Goal: Task Accomplishment & Management: Use online tool/utility

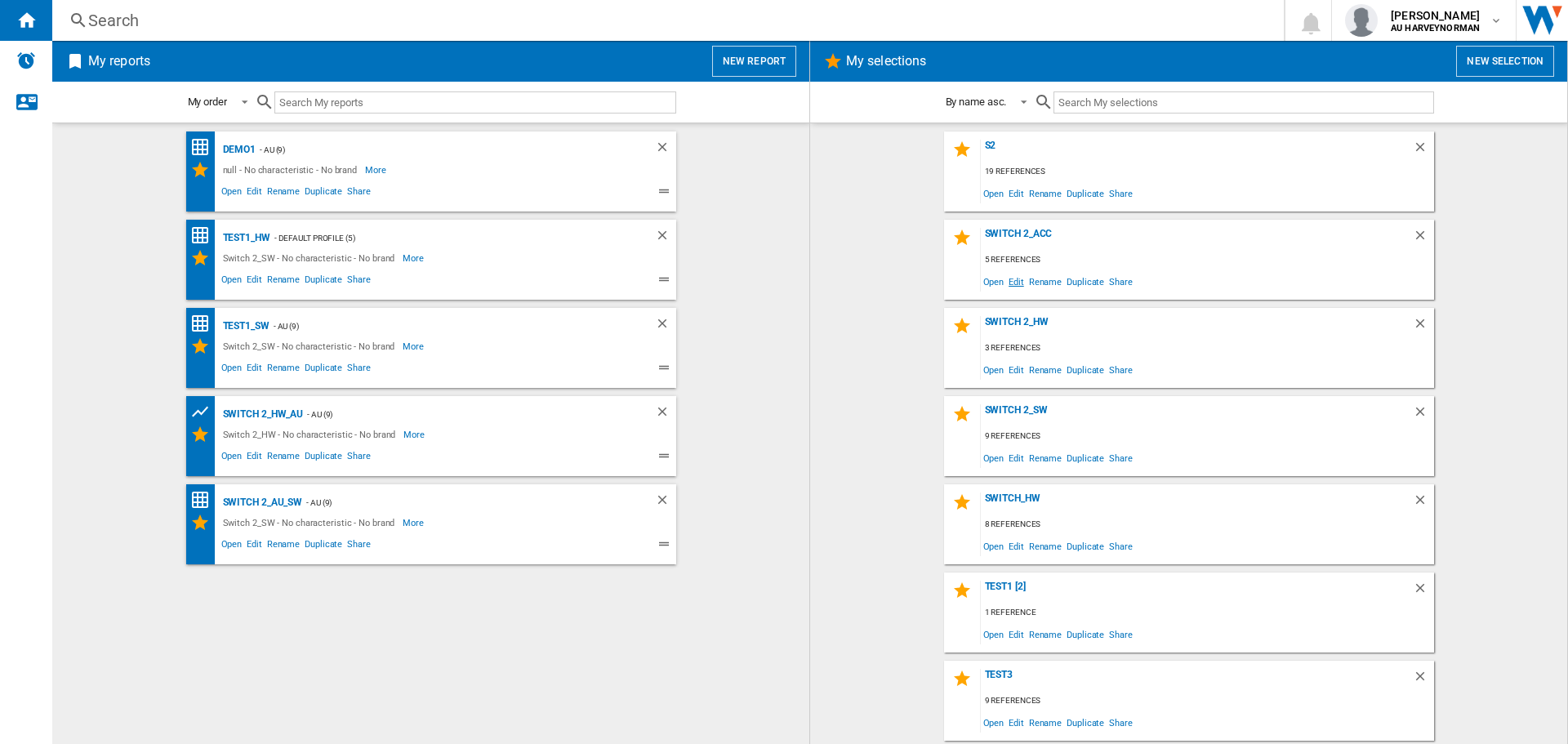
click at [1014, 281] on span "Edit" at bounding box center [1015, 281] width 20 height 22
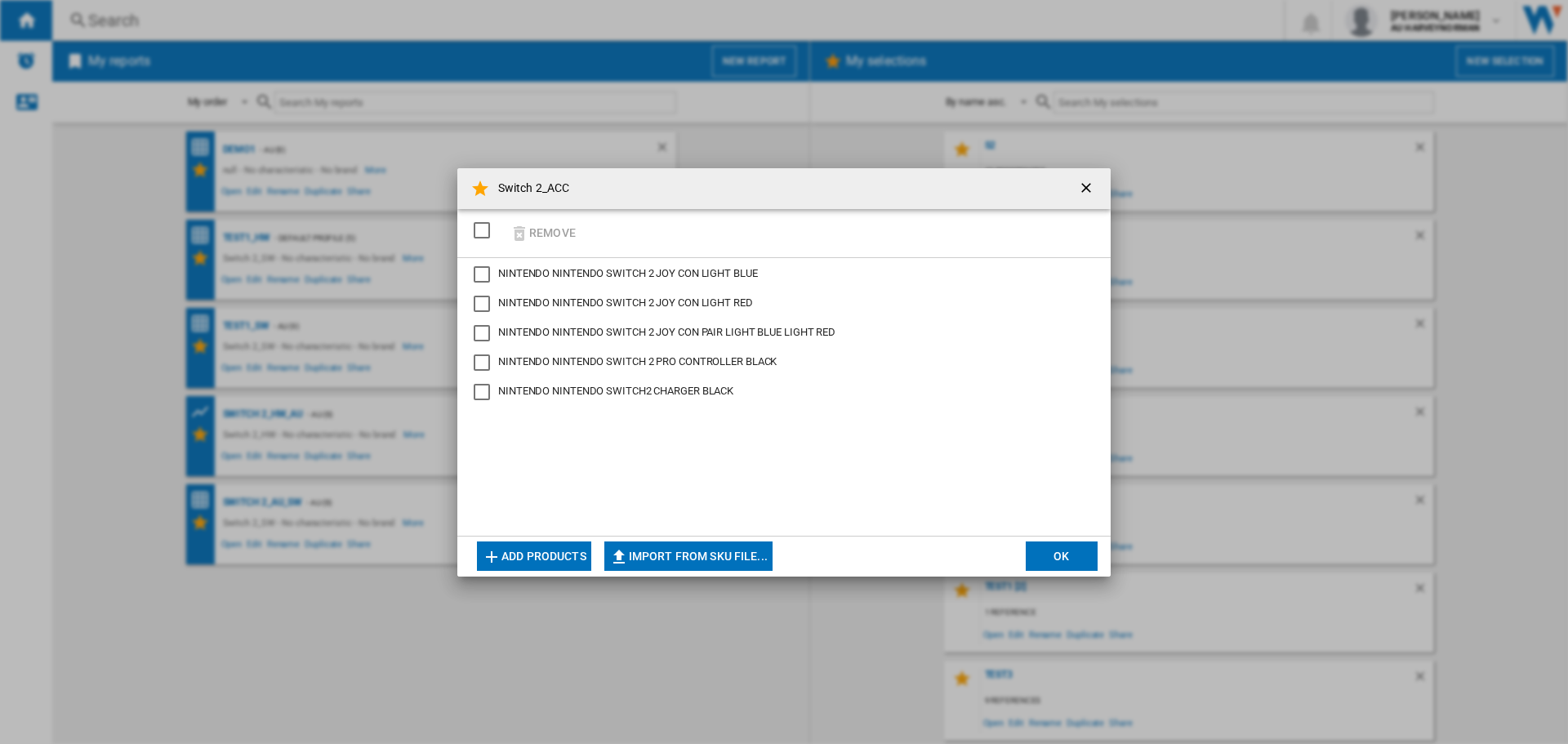
click at [535, 558] on button "Add products" at bounding box center [534, 556] width 114 height 29
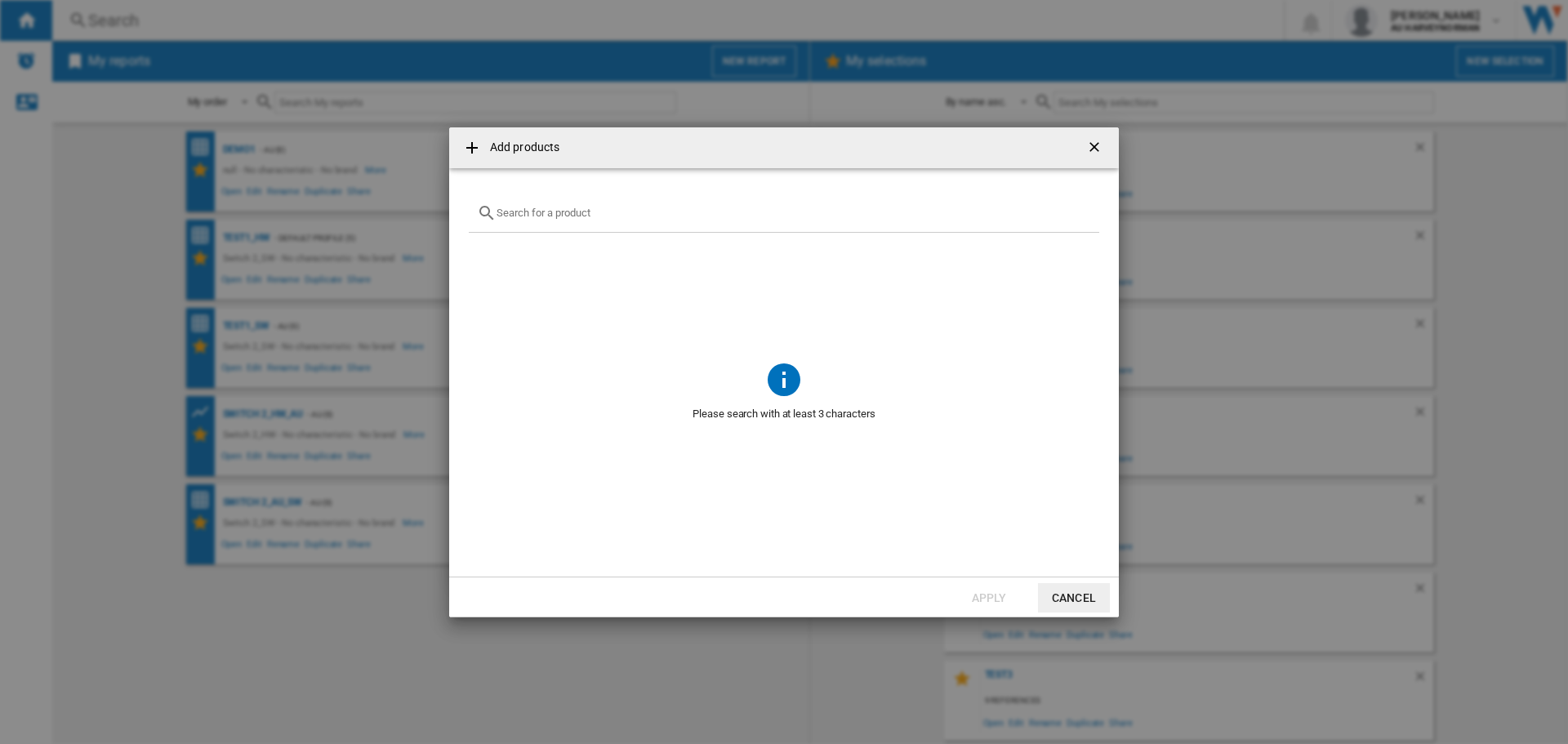
click at [574, 210] on input "text" at bounding box center [793, 212] width 594 height 12
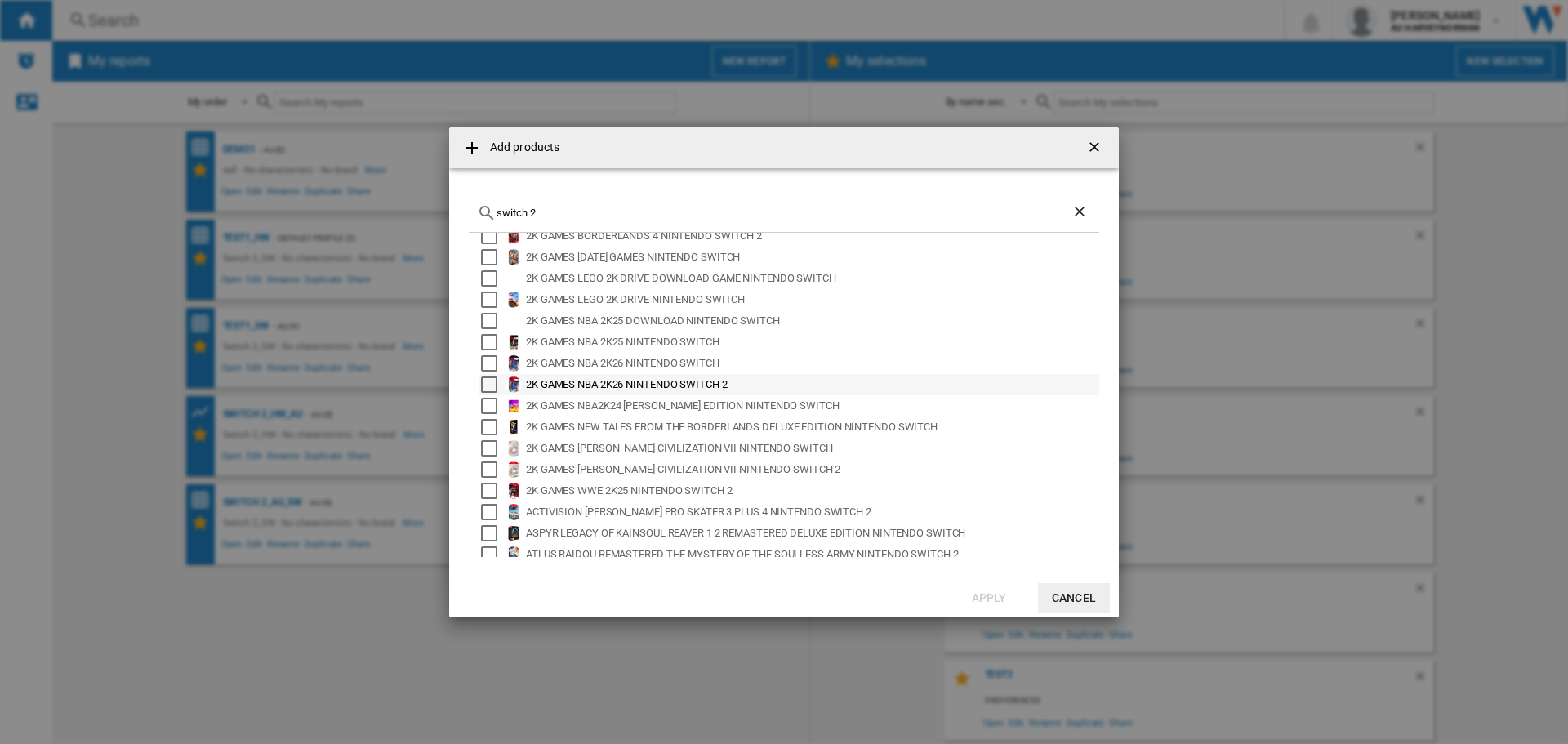
scroll to position [109, 0]
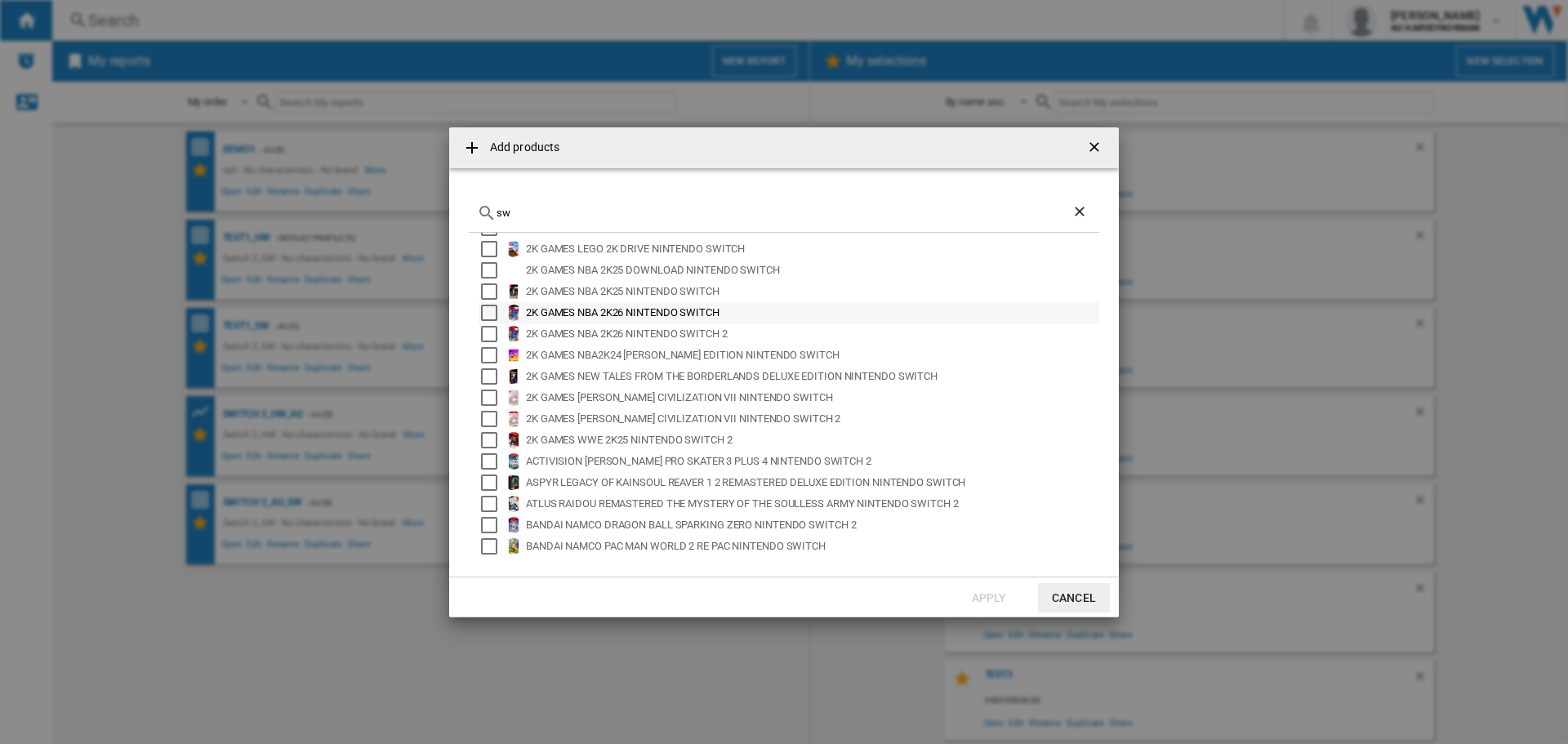
type input "s"
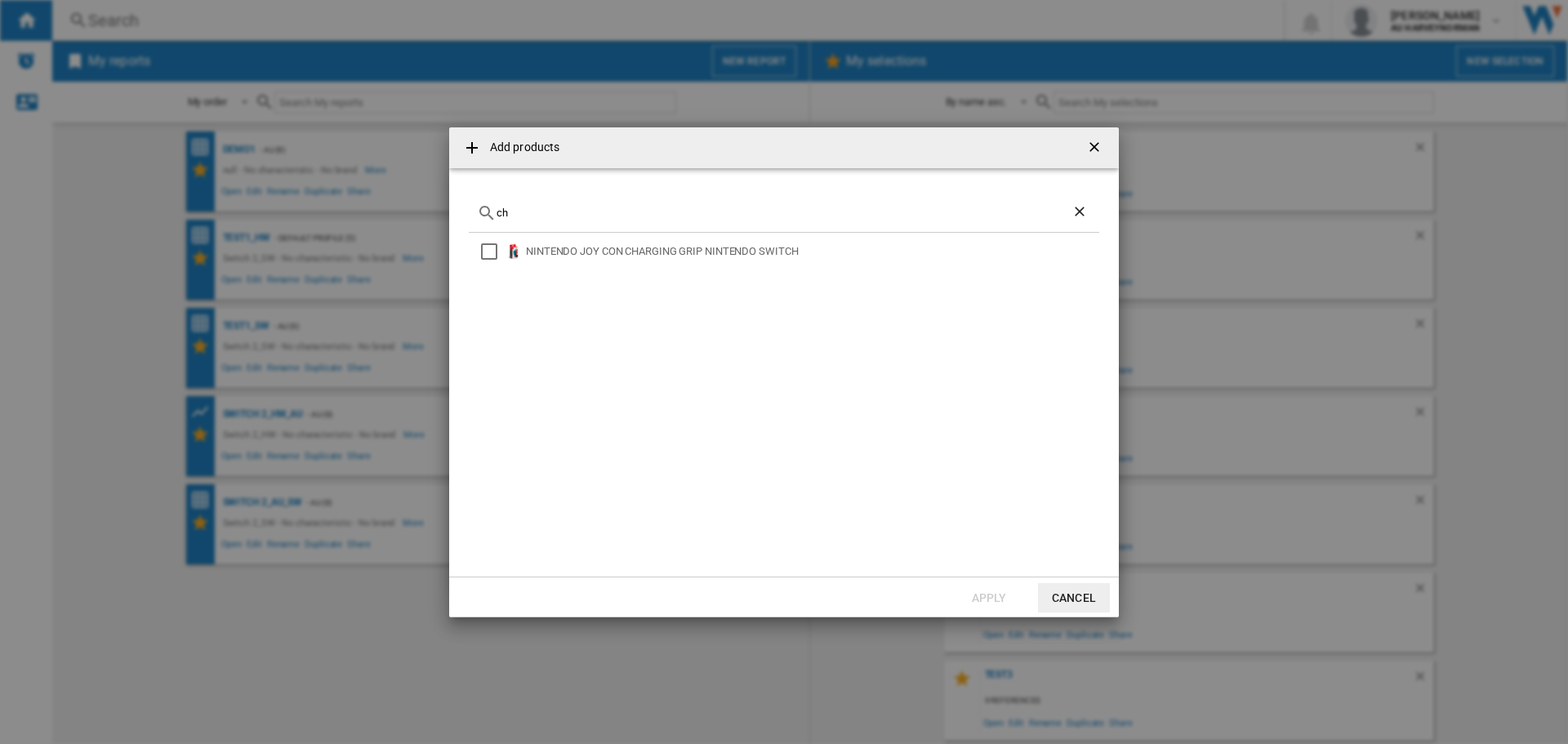
type input "c"
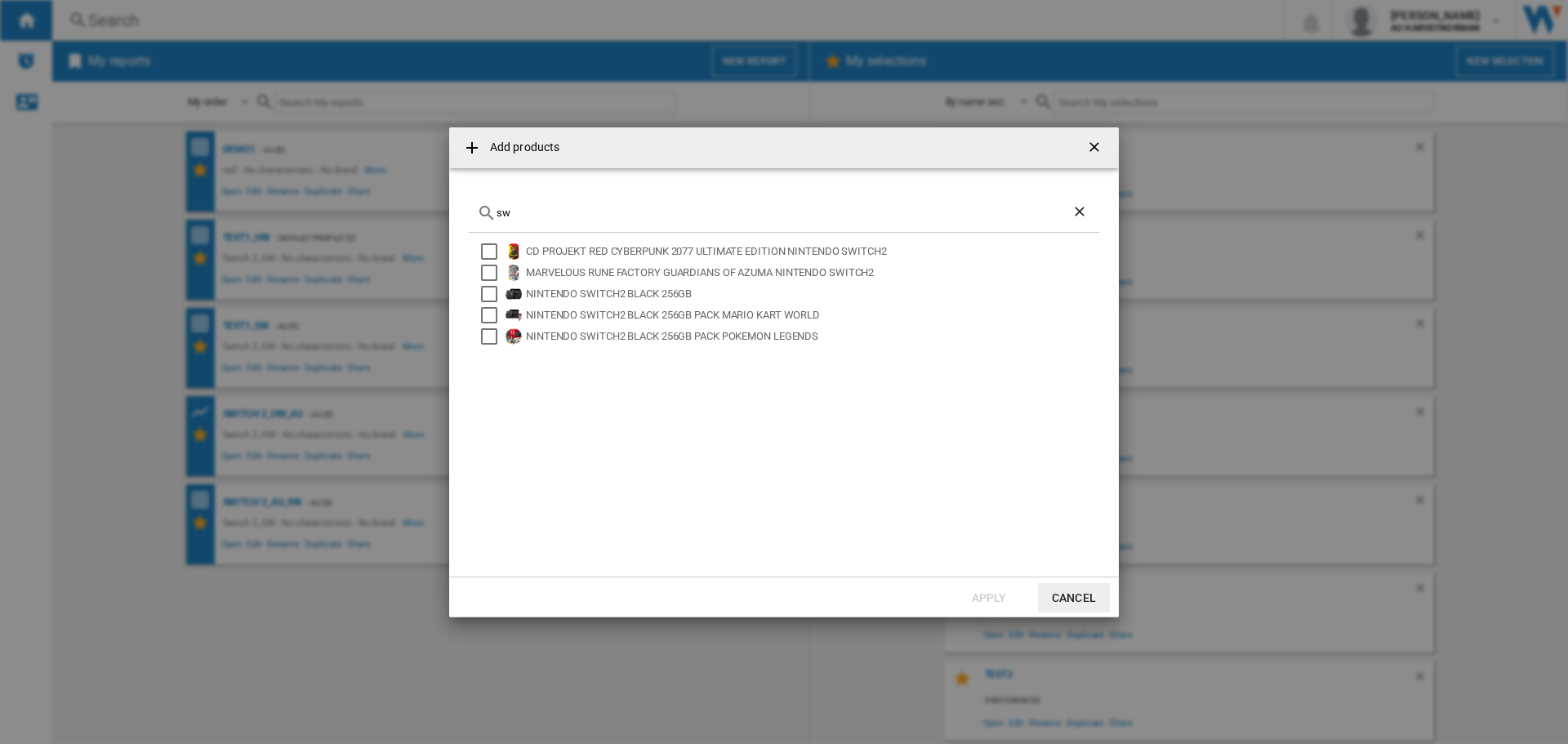
type input "s"
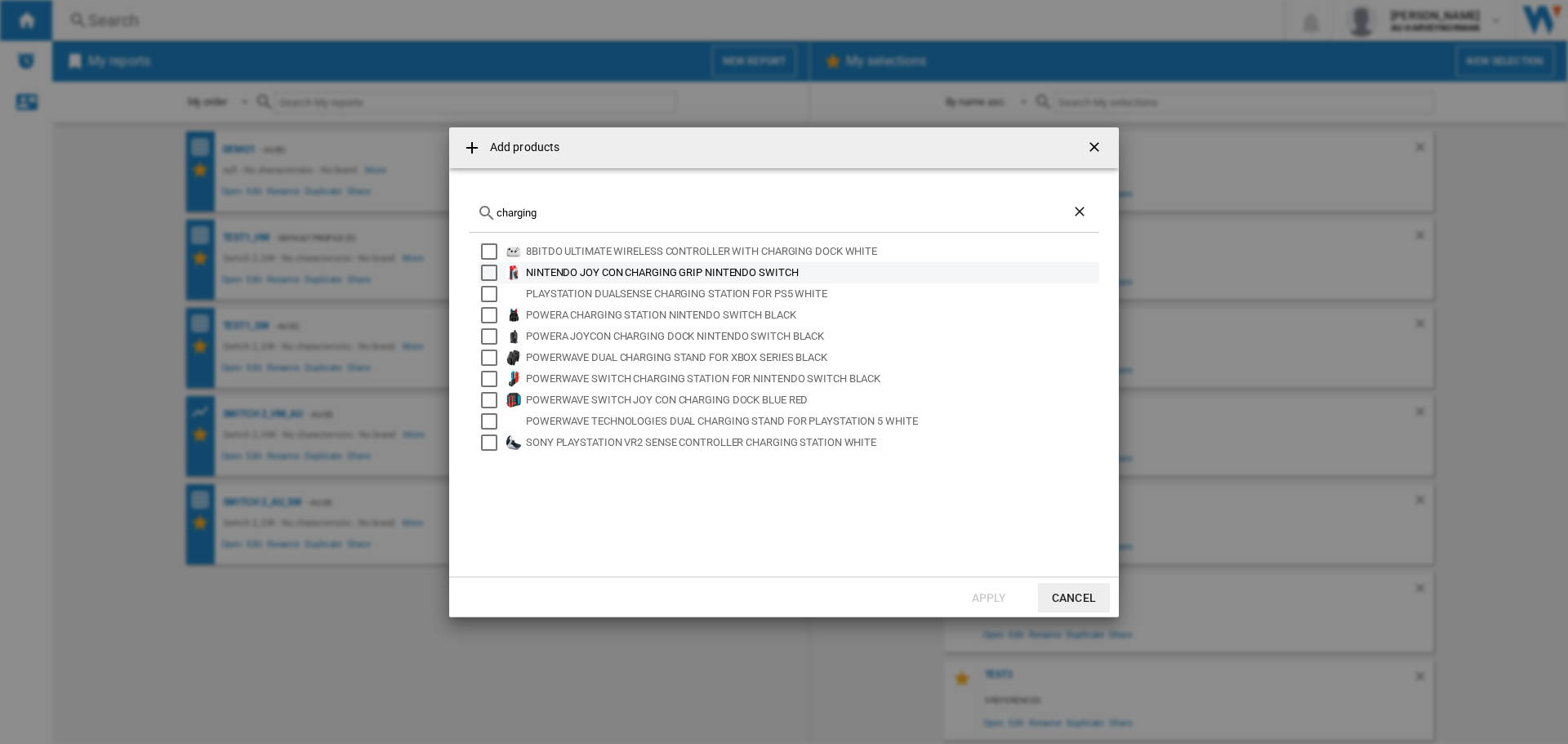
type input "charging"
click at [622, 265] on div "NINTENDO JOY CON CHARGING GRIP NINTENDO SWITCH" at bounding box center [810, 273] width 571 height 16
click at [956, 607] on button "Apply" at bounding box center [988, 597] width 72 height 29
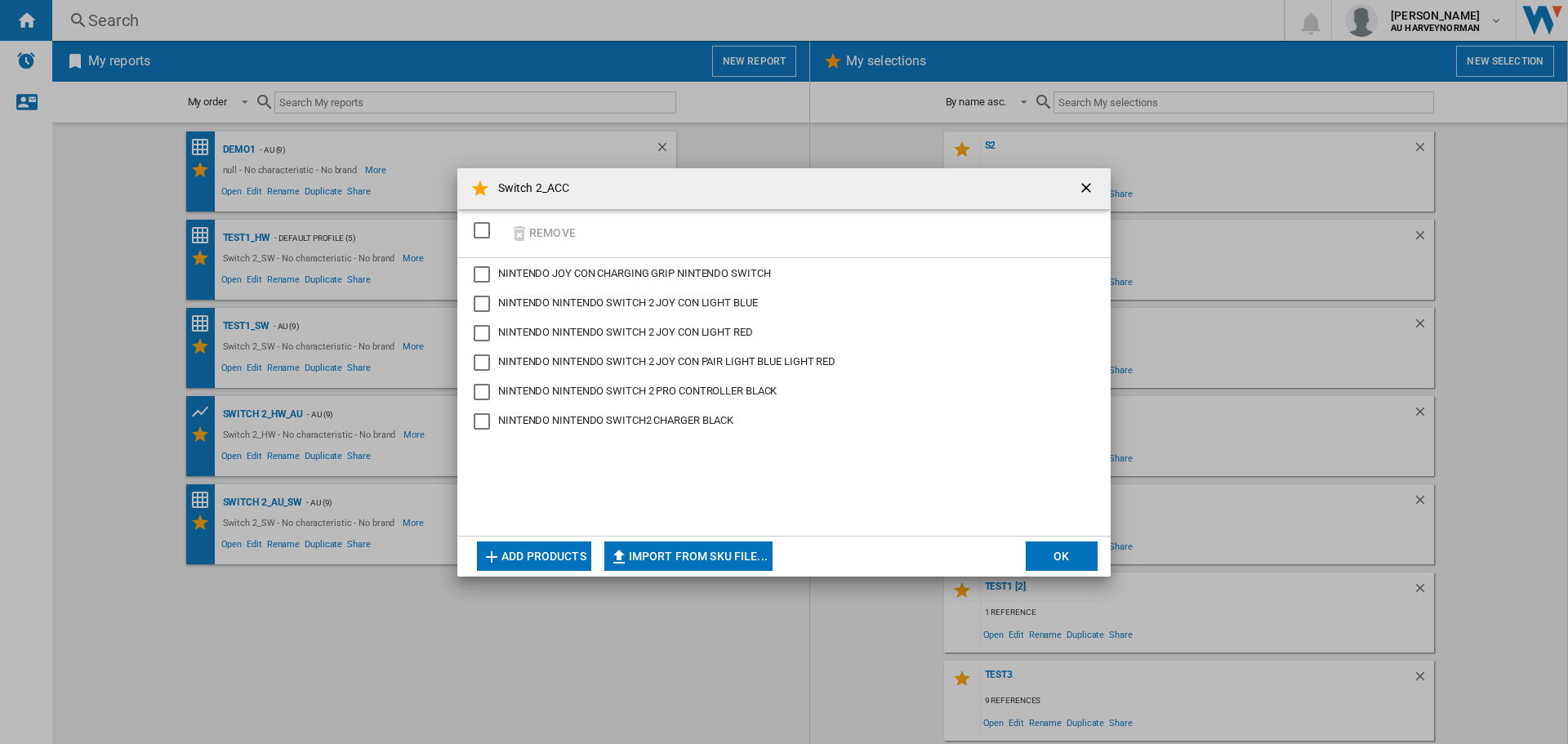
click at [504, 550] on button "Add products" at bounding box center [534, 556] width 114 height 29
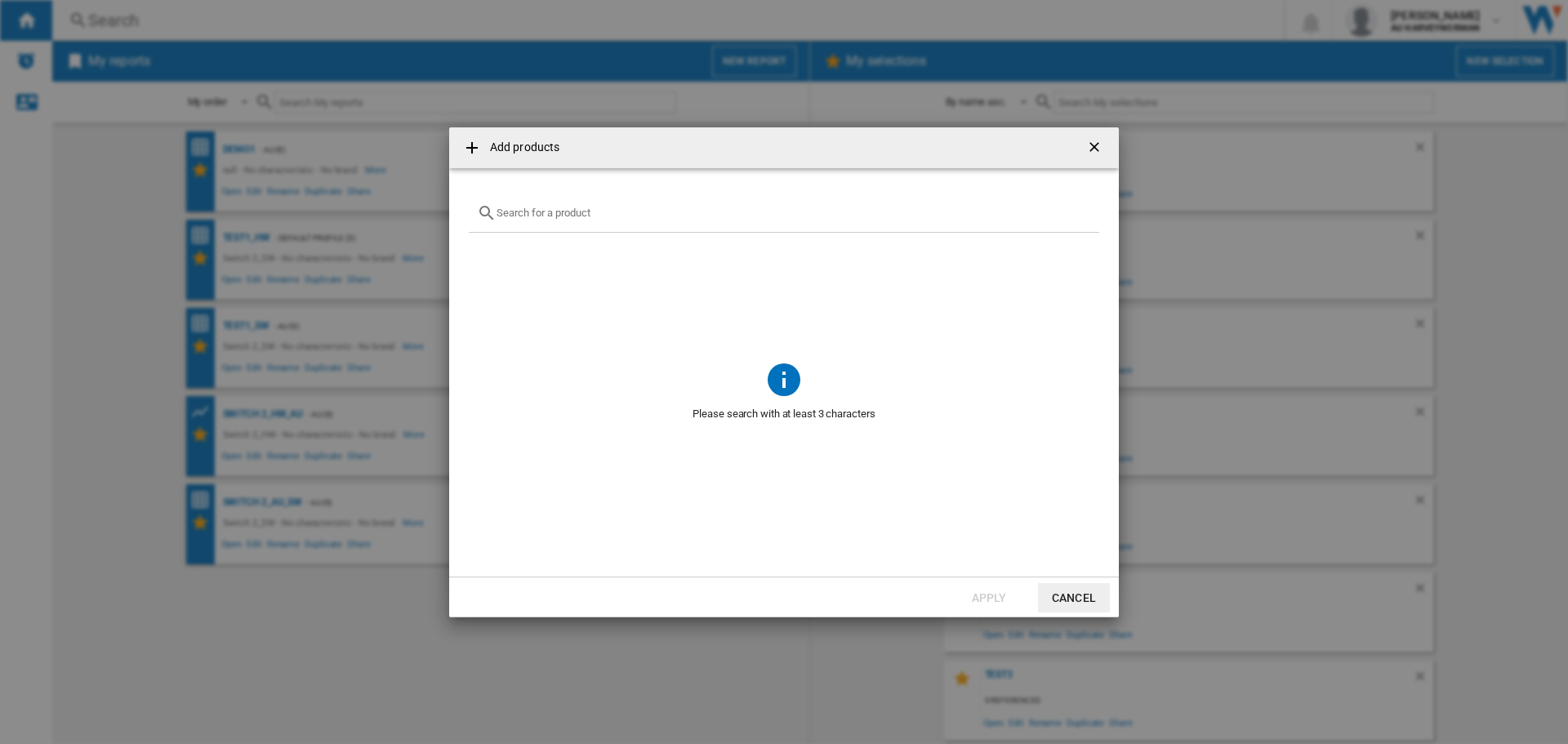
click at [679, 212] on input "{{getI18NText('SELECTIONS.EDITION_POPUP.OPEN_PRODUCTS_POPUP')}} {{::getI18NText…" at bounding box center [793, 212] width 594 height 12
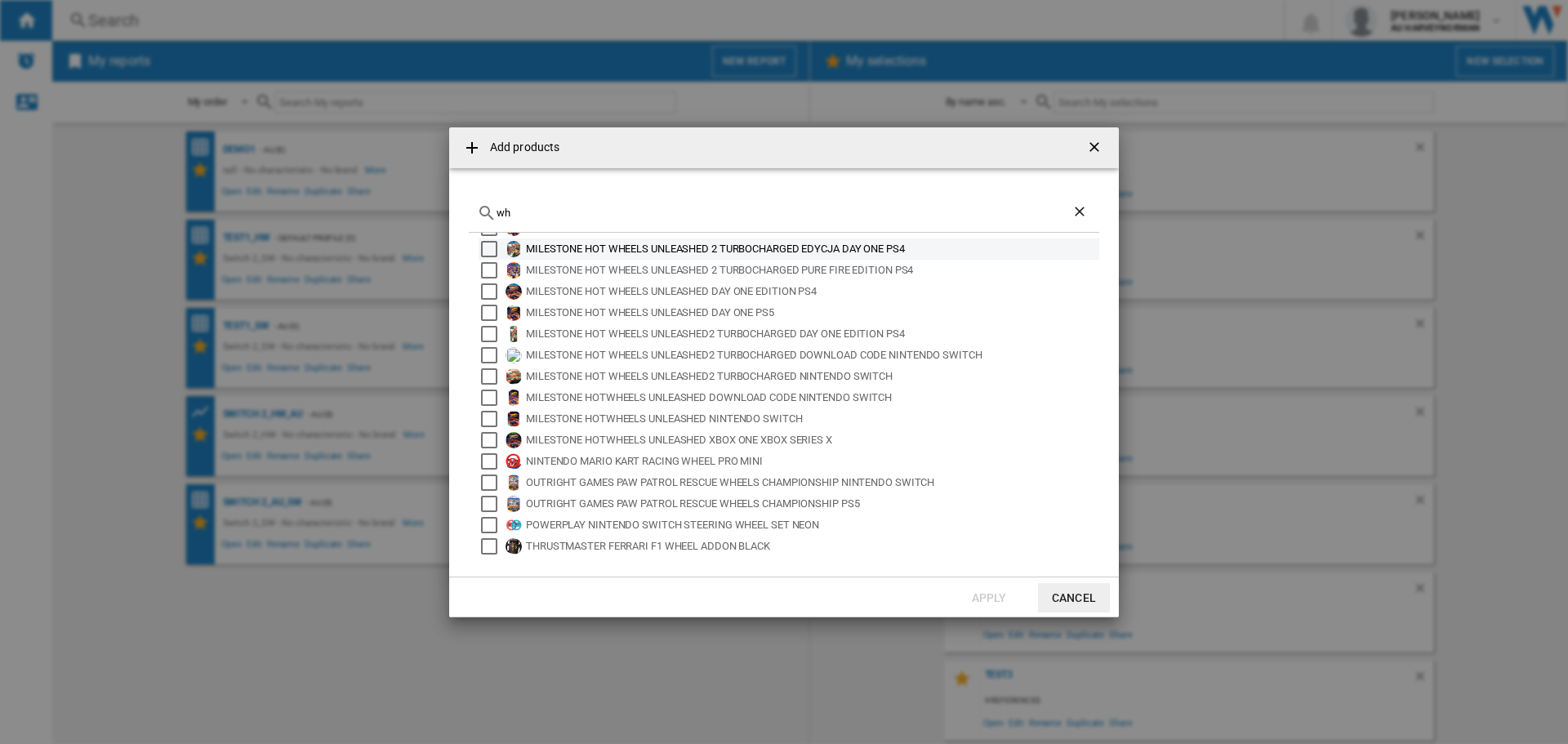
type input "w"
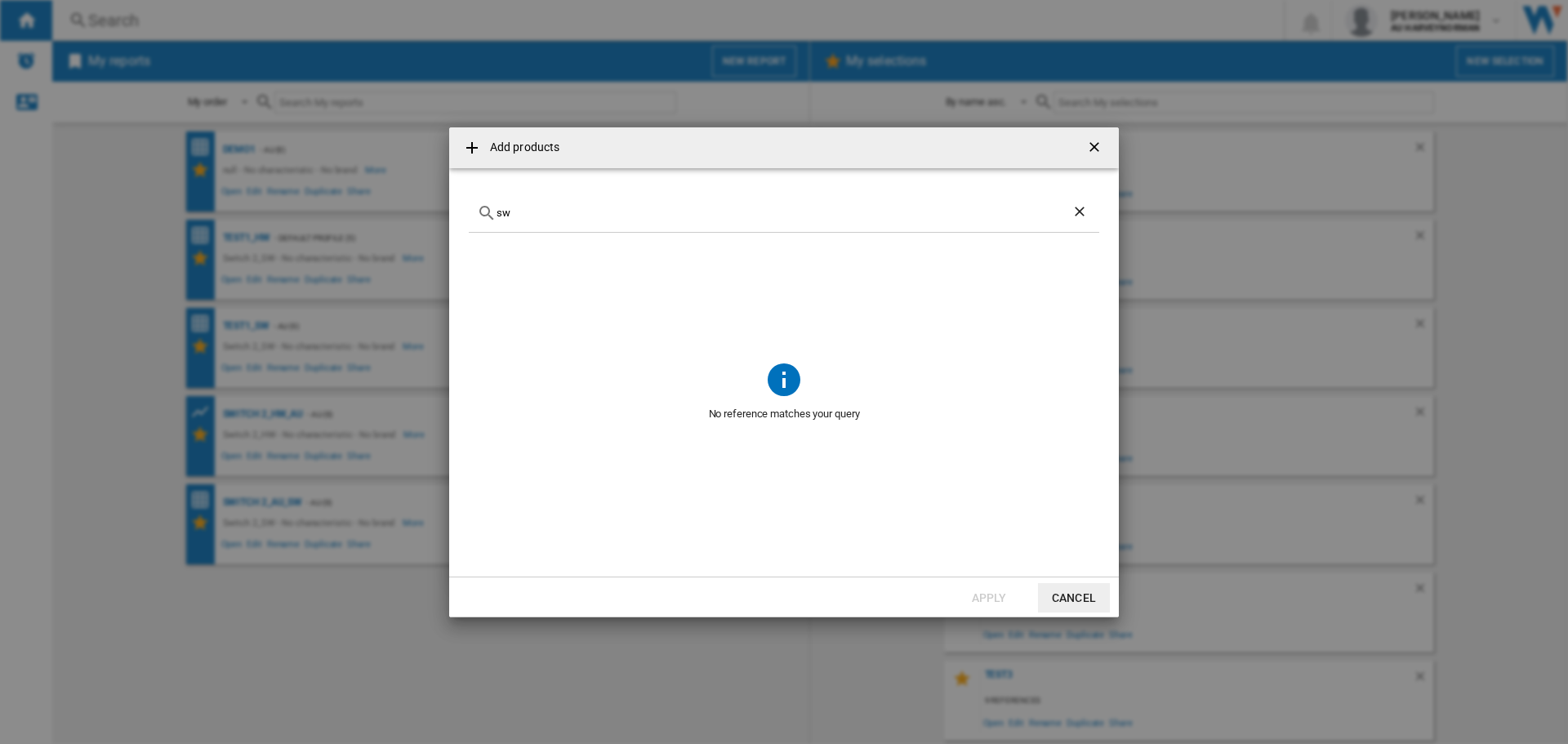
type input "s"
type input "j"
paste input "NINTENDO SWITCH 2 JOY CON WHEEL PAIR BLUE RED"
type input "N"
type input "w"
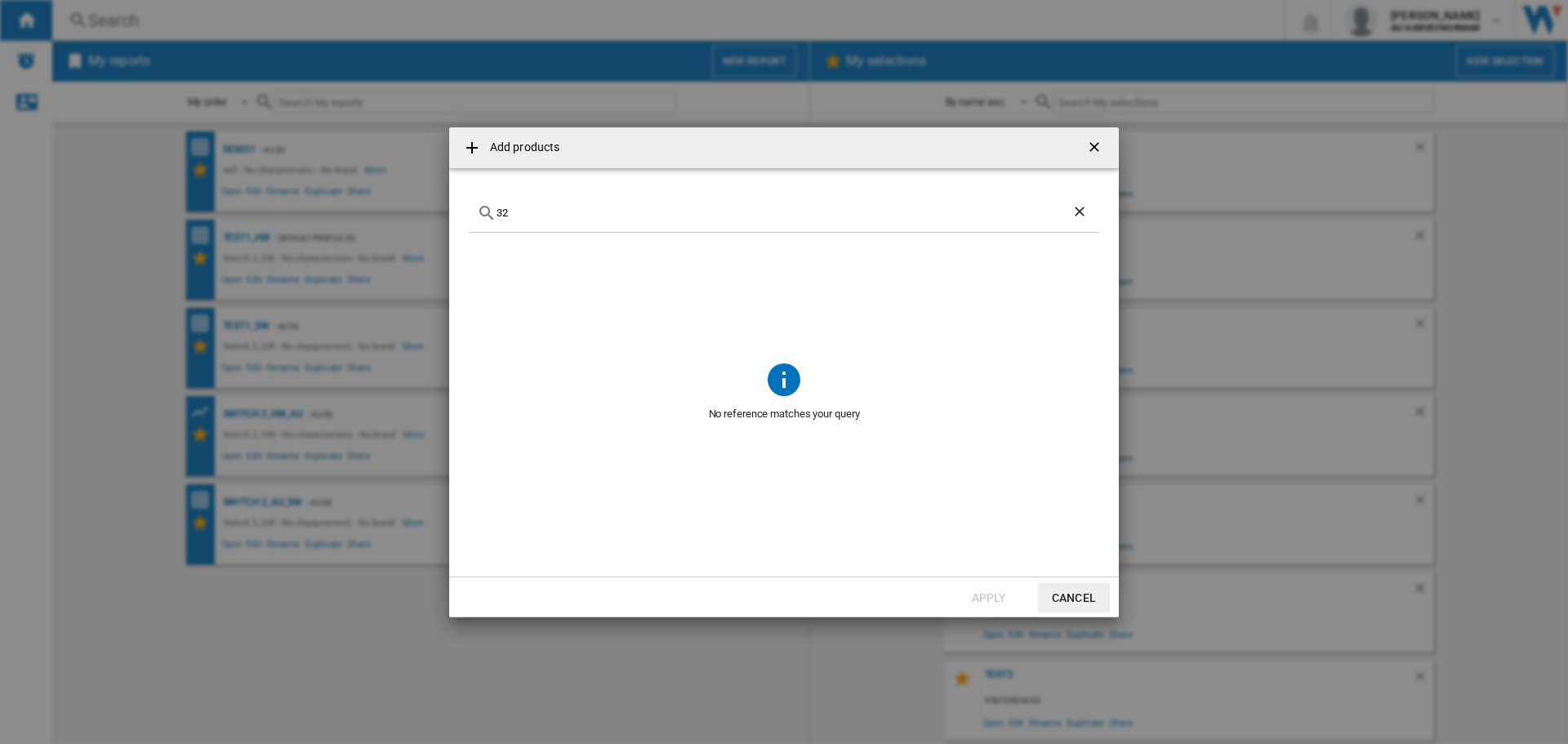
type input "3"
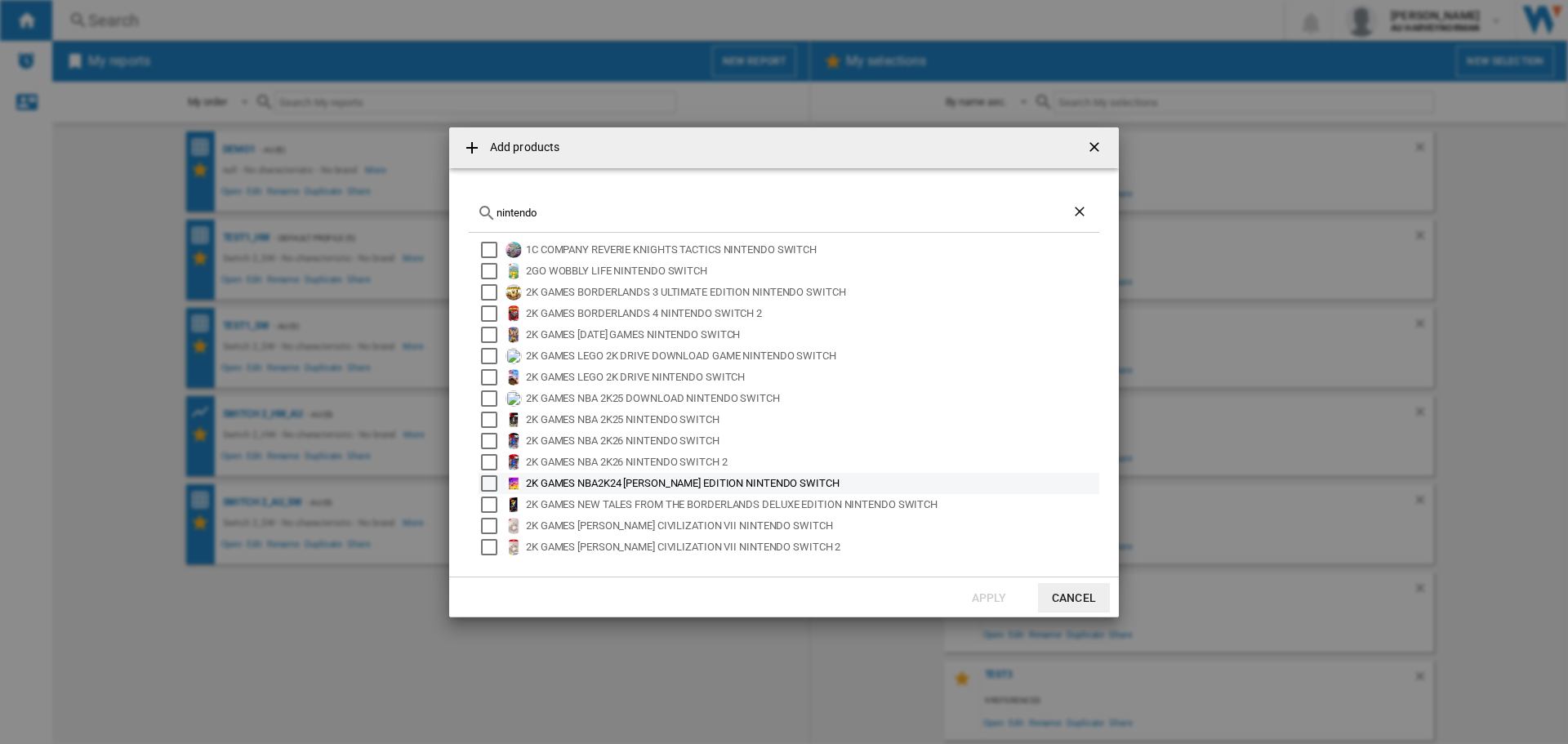
scroll to position [0, 0]
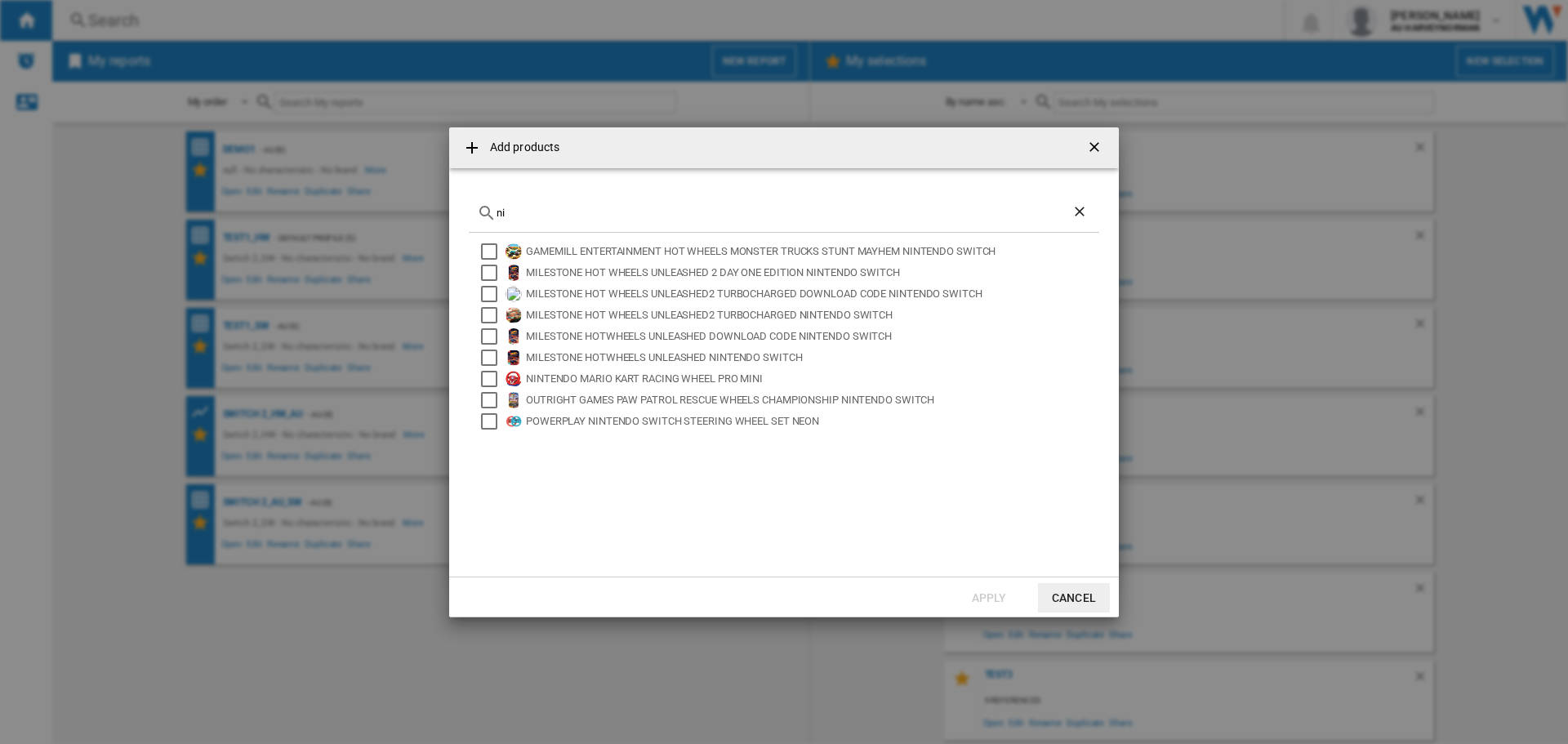
type input "n"
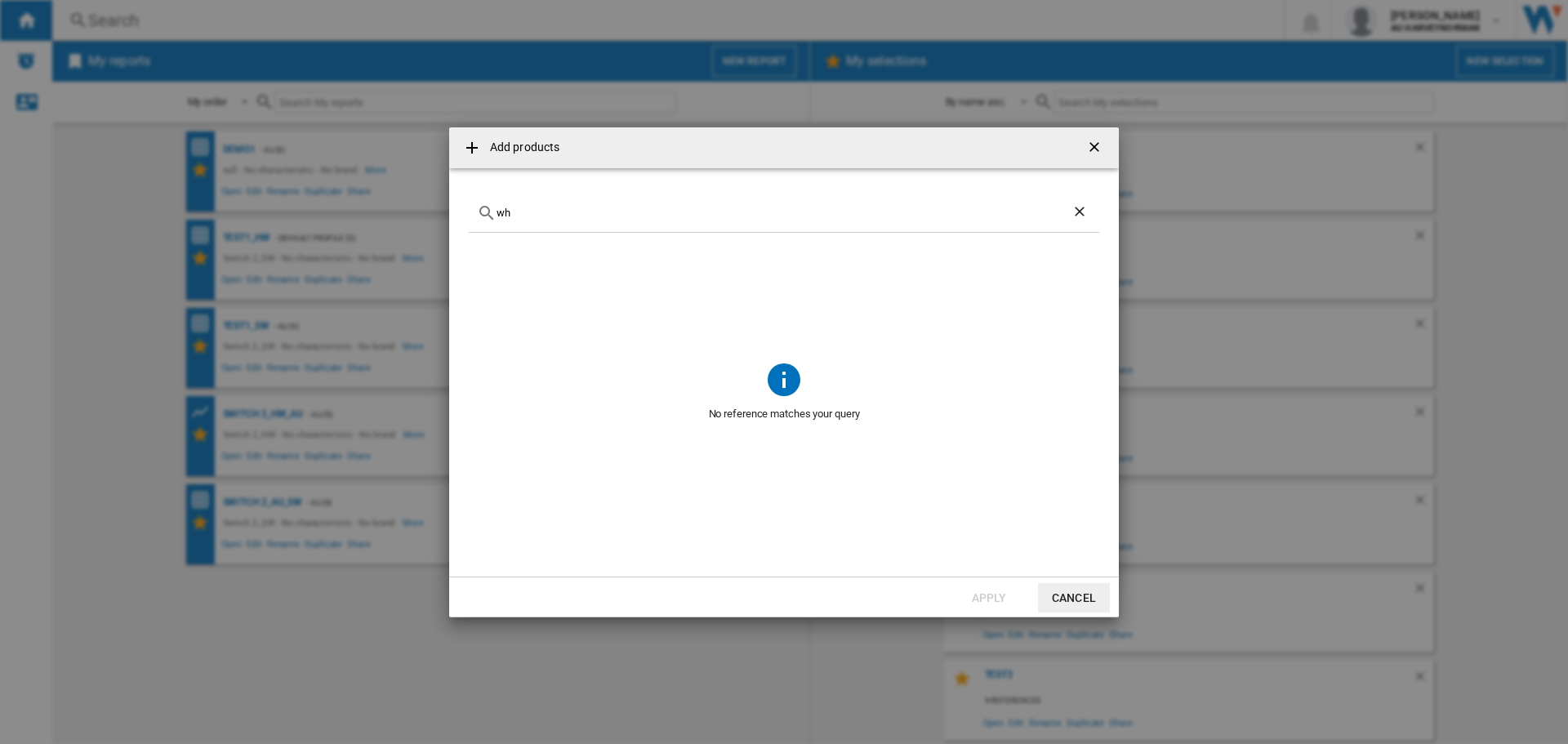
type input "w"
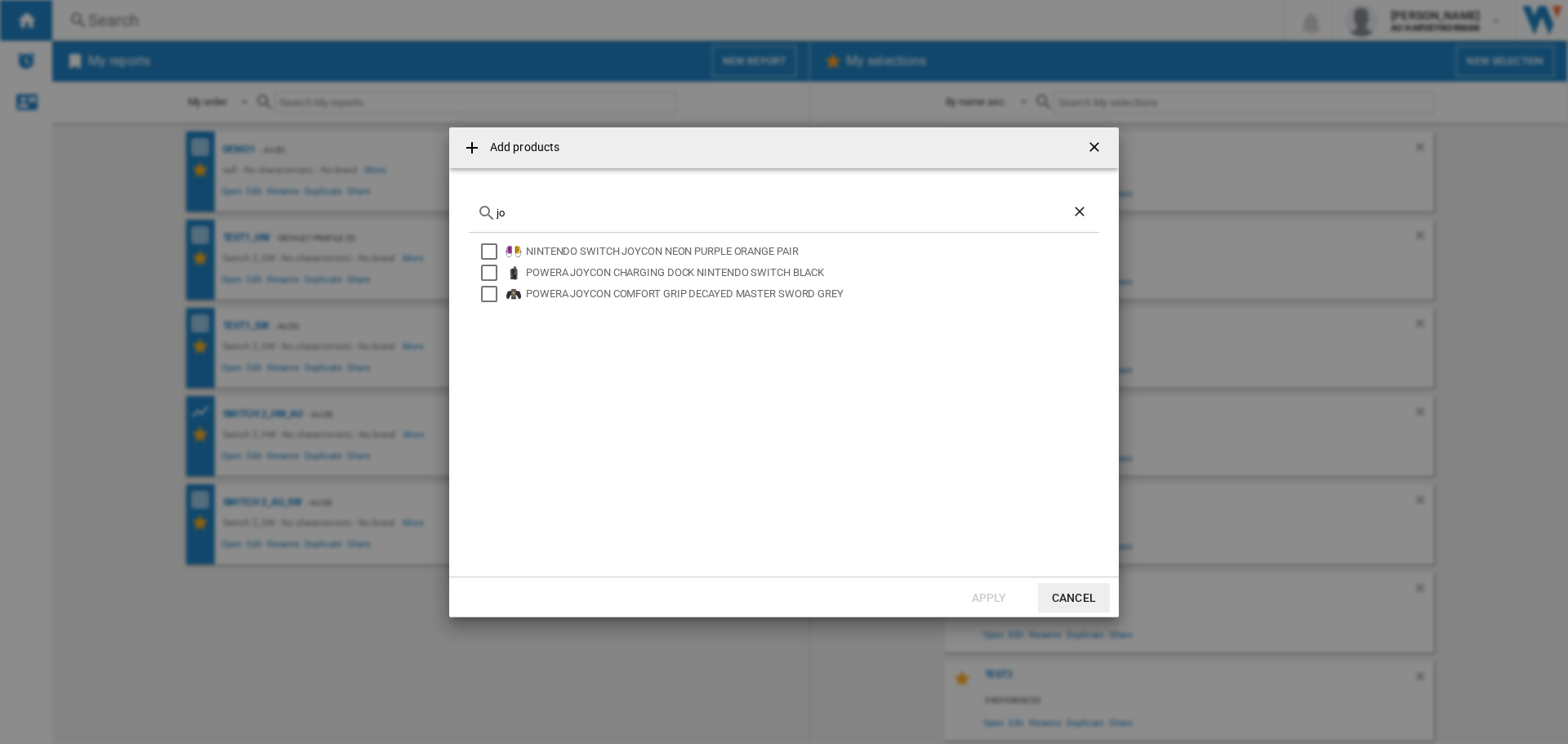
type input "j"
paste input "NINTENDO SWITCH 2 PRO CONTROLLER BLACK"
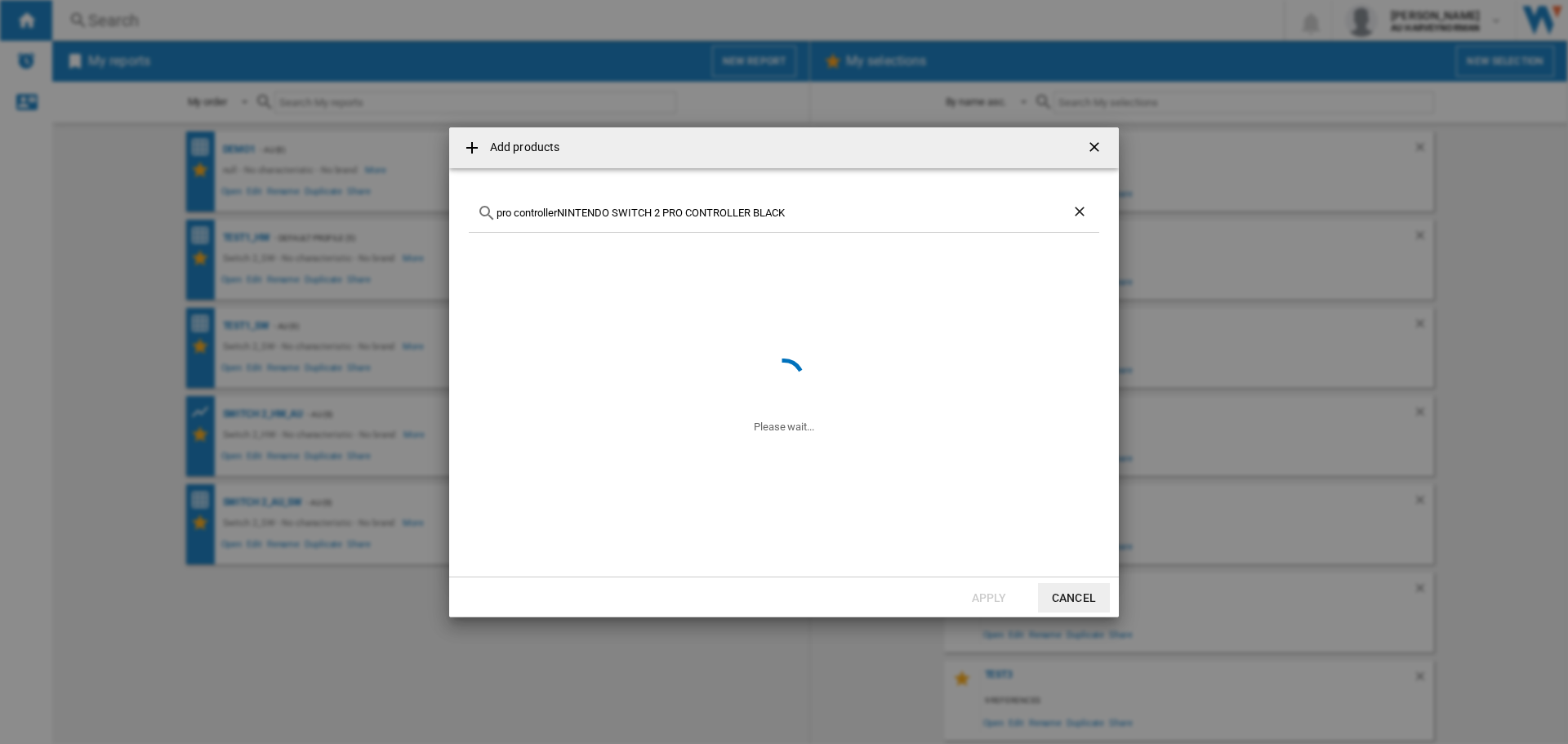
click at [556, 207] on input "pro controllerNINTENDO SWITCH 2 PRO CONTROLLER BLACK" at bounding box center [783, 212] width 574 height 12
type input "NINTENDO SWITCH 2 PRO CONTROLLER BLACK"
click at [1076, 214] on ng-md-icon "Clear search" at bounding box center [1081, 213] width 20 height 20
click at [1054, 587] on button "Cancel" at bounding box center [1073, 597] width 72 height 29
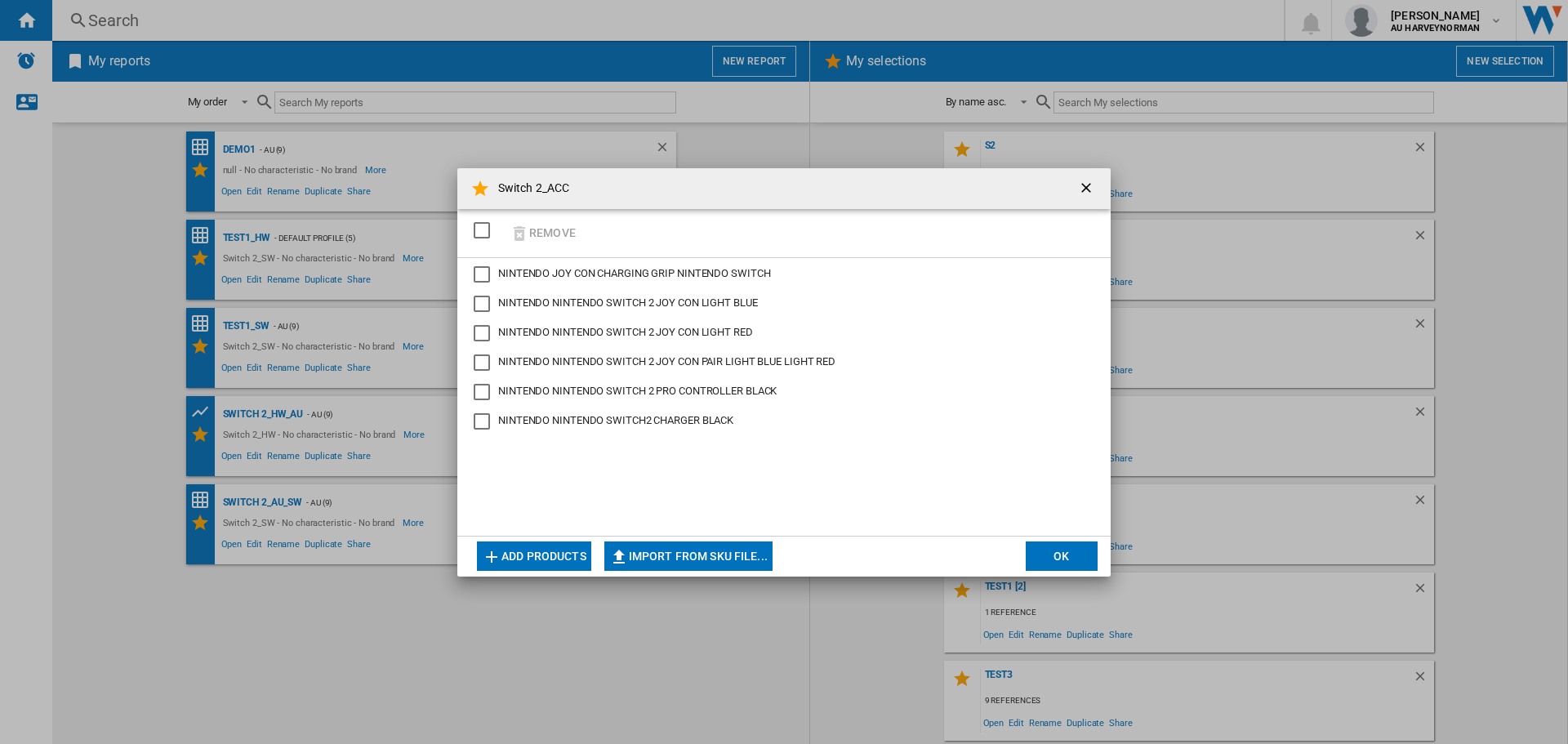
click at [528, 550] on button "Add products" at bounding box center [534, 556] width 114 height 29
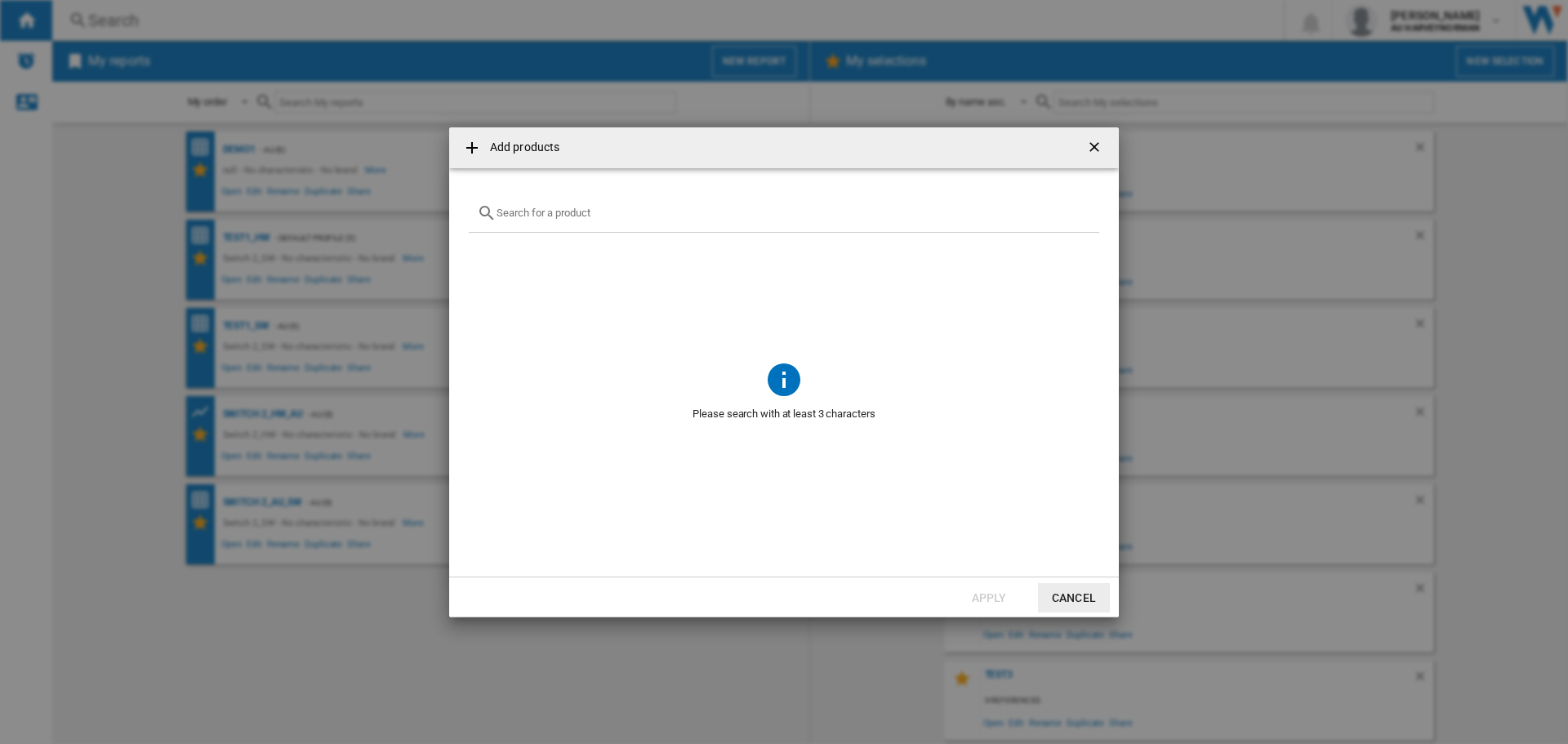
click at [571, 219] on div "{{getI18NText('SELECTIONS.EDITION_POPUP.OPEN_PRODUCTS_POPUP')}} {{::getI18NText…" at bounding box center [783, 213] width 631 height 38
click at [611, 210] on input "{{getI18NText('SELECTIONS.EDITION_POPUP.OPEN_PRODUCTS_POPUP')}} {{::getI18NText…" at bounding box center [793, 212] width 594 height 12
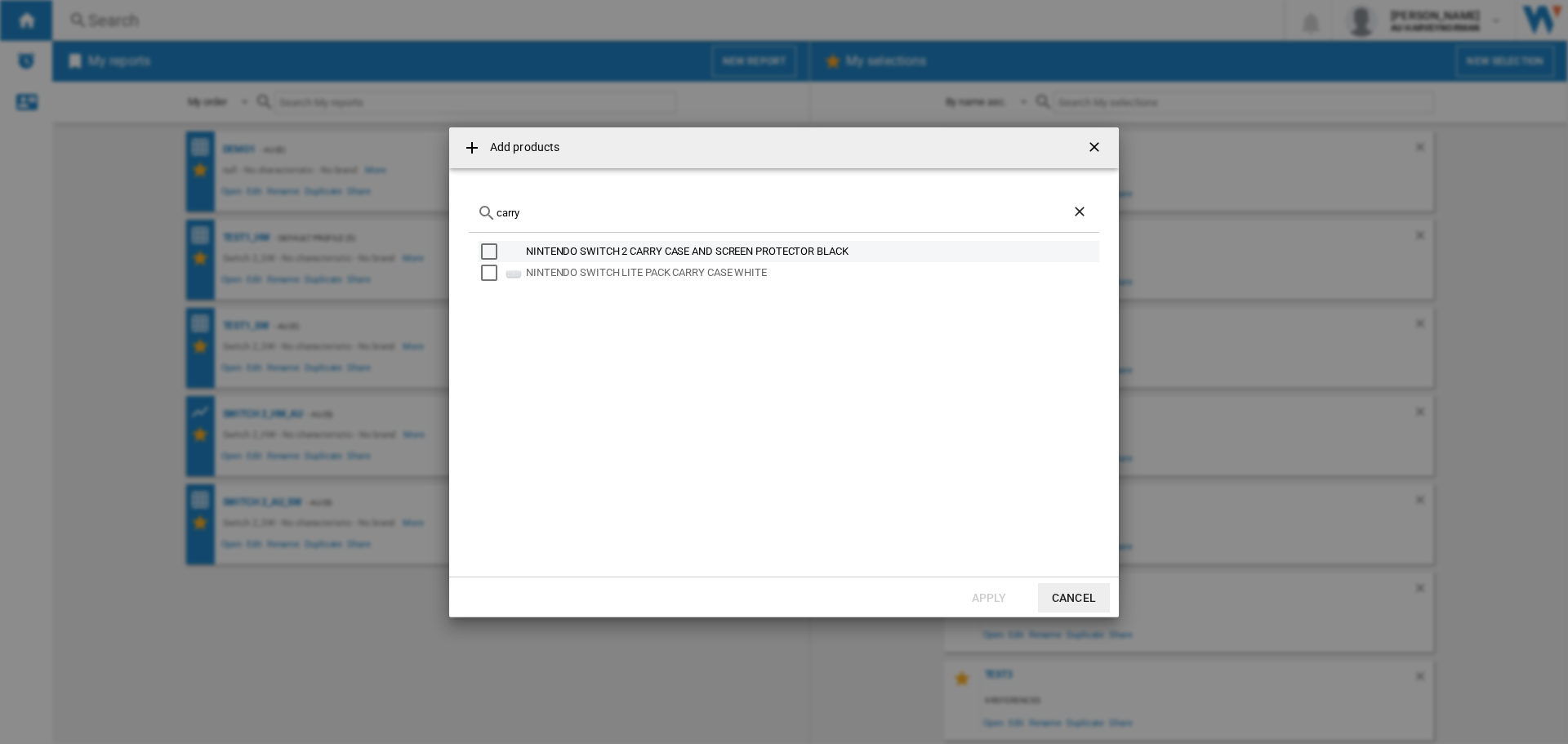
type input "carry"
click at [684, 256] on div "NINTENDO SWITCH 2 CARRY CASE AND SCREEN PROTECTOR BLACK" at bounding box center [810, 251] width 571 height 16
click at [968, 590] on button "Apply" at bounding box center [988, 597] width 72 height 29
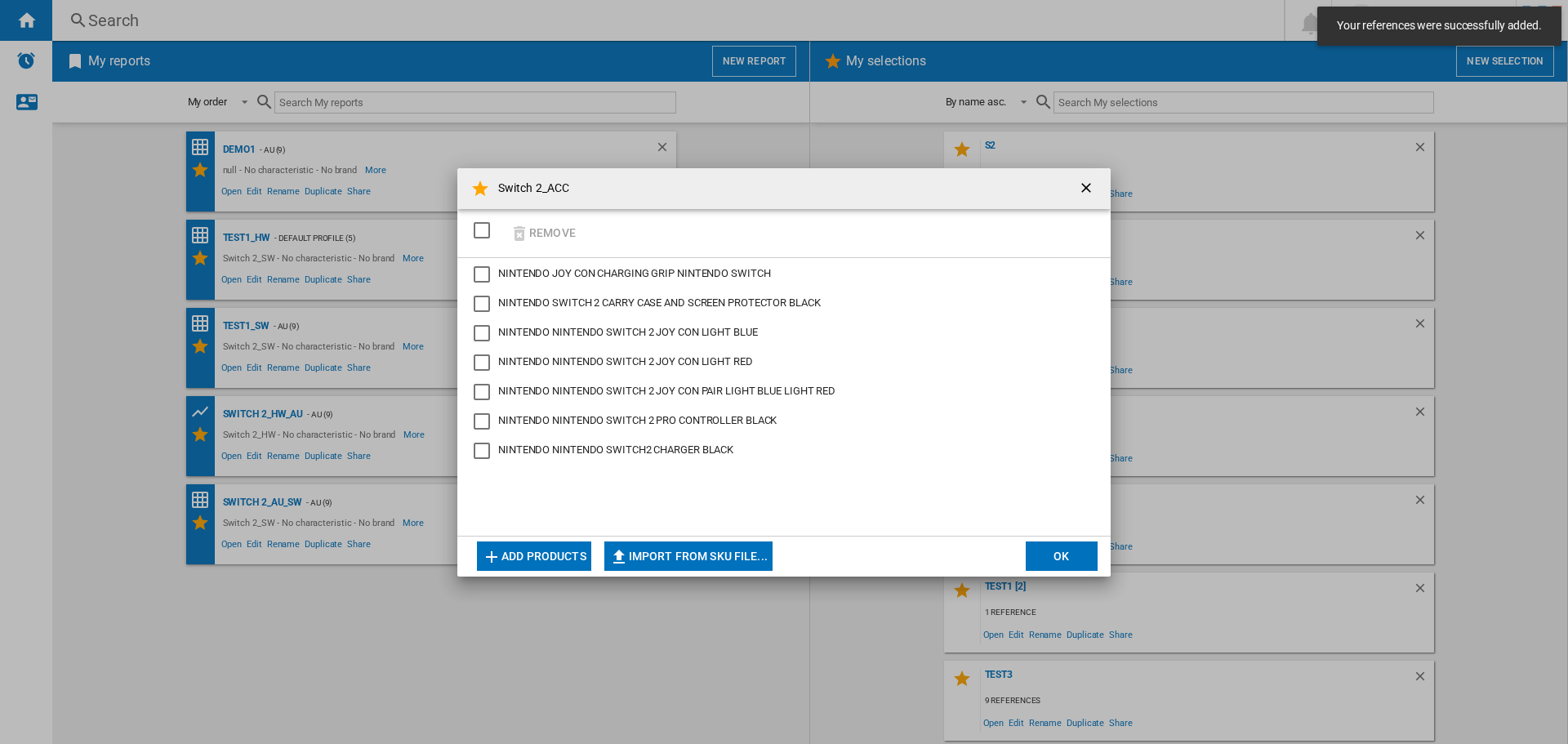
click at [569, 563] on button "Add products" at bounding box center [534, 556] width 114 height 29
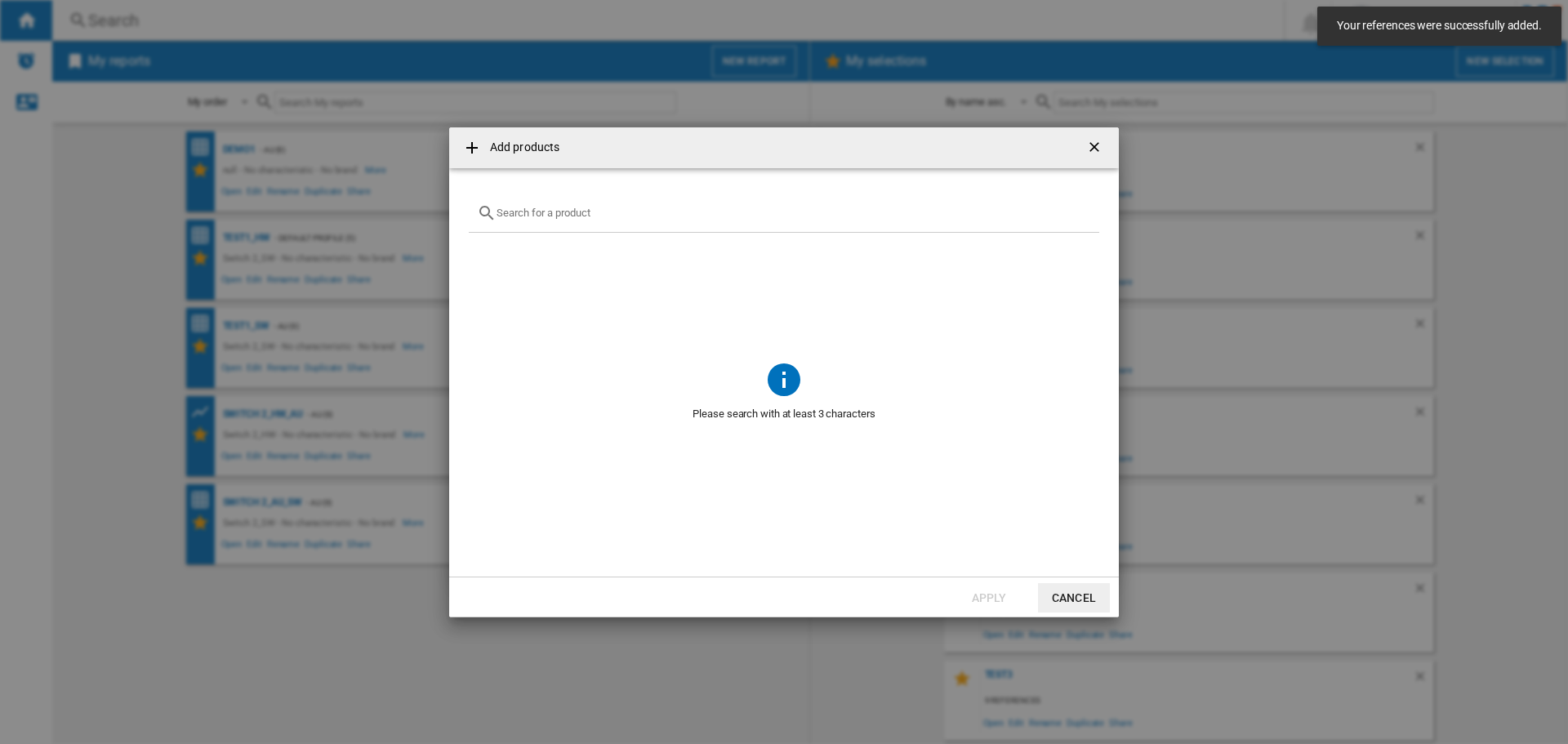
click at [534, 220] on div "{{getI18NText('SELECTIONS.EDITION_POPUP.OPEN_PRODUCTS_POPUP')}} {{::getI18NText…" at bounding box center [783, 213] width 631 height 38
click at [510, 212] on input "{{getI18NText('SELECTIONS.EDITION_POPUP.OPEN_PRODUCTS_POPUP')}} {{::getI18NText…" at bounding box center [793, 212] width 594 height 12
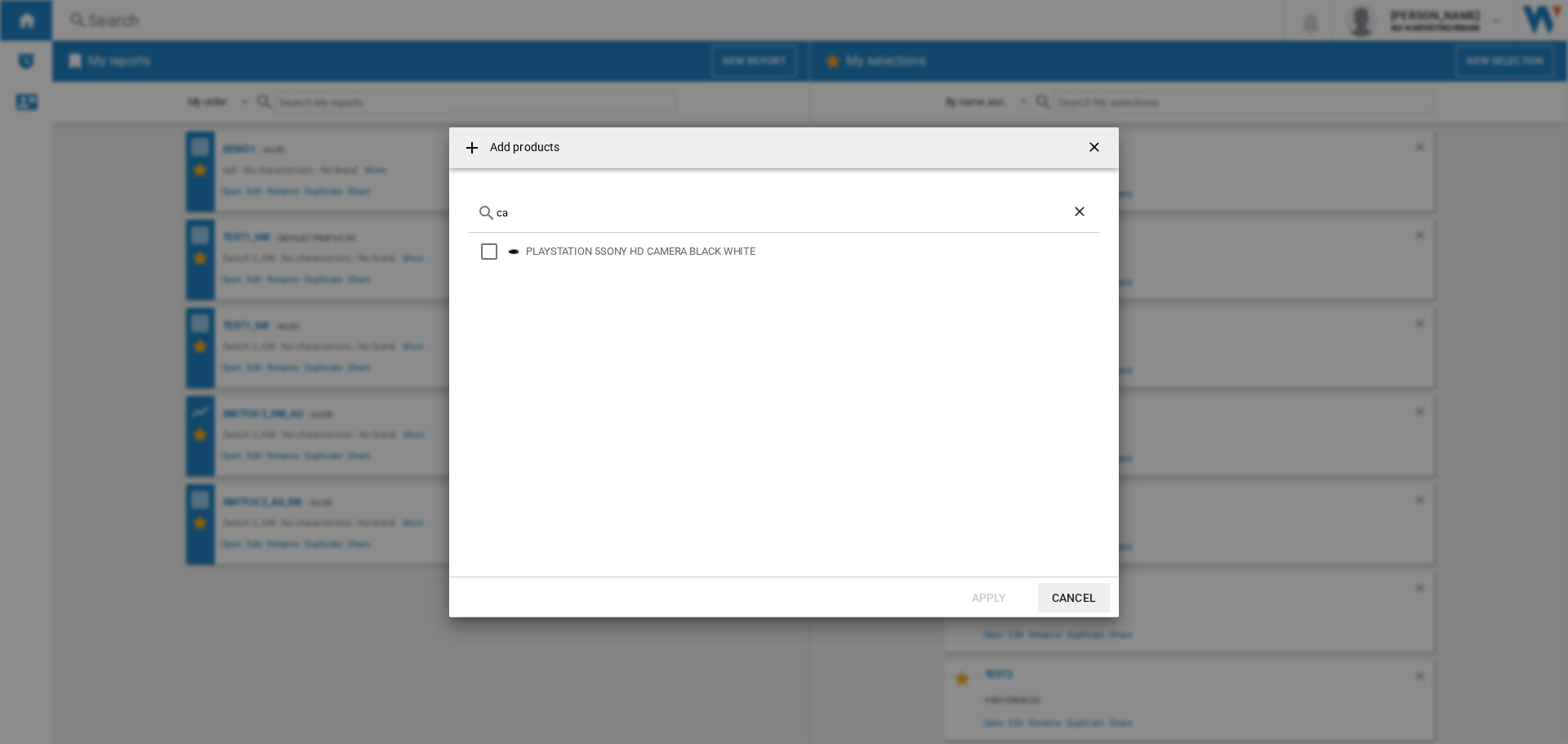
type input "c"
drag, startPoint x: 596, startPoint y: 211, endPoint x: 368, endPoint y: 186, distance: 229.4
click at [368, 186] on div "Add products switch 2 camera No reference matches your query Apply Cancel" at bounding box center [784, 372] width 1568 height 744
paste input "NINTENDO SWITCH2 CAMERA BLACK"
click at [551, 209] on input "NINTENDO SWITCH2 CAMERA BLACK" at bounding box center [783, 212] width 574 height 12
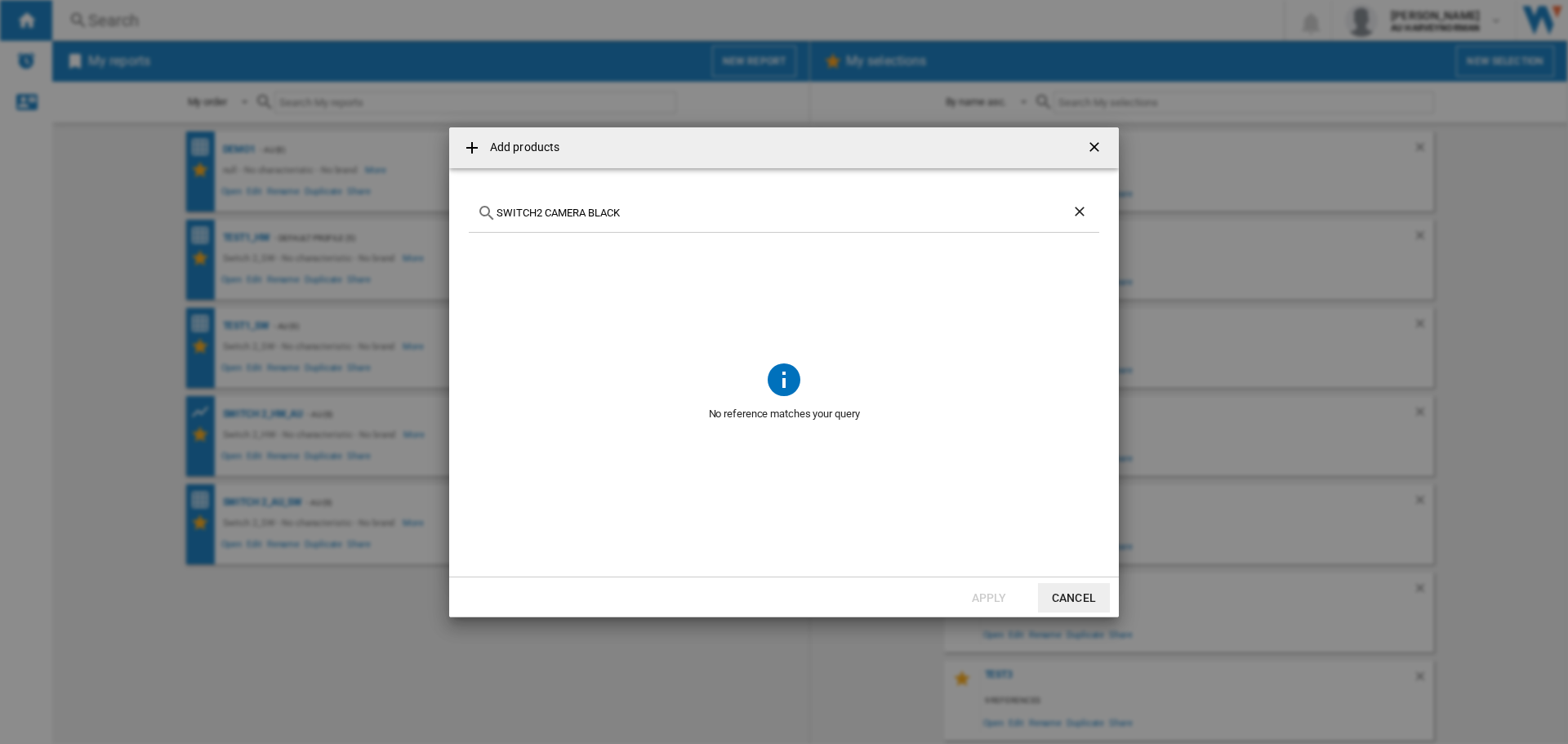
click at [727, 208] on input "SWITCH2 CAMERA BLACK" at bounding box center [783, 212] width 574 height 12
type input "S"
type input "n"
paste input "NINTENDO SWITCH2 CAMERA BLACK"
type input "K"
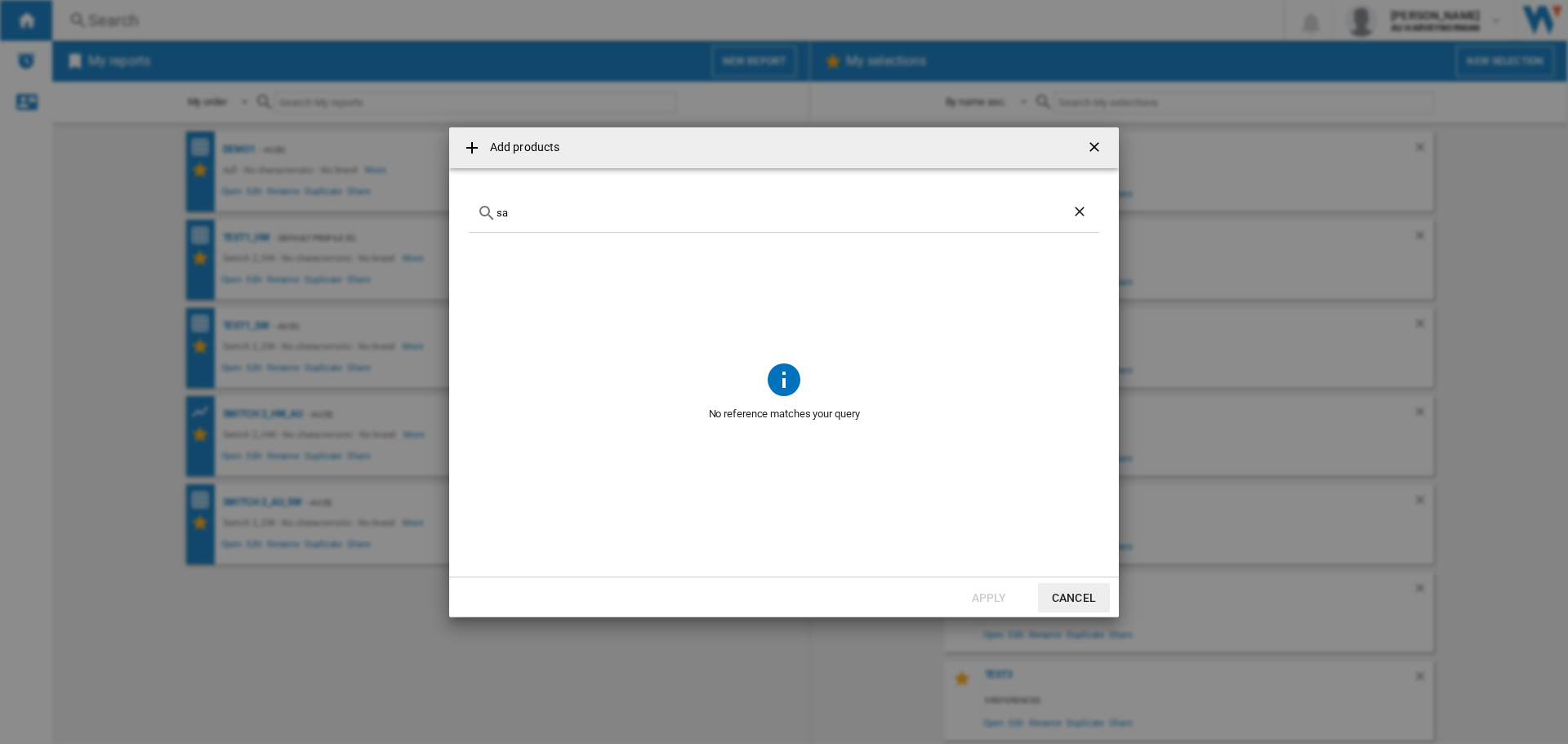
type input "s"
paste input "NINTENDO SANDISK SWITCH2 SDSQXFN256GGN4 256GB"
type input "N"
type input "switch 2"
click at [1057, 592] on button "Cancel" at bounding box center [1073, 597] width 72 height 29
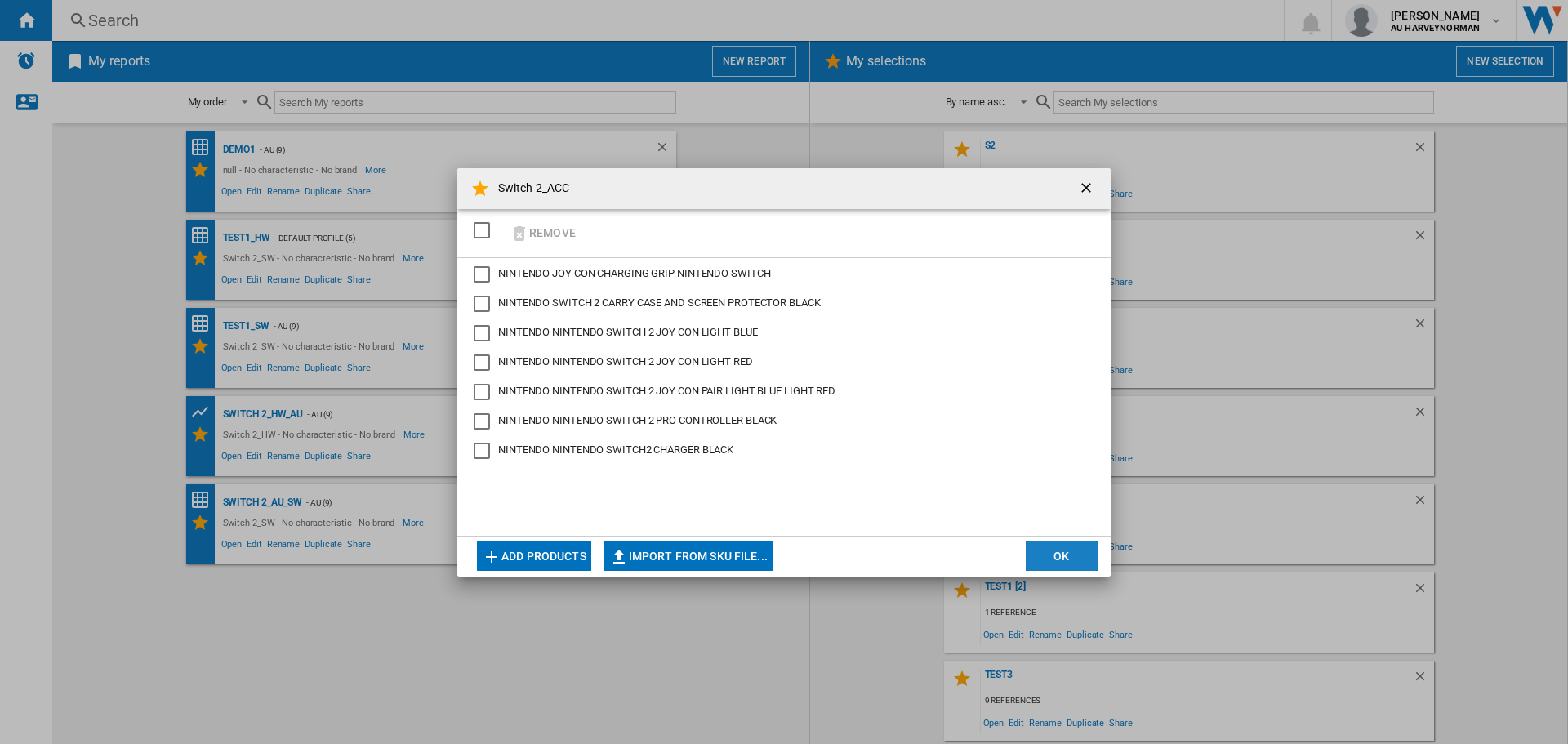
click at [1058, 560] on button "OK" at bounding box center [1061, 556] width 72 height 29
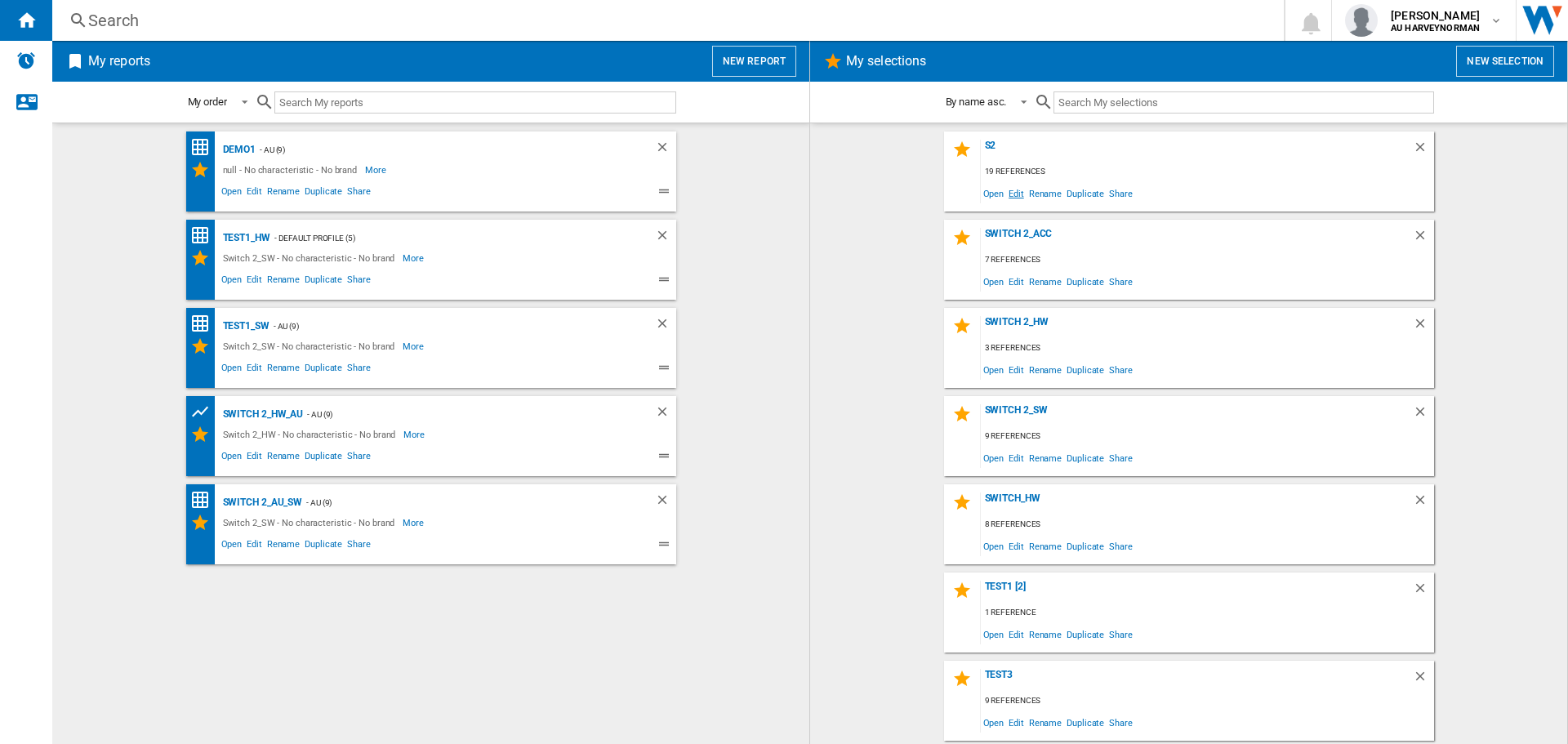
click at [1009, 191] on span "Edit" at bounding box center [1015, 193] width 20 height 22
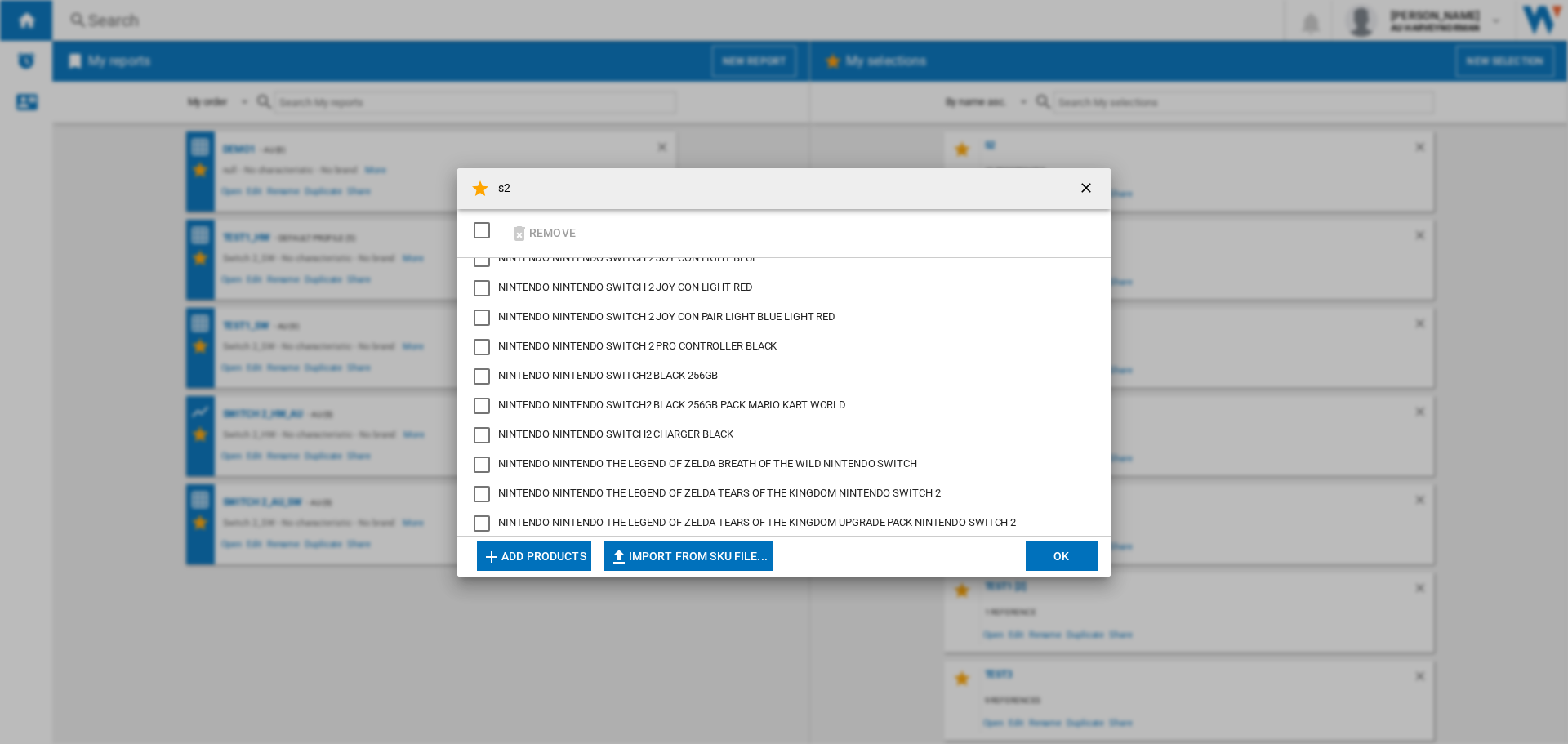
scroll to position [298, 0]
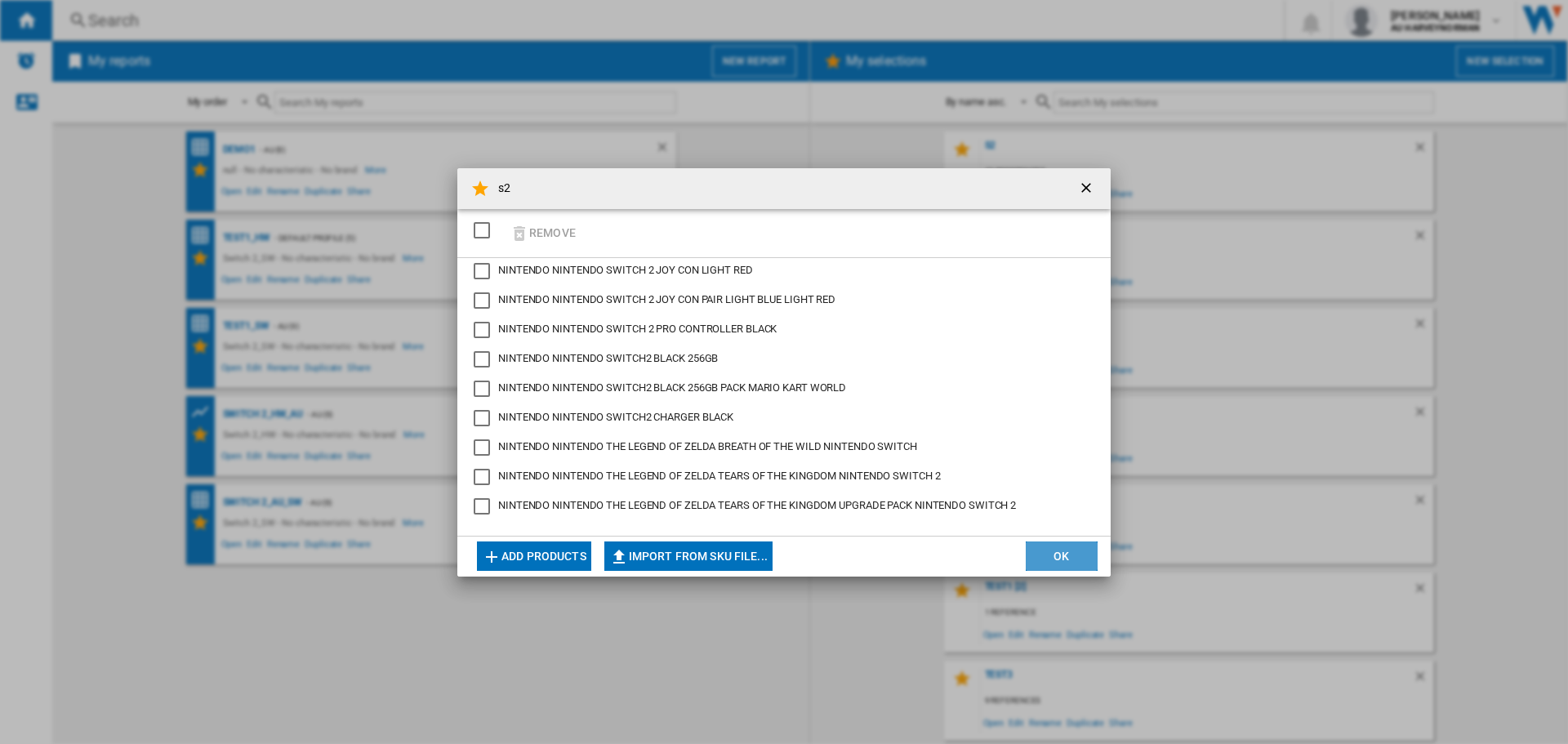
click at [1037, 548] on button "OK" at bounding box center [1061, 556] width 72 height 29
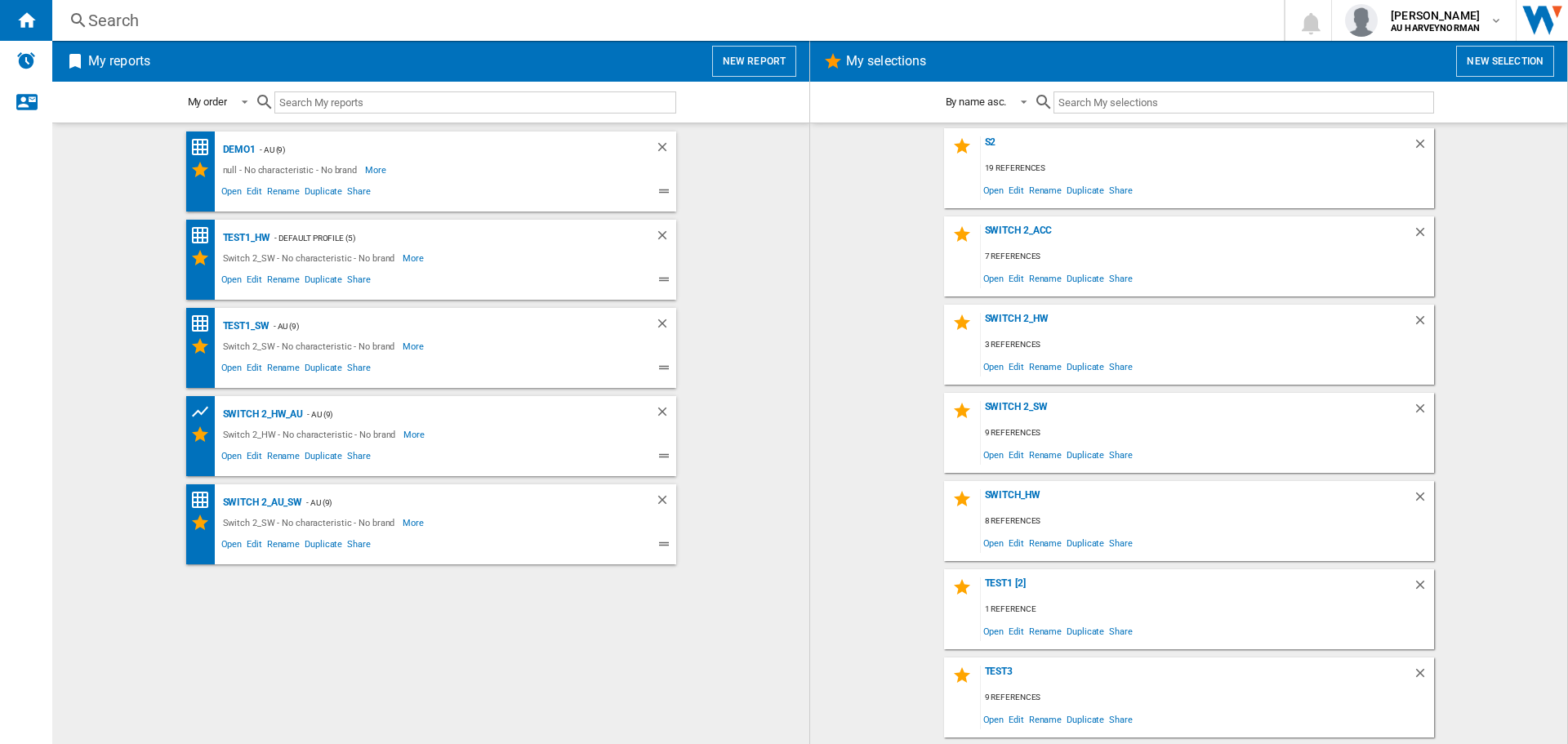
scroll to position [0, 0]
click at [1011, 279] on span "Edit" at bounding box center [1015, 281] width 20 height 22
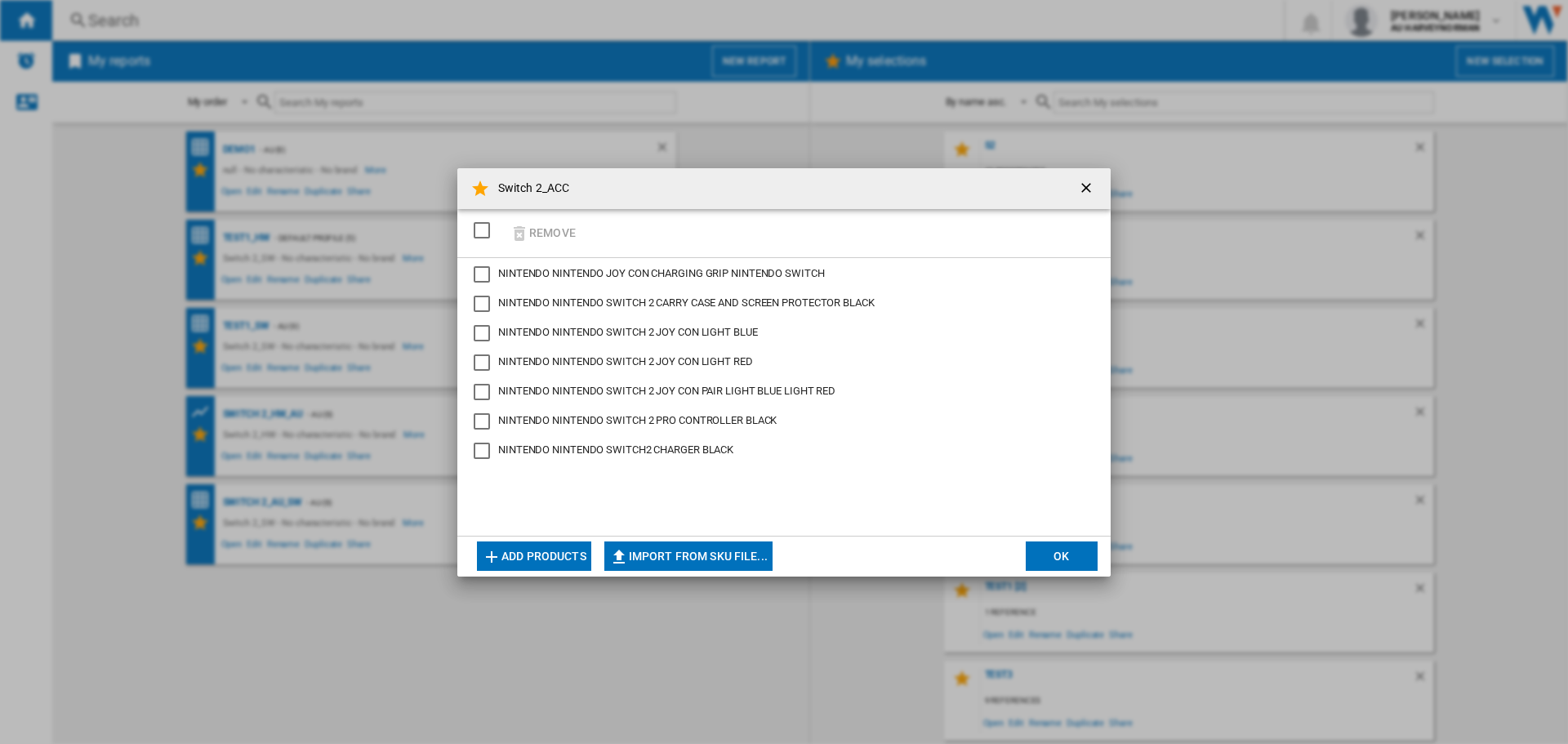
click at [520, 554] on button "Add products" at bounding box center [534, 556] width 114 height 29
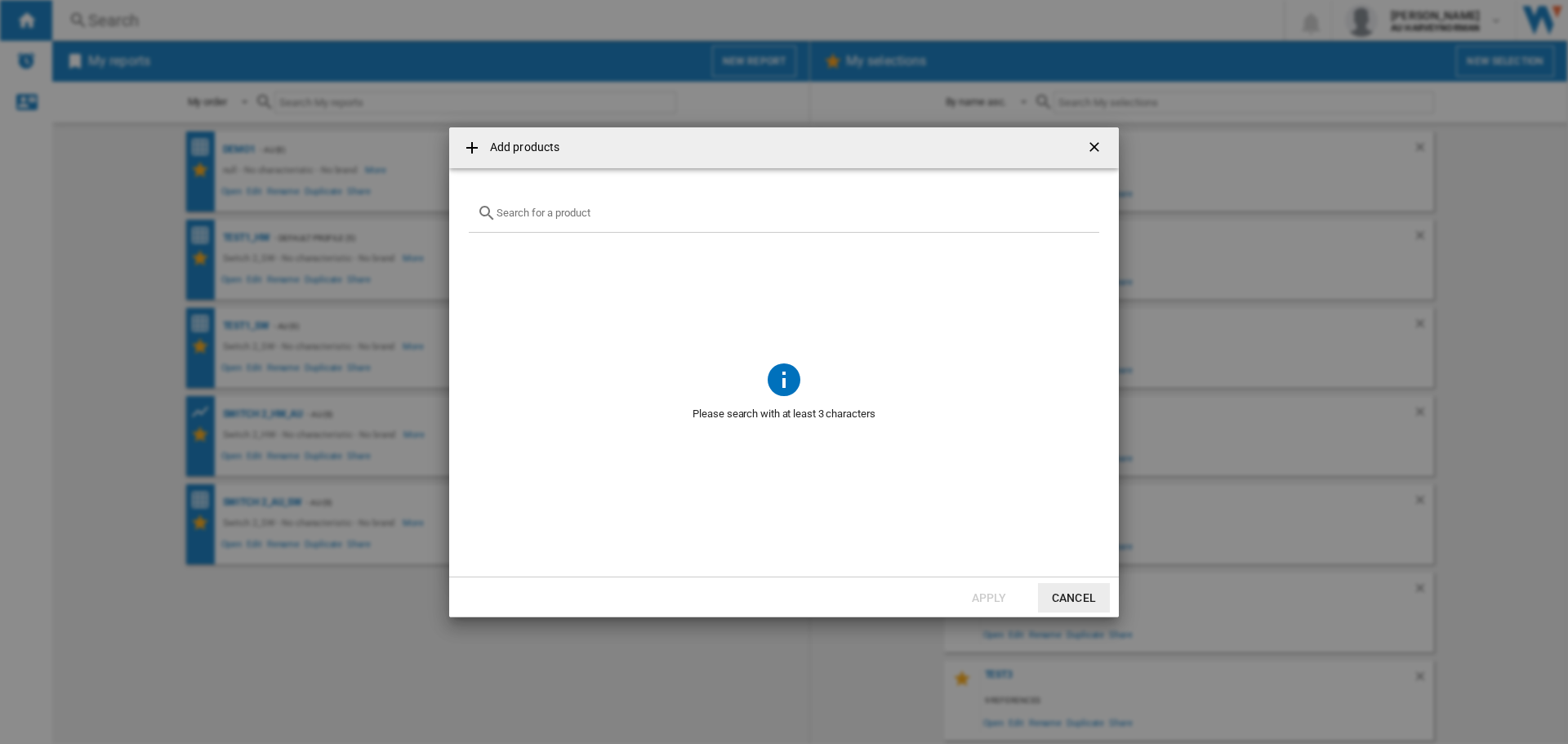
click at [580, 220] on div "{{getI18NText('SELECTIONS.EDITION_POPUP.OPEN_PRODUCTS_POPUP')}} {{::getI18NText…" at bounding box center [783, 213] width 631 height 38
click at [525, 216] on input "{{getI18NText('SELECTIONS.EDITION_POPUP.OPEN_PRODUCTS_POPUP')}} {{::getI18NText…" at bounding box center [793, 212] width 594 height 12
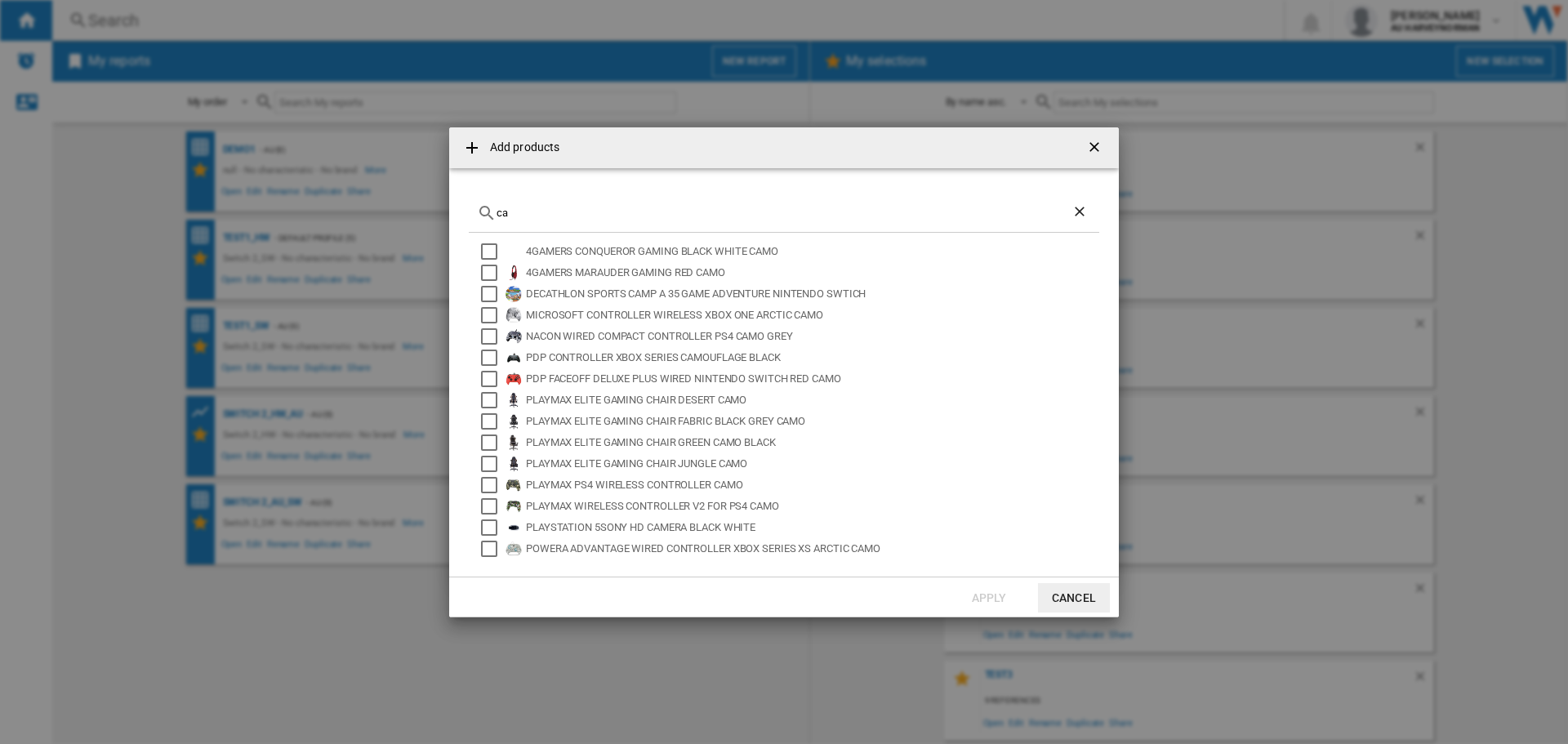
type input "c"
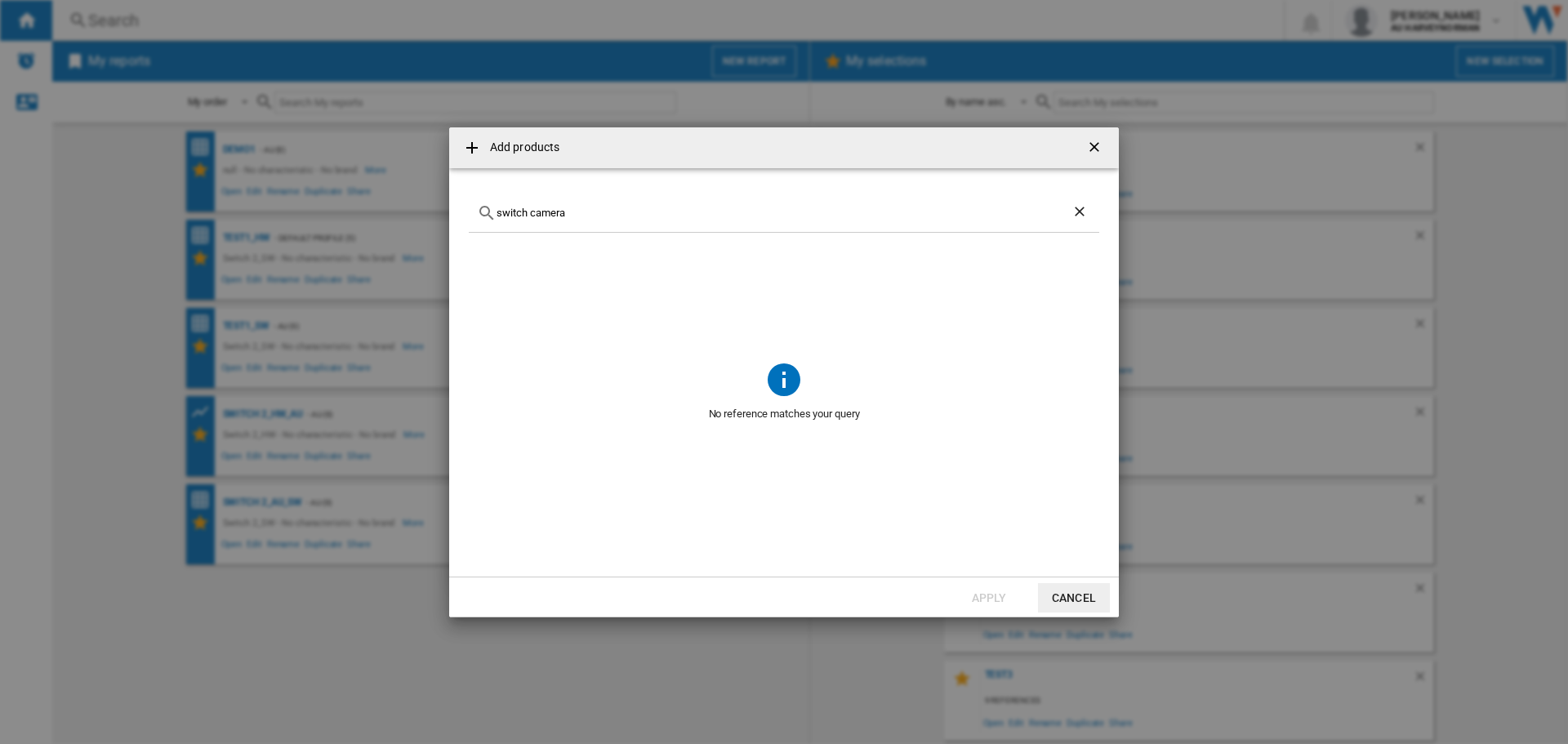
type input "switch camera"
drag, startPoint x: 1074, startPoint y: 224, endPoint x: 1079, endPoint y: 208, distance: 16.8
click at [1074, 222] on div "switch camera" at bounding box center [783, 213] width 631 height 38
click at [1079, 208] on ng-md-icon "Clear search" at bounding box center [1081, 213] width 20 height 20
click at [687, 220] on div "{{getI18NText('SELECTIONS.EDITION_POPUP.OPEN_PRODUCTS_POPUP')}} {{::getI18NText…" at bounding box center [783, 213] width 631 height 38
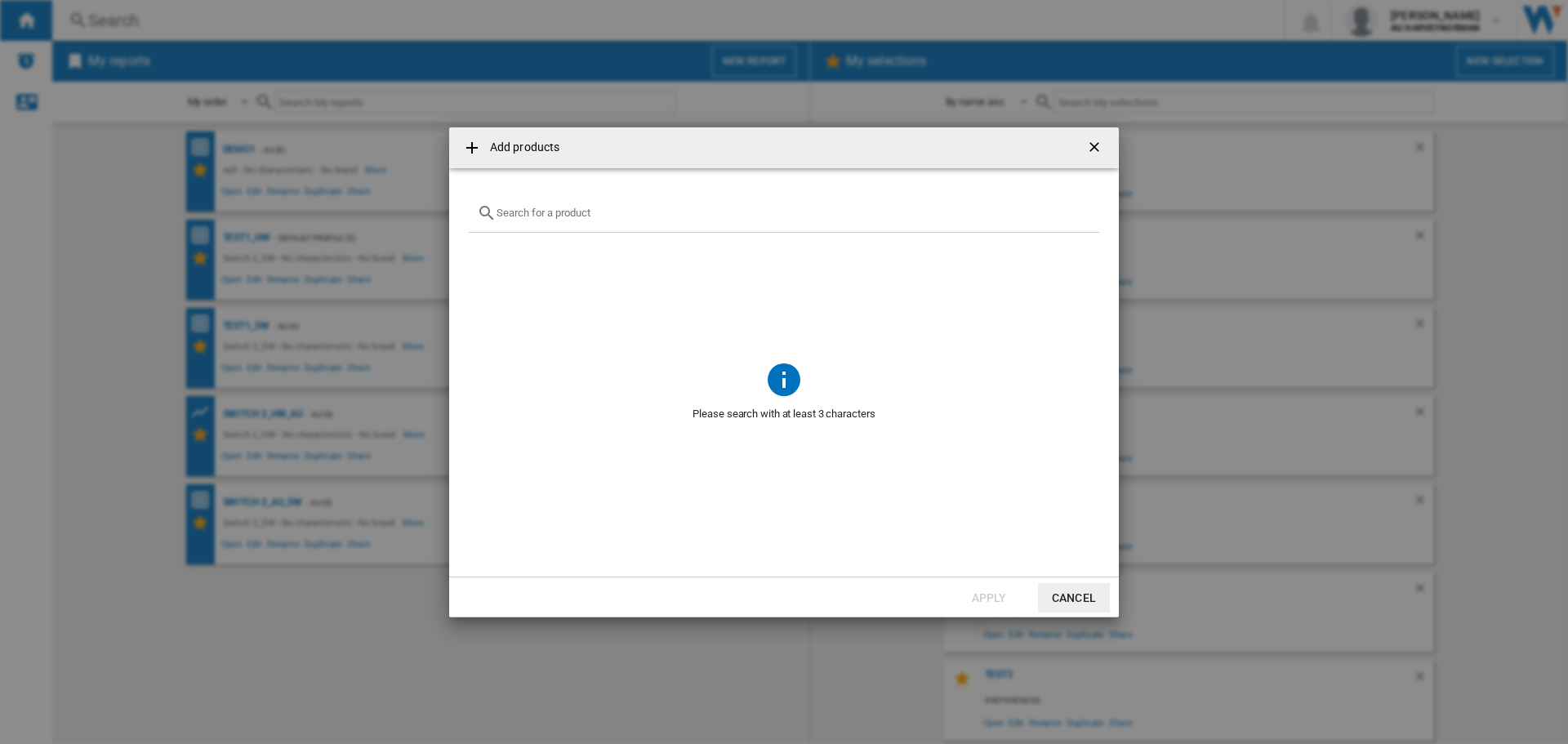
click at [549, 216] on input "{{getI18NText('SELECTIONS.EDITION_POPUP.OPEN_PRODUCTS_POPUP')}} {{::getI18NText…" at bounding box center [793, 212] width 594 height 12
type input "s"
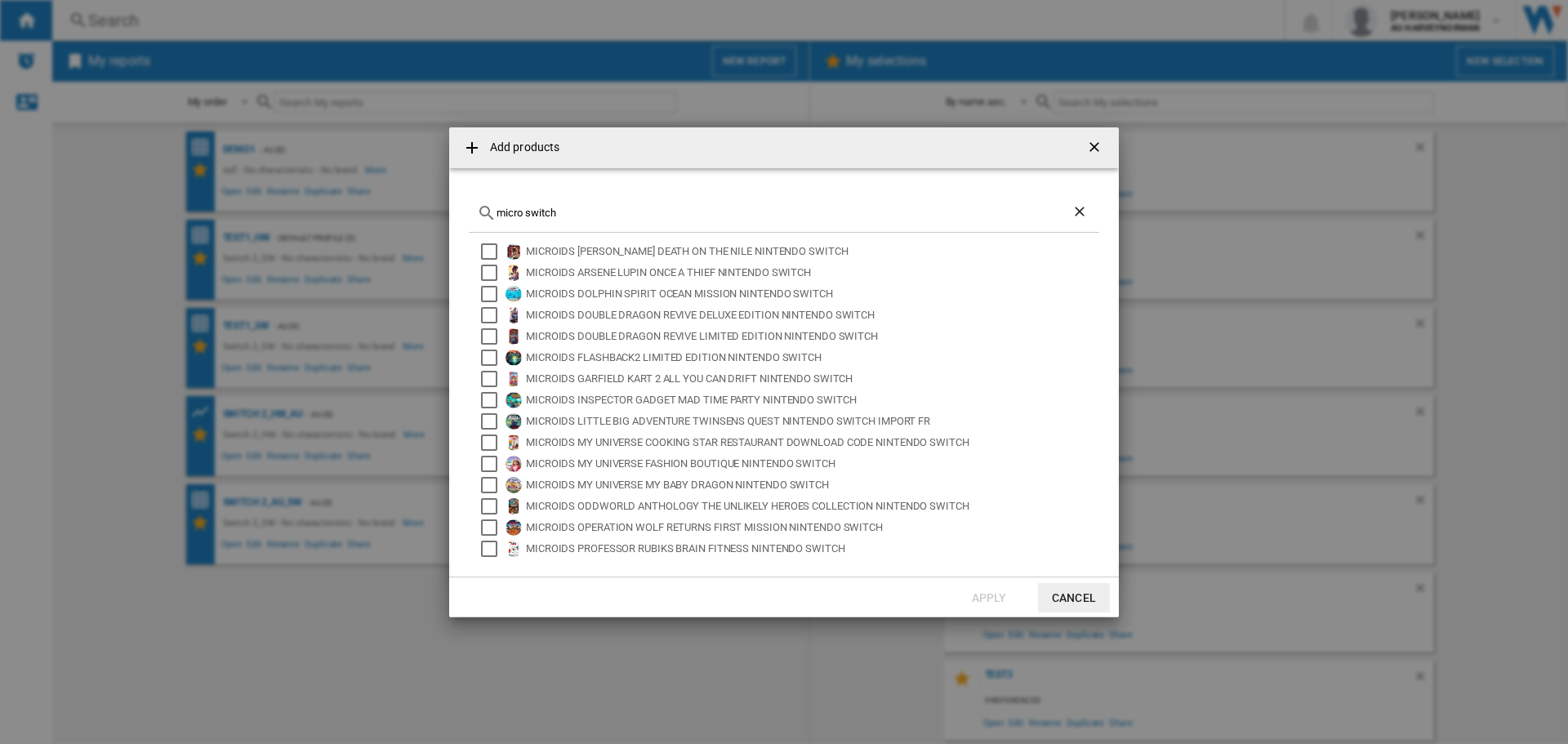
drag, startPoint x: 589, startPoint y: 218, endPoint x: 378, endPoint y: 215, distance: 211.0
click at [378, 215] on div "Add products micro switch MICROIDS [PERSON_NAME] DEATH ON THE NILE NINTENDO SWI…" at bounding box center [784, 372] width 1568 height 744
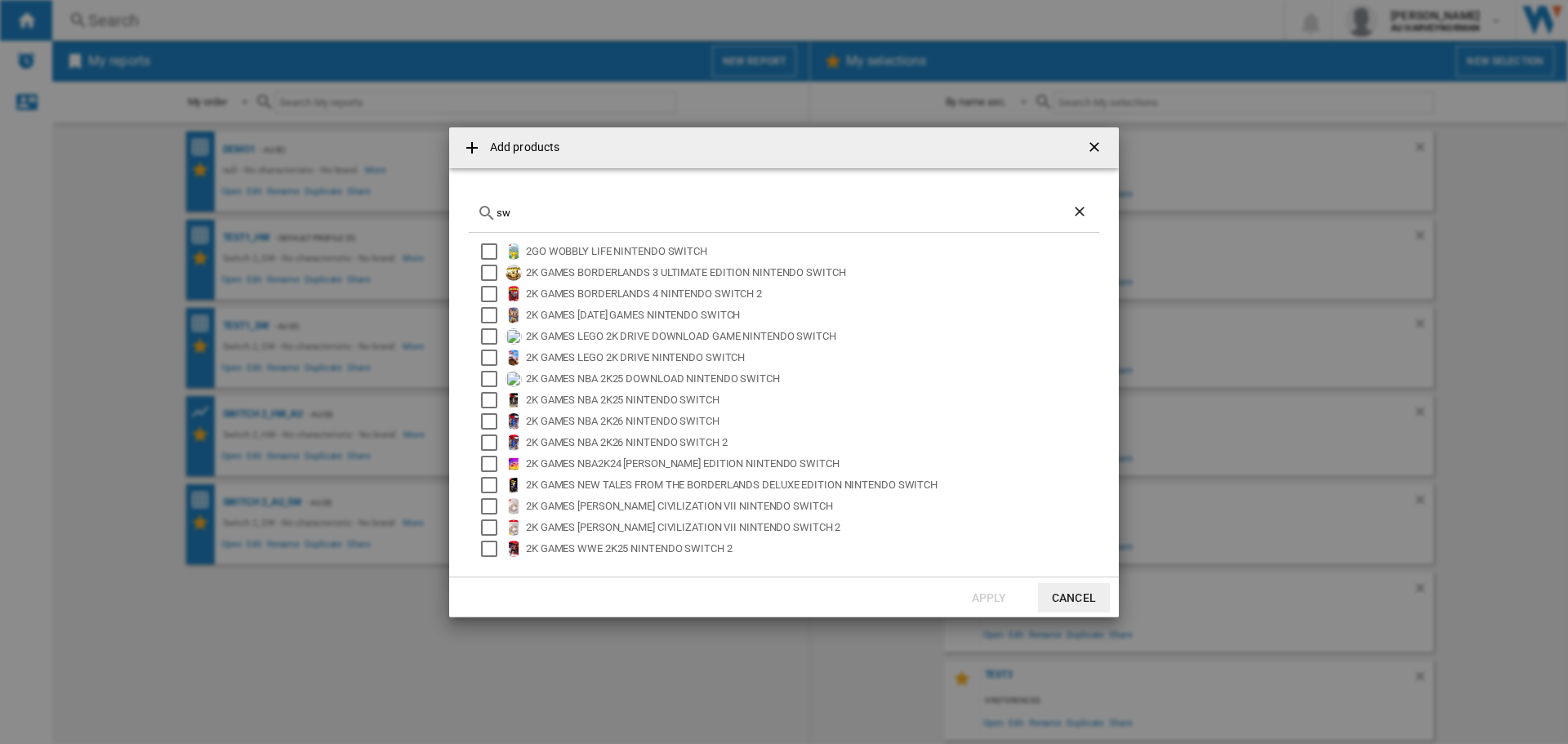
type input "s"
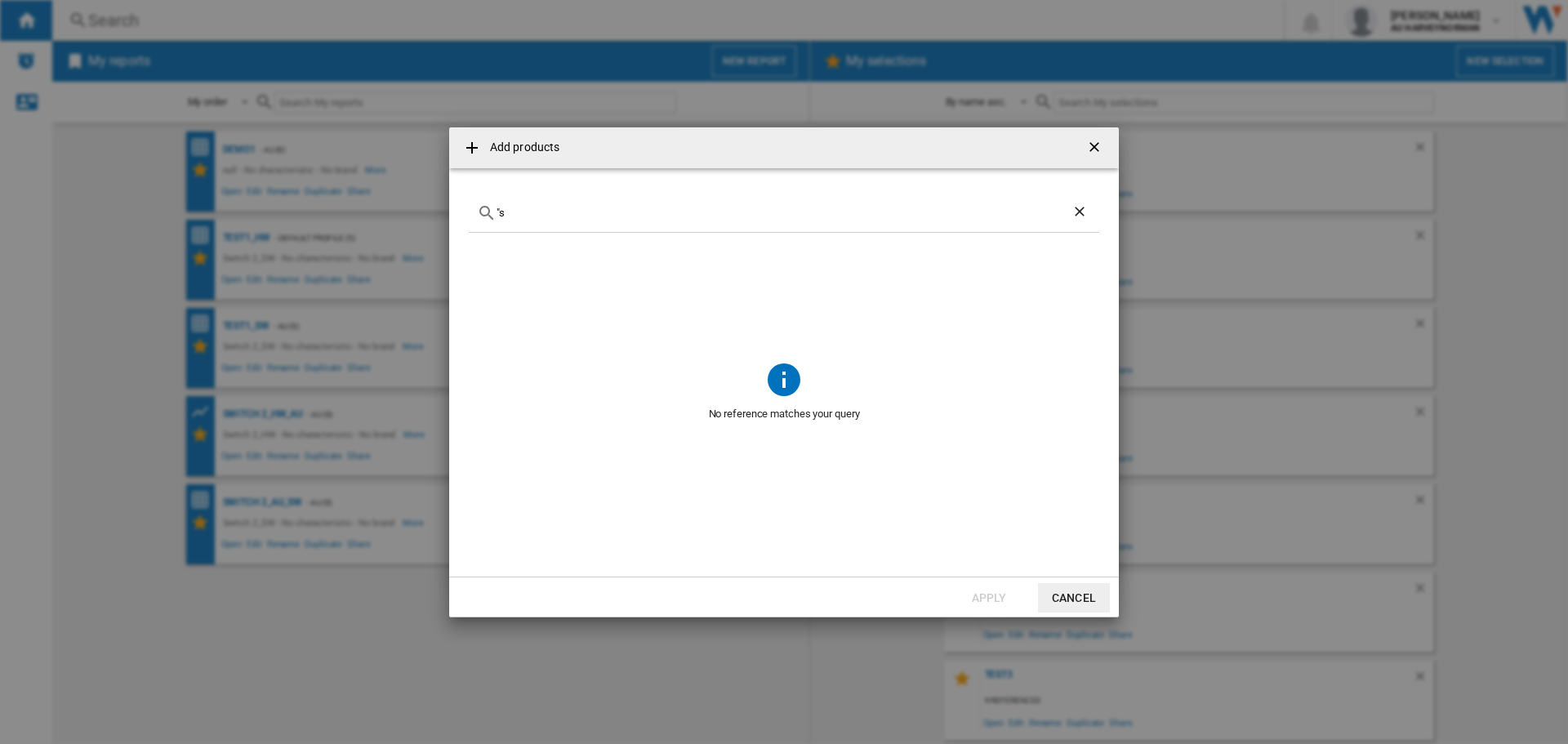
type input """
click at [1056, 590] on button "Cancel" at bounding box center [1073, 597] width 72 height 29
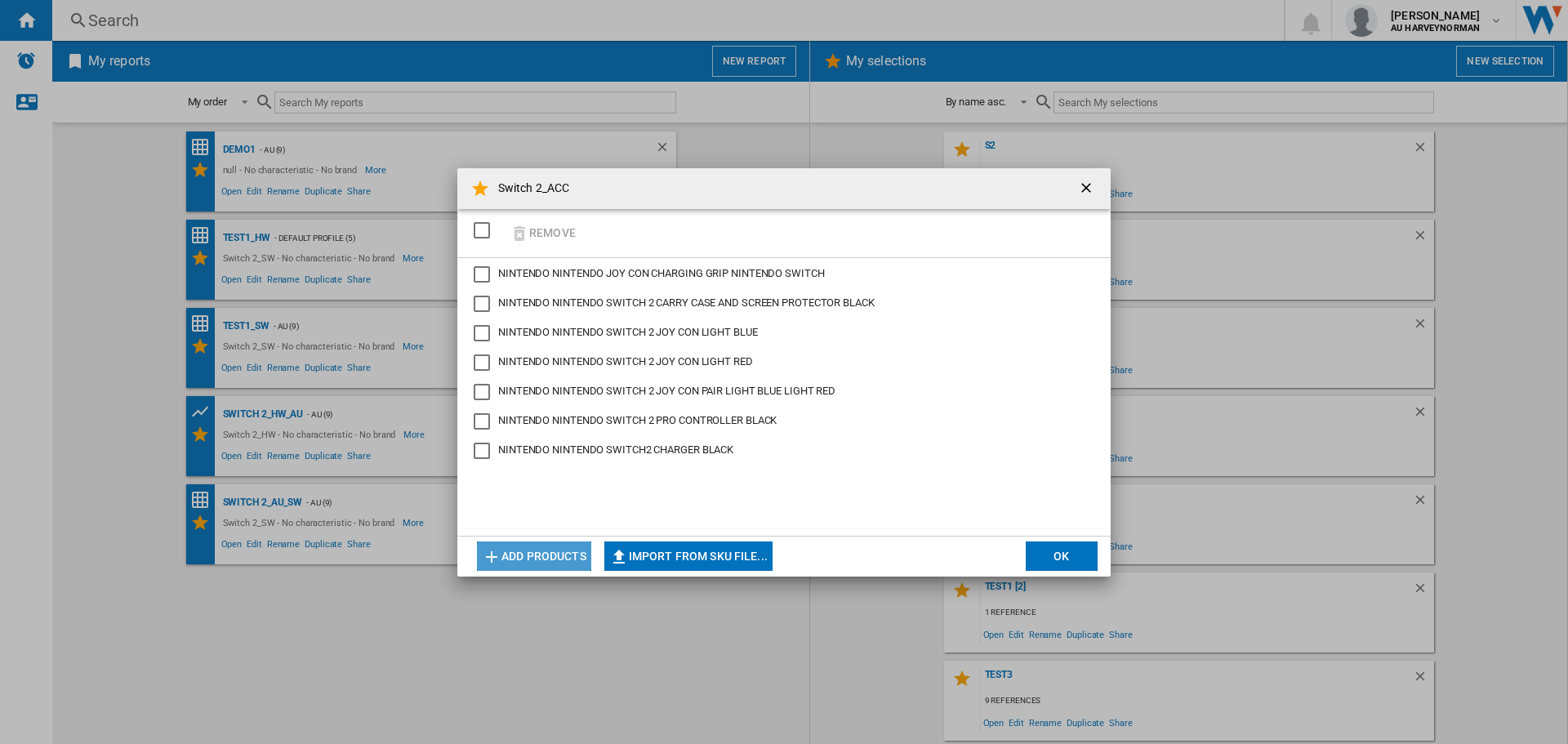
click at [566, 561] on button "Add products" at bounding box center [534, 556] width 114 height 29
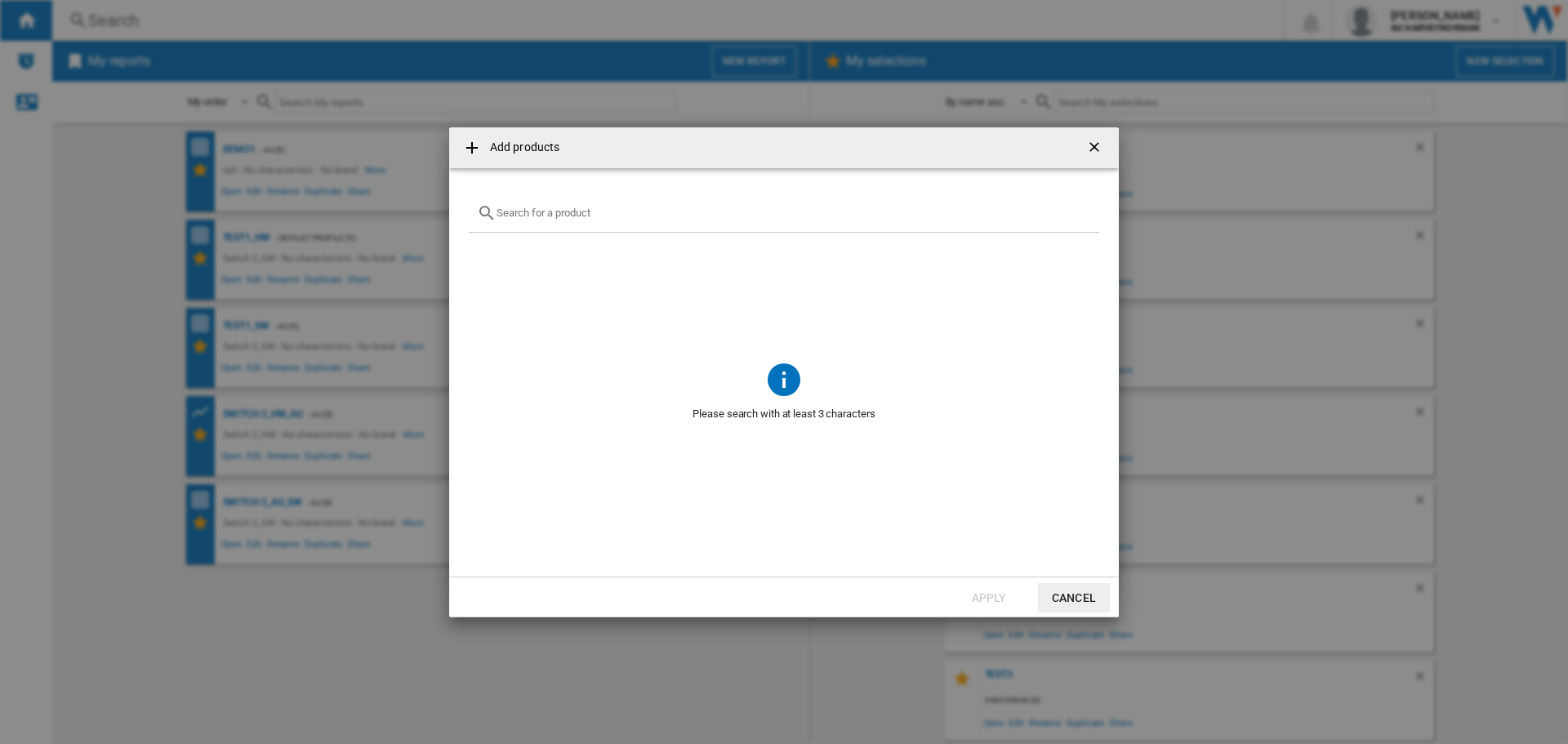
click at [617, 212] on input "{{getI18NText('SELECTIONS.EDITION_POPUP.OPEN_PRODUCTS_POPUP')}} {{::getI18NText…" at bounding box center [793, 212] width 594 height 12
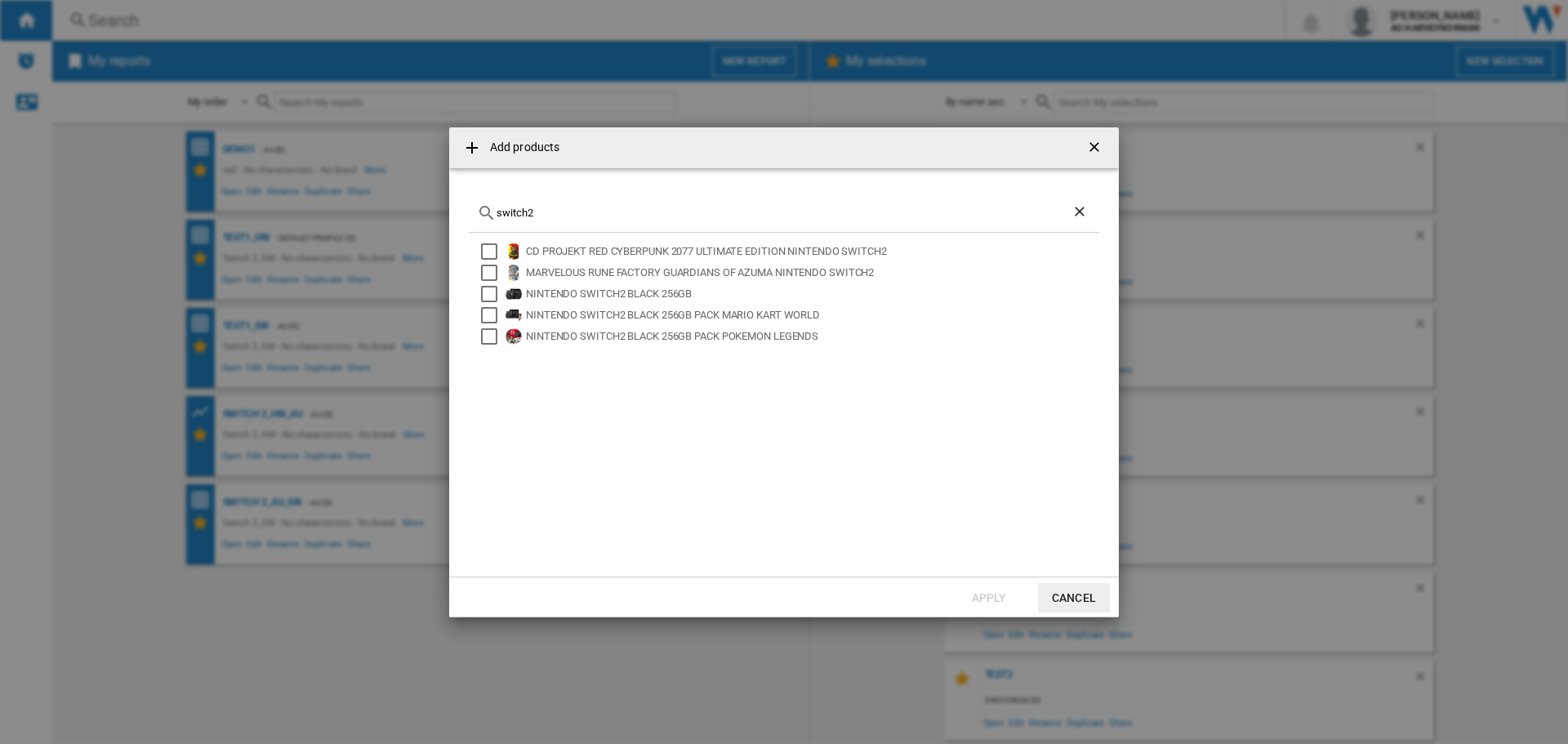
type input "switch2"
click at [1088, 593] on button "Cancel" at bounding box center [1073, 597] width 72 height 29
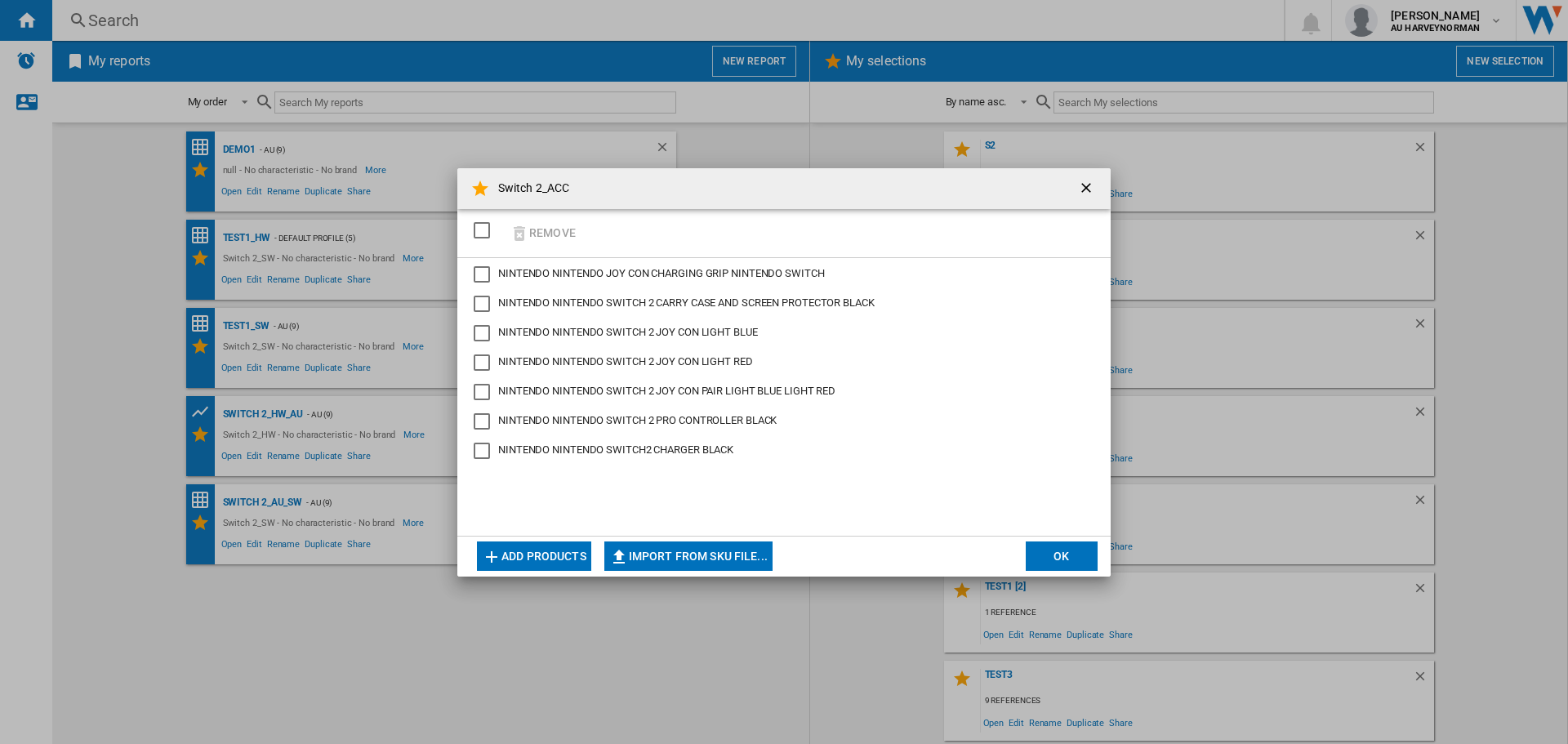
click at [1046, 550] on button "OK" at bounding box center [1061, 556] width 72 height 29
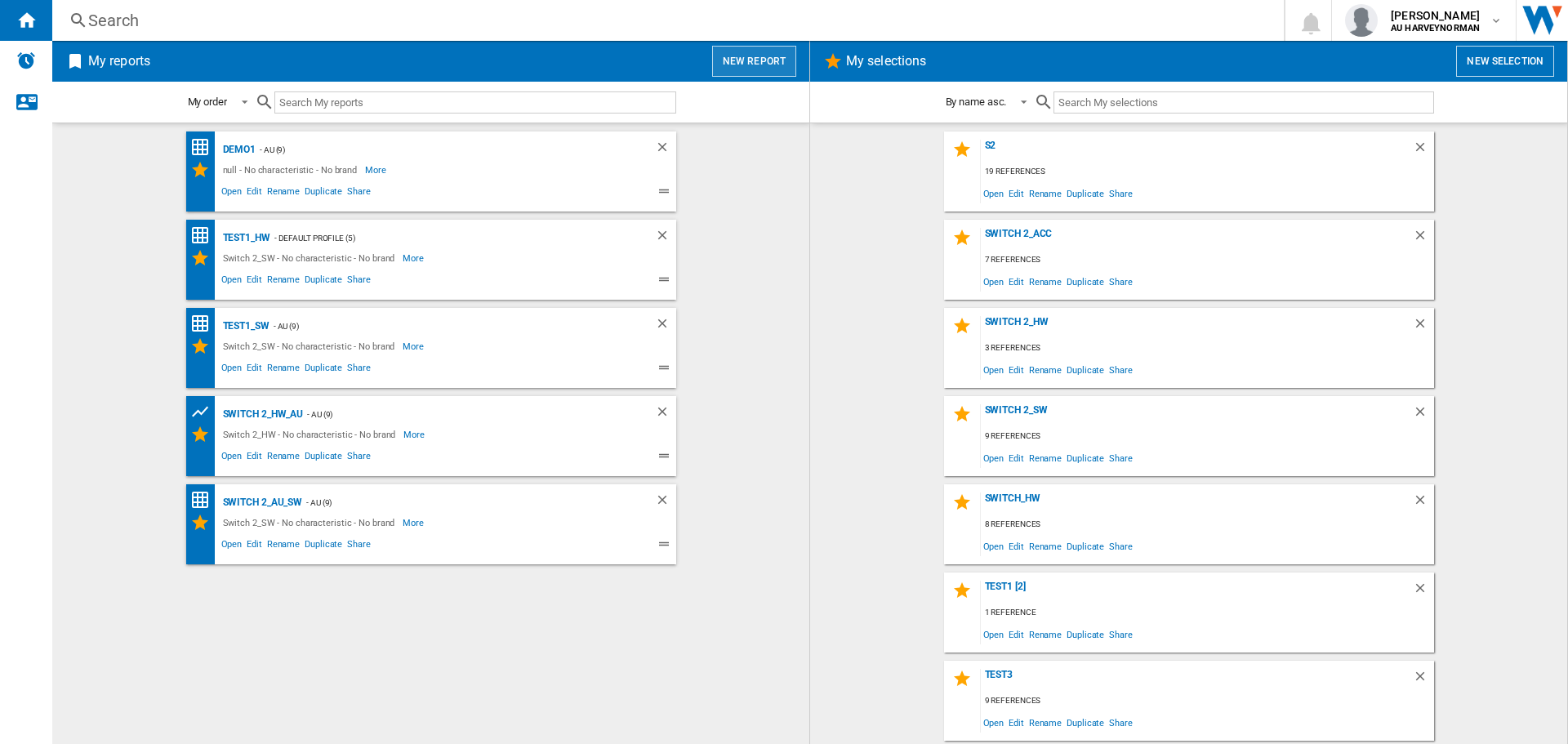
click at [753, 49] on button "New report" at bounding box center [754, 61] width 84 height 31
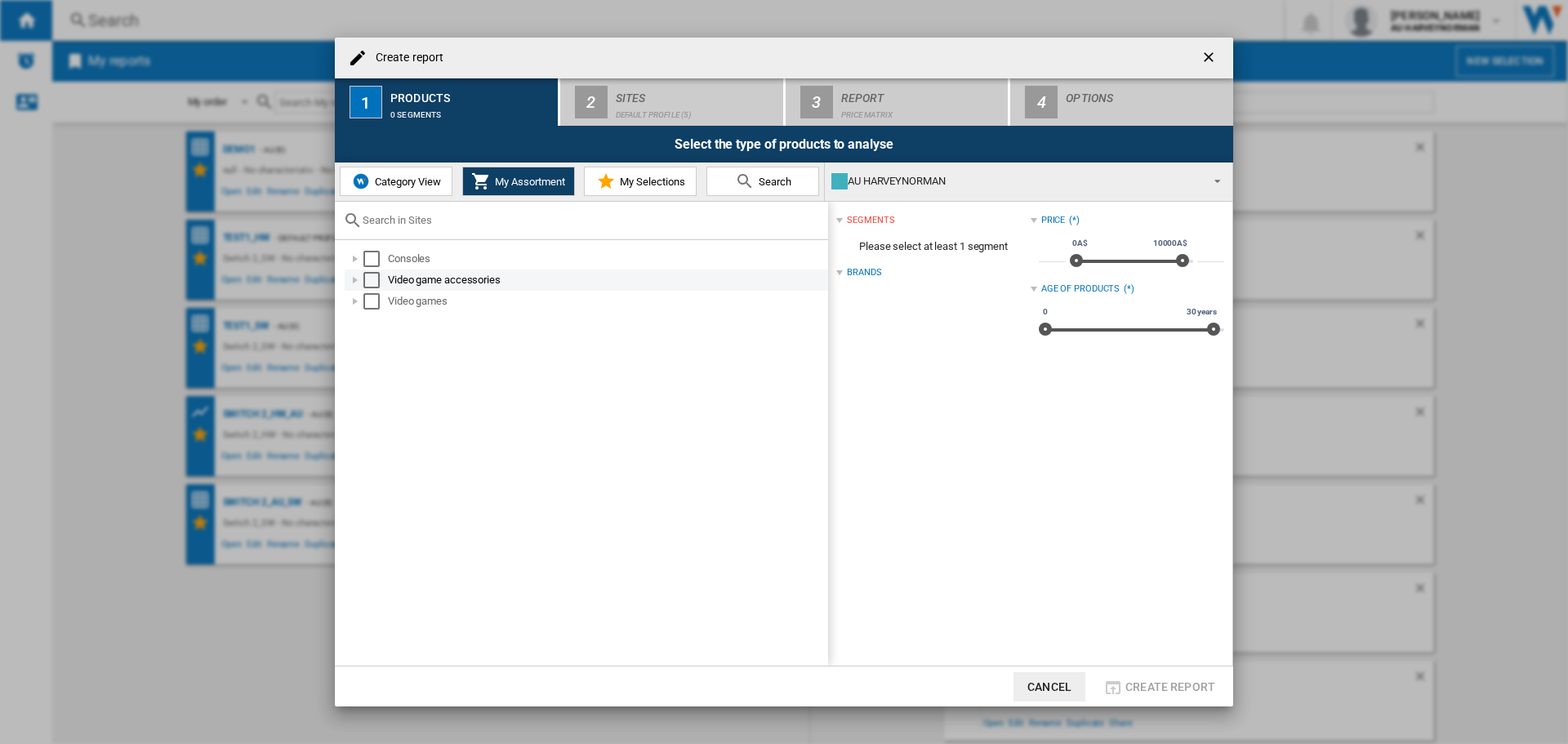
click at [352, 279] on div at bounding box center [355, 280] width 16 height 16
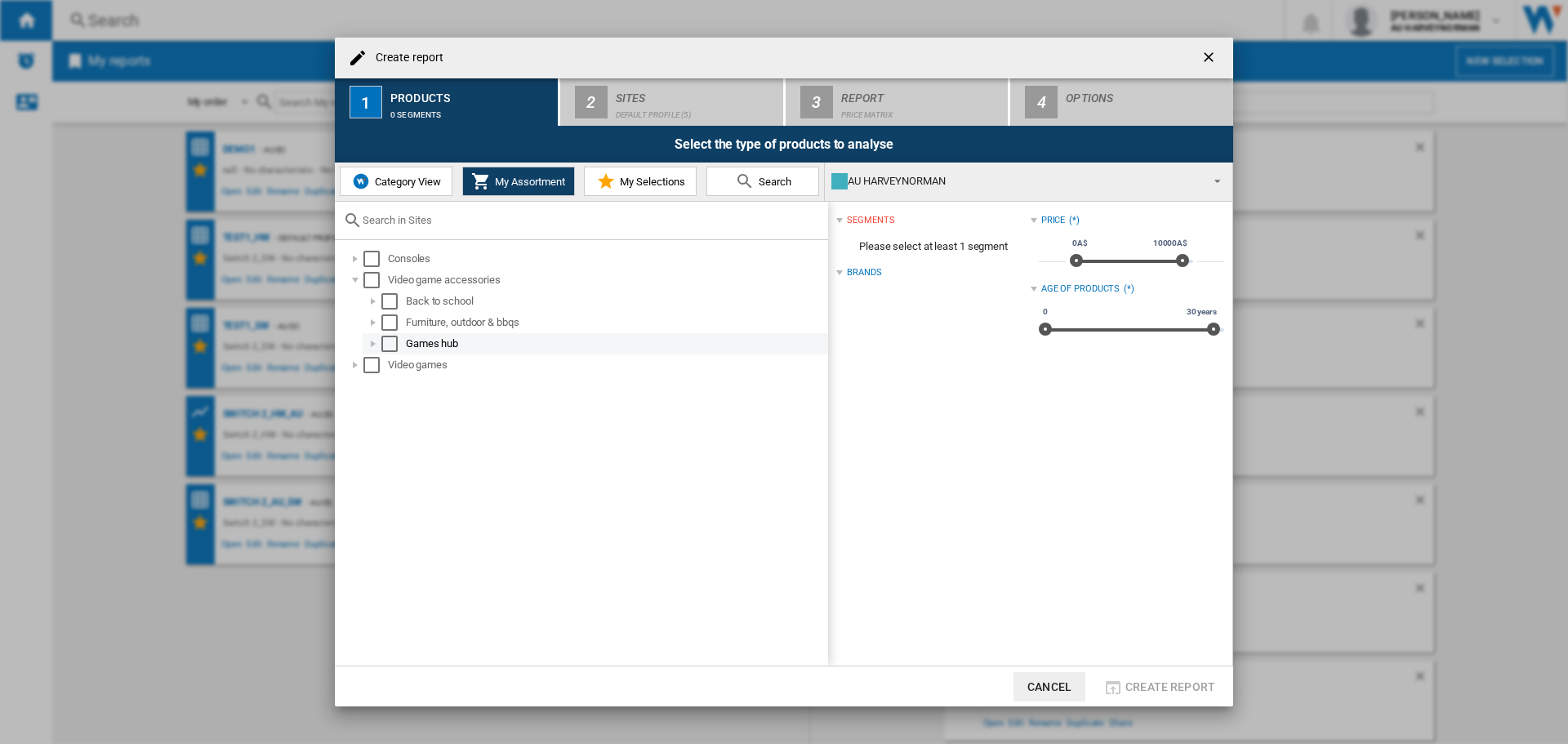
click at [387, 344] on div "Select" at bounding box center [389, 344] width 16 height 16
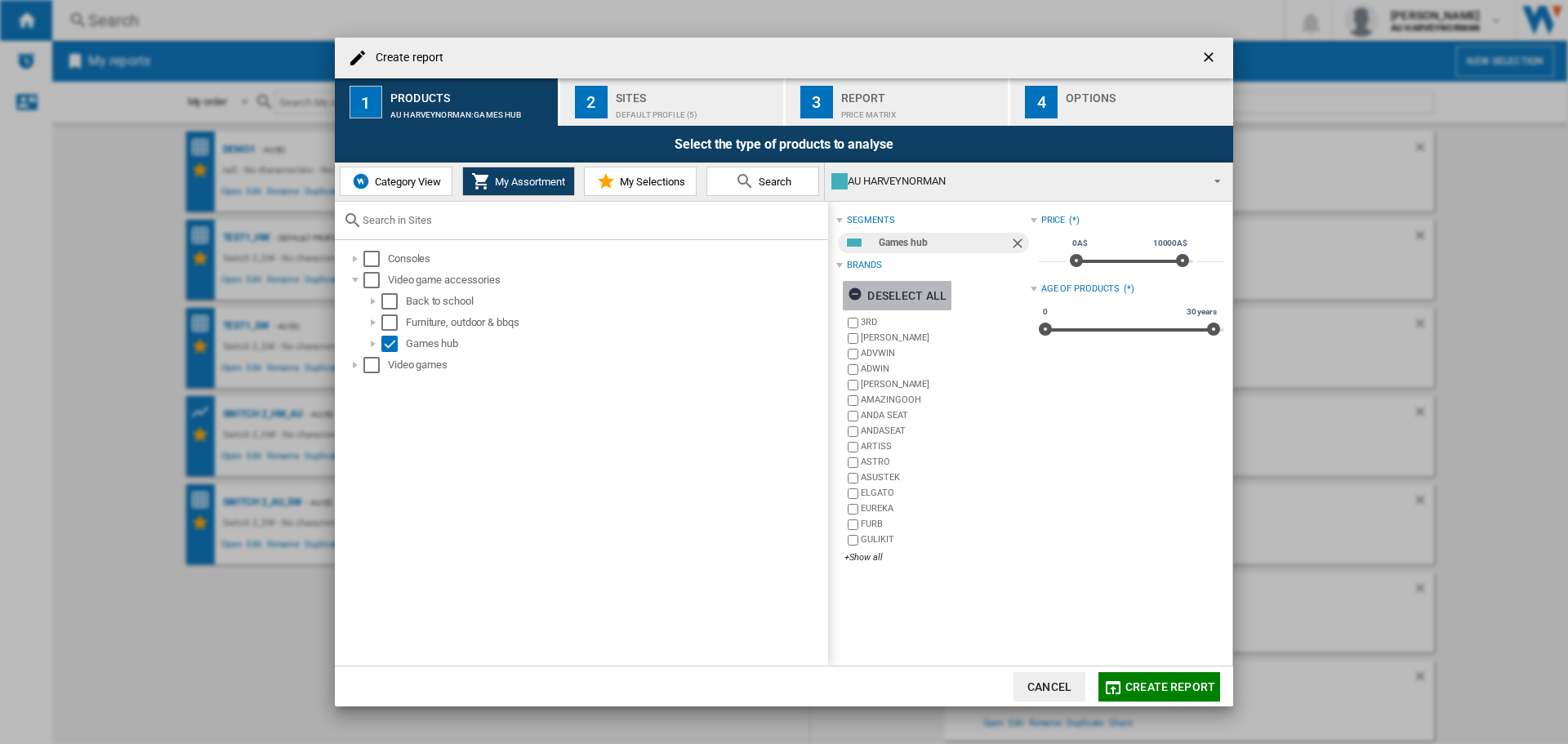
click at [897, 294] on div "Deselect all" at bounding box center [897, 296] width 99 height 29
click at [860, 558] on div "+Show all" at bounding box center [936, 556] width 185 height 12
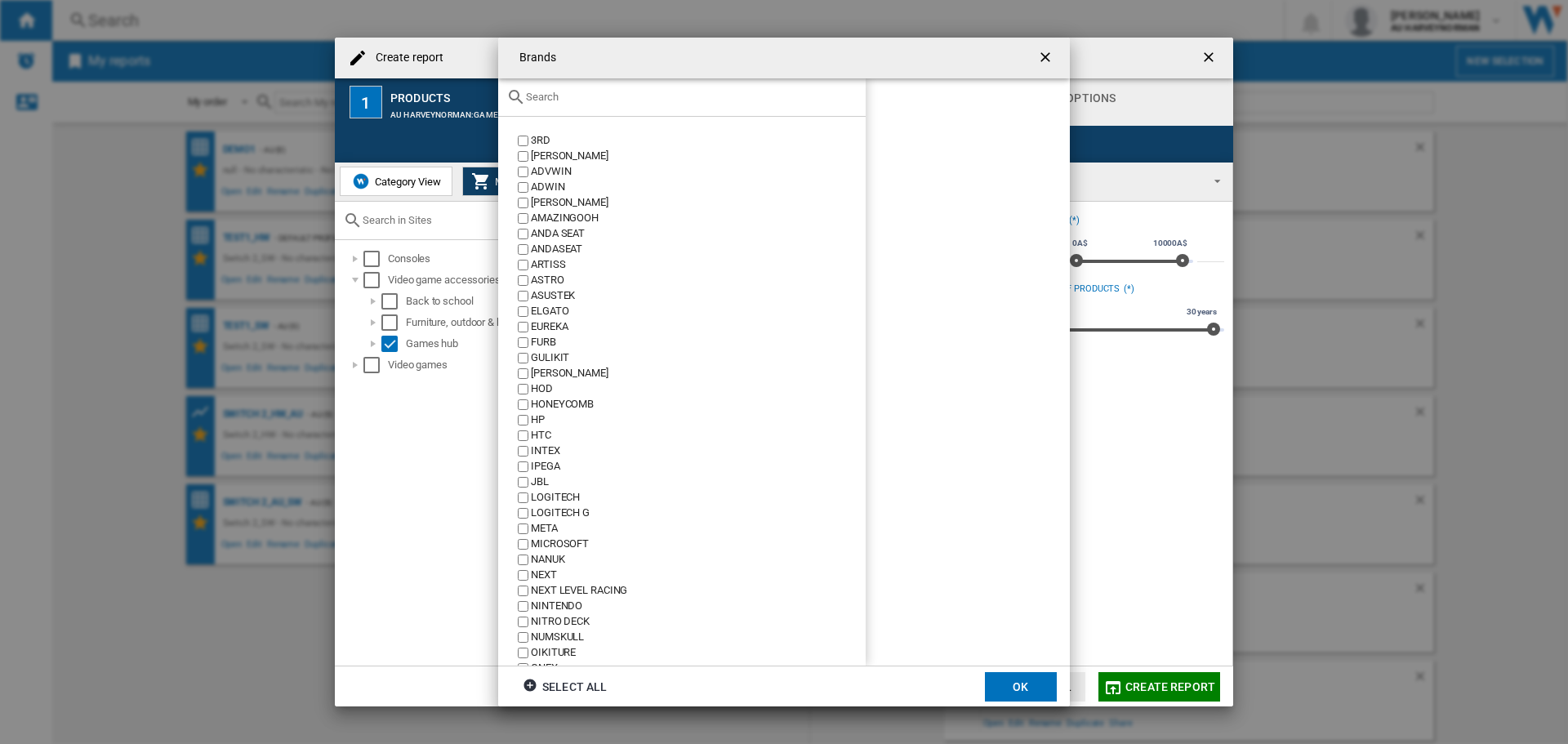
click at [550, 600] on div "NINTENDO" at bounding box center [698, 606] width 335 height 15
click at [1016, 688] on button "OK" at bounding box center [1020, 686] width 72 height 29
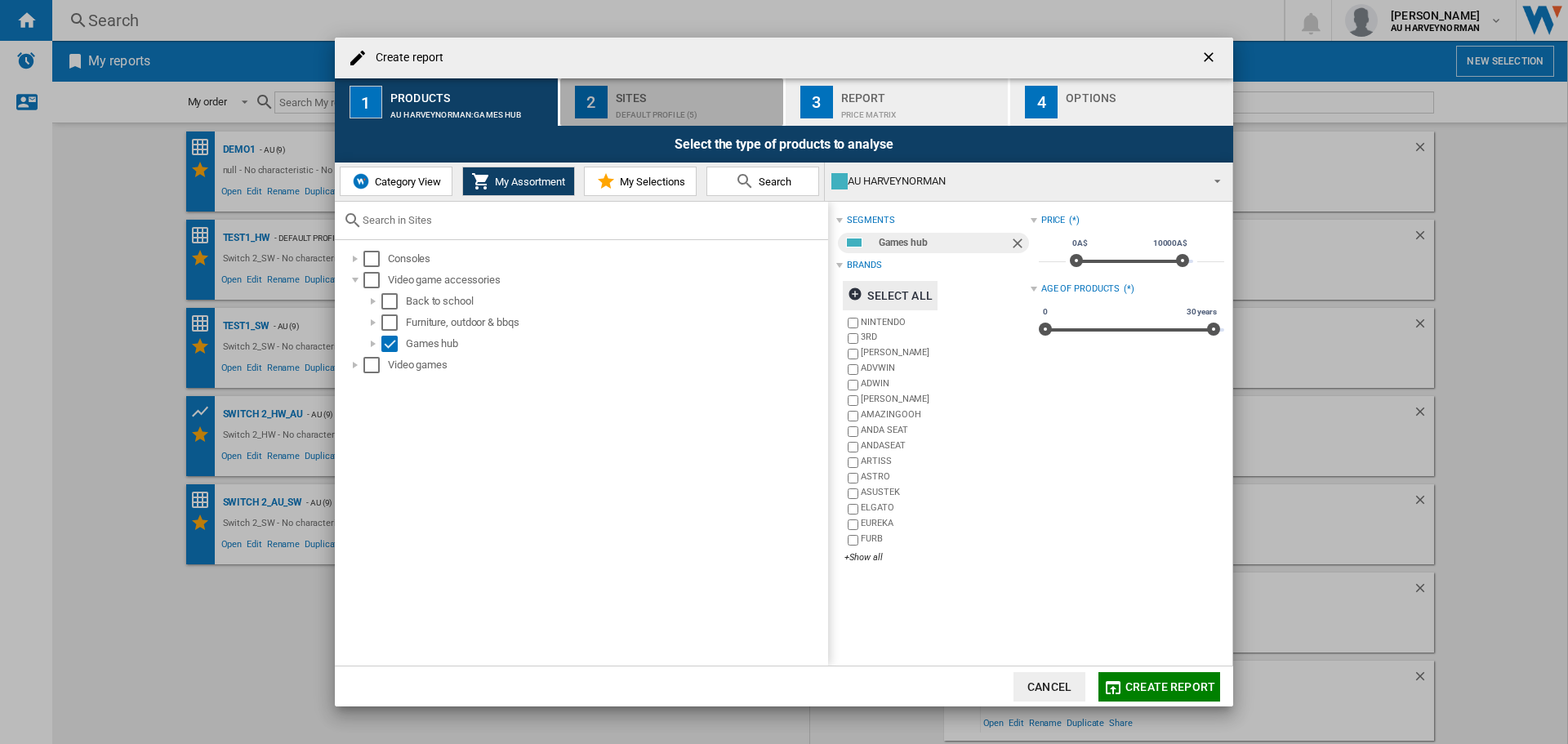
click at [647, 106] on div "Default profile (5)" at bounding box center [695, 110] width 161 height 17
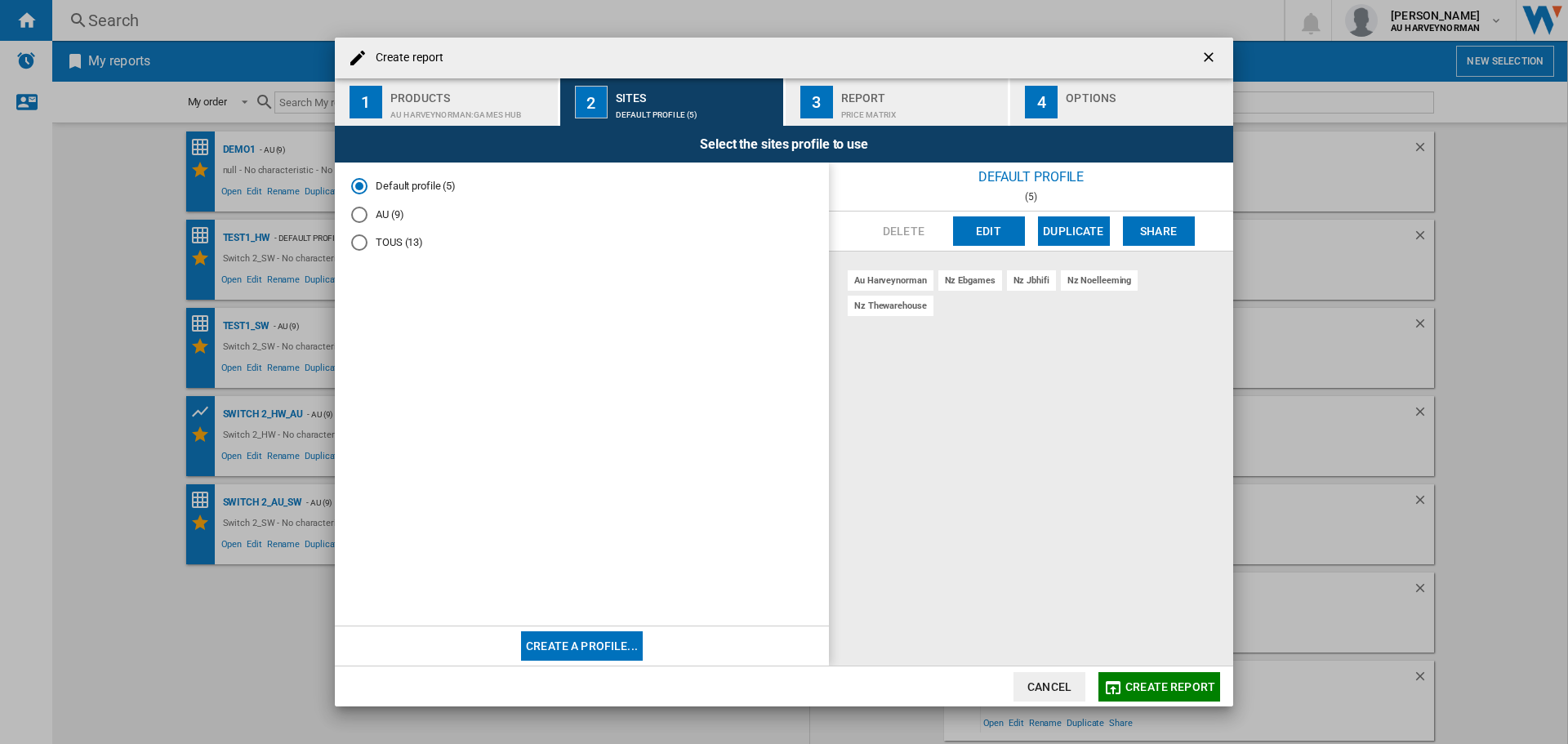
click at [370, 208] on md-radio-button "AU (9)" at bounding box center [582, 214] width 461 height 15
click at [1162, 686] on span "Create report" at bounding box center [1170, 686] width 90 height 13
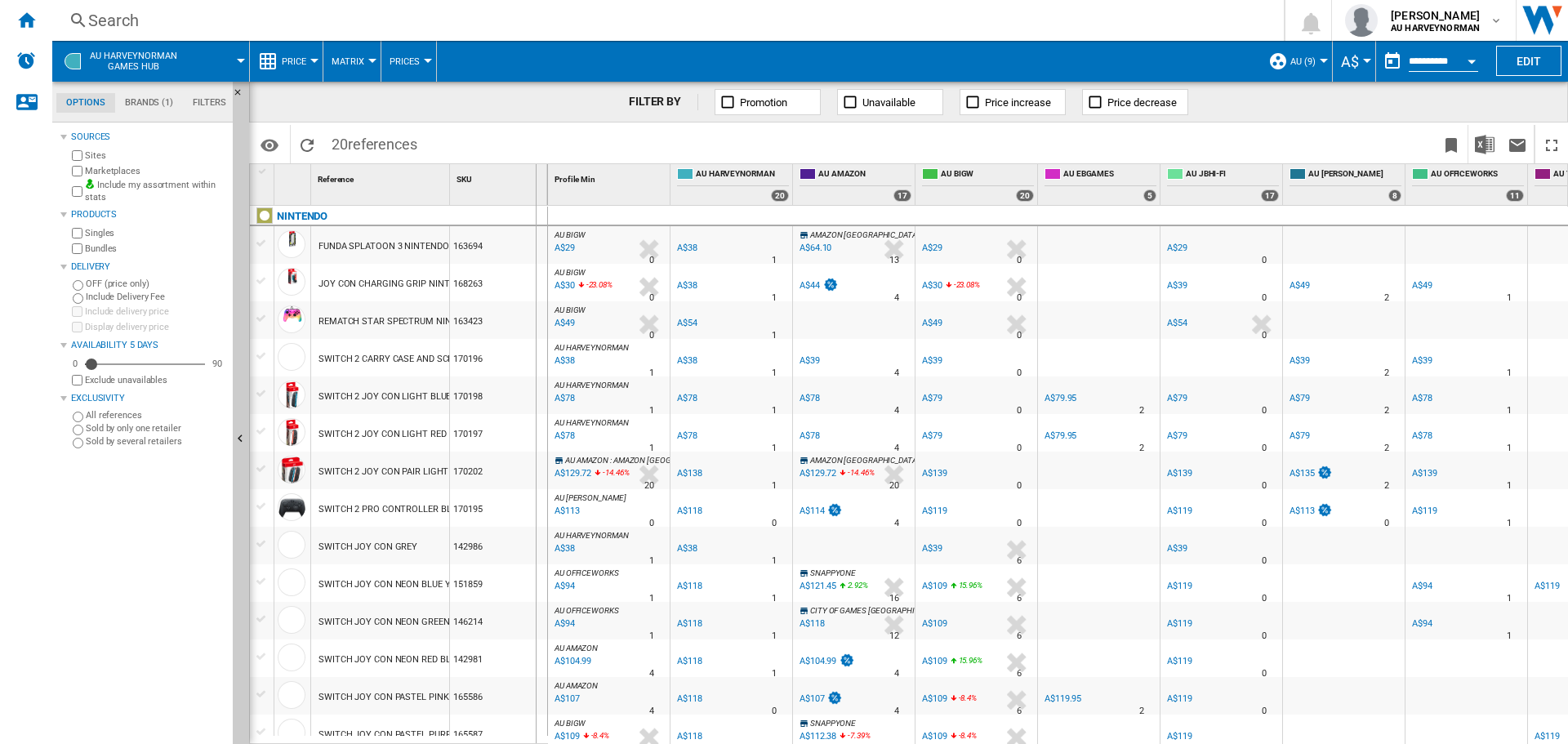
drag, startPoint x: 446, startPoint y: 190, endPoint x: 554, endPoint y: 189, distance: 108.0
click at [554, 189] on div "1 Reference 1 SKU 1 NINTENDO FUNDA SPLATOON 3 NINTENDO SWITCH WHITE 163694 JOY …" at bounding box center [907, 454] width 1317 height 579
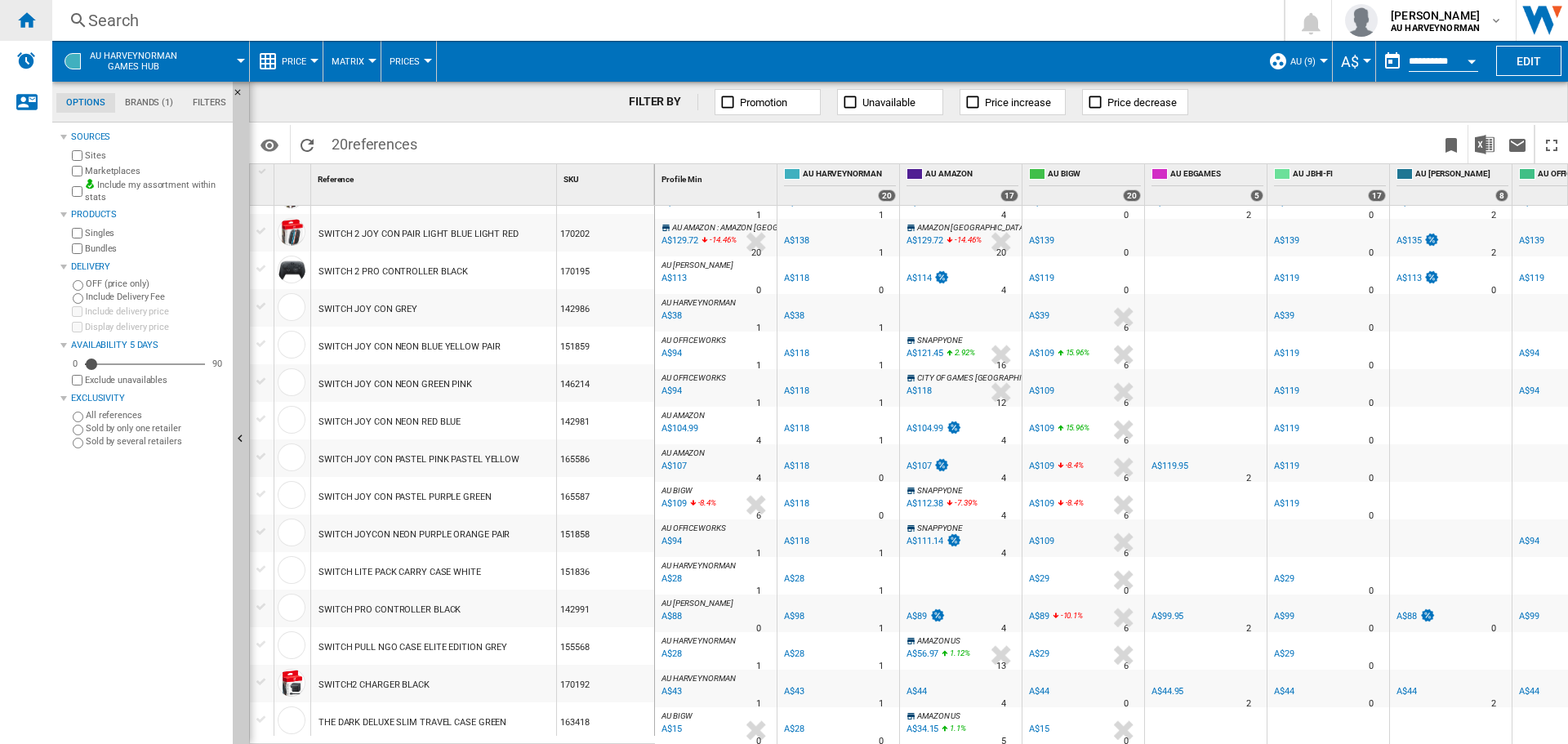
click at [22, 20] on ng-md-icon "Home" at bounding box center [26, 20] width 20 height 20
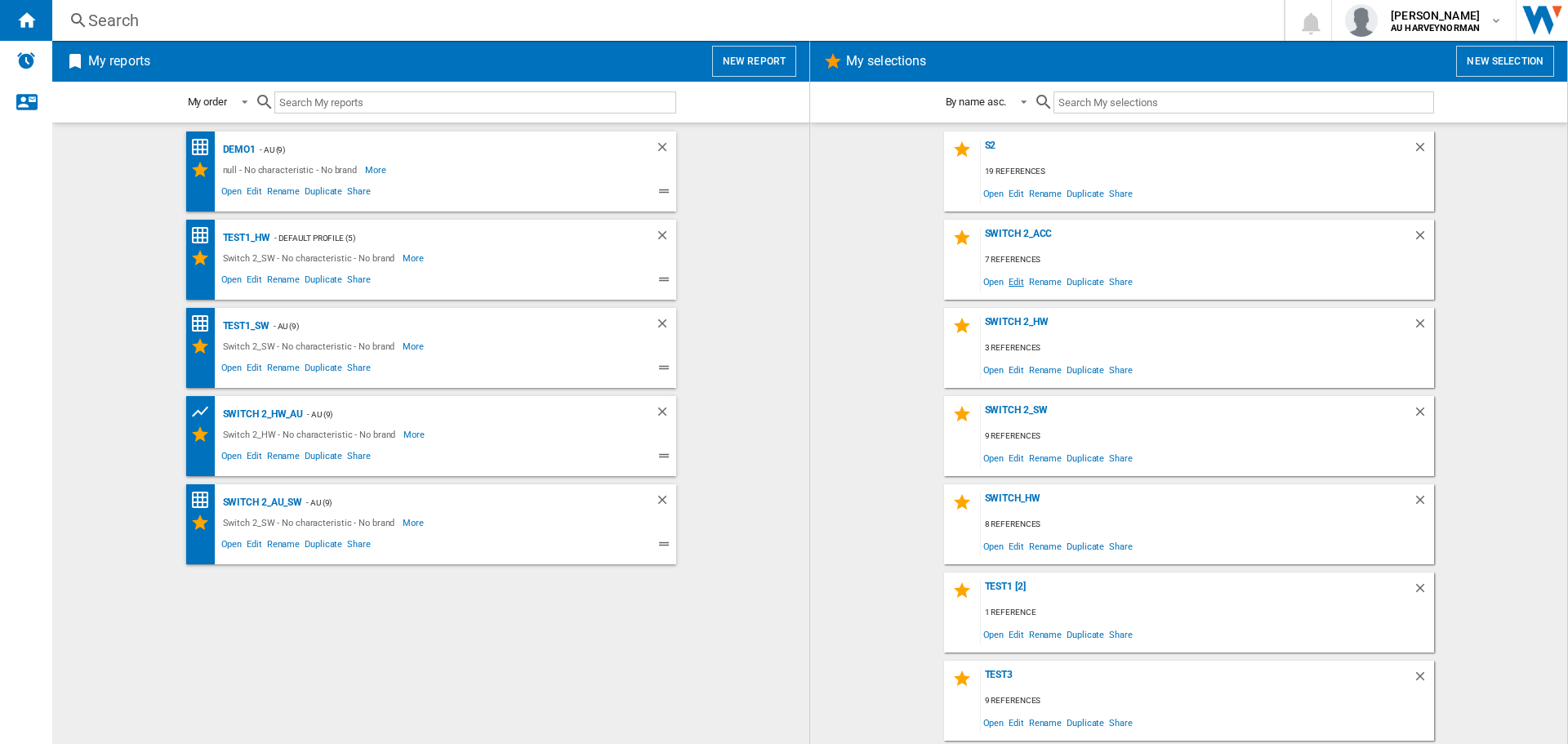
click at [1016, 279] on span "Edit" at bounding box center [1015, 281] width 20 height 22
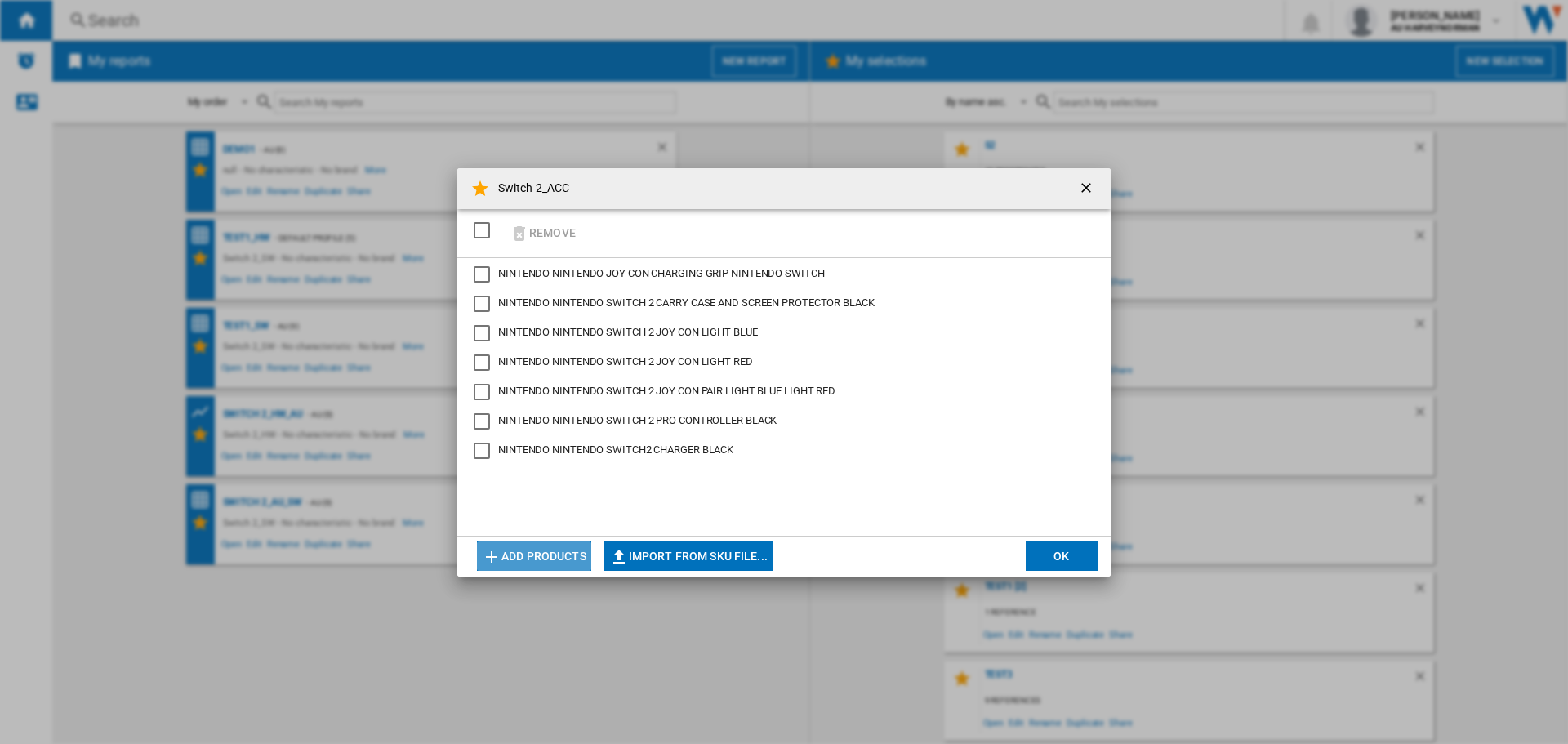
click at [538, 563] on button "Add products" at bounding box center [534, 556] width 114 height 29
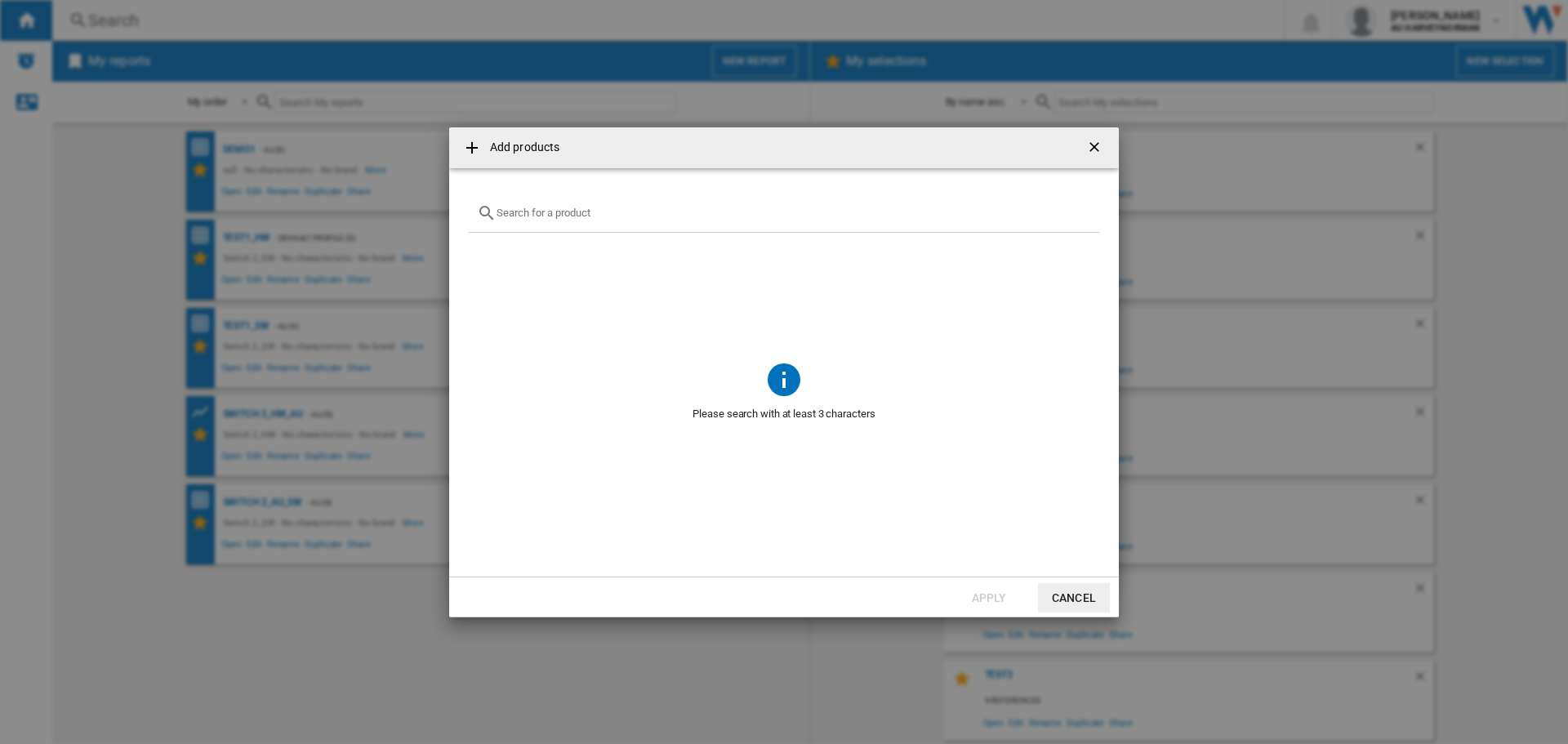
click at [562, 218] on input "Add products ..." at bounding box center [793, 212] width 594 height 12
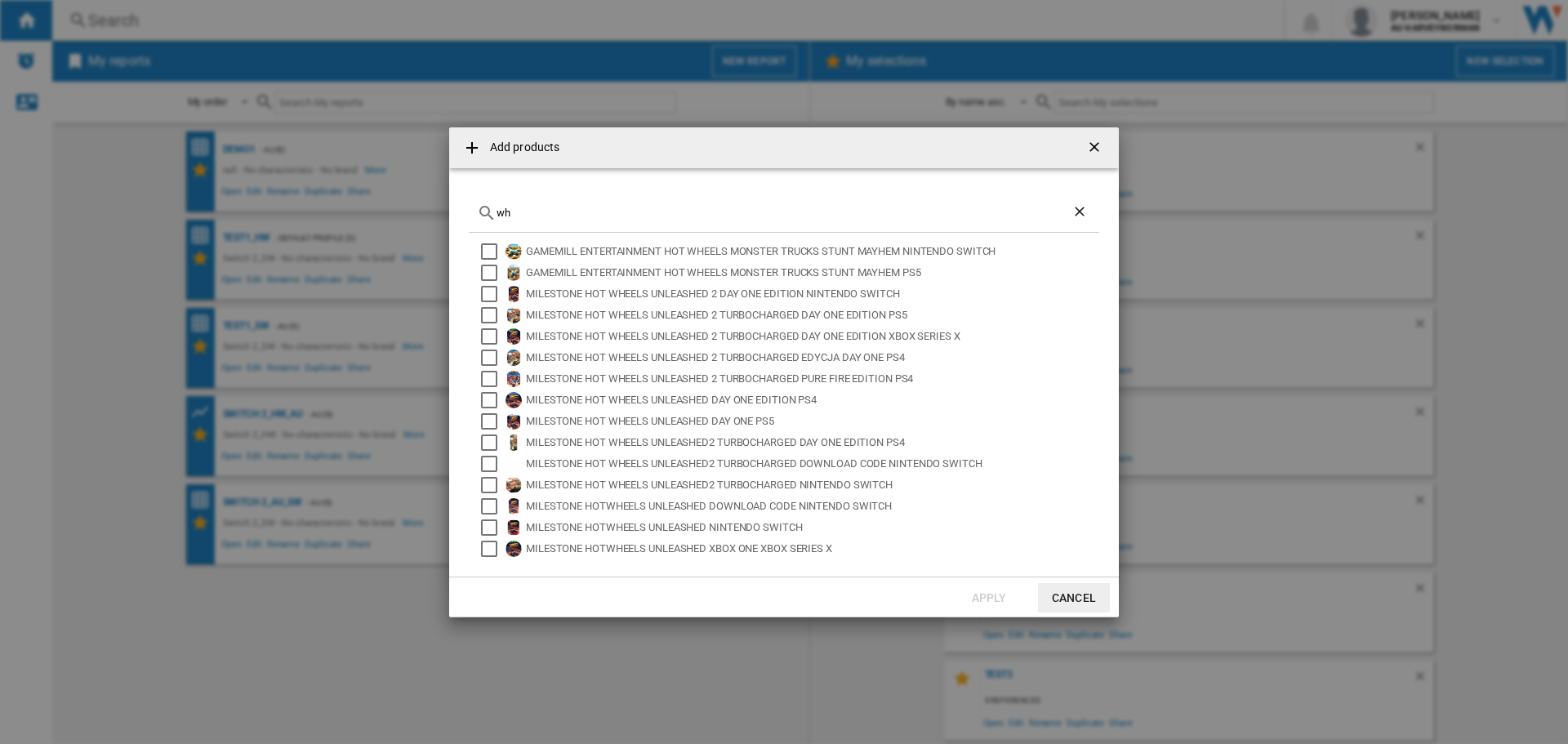
type input "w"
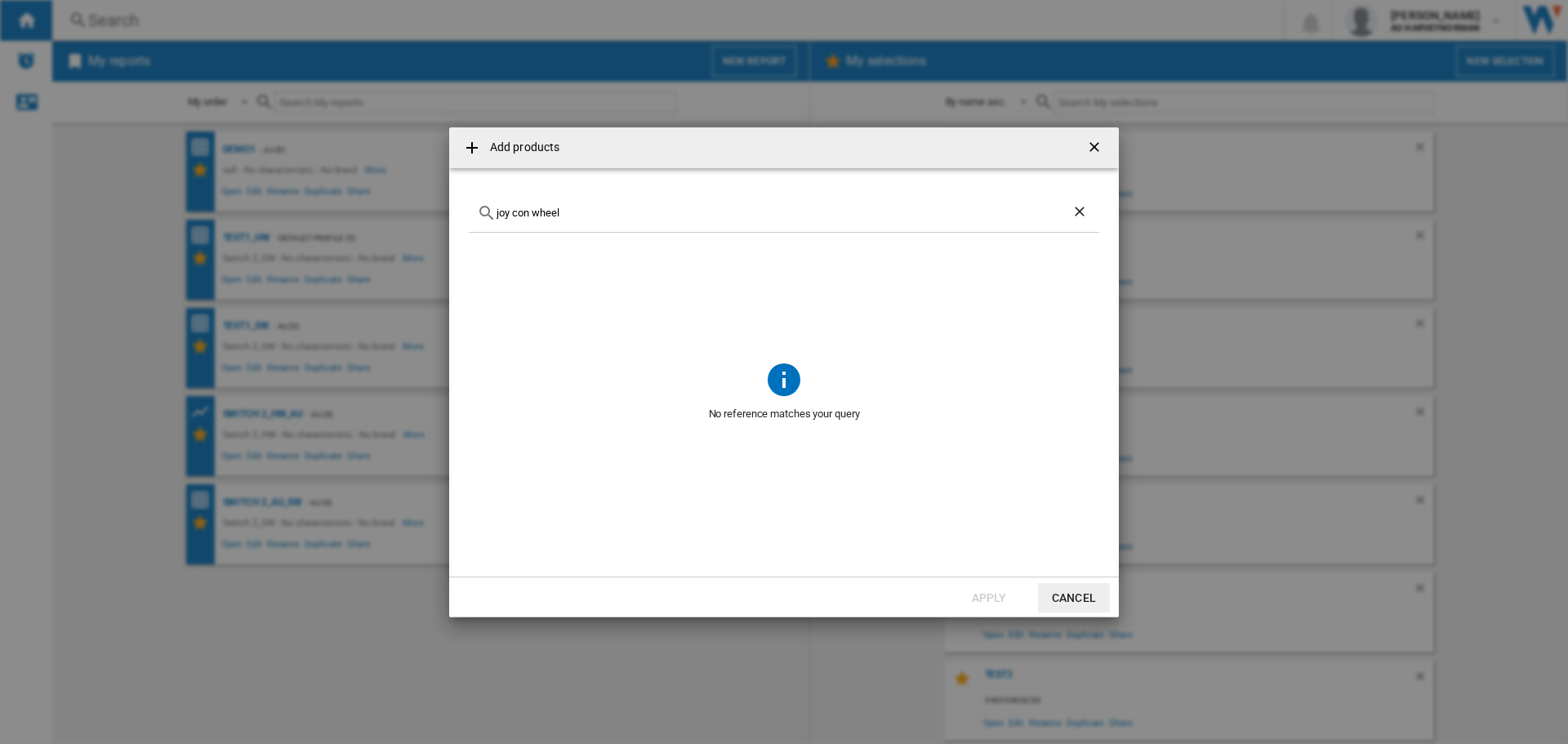
drag, startPoint x: 600, startPoint y: 216, endPoint x: 321, endPoint y: 166, distance: 283.4
click at [322, 171] on div "Add products joy con wheel No reference matches your query Apply Cancel" at bounding box center [784, 372] width 1568 height 744
paste input "NINTENDO SWITCH2 BLACK 256GB PACK MARIO KART WORLD"
type input "N"
paste input "NINTENDO SWITCH2 BLACK 256GB"
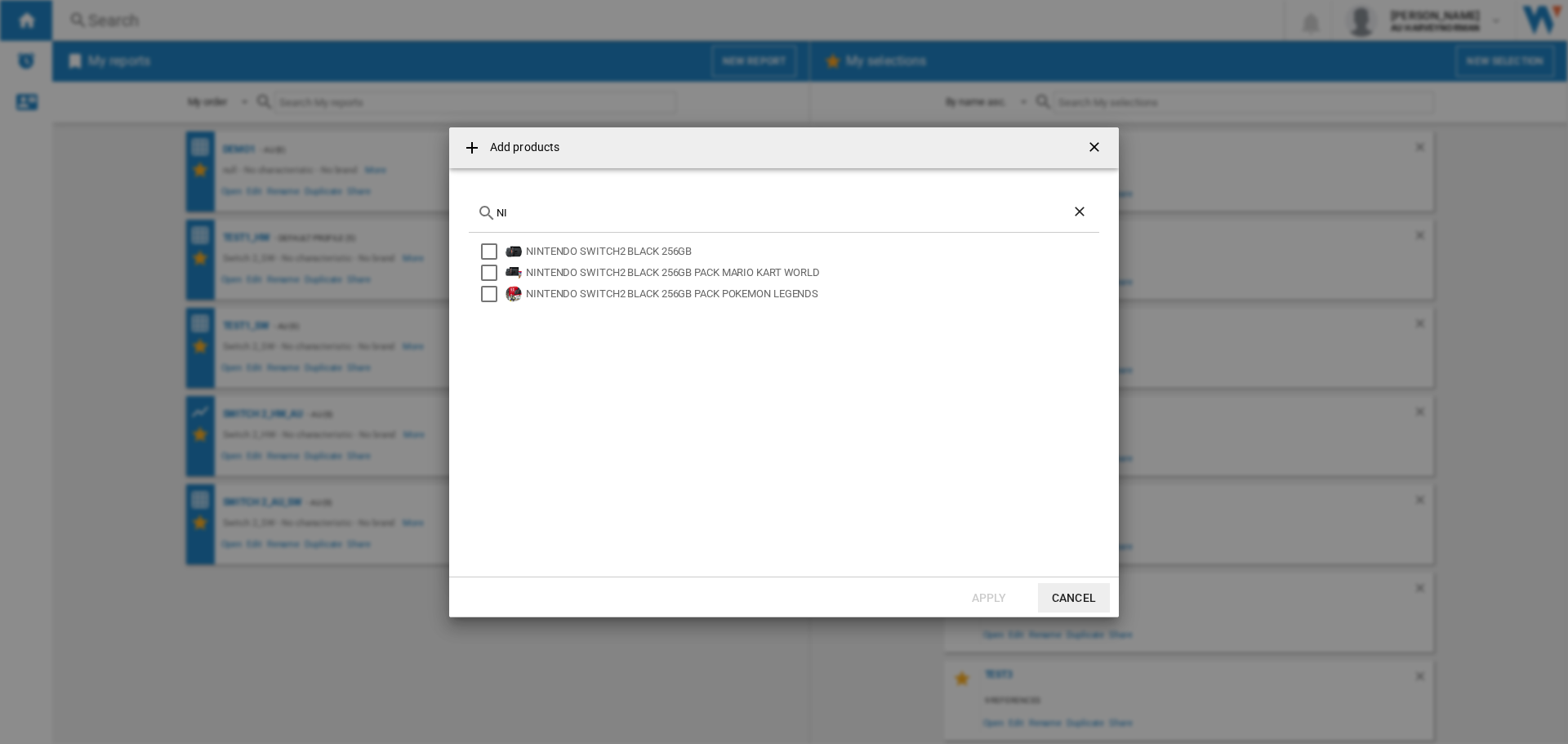
type input "N"
paste input "NINTENDO SWITCH 2 PRO CONTROLLER BLACK"
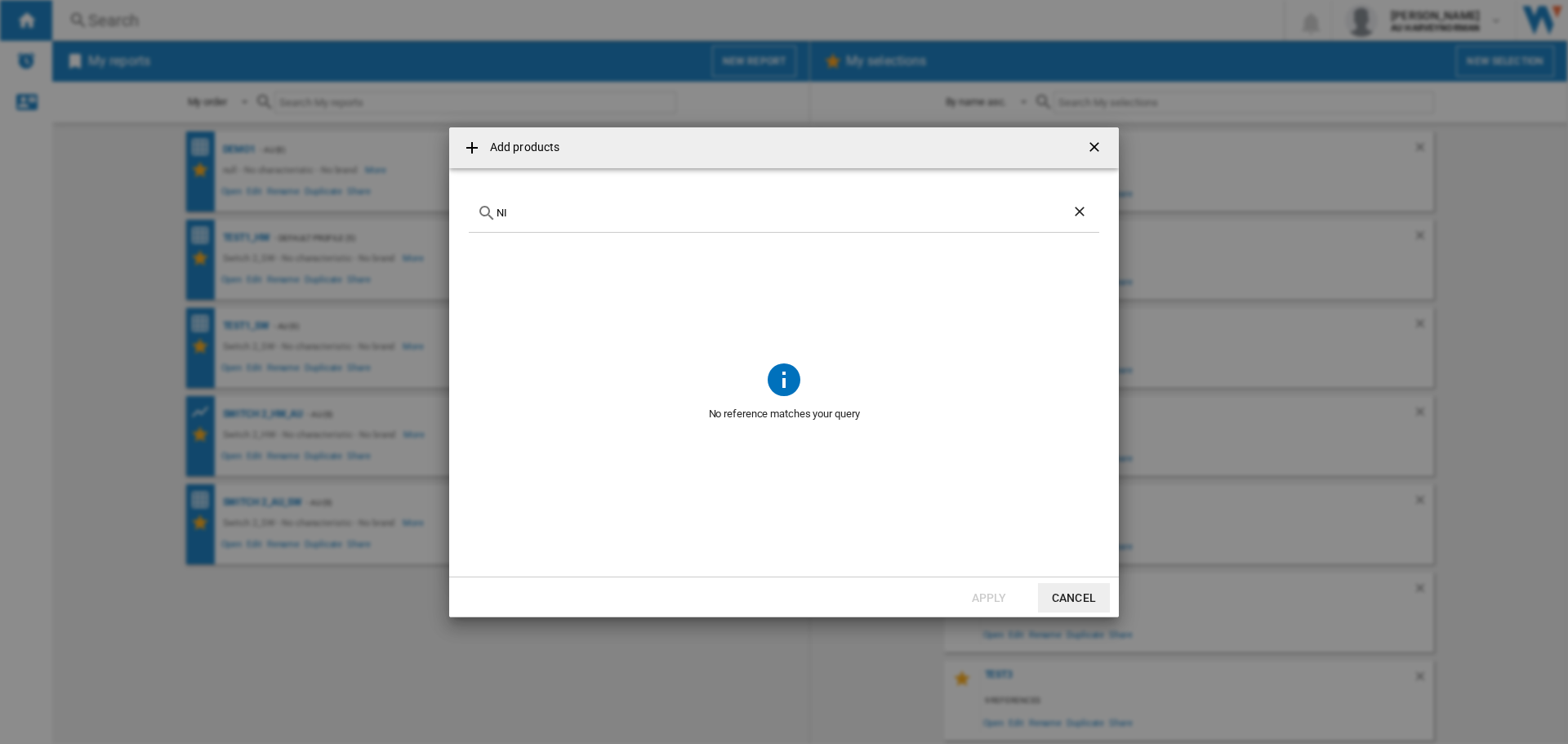
type input "N"
click at [1054, 598] on button "Cancel" at bounding box center [1073, 597] width 72 height 29
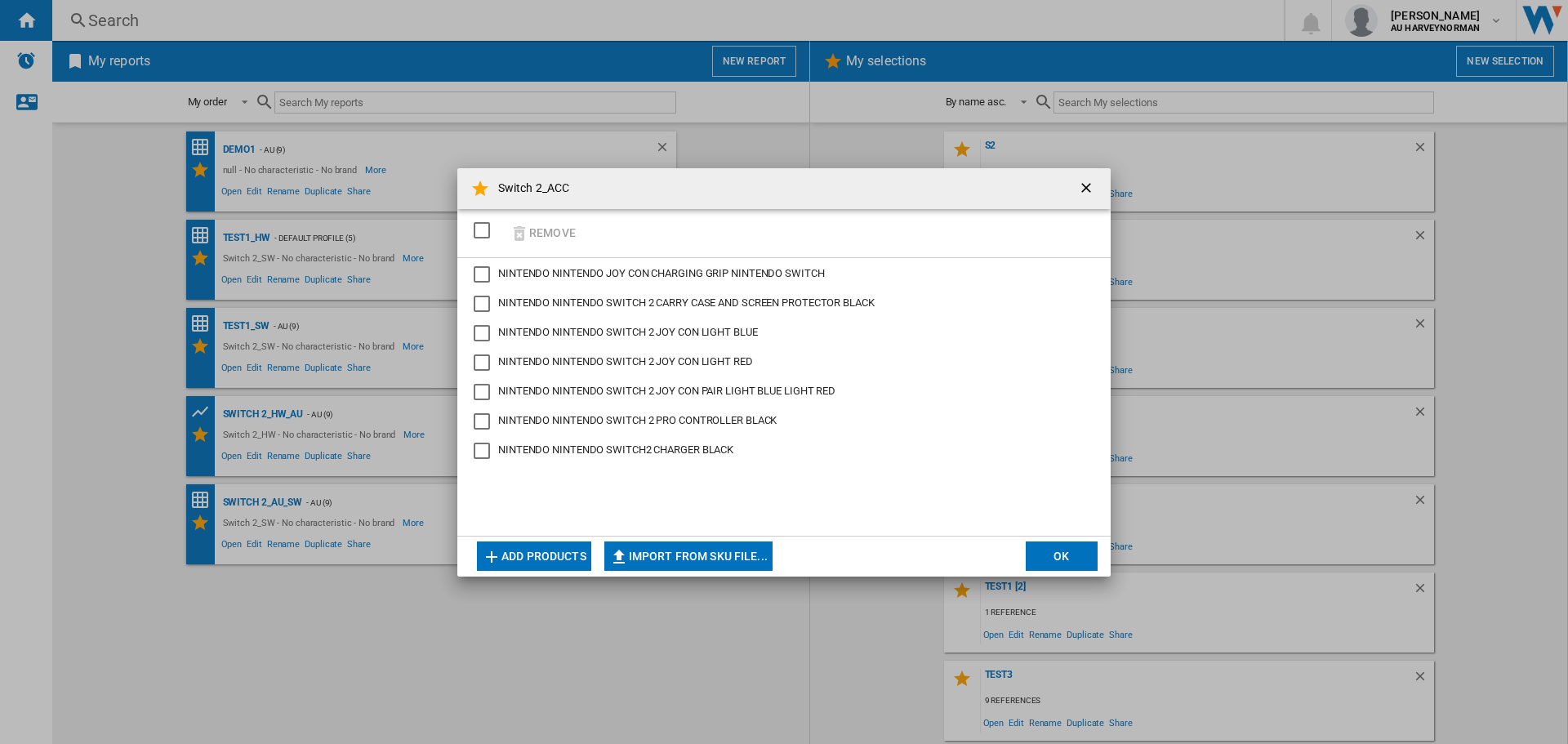
click at [534, 554] on button "Add products" at bounding box center [534, 556] width 114 height 29
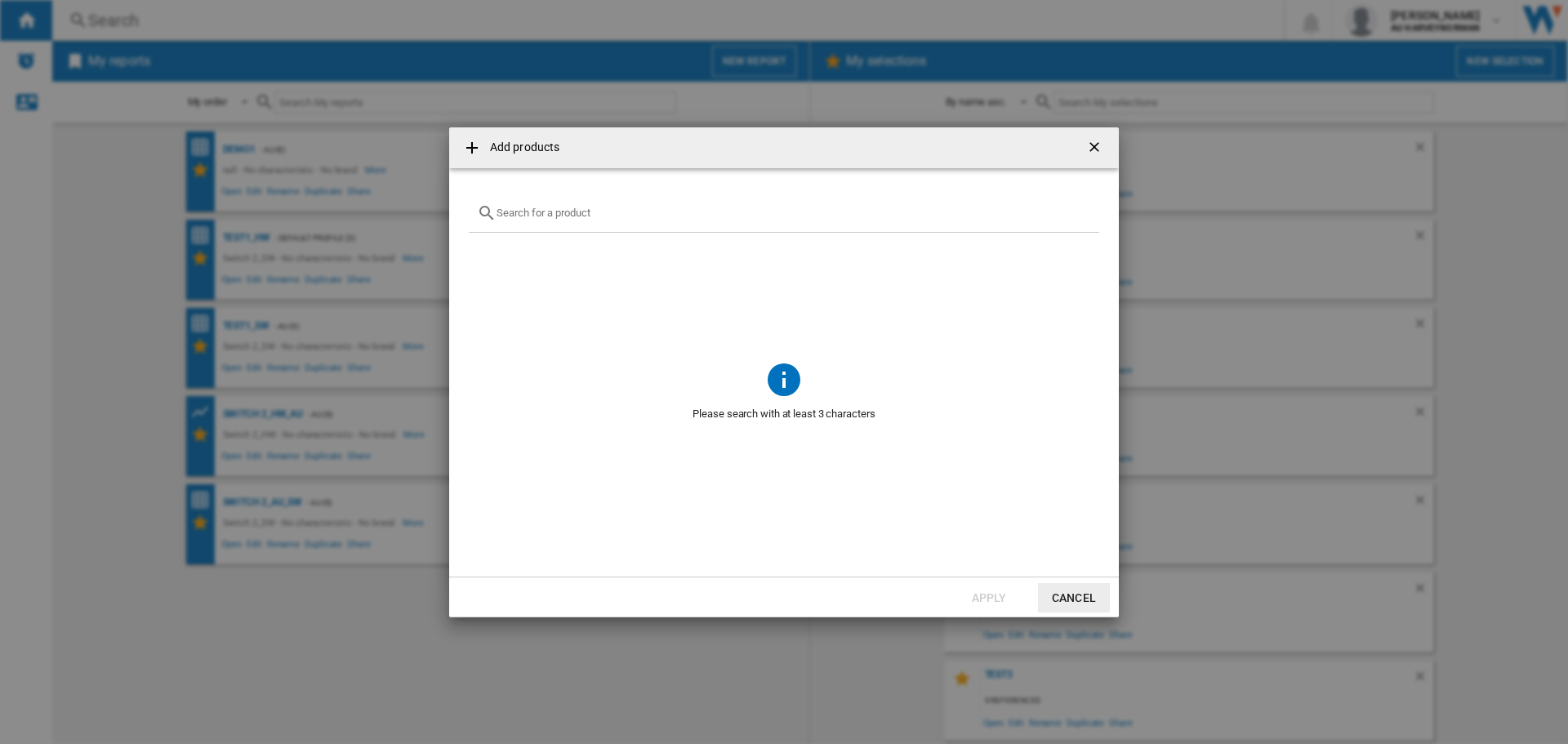
click at [558, 220] on div "Add products ..." at bounding box center [783, 213] width 631 height 38
click at [528, 217] on input "Add products ..." at bounding box center [793, 212] width 594 height 12
paste input "NINTENDO SWITCH 2 PRO CONTROLLER BLACK"
drag, startPoint x: 495, startPoint y: 216, endPoint x: 522, endPoint y: 165, distance: 57.7
click at [495, 215] on md-icon "Add products ..." at bounding box center [486, 213] width 20 height 20
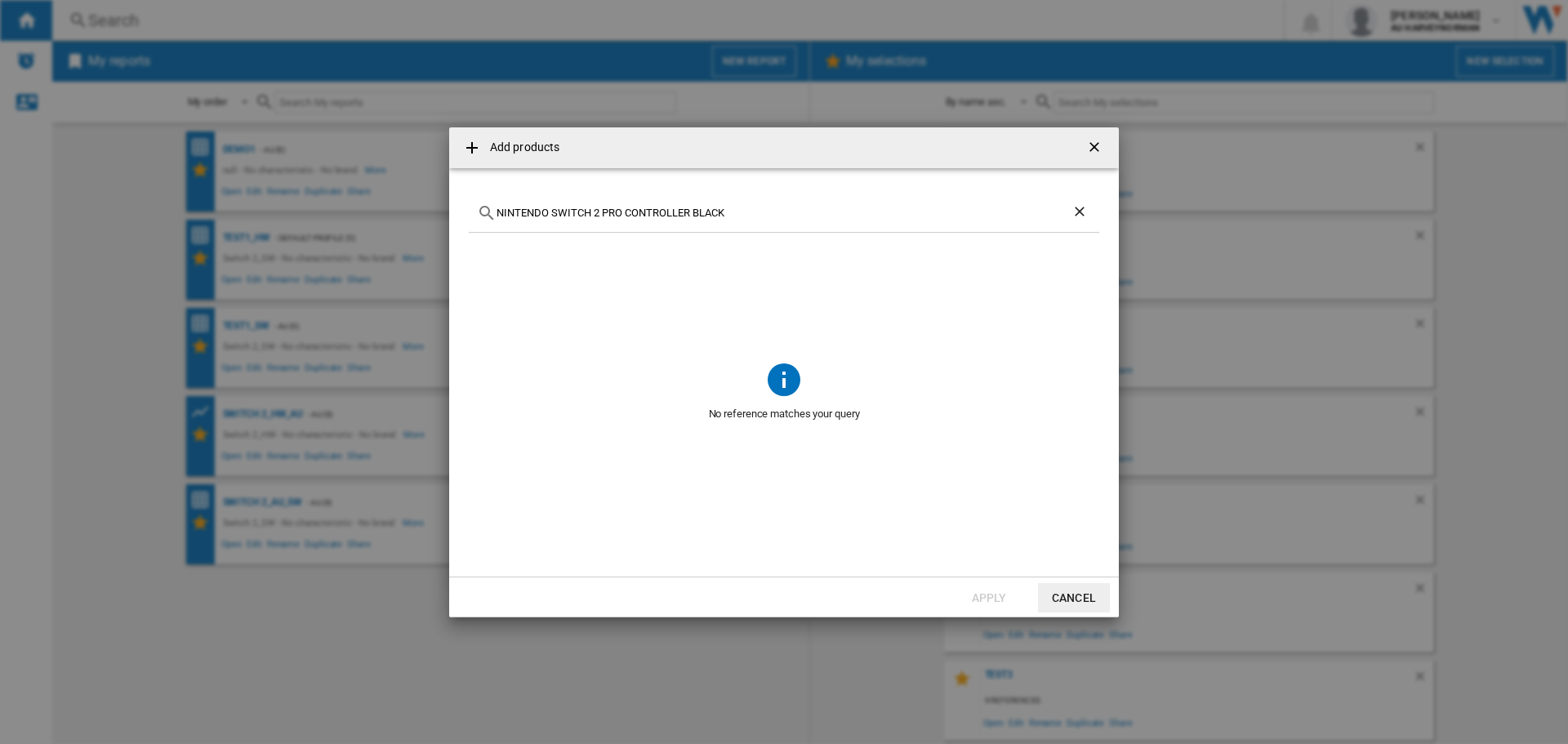
click at [496, 206] on div "NINTENDO SWITCH 2 PRO CONTROLLER BLACK" at bounding box center [783, 213] width 631 height 38
click at [498, 211] on input "NINTENDO SWITCH 2 PRO CONTROLLER BLACK" at bounding box center [783, 212] width 574 height 12
click at [685, 215] on input "SWITCH 2 PRO CONTROLLER BLACK" at bounding box center [783, 212] width 574 height 12
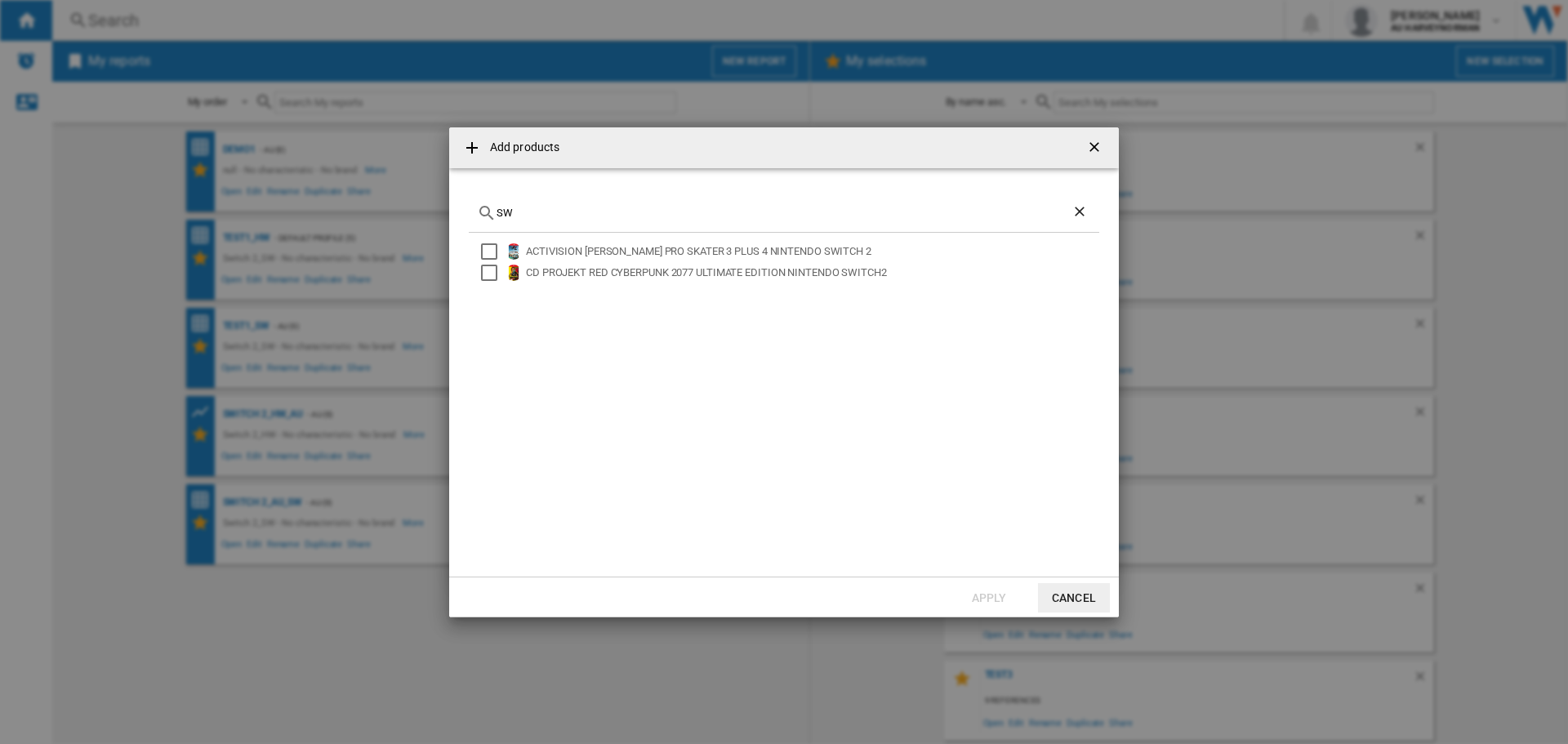
type input "S"
type input "s"
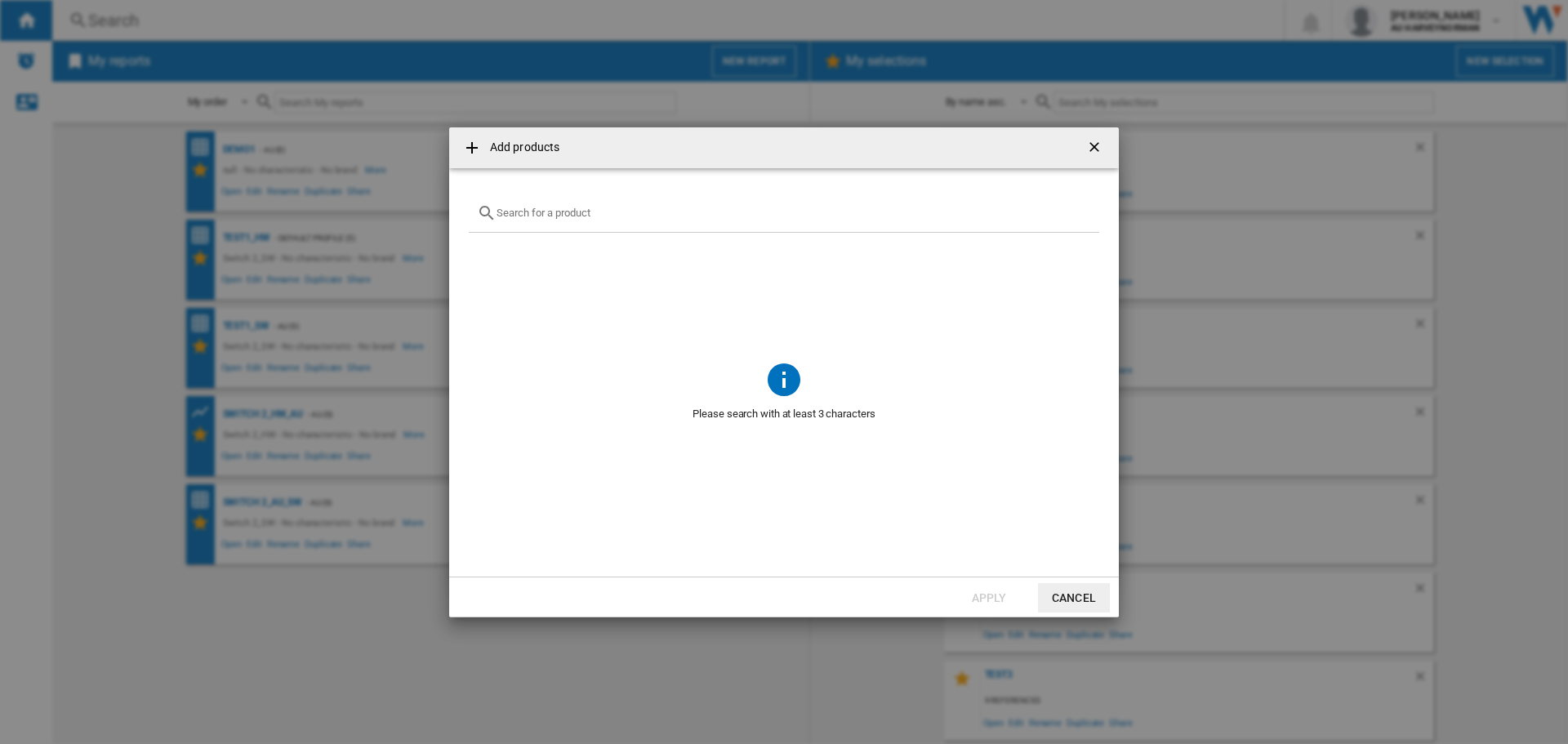
click at [1064, 599] on button "Cancel" at bounding box center [1073, 597] width 72 height 29
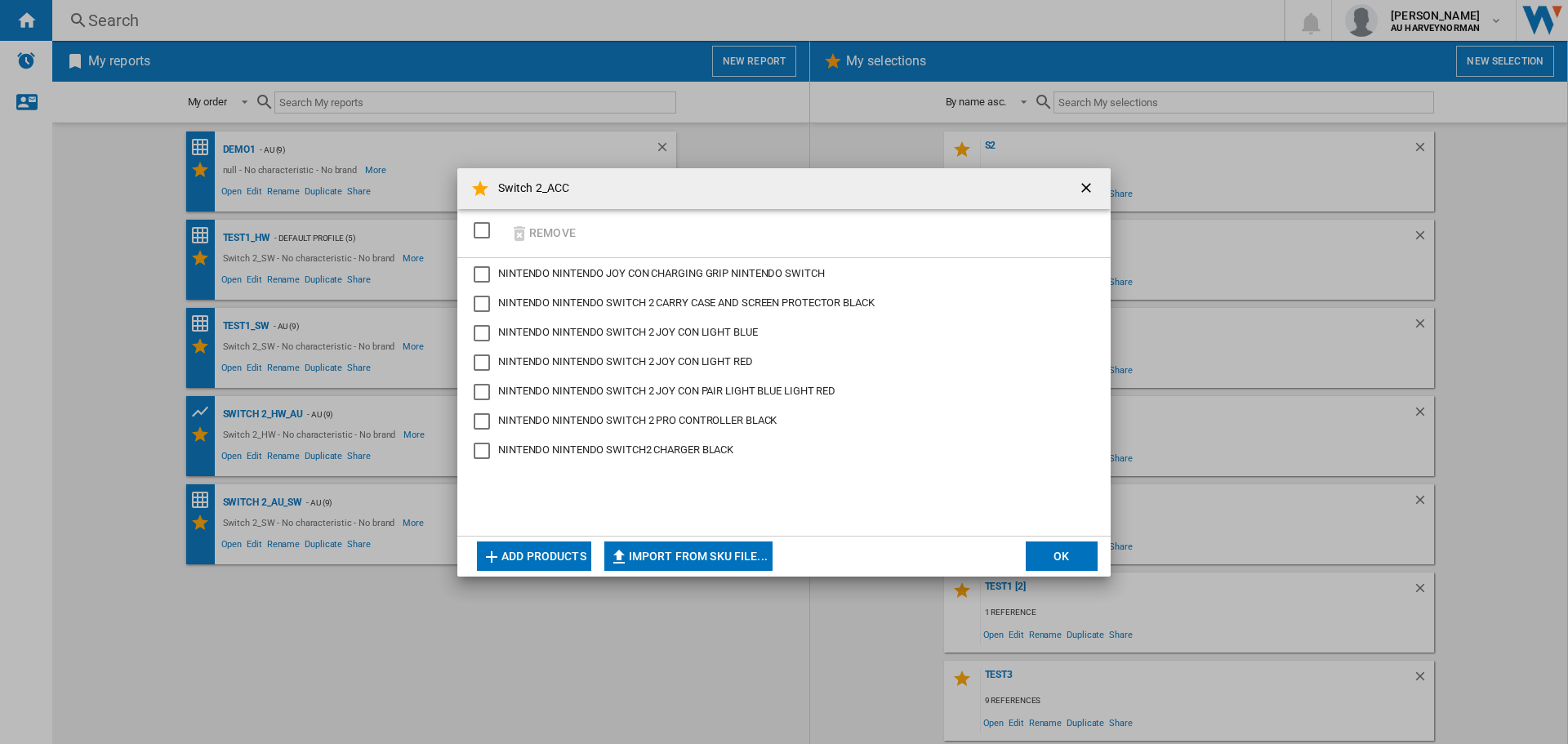
click at [1054, 554] on button "OK" at bounding box center [1061, 556] width 72 height 29
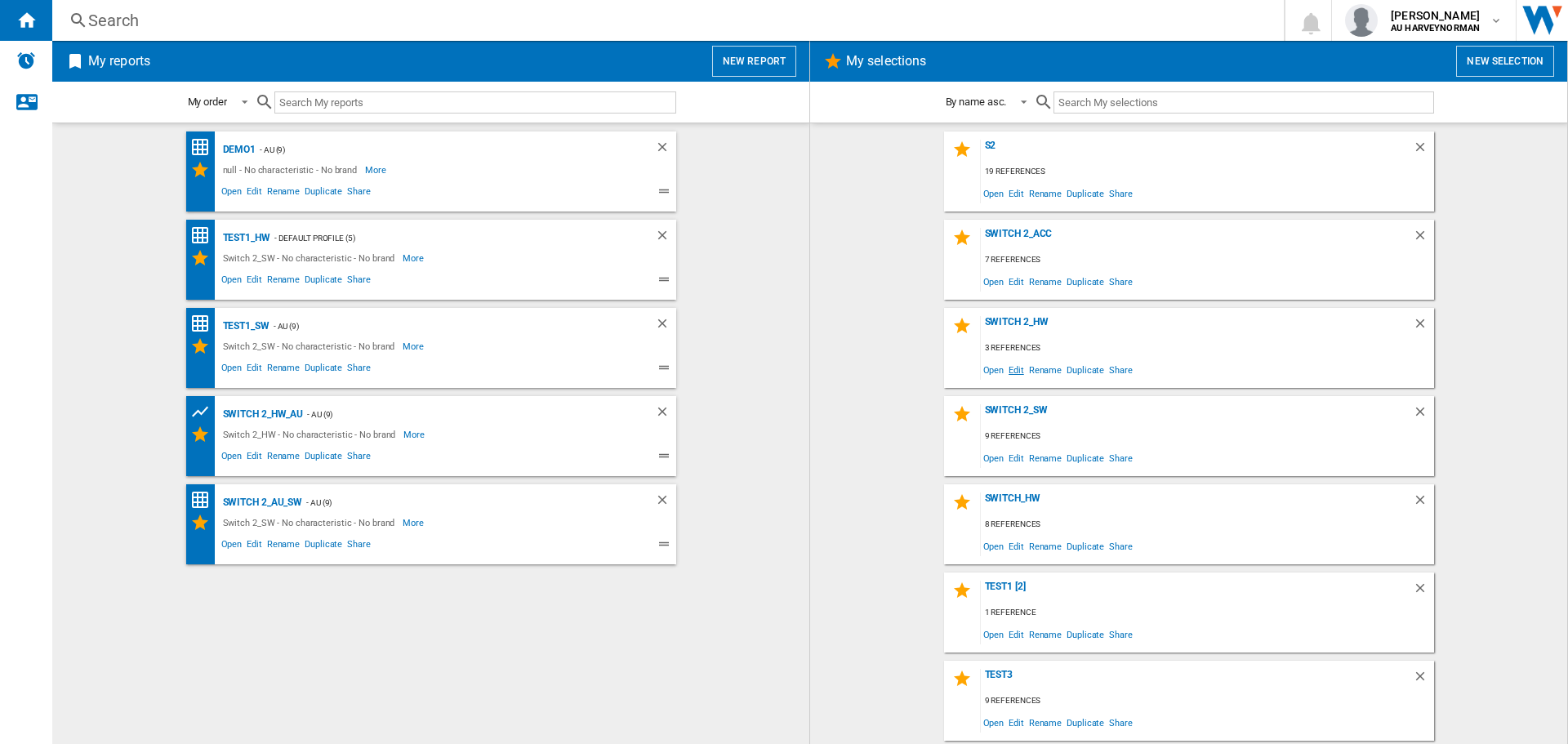
click at [1014, 371] on span "Edit" at bounding box center [1015, 369] width 20 height 22
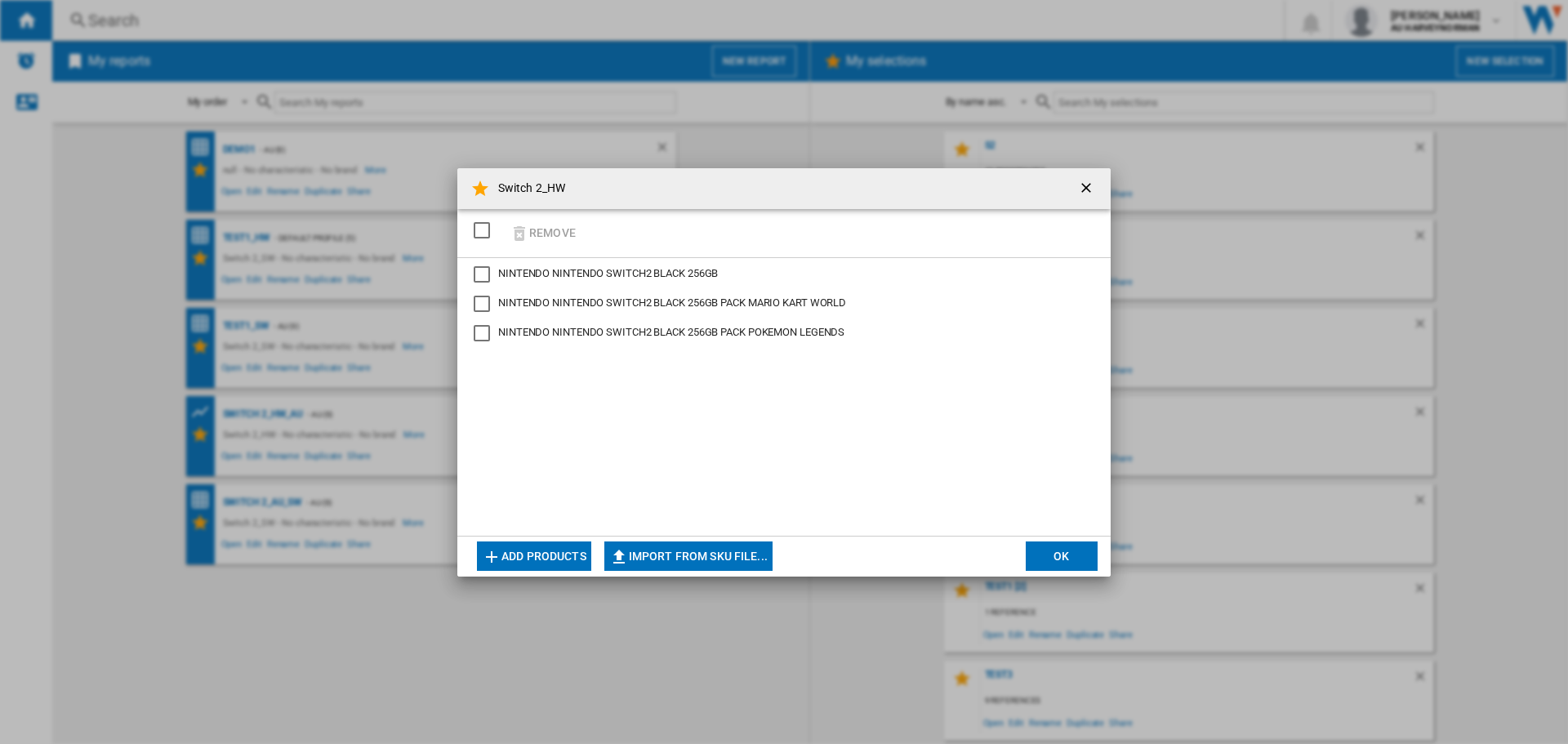
click at [543, 550] on button "Add products" at bounding box center [534, 556] width 114 height 29
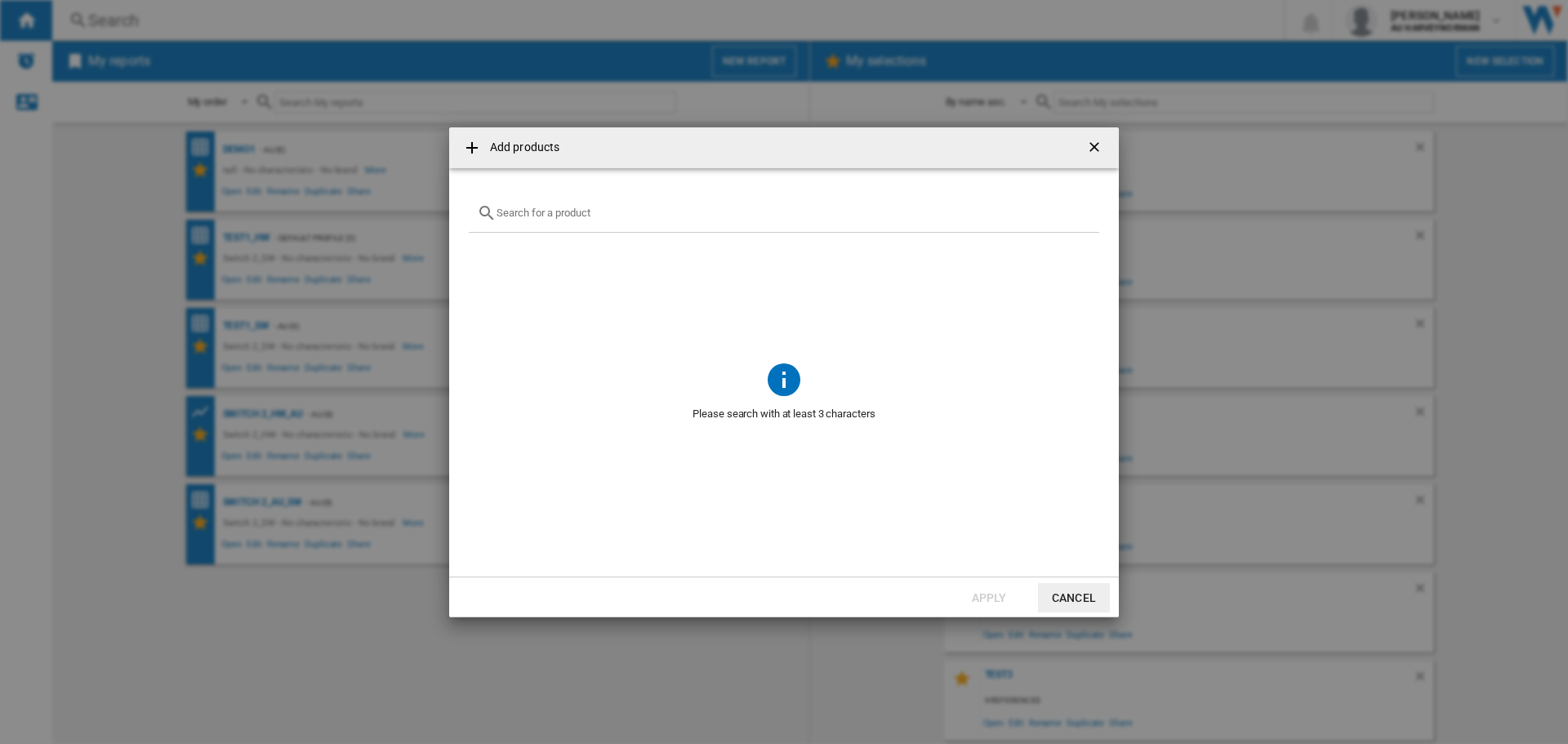
click at [535, 216] on input "Add products ..." at bounding box center [793, 212] width 594 height 12
paste input "NINTENDO SWITCH 2 PRO CONTROLLER BLACK"
type input "NINTENDO SWITCH 2 PRO CONTROLLER BLACK"
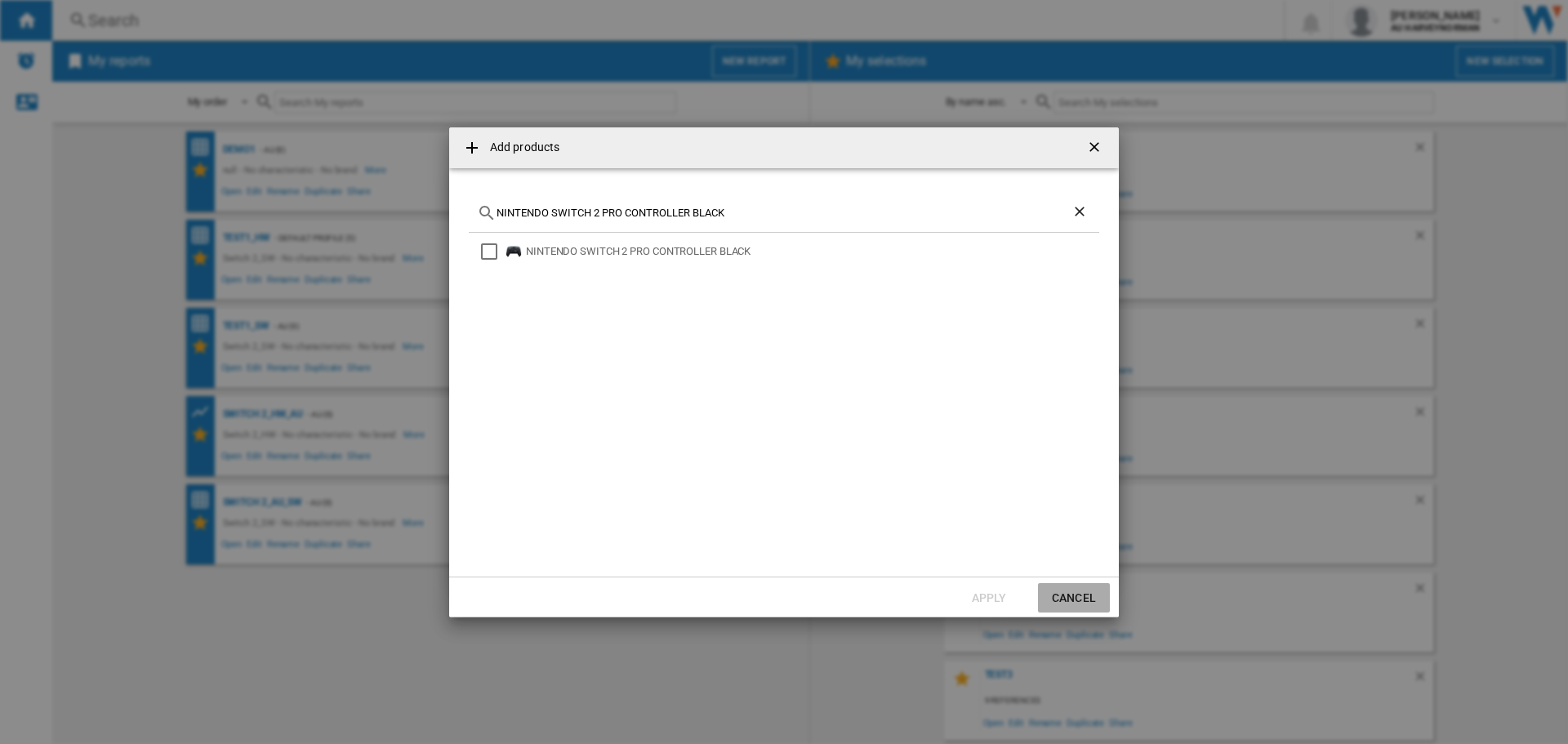
click at [1083, 599] on button "Cancel" at bounding box center [1073, 597] width 72 height 29
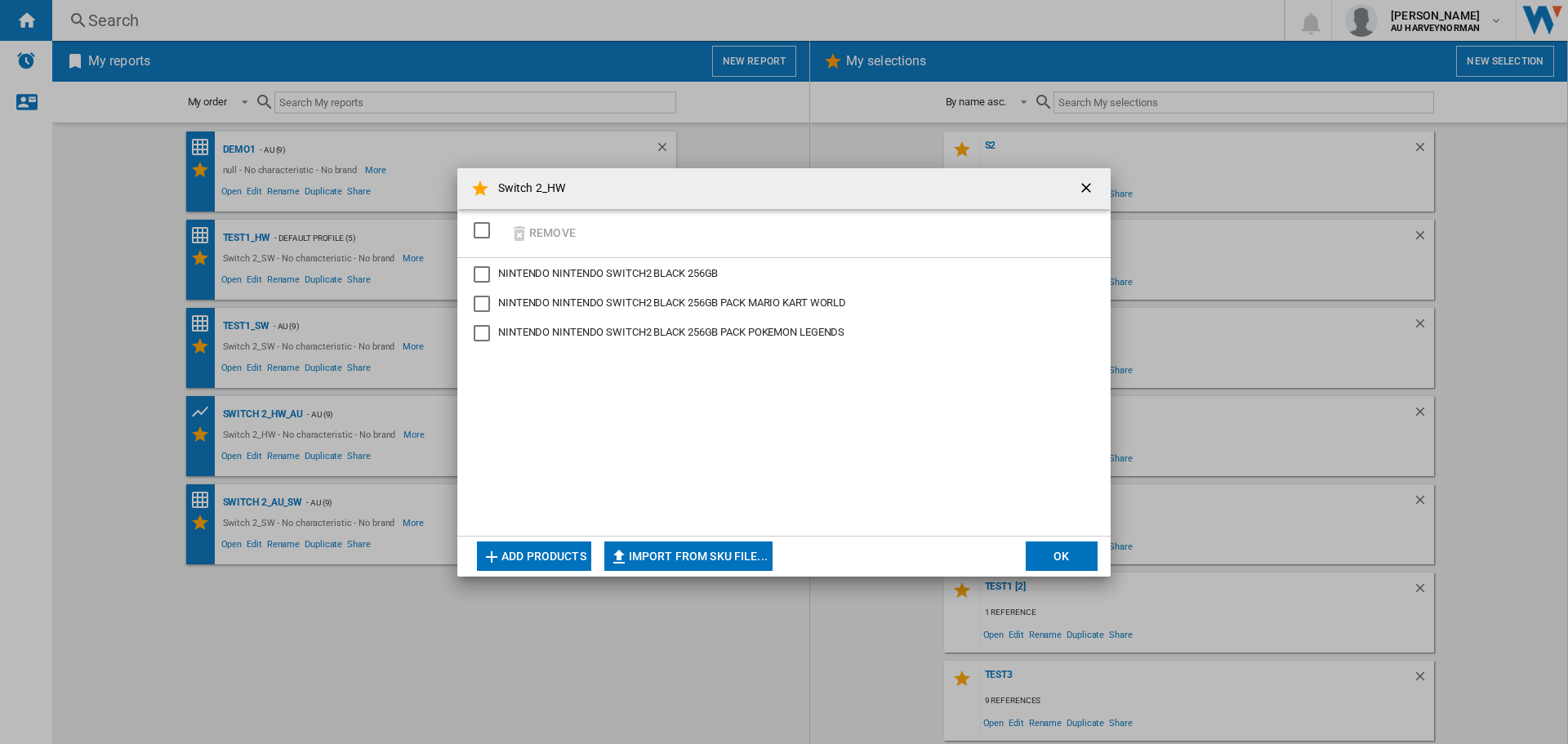
click at [1066, 553] on button "OK" at bounding box center [1061, 556] width 72 height 29
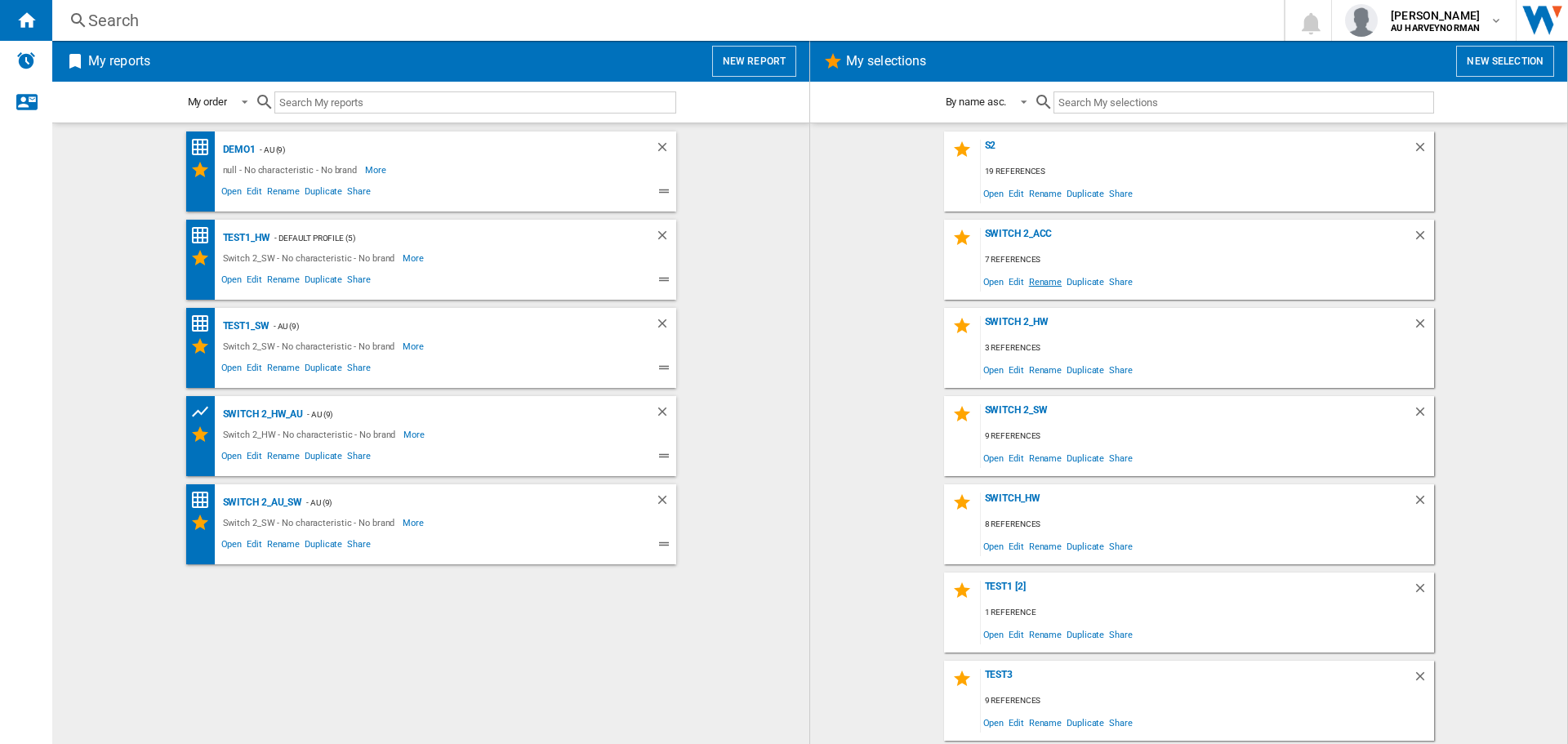
click at [1031, 280] on span "Rename" at bounding box center [1044, 281] width 37 height 22
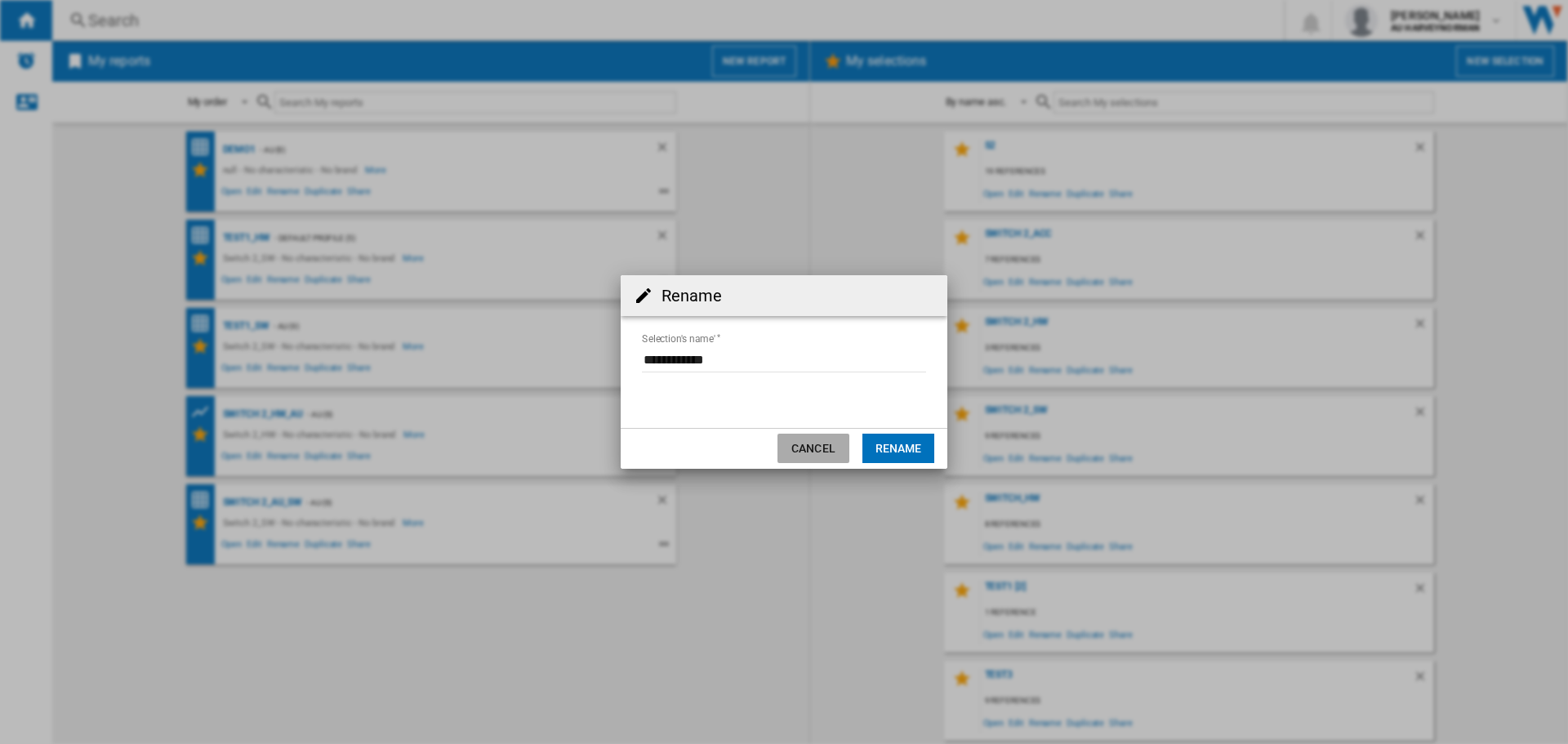
click at [798, 460] on button "Cancel" at bounding box center [813, 448] width 72 height 29
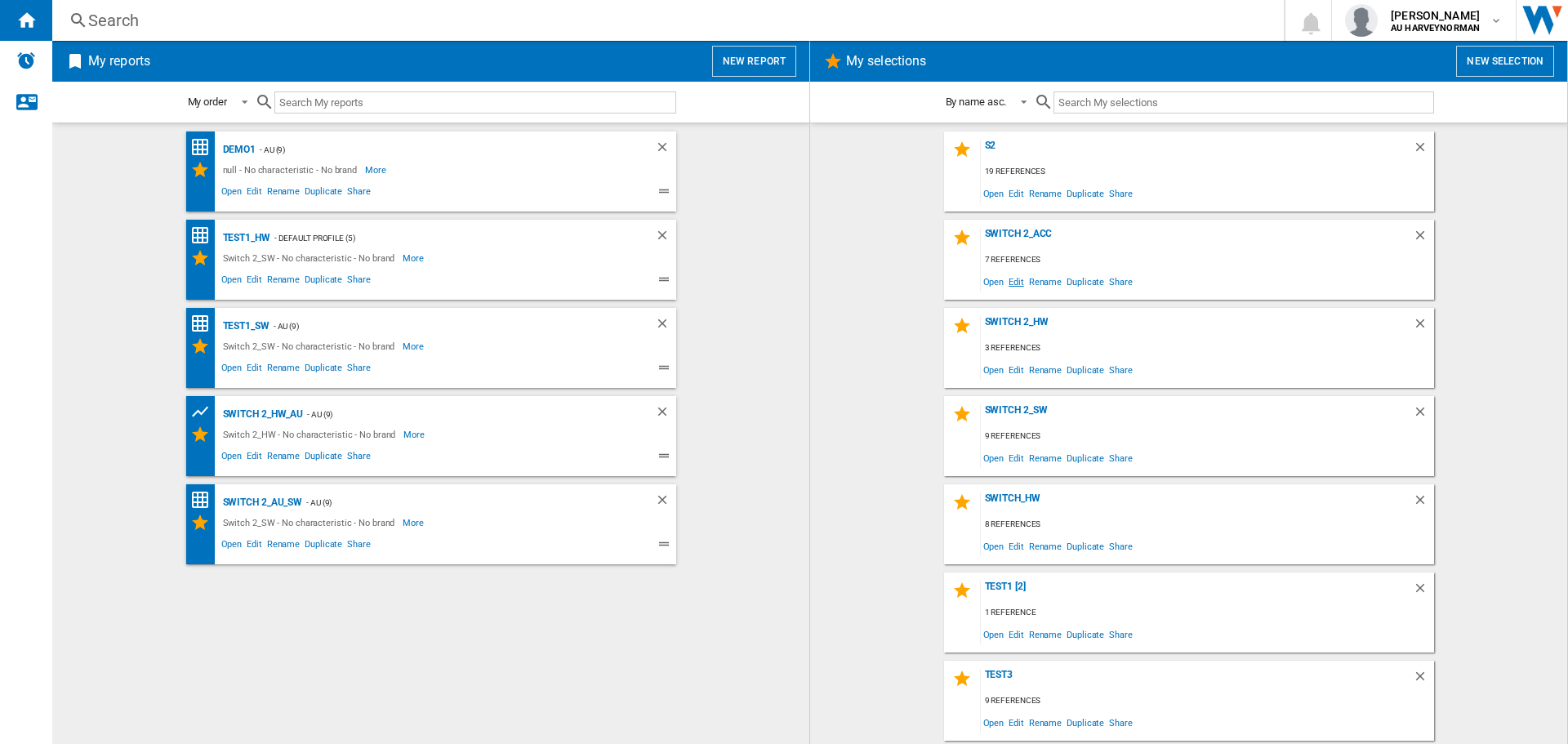
click at [1014, 287] on span "Edit" at bounding box center [1015, 281] width 20 height 22
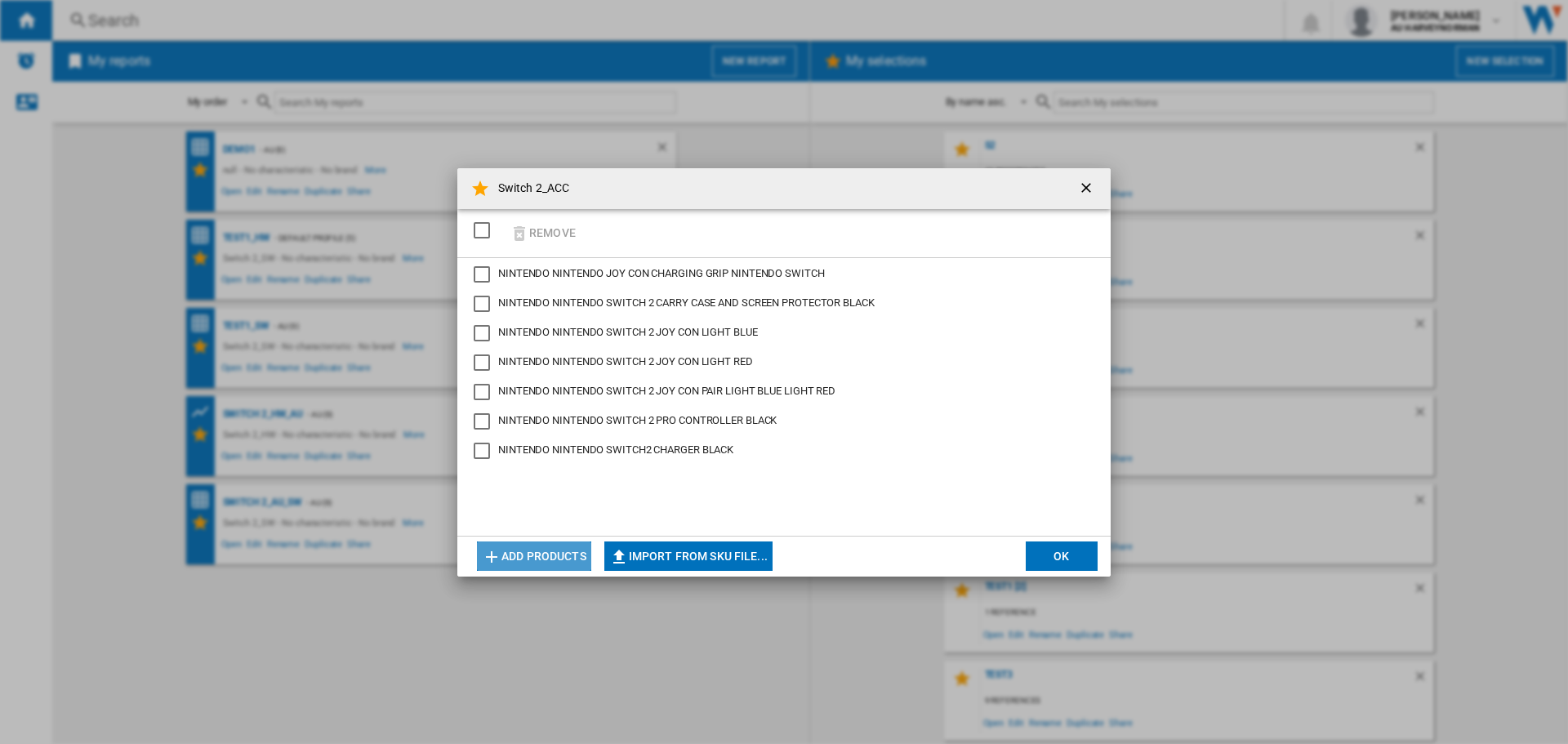
click at [519, 553] on button "Add products" at bounding box center [534, 556] width 114 height 29
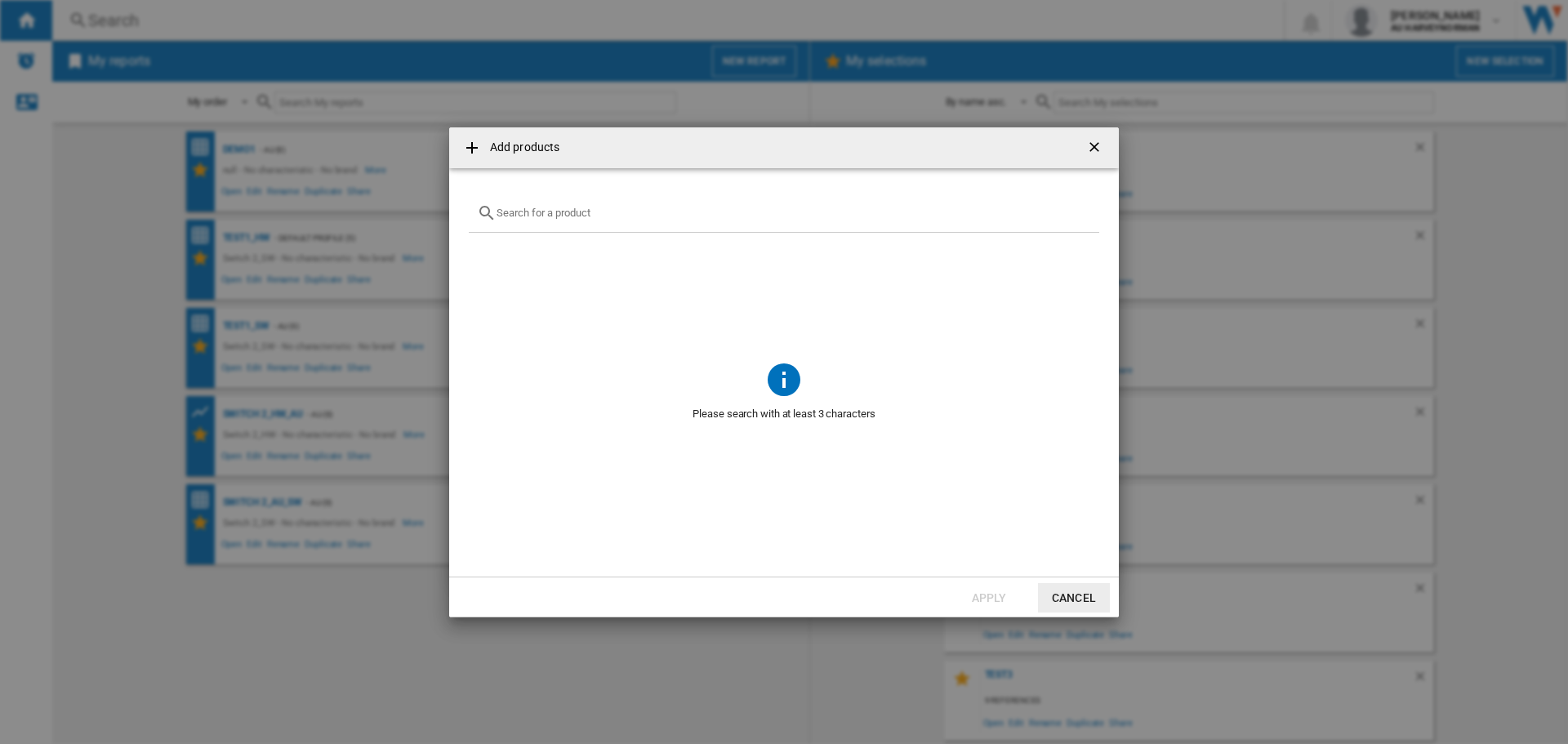
click at [563, 223] on div "Add products ..." at bounding box center [783, 213] width 631 height 38
click at [563, 214] on input "Add products ..." at bounding box center [793, 212] width 594 height 12
paste input "NINTENDO MARIO KART WORLD NINTENDO SWITCH 2"
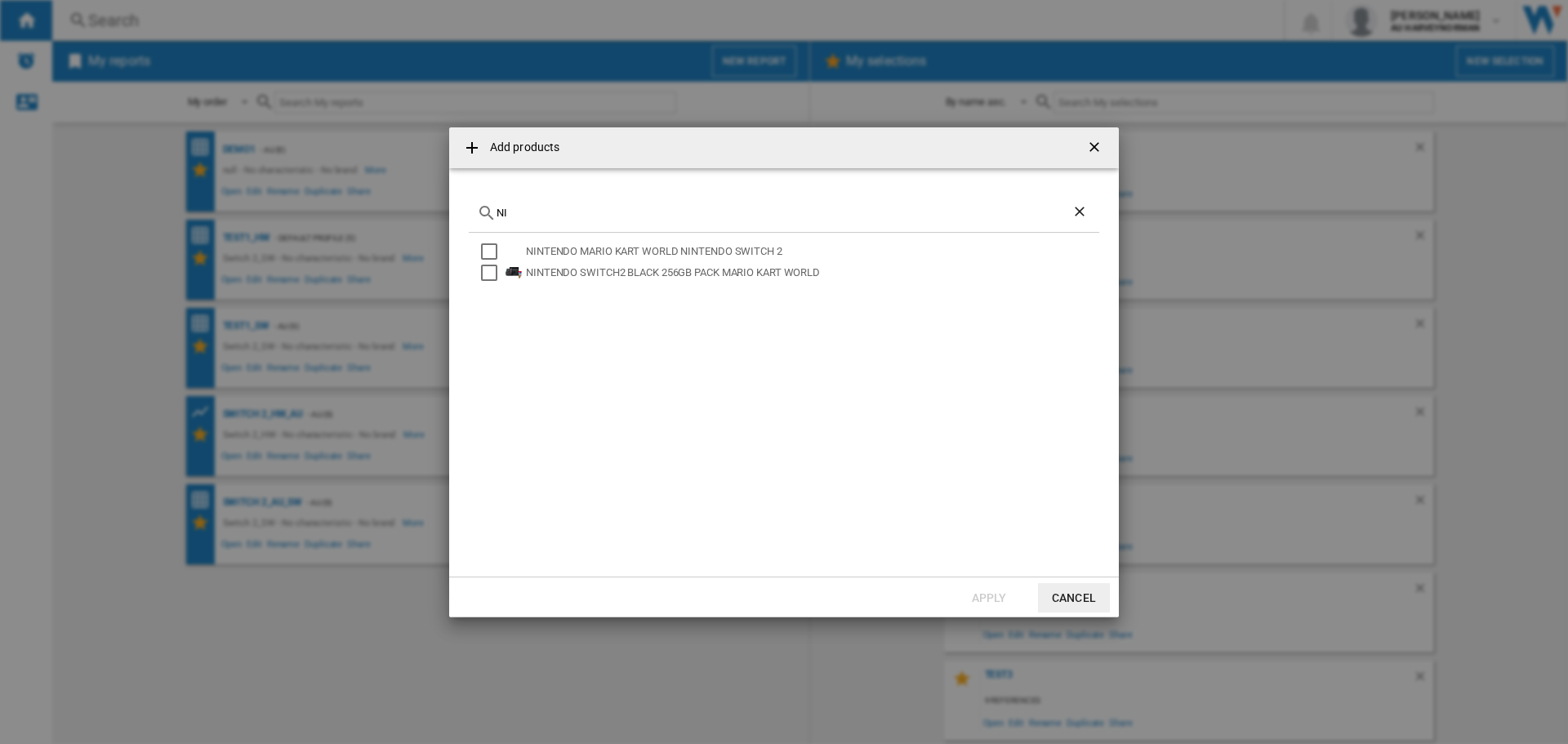
type input "N"
paste input "NINTENDO SWITCH 2 JOY CON PAIR LIGHT BLUE LIGHT RED"
type input "N"
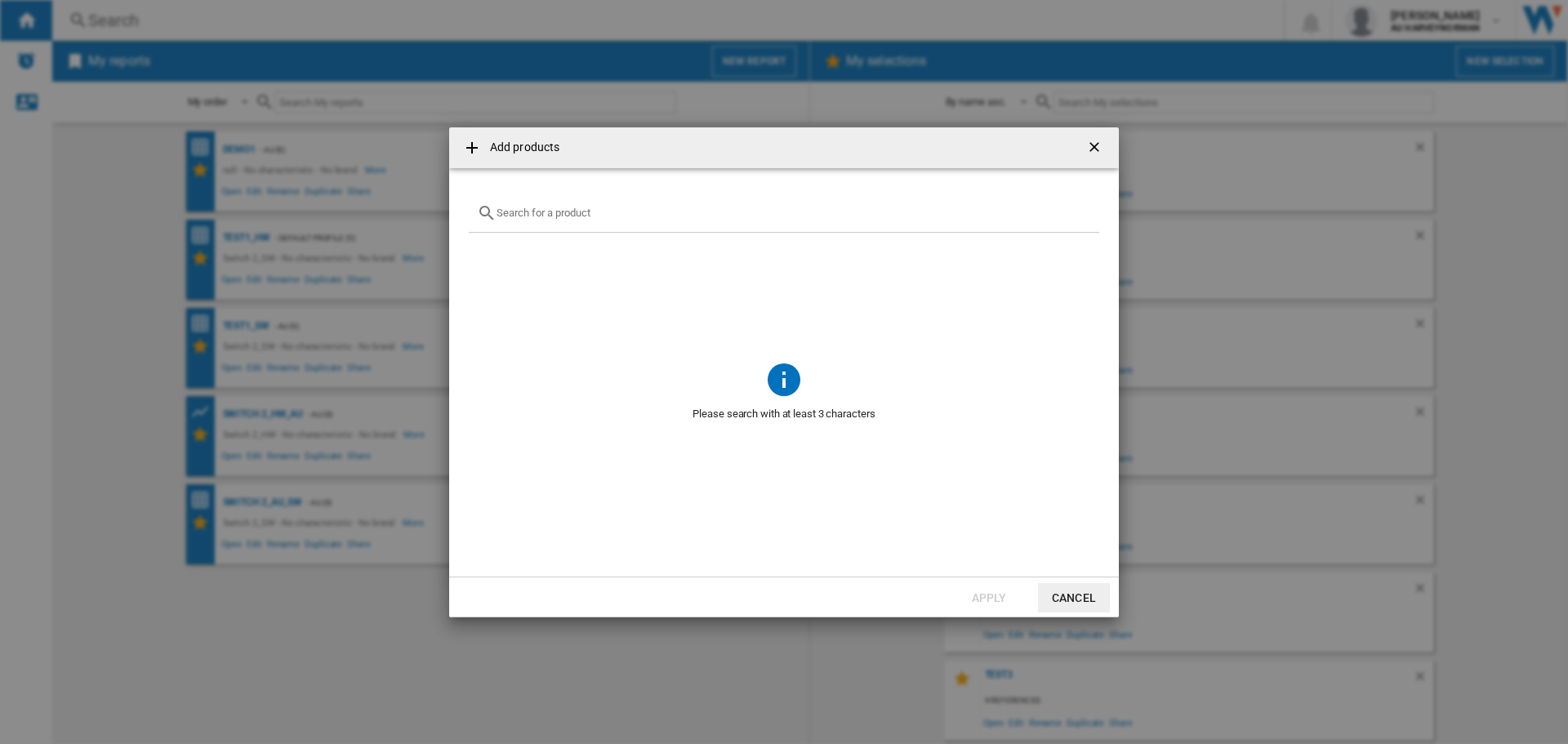
click at [567, 216] on input "Add products ..." at bounding box center [793, 212] width 594 height 12
click at [567, 333] on span "Add products ..." at bounding box center [783, 295] width 631 height 126
click at [524, 215] on input "Add products ..." at bounding box center [793, 212] width 594 height 12
paste input "NINTENDO SANDISK SWITCH2 SDSQXFN256GGN4 256GB"
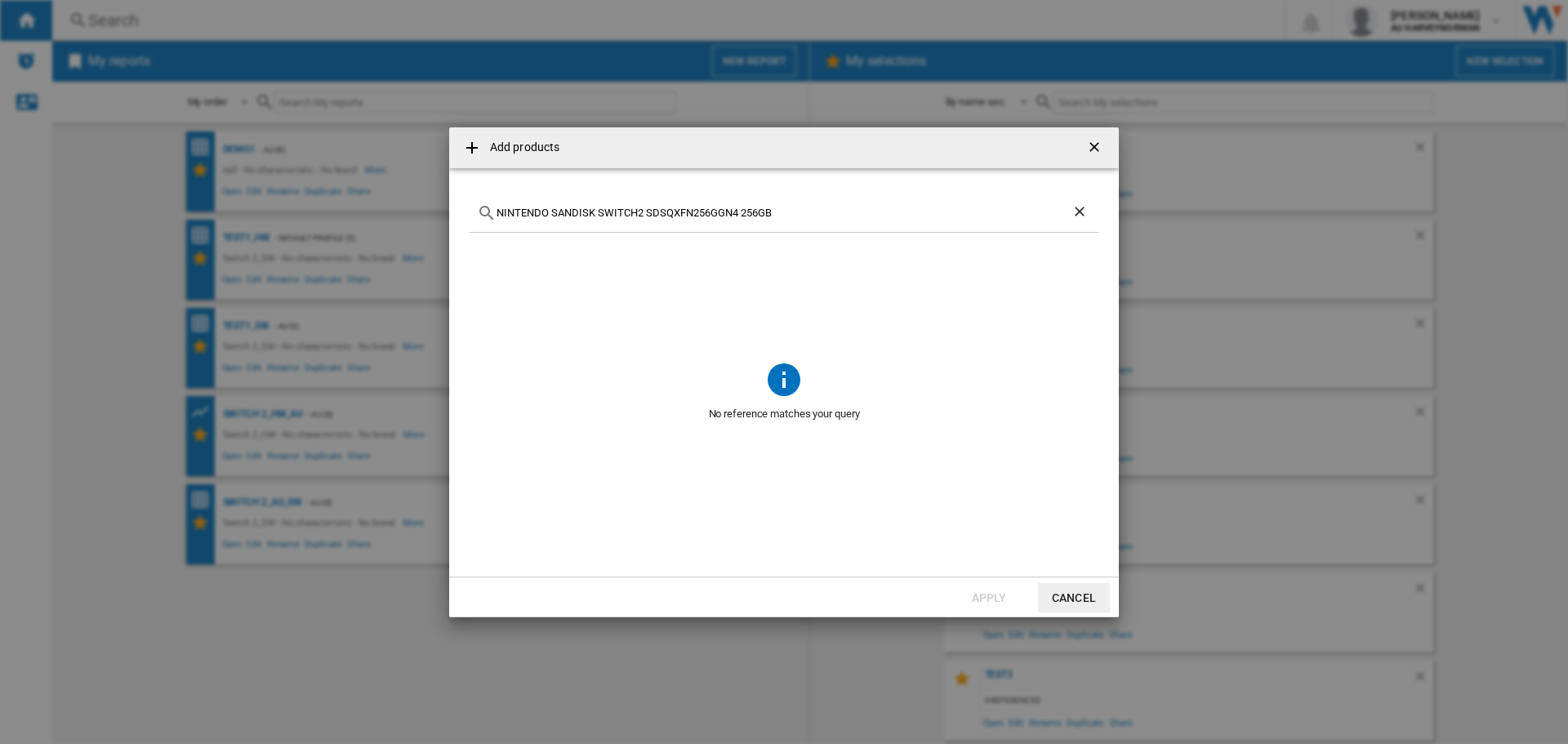
drag, startPoint x: 741, startPoint y: 213, endPoint x: 478, endPoint y: 220, distance: 263.1
click at [478, 220] on div "NINTENDO SANDISK SWITCH2 SDSQXFN256GGN4 256GB" at bounding box center [783, 213] width 631 height 38
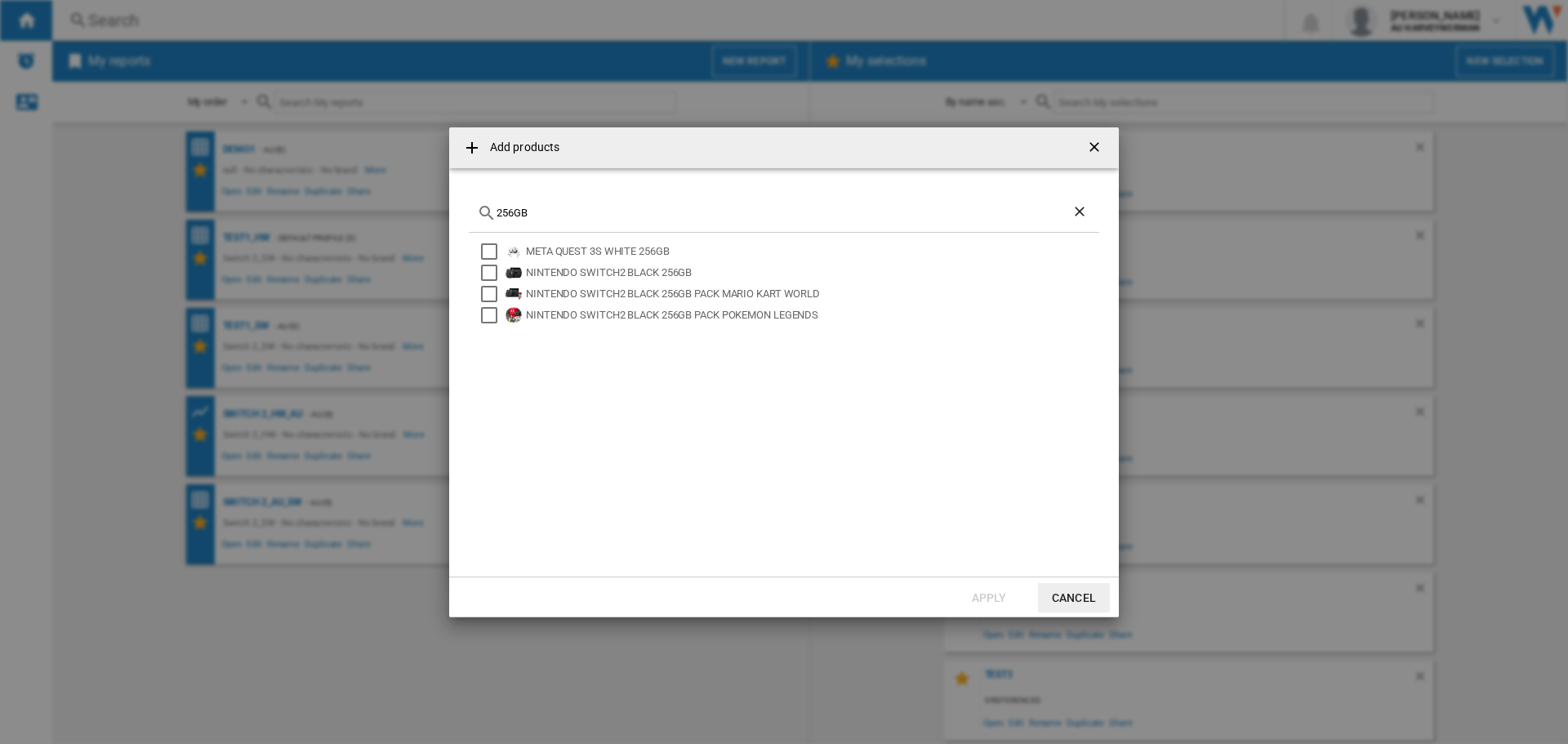
type input "256GB"
click at [1073, 595] on button "Cancel" at bounding box center [1073, 597] width 72 height 29
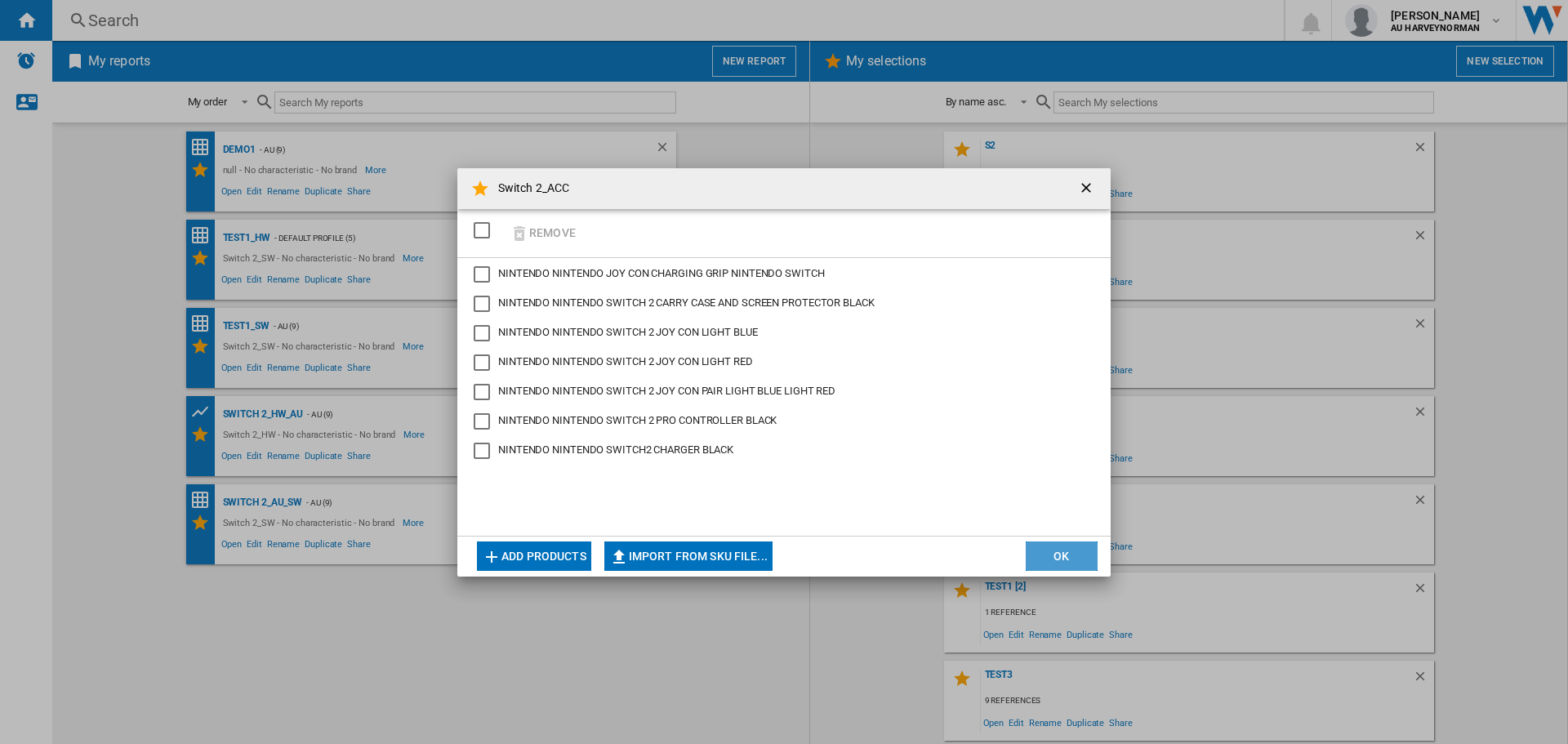
click at [1083, 563] on button "OK" at bounding box center [1061, 556] width 72 height 29
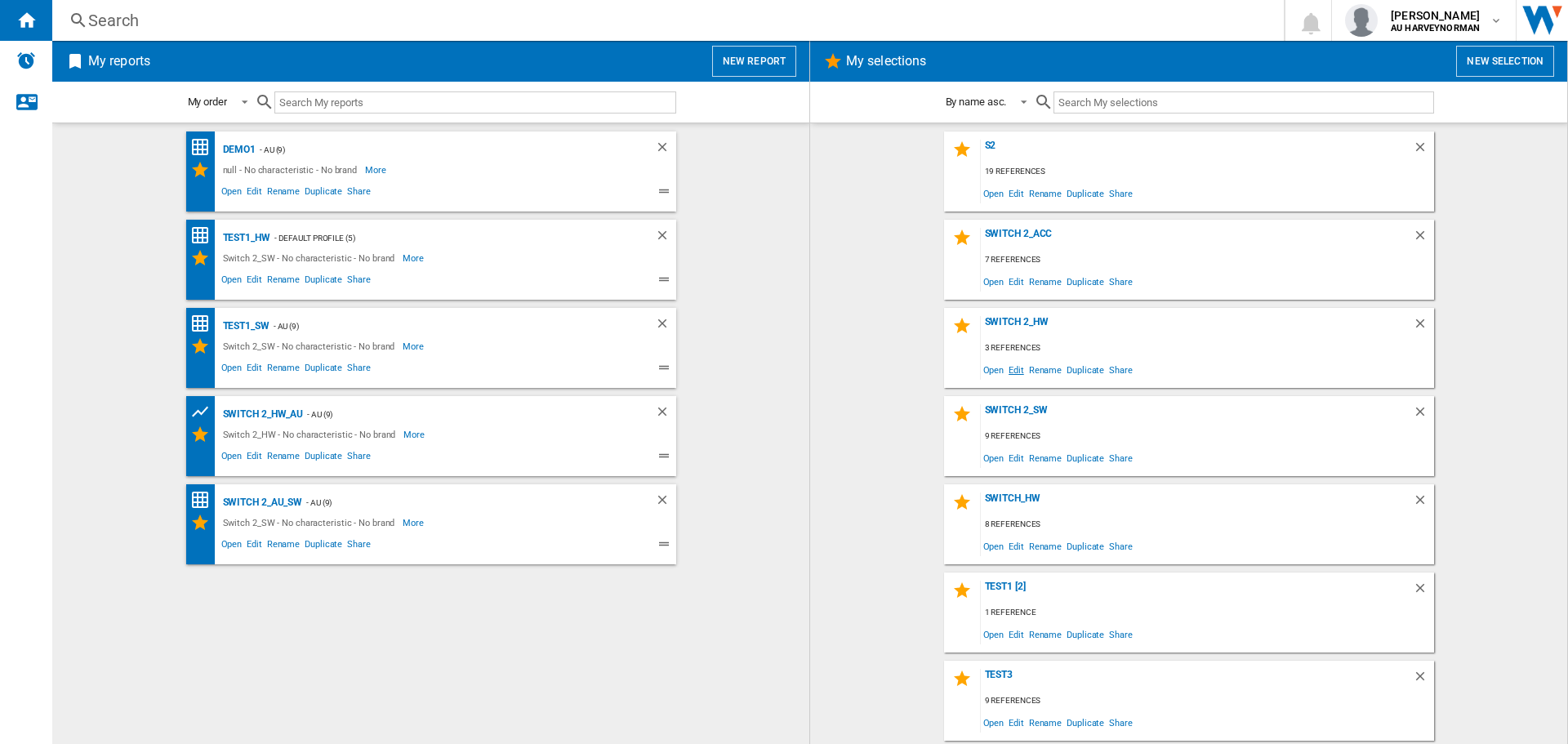
click at [1013, 369] on span "Edit" at bounding box center [1015, 369] width 20 height 22
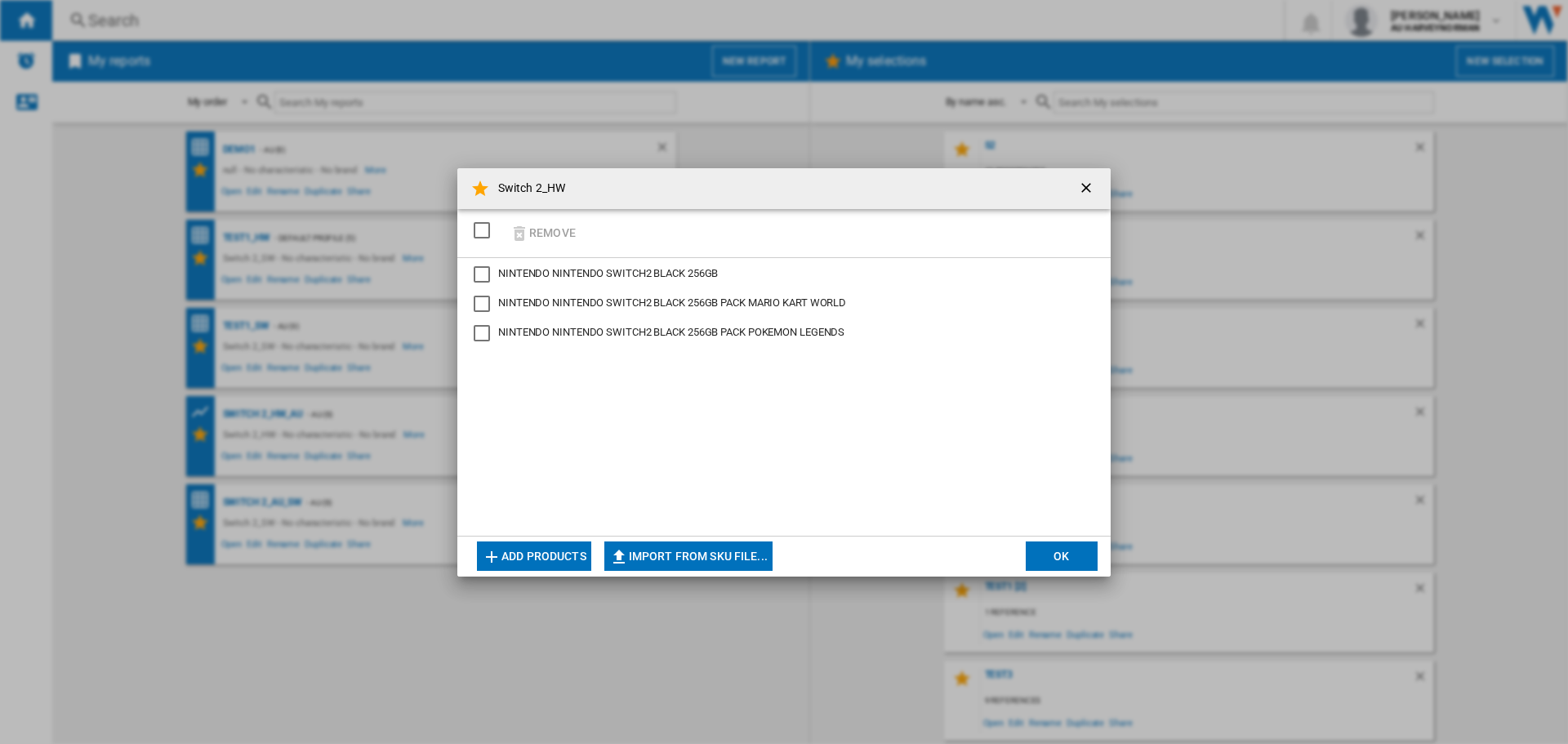
click at [517, 553] on button "Add products" at bounding box center [534, 556] width 114 height 29
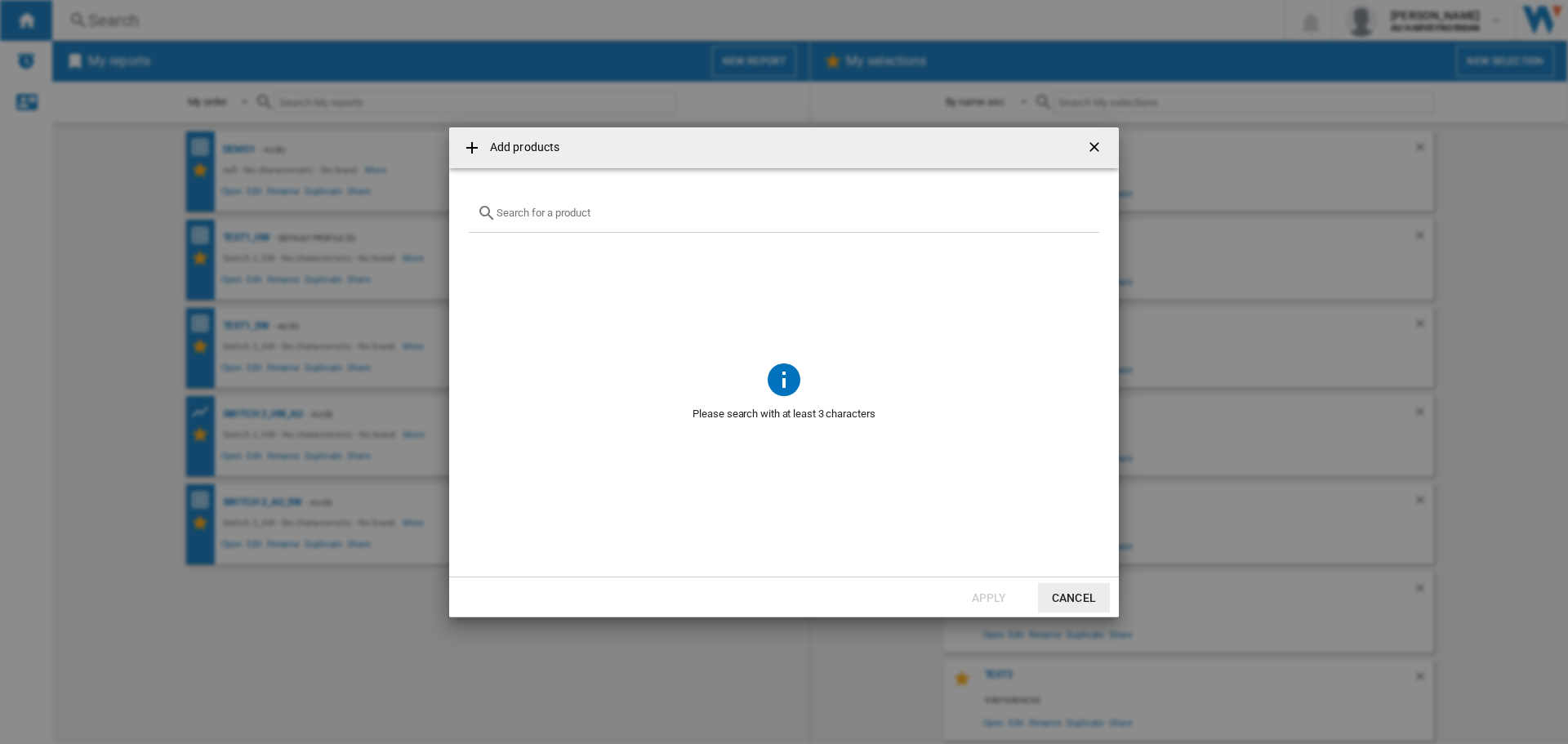
click at [623, 210] on input "Add products ..." at bounding box center [793, 212] width 594 height 12
paste input "NINTENDO SANDISK SWITCH2 SDSQXFN256GGN4 256GB"
type input "NINTENDO SANDISK SWITCH2 SDSQXFN256GGN4 256GB"
click at [1081, 596] on button "Cancel" at bounding box center [1073, 597] width 72 height 29
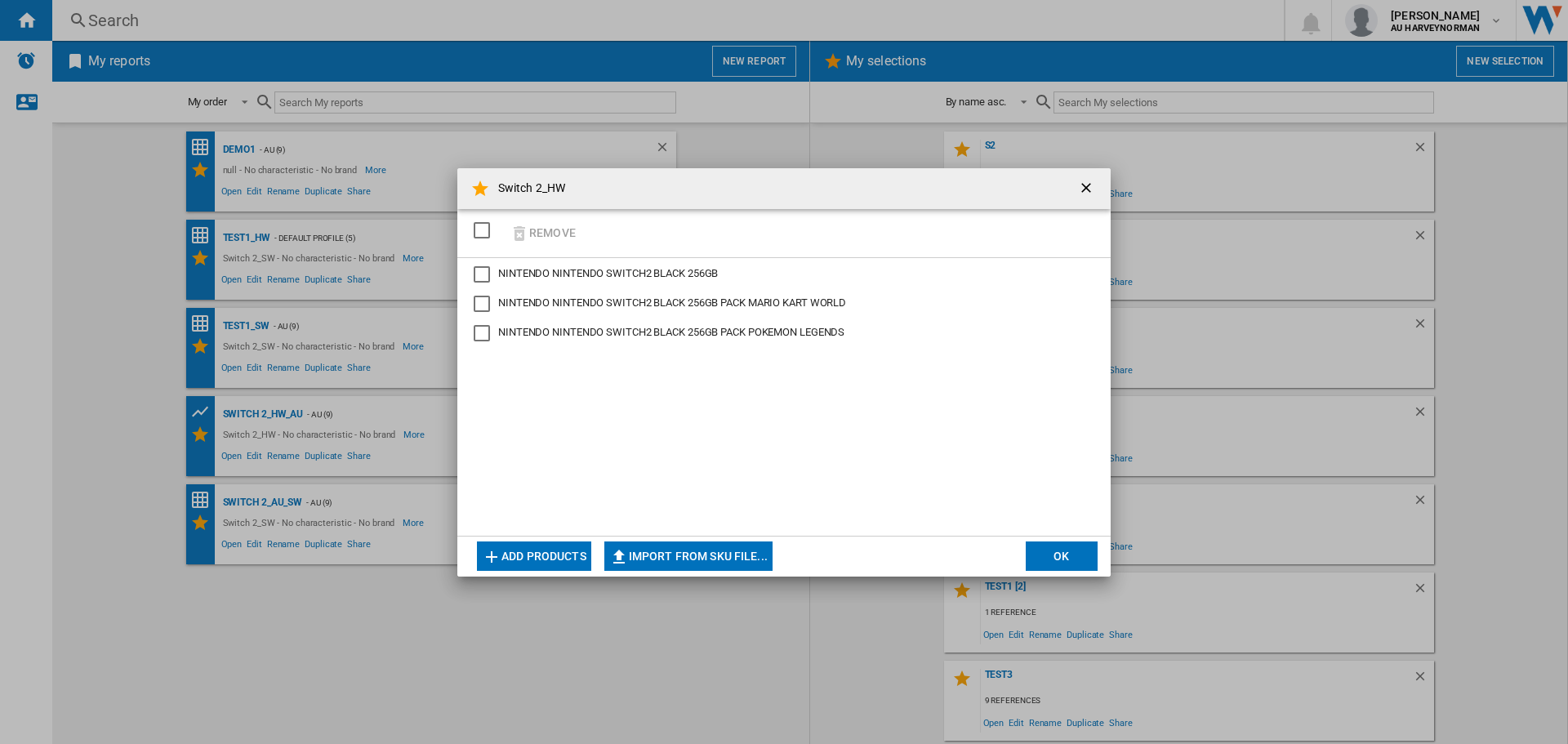
click at [1071, 553] on button "OK" at bounding box center [1061, 556] width 72 height 29
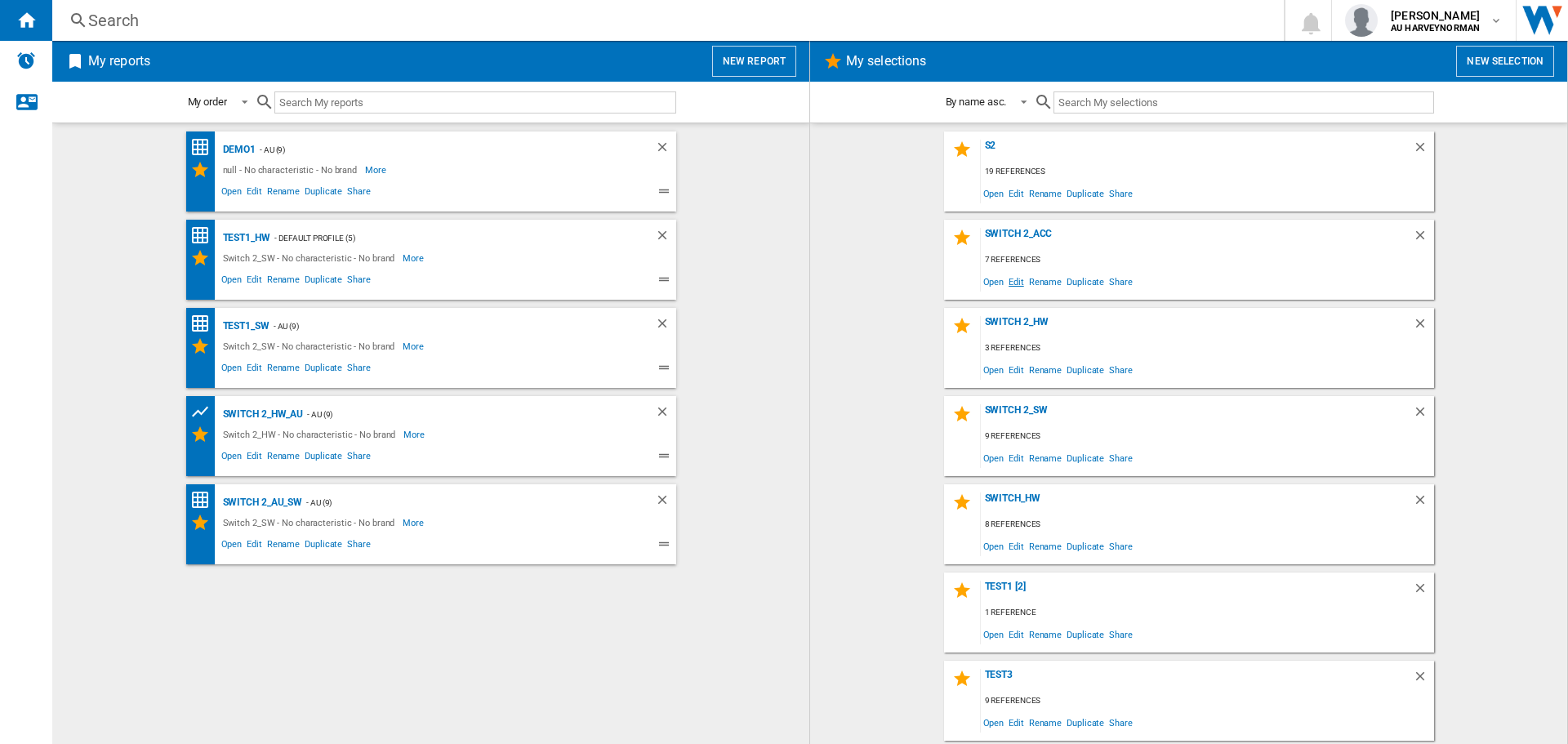
click at [1014, 279] on span "Edit" at bounding box center [1015, 281] width 20 height 22
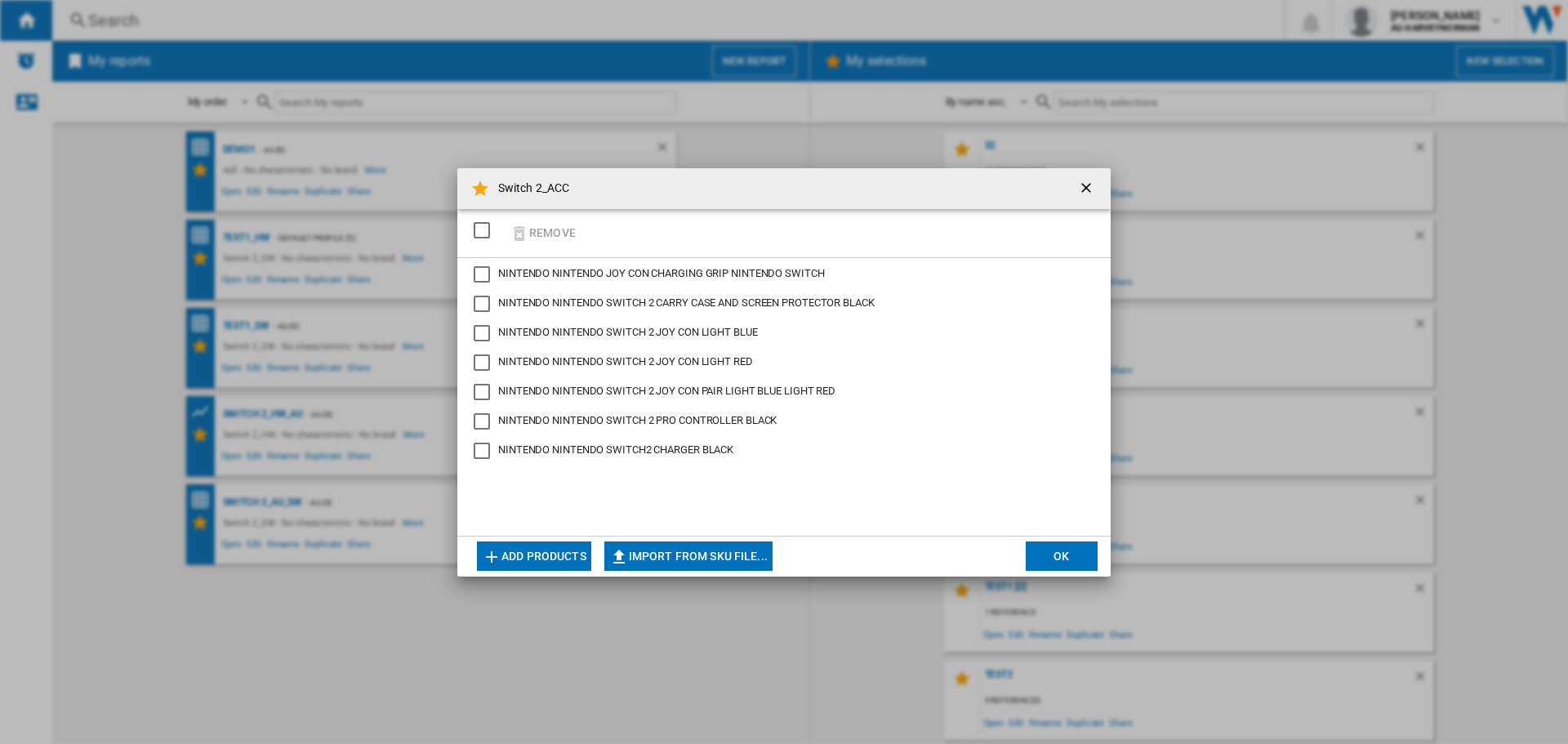
click at [544, 557] on button "Add products" at bounding box center [534, 556] width 114 height 29
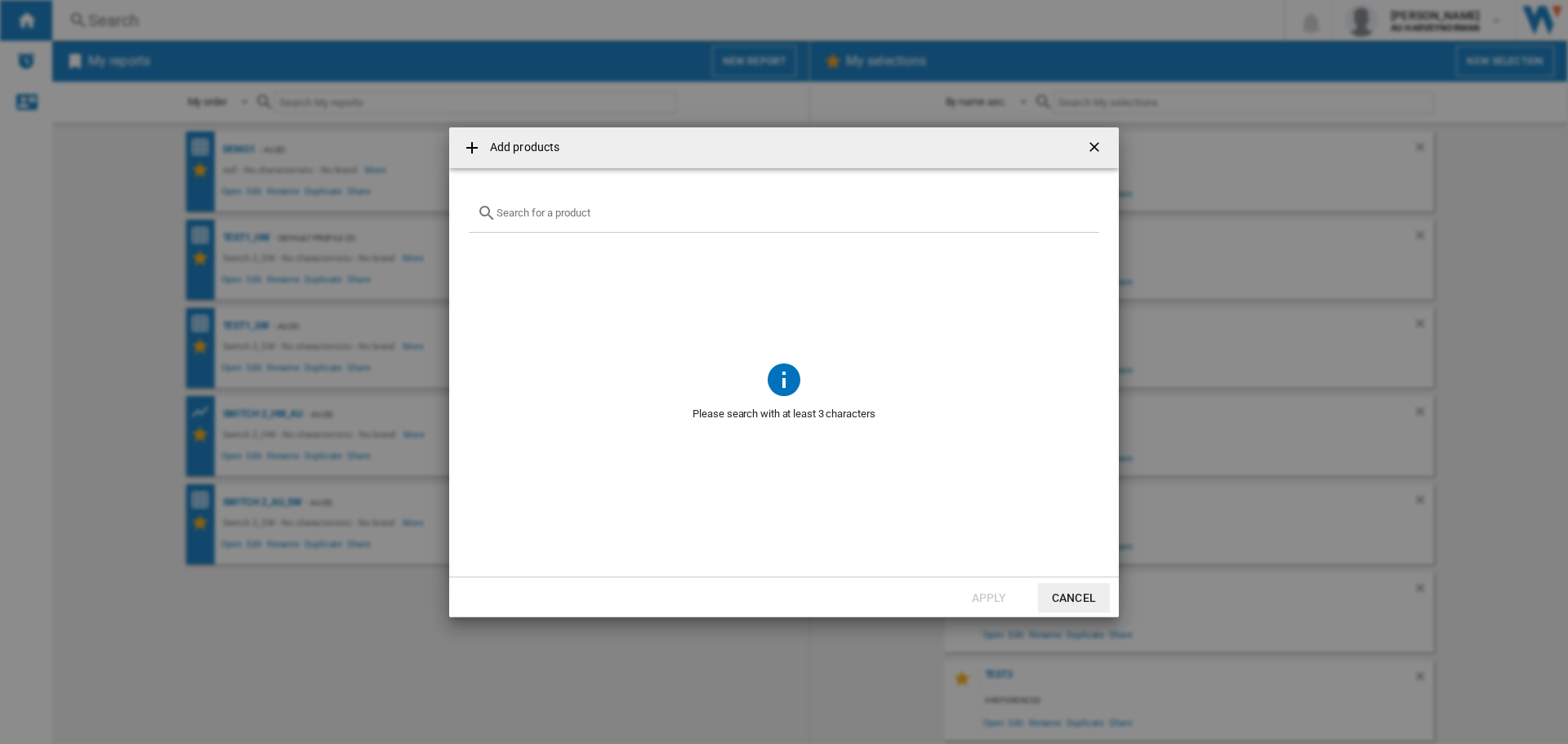
click at [595, 208] on input "Add products ..." at bounding box center [793, 212] width 594 height 12
paste input "NINTENDO THE LEGEND OF ZELDA BREATH OF THE WILD NINTENDO SWITCH 2"
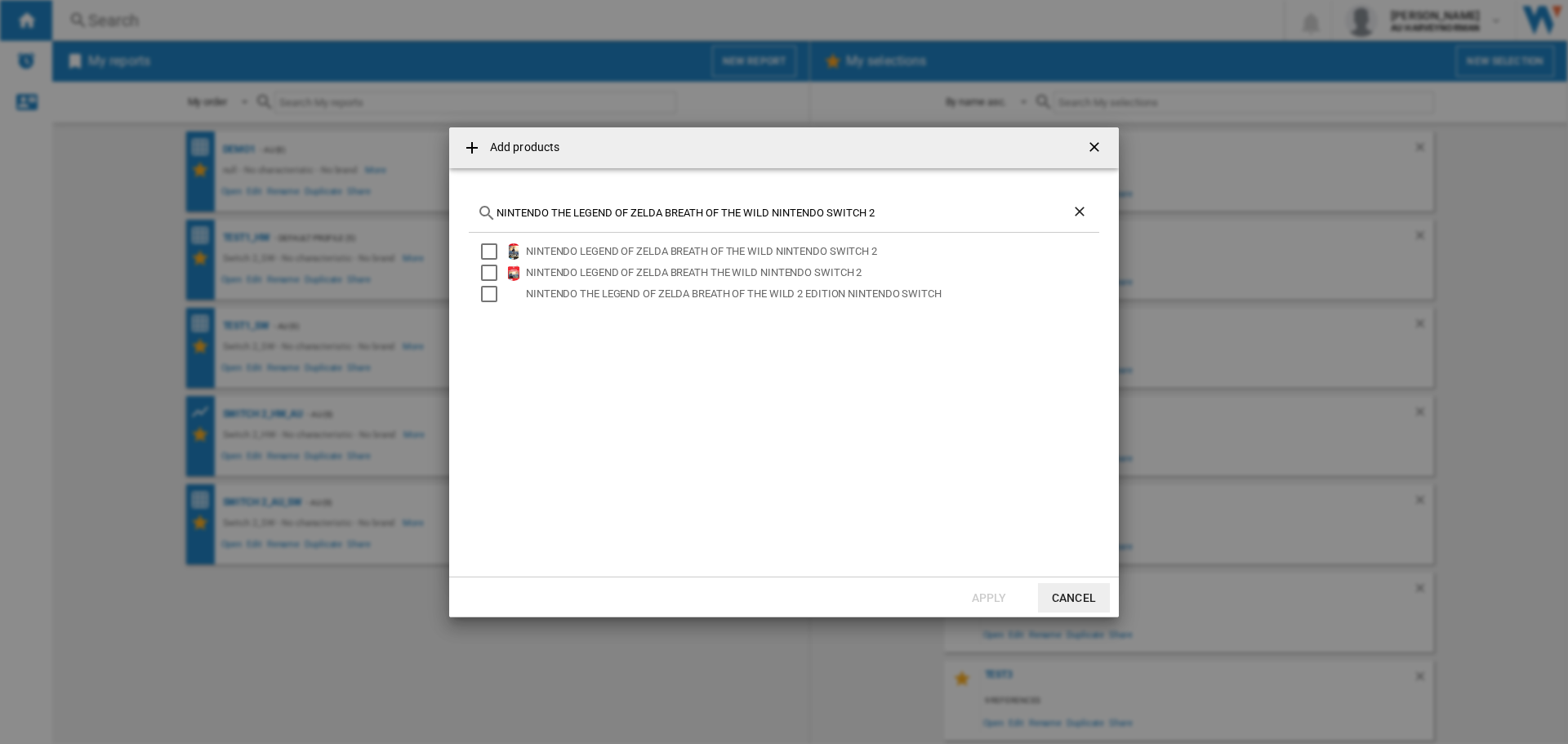
drag, startPoint x: 881, startPoint y: 210, endPoint x: 329, endPoint y: 199, distance: 552.1
click at [329, 199] on div "Add products NINTENDO THE LEGEND OF ZELDA BREATH OF THE WILD NINTENDO SWITCH 2 …" at bounding box center [784, 372] width 1568 height 744
paste input "TEARS OF THE KINGDOM"
drag, startPoint x: 897, startPoint y: 214, endPoint x: 249, endPoint y: 222, distance: 648.0
click at [249, 222] on div "Add products NINTENDO THE LEGEND OF ZELDA TEARS OF THE KINGDOM NINTENDO SWITCH …" at bounding box center [784, 372] width 1568 height 744
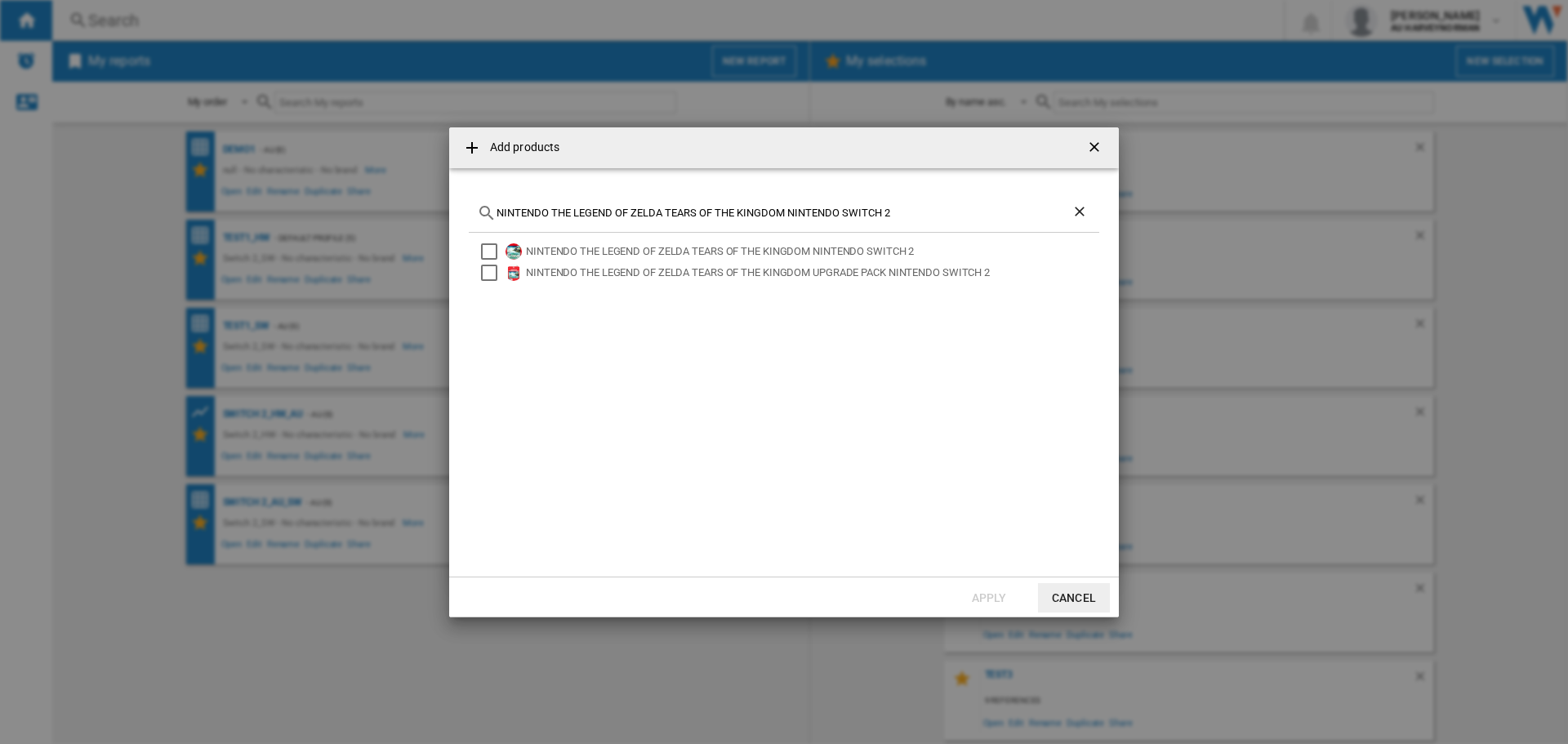
paste input "STREET FIGHTER 6 YEARS 1 2 FIGHTERS EDITION"
drag, startPoint x: 938, startPoint y: 215, endPoint x: 265, endPoint y: 181, distance: 673.9
click at [269, 219] on div "Add products NINTENDO STREET FIGHTER 6 YEARS 1 2 FIGHTERS EDITION NINTENDO SWIT…" at bounding box center [784, 372] width 1568 height 744
paste input "JOY CON CHARGING GRIP NINTENDO SWITCH"
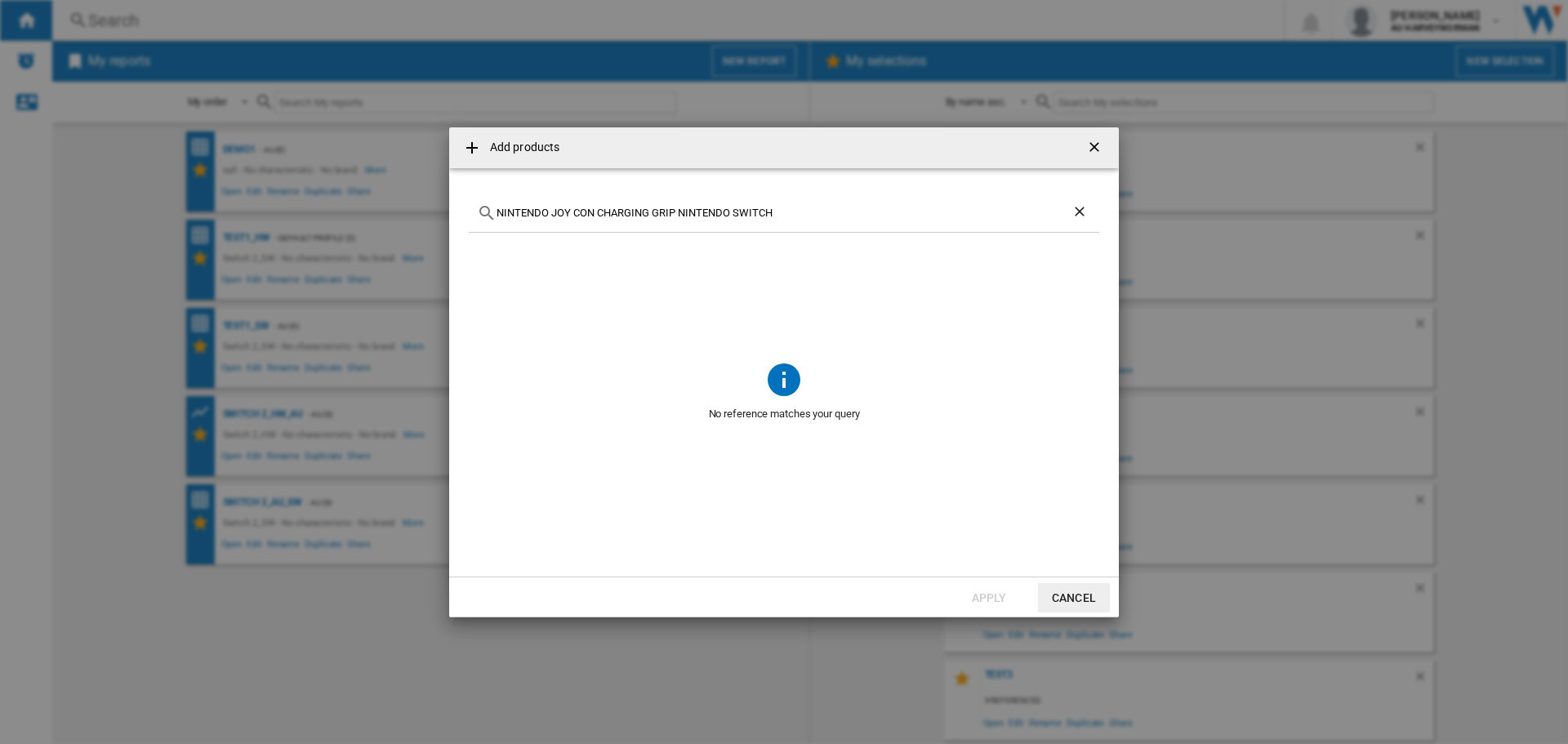
drag, startPoint x: 798, startPoint y: 216, endPoint x: 288, endPoint y: 201, distance: 510.2
click at [288, 201] on div "Add products NINTENDO JOY CON CHARGING GRIP NINTENDO SWITCH No reference matche…" at bounding box center [784, 372] width 1568 height 744
paste input "SWITCH 2 JOY CON WHEEL PAIR BLUE RED"
type input "NINTENDO SWITCH 2 JOY CON WHEEL PAIR BLUE RED"
click at [1076, 594] on button "Cancel" at bounding box center [1073, 597] width 72 height 29
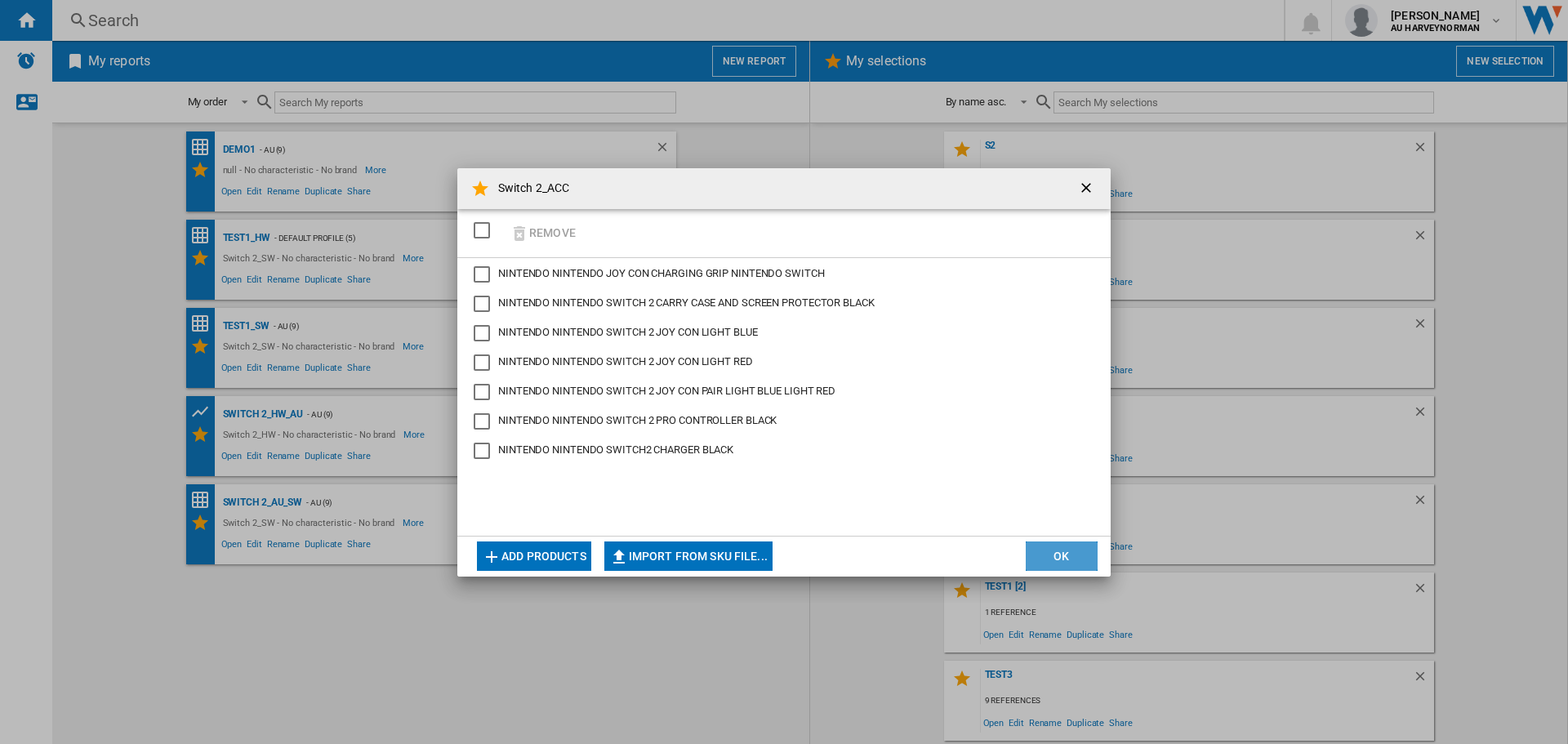
click at [1071, 557] on button "OK" at bounding box center [1061, 556] width 72 height 29
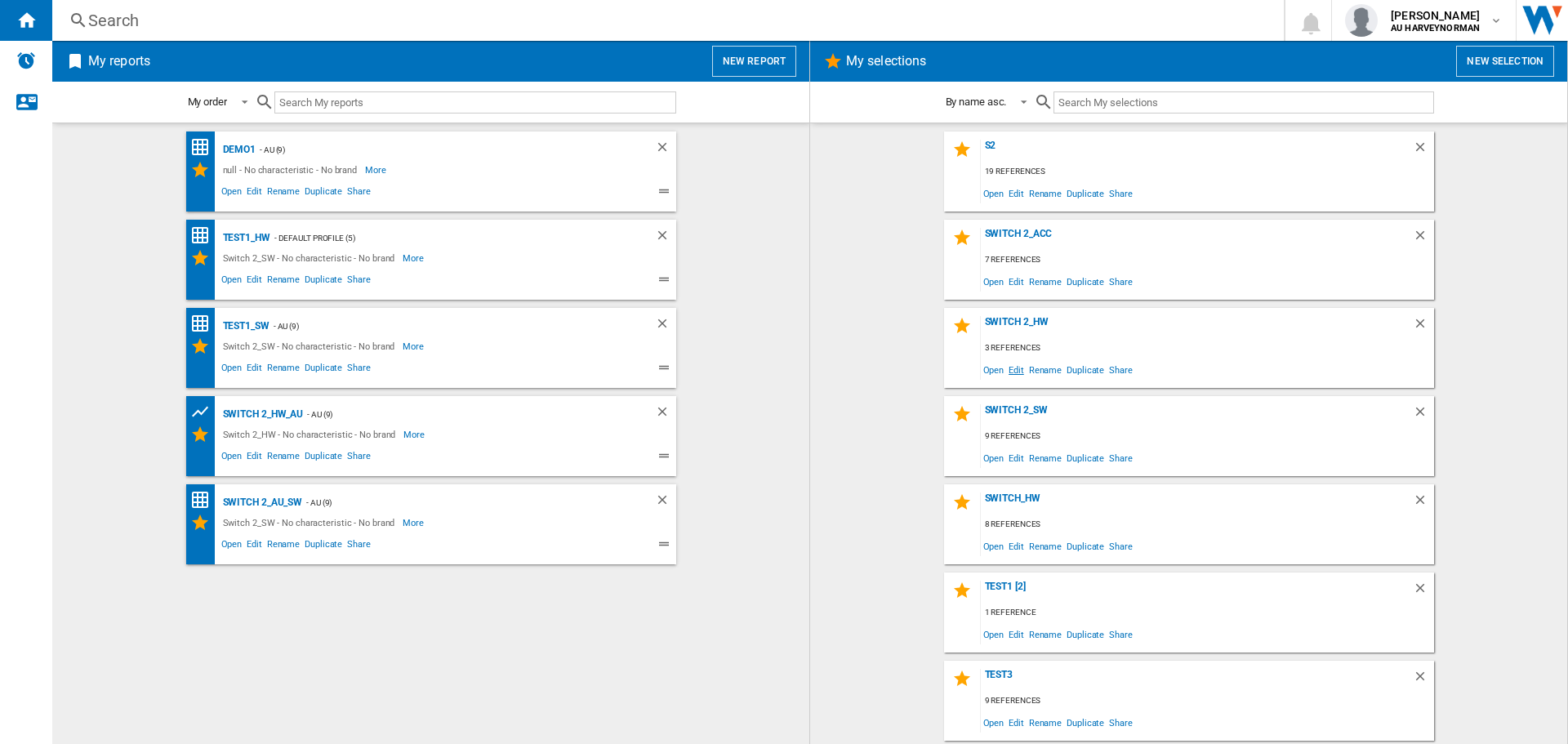
click at [1014, 370] on span "Edit" at bounding box center [1015, 369] width 20 height 22
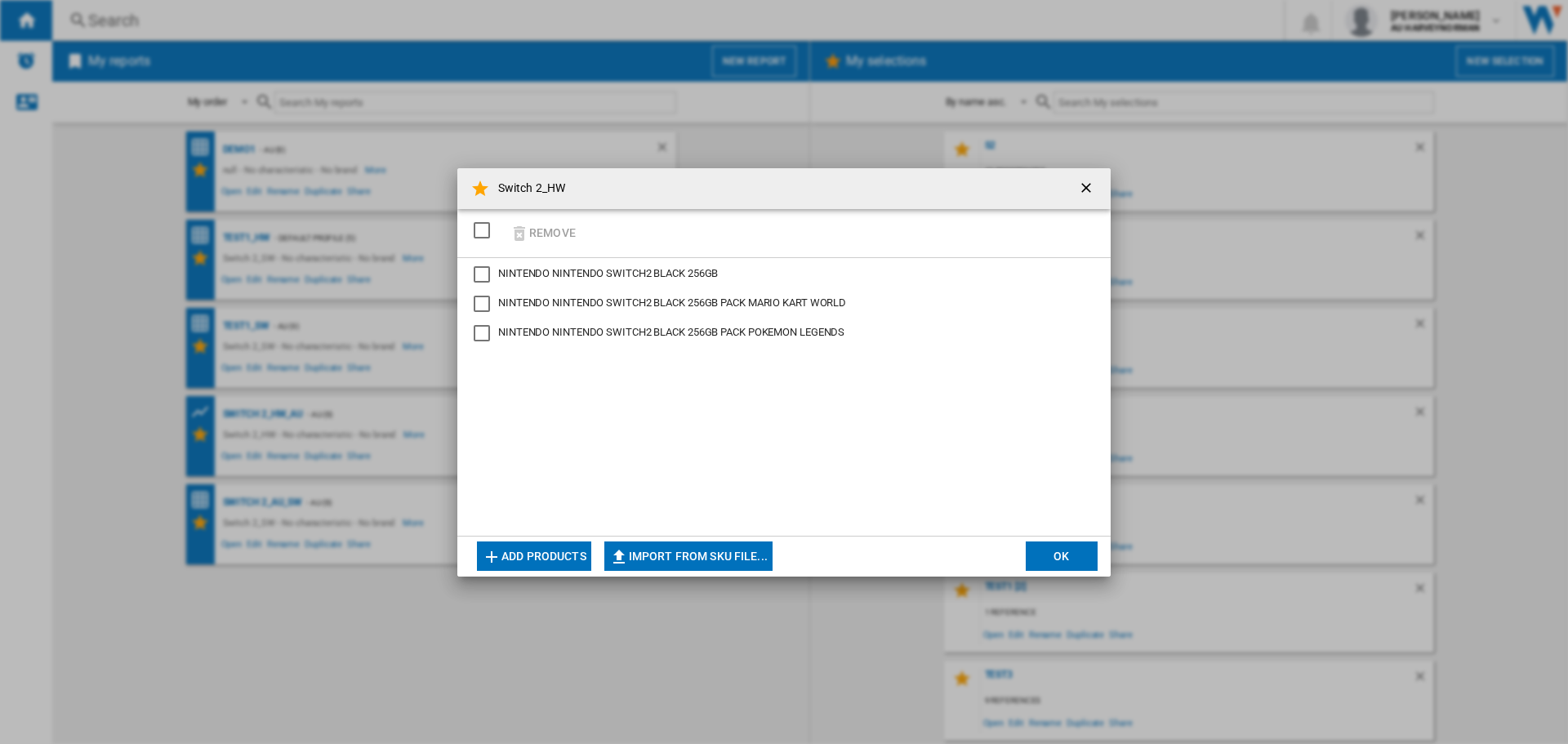
click at [511, 566] on button "Add products" at bounding box center [534, 556] width 114 height 29
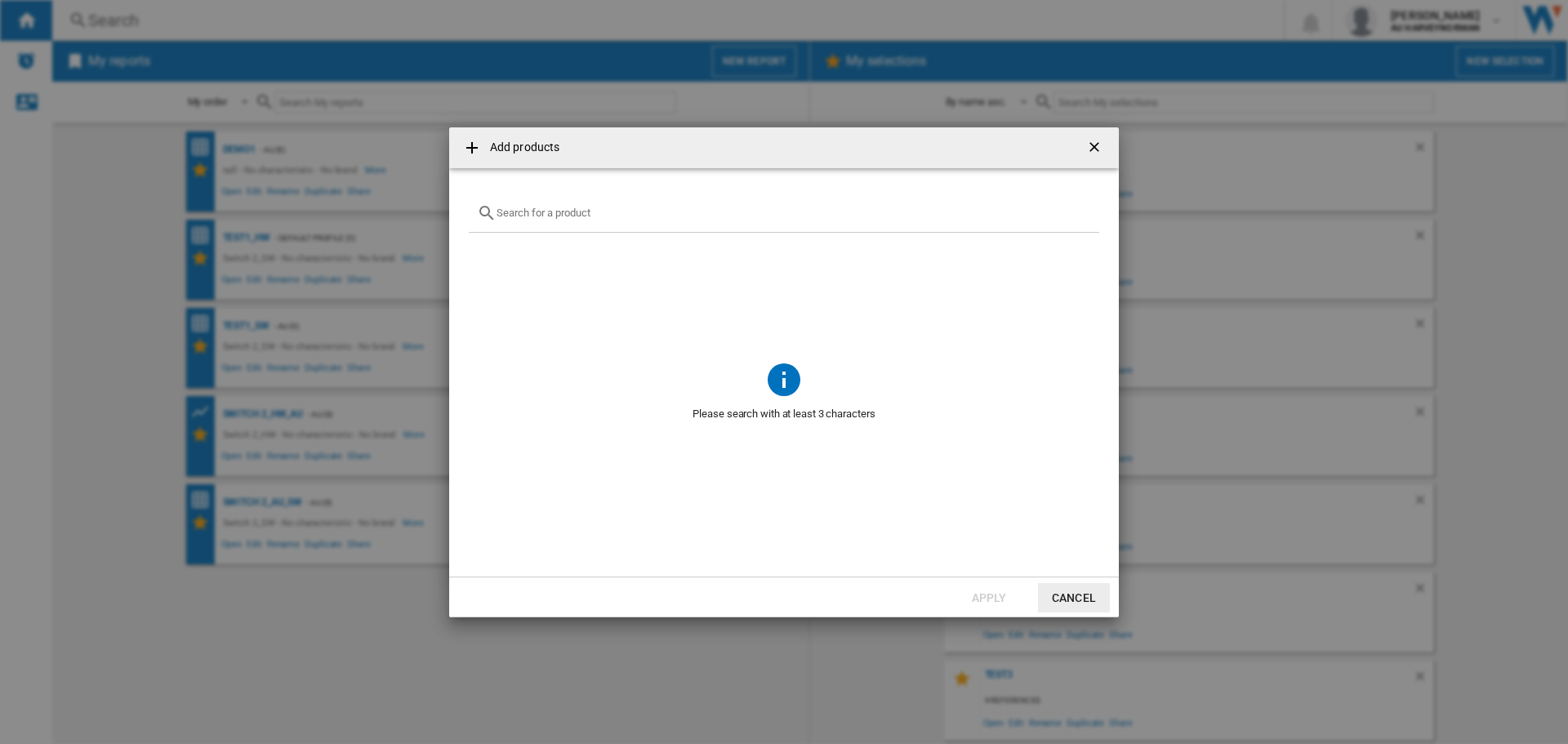
click at [545, 208] on input "Add products ..." at bounding box center [793, 212] width 594 height 12
paste input "NINTENDO SWITCH 2 JOY CON WHEEL PAIR BLUE RED"
type input "NINTENDO SWITCH 2 JOY CON WHEEL PAIR BLUE RED"
click at [1080, 599] on button "Cancel" at bounding box center [1073, 597] width 72 height 29
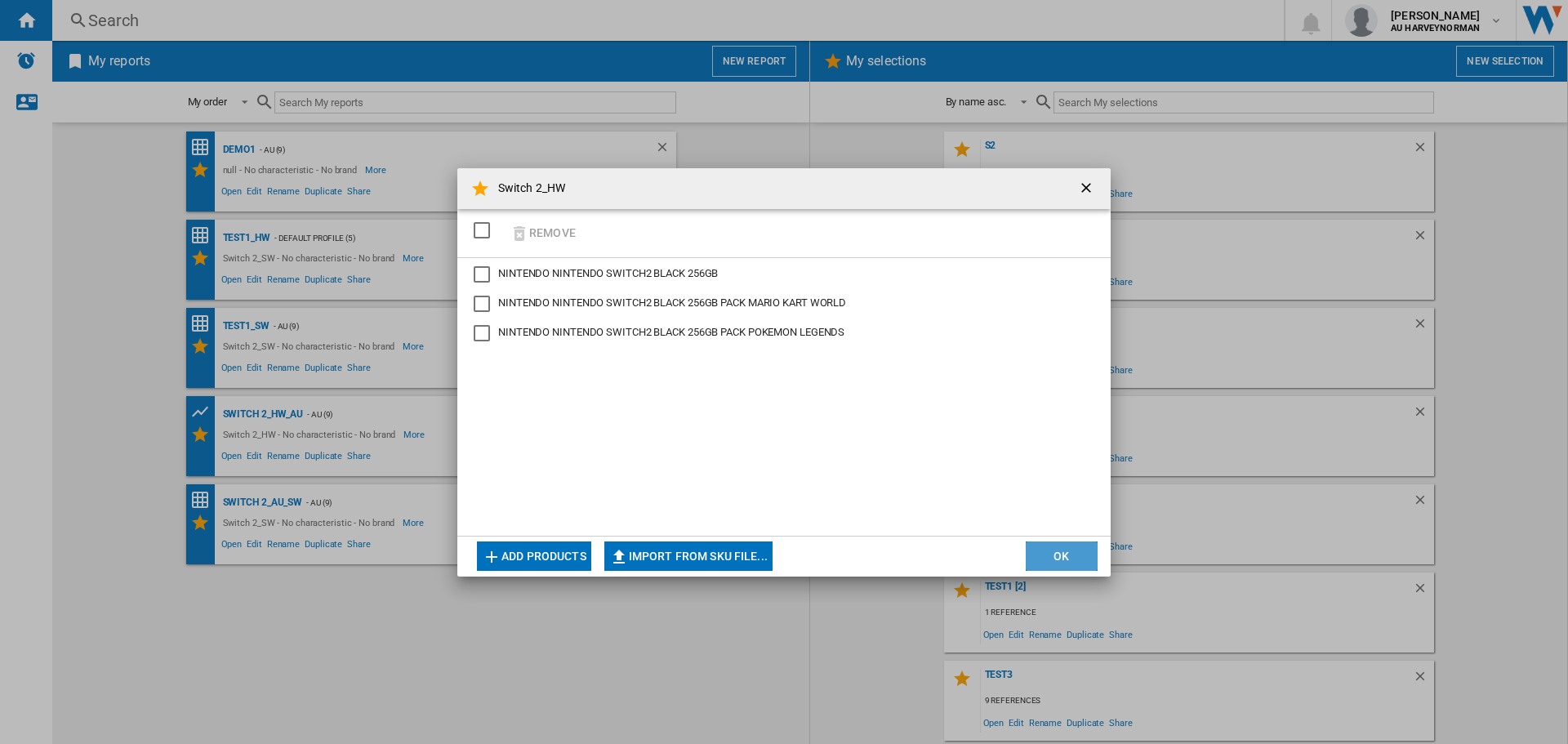
click at [1048, 553] on button "OK" at bounding box center [1061, 556] width 72 height 29
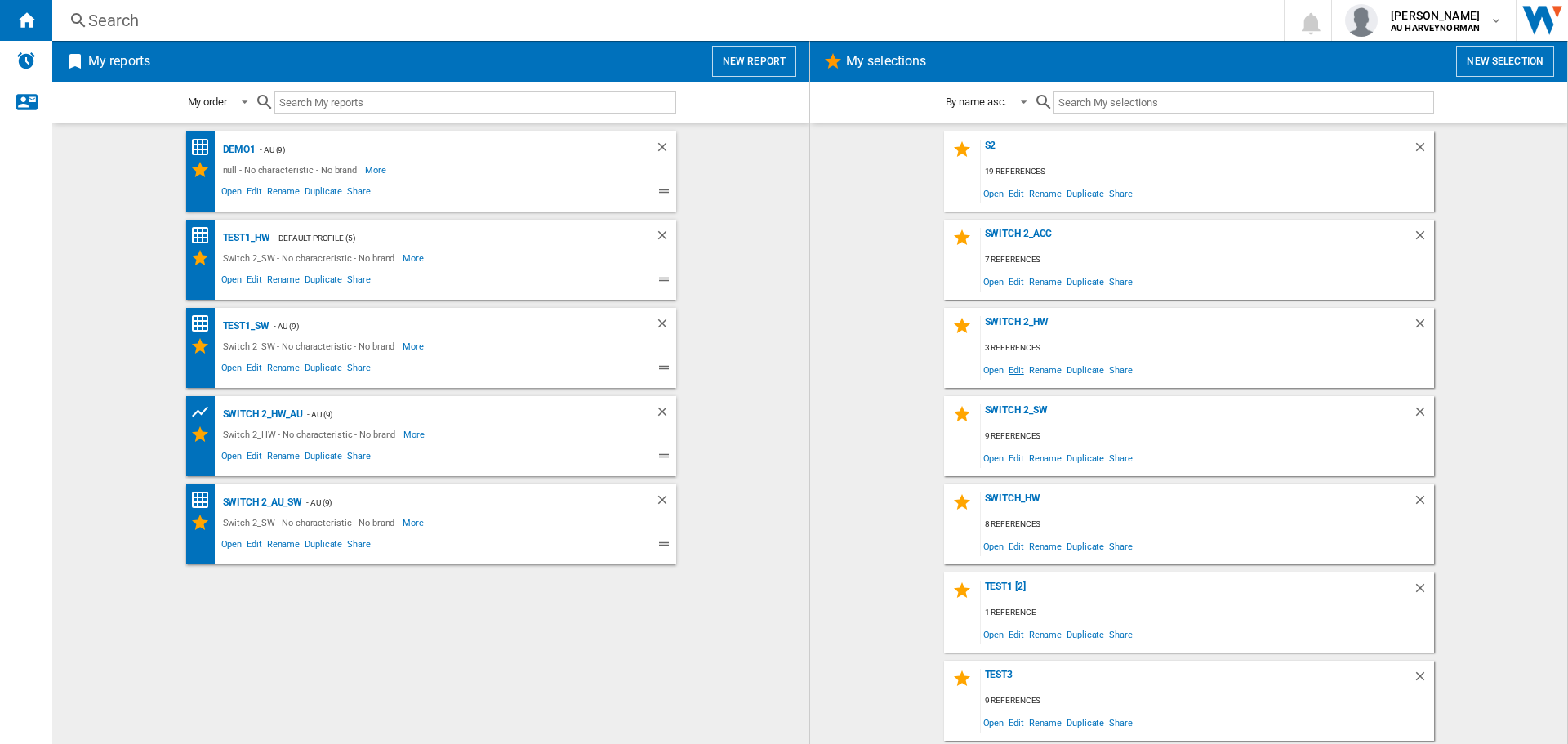
click at [1015, 375] on span "Edit" at bounding box center [1015, 369] width 20 height 22
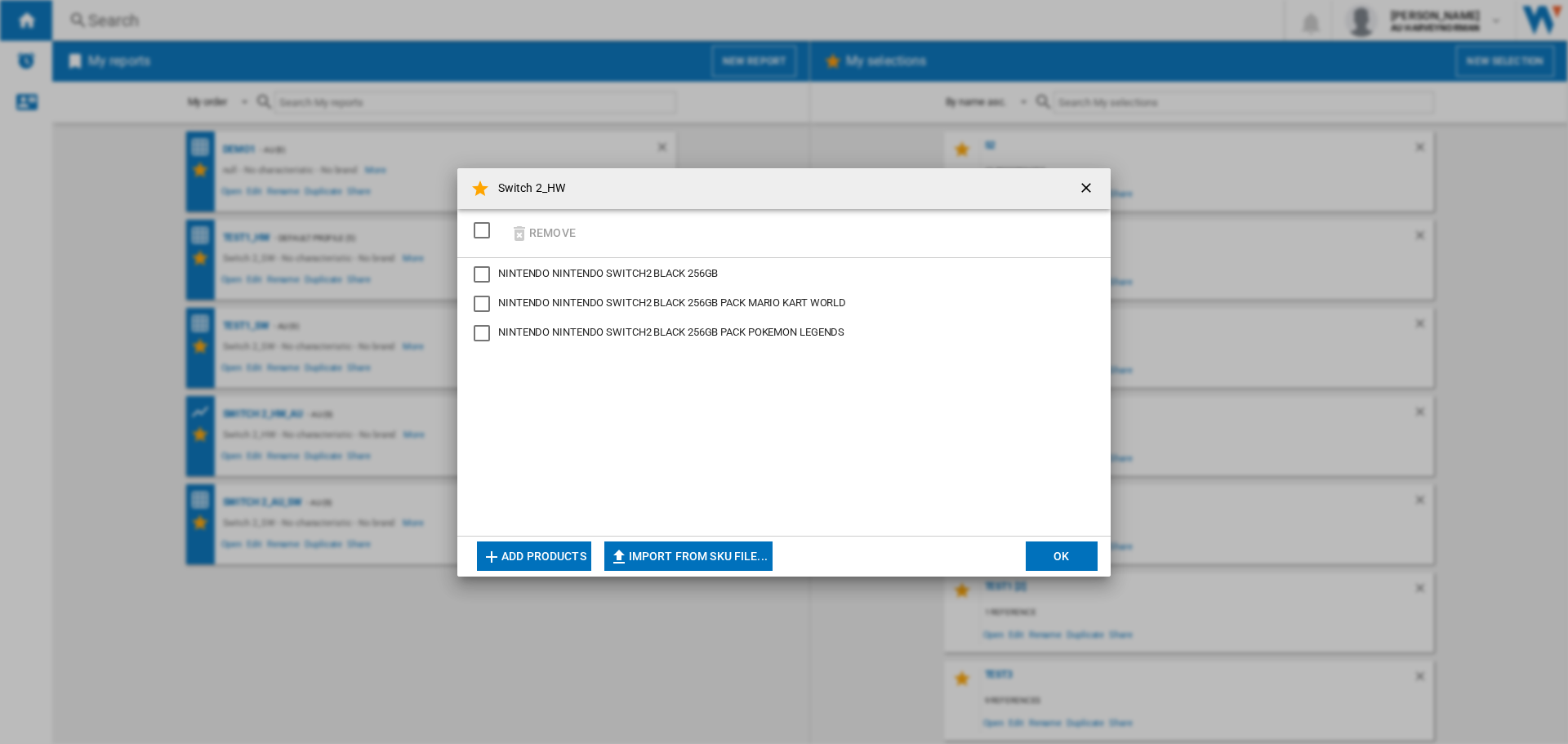
click at [552, 559] on button "Add products" at bounding box center [534, 556] width 114 height 29
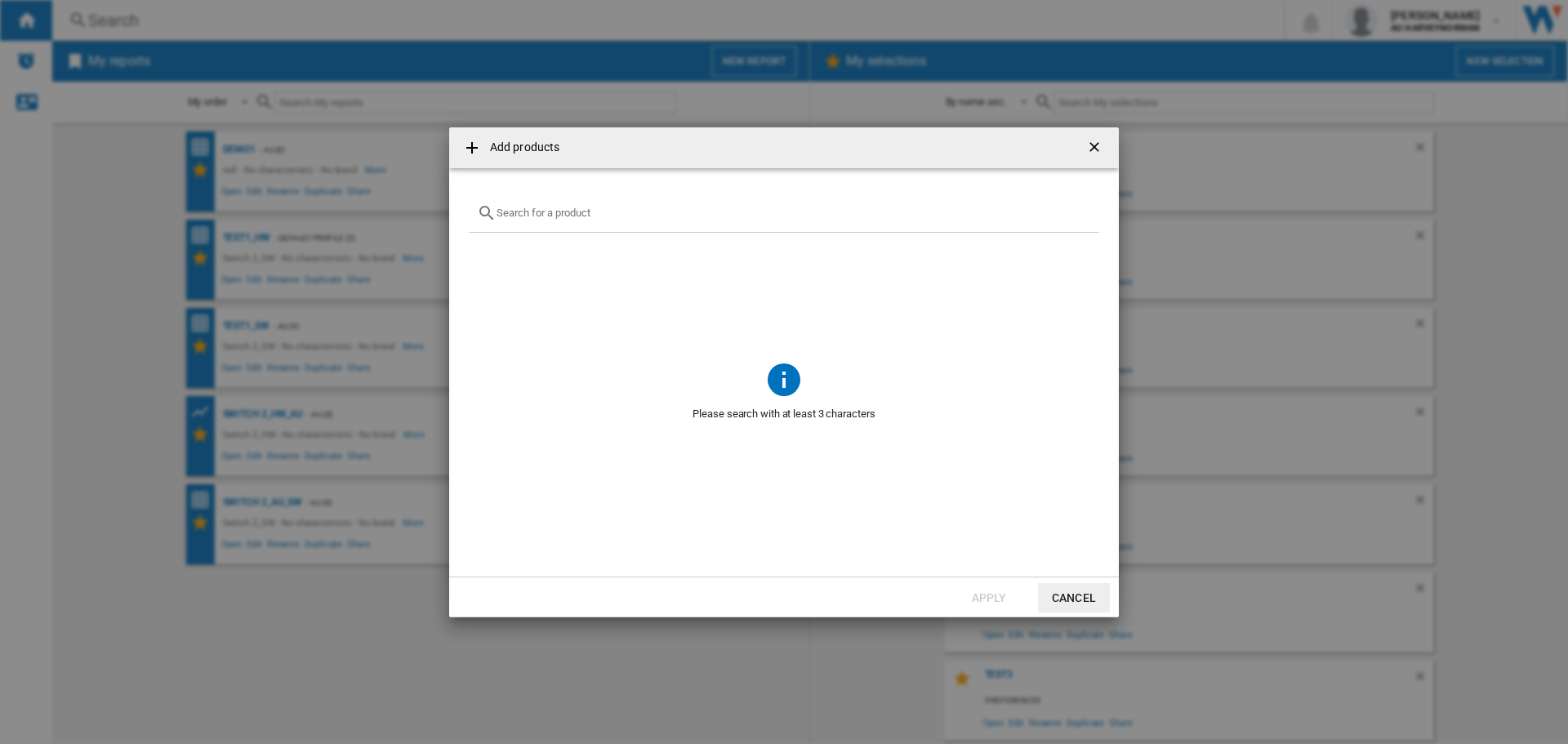
click at [544, 214] on input "Add products ..." at bounding box center [793, 212] width 594 height 12
paste input "NINTENDO SWITCH2 CAMERA BLACK"
type input "NINTENDO SWITCH2 CAMERA BLACK"
click at [1063, 597] on button "Cancel" at bounding box center [1073, 597] width 72 height 29
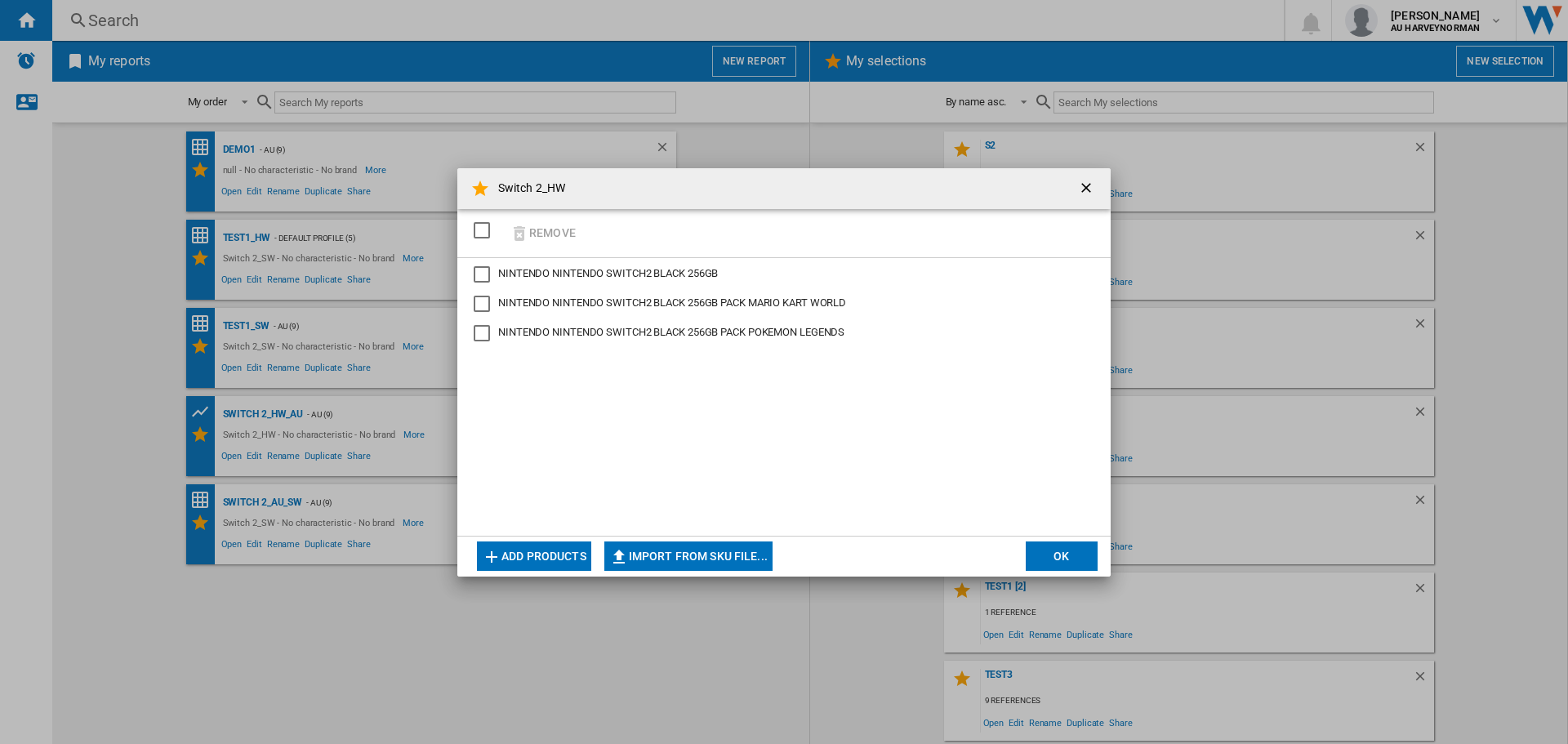
click at [1067, 558] on button "OK" at bounding box center [1061, 556] width 72 height 29
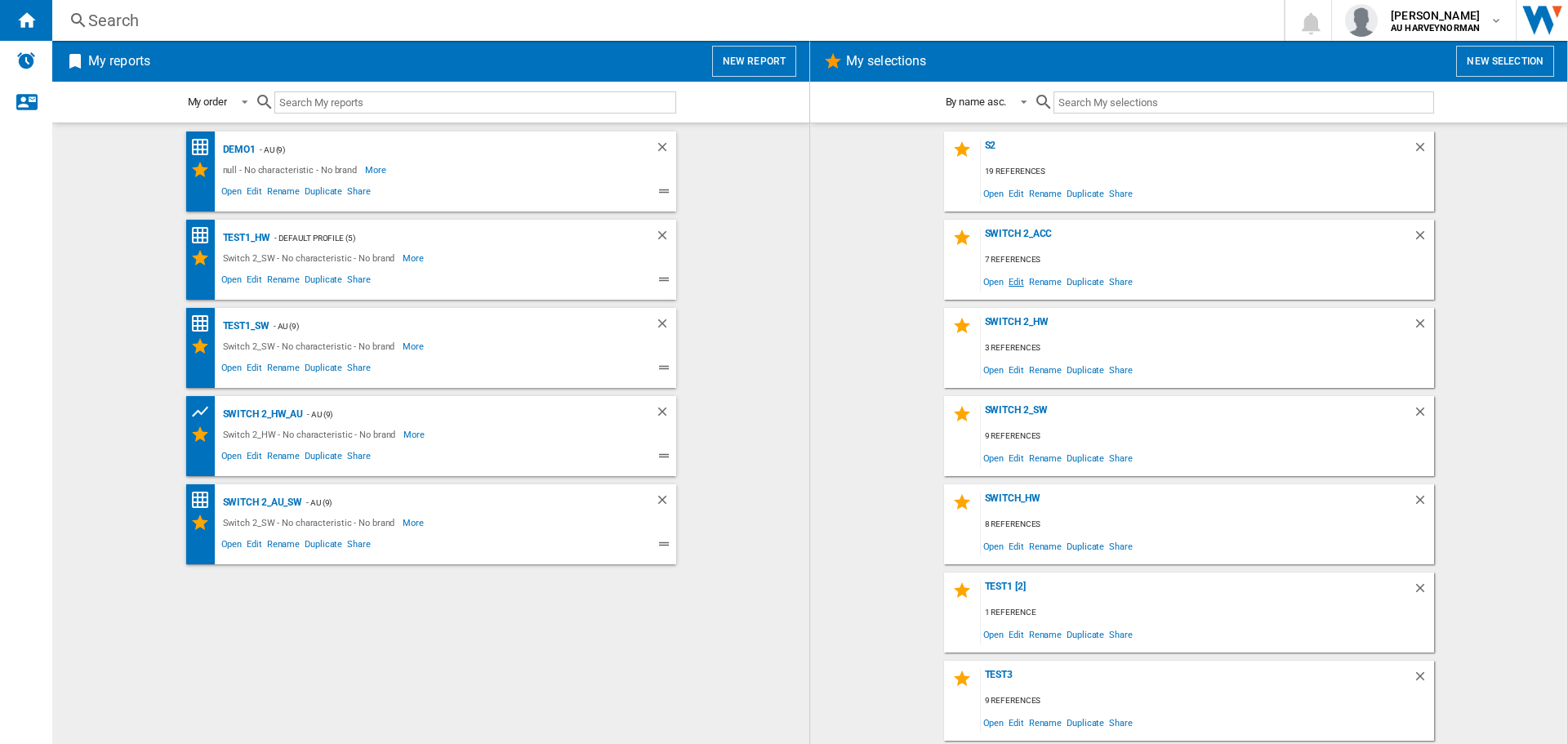
click at [1005, 282] on span "Edit" at bounding box center [1015, 281] width 20 height 22
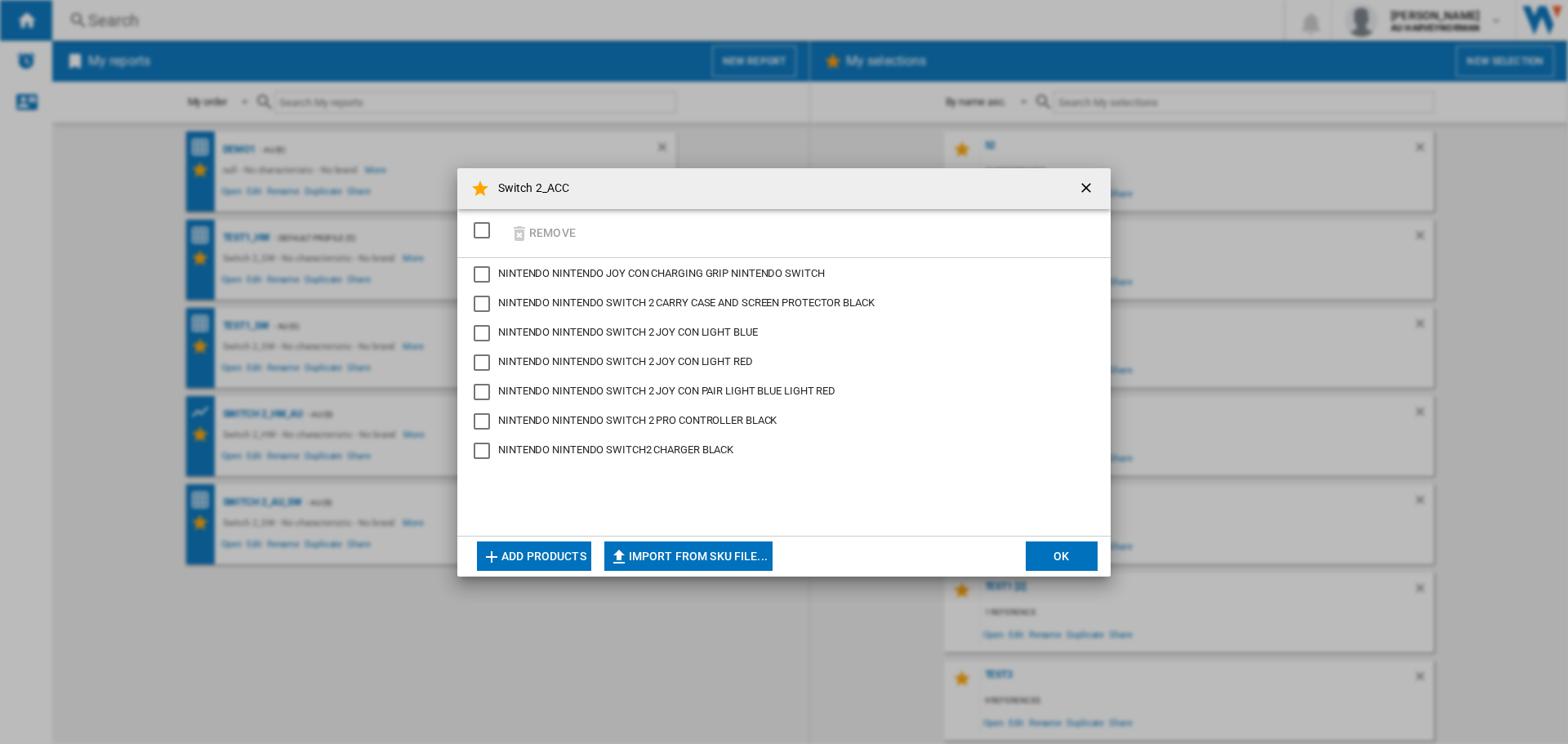
click at [568, 554] on button "Add products" at bounding box center [534, 556] width 114 height 29
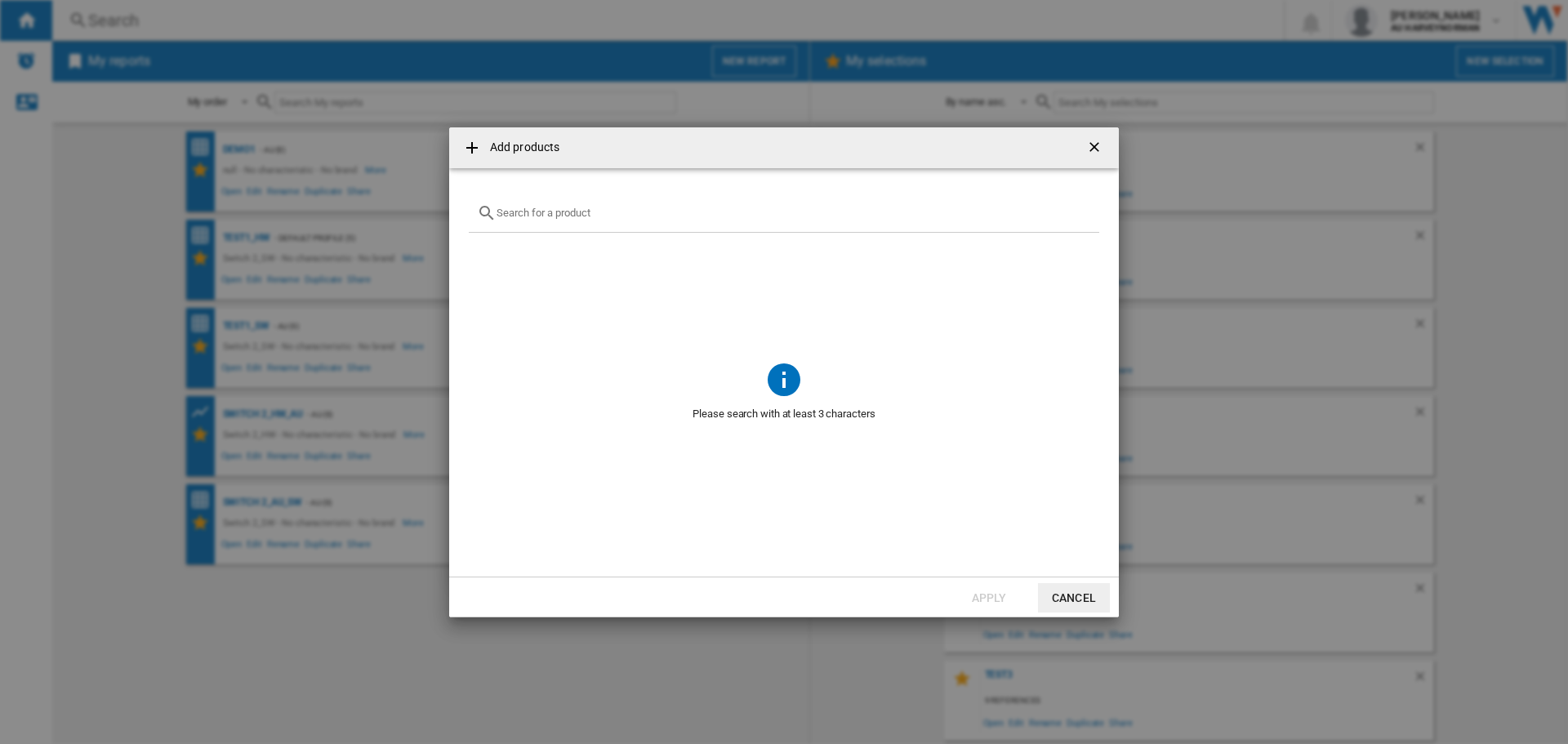
click at [553, 205] on div "Add products ..." at bounding box center [783, 213] width 631 height 38
click at [553, 216] on input "Add products ..." at bounding box center [793, 212] width 594 height 12
paste input "NINTENDO BRAVELY DEFAULT FLYING FAIRY HD REMASTER NINTENDO SWITCH 2"
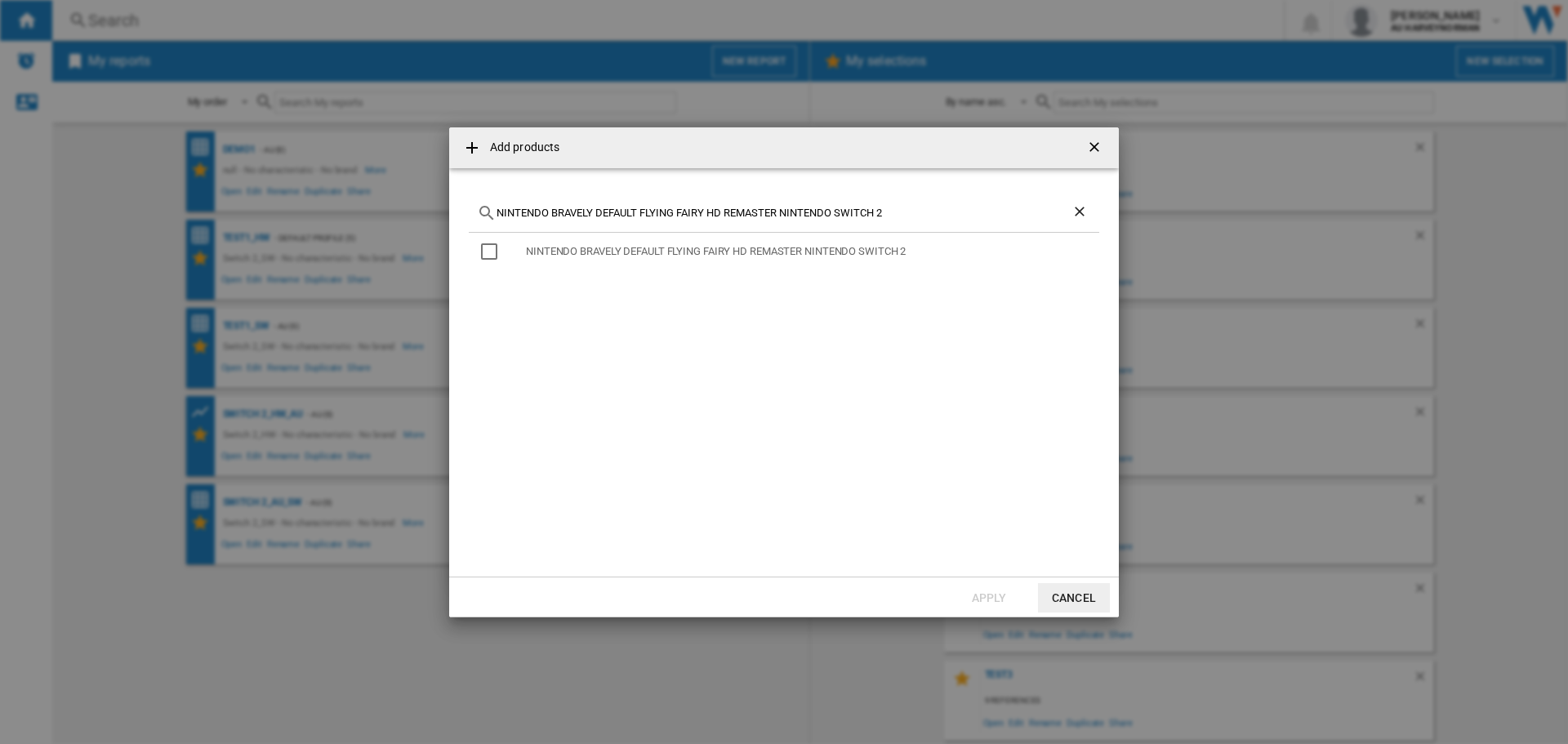
type input "NINTENDO BRAVELY DEFAULT FLYING FAIRY HD REMASTER NINTENDO SWITCH 2"
click at [1047, 599] on button "Cancel" at bounding box center [1073, 597] width 72 height 29
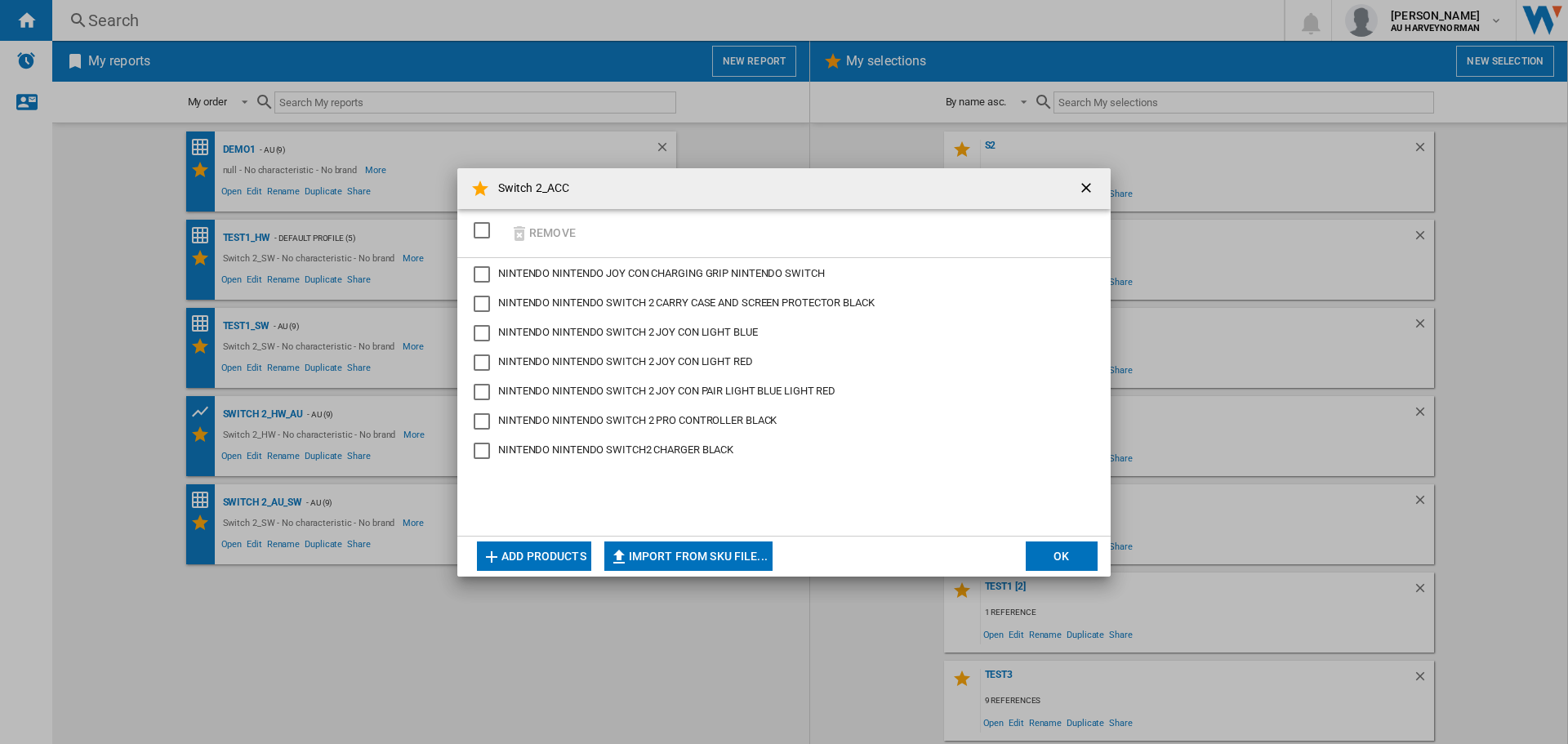
click at [554, 557] on button "Add products" at bounding box center [534, 556] width 114 height 29
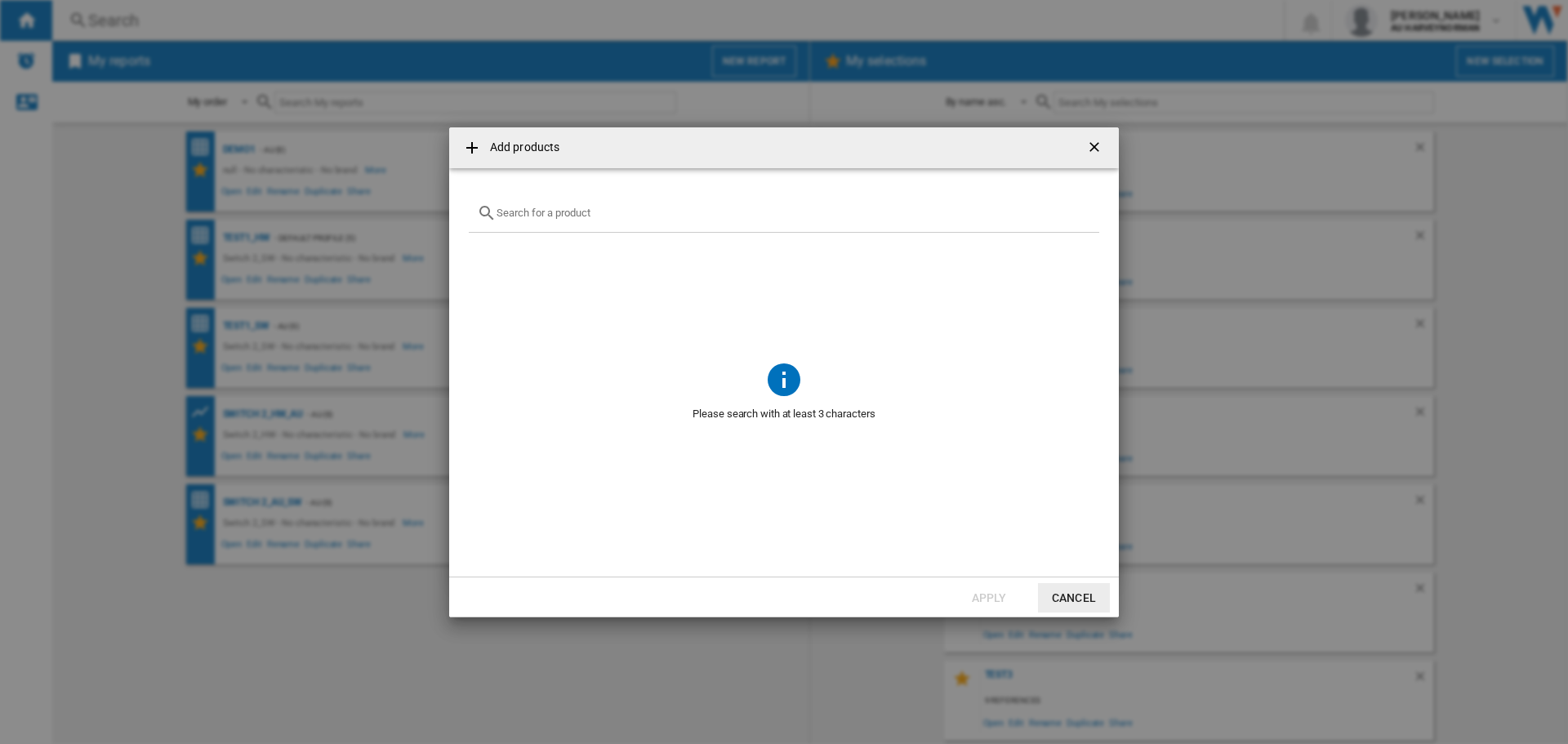
click at [568, 211] on input "Add products ..." at bounding box center [793, 212] width 594 height 12
paste input "NINTENDO DONKEY KONG BANANZA NINTENDO SWITCH 2"
type input "NINTENDO DONKEY KONG BANANZA NINTENDO SWITCH 2"
click at [1071, 604] on button "Cancel" at bounding box center [1073, 597] width 72 height 29
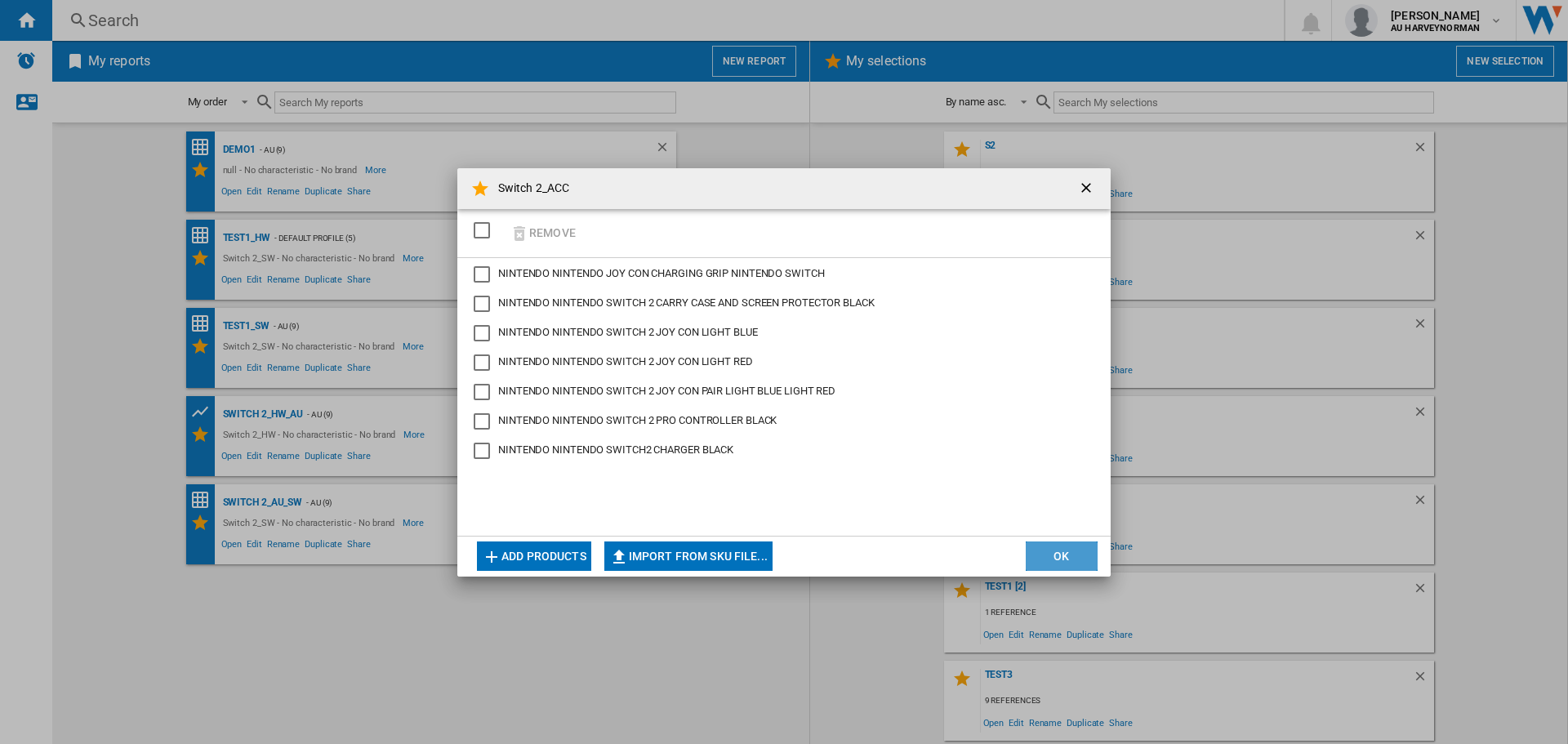
click at [1074, 558] on button "OK" at bounding box center [1061, 556] width 72 height 29
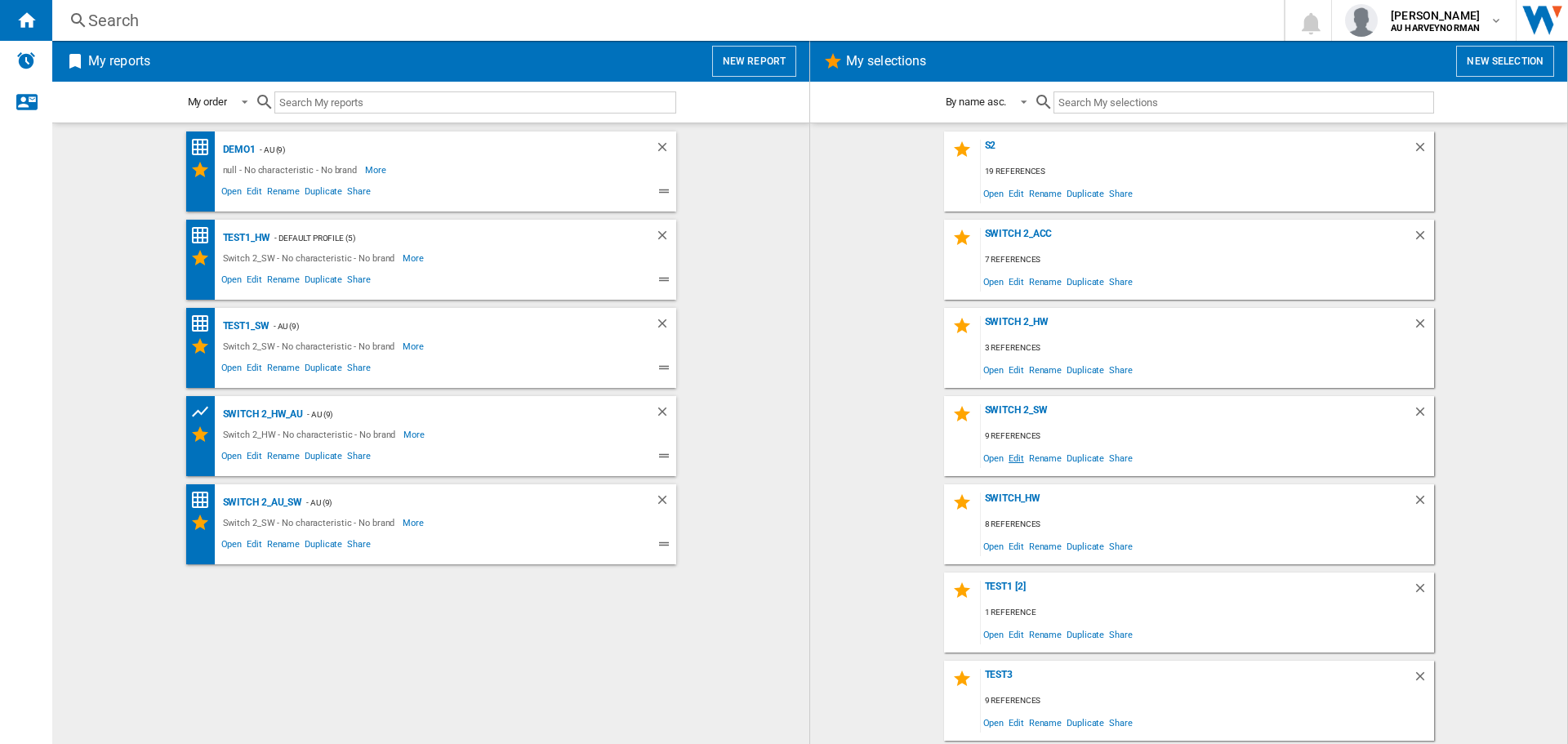
click at [1013, 457] on span "Edit" at bounding box center [1015, 457] width 20 height 22
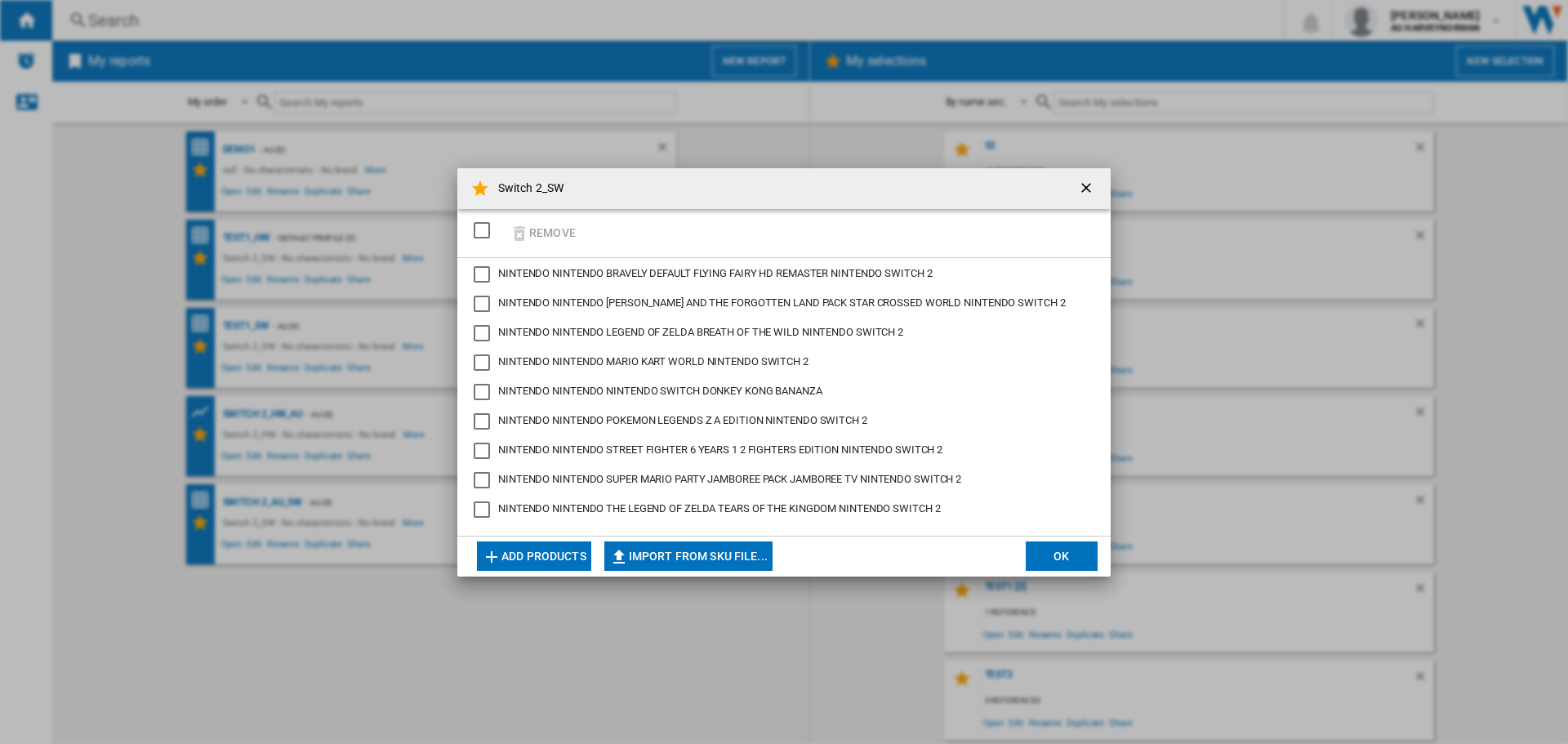
scroll to position [4, 0]
click at [1050, 563] on button "OK" at bounding box center [1061, 556] width 72 height 29
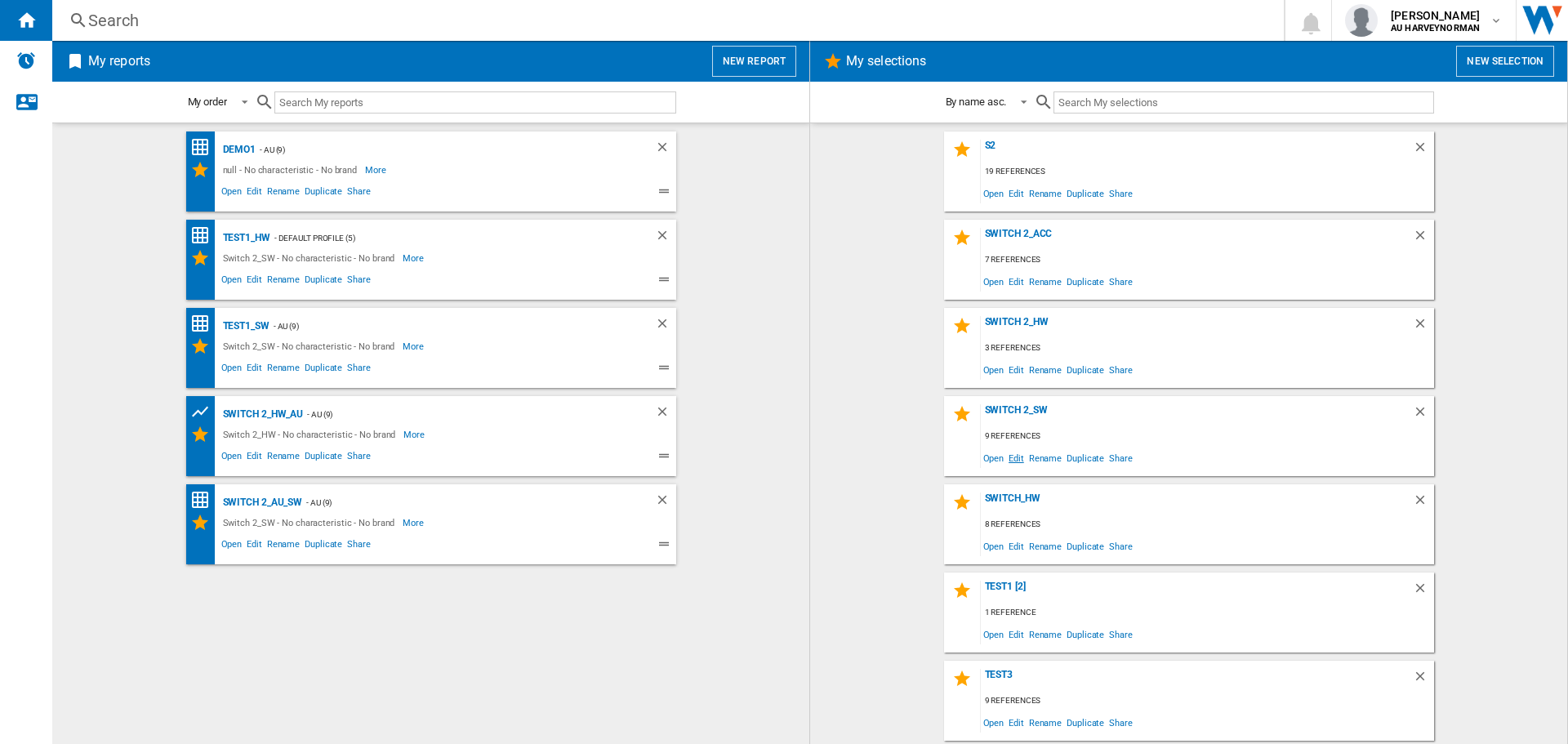
click at [1010, 459] on span "Edit" at bounding box center [1015, 457] width 20 height 22
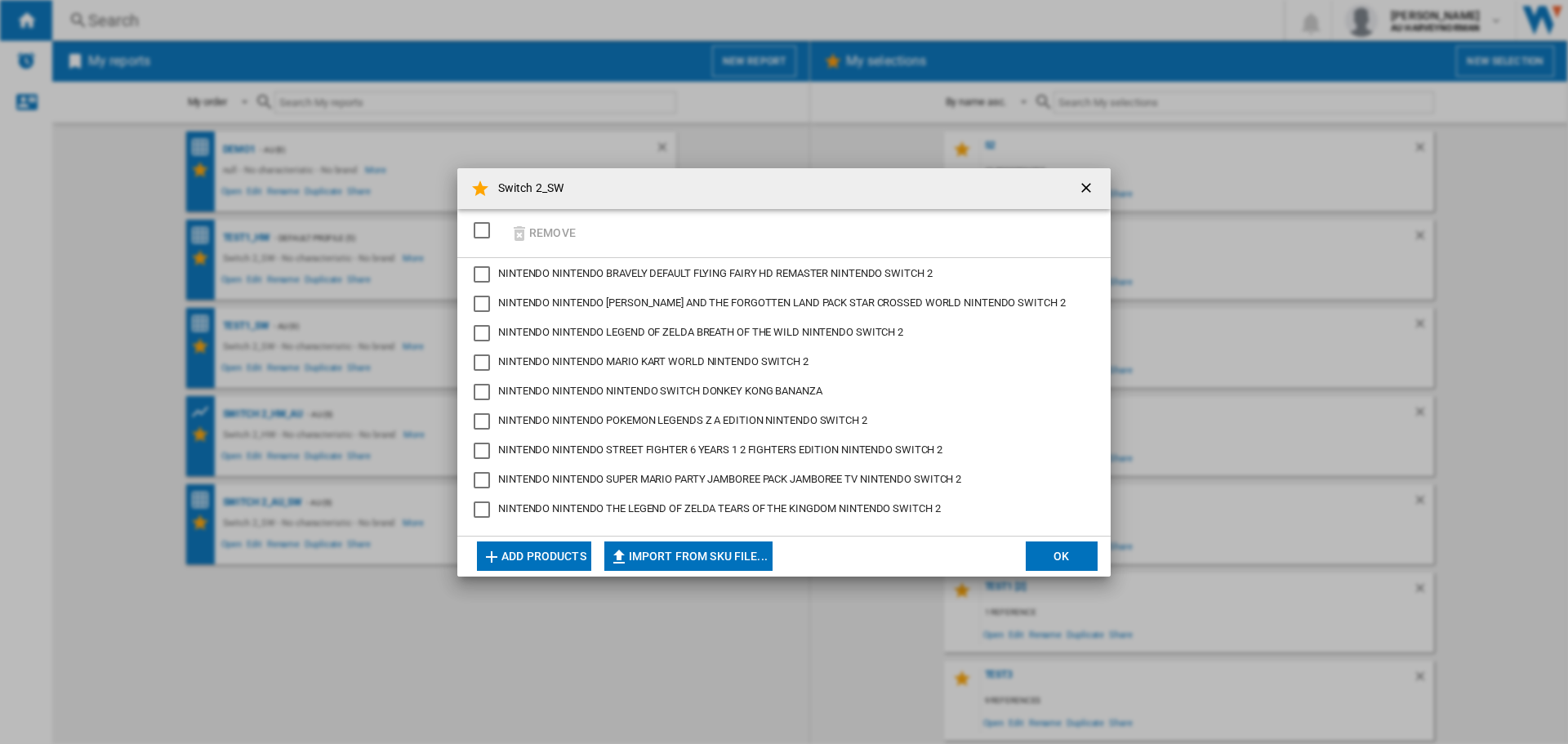
click at [710, 392] on span "NINTENDO NINTENDO NINTENDO SWITCH DONKEY KONG BANANZA" at bounding box center [660, 390] width 324 height 12
click at [485, 392] on div "NINTENDO NINTENDO SWITCH DONKEY KONG BANANZA" at bounding box center [482, 392] width 16 height 16
click at [496, 549] on ng-md-icon "Switch 2_SW ..." at bounding box center [492, 557] width 20 height 20
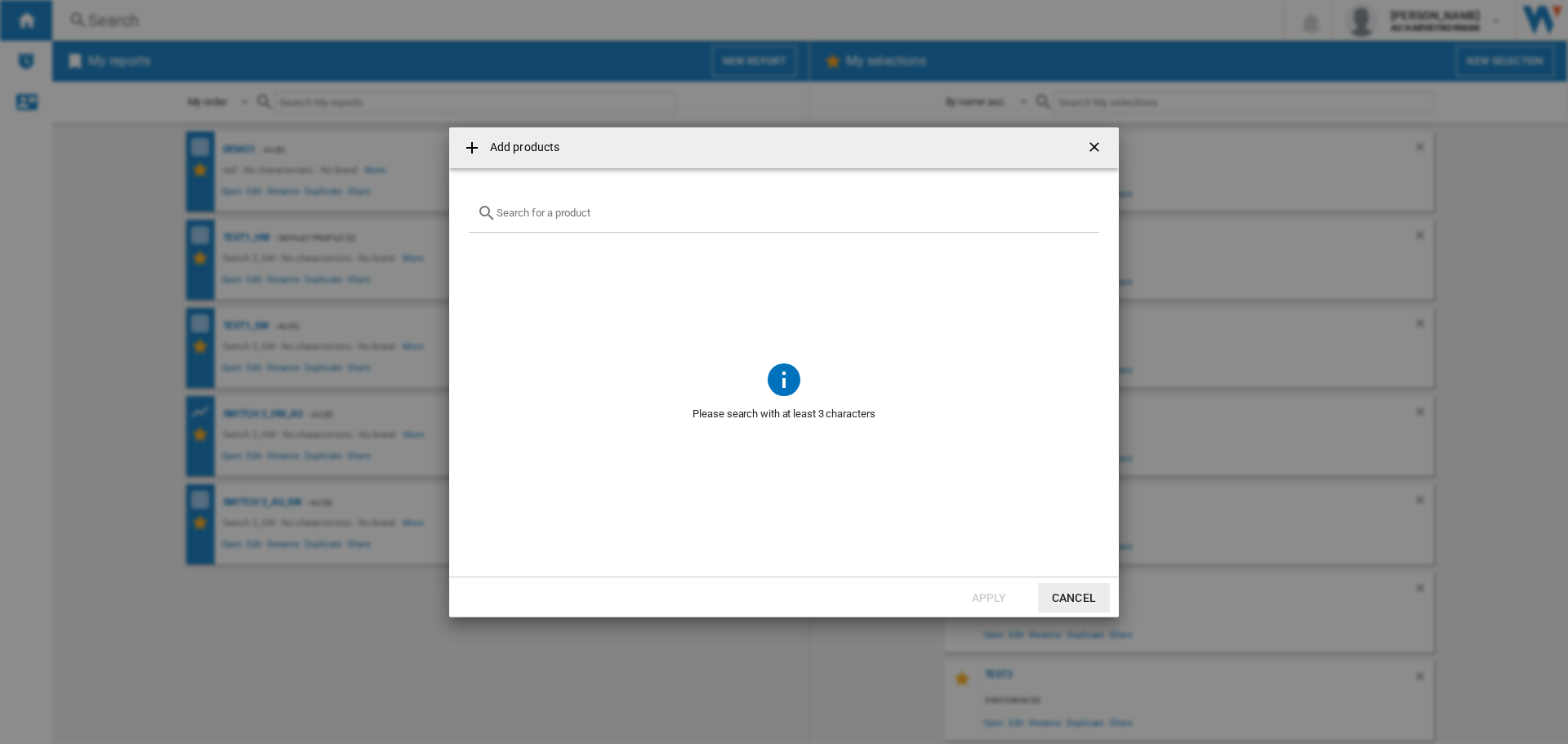
click at [550, 216] on input "Add products ..." at bounding box center [793, 212] width 594 height 12
paste input "NINTENDO DONKEY KONG BANANZA NINTENDO SWITCH 2"
type input "NINTENDO DONKEY KONG BANANZA NINTENDO SWITCH 2"
click at [1002, 306] on span "Add products ..." at bounding box center [783, 295] width 631 height 126
click at [1087, 592] on button "Cancel" at bounding box center [1073, 597] width 72 height 29
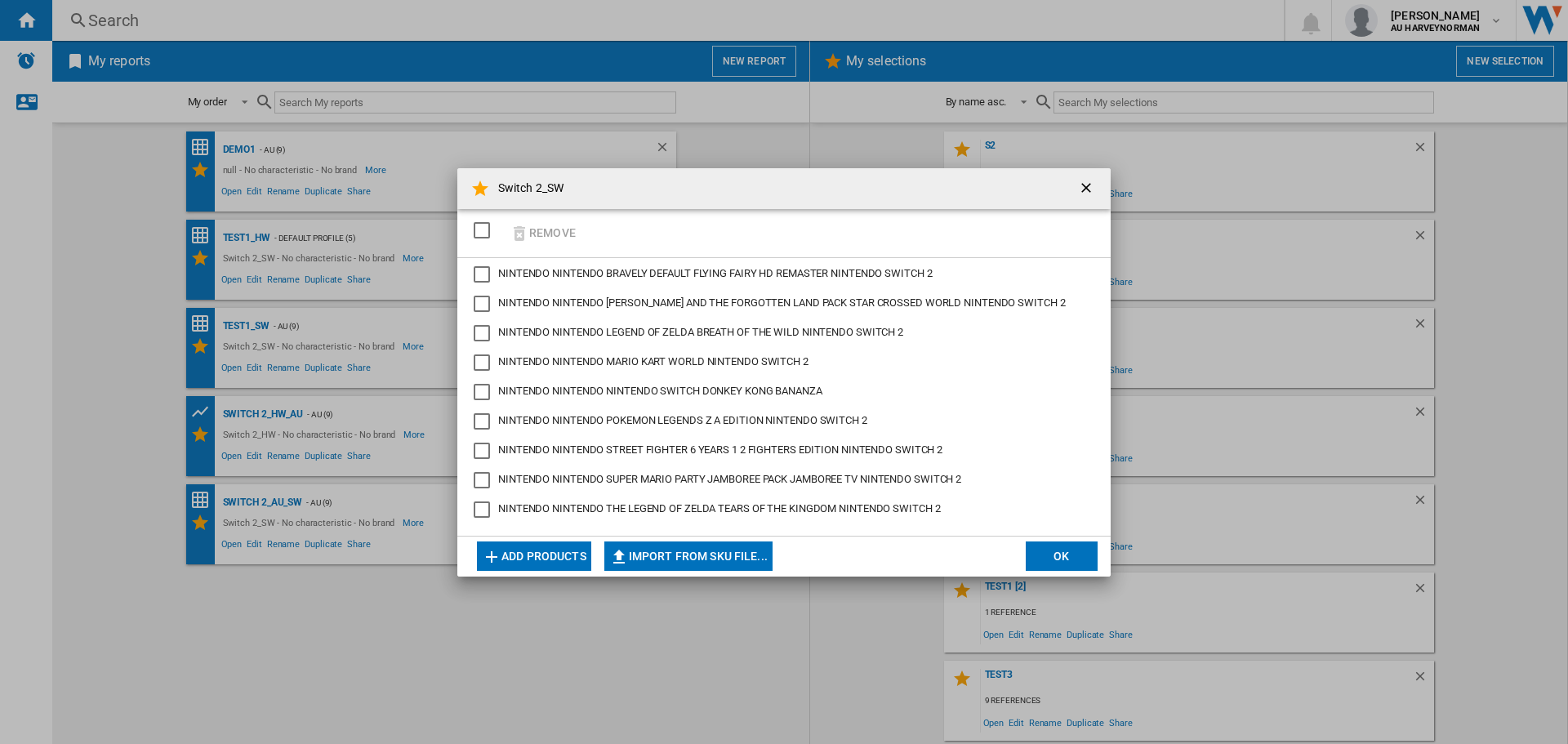
click at [1041, 557] on button "OK" at bounding box center [1061, 556] width 72 height 29
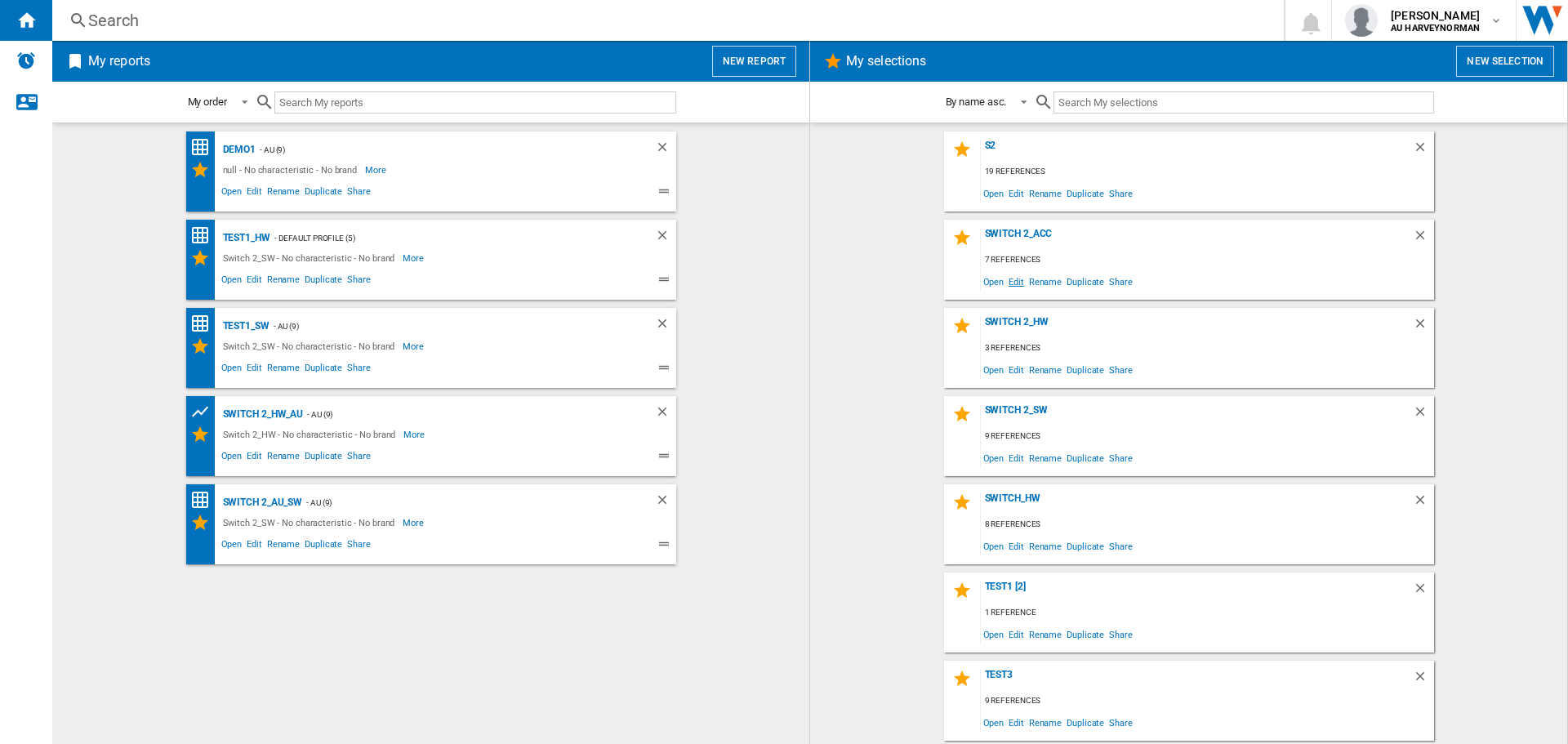
click at [1008, 289] on span "Edit" at bounding box center [1015, 281] width 20 height 22
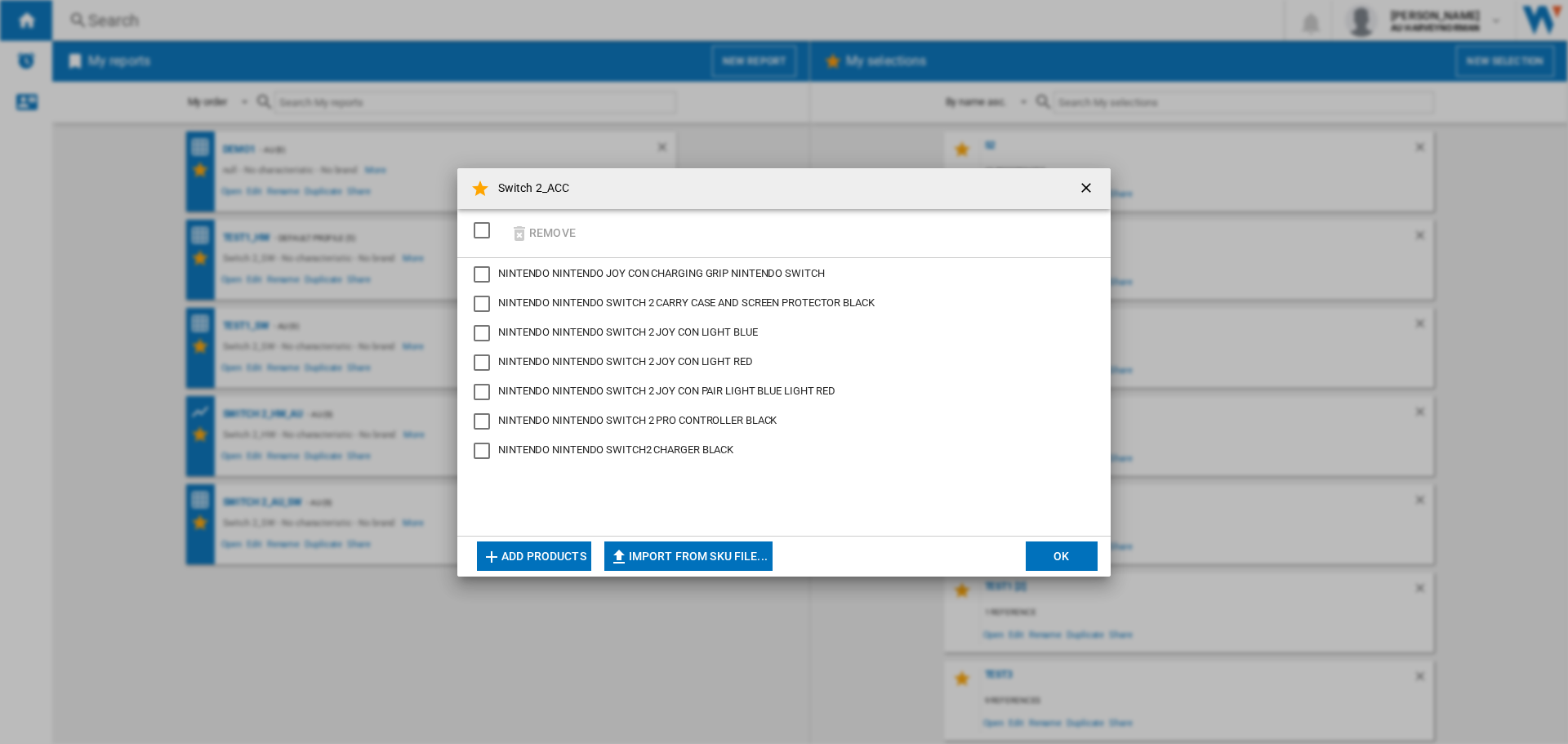
click at [545, 552] on button "Add products" at bounding box center [534, 556] width 114 height 29
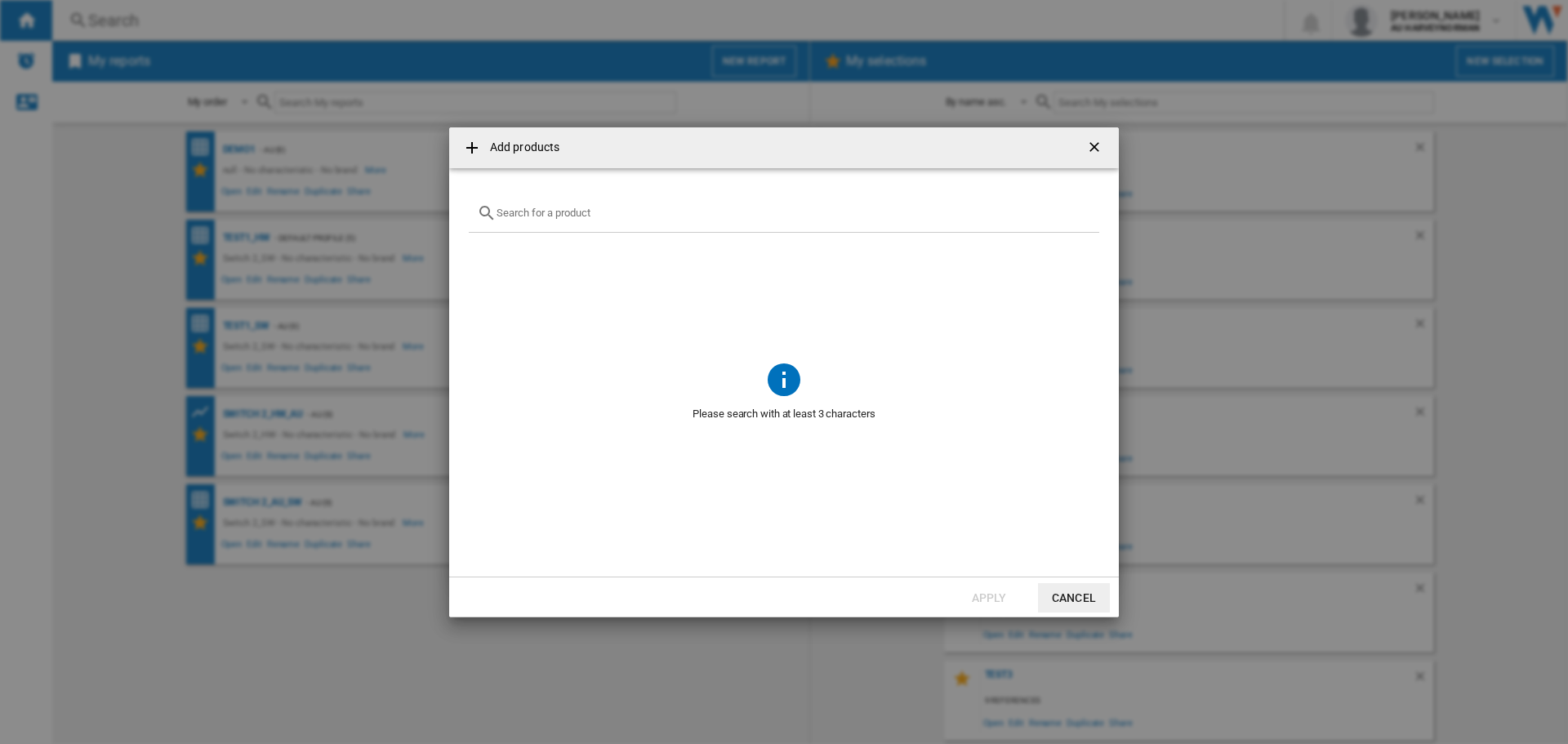
click at [552, 215] on input "Add products ..." at bounding box center [793, 212] width 594 height 12
paste input "NINTENDO SWITCH2 BLACK 256GB PACK POKEMON LEGENDS"
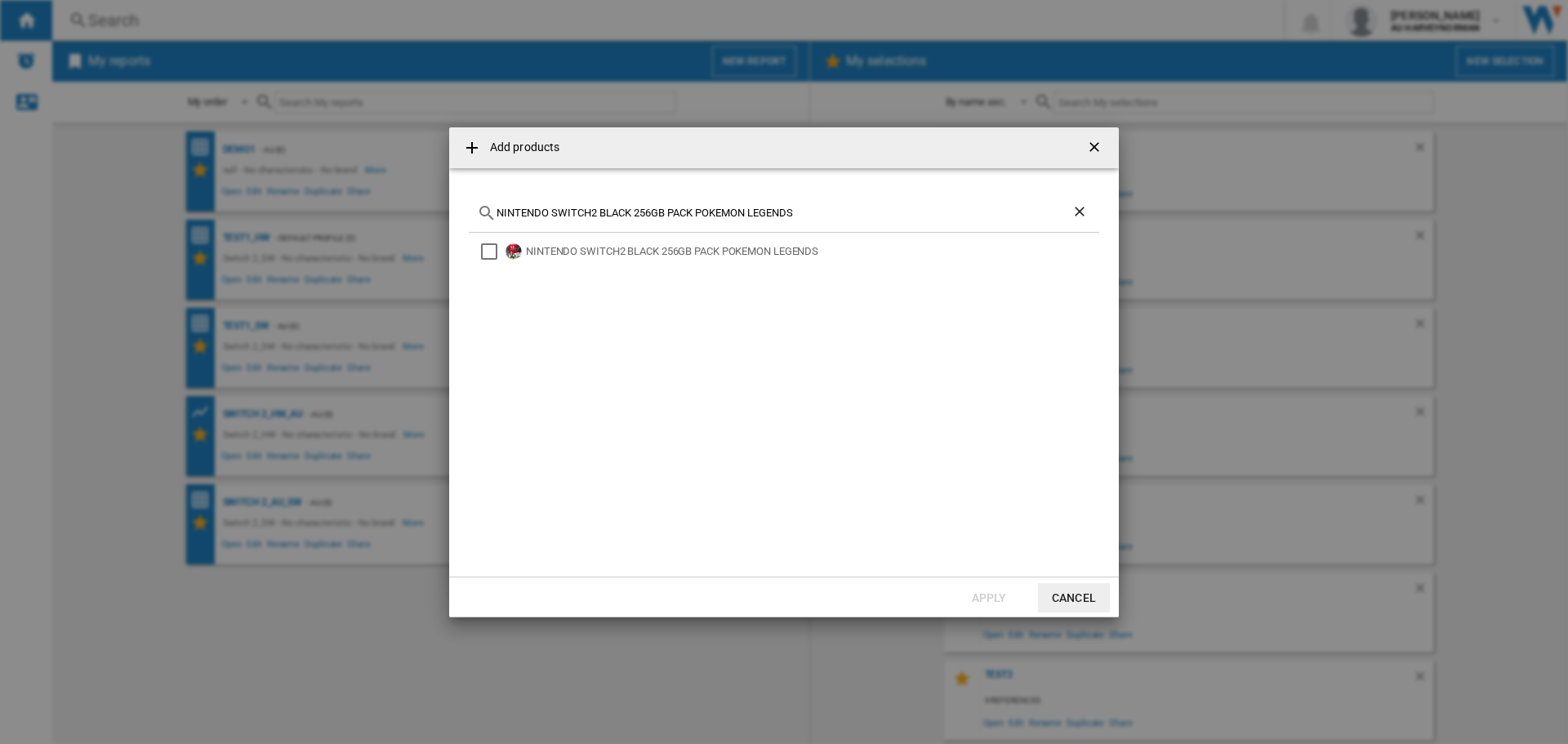
type input "NINTENDO SWITCH2 BLACK 256GB PACK POKEMON LEGENDS"
click at [1087, 600] on button "Cancel" at bounding box center [1073, 597] width 72 height 29
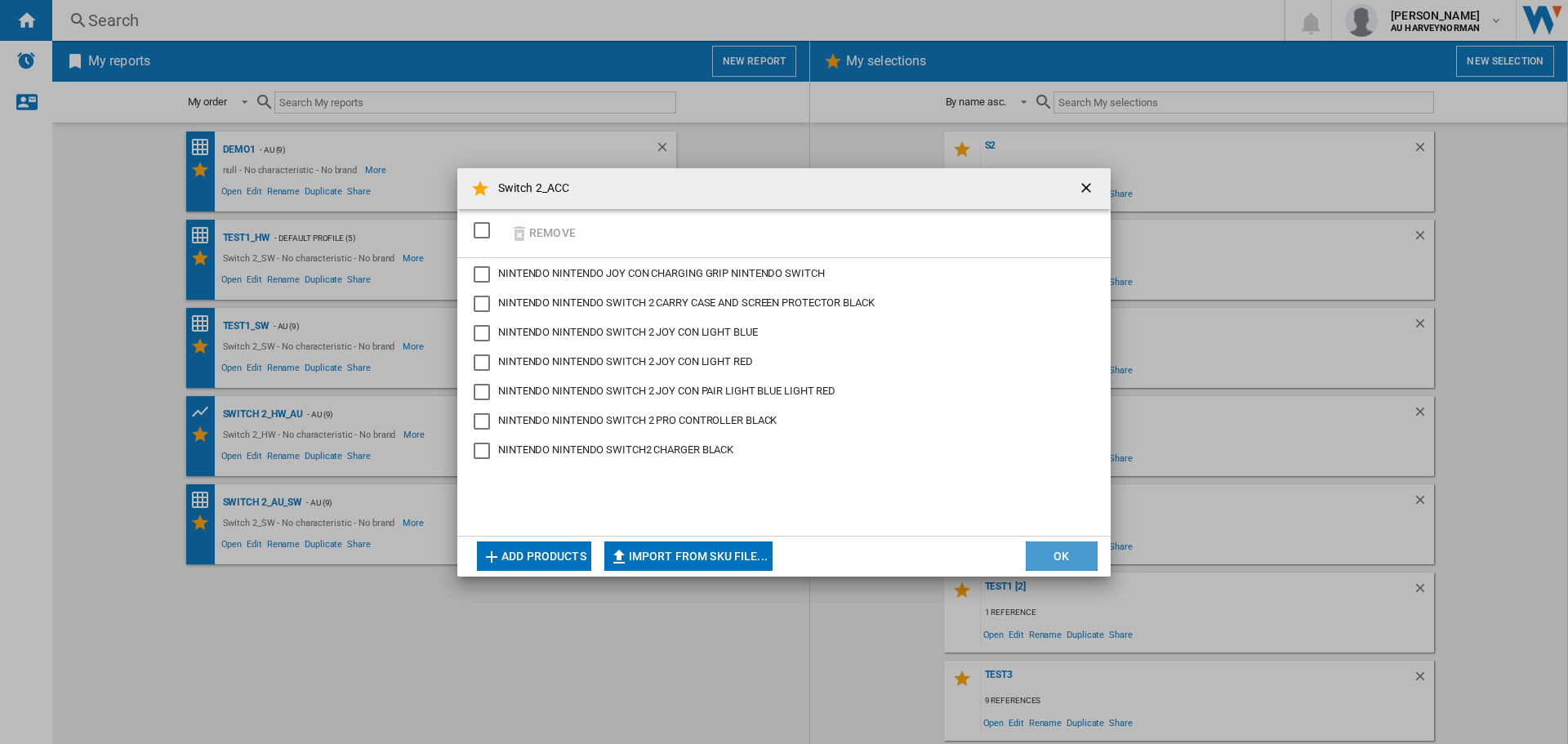
click at [1086, 554] on button "OK" at bounding box center [1061, 556] width 72 height 29
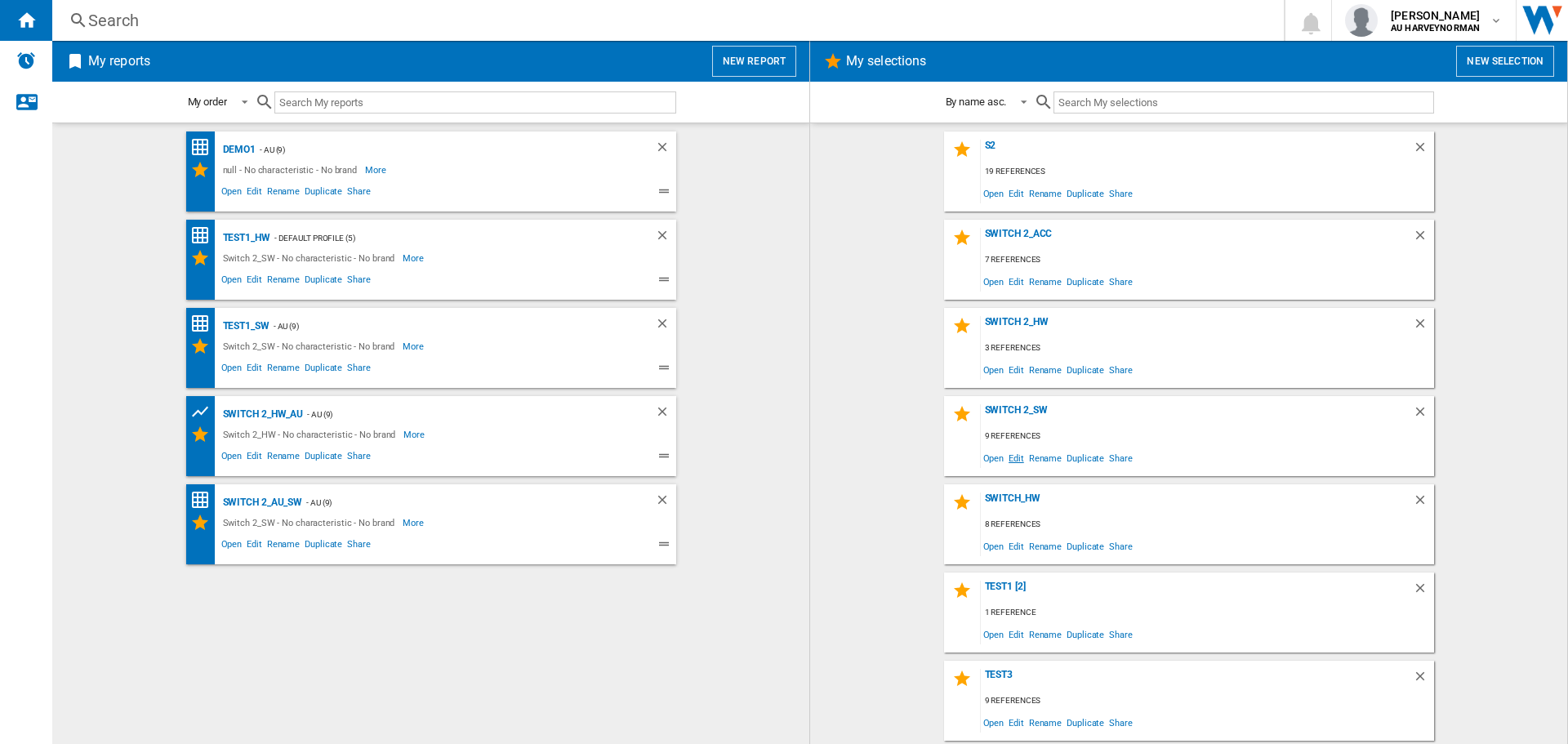
click at [1012, 459] on span "Edit" at bounding box center [1015, 457] width 20 height 22
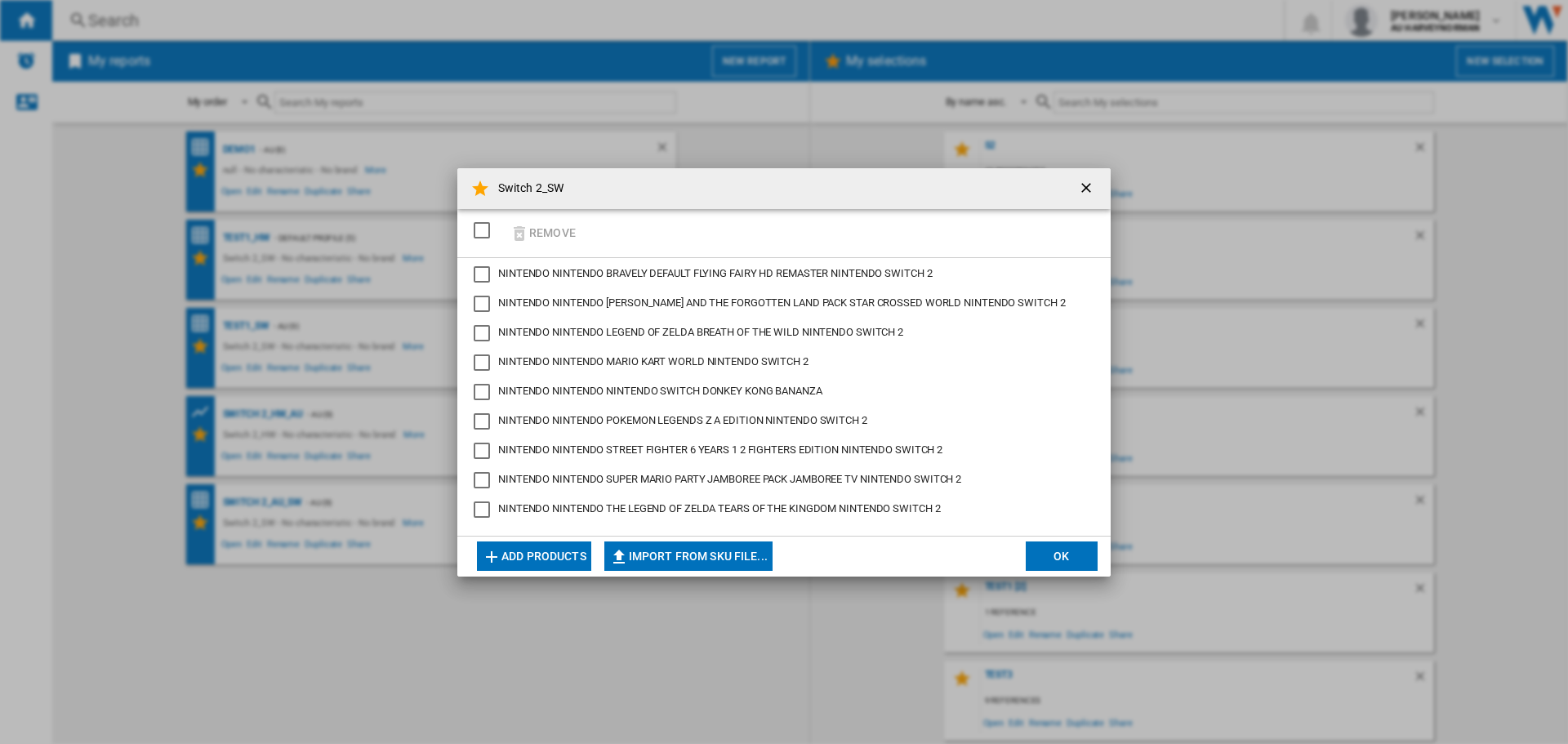
click at [484, 554] on ng-md-icon "Switch 2_SW ..." at bounding box center [492, 557] width 20 height 20
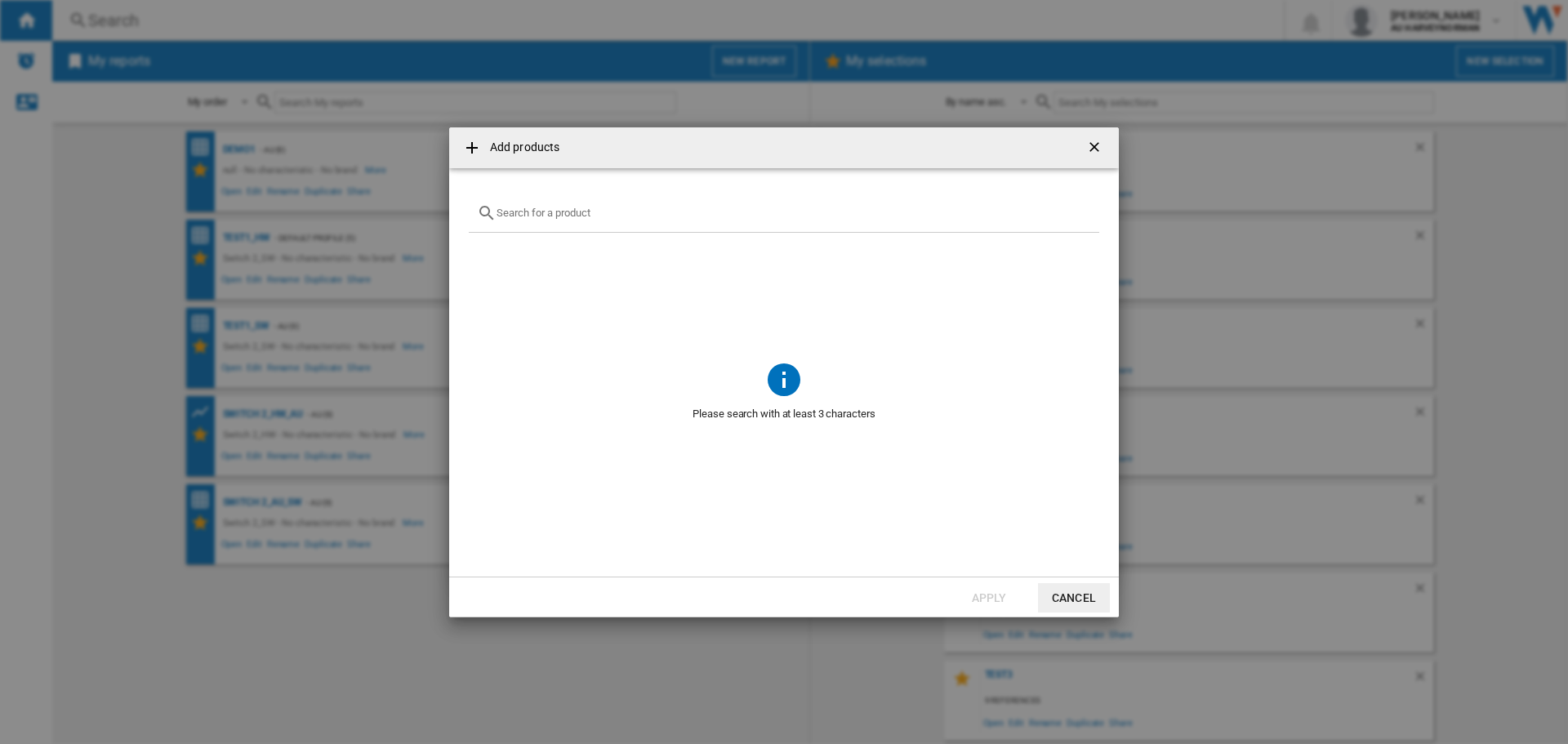
click at [568, 213] on input "Add products ..." at bounding box center [793, 212] width 594 height 12
paste input "NINTENDO POKEMON LEGENDS Z A NINTENDO SWITCH"
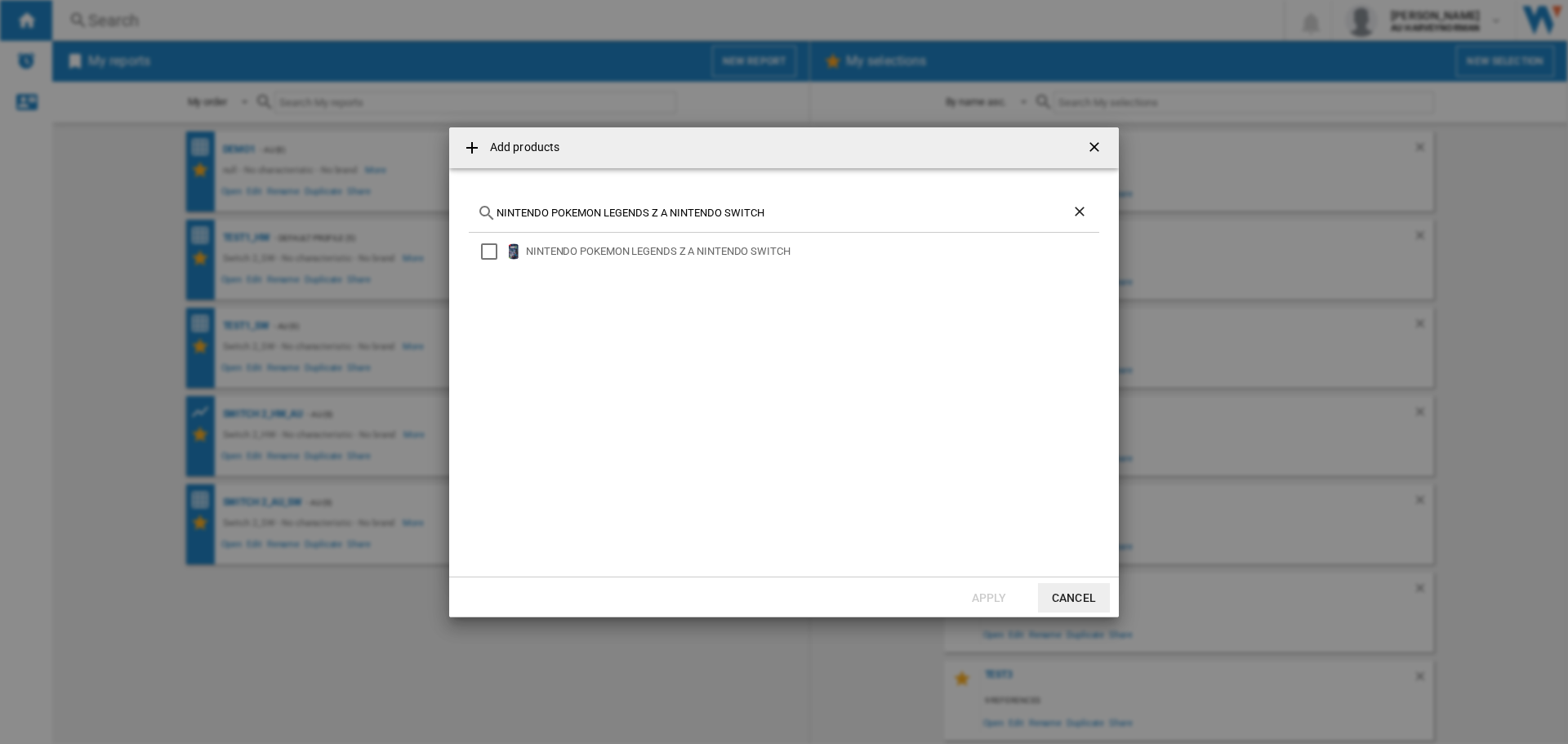
type input "NINTENDO POKEMON LEGENDS Z A NINTENDO SWITCH"
click at [1073, 600] on button "Cancel" at bounding box center [1073, 597] width 72 height 29
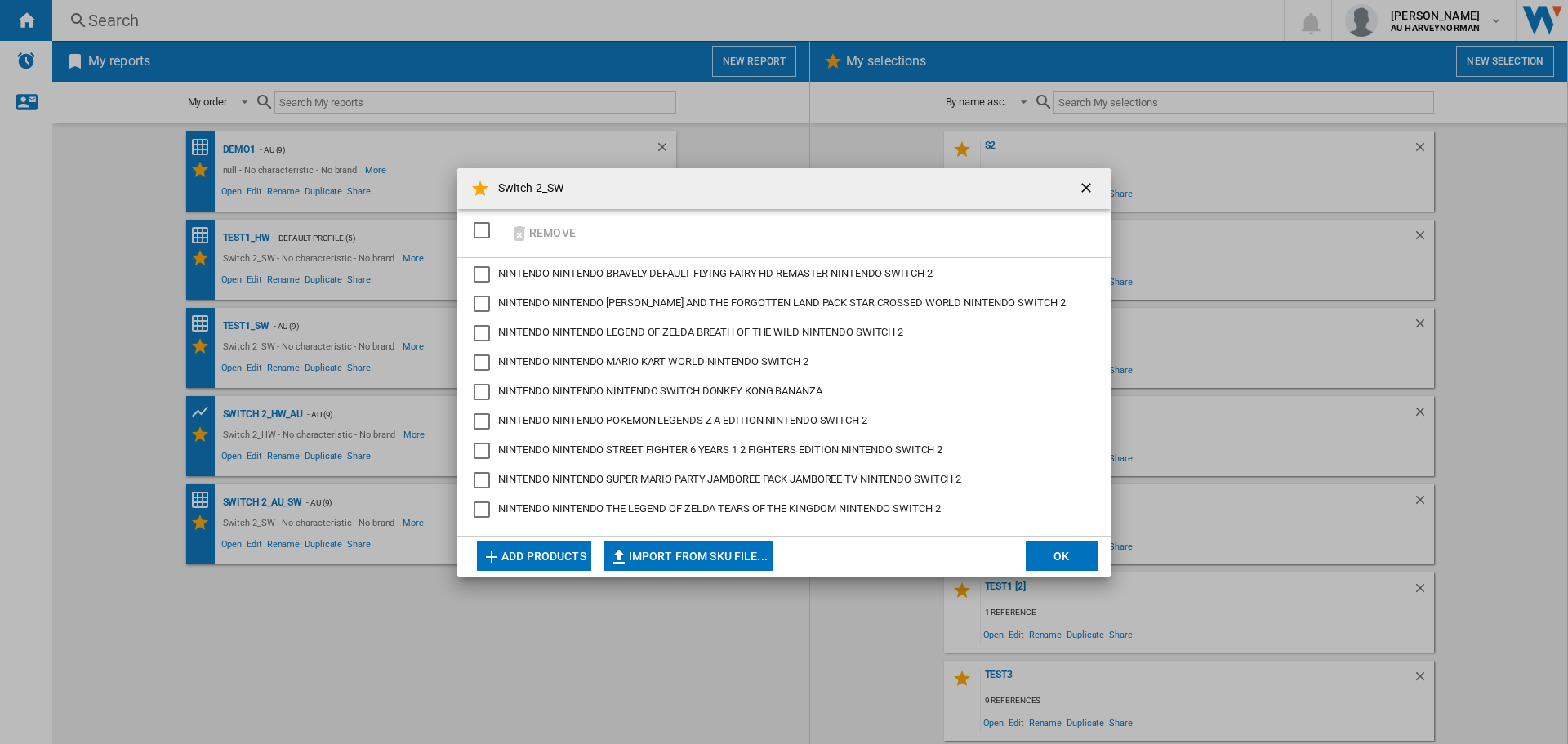
click at [1059, 550] on button "OK" at bounding box center [1061, 556] width 72 height 29
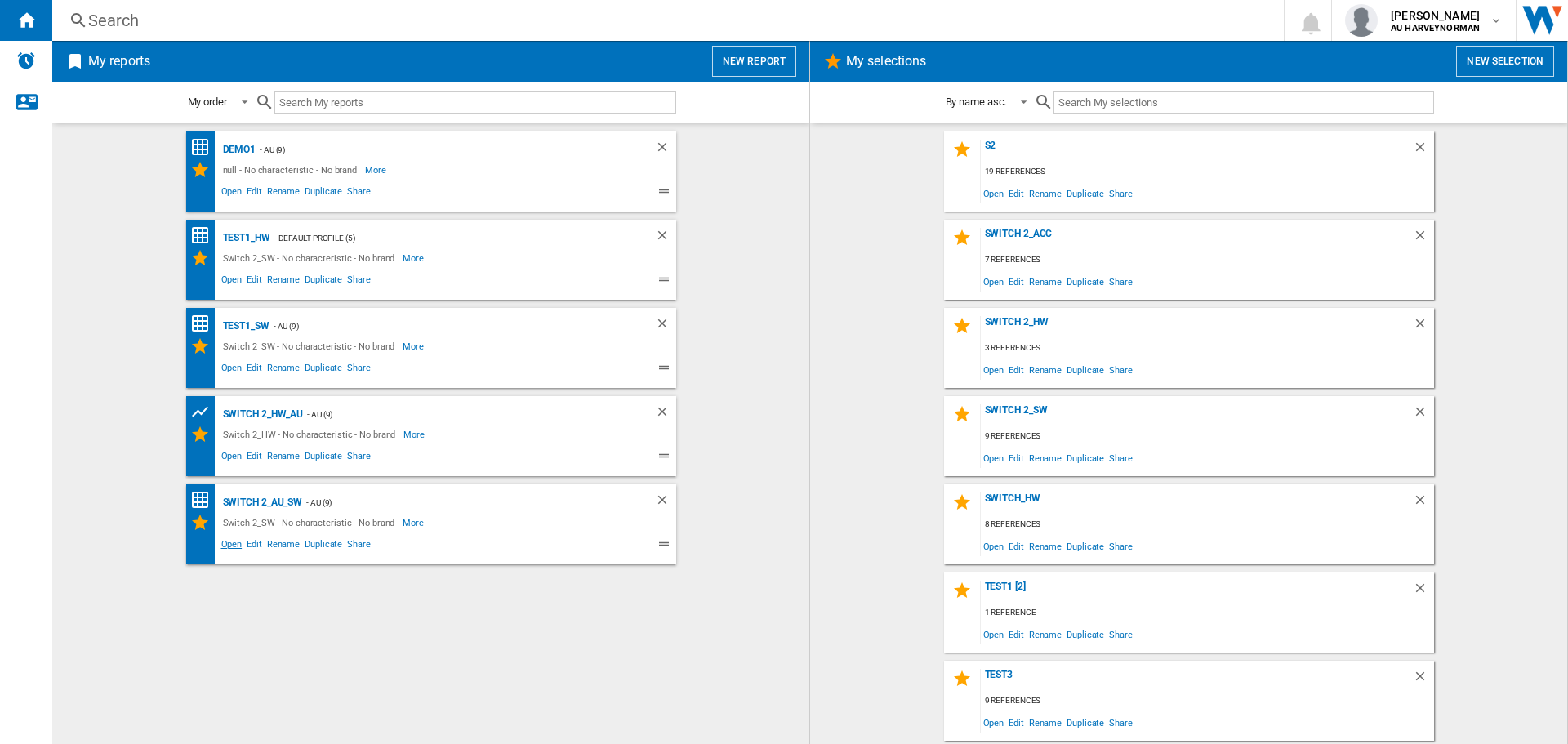
click at [226, 541] on span "Open" at bounding box center [231, 546] width 26 height 20
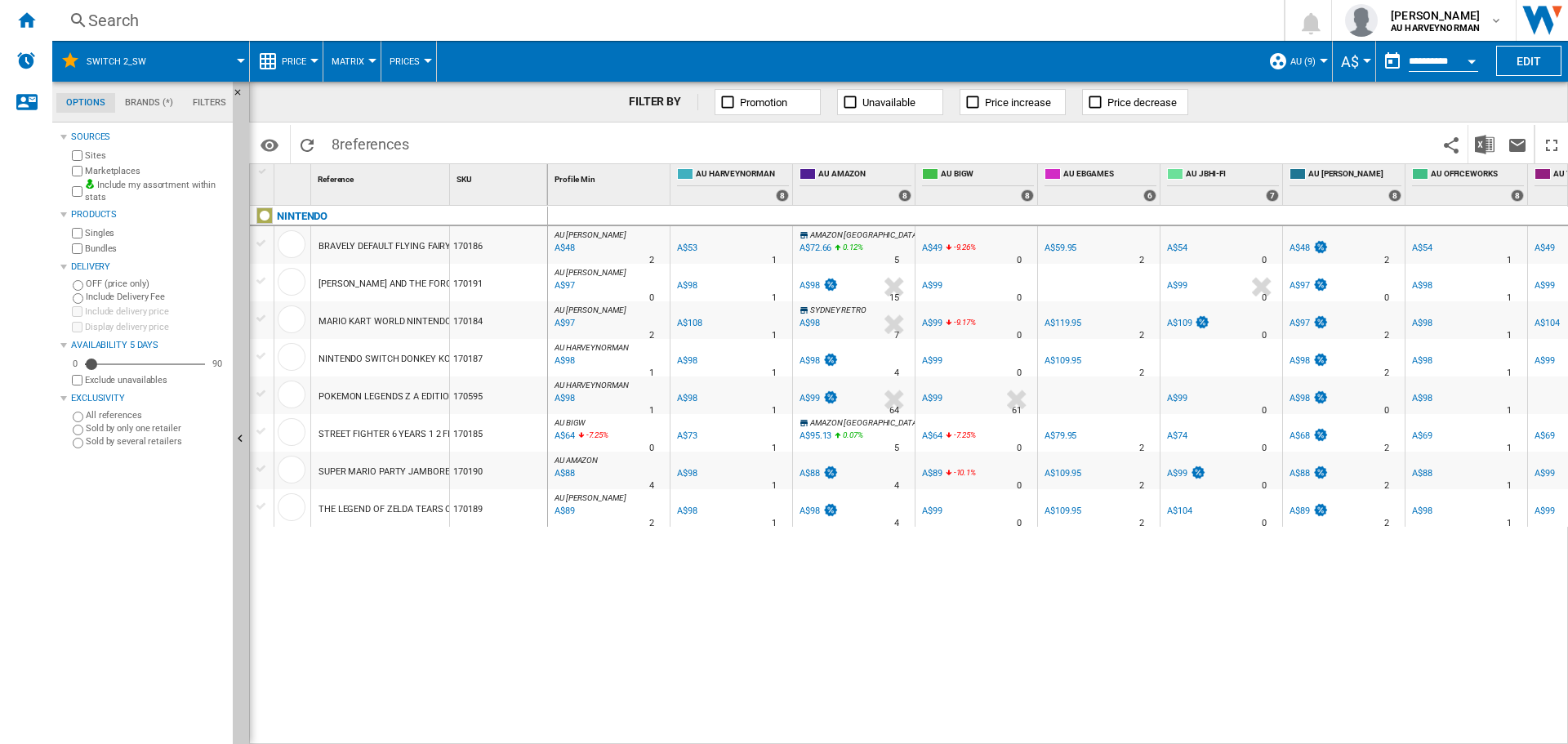
drag, startPoint x: 1150, startPoint y: 735, endPoint x: 1447, endPoint y: 732, distance: 297.0
click at [1447, 732] on div "AU [PERSON_NAME] : AU [PERSON_NAME] -9.4 % A$48 % N/A 2 AU [PERSON_NAME] : AU […" at bounding box center [1058, 475] width 1021 height 539
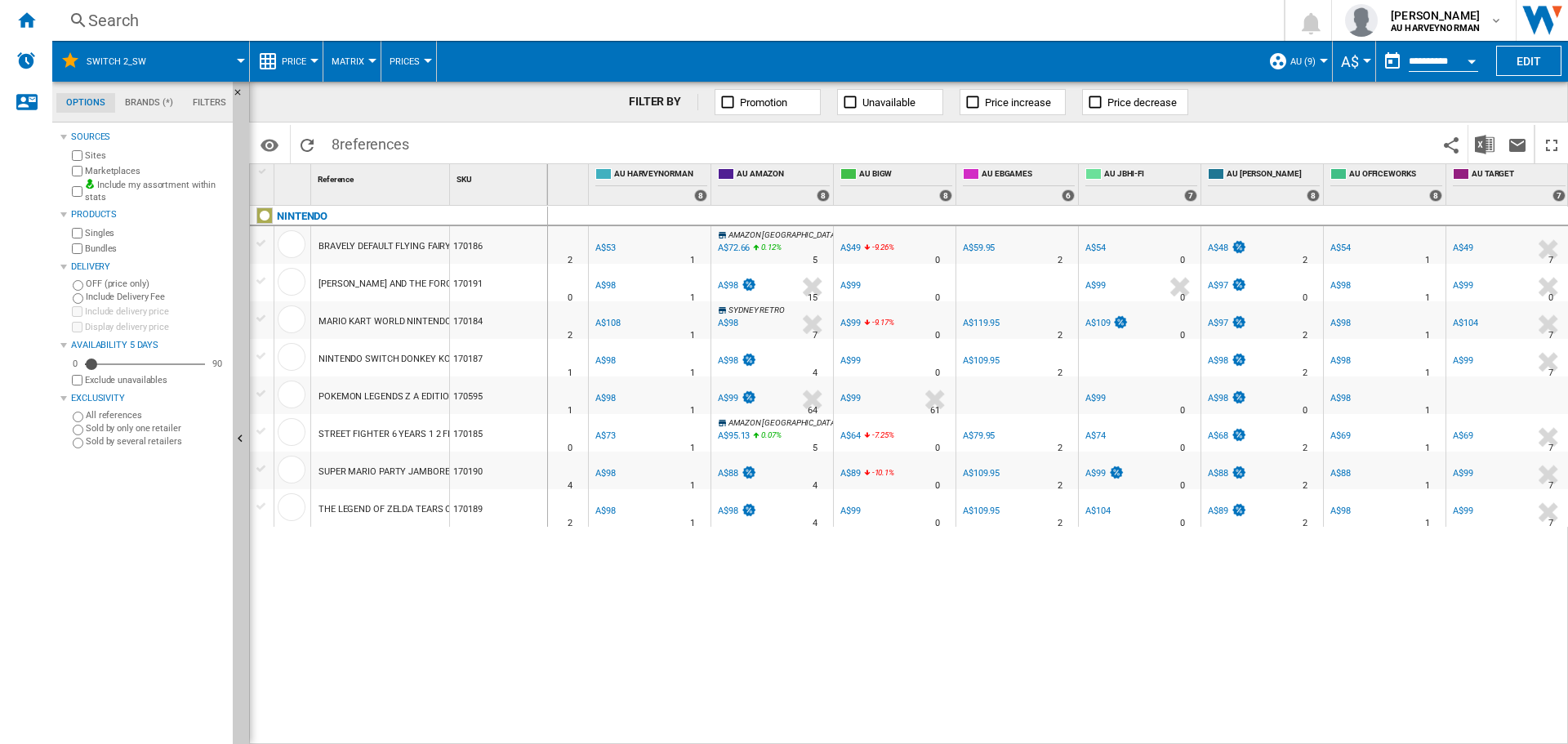
click at [314, 58] on button "Price" at bounding box center [298, 61] width 33 height 41
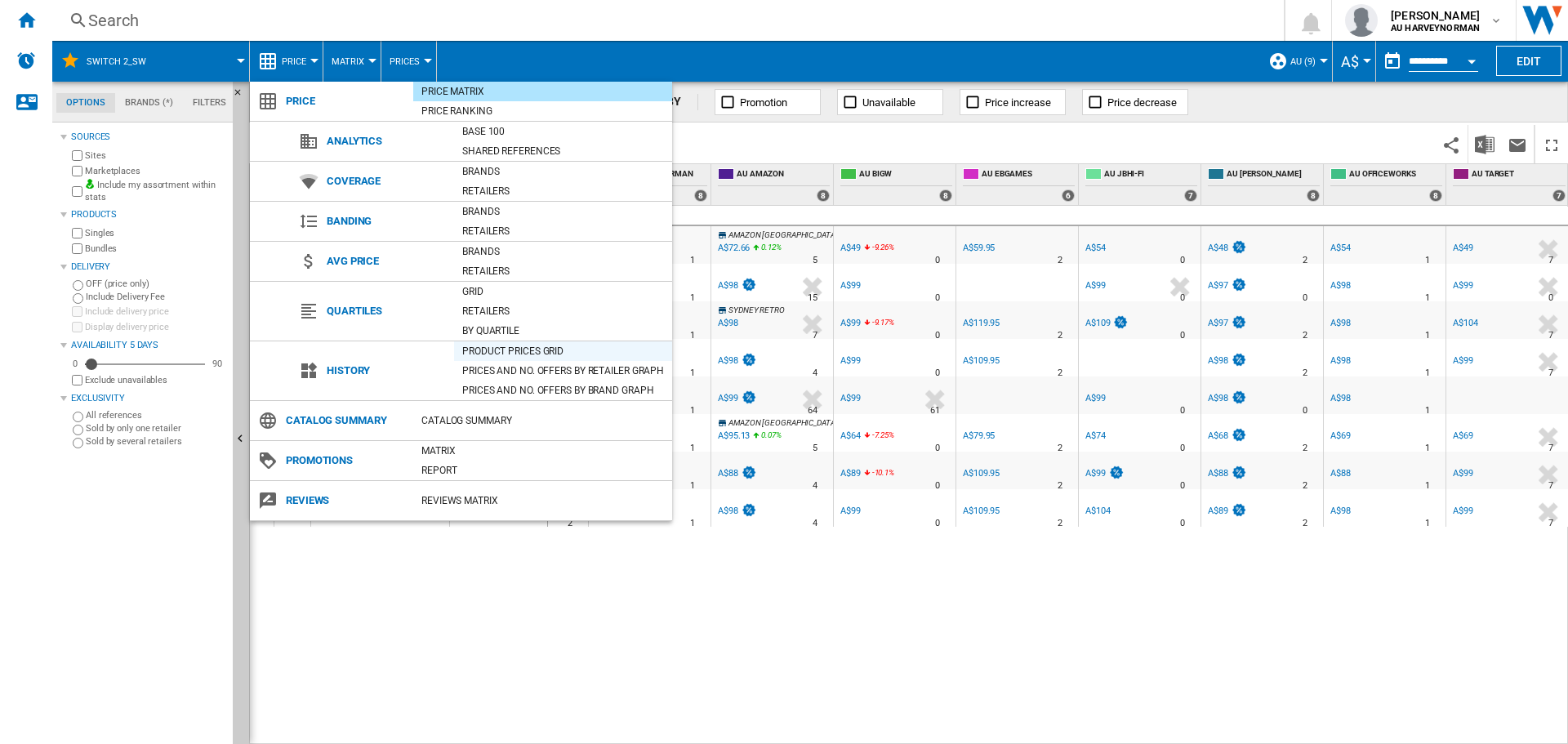
click at [502, 348] on div "Product prices grid" at bounding box center [563, 351] width 218 height 16
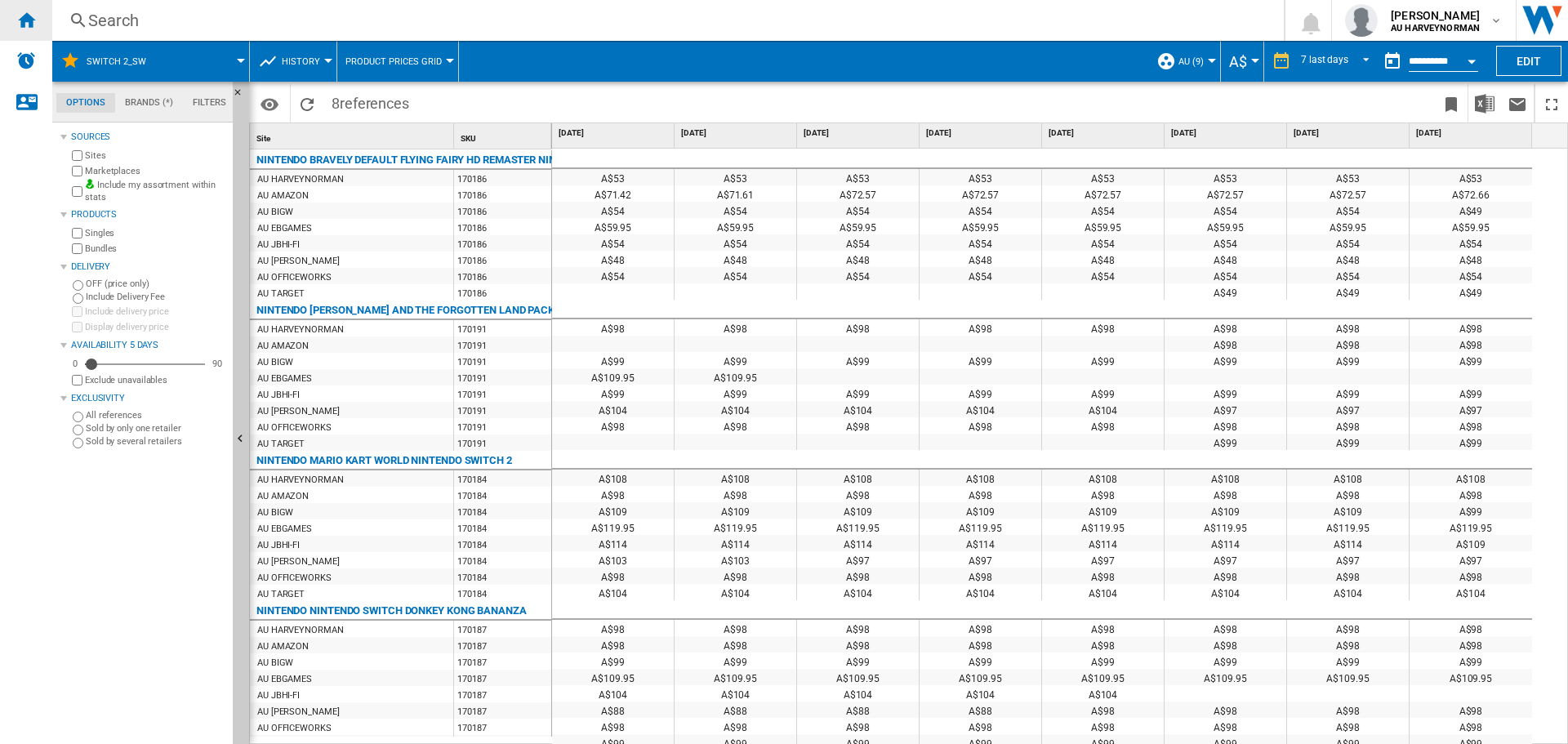
click at [26, 15] on ng-md-icon "Home" at bounding box center [26, 20] width 20 height 20
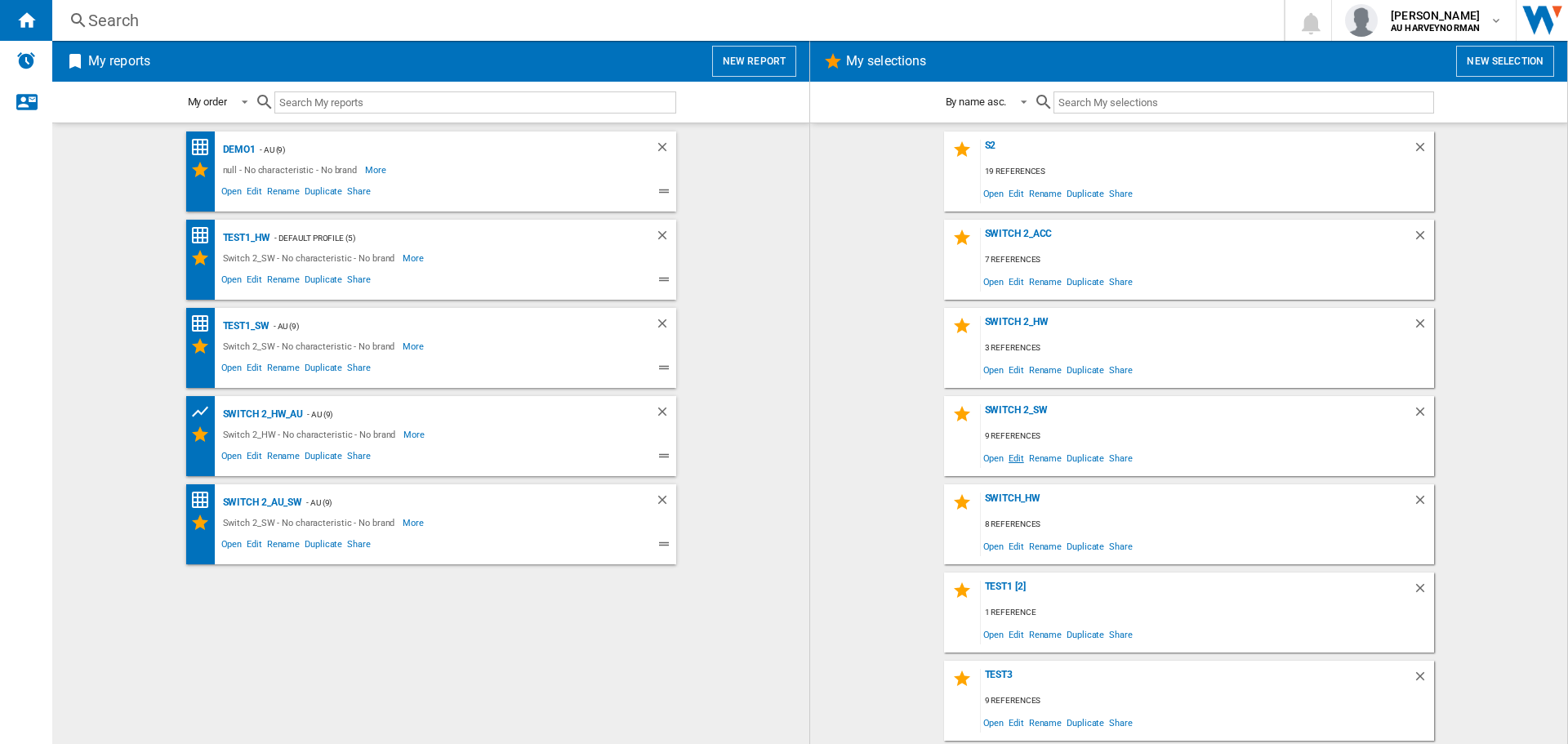
click at [1013, 457] on span "Edit" at bounding box center [1015, 457] width 20 height 22
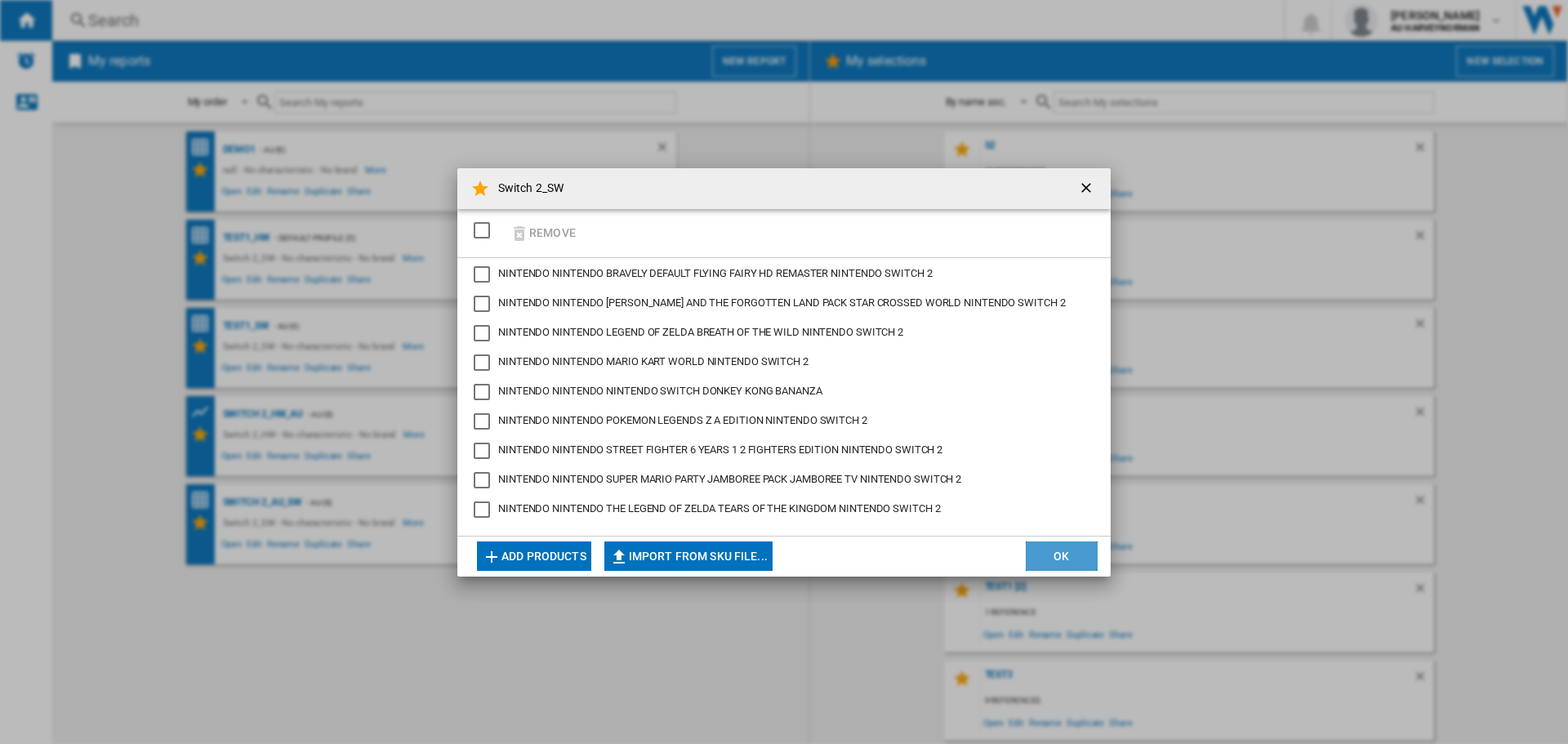
click at [1057, 556] on button "OK" at bounding box center [1061, 556] width 72 height 29
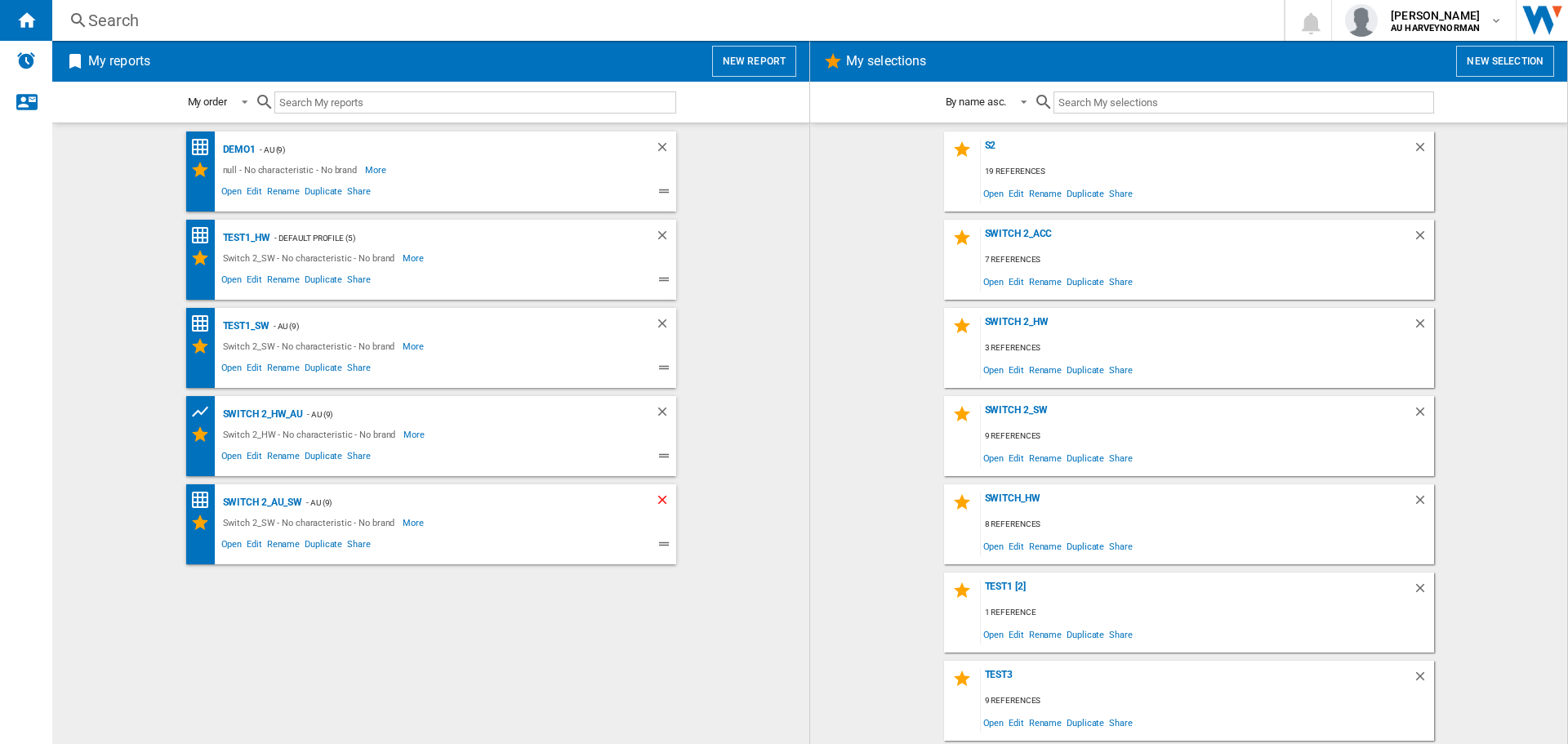
click at [662, 500] on ng-md-icon "Delete" at bounding box center [665, 503] width 20 height 20
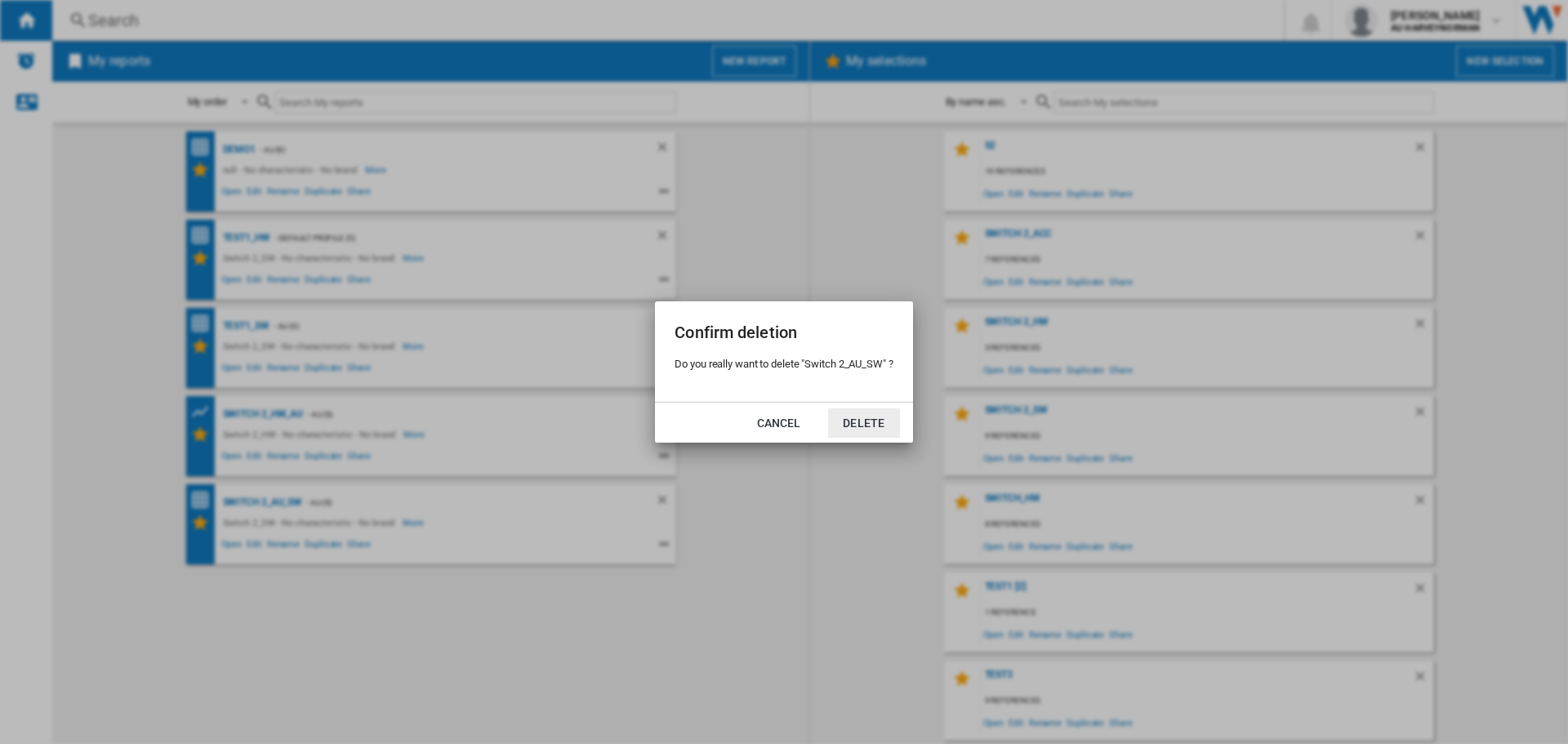
click at [851, 419] on button "Delete" at bounding box center [863, 423] width 72 height 29
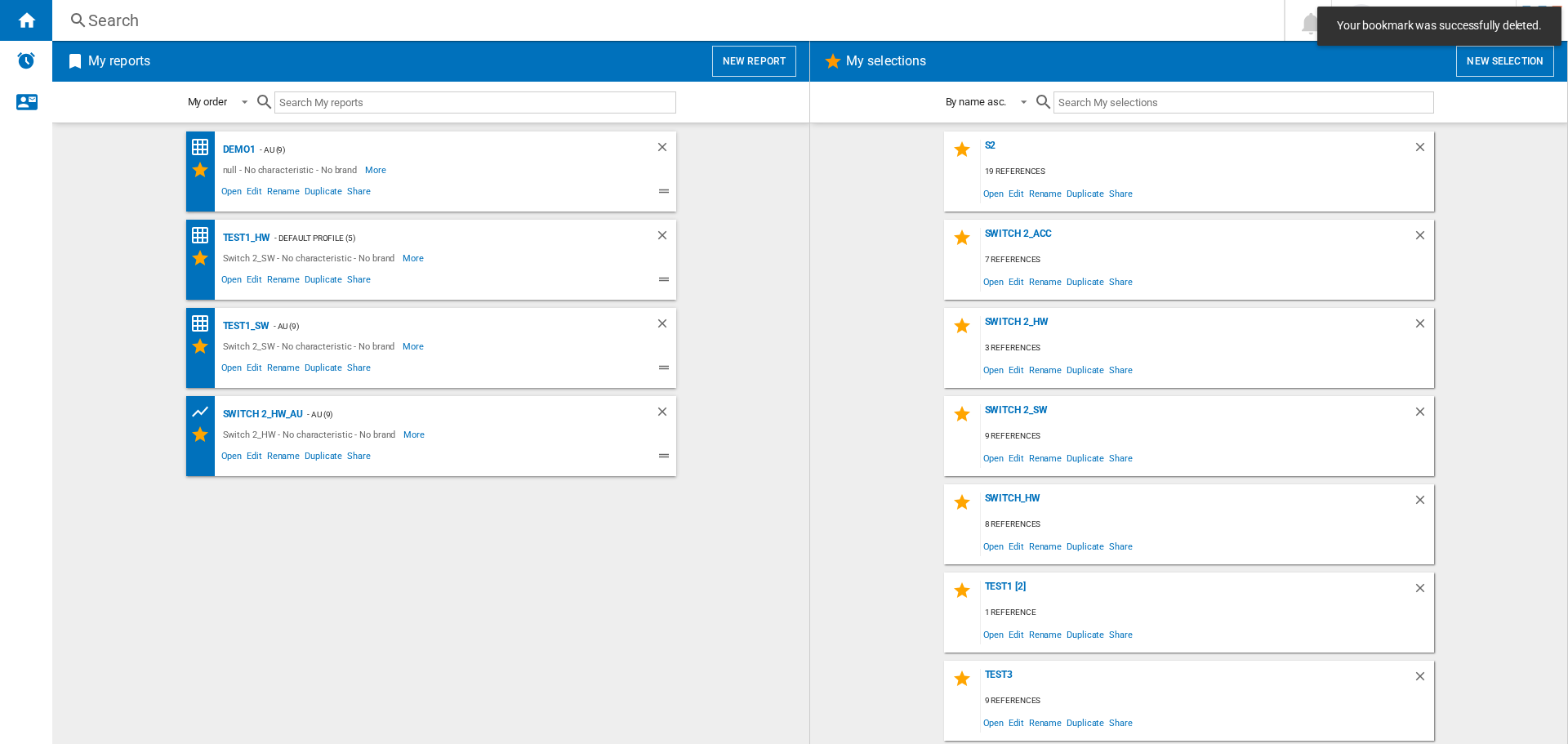
click at [765, 61] on button "New report" at bounding box center [754, 61] width 84 height 31
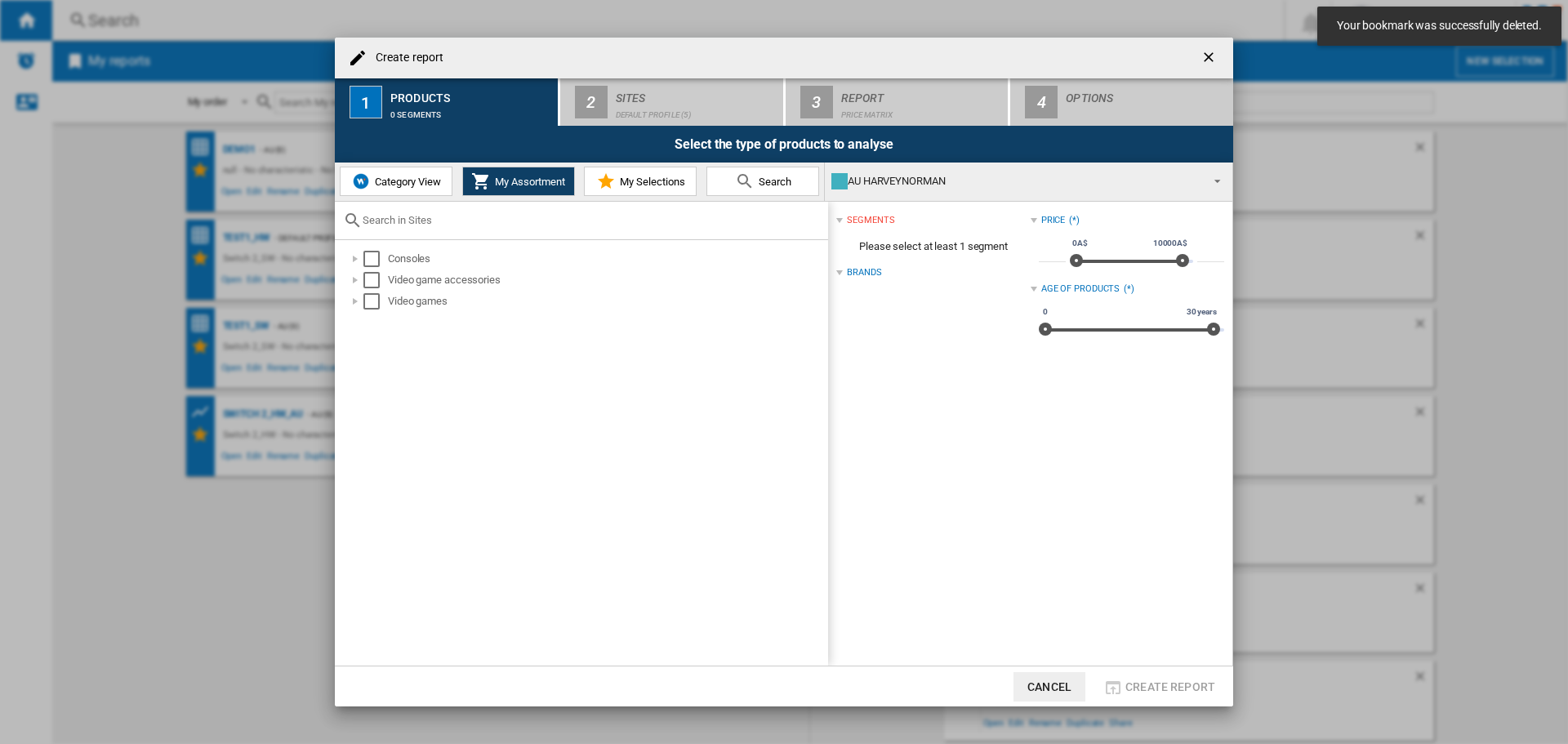
click at [611, 181] on md-icon "Create report ..." at bounding box center [606, 181] width 20 height 20
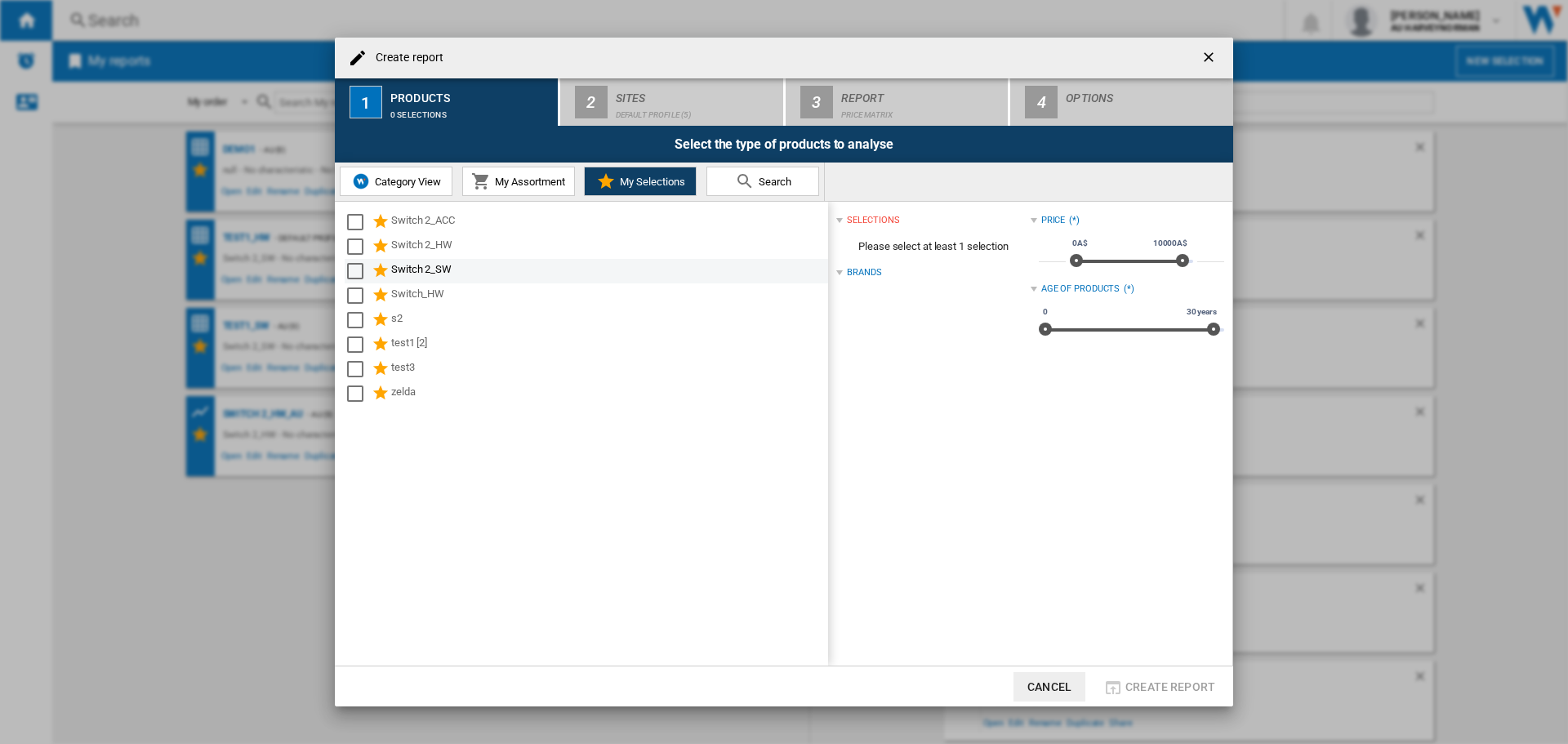
click at [431, 269] on div "Switch 2_SW" at bounding box center [608, 271] width 435 height 20
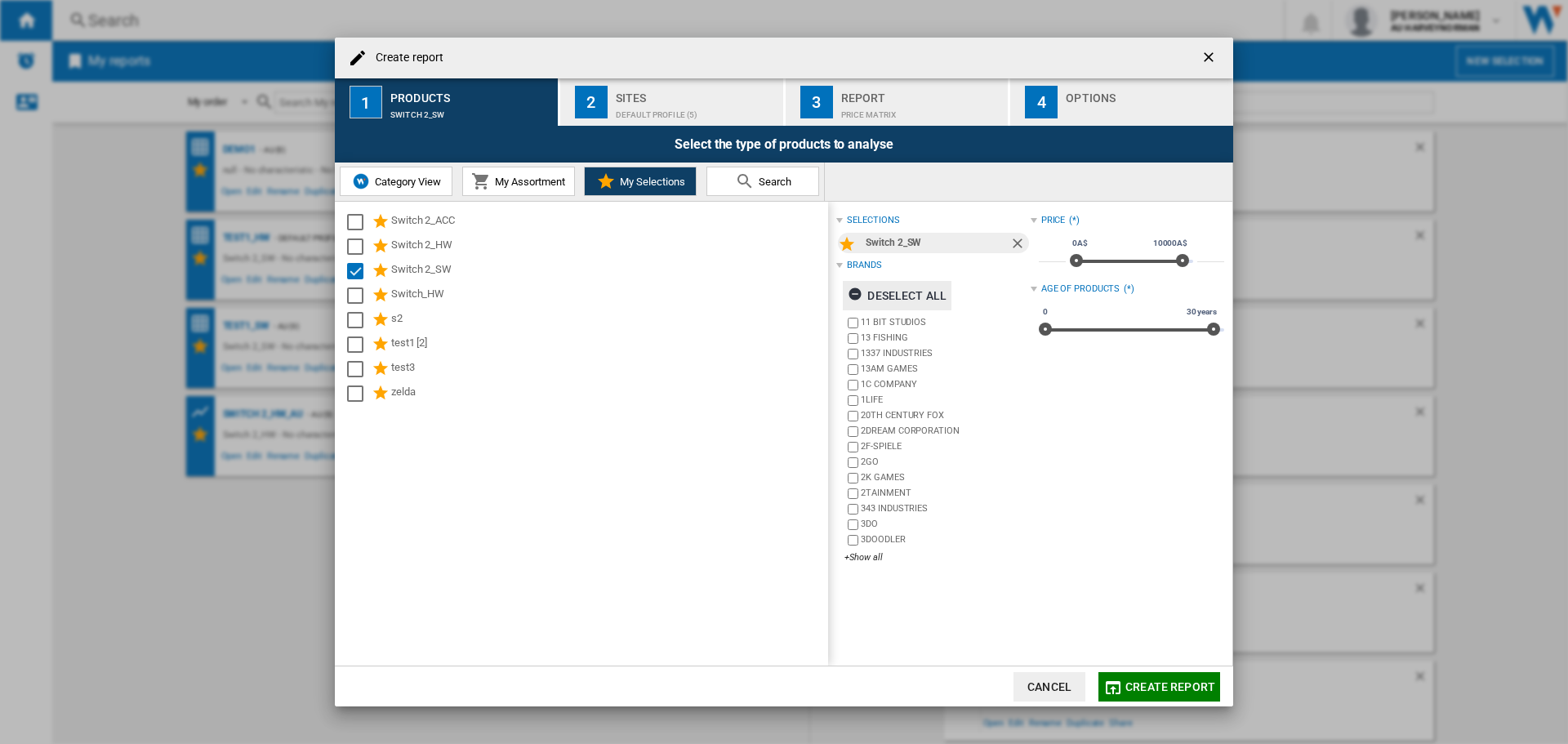
click at [851, 289] on ng-md-icon "Create report ..." at bounding box center [858, 297] width 20 height 20
click at [858, 557] on div "+Show all" at bounding box center [936, 556] width 185 height 12
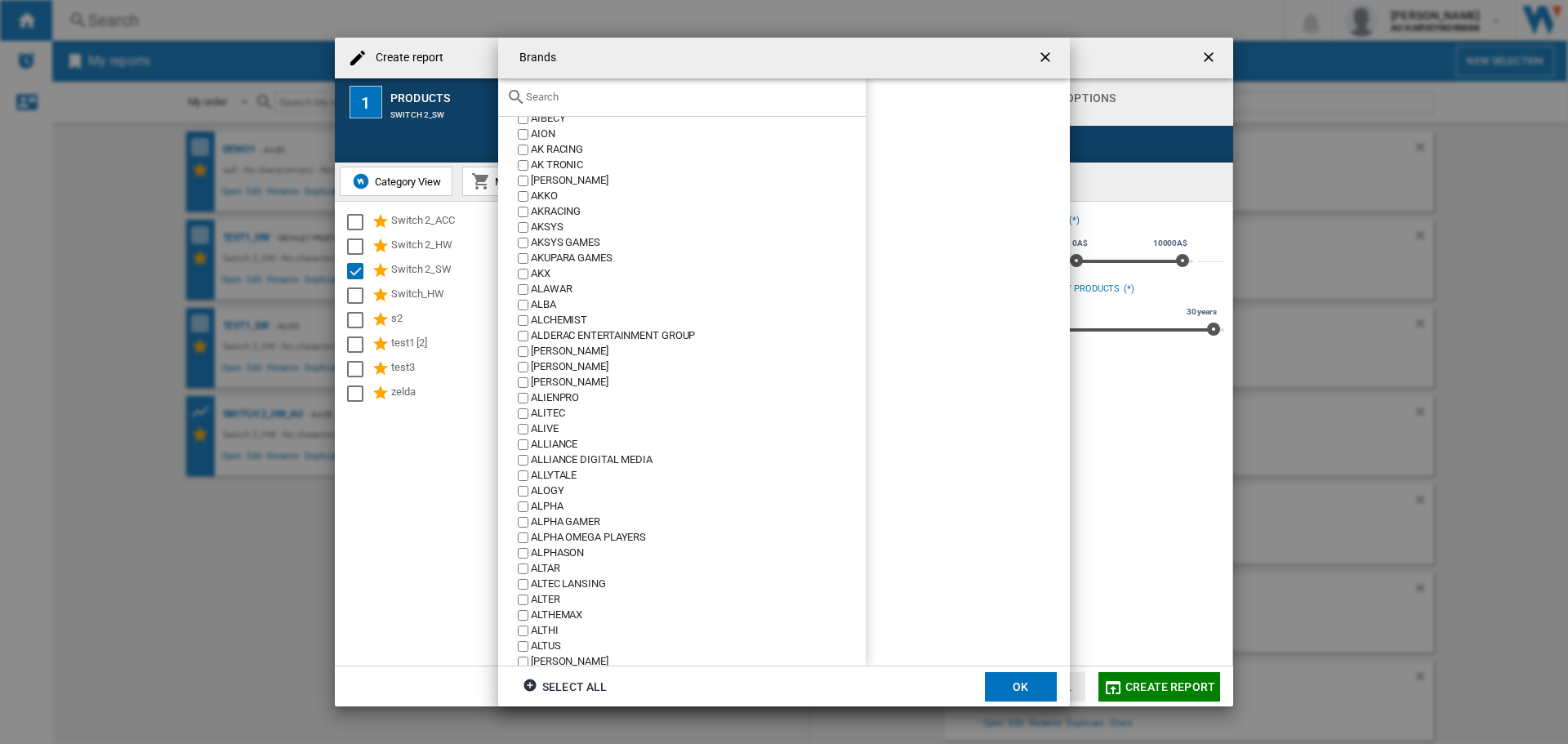
scroll to position [1552, 0]
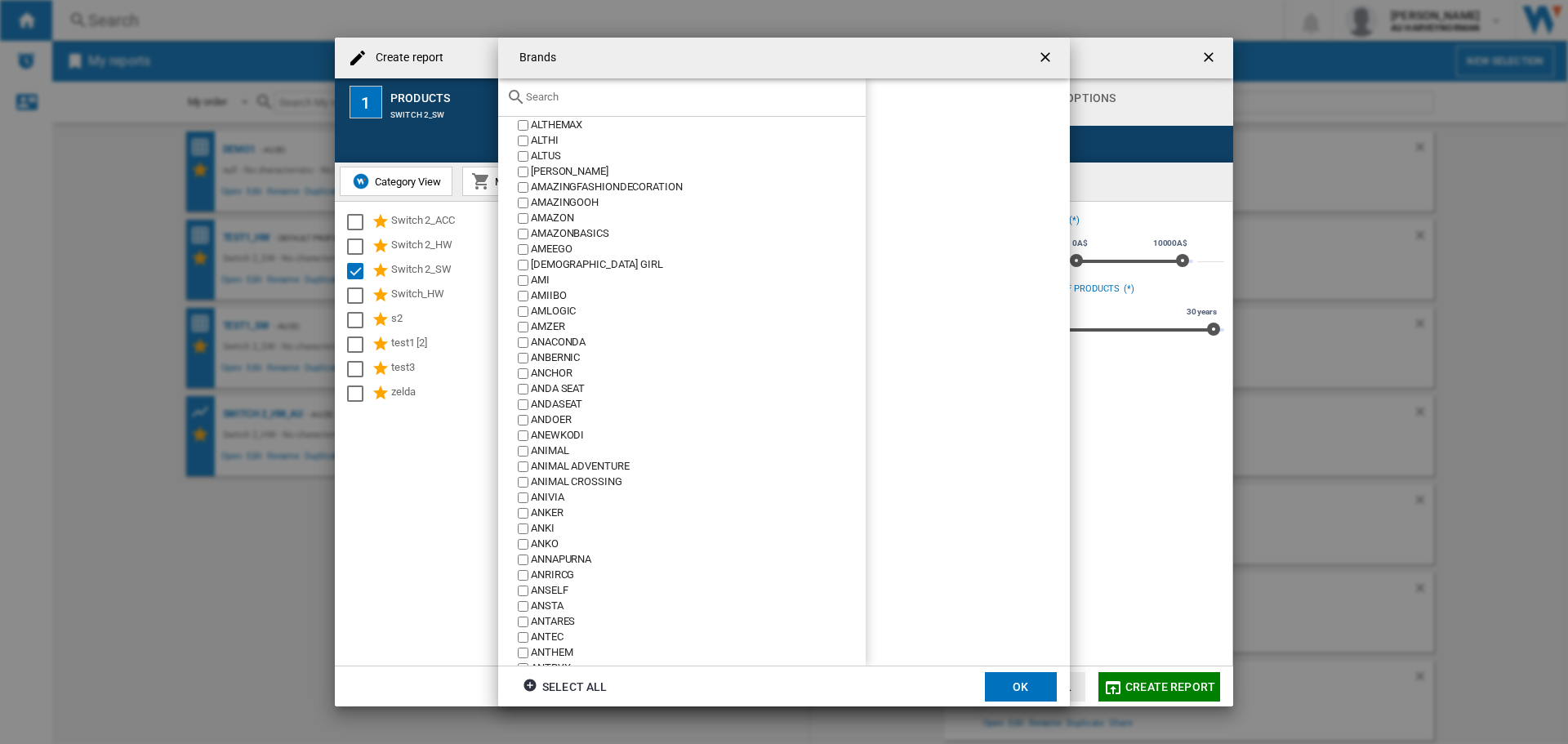
click at [576, 100] on input "Brands 11 ..." at bounding box center [691, 96] width 331 height 12
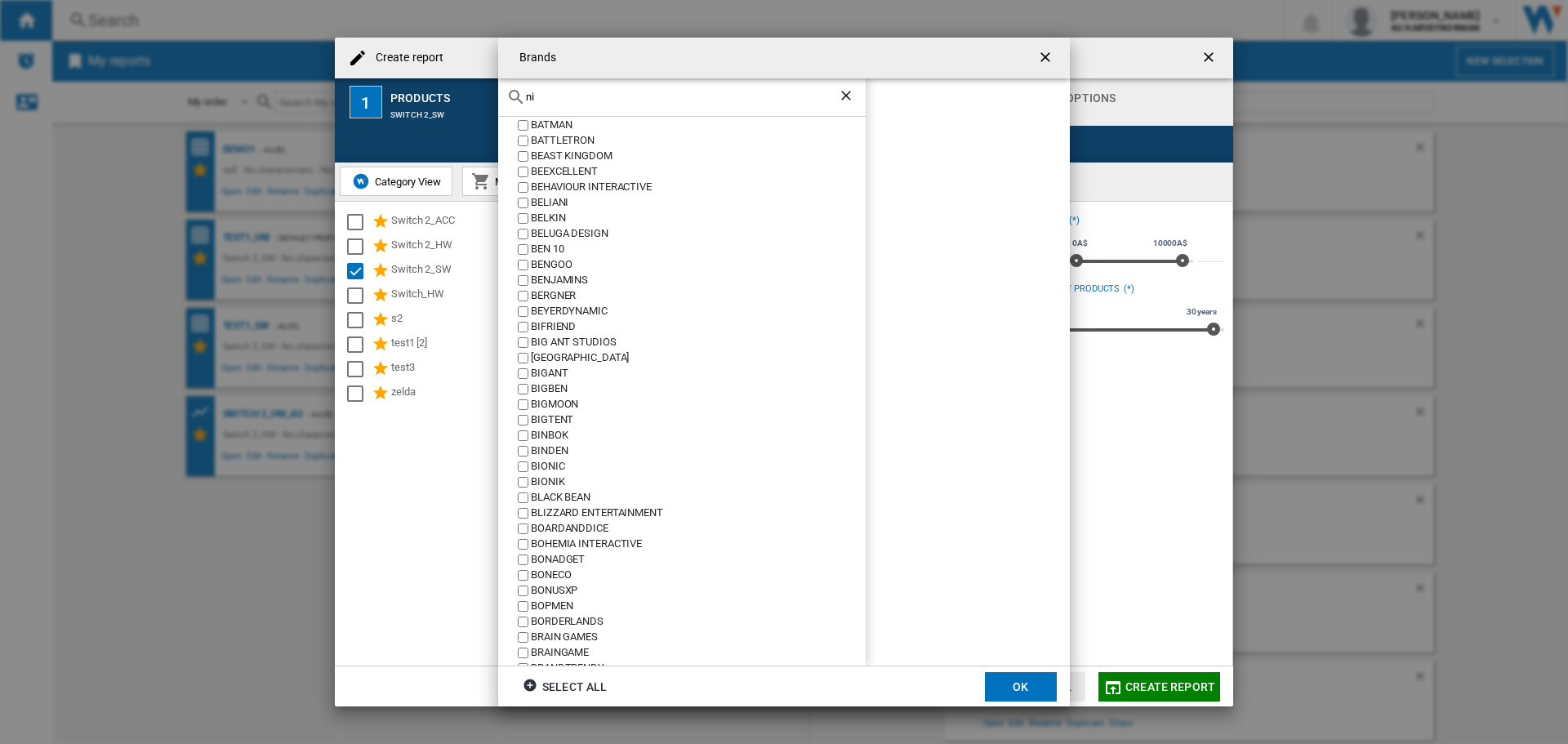
scroll to position [0, 0]
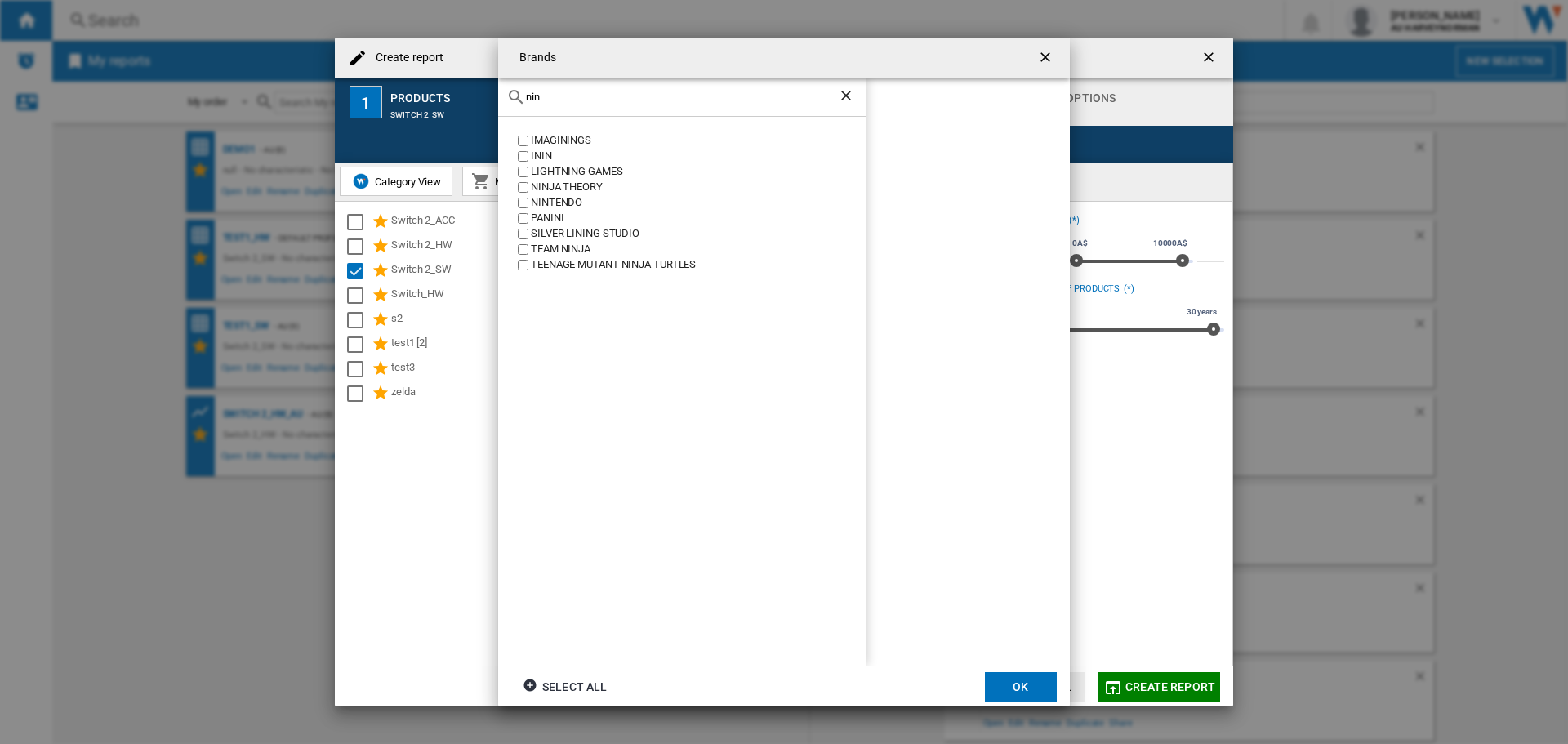
type input "nin"
click at [559, 201] on div "NINTENDO" at bounding box center [698, 202] width 335 height 15
click at [1004, 689] on button "OK" at bounding box center [1020, 686] width 72 height 29
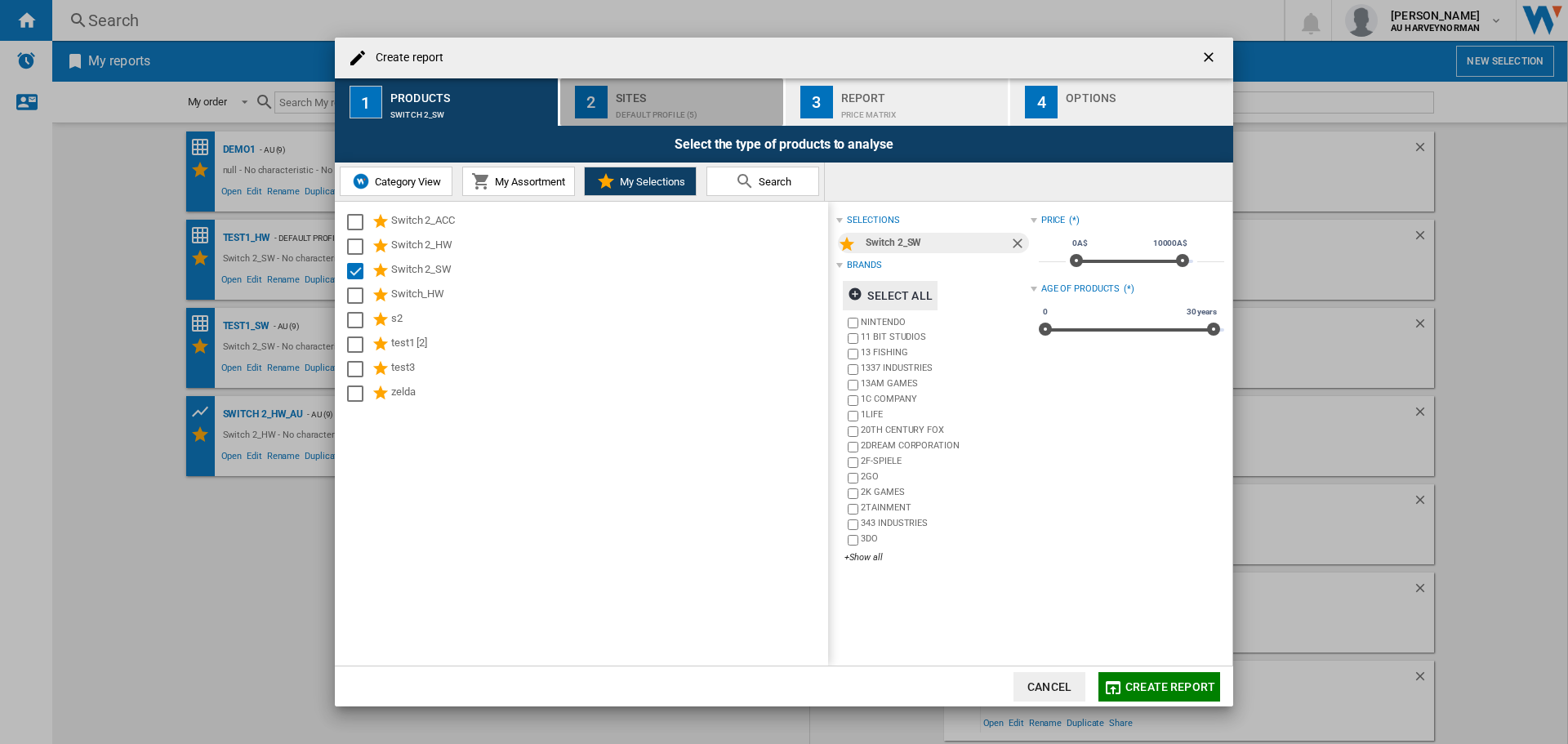
click at [640, 106] on div "Default profile (5)" at bounding box center [695, 110] width 161 height 17
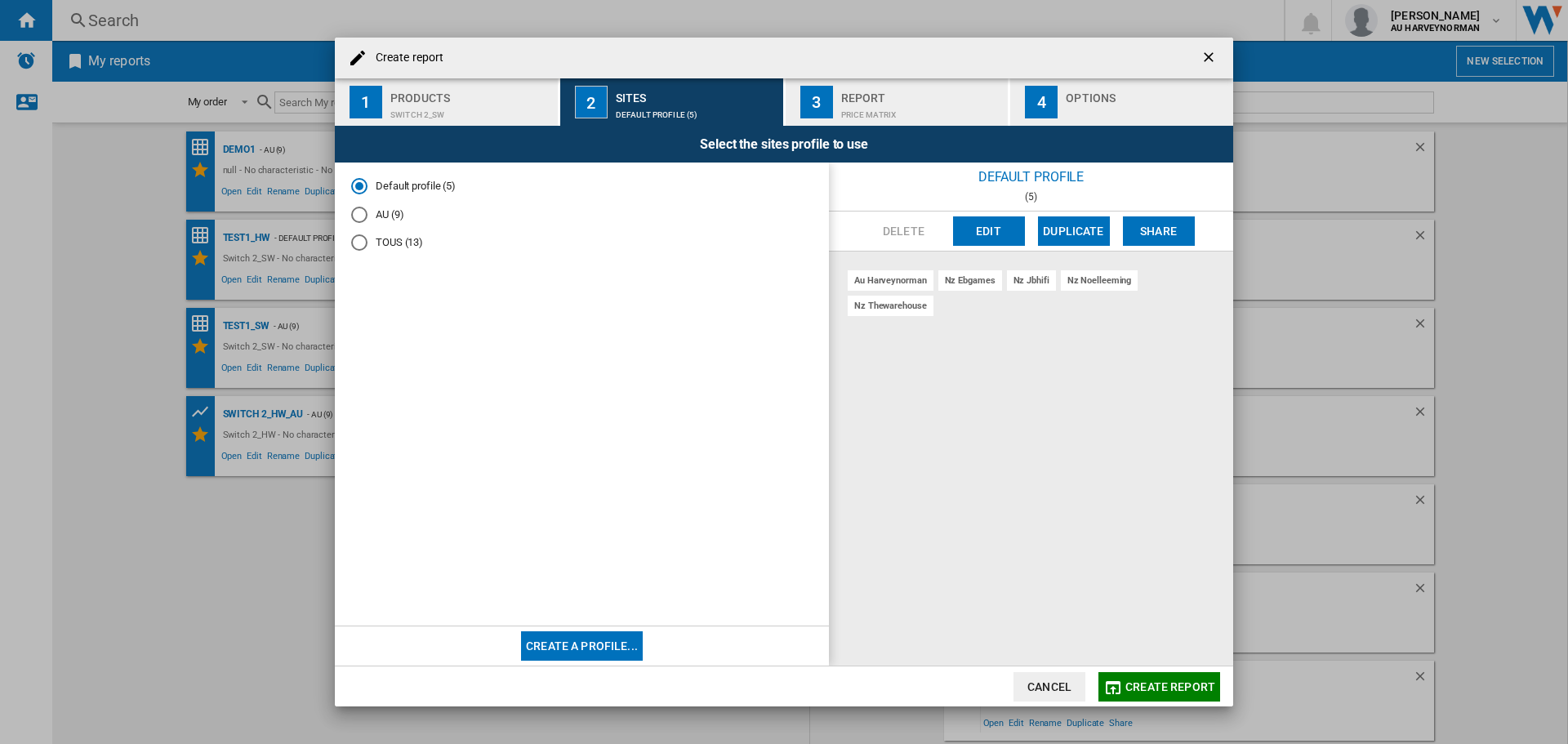
click at [382, 221] on md-radio-button "AU (9)" at bounding box center [582, 214] width 461 height 15
click at [1149, 680] on span "Create report" at bounding box center [1170, 686] width 90 height 13
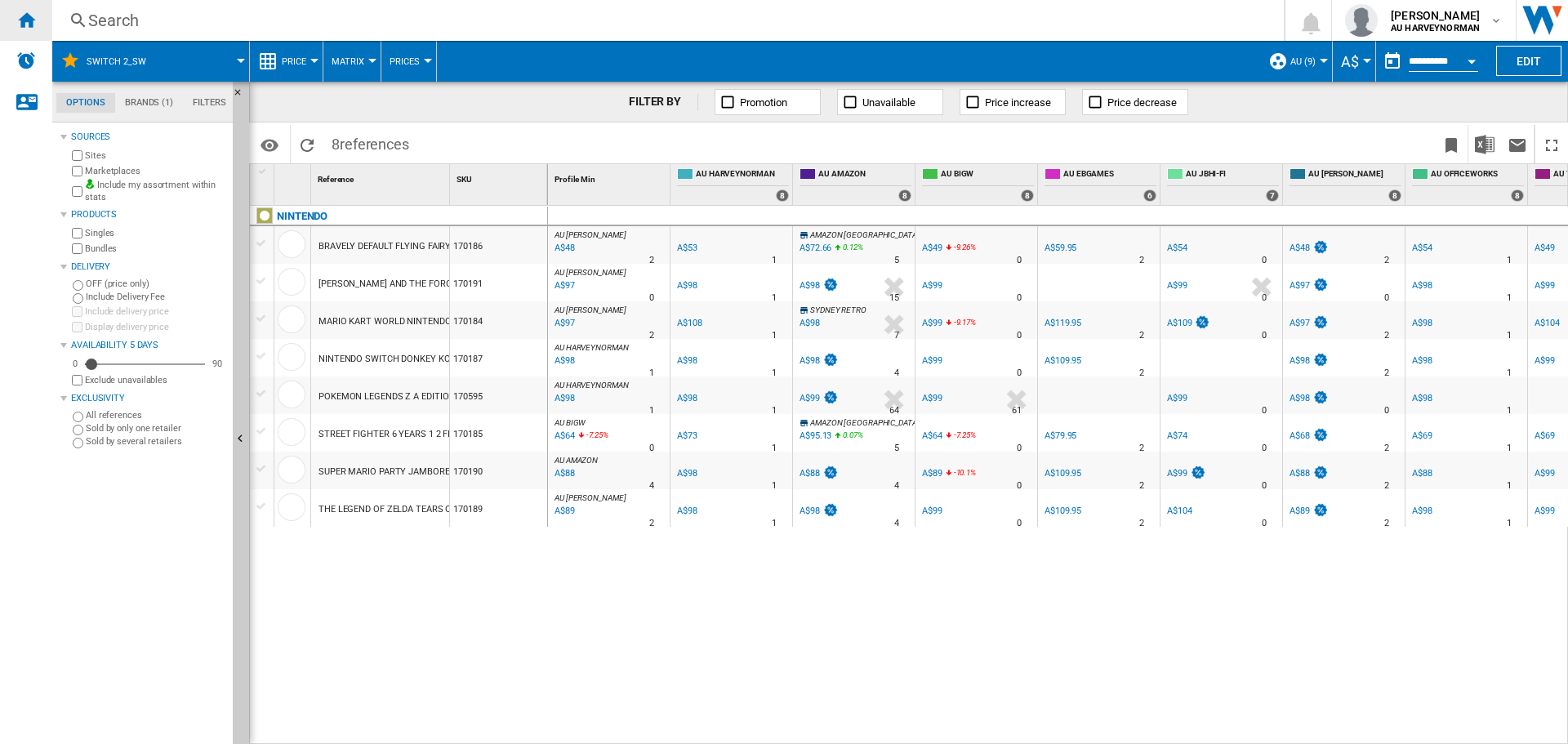
click at [23, 19] on ng-md-icon "Home" at bounding box center [26, 20] width 20 height 20
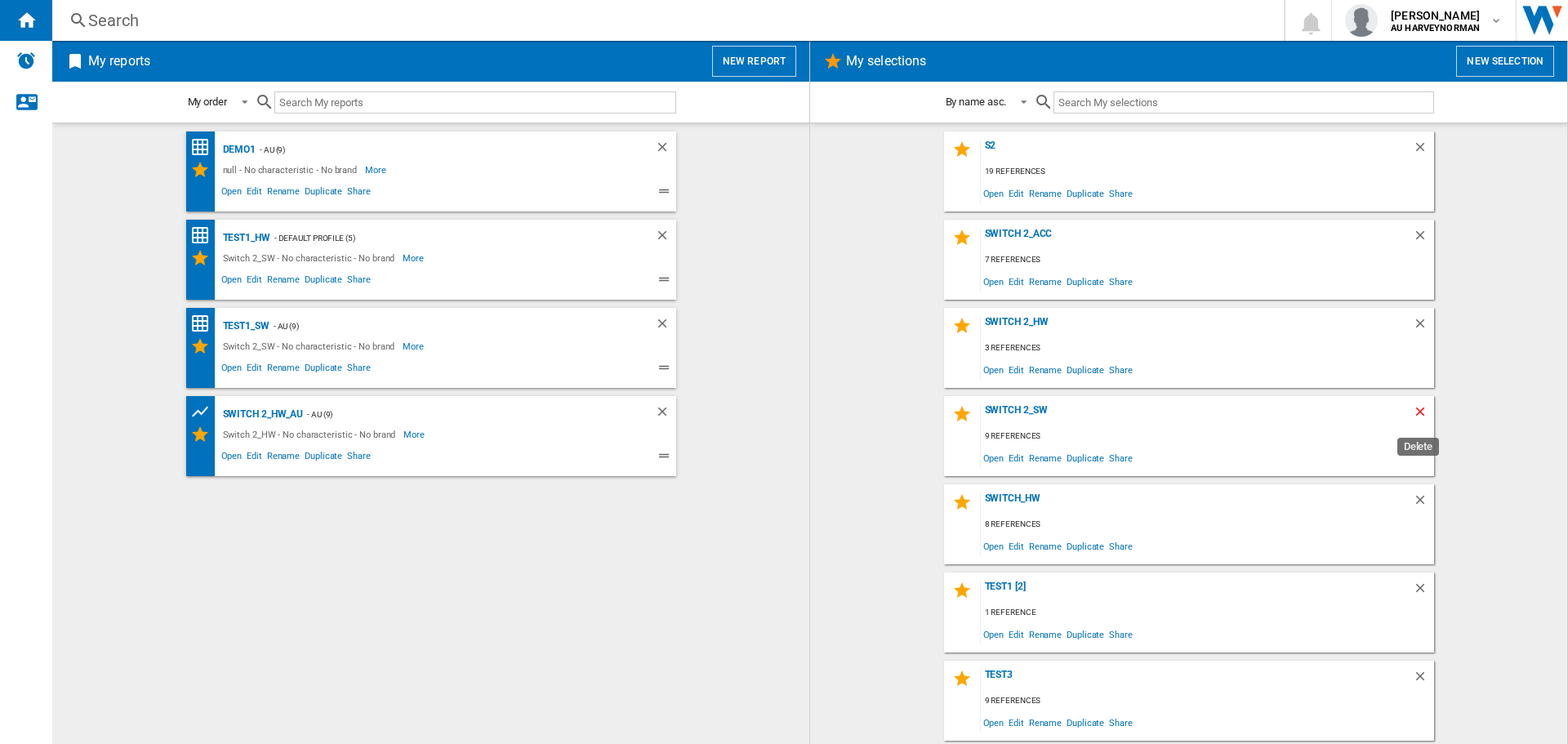
click at [1415, 411] on ng-md-icon "Delete" at bounding box center [1423, 414] width 20 height 20
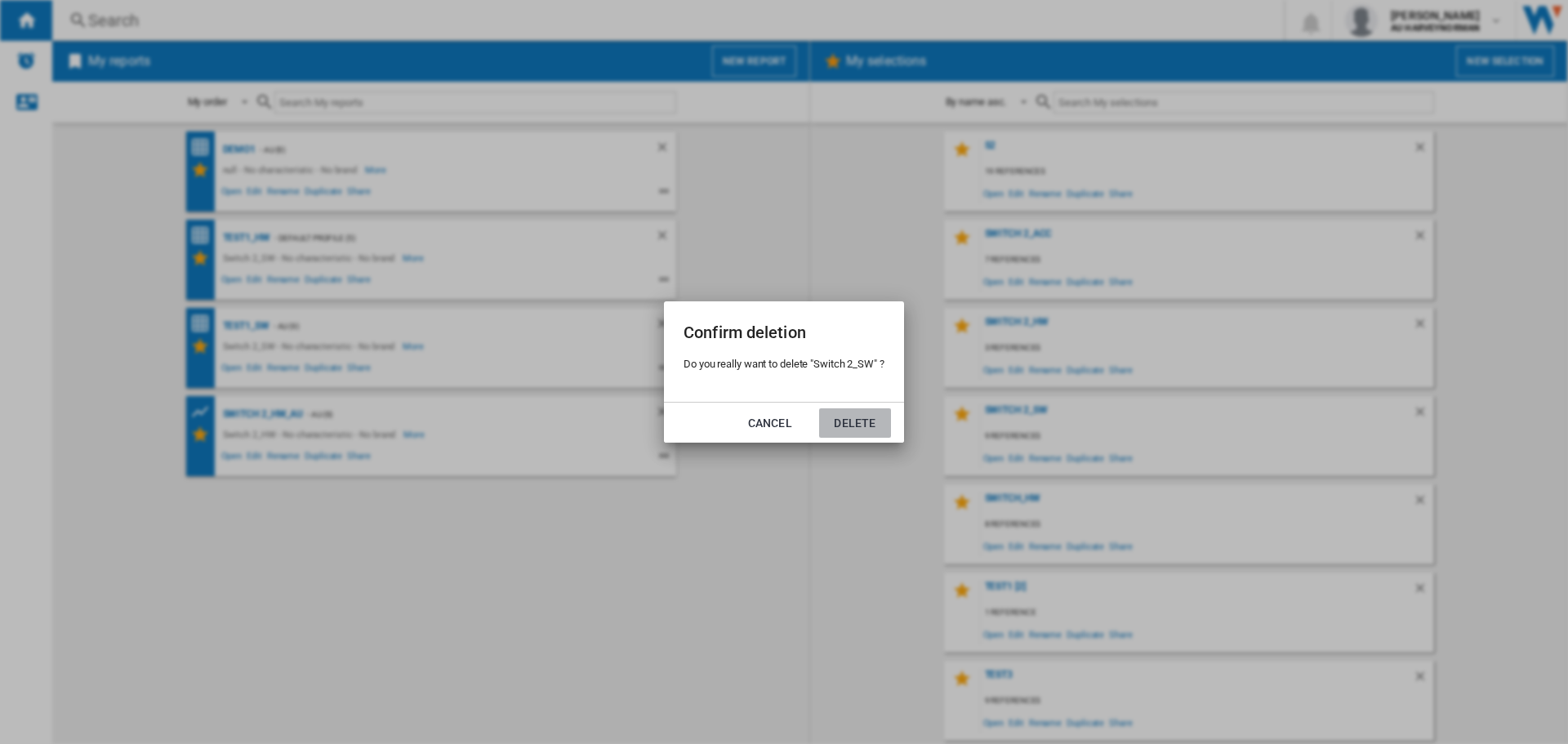
click at [848, 416] on button "Delete" at bounding box center [854, 423] width 72 height 29
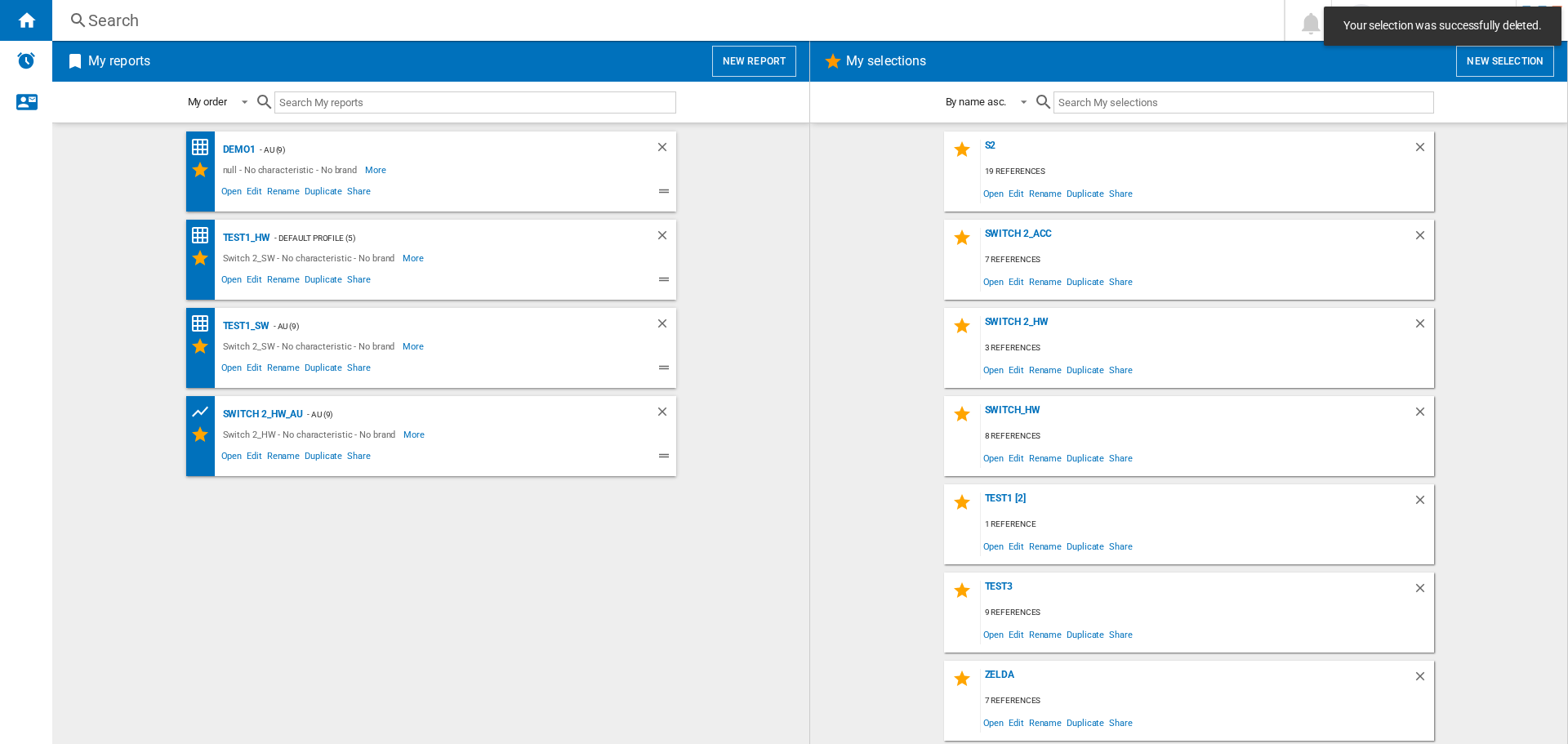
click at [1485, 53] on button "New selection" at bounding box center [1504, 61] width 98 height 31
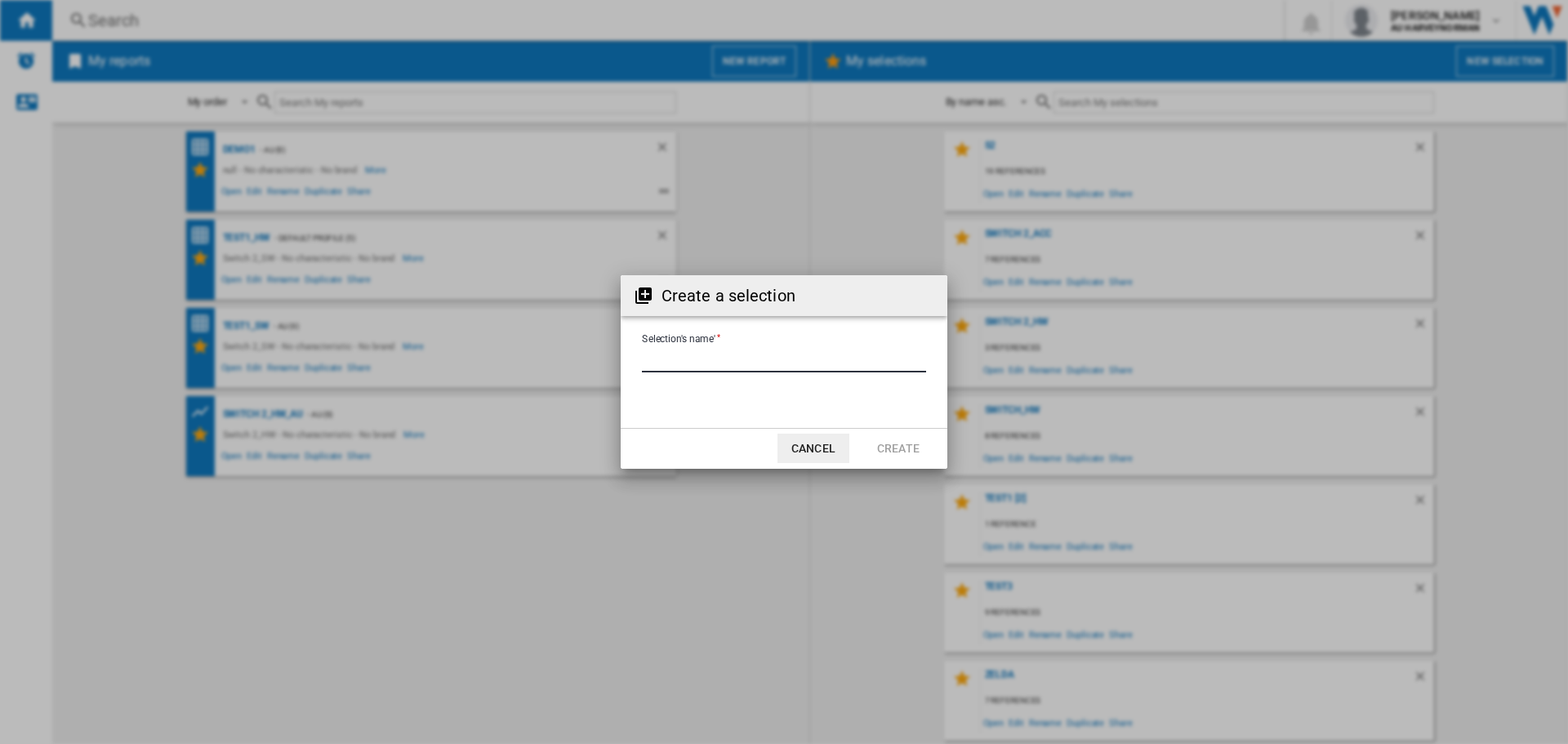
click at [716, 362] on input "Selection's name'" at bounding box center [783, 359] width 284 height 24
type input "**********"
click at [890, 445] on button "Create" at bounding box center [897, 448] width 72 height 29
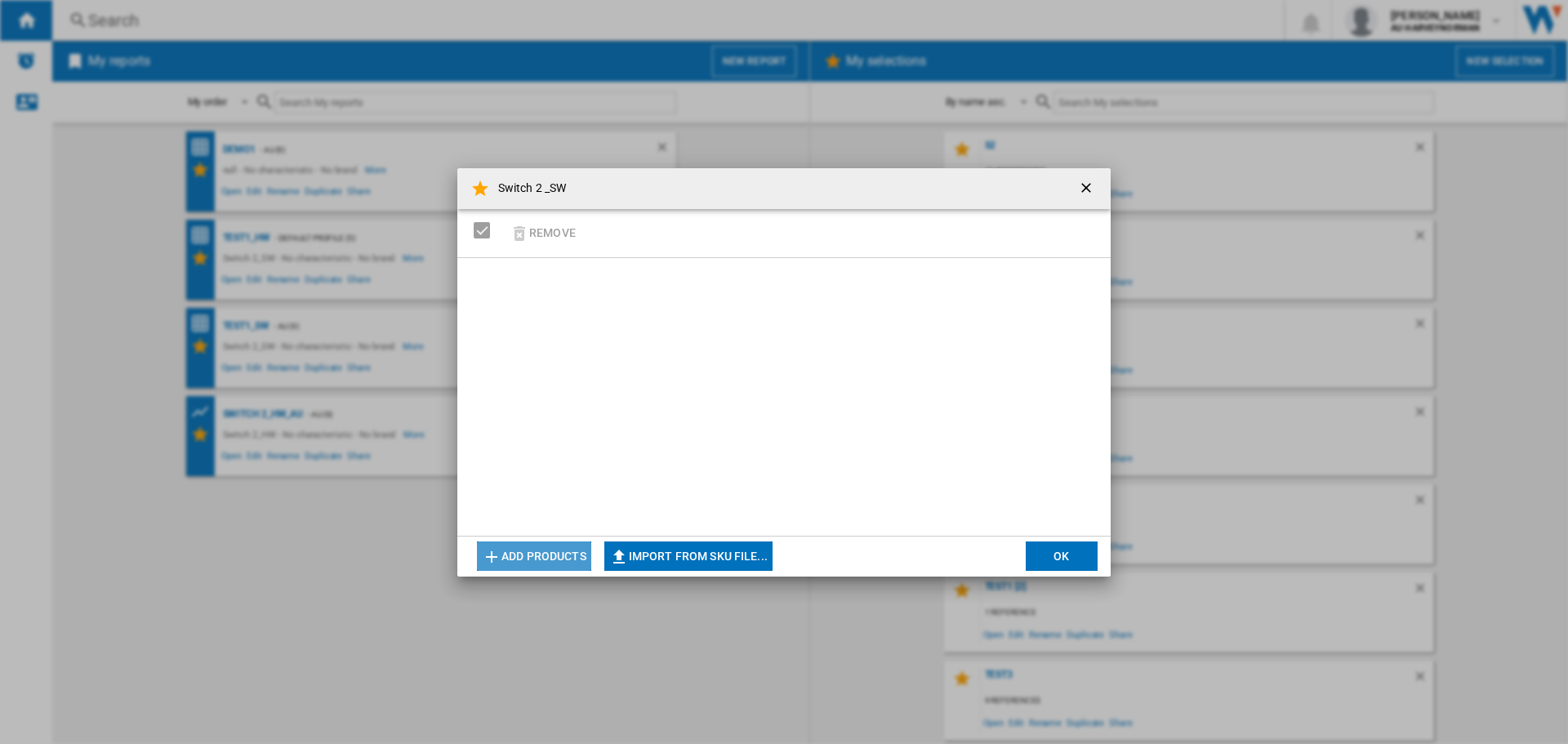
click at [524, 551] on button "Add products" at bounding box center [534, 556] width 114 height 29
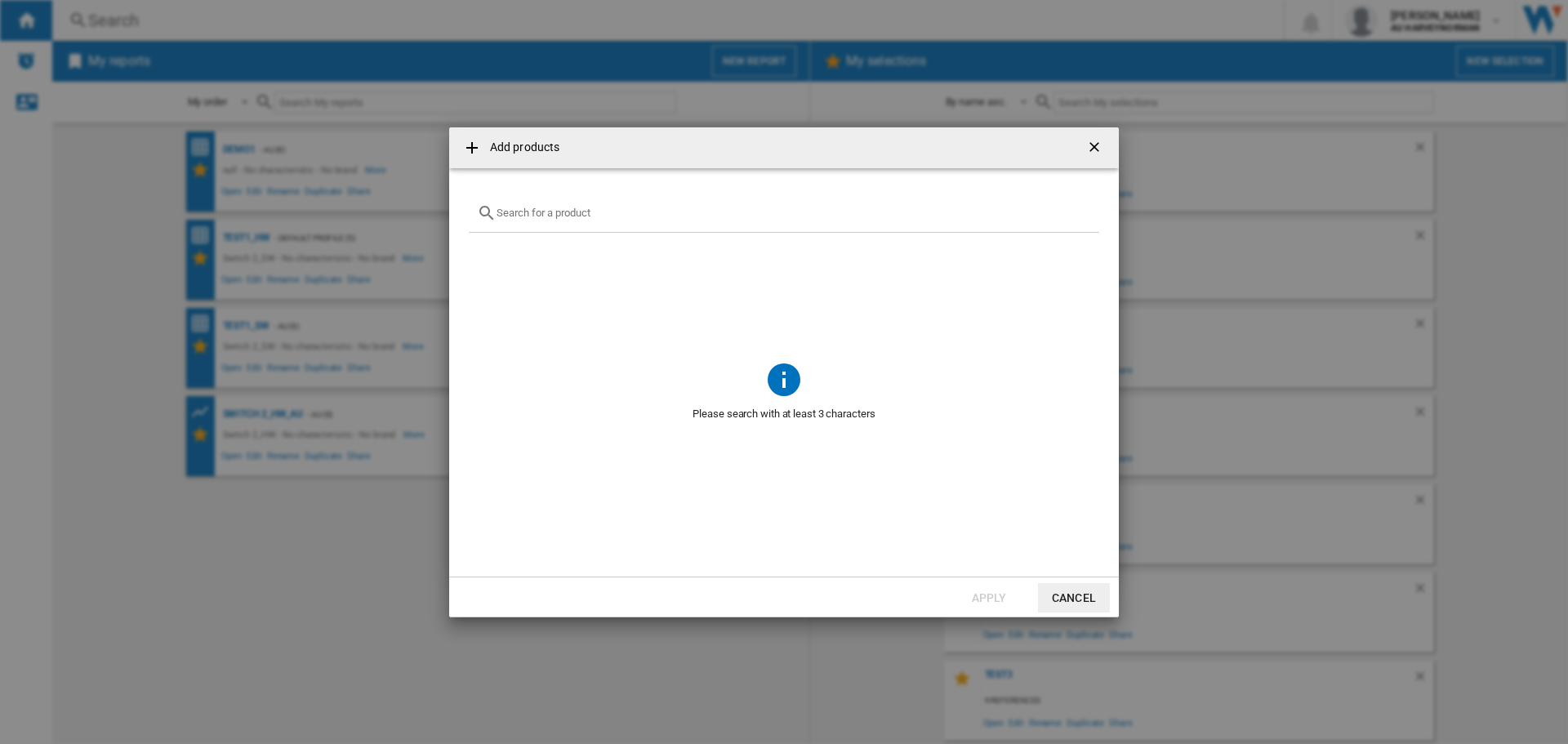
click at [536, 203] on div "Add products ..." at bounding box center [783, 213] width 631 height 38
click at [538, 215] on input "Add products ..." at bounding box center [793, 212] width 594 height 12
paste input "NINTENDO MARIO KART WORLD NINTENDO SWITCH 2"
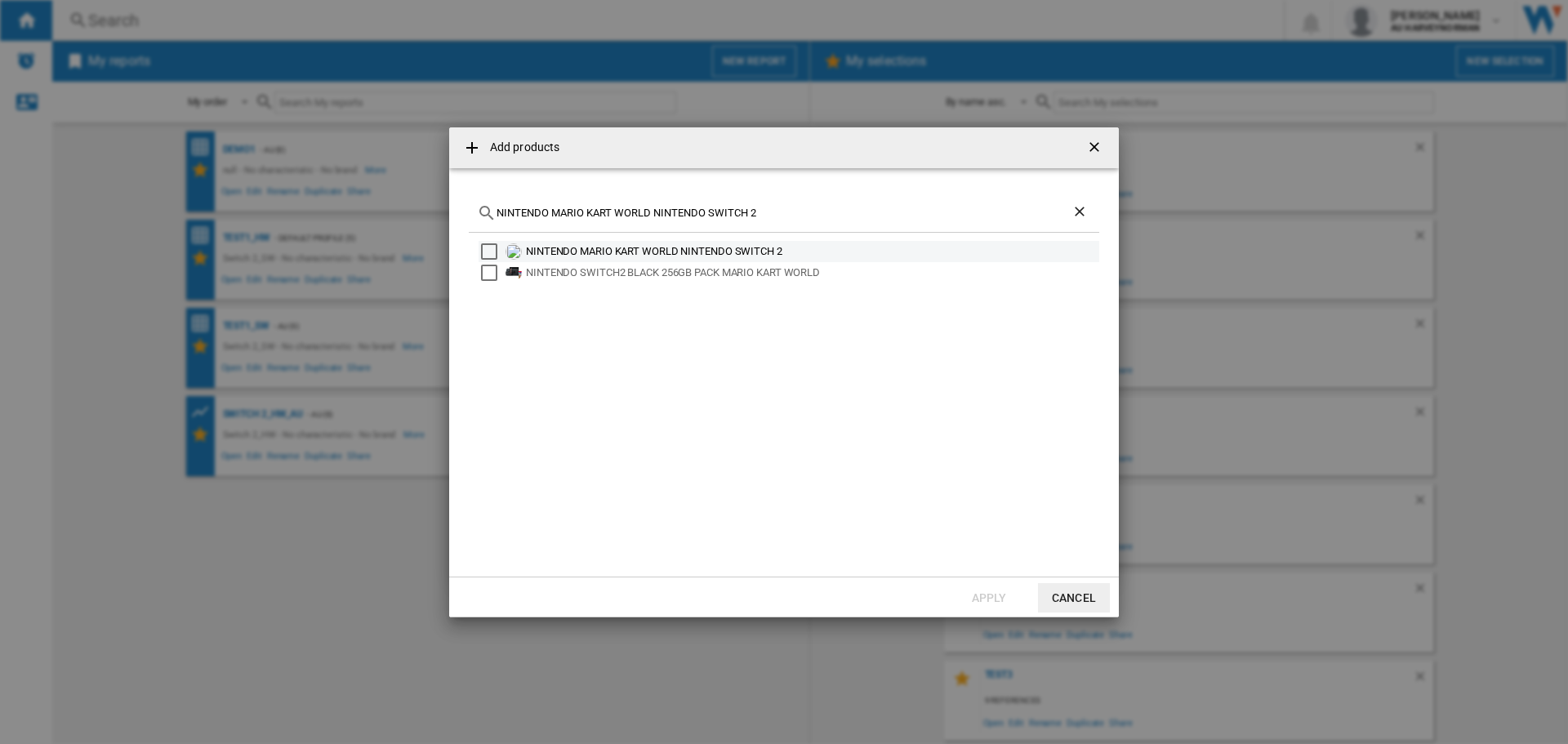
type input "NINTENDO MARIO KART WORLD NINTENDO SWITCH 2"
click at [486, 249] on div "Select" at bounding box center [489, 251] width 16 height 16
click at [975, 593] on button "Apply" at bounding box center [988, 597] width 72 height 29
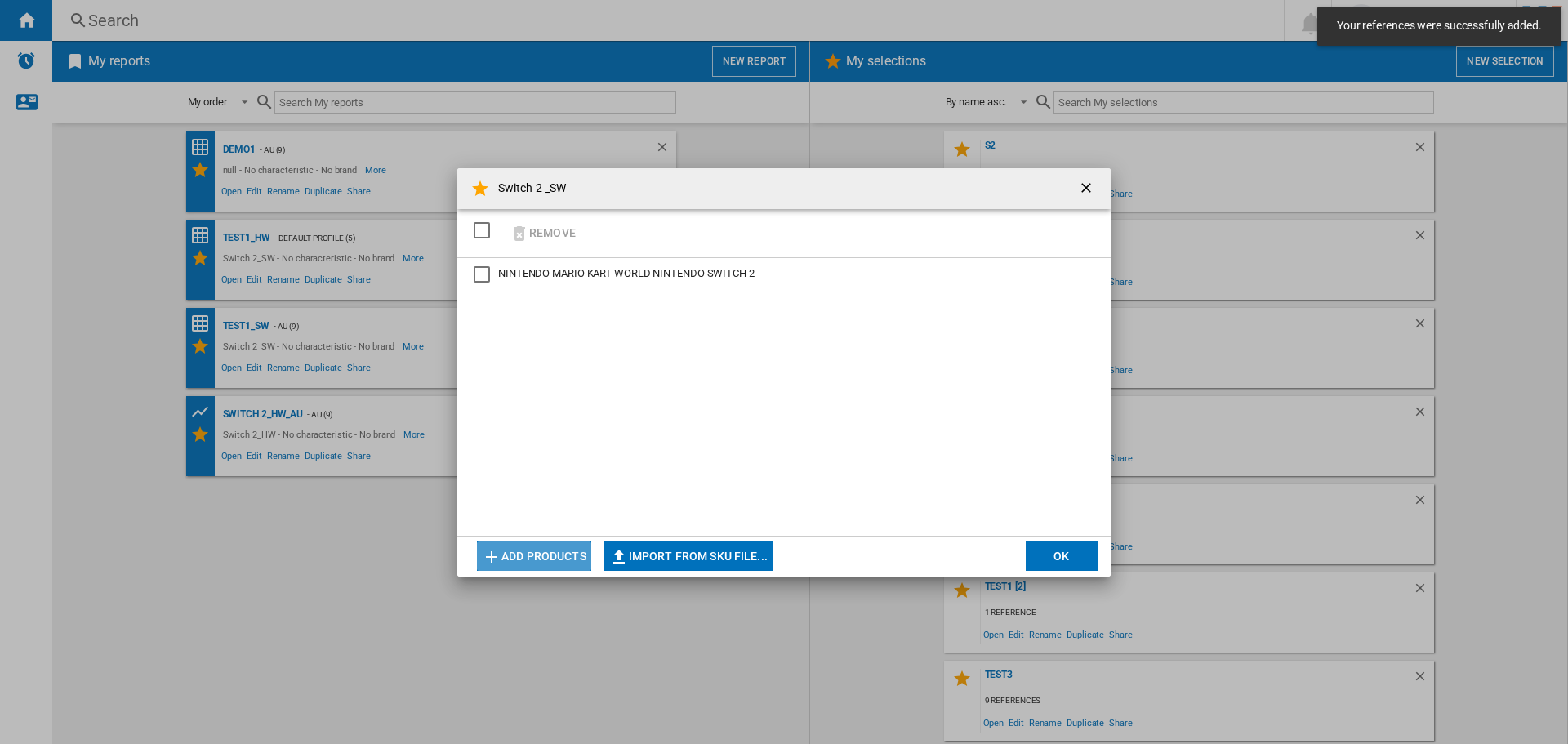
click at [541, 566] on button "Add products" at bounding box center [534, 556] width 114 height 29
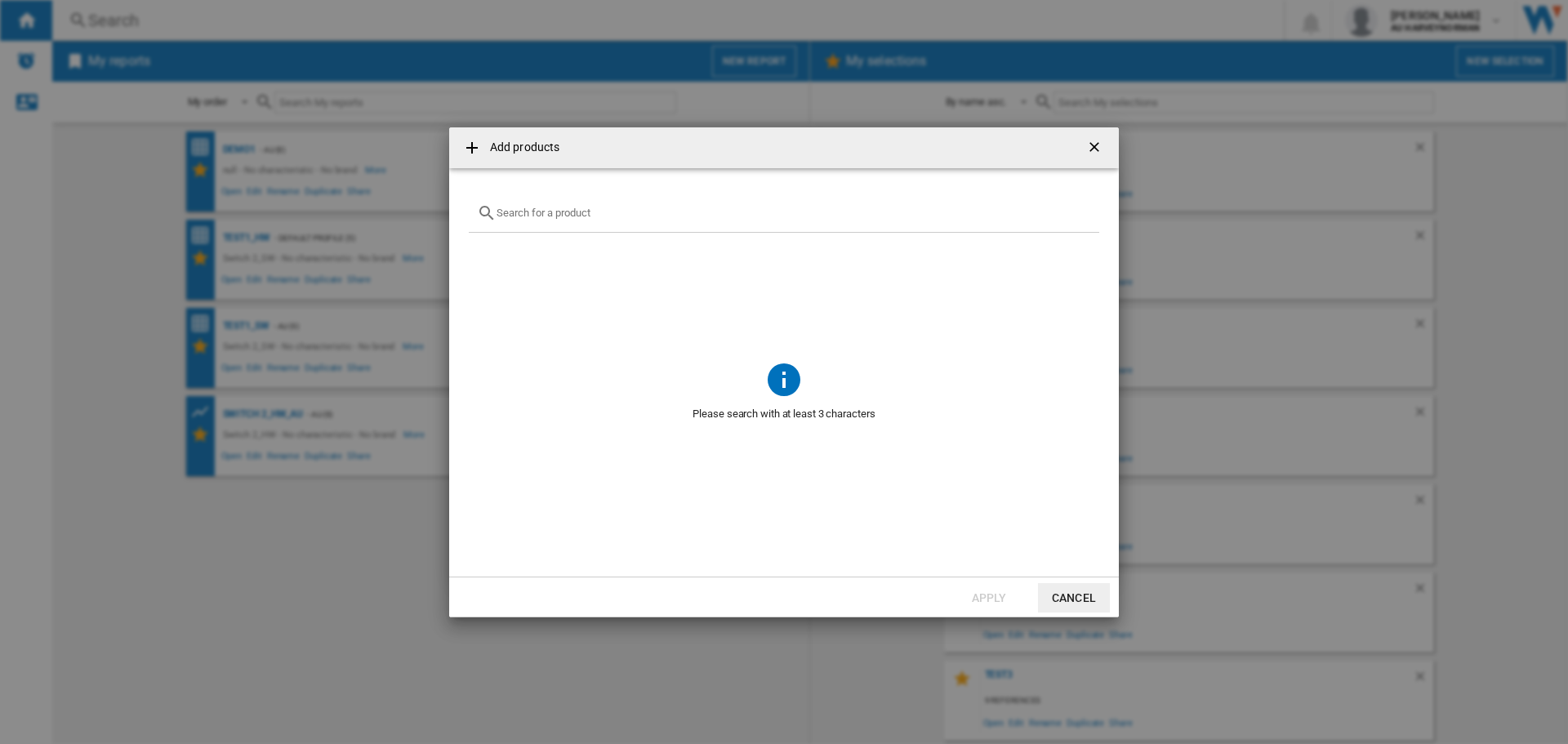
click at [653, 215] on input "Add products ..." at bounding box center [793, 212] width 594 height 12
paste input "NINTENDO THE LEGEND OF ZELDA BREATH OF THE WILD NINTENDO SWITCH 2"
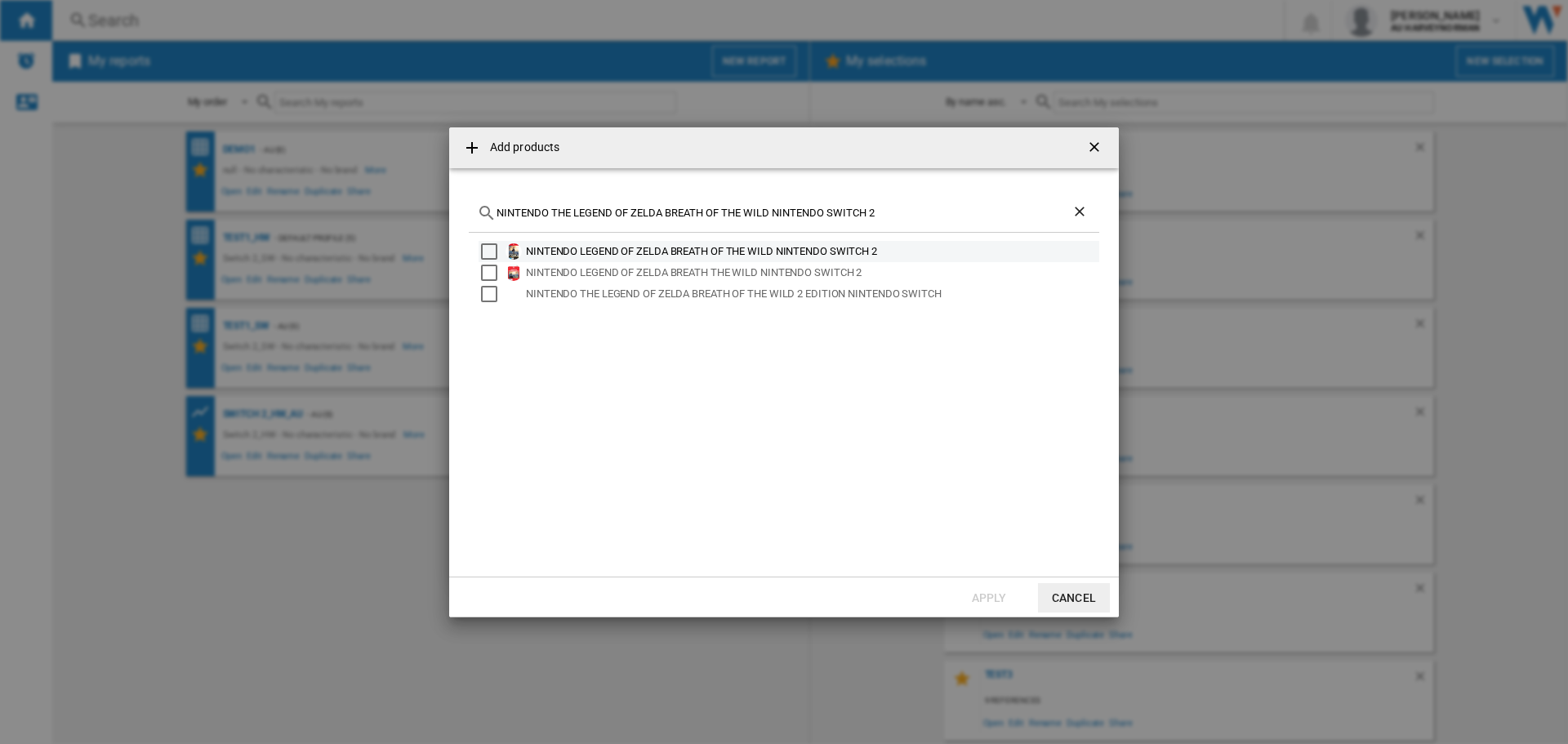
type input "NINTENDO THE LEGEND OF ZELDA BREATH OF THE WILD NINTENDO SWITCH 2"
click at [492, 253] on div "Select" at bounding box center [489, 251] width 16 height 16
click at [981, 593] on button "Apply" at bounding box center [988, 597] width 72 height 29
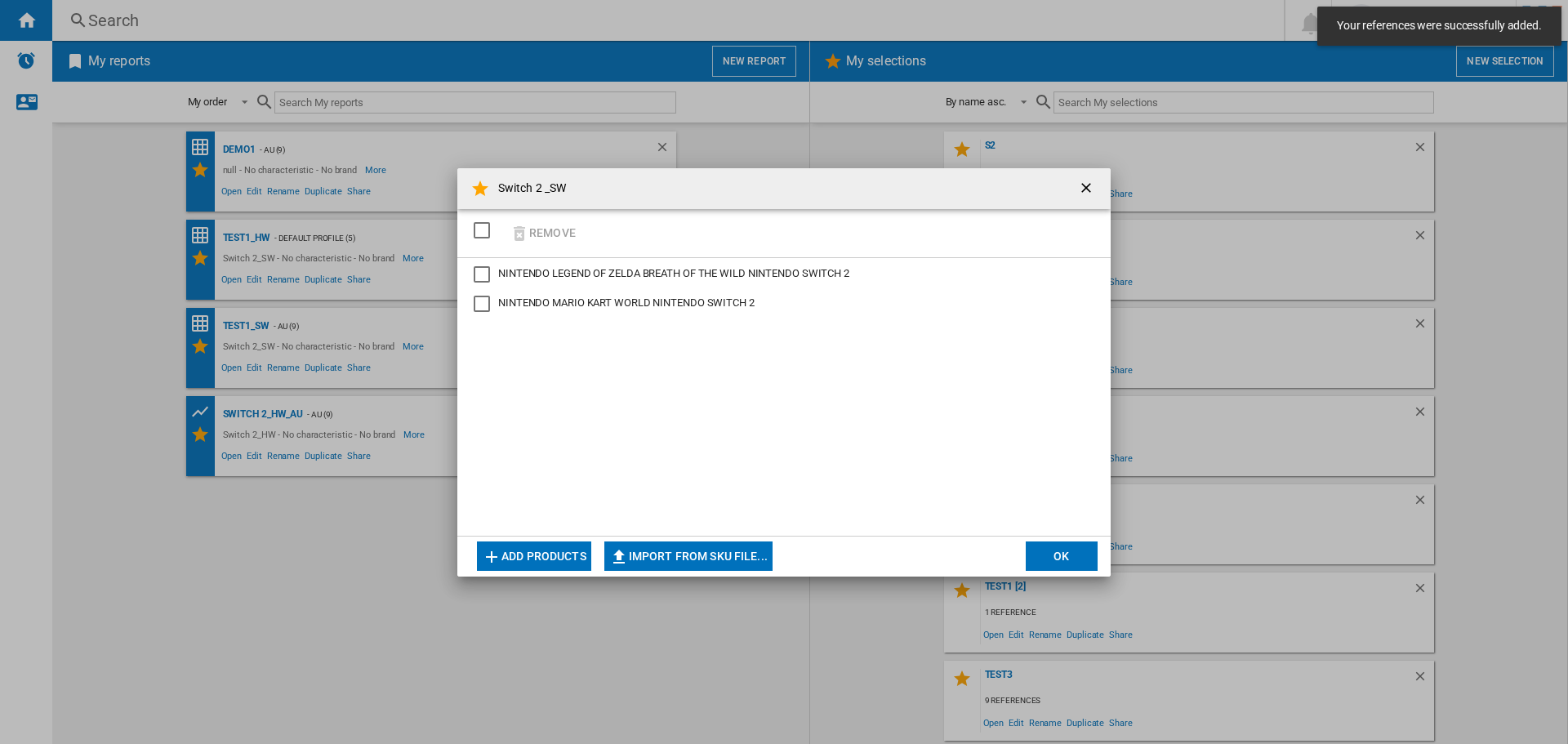
click at [514, 550] on button "Add products" at bounding box center [534, 556] width 114 height 29
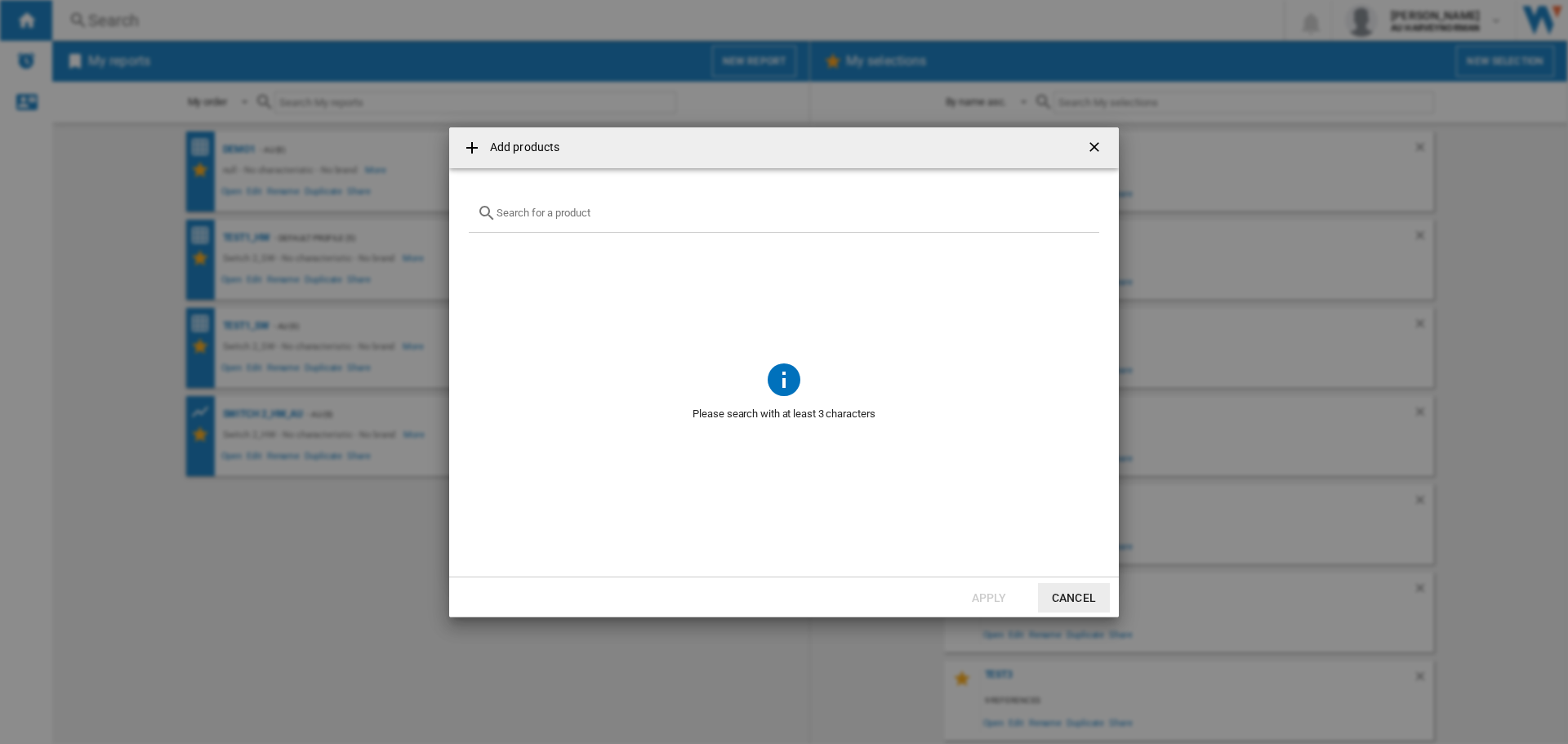
click at [555, 216] on input "Add products ..." at bounding box center [793, 212] width 594 height 12
paste input "NINTENDO THE LEGEND OF ZELDA TEARS OF THE KINGDOM NINTENDO SWITCH 2"
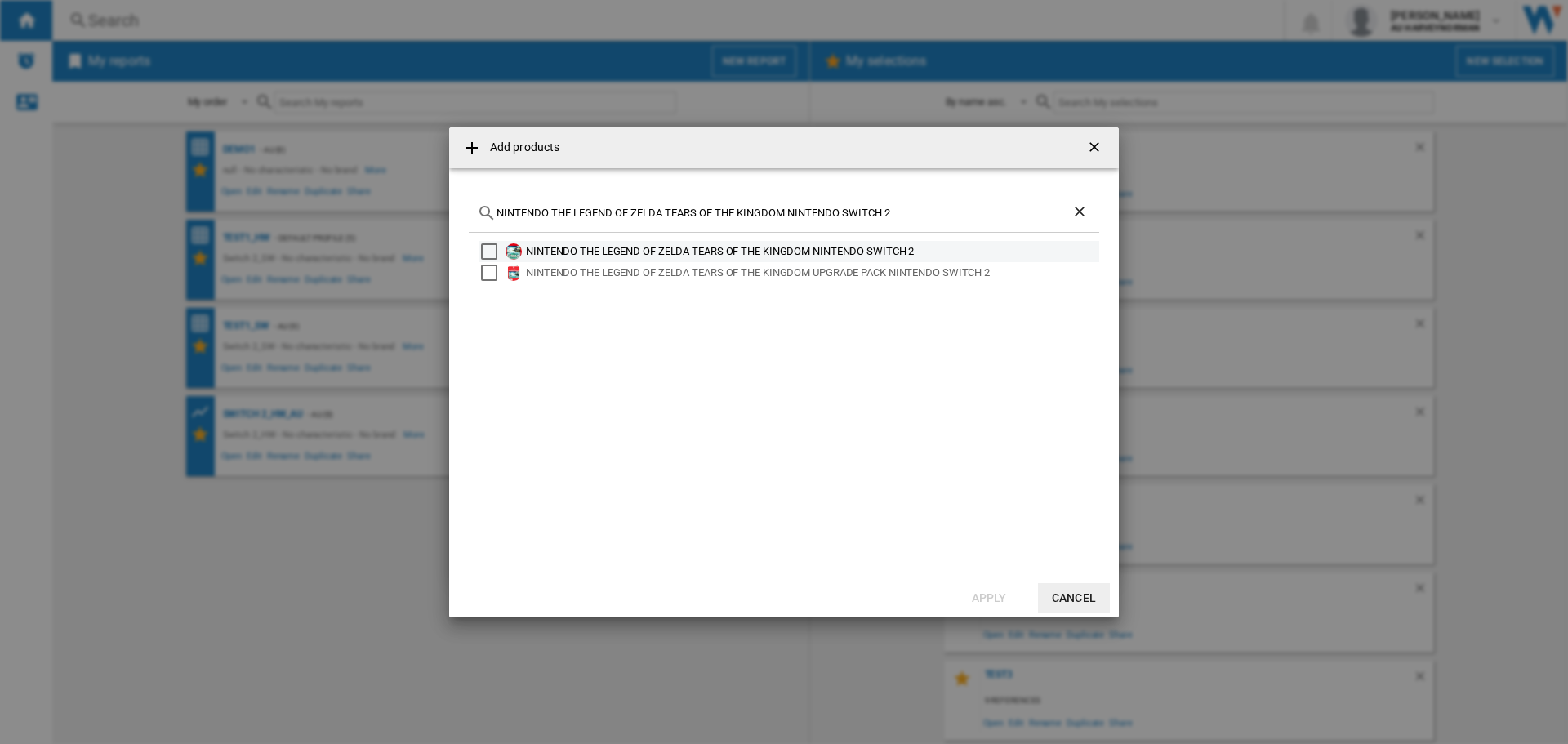
type input "NINTENDO THE LEGEND OF ZELDA TEARS OF THE KINGDOM NINTENDO SWITCH 2"
click at [495, 255] on div "Select" at bounding box center [489, 251] width 16 height 16
click at [985, 592] on button "Apply" at bounding box center [988, 597] width 72 height 29
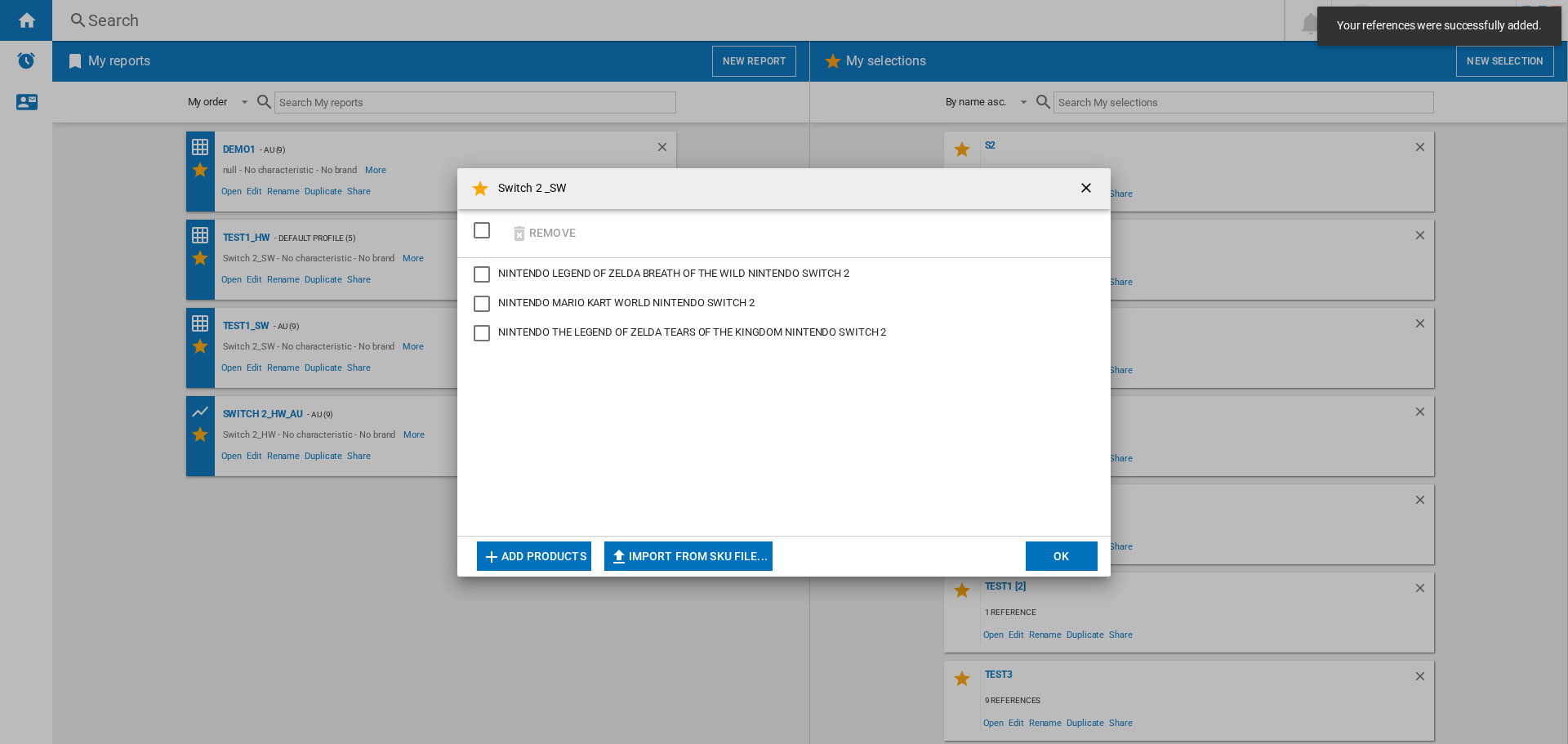
click at [562, 560] on button "Add products" at bounding box center [534, 556] width 114 height 29
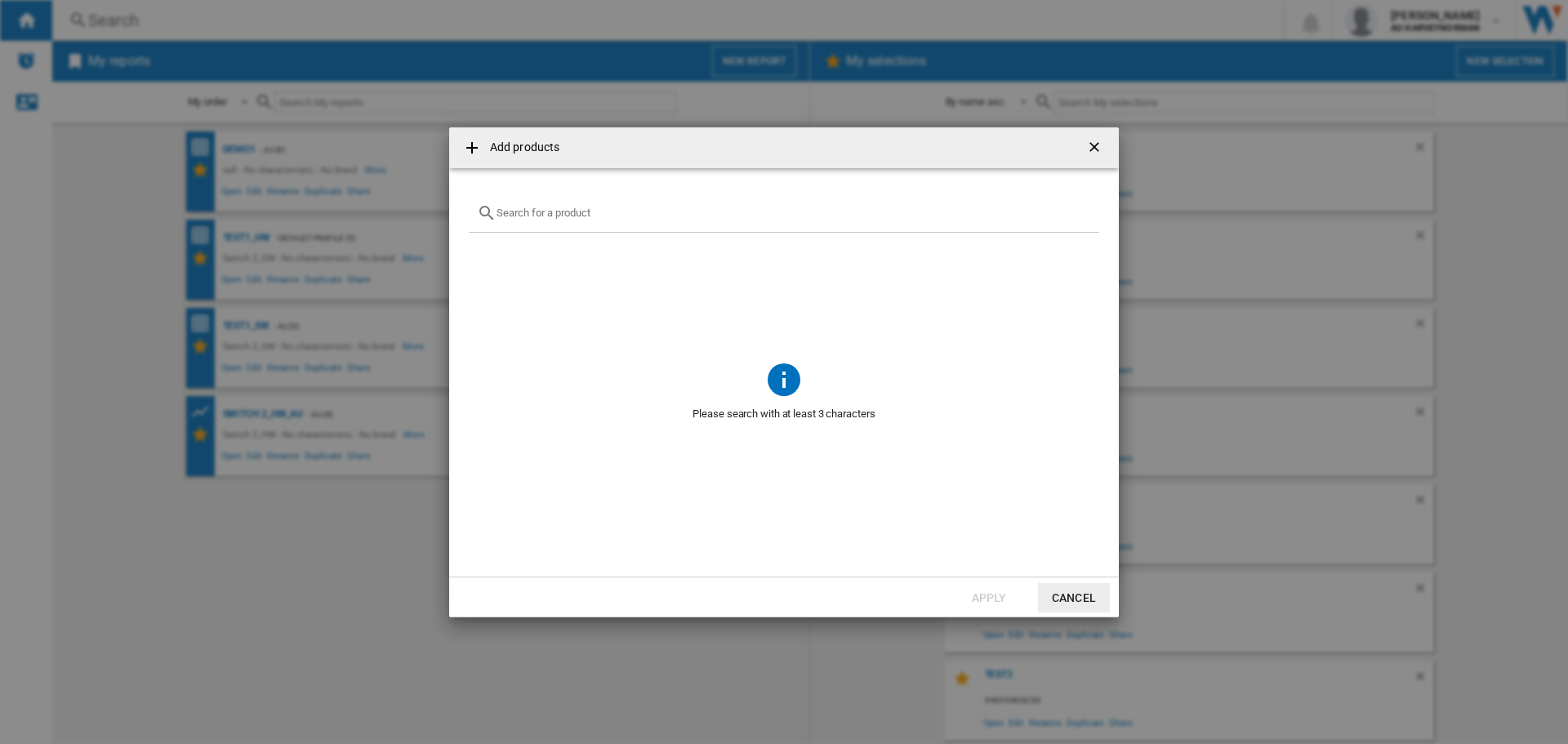
click at [539, 212] on input "Add products ..." at bounding box center [793, 212] width 594 height 12
paste input "NINTENDO STREET FIGHTER 6 YEARS 1 2 FIGHTERS EDITION NINTENDO SWITCH 2"
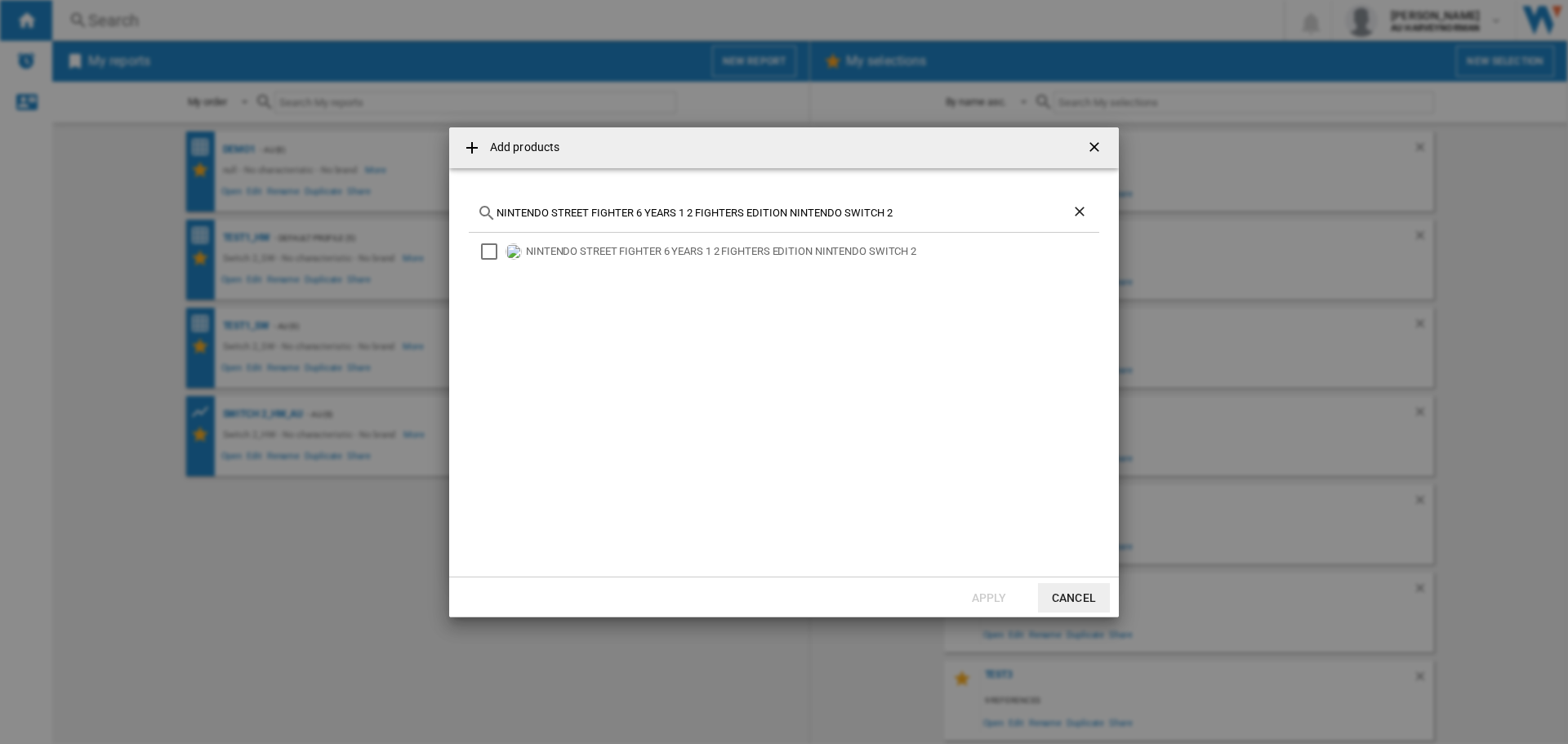
type input "NINTENDO STREET FIGHTER 6 YEARS 1 2 FIGHTERS EDITION NINTENDO SWITCH 2"
click at [486, 263] on div "NINTENDO STREET FIGHTER 6 YEARS 1 2 FIGHTERS EDITION NINTENDO SWITCH 2" at bounding box center [783, 394] width 631 height 324
click at [485, 257] on div "Select" at bounding box center [489, 251] width 16 height 16
click at [977, 605] on button "Apply" at bounding box center [988, 597] width 72 height 29
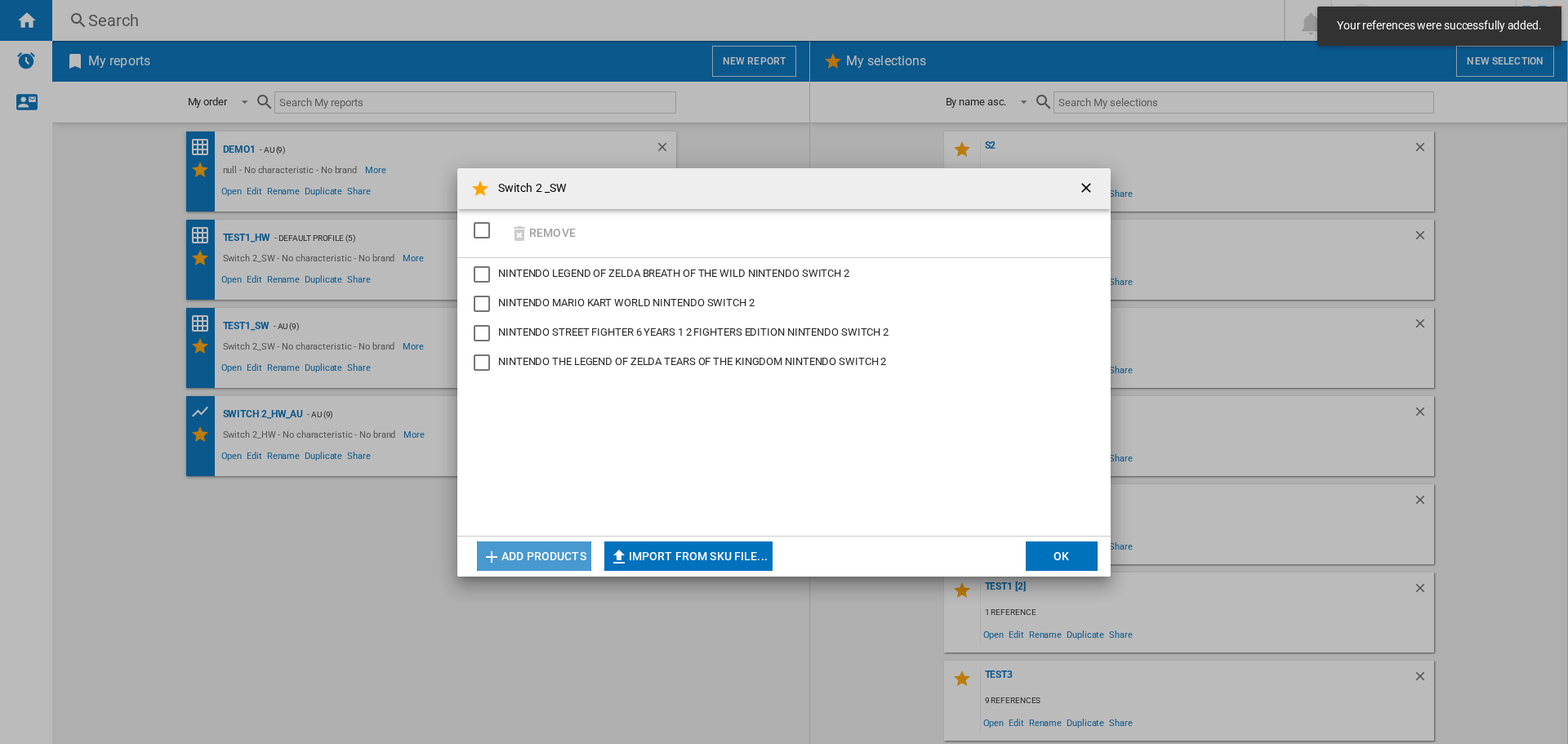
click at [579, 550] on button "Add products" at bounding box center [534, 556] width 114 height 29
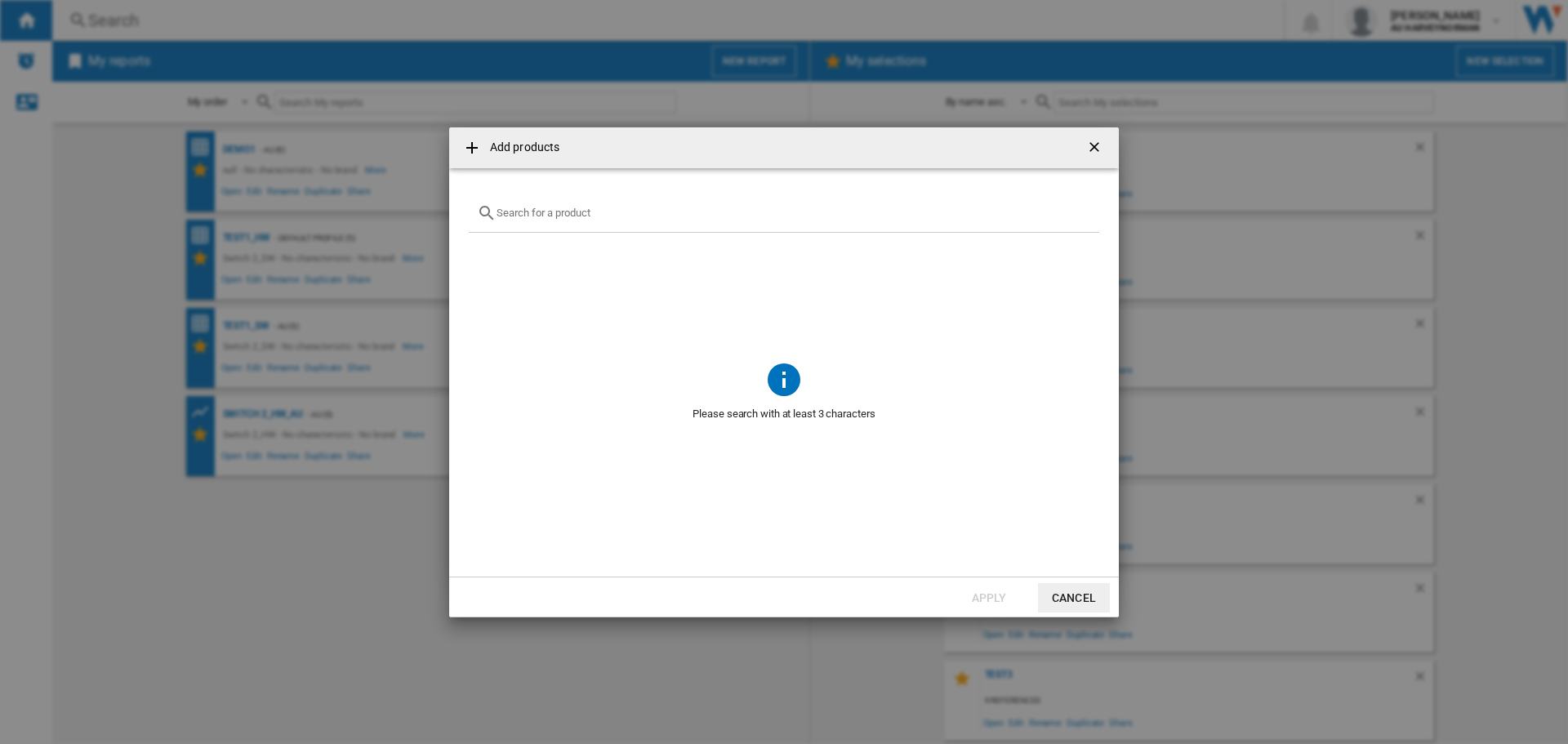
click at [535, 219] on div "Add products ..." at bounding box center [783, 213] width 631 height 38
click at [532, 210] on input "Add products ..." at bounding box center [793, 212] width 594 height 12
paste input "NINTENDO BRAVELY DEFAULT FLYING FAIRY HD REMASTER NINTENDO SWITCH 2"
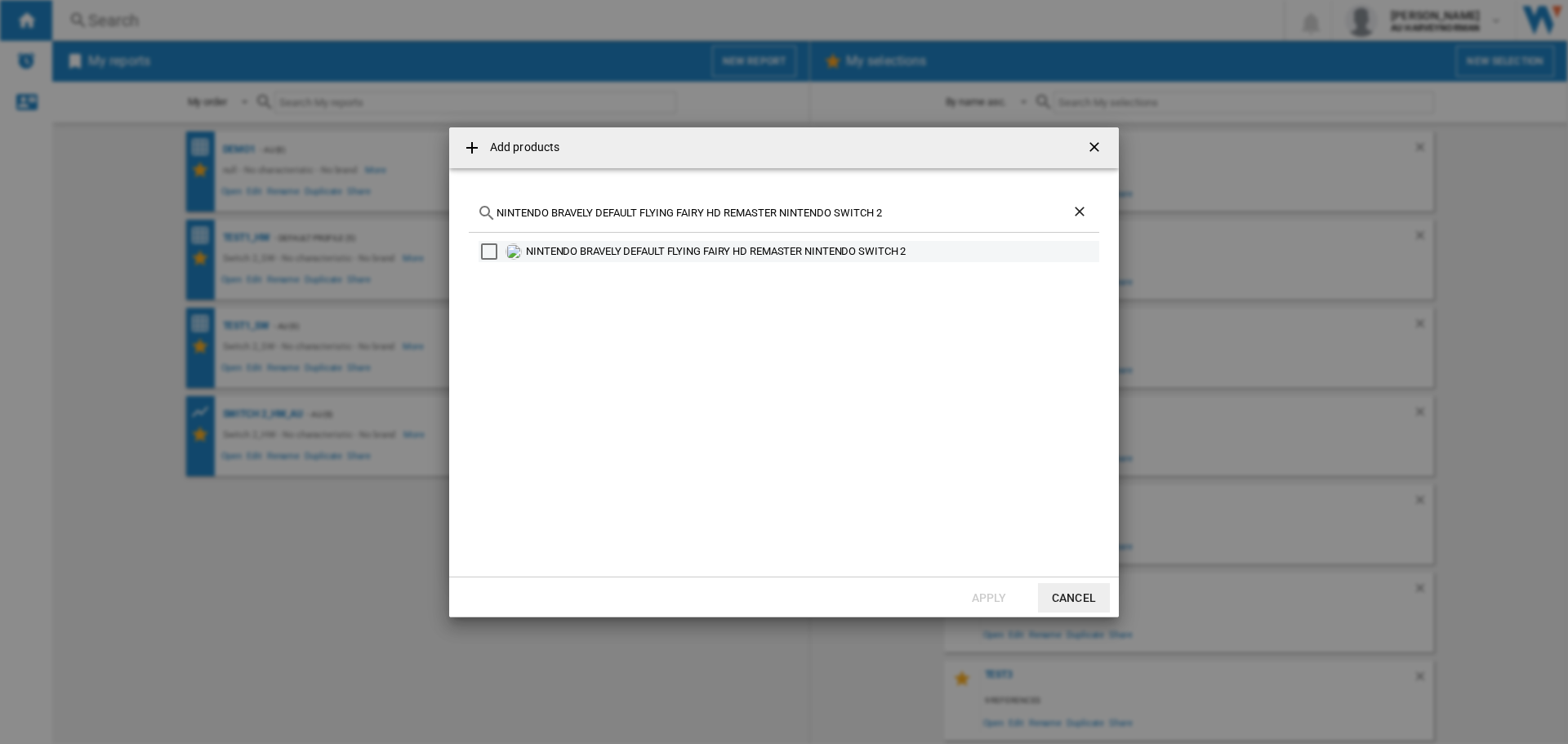
type input "NINTENDO BRAVELY DEFAULT FLYING FAIRY HD REMASTER NINTENDO SWITCH 2"
click at [490, 253] on div "Select" at bounding box center [489, 251] width 16 height 16
click at [967, 589] on md-dialog-actions "Apply Cancel" at bounding box center [784, 596] width 670 height 41
click at [967, 589] on button "Apply" at bounding box center [988, 597] width 72 height 29
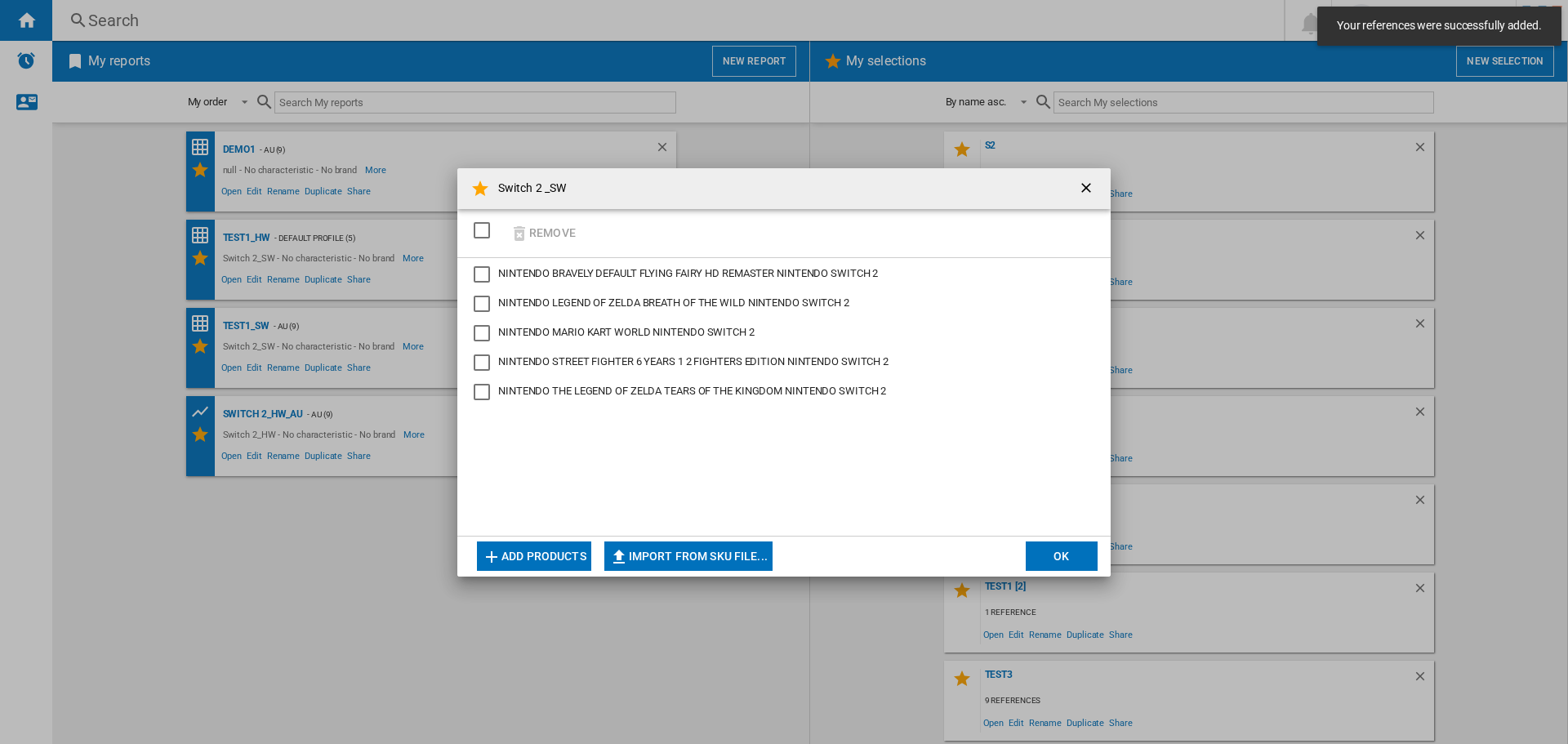
click at [541, 557] on button "Add products" at bounding box center [534, 556] width 114 height 29
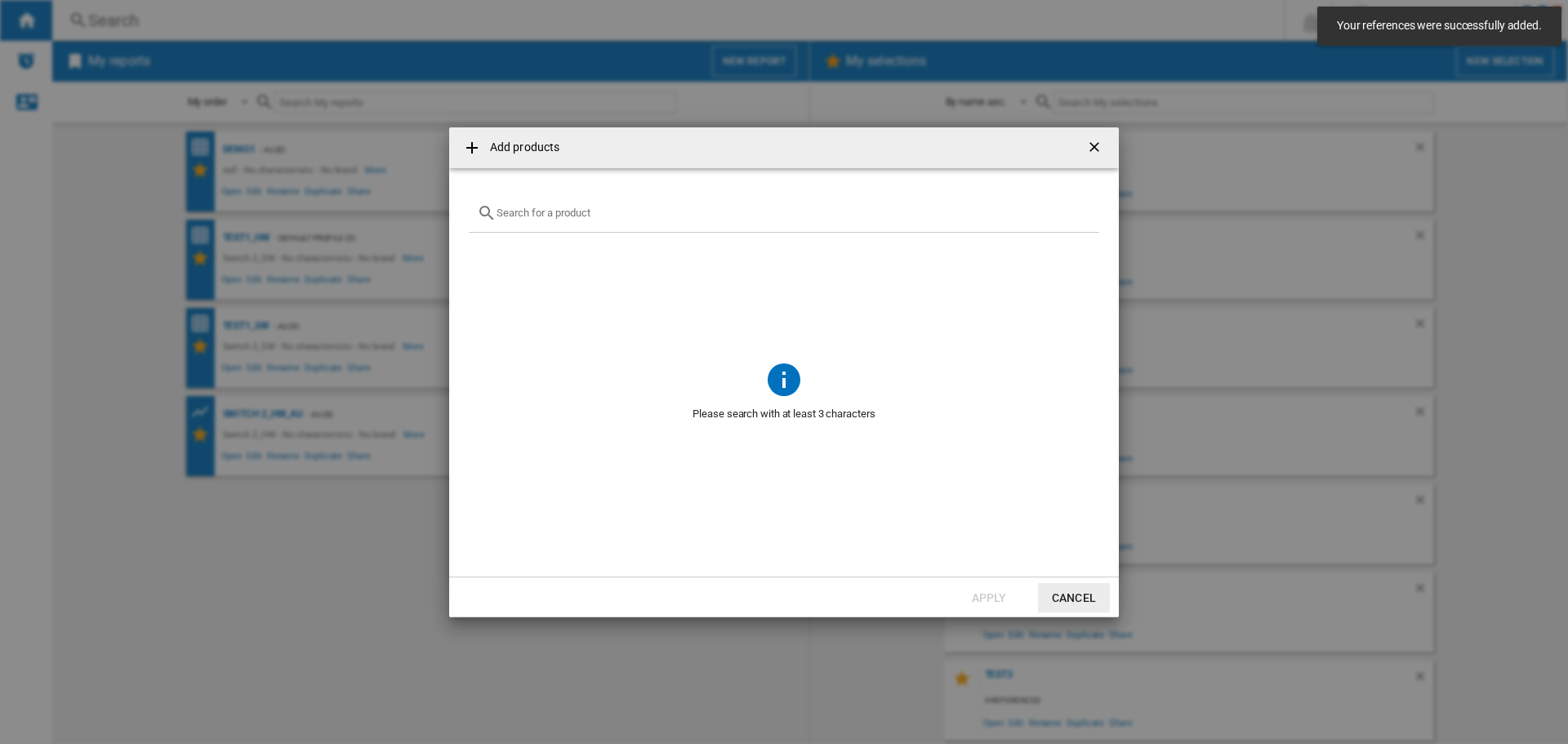
click at [530, 214] on input "Add products ..." at bounding box center [793, 212] width 594 height 12
paste input "NINTENDO DONKEY KONG BANANZA NINTENDO SWITCH 2"
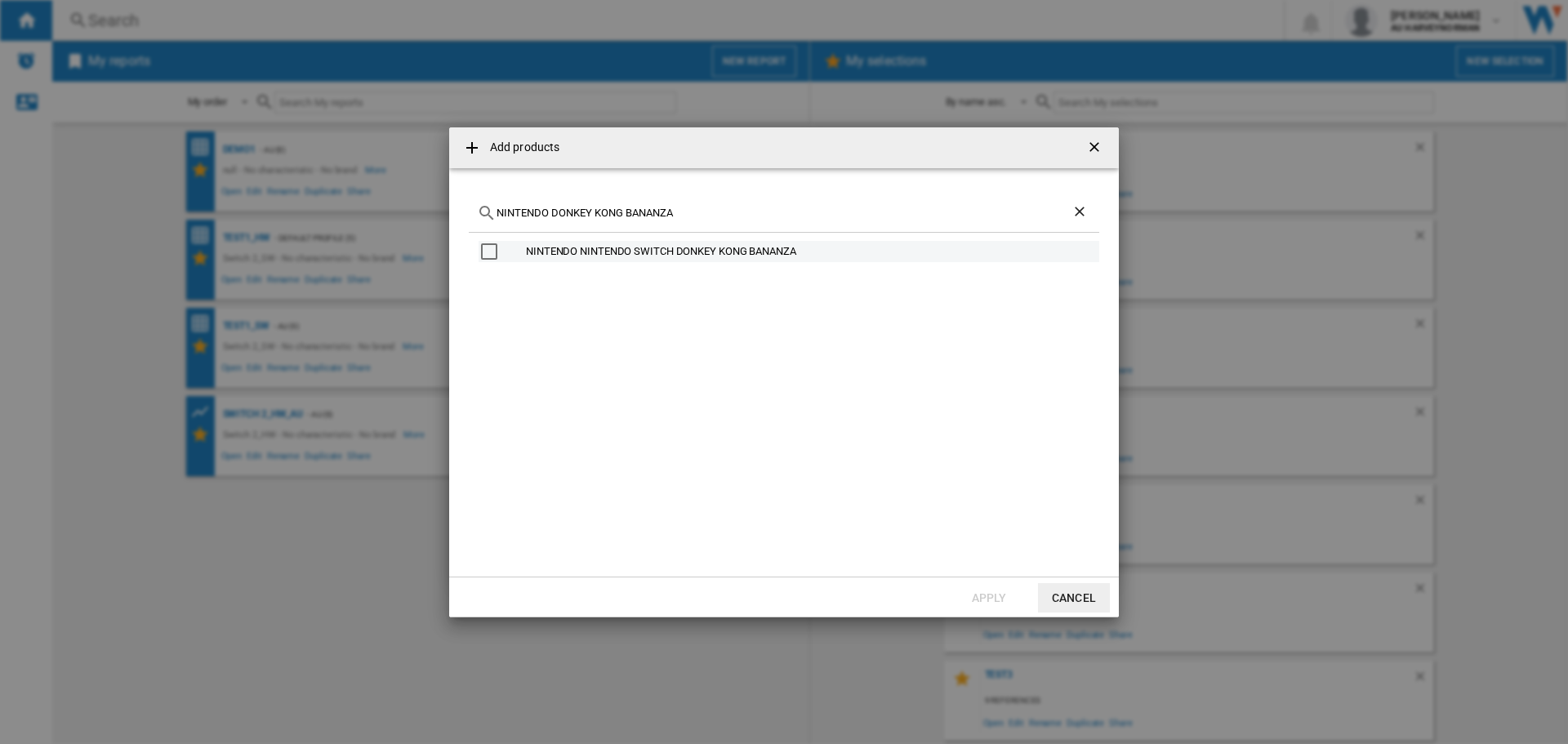
type input "NINTENDO DONKEY KONG BANANZA"
click at [685, 249] on div "NINTENDO NINTENDO SWITCH DONKEY KONG BANANZA" at bounding box center [810, 251] width 571 height 16
click at [981, 602] on button "Apply" at bounding box center [988, 597] width 72 height 29
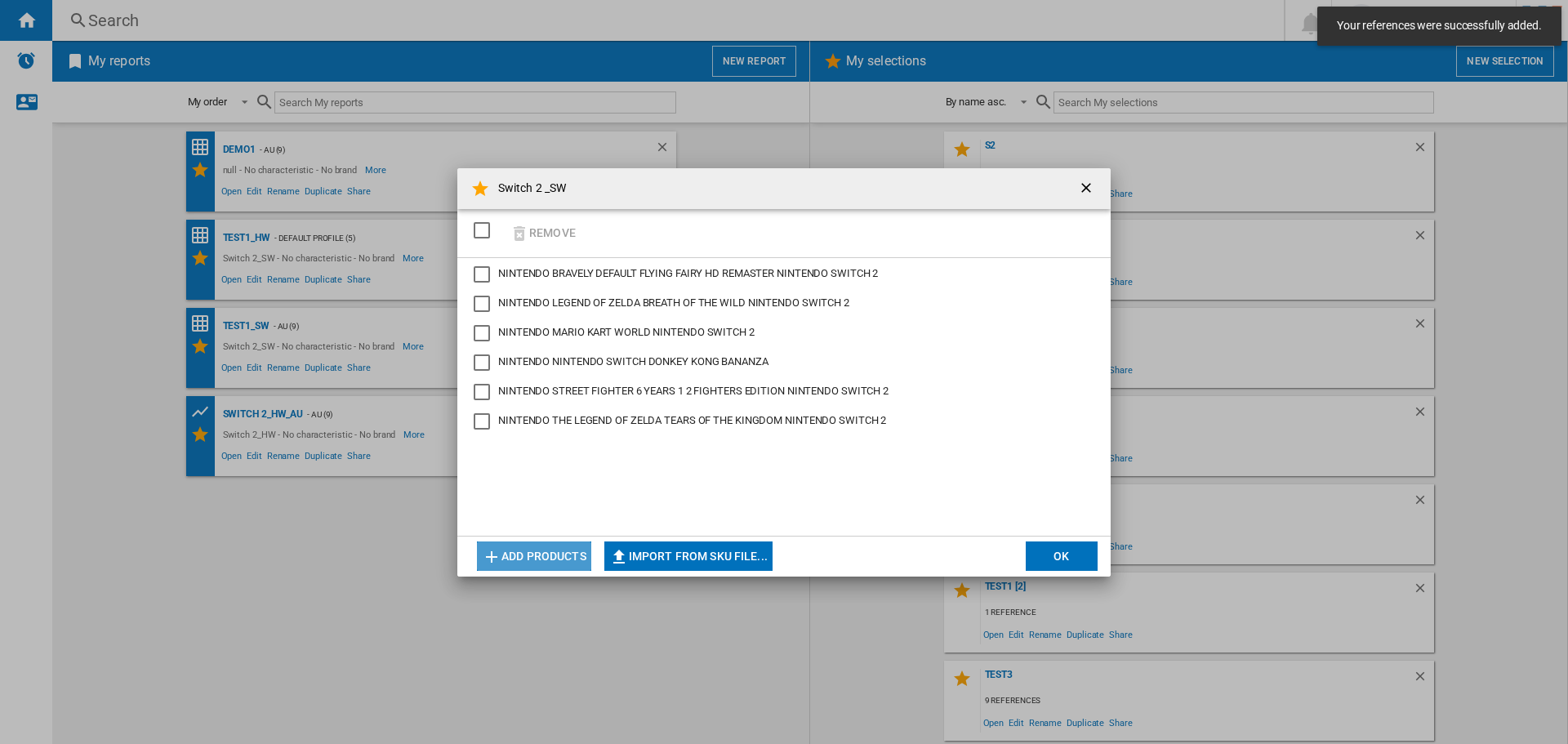
click at [554, 562] on button "Add products" at bounding box center [534, 556] width 114 height 29
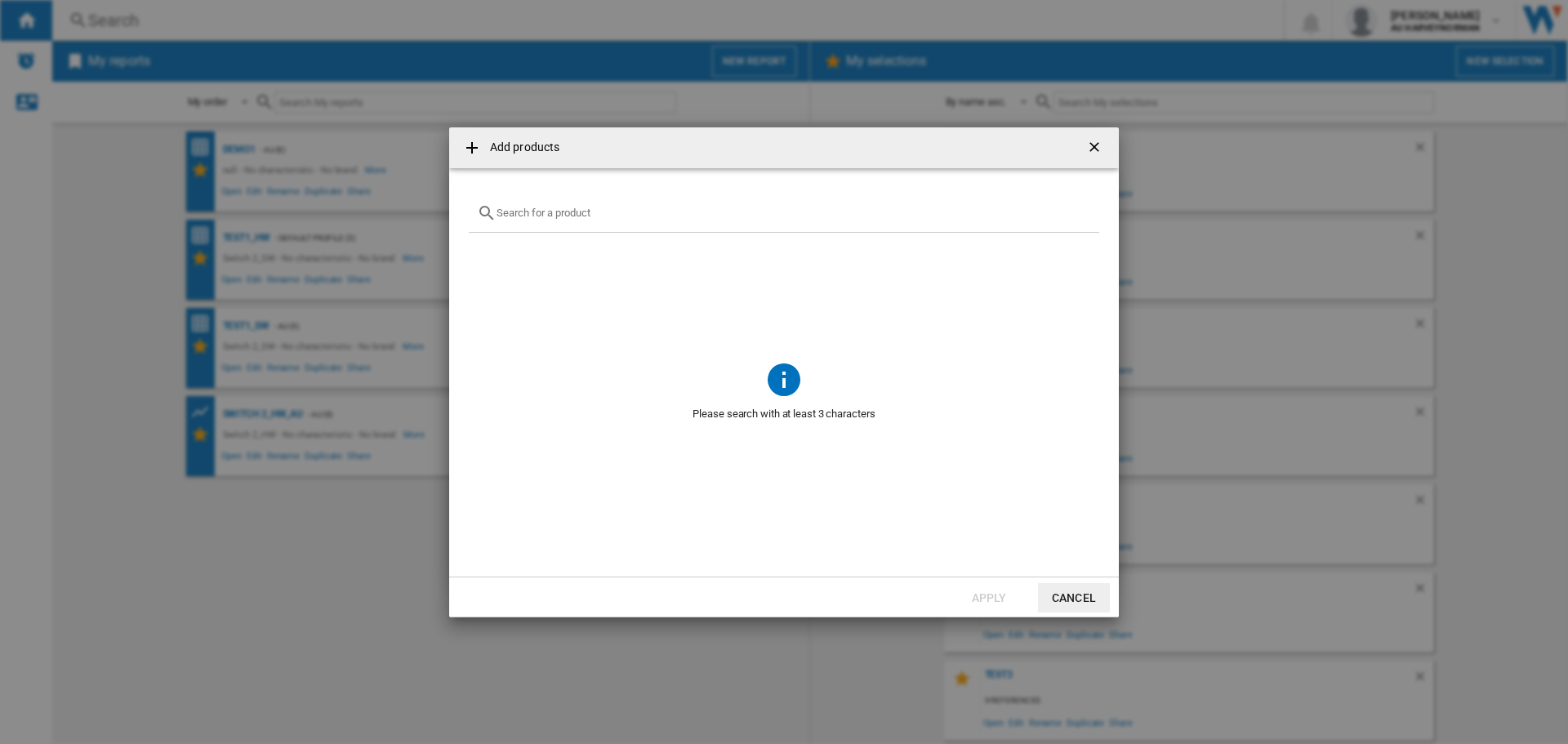
click at [582, 215] on input "Add products ..." at bounding box center [793, 212] width 594 height 12
paste input "NINTENDO SUPER MARIO PARTY JAMBOREE PACK JAMBOREE TV NINTENDO SWITCH 2"
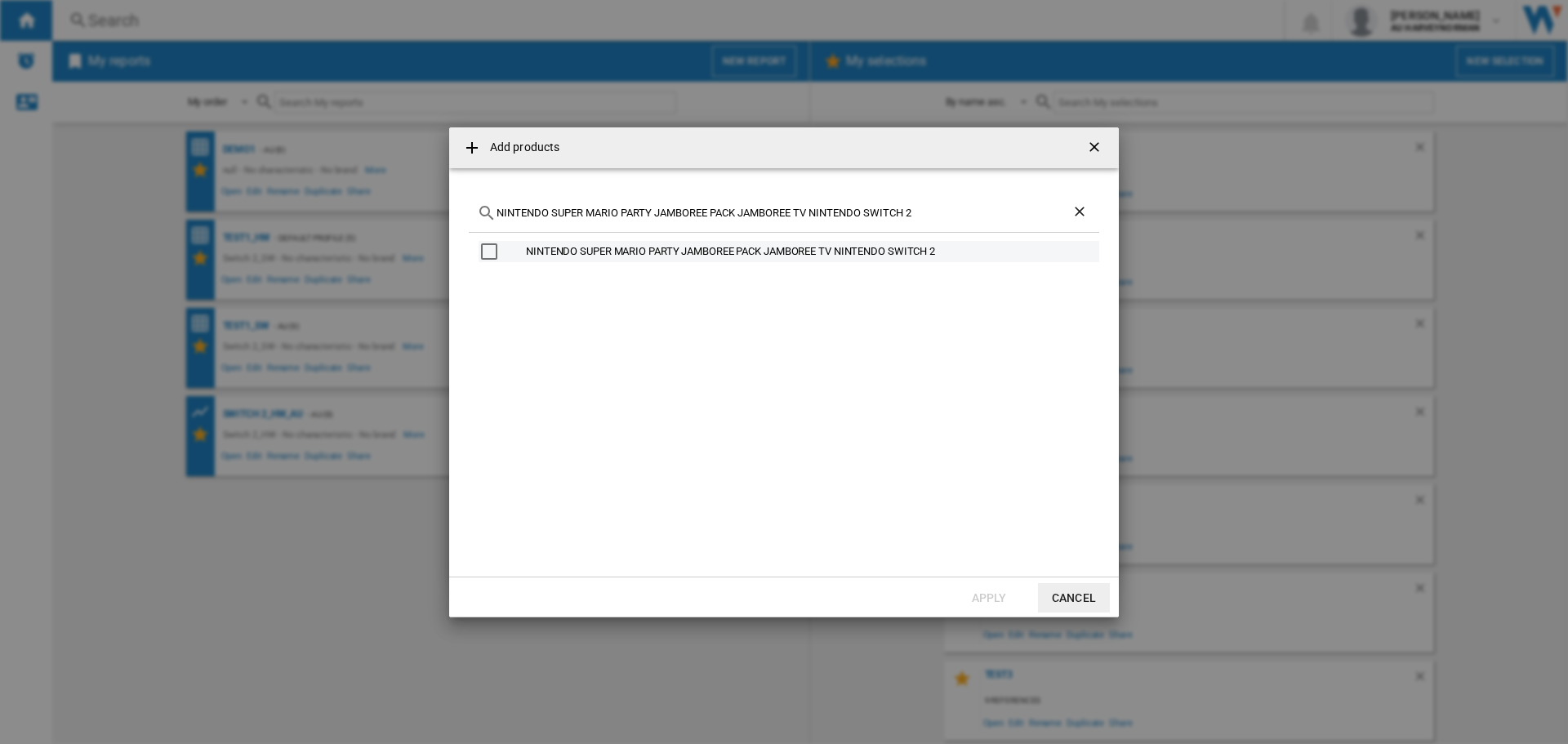
type input "NINTENDO SUPER MARIO PARTY JAMBOREE PACK JAMBOREE TV NINTENDO SWITCH 2"
click at [785, 257] on div "NINTENDO SUPER MARIO PARTY JAMBOREE PACK JAMBOREE TV NINTENDO SWITCH 2" at bounding box center [810, 251] width 571 height 16
click at [965, 592] on button "Apply" at bounding box center [988, 597] width 72 height 29
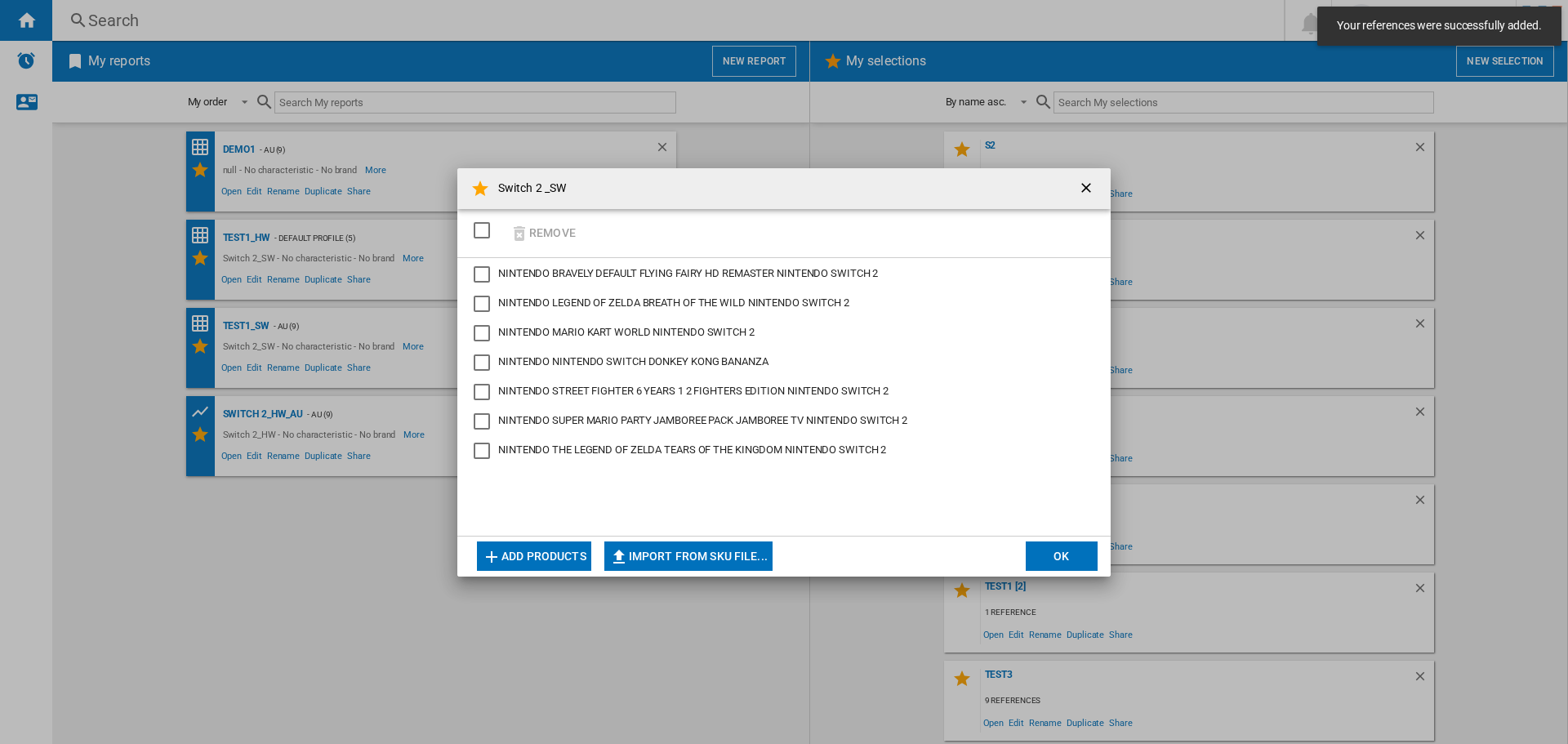
click at [568, 559] on button "Add products" at bounding box center [534, 556] width 114 height 29
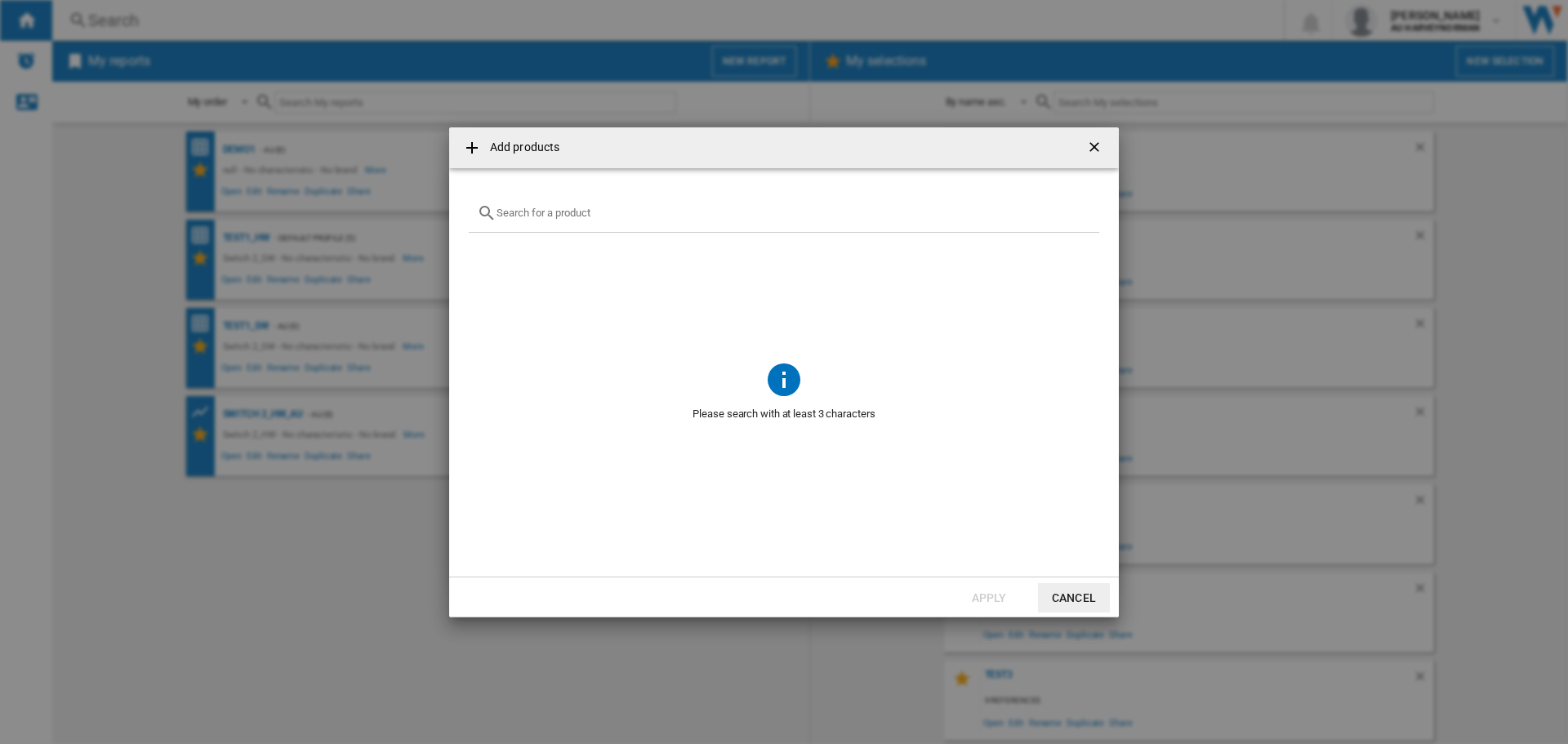
click at [547, 215] on input "Add products ..." at bounding box center [793, 212] width 594 height 12
paste input "NINTENDO [PERSON_NAME] AND THE FORGOTTEN LAND PACK STAR CROSSED WORLD NINTENDO …"
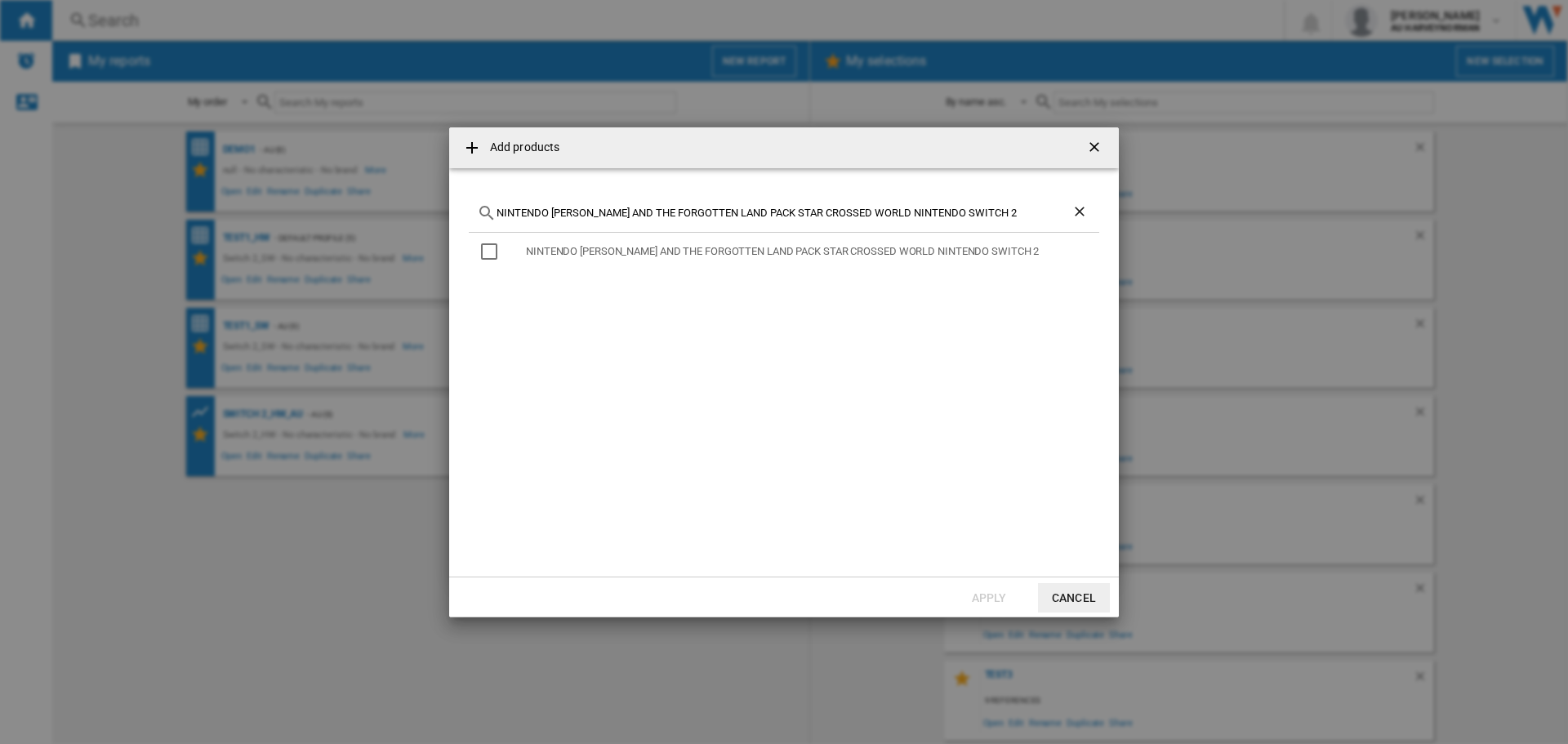
type input "NINTENDO [PERSON_NAME] AND THE FORGOTTEN LAND PACK STAR CROSSED WORLD NINTENDO …"
click at [550, 251] on div "NINTENDO [PERSON_NAME] AND THE FORGOTTEN LAND PACK STAR CROSSED WORLD NINTENDO …" at bounding box center [810, 251] width 571 height 16
click at [1002, 592] on button "Apply" at bounding box center [988, 597] width 72 height 29
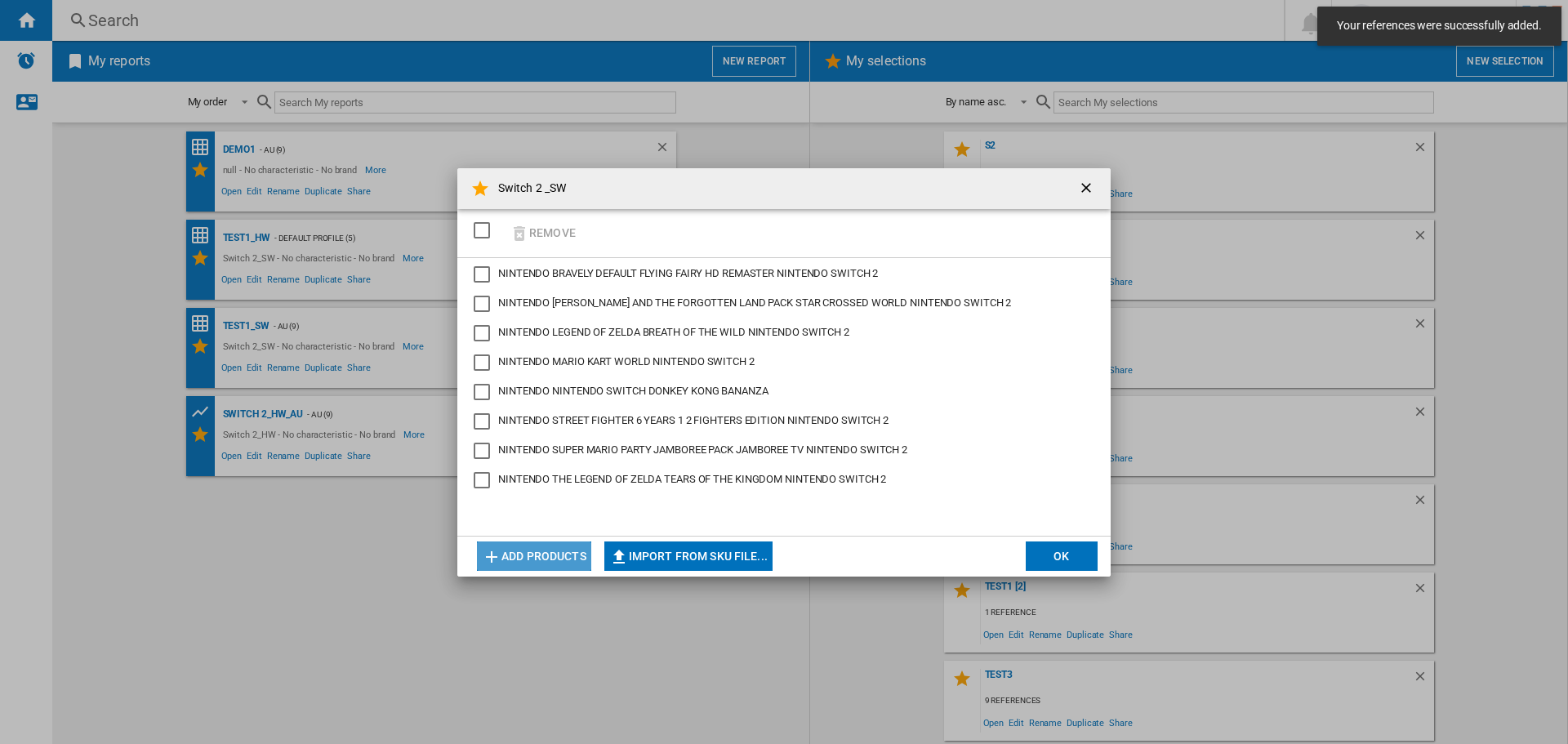
click at [522, 553] on button "Add products" at bounding box center [534, 556] width 114 height 29
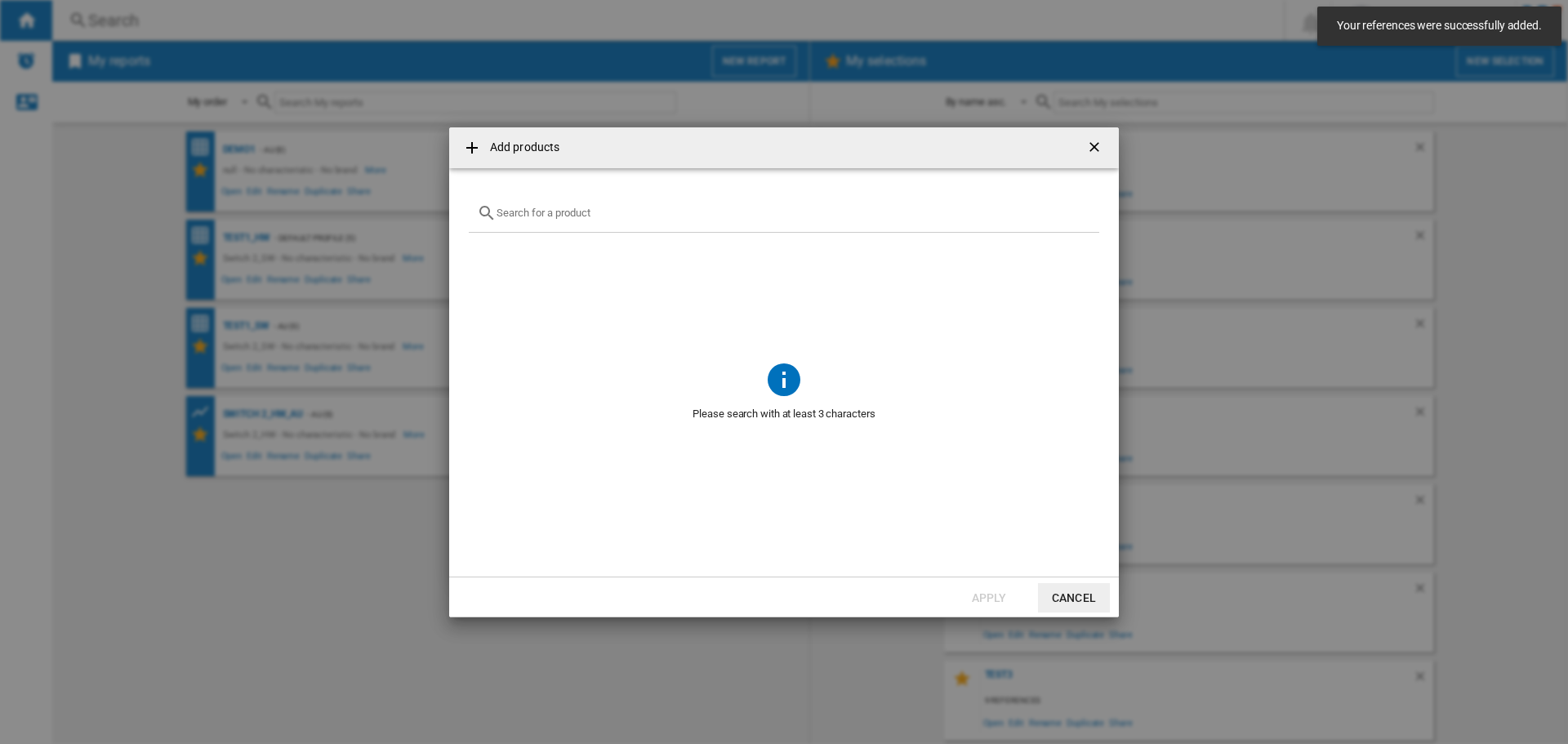
click at [545, 209] on input "Add products ..." at bounding box center [793, 212] width 594 height 12
paste input "NINTENDO POKEMON LEGENDS Z A EDITION NINTENDO SWITCH 2"
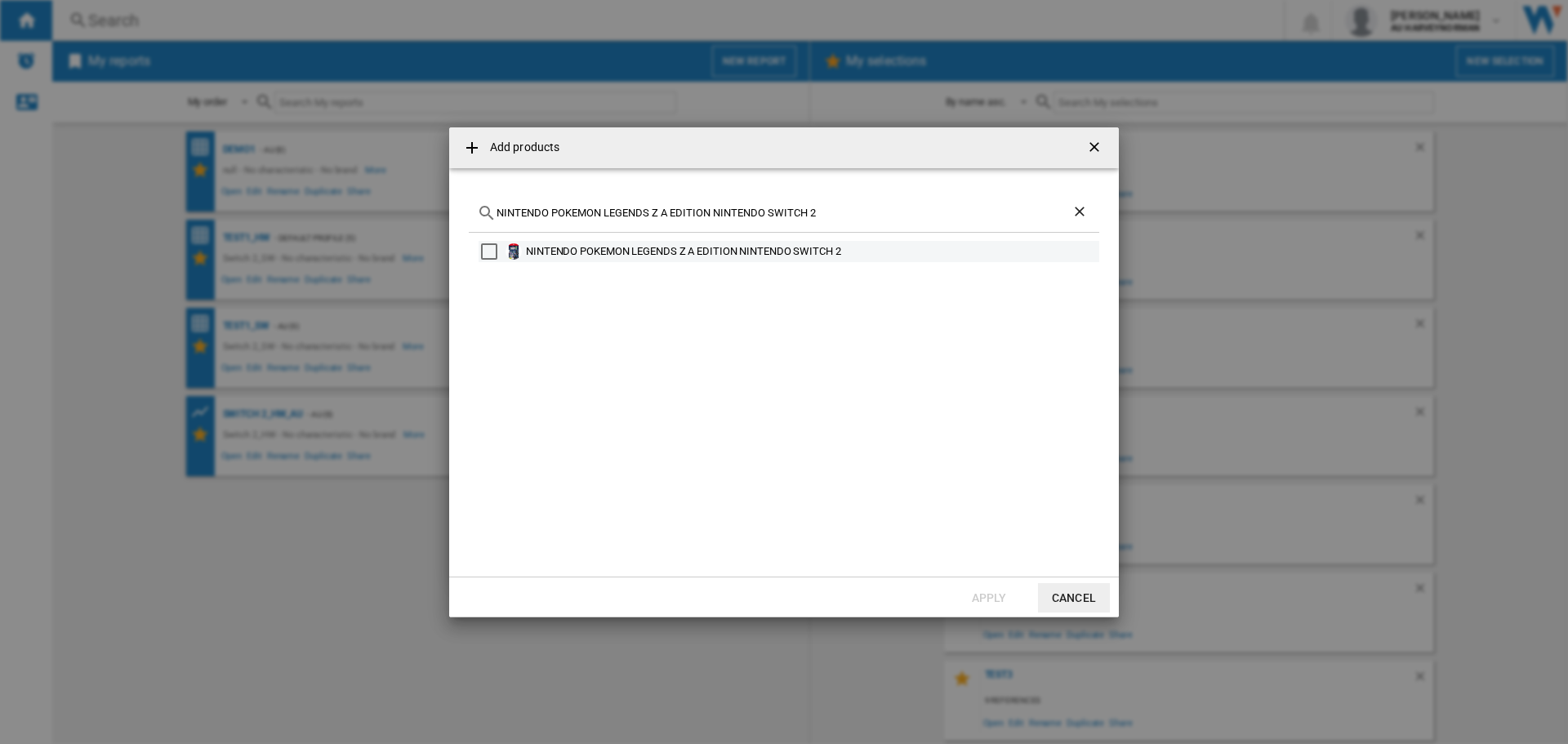
type input "NINTENDO POKEMON LEGENDS Z A EDITION NINTENDO SWITCH 2"
click at [490, 243] on div "Select" at bounding box center [489, 251] width 16 height 16
click at [993, 600] on button "Apply" at bounding box center [988, 597] width 72 height 29
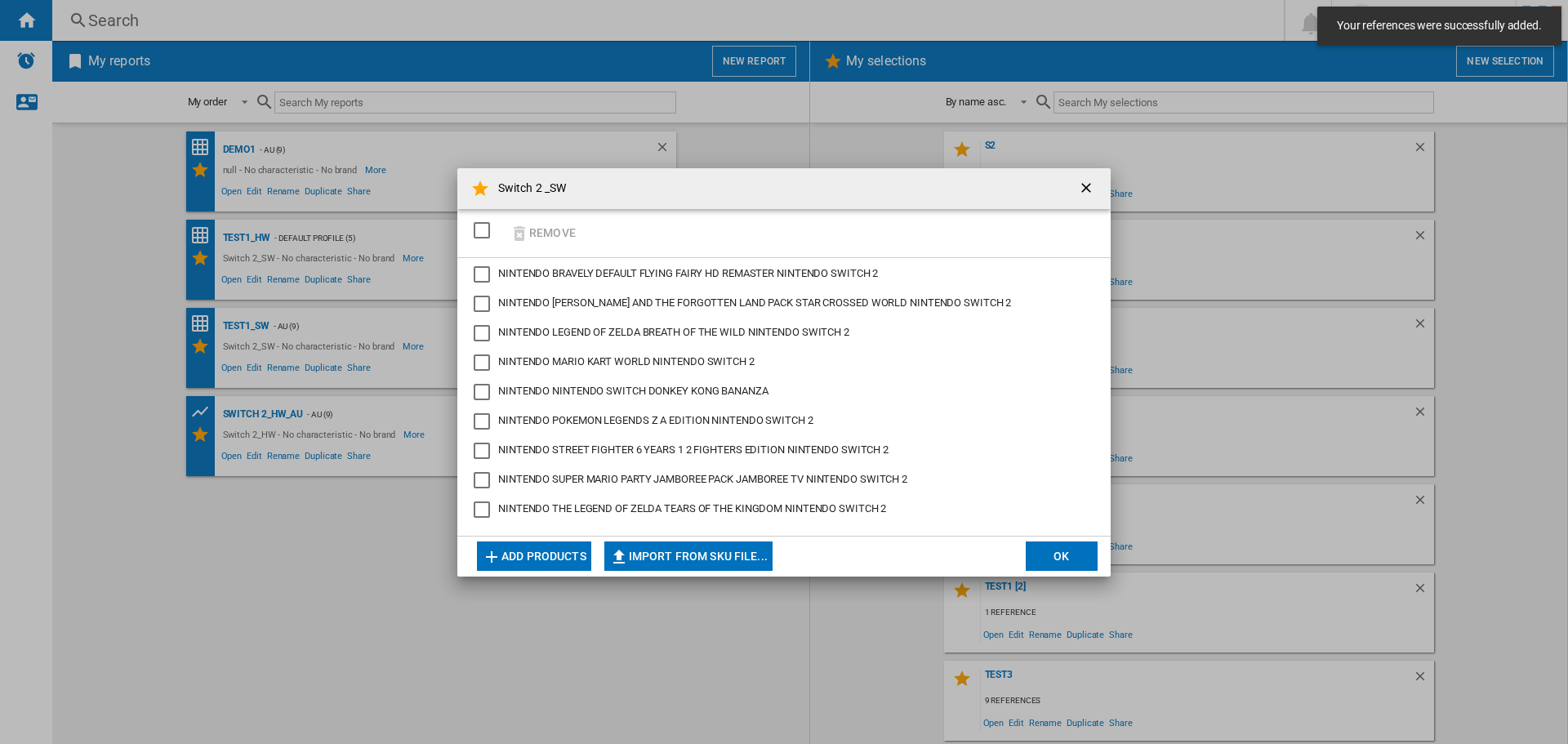
click at [1058, 563] on button "OK" at bounding box center [1061, 556] width 72 height 29
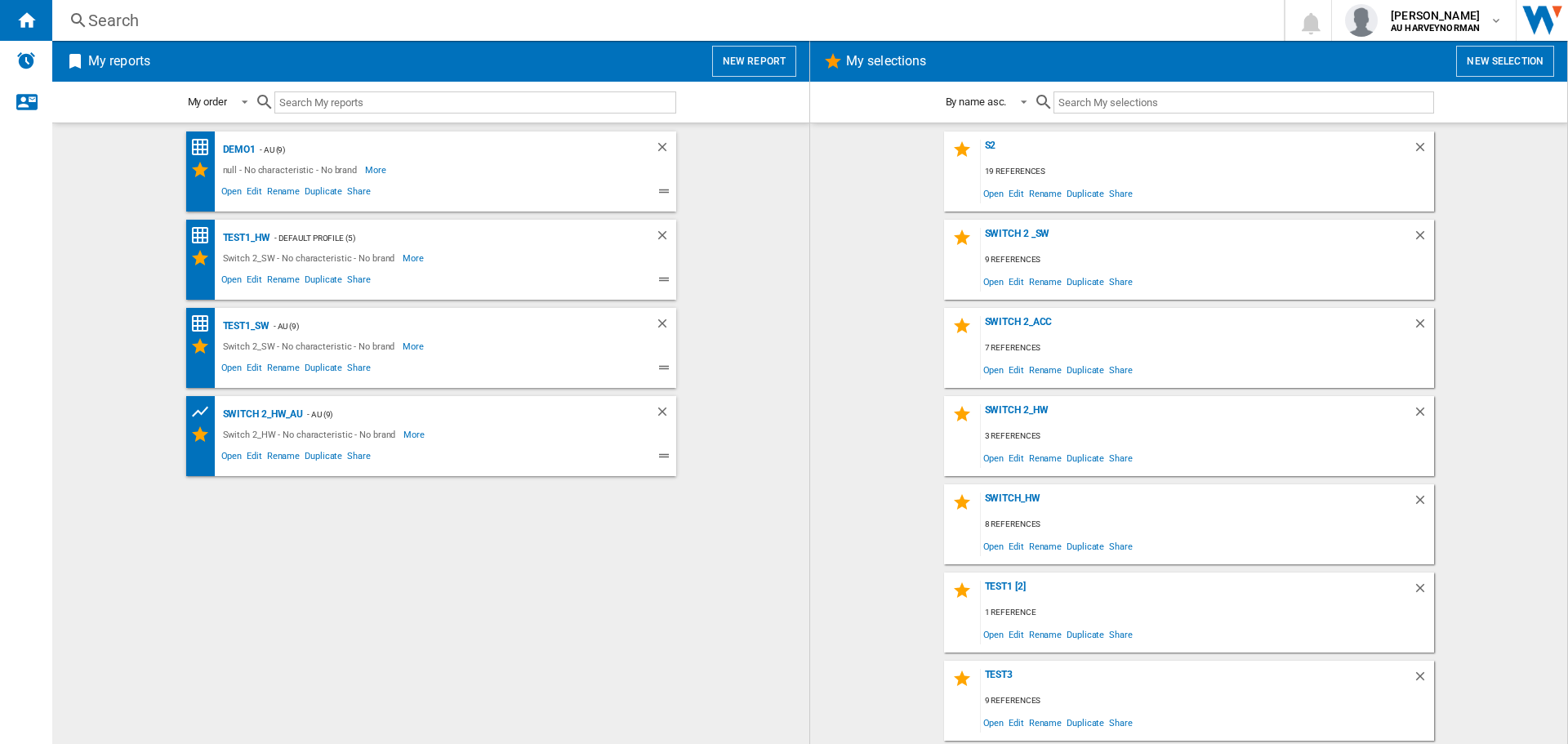
click at [734, 61] on button "New report" at bounding box center [754, 61] width 84 height 31
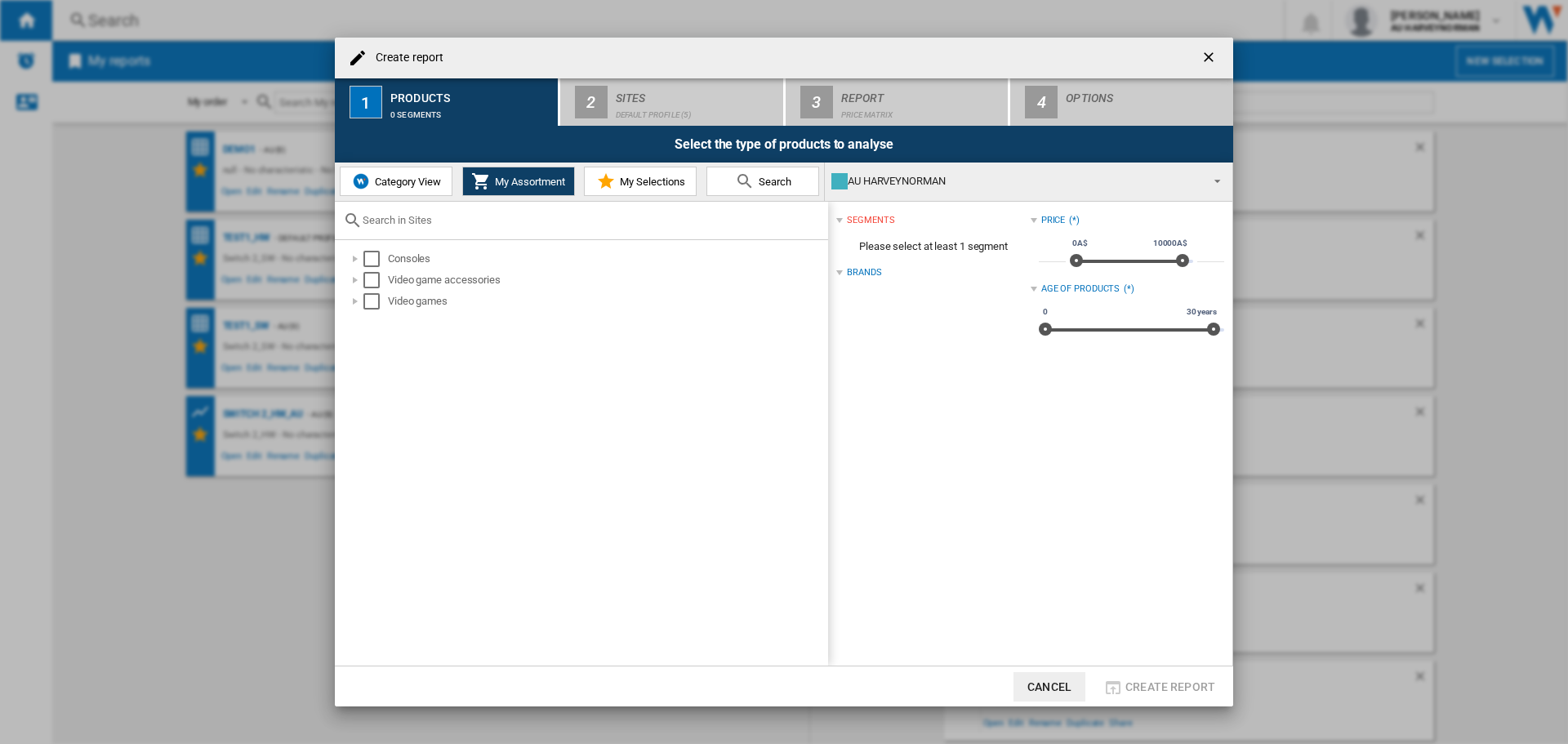
click at [528, 185] on span "My Assortment" at bounding box center [528, 181] width 74 height 12
click at [625, 189] on button "My Selections" at bounding box center [640, 181] width 113 height 29
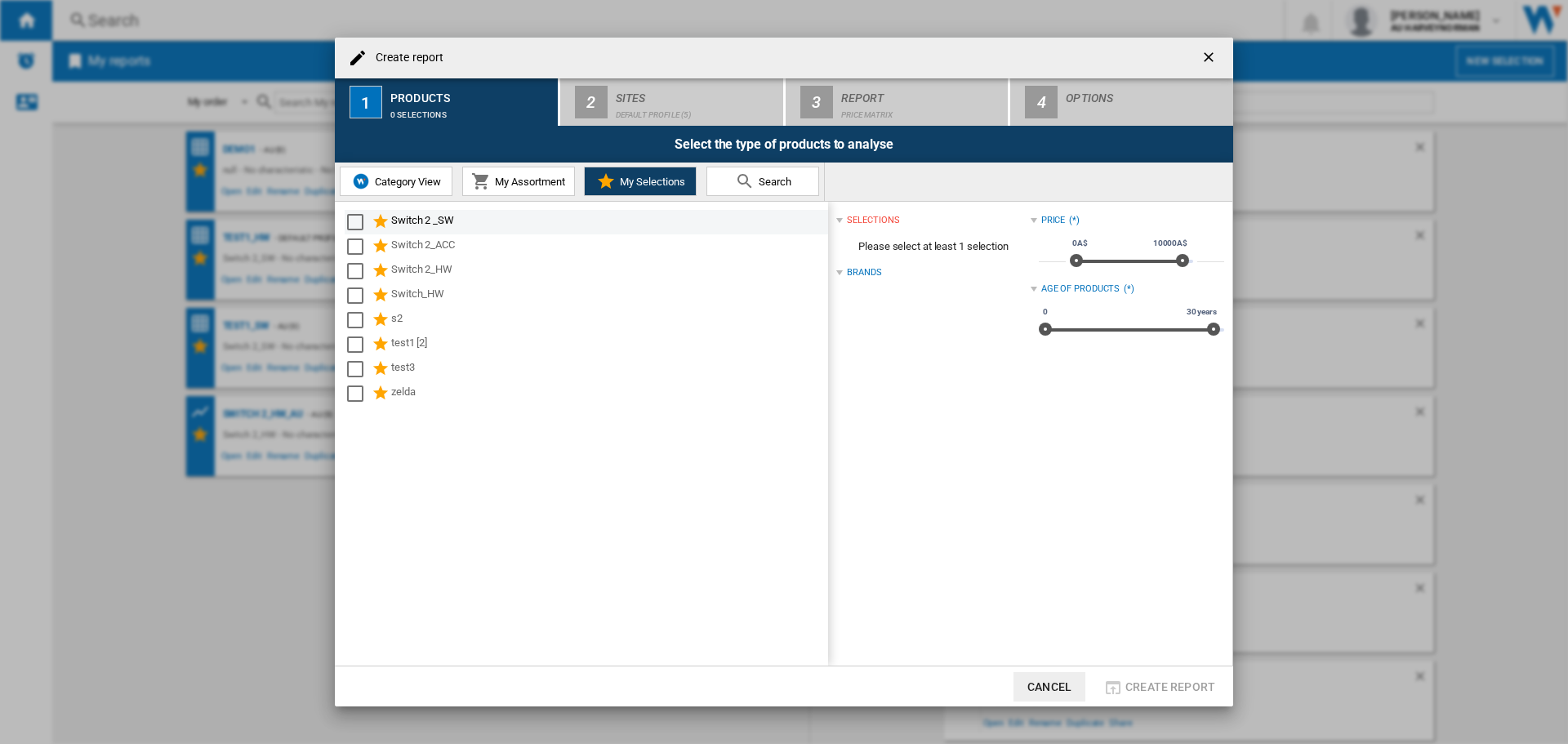
click at [414, 223] on div "Switch 2 _SW" at bounding box center [608, 222] width 435 height 20
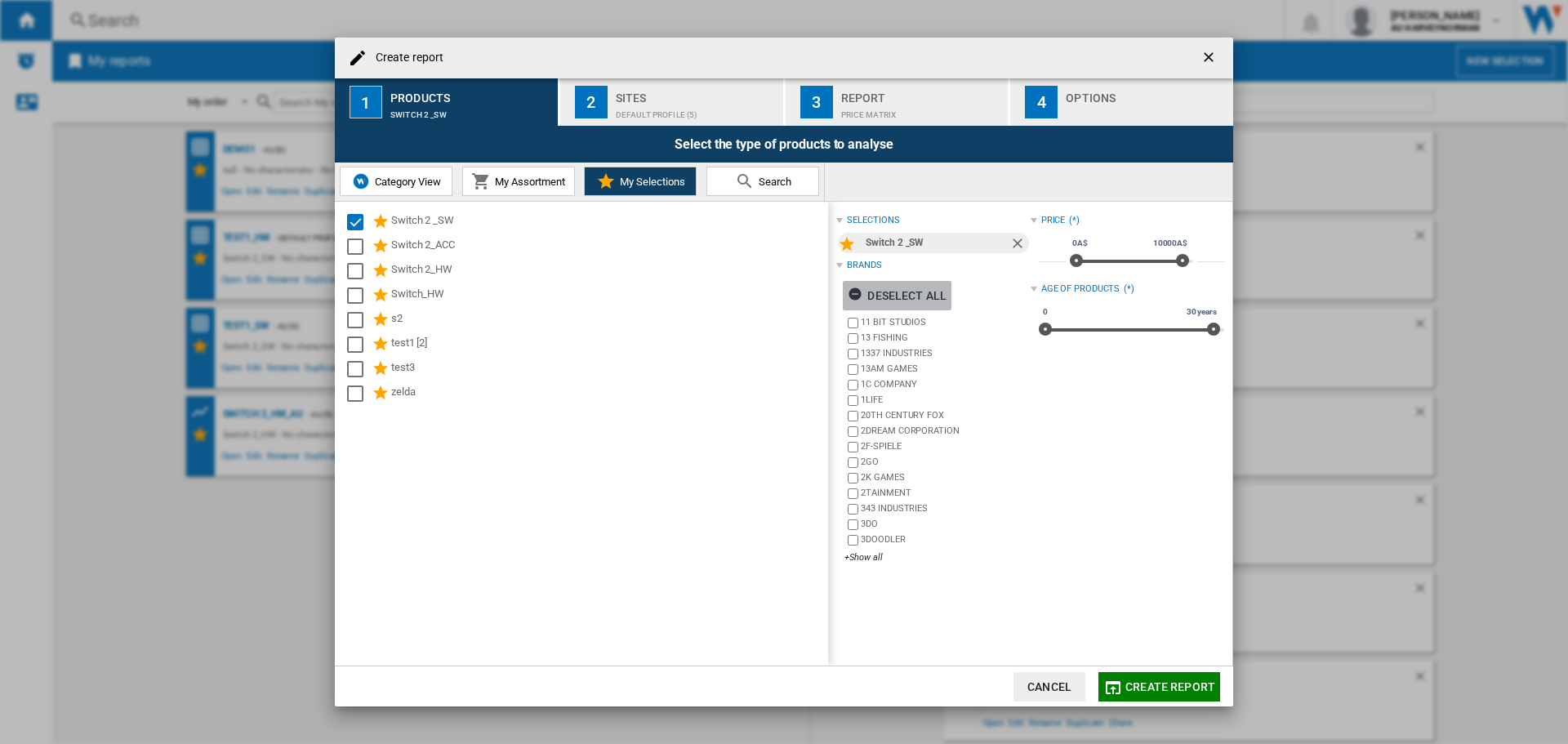
click at [900, 293] on div "Deselect all" at bounding box center [897, 296] width 99 height 29
click at [865, 553] on div "+Show all" at bounding box center [936, 556] width 185 height 12
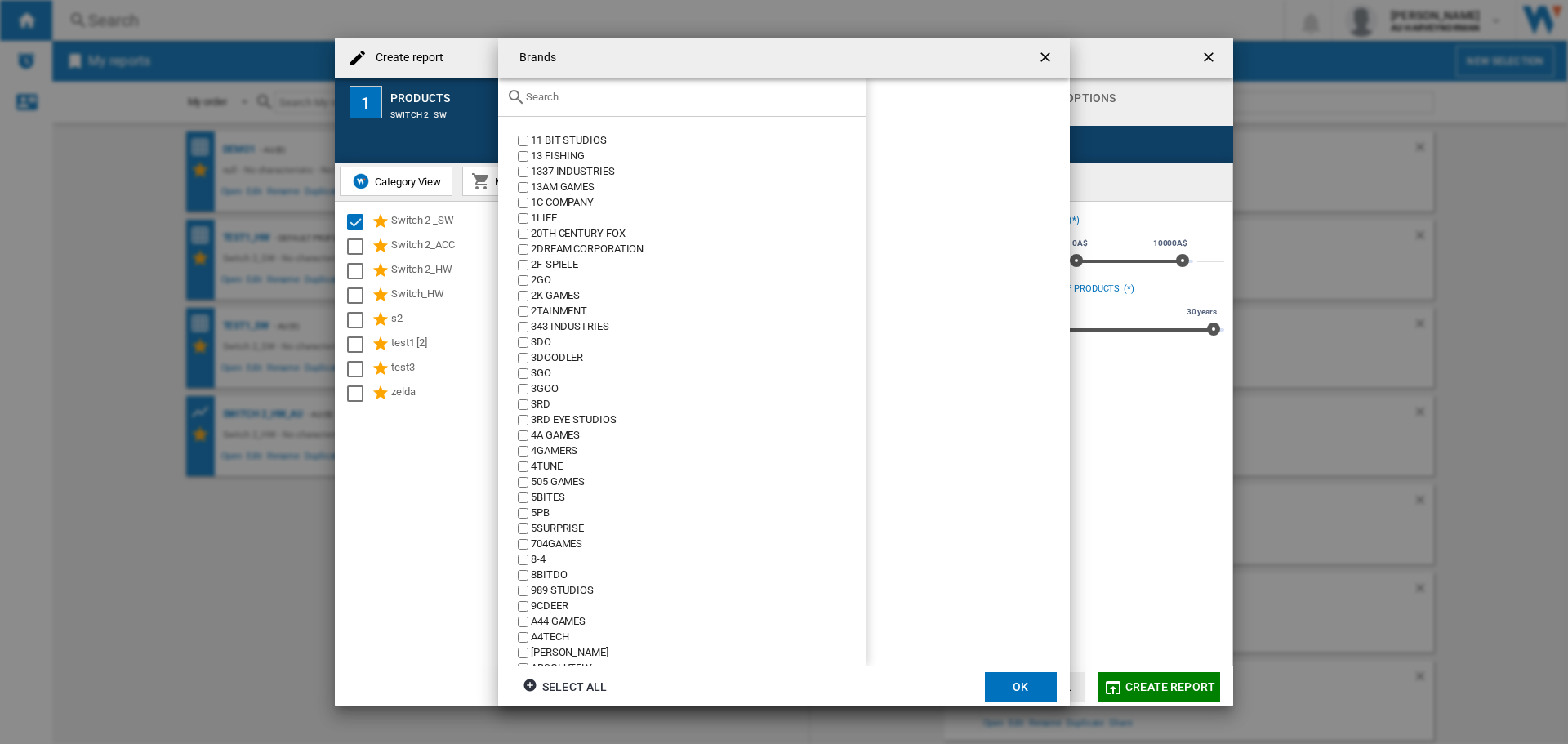
click at [529, 103] on input "Brands 11 ..." at bounding box center [691, 96] width 331 height 12
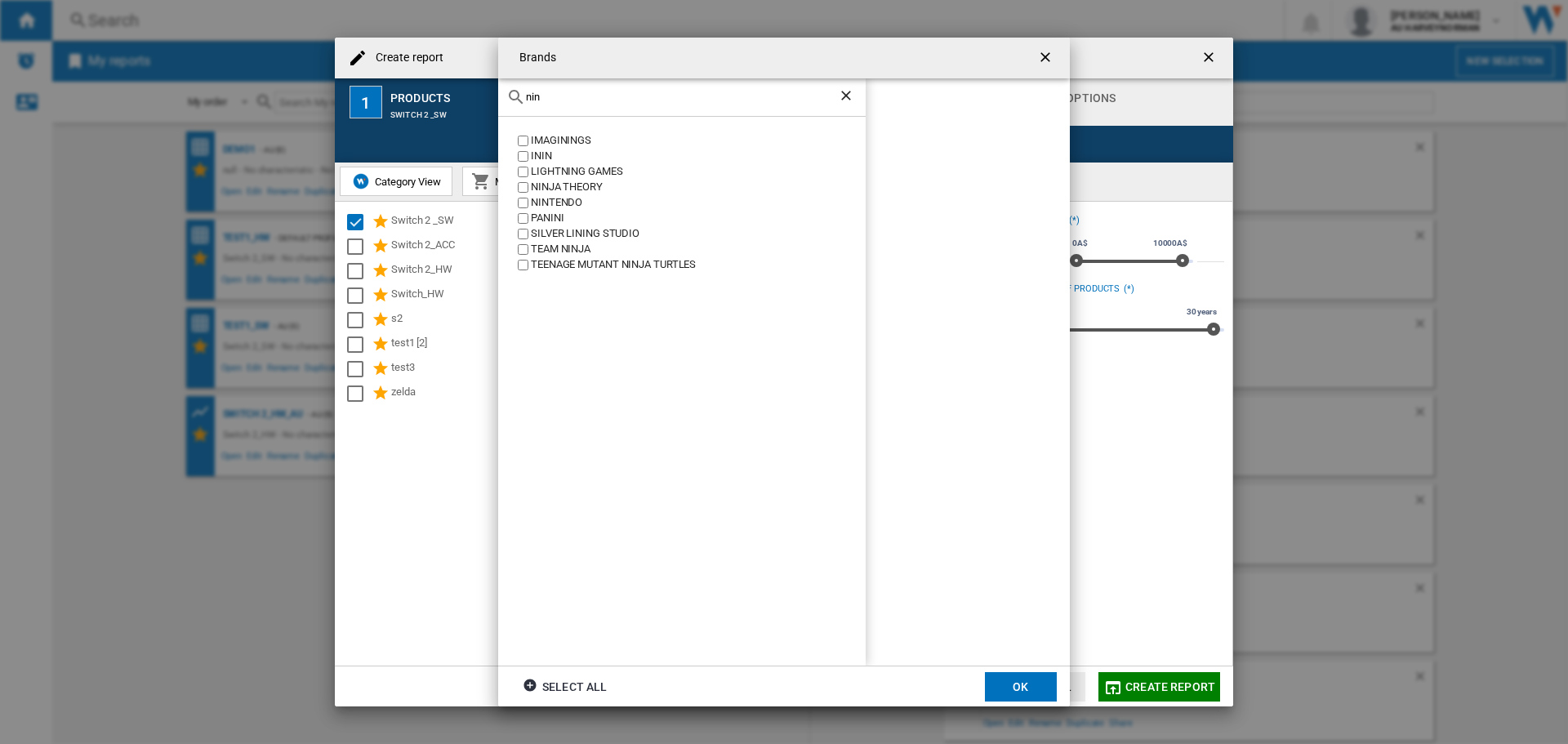
type input "nin"
click at [544, 199] on div "NINTENDO" at bounding box center [698, 202] width 335 height 15
click at [1002, 682] on button "OK" at bounding box center [1020, 686] width 72 height 29
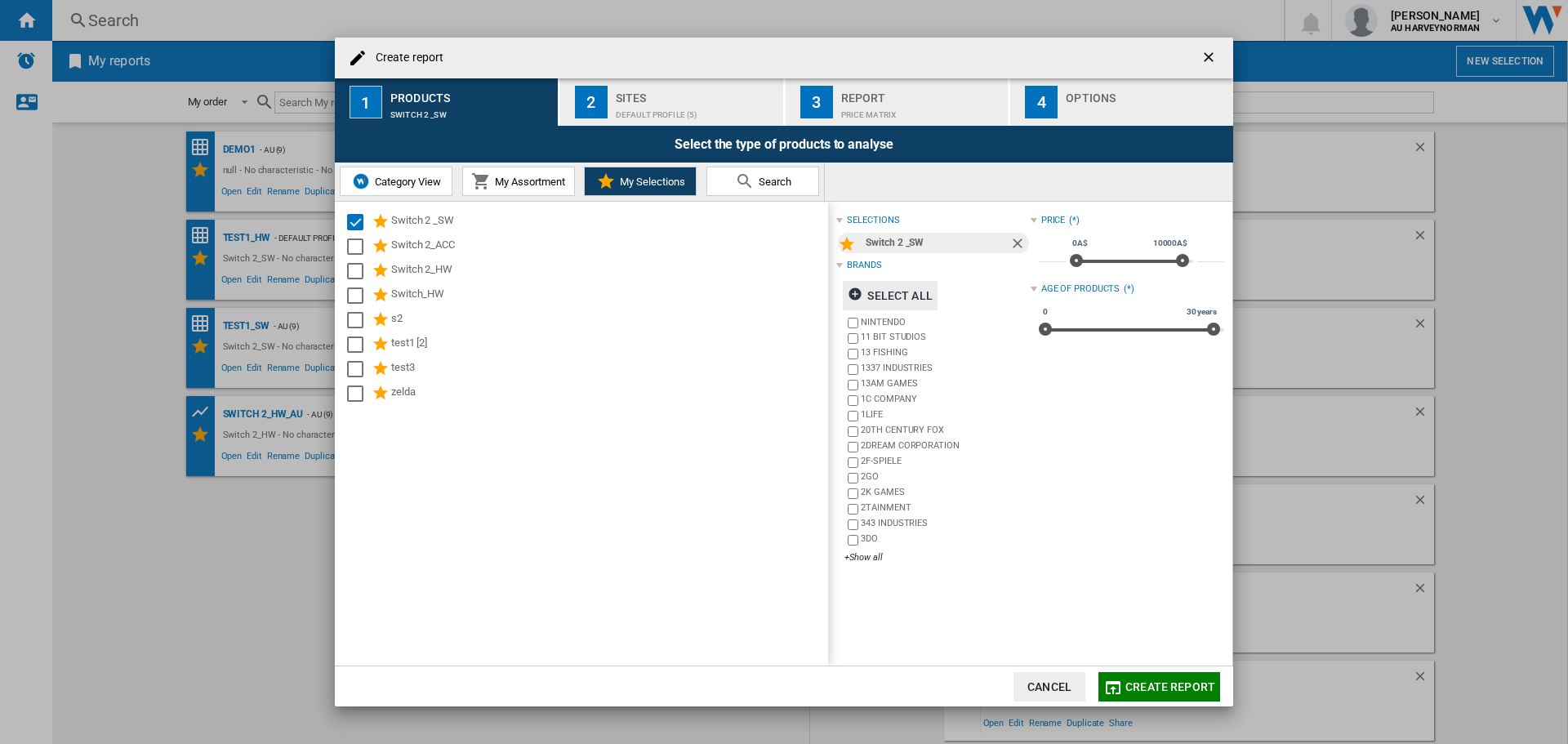
click at [738, 126] on div "Select the type of products to analyse" at bounding box center [784, 144] width 898 height 36
click at [727, 110] on div "Default profile (5)" at bounding box center [695, 110] width 161 height 17
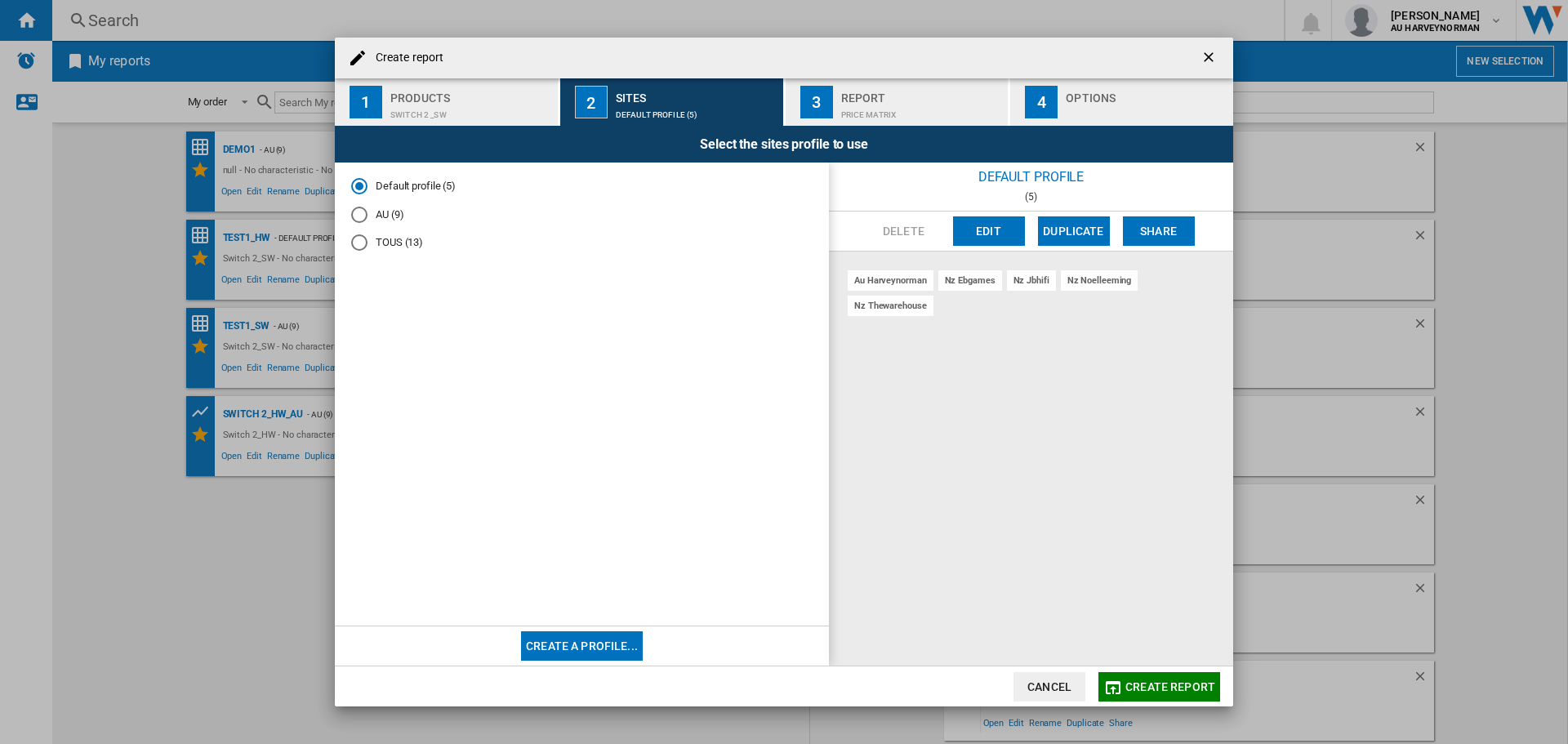
click at [368, 211] on md-radio-button "AU (9)" at bounding box center [582, 214] width 461 height 15
click at [1138, 684] on span "Create report" at bounding box center [1170, 686] width 90 height 13
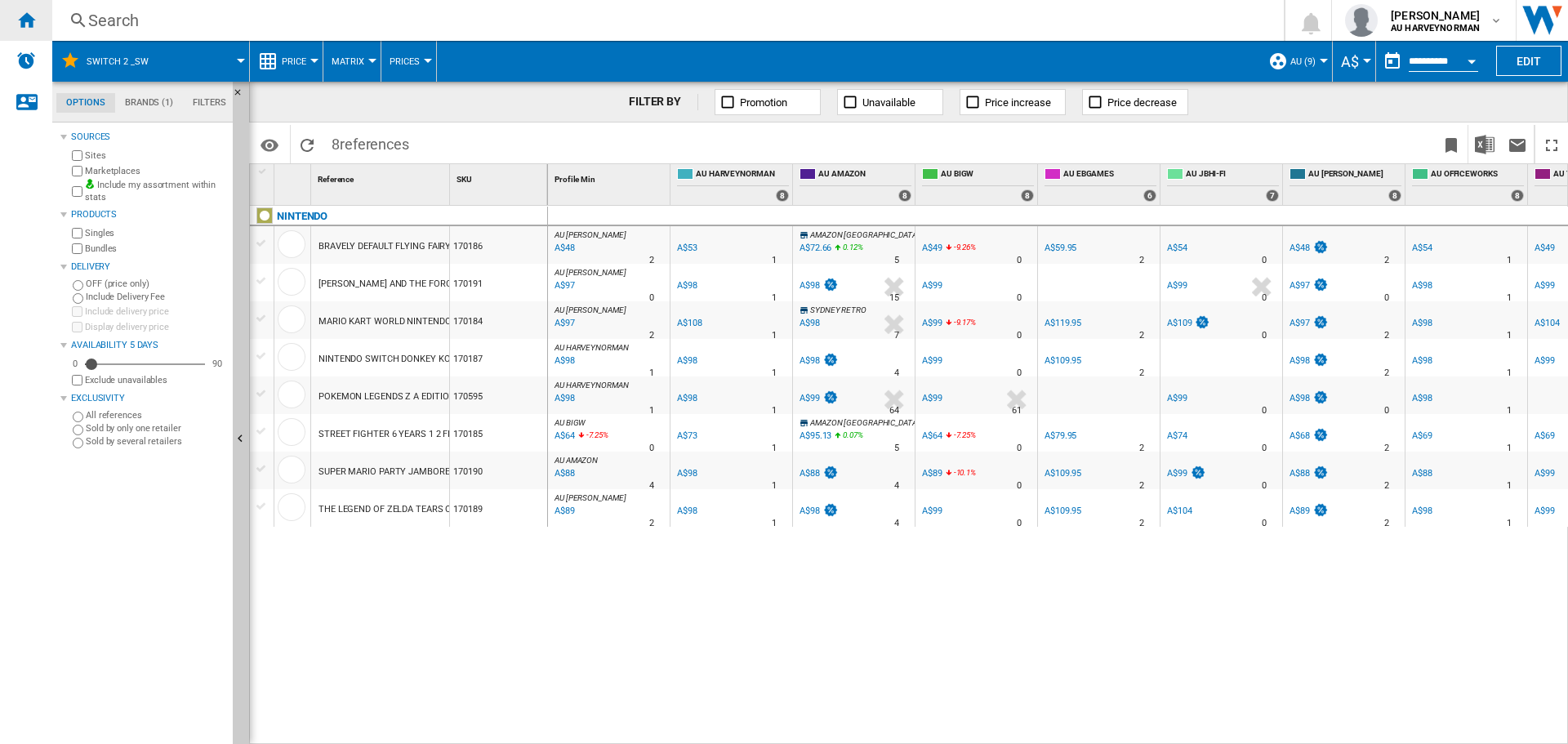
click at [30, 34] on div "Home" at bounding box center [26, 20] width 53 height 41
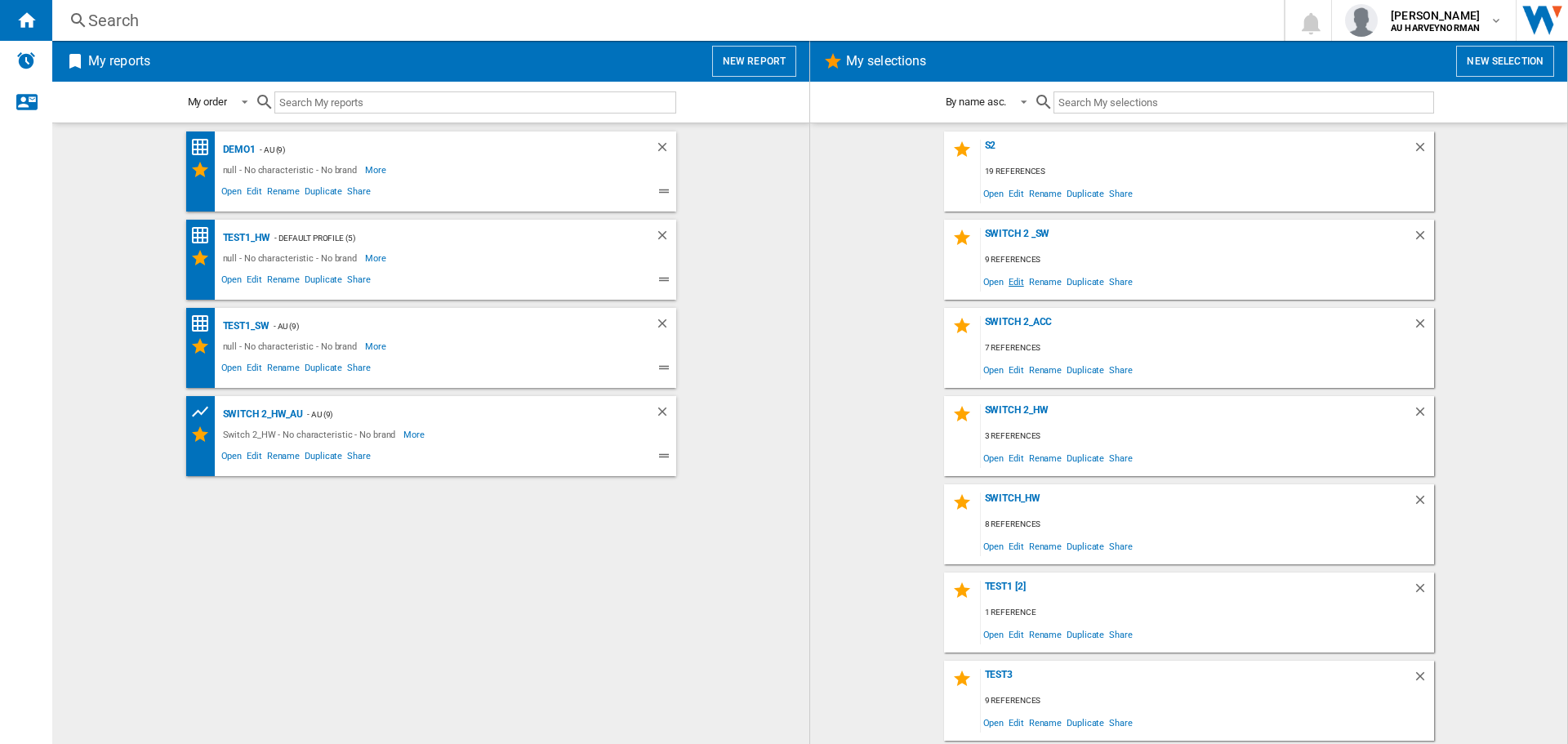
click at [1007, 287] on span "Edit" at bounding box center [1015, 281] width 20 height 22
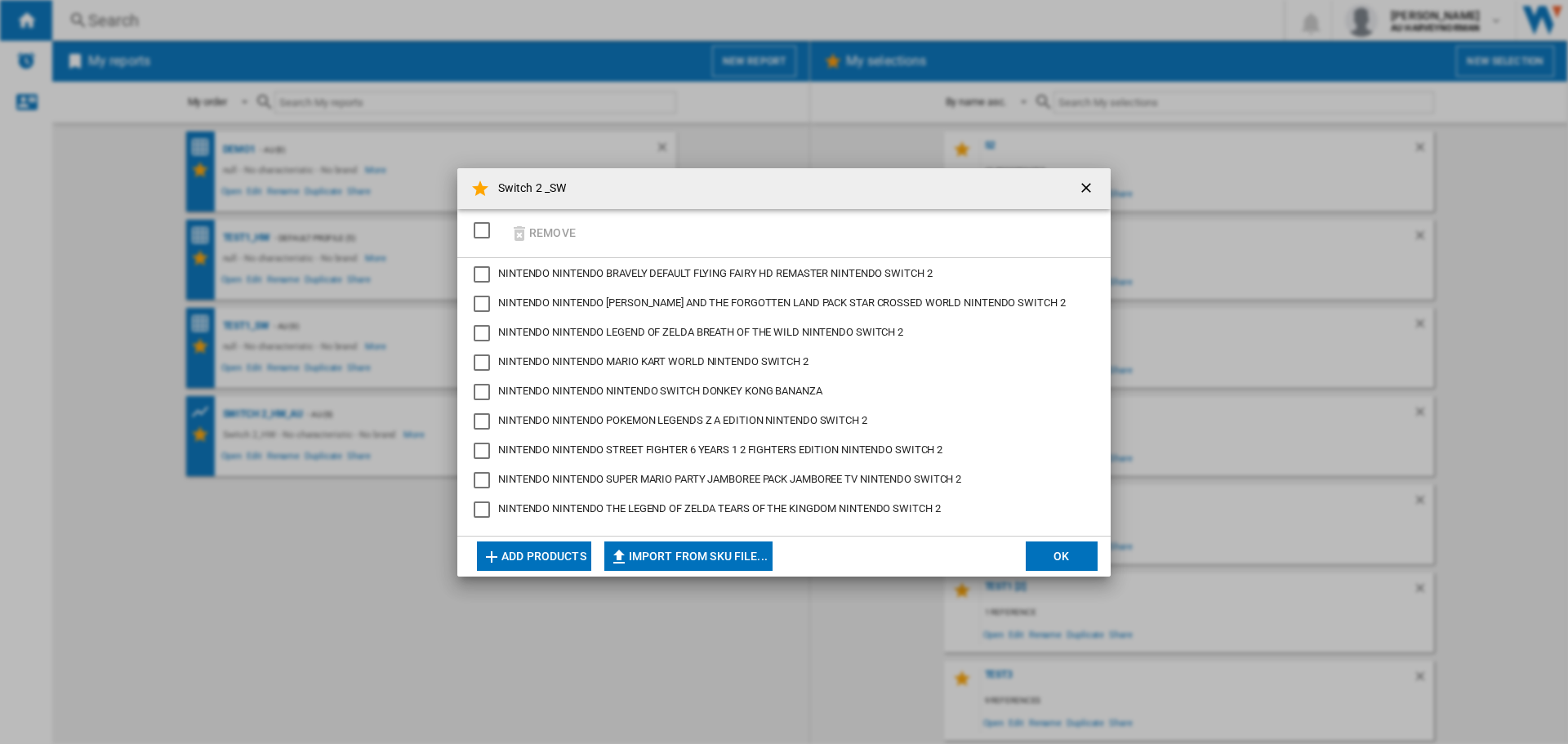
click at [765, 338] on div "NINTENDO NINTENDO LEGEND OF ZELDA BREATH OF THE WILD NINTENDO SWITCH 2" at bounding box center [701, 332] width 405 height 15
click at [552, 227] on button "Remove" at bounding box center [543, 233] width 76 height 38
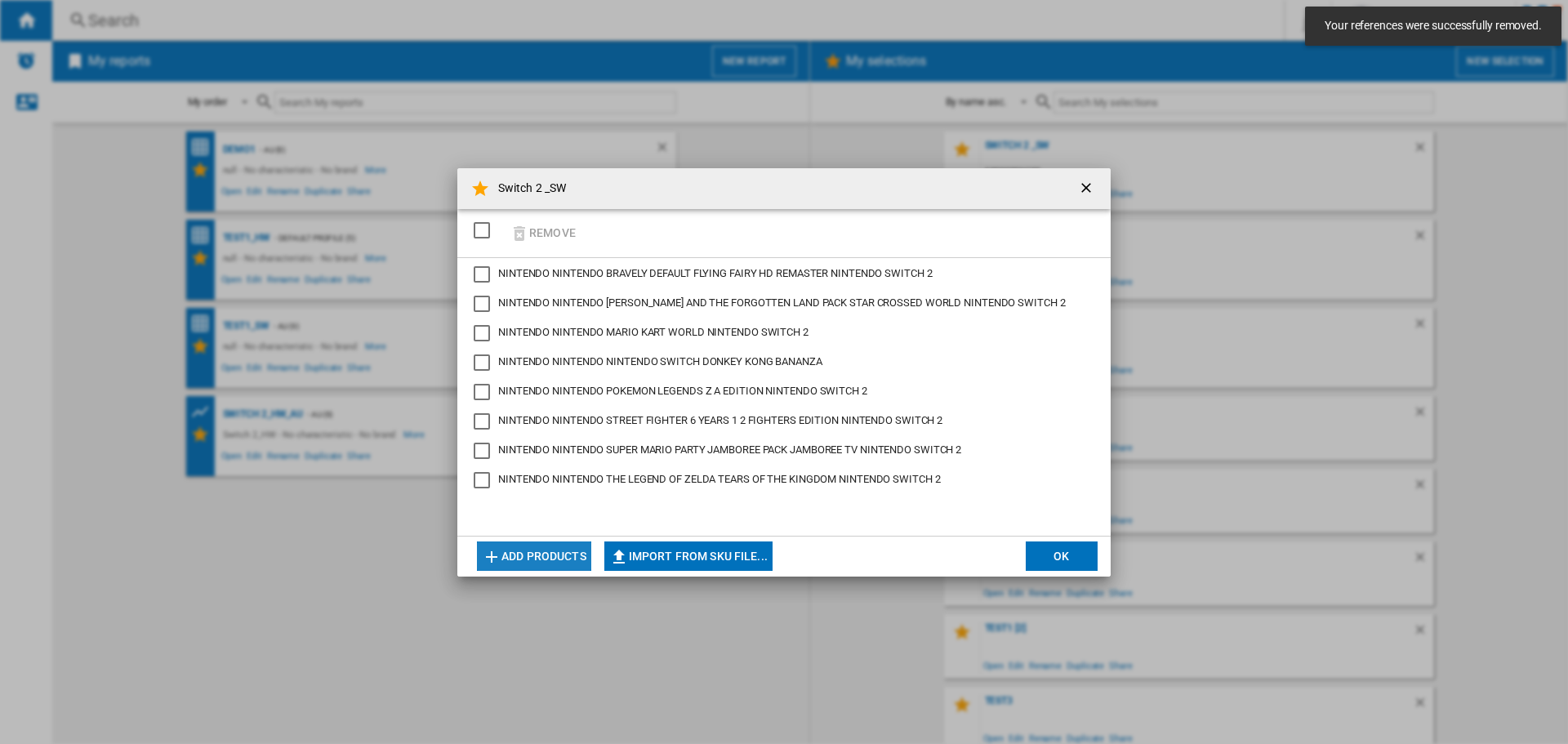
click at [558, 562] on button "Add products" at bounding box center [534, 556] width 114 height 29
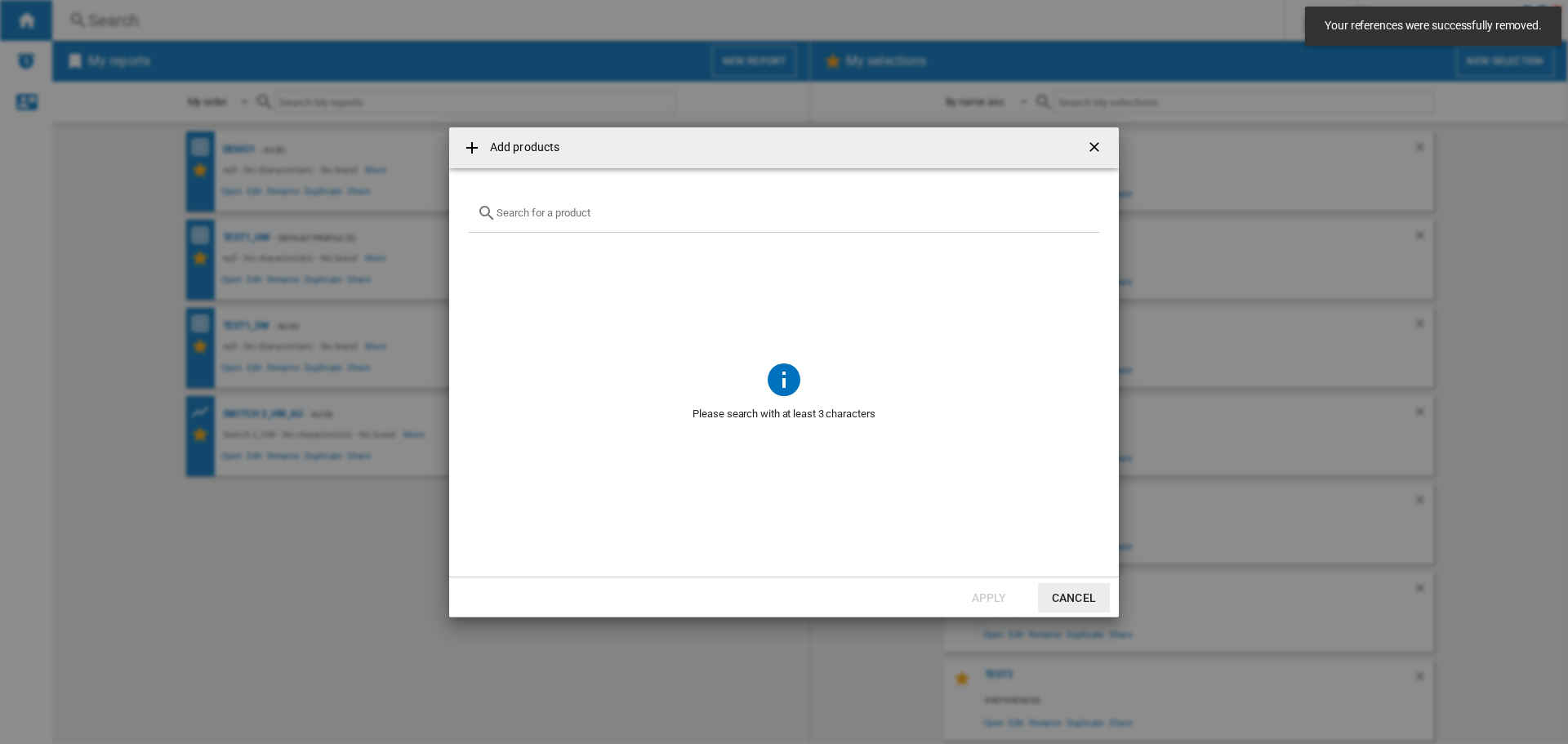
click at [501, 214] on input "Add products ..." at bounding box center [793, 212] width 594 height 12
paste input "NINTENDO THE LEGEND OF ZELDA BREATH OF THE WILD NINTENDO SWITCH 2"
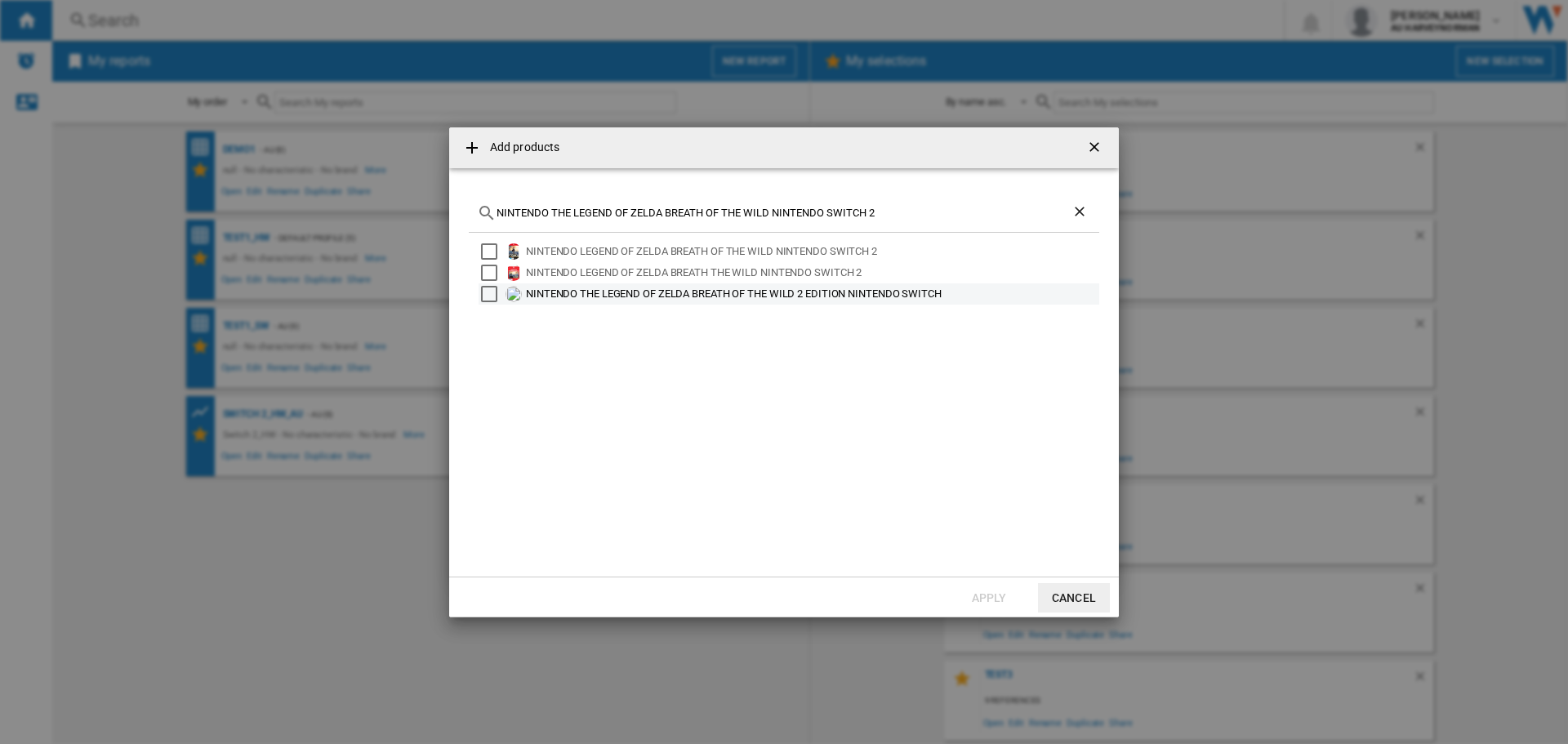
type input "NINTENDO THE LEGEND OF ZELDA BREATH OF THE WILD NINTENDO SWITCH 2"
click at [525, 297] on div "NINTENDO THE LEGEND OF ZELDA BREATH OF THE WILD 2 EDITION NINTENDO SWITCH" at bounding box center [789, 293] width 621 height 21
click at [492, 294] on div "Select" at bounding box center [489, 294] width 16 height 16
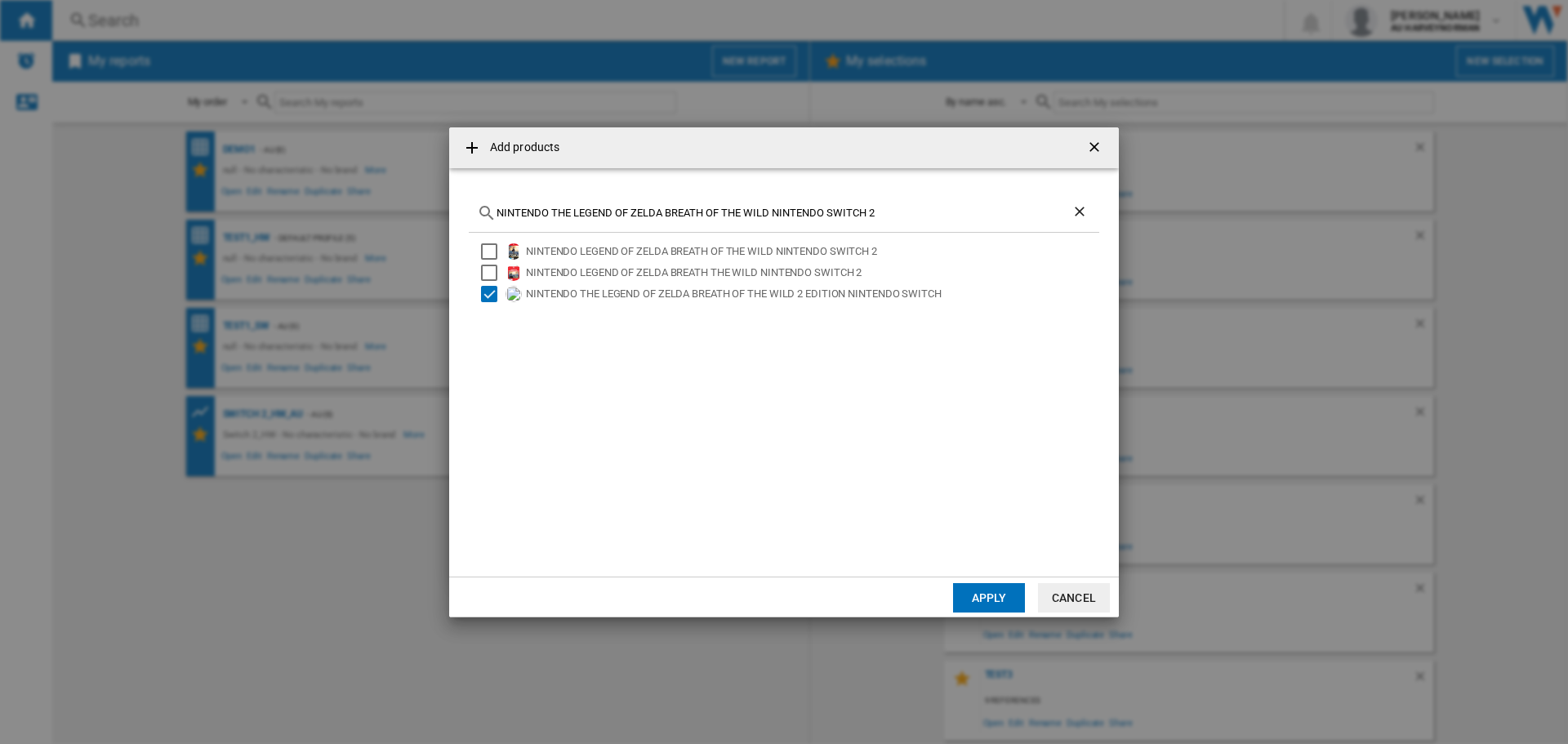
click at [992, 607] on button "Apply" at bounding box center [988, 597] width 72 height 29
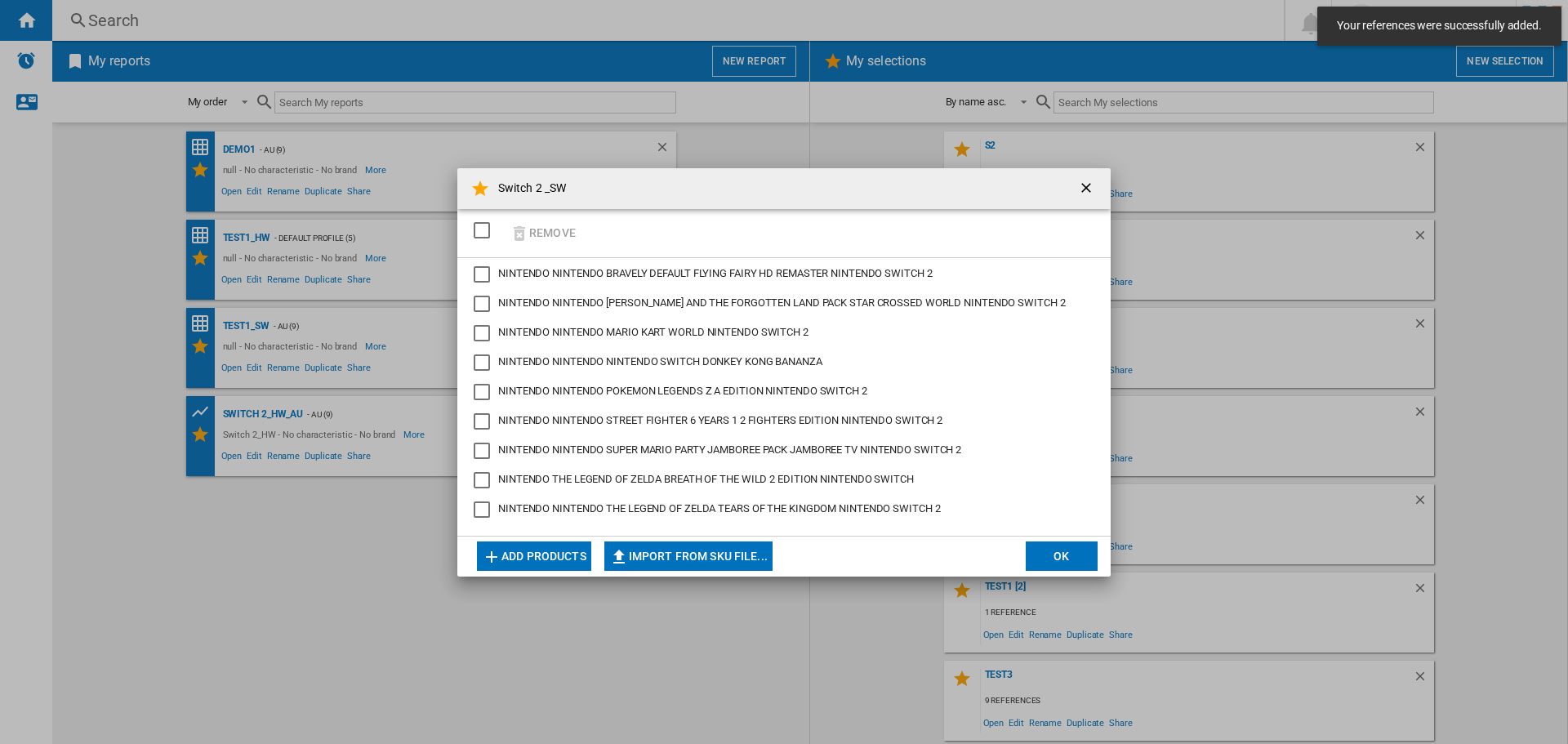
click at [1060, 556] on button "OK" at bounding box center [1061, 556] width 72 height 29
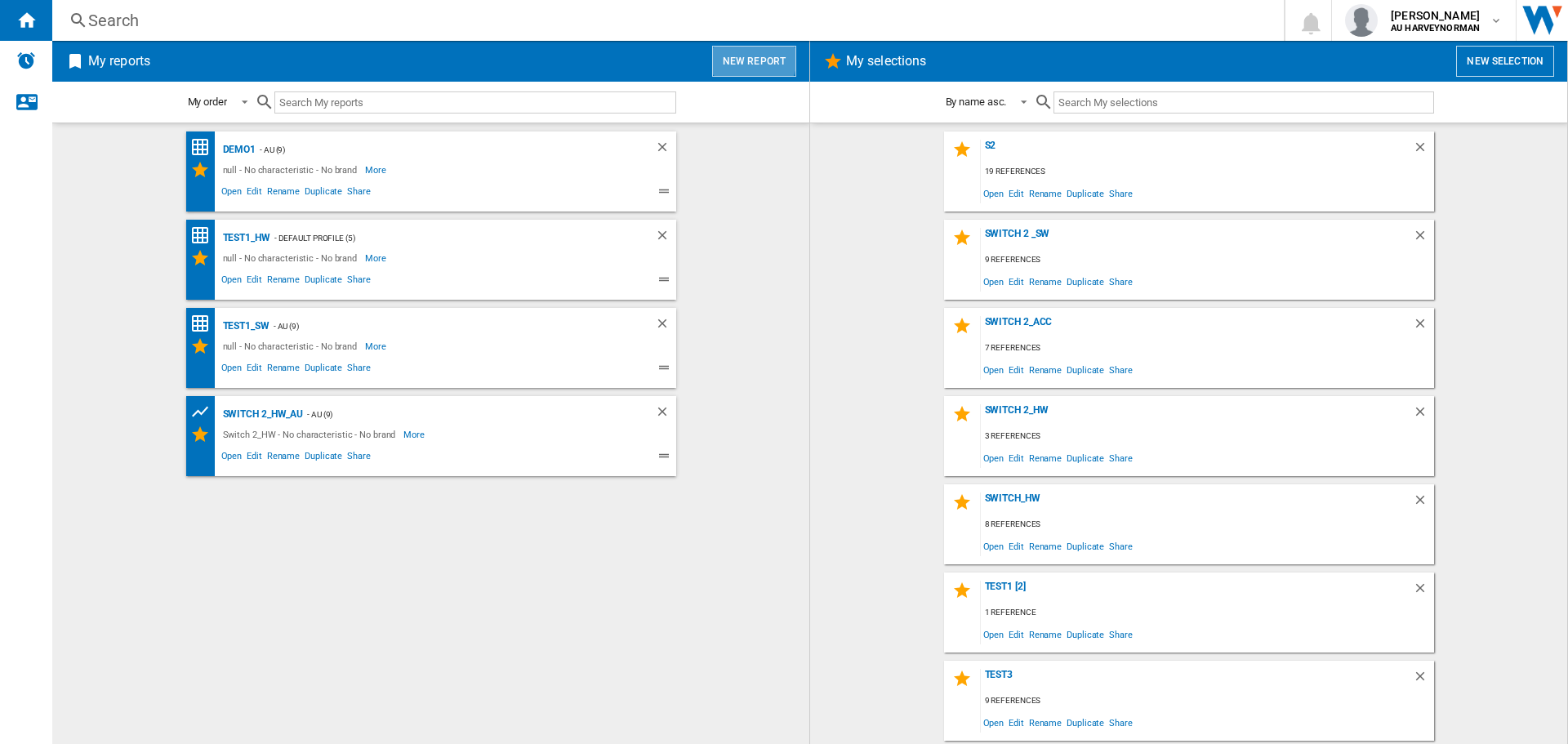
click at [746, 56] on button "New report" at bounding box center [754, 61] width 84 height 31
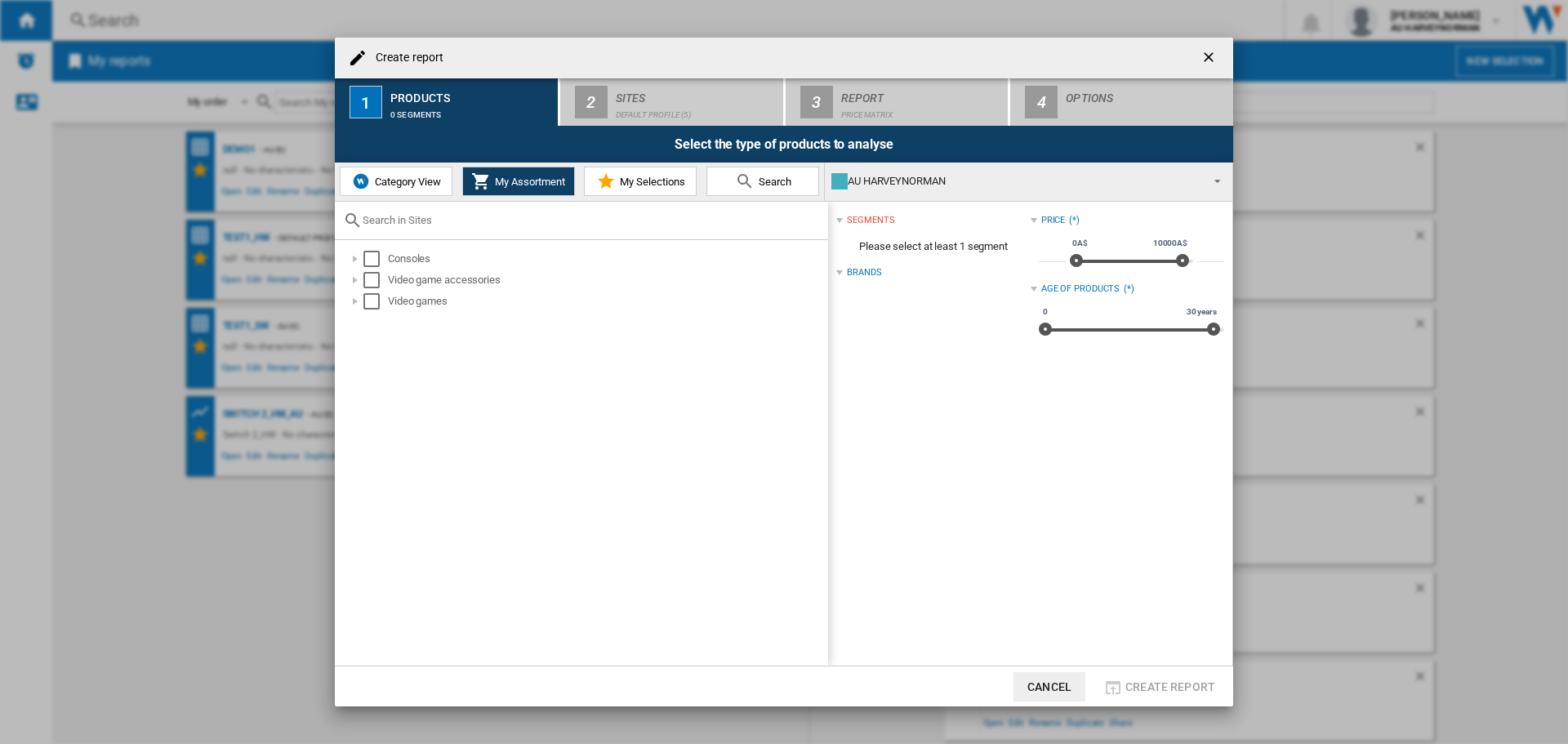
click at [628, 181] on span "My Selections" at bounding box center [650, 181] width 69 height 12
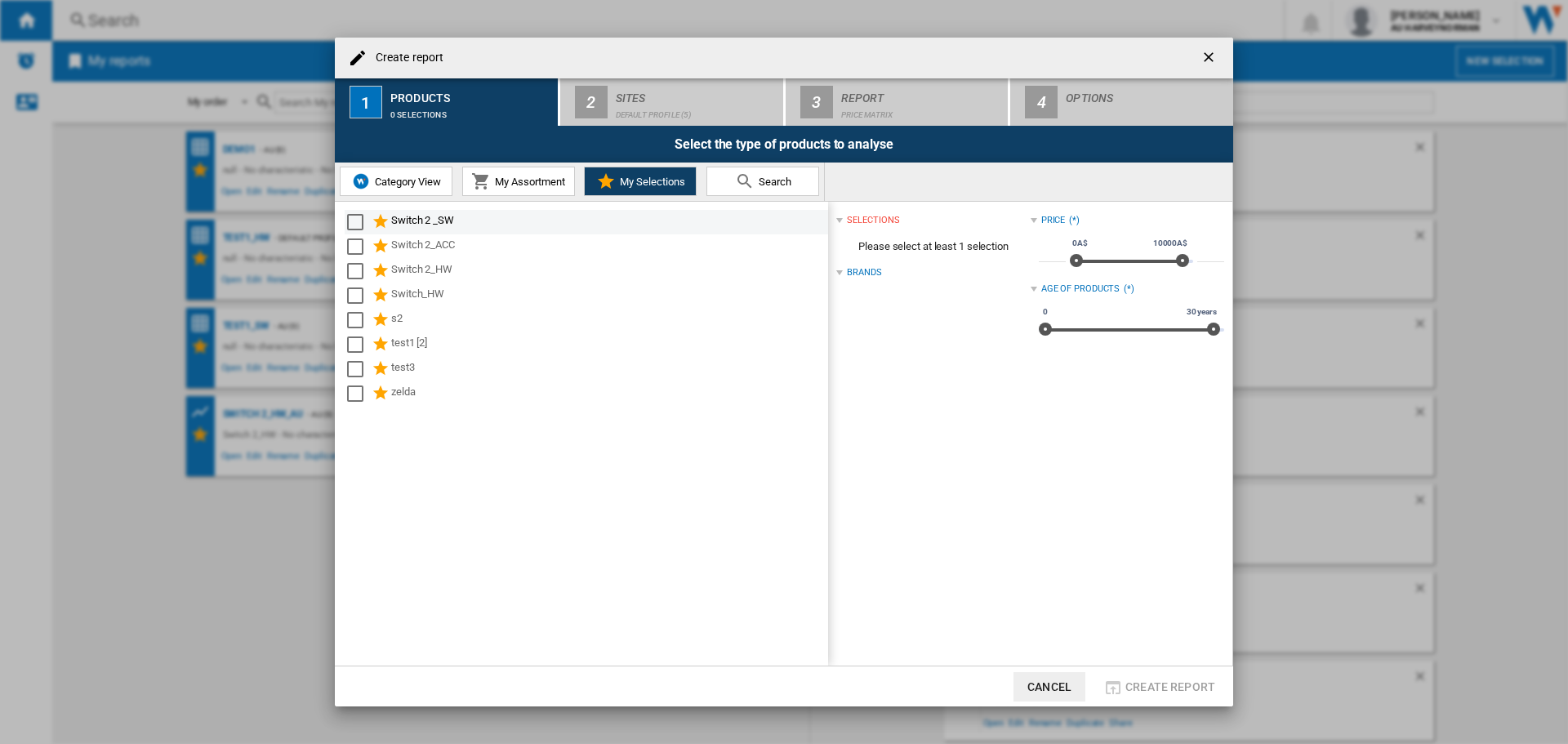
click at [422, 220] on div "Switch 2 _SW" at bounding box center [608, 222] width 435 height 20
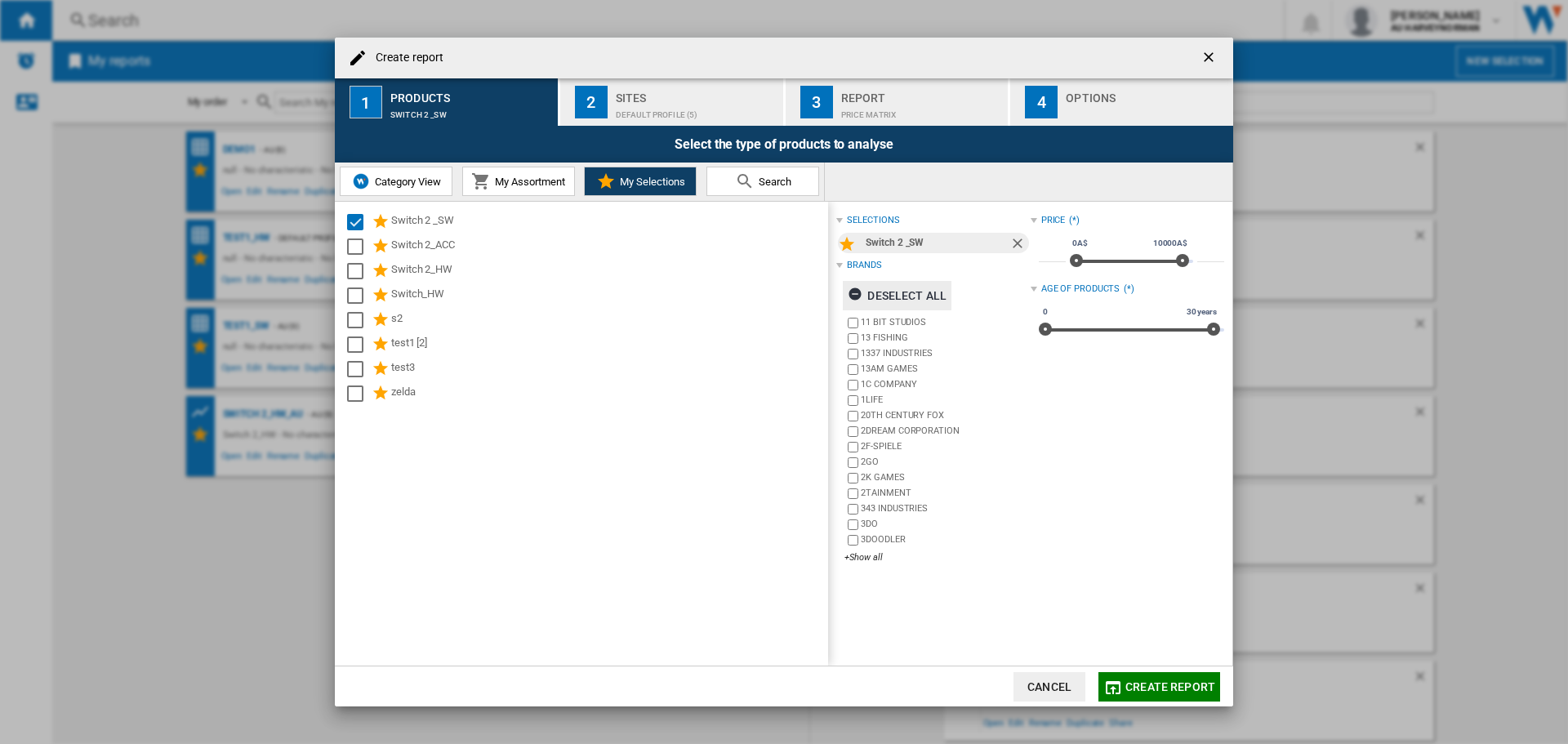
click at [860, 291] on ng-md-icon "Create report ..." at bounding box center [858, 297] width 20 height 20
click at [873, 555] on div "+Show all" at bounding box center [936, 556] width 185 height 12
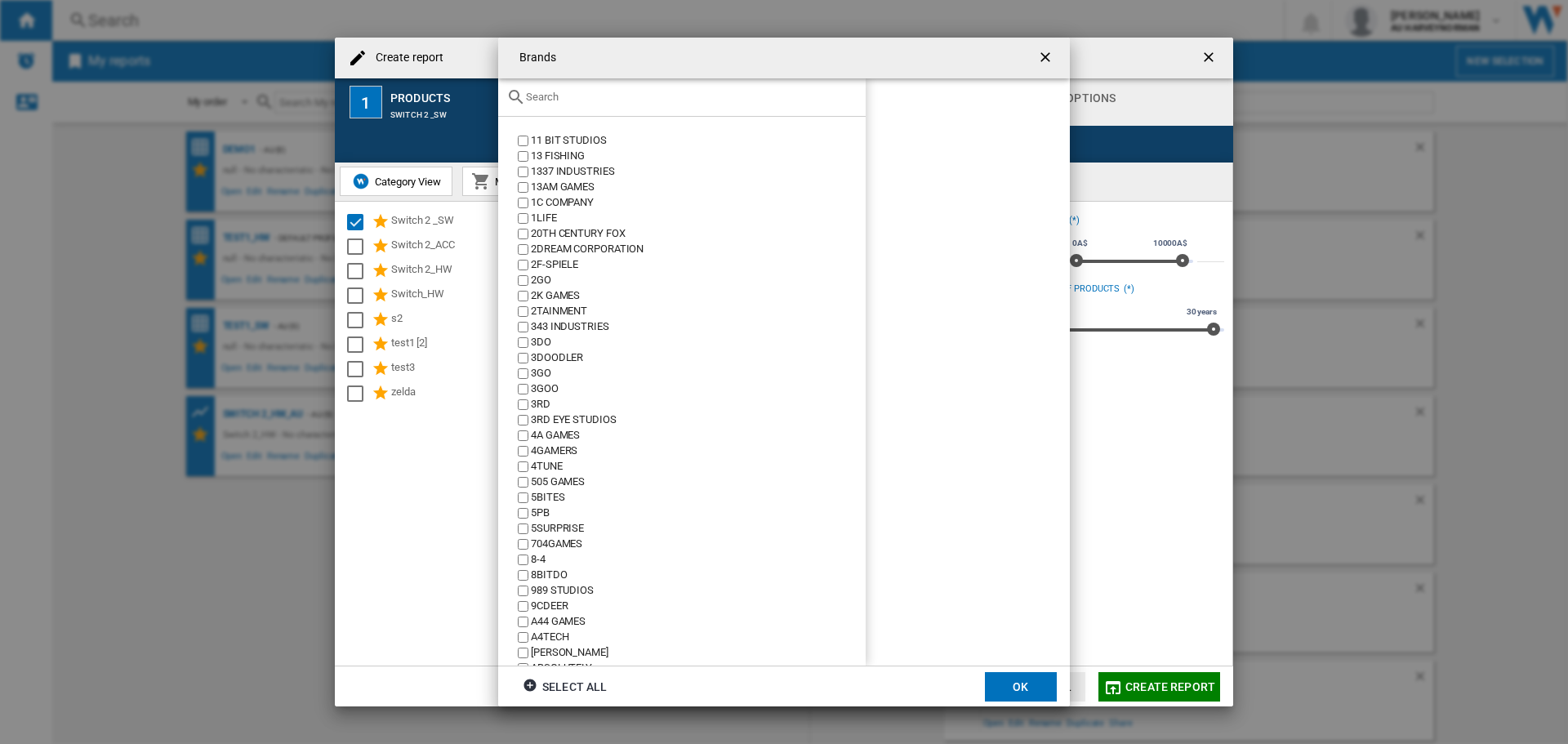
click at [570, 101] on input "Brands 11 ..." at bounding box center [691, 96] width 331 height 12
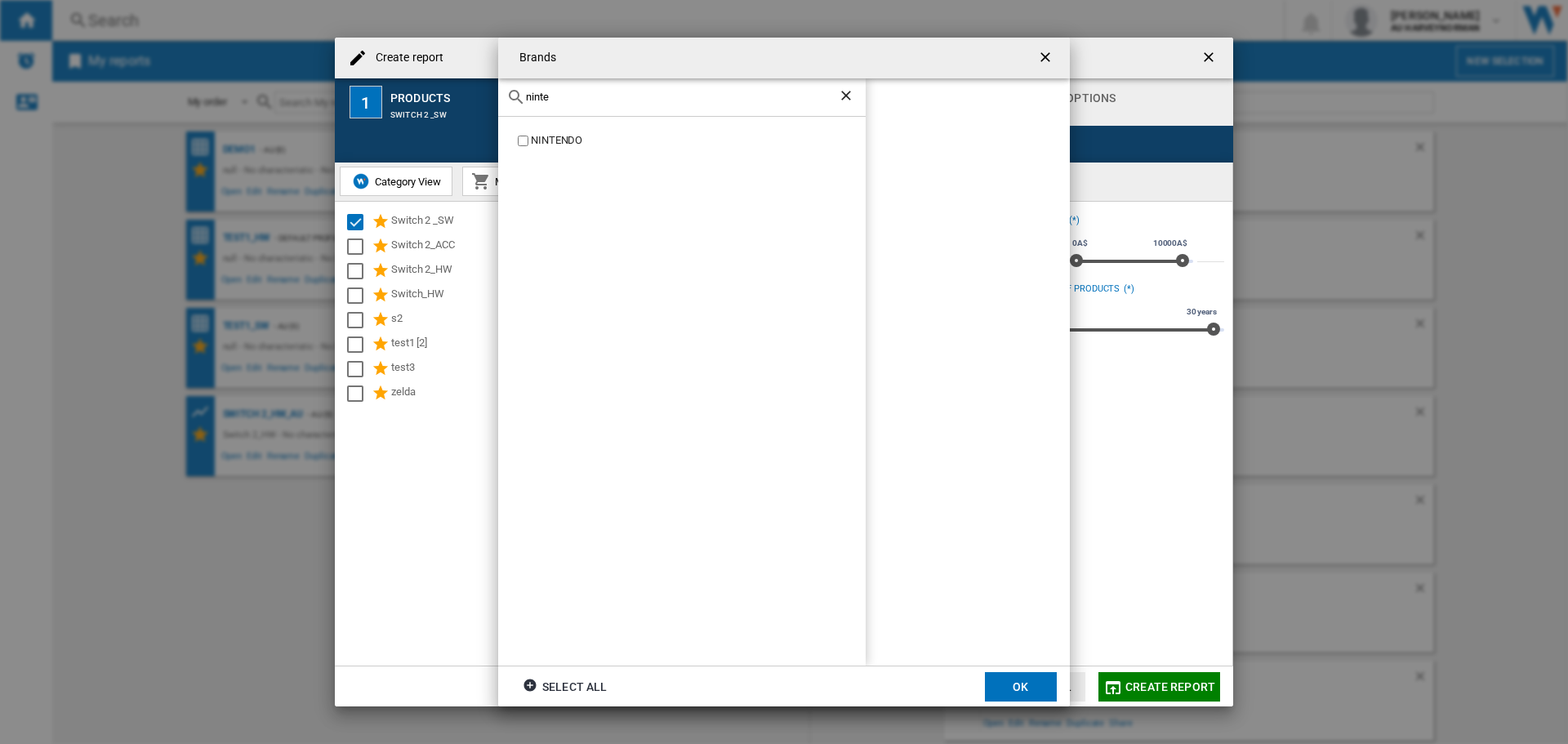
type input "ninte"
click at [572, 138] on div "NINTENDO" at bounding box center [698, 141] width 335 height 15
click at [1013, 684] on button "OK" at bounding box center [1020, 686] width 72 height 29
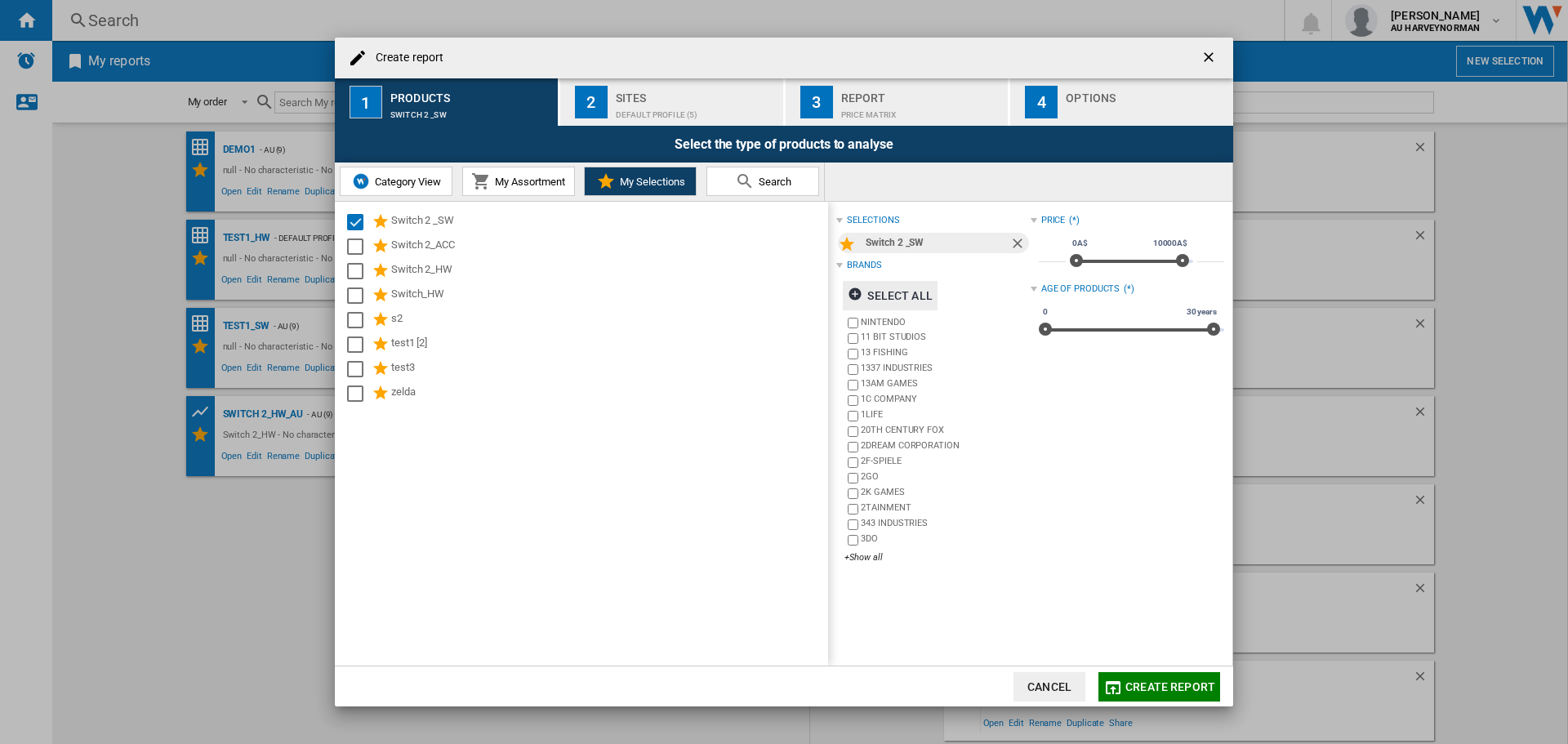
click at [676, 93] on div "Sites" at bounding box center [695, 93] width 161 height 17
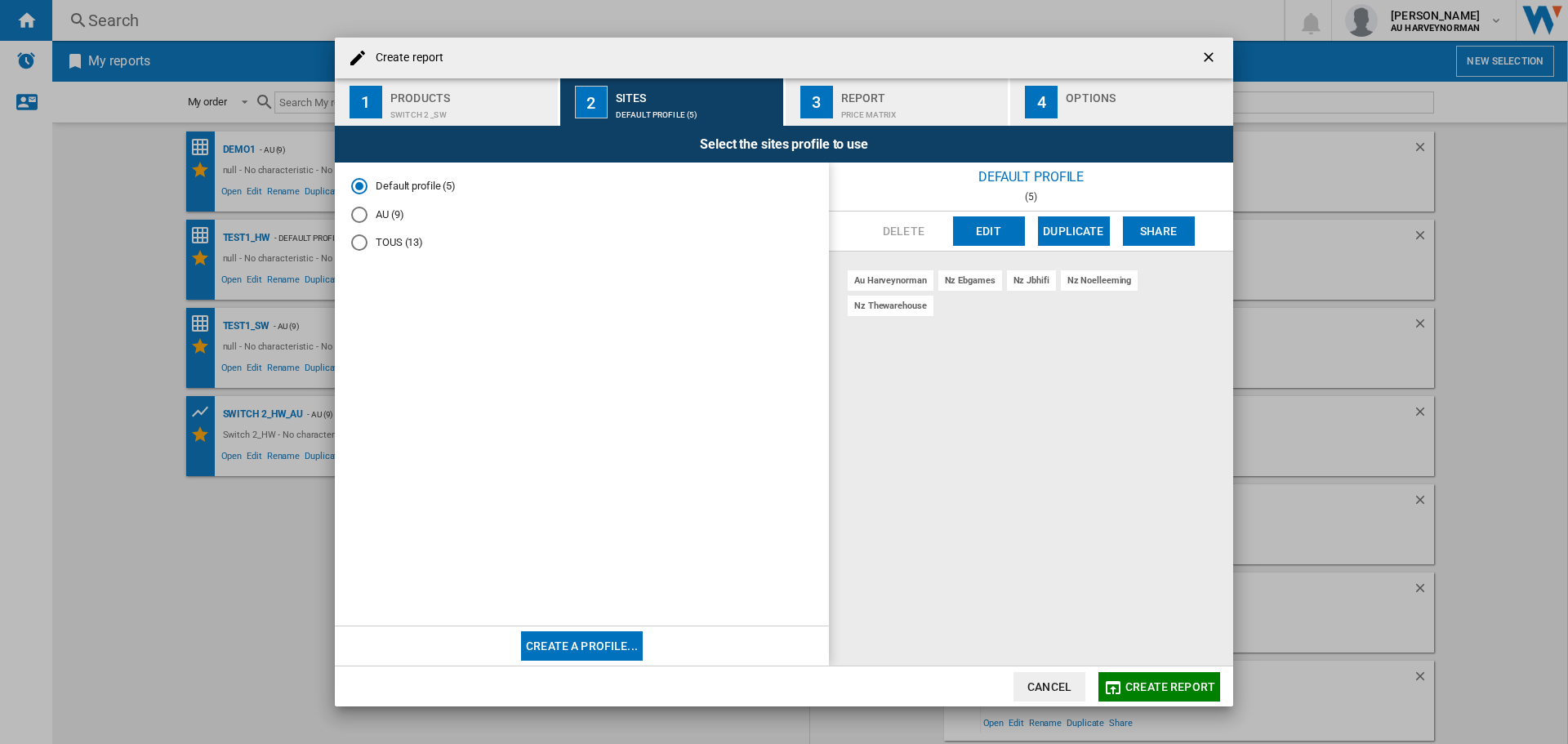
click at [377, 220] on md-radio-button "AU (9)" at bounding box center [582, 214] width 461 height 15
click at [1119, 686] on md-icon "Create report ..." at bounding box center [1113, 688] width 20 height 20
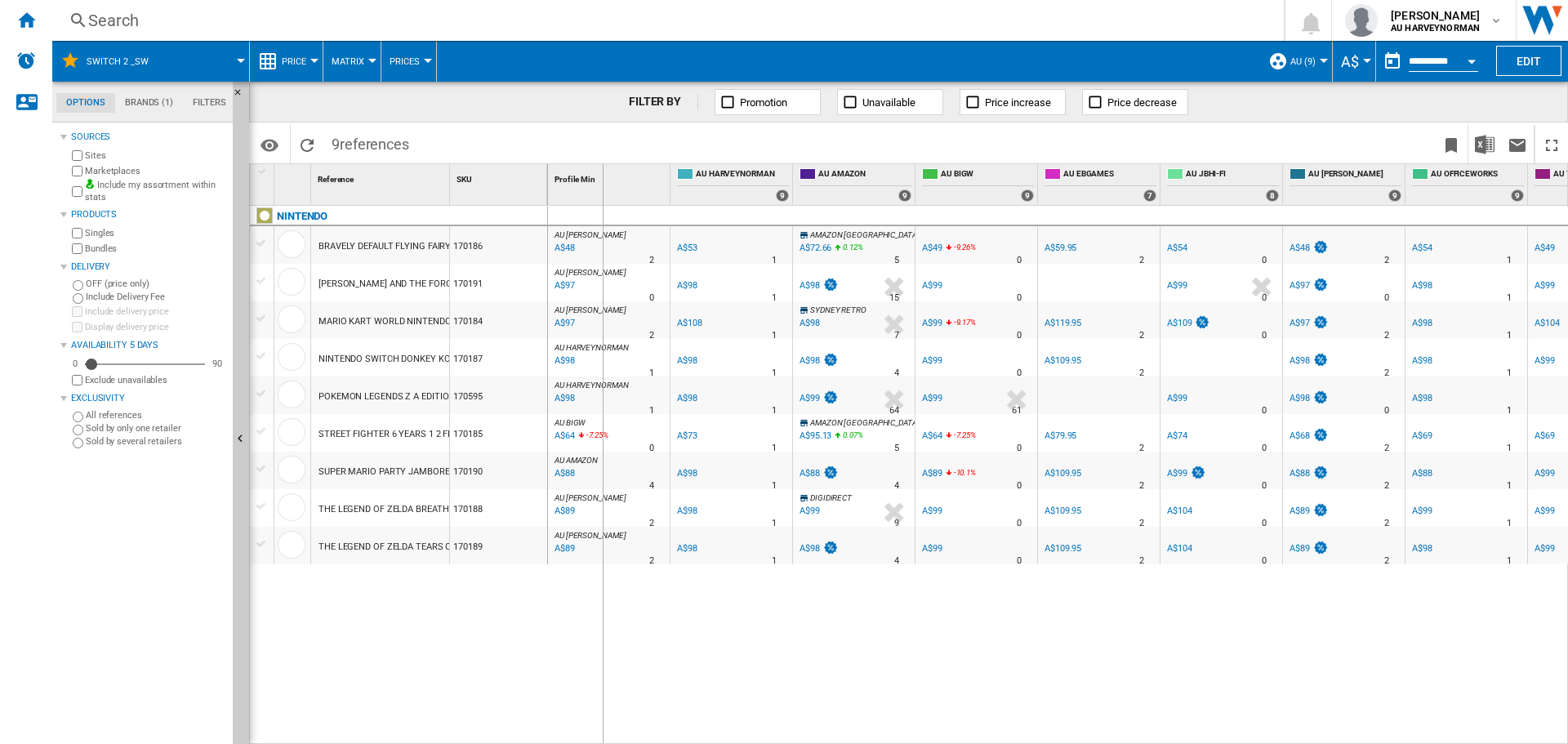
drag, startPoint x: 452, startPoint y: 175, endPoint x: 602, endPoint y: 181, distance: 150.1
click at [602, 181] on div "1 Reference 1 SKU 1 NINTENDO BRAVELY DEFAULT FLYING FAIRY HD REMASTER NINTENDO …" at bounding box center [907, 454] width 1317 height 579
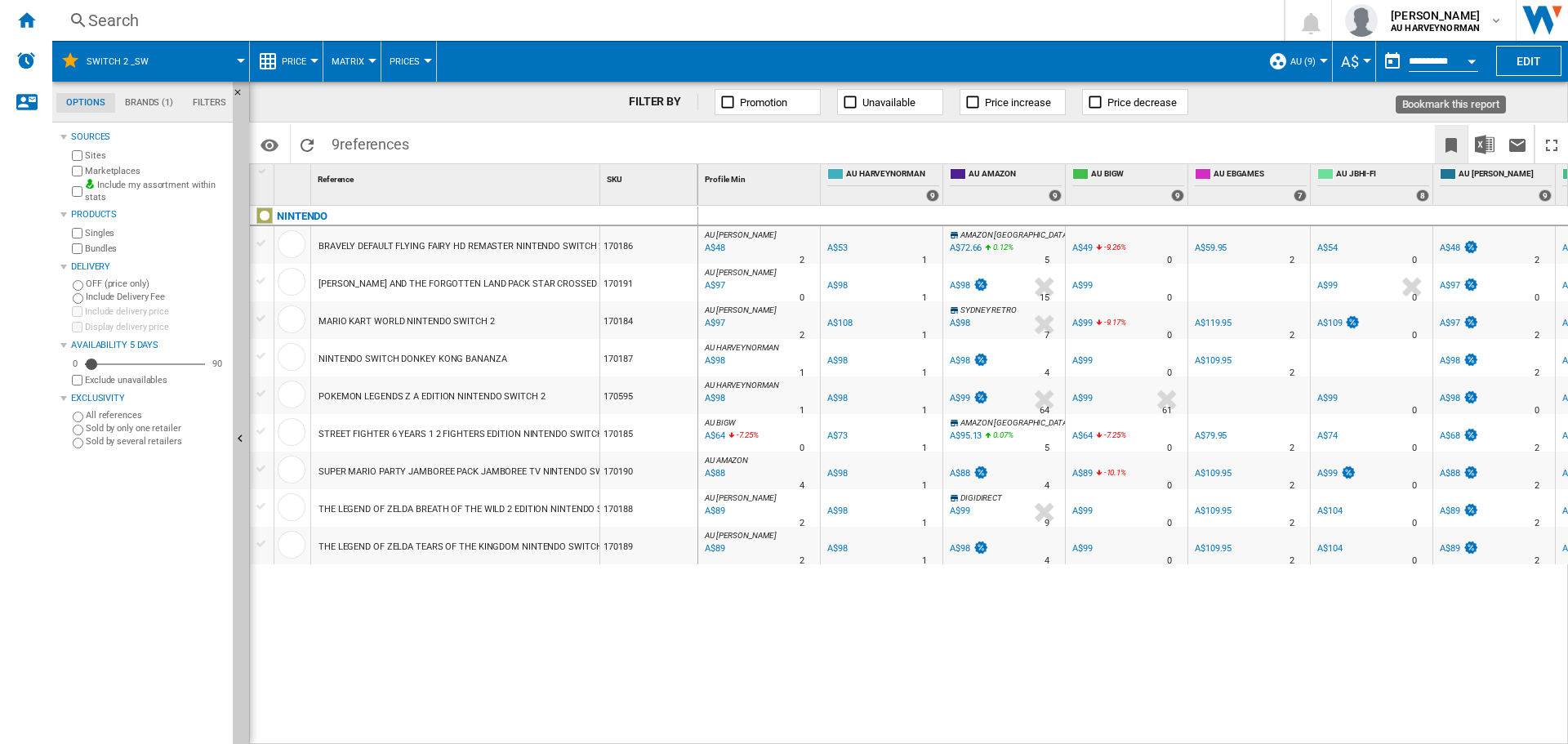
click at [1446, 142] on ng-md-icon "Bookmark this report" at bounding box center [1451, 145] width 20 height 20
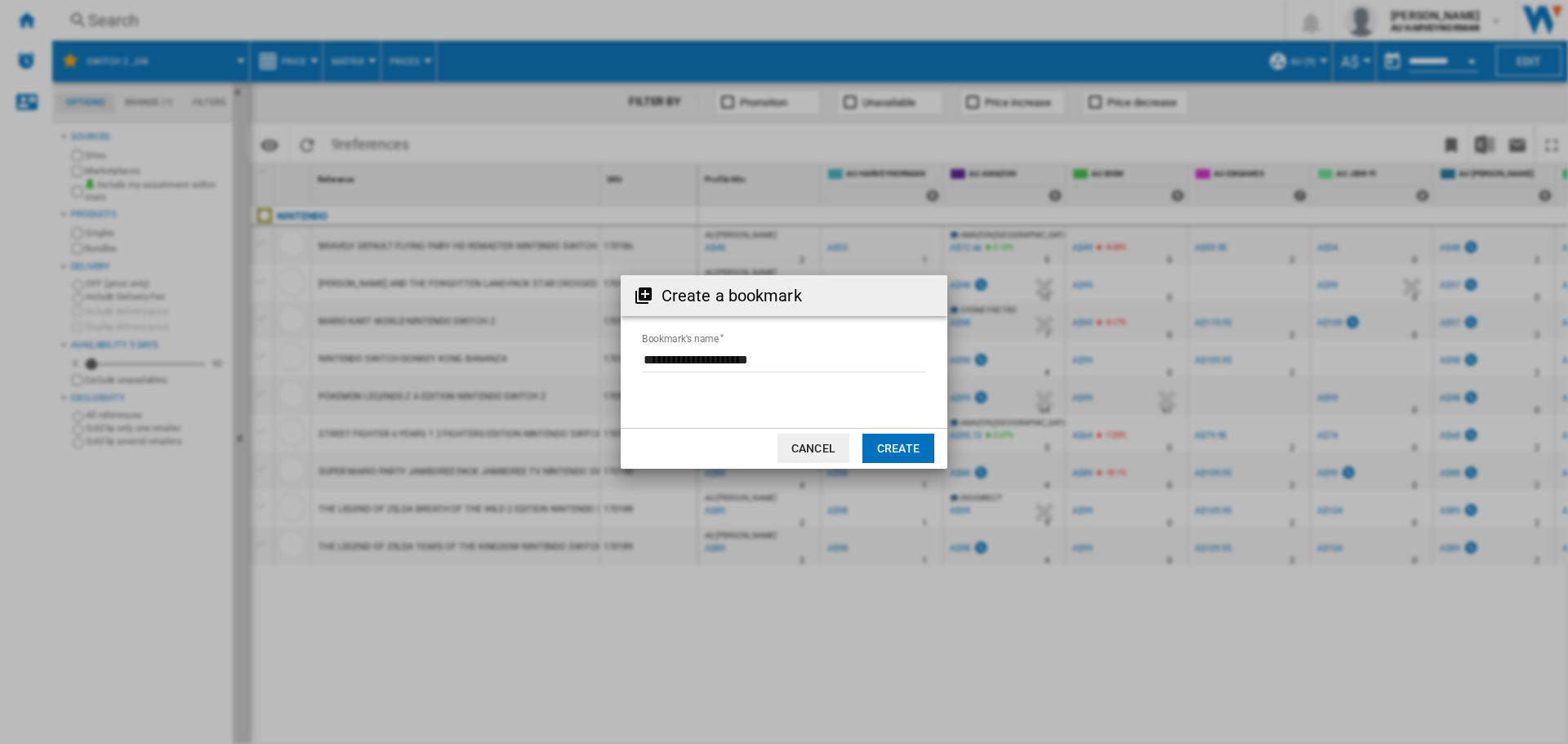
click at [803, 357] on input "Bookmark's name" at bounding box center [783, 359] width 284 height 24
type input "**********"
click at [901, 445] on button "Create" at bounding box center [897, 448] width 72 height 29
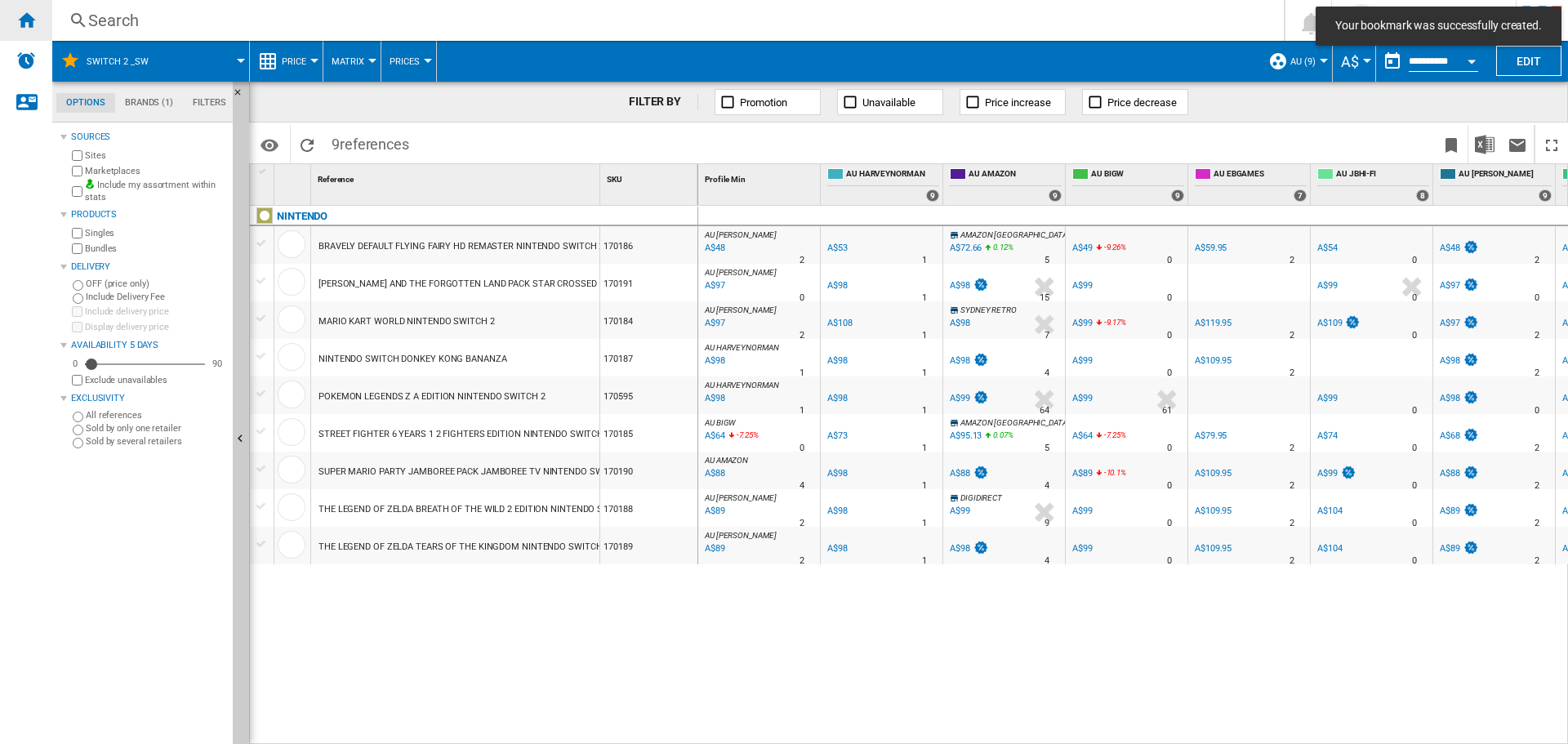
click at [29, 36] on div "Home" at bounding box center [26, 20] width 53 height 41
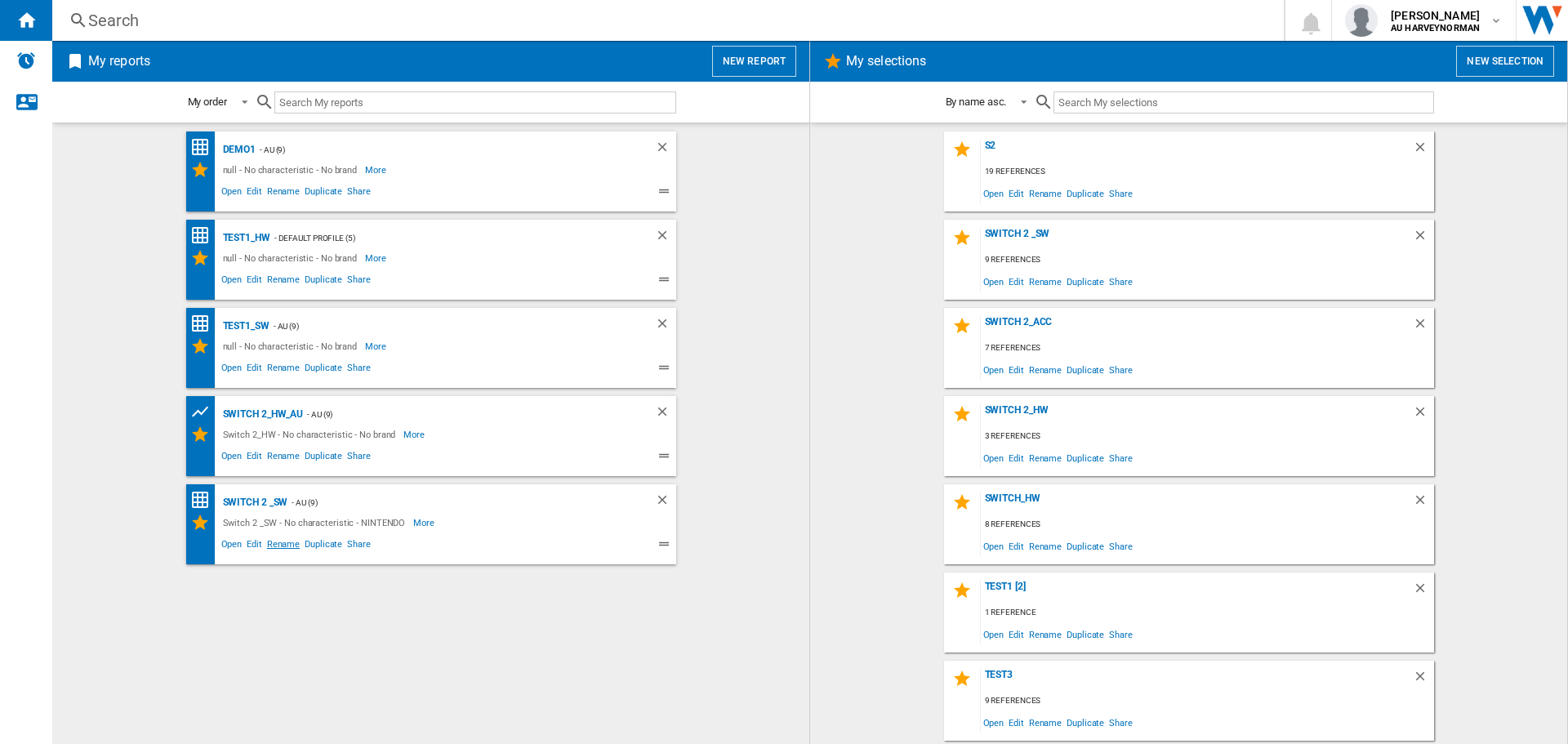
click at [273, 539] on span "Rename" at bounding box center [283, 546] width 37 height 20
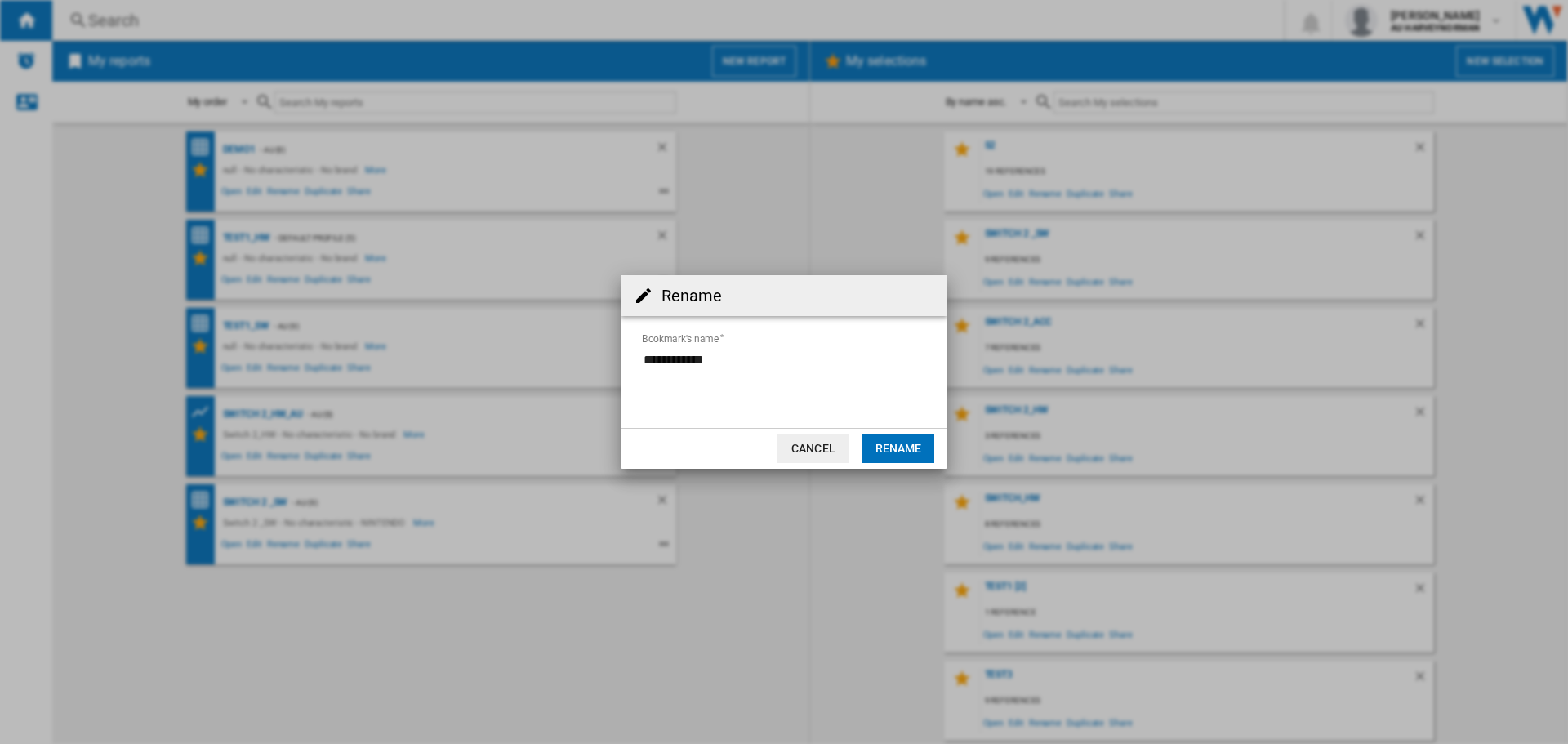
click at [753, 360] on input "Bookmark's name" at bounding box center [783, 359] width 284 height 24
type input "**********"
click at [868, 442] on button "Rename" at bounding box center [897, 448] width 72 height 29
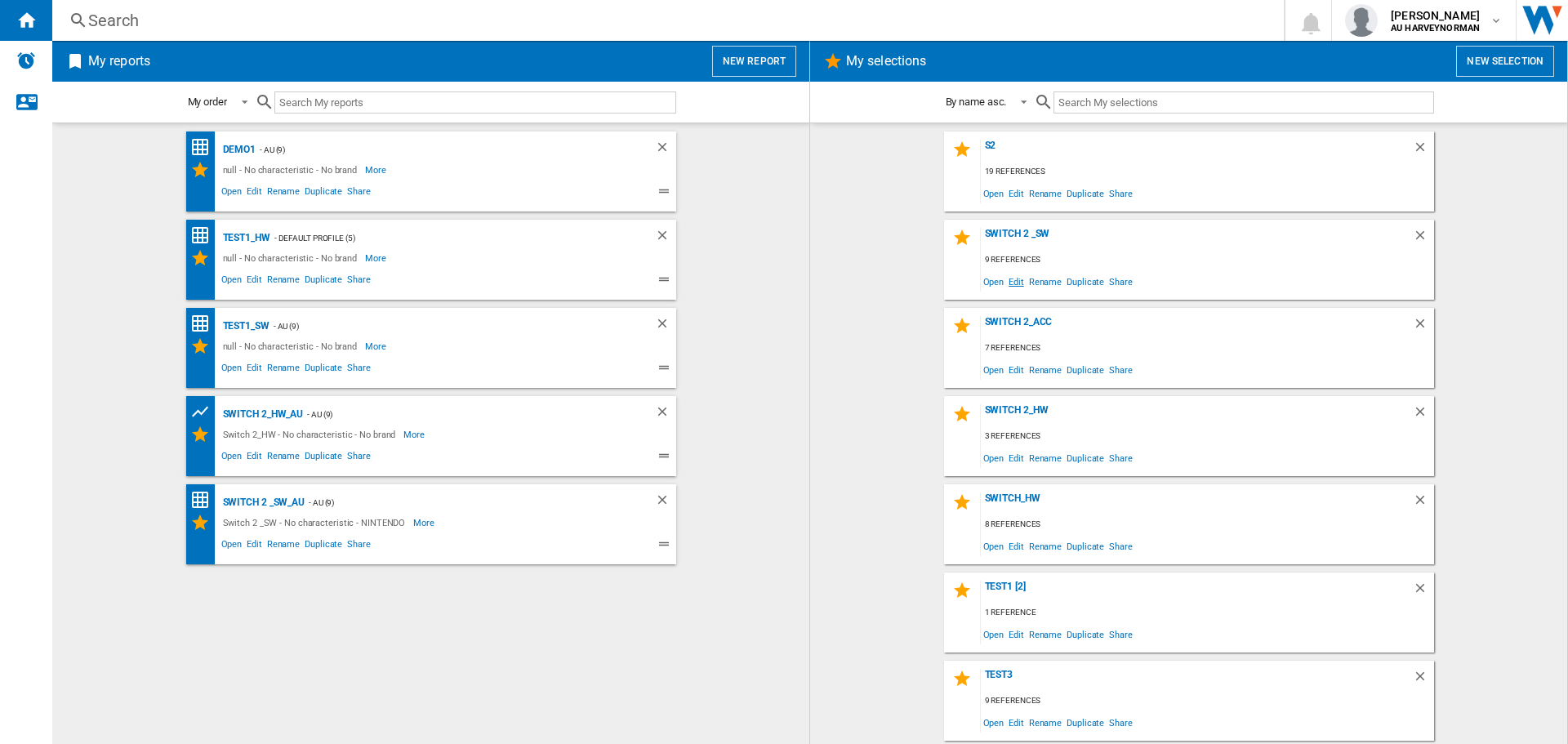
click at [1011, 280] on span "Edit" at bounding box center [1015, 281] width 20 height 22
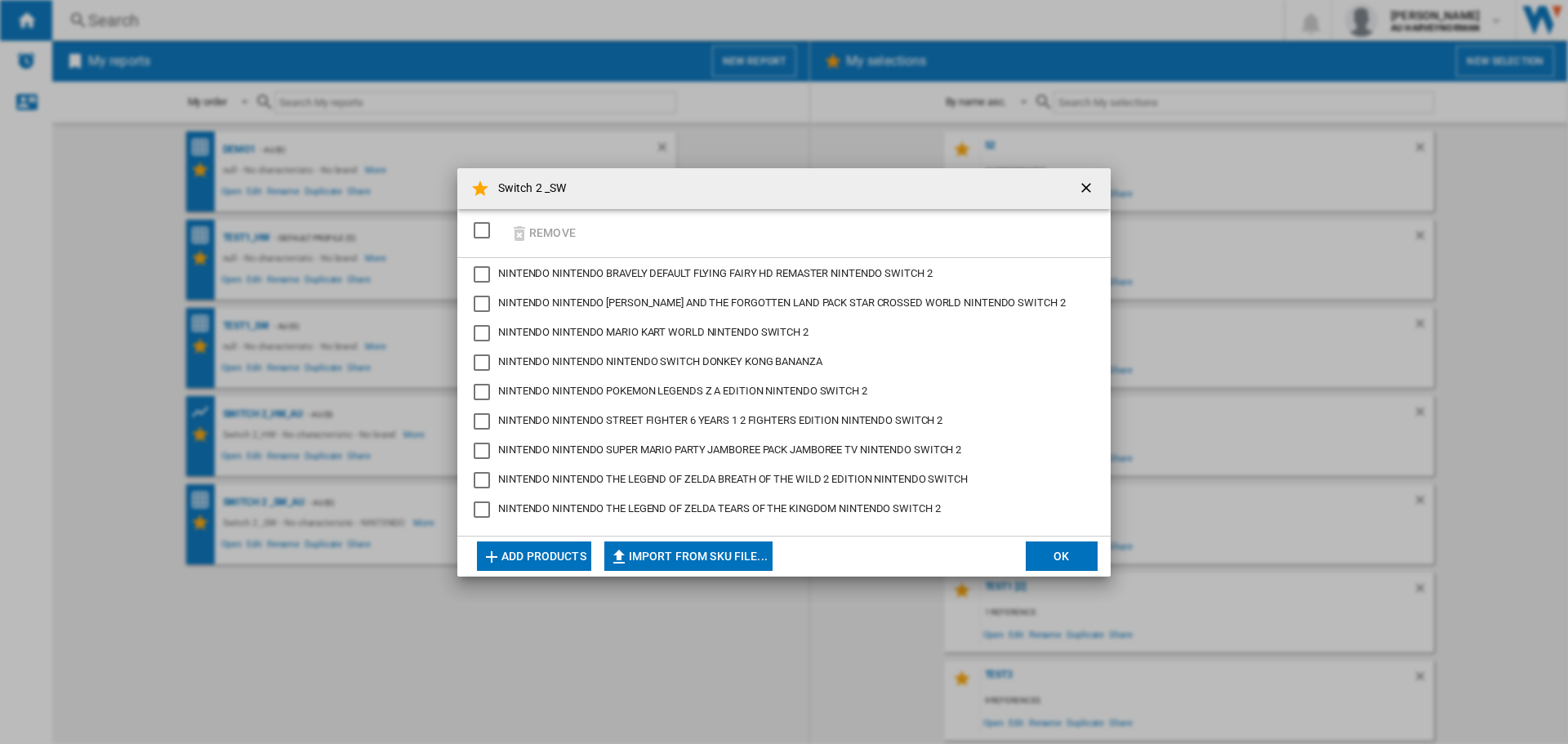
click at [1065, 547] on button "OK" at bounding box center [1061, 556] width 72 height 29
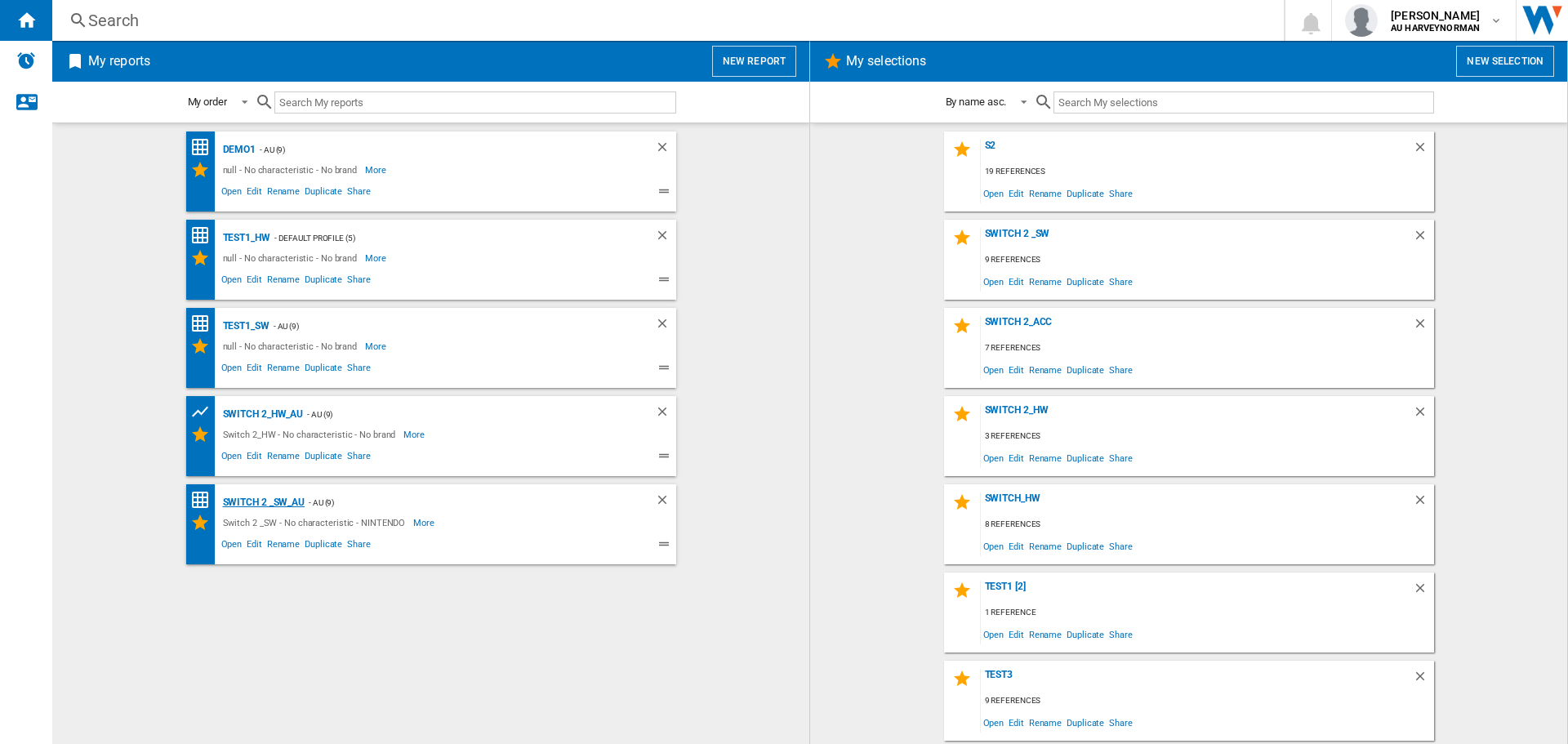
click at [250, 504] on div "Switch 2 _SW_AU" at bounding box center [261, 503] width 86 height 20
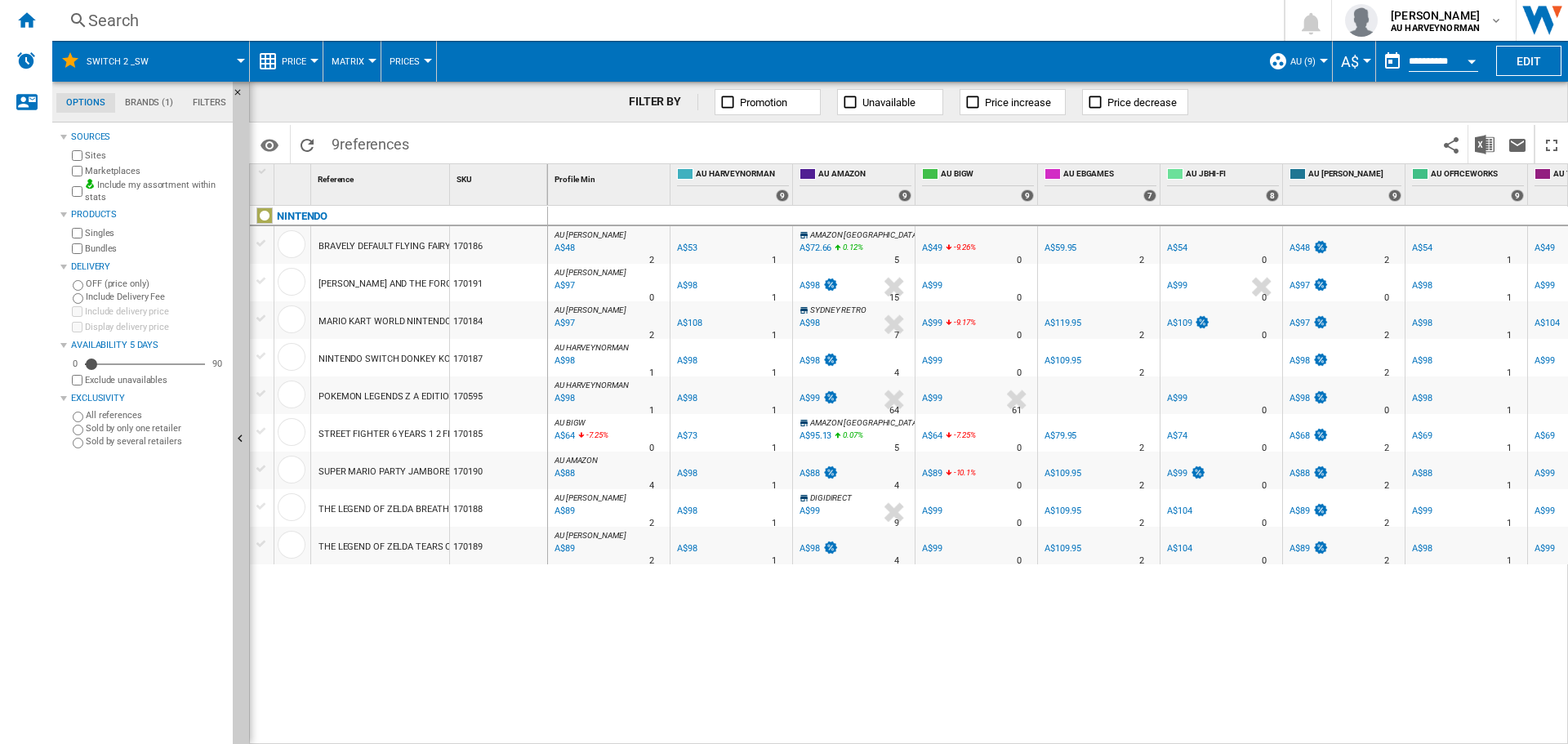
click at [298, 64] on span "Price" at bounding box center [293, 62] width 24 height 11
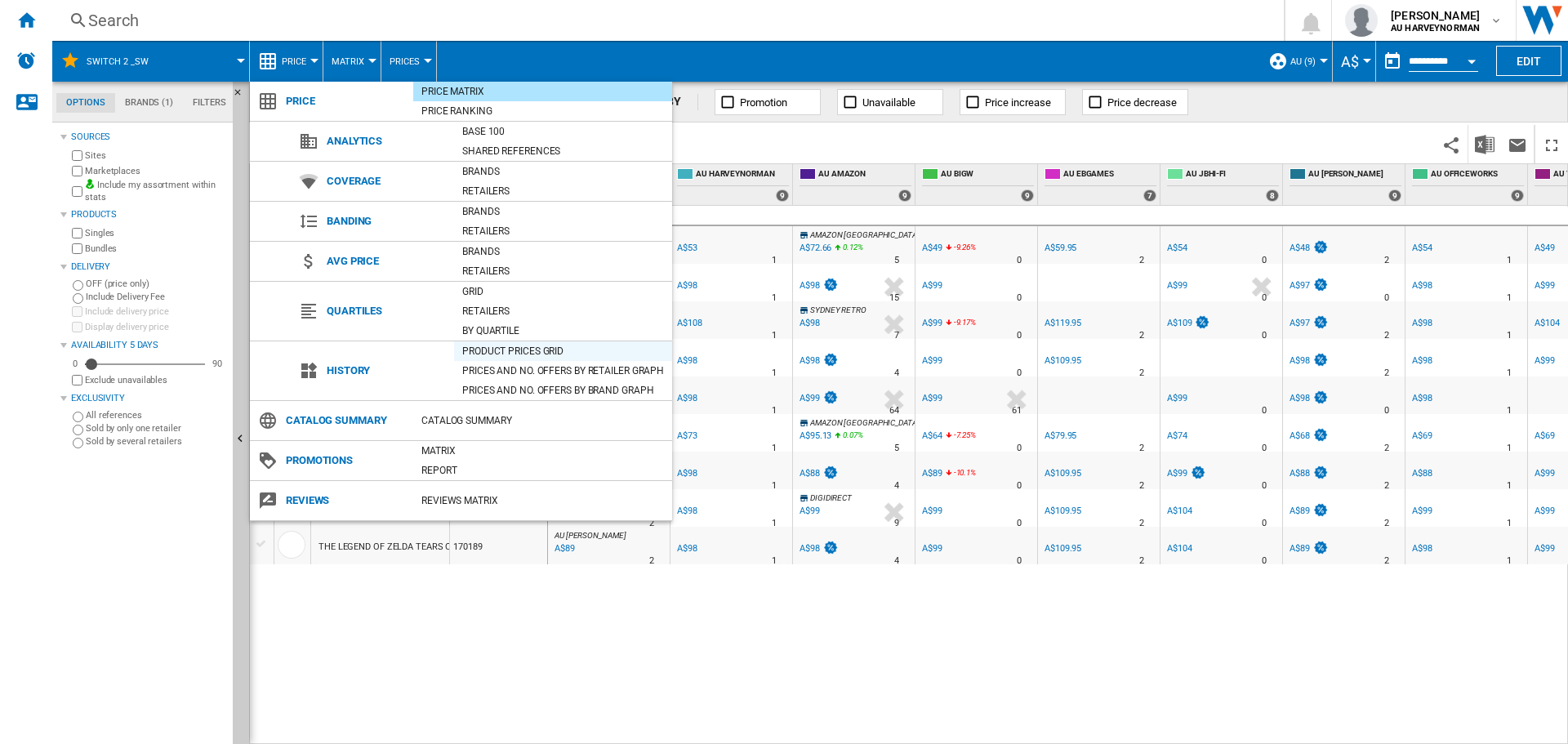
click at [474, 353] on div "Product prices grid" at bounding box center [563, 351] width 218 height 16
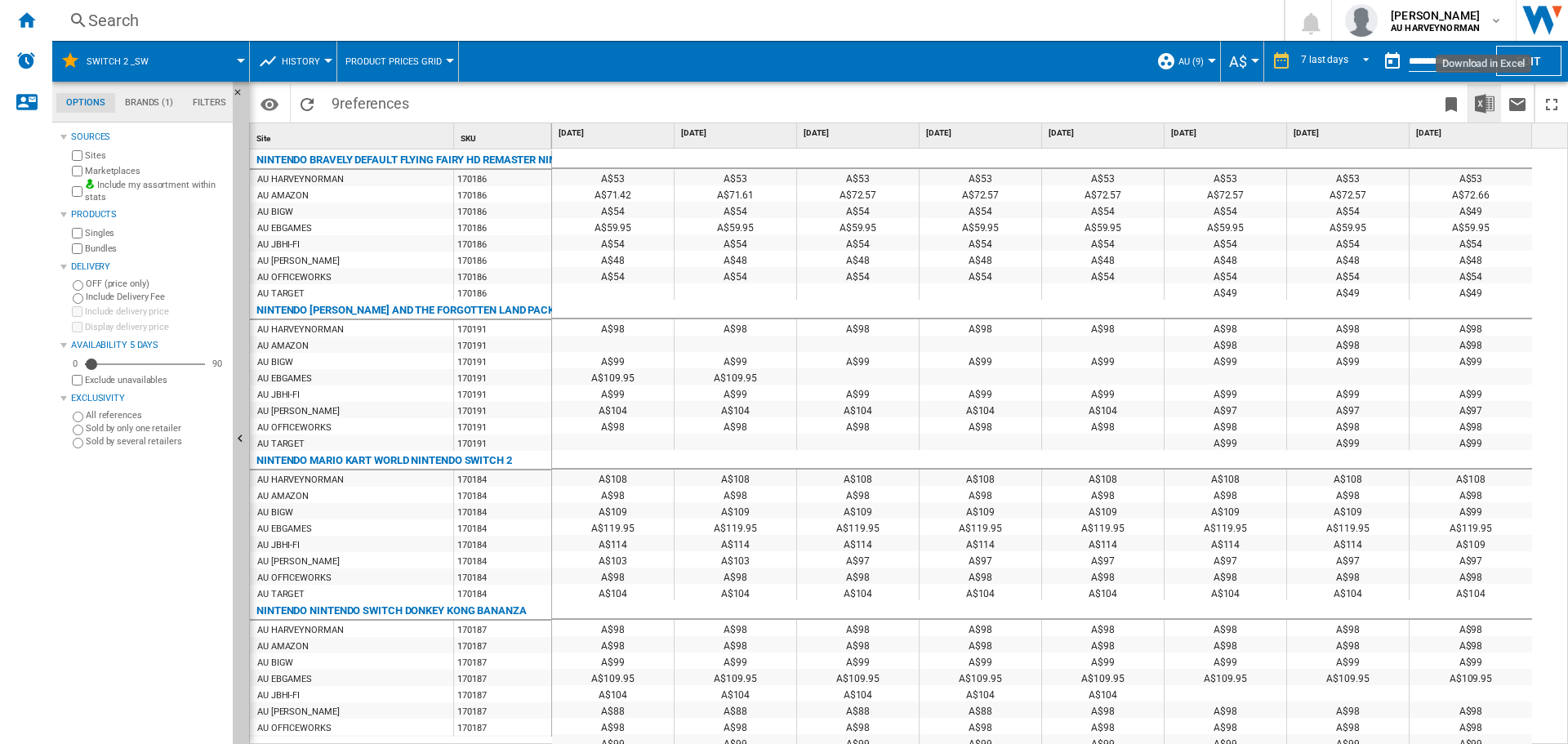
click at [1482, 98] on img "Download in Excel" at bounding box center [1485, 103] width 20 height 20
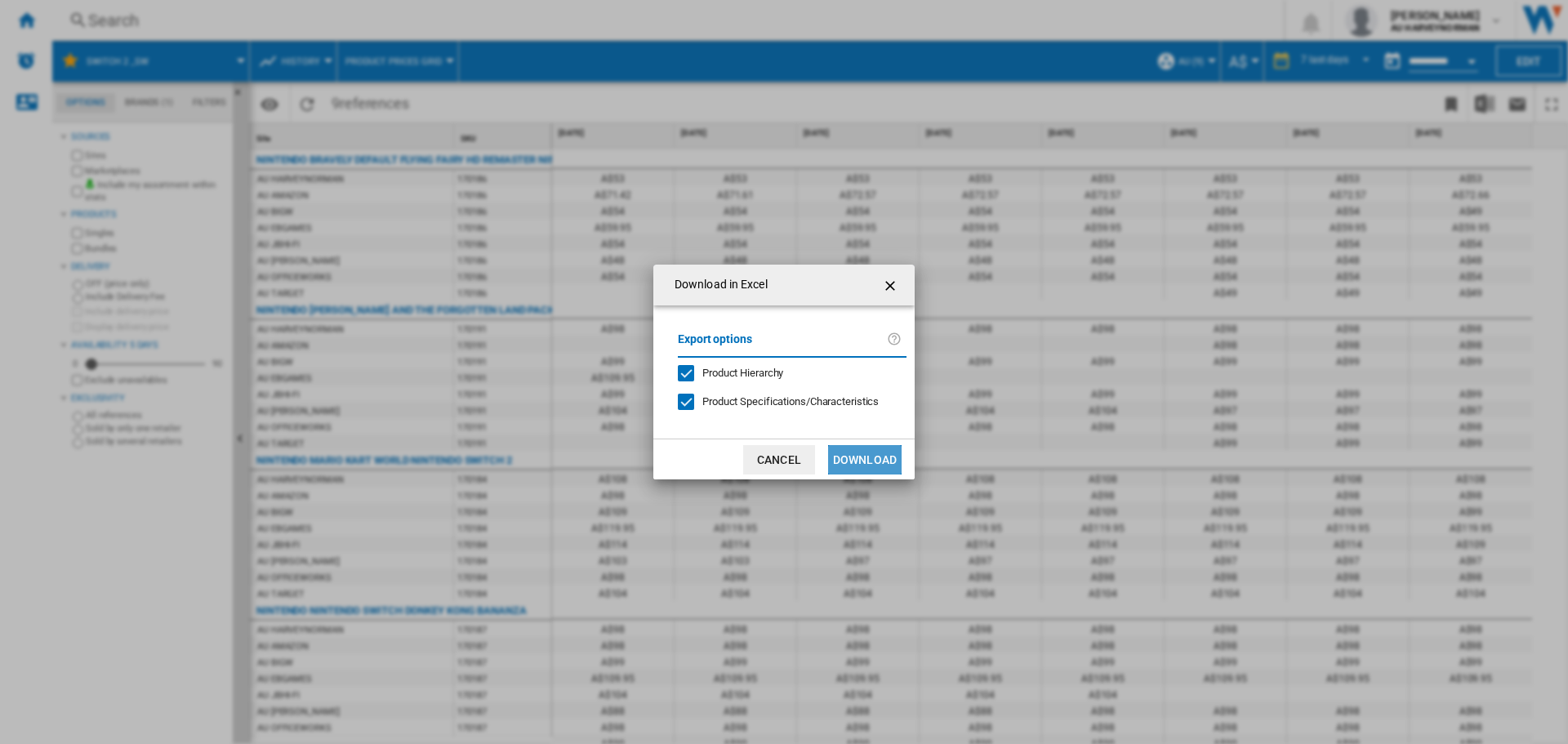
click at [877, 458] on button "Download" at bounding box center [864, 459] width 74 height 29
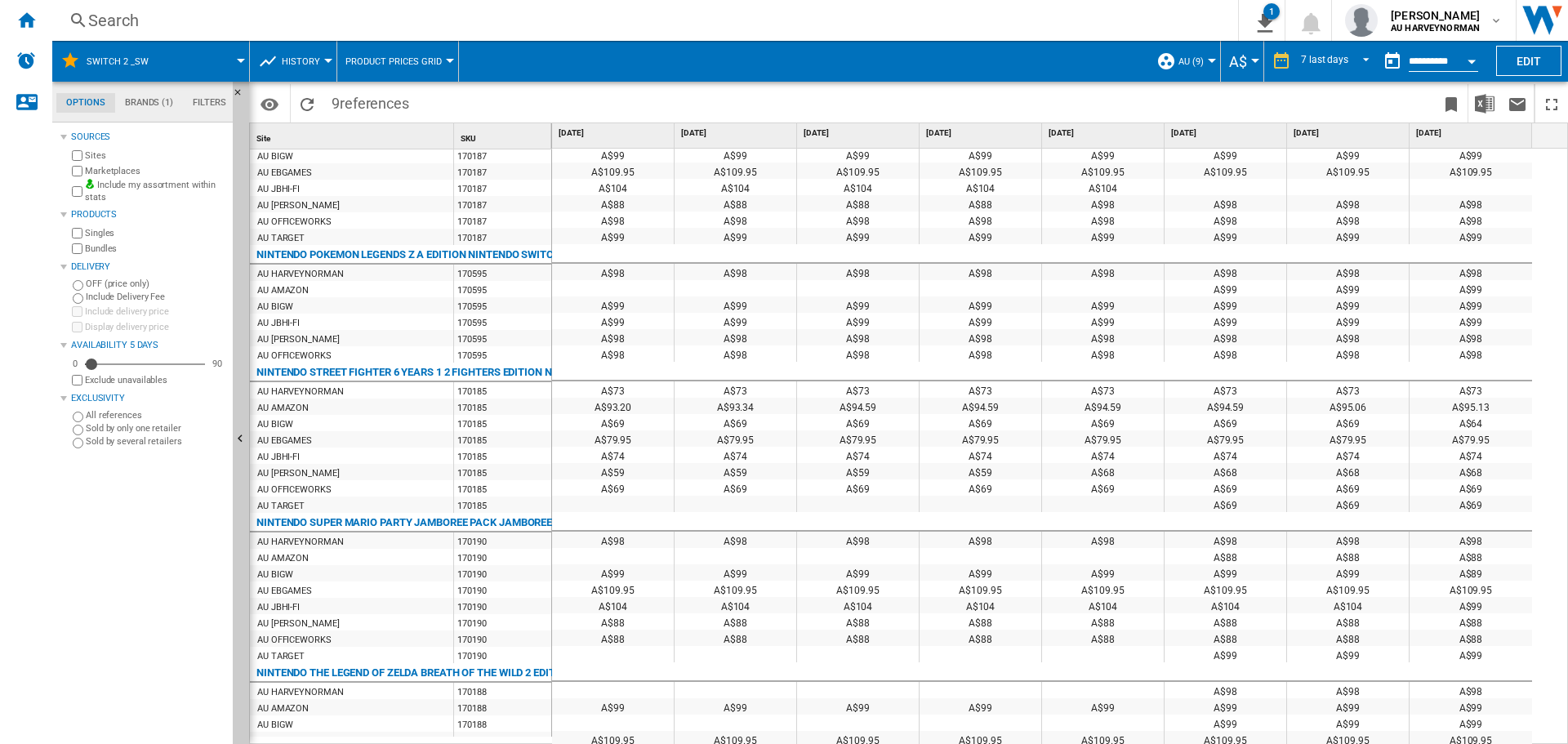
scroll to position [425, 0]
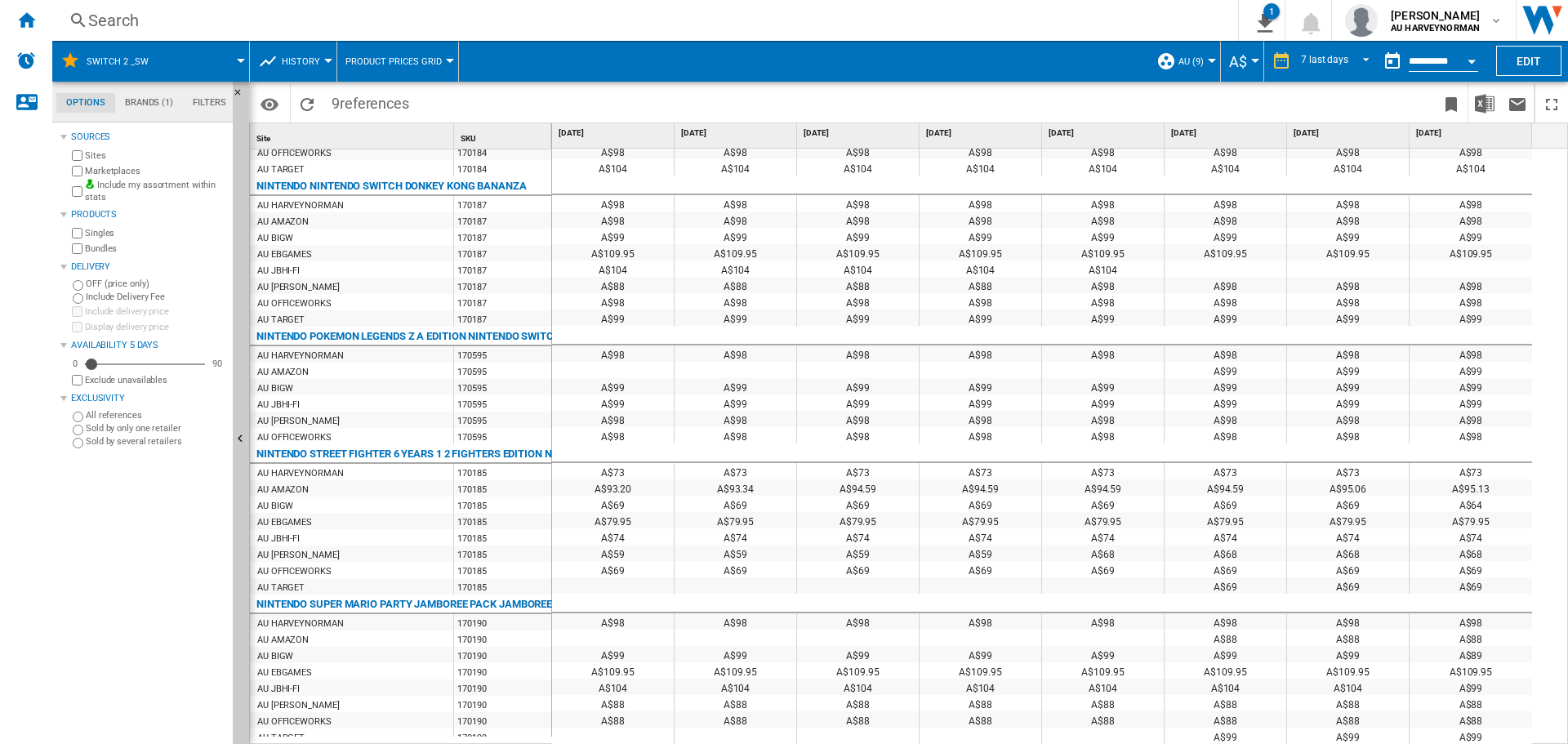
click at [281, 56] on span "History" at bounding box center [300, 62] width 38 height 11
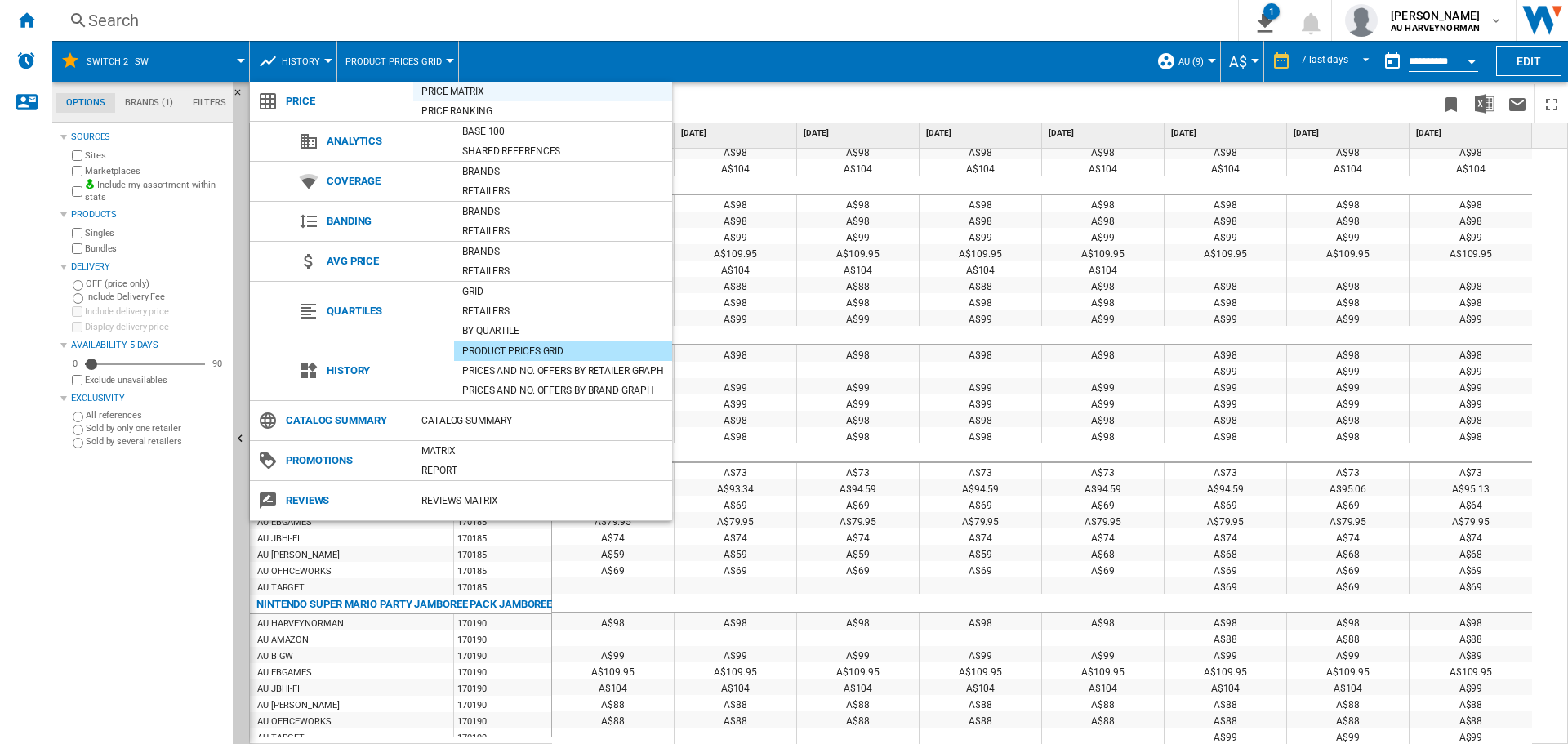
click at [436, 92] on div "Price Matrix" at bounding box center [542, 92] width 259 height 16
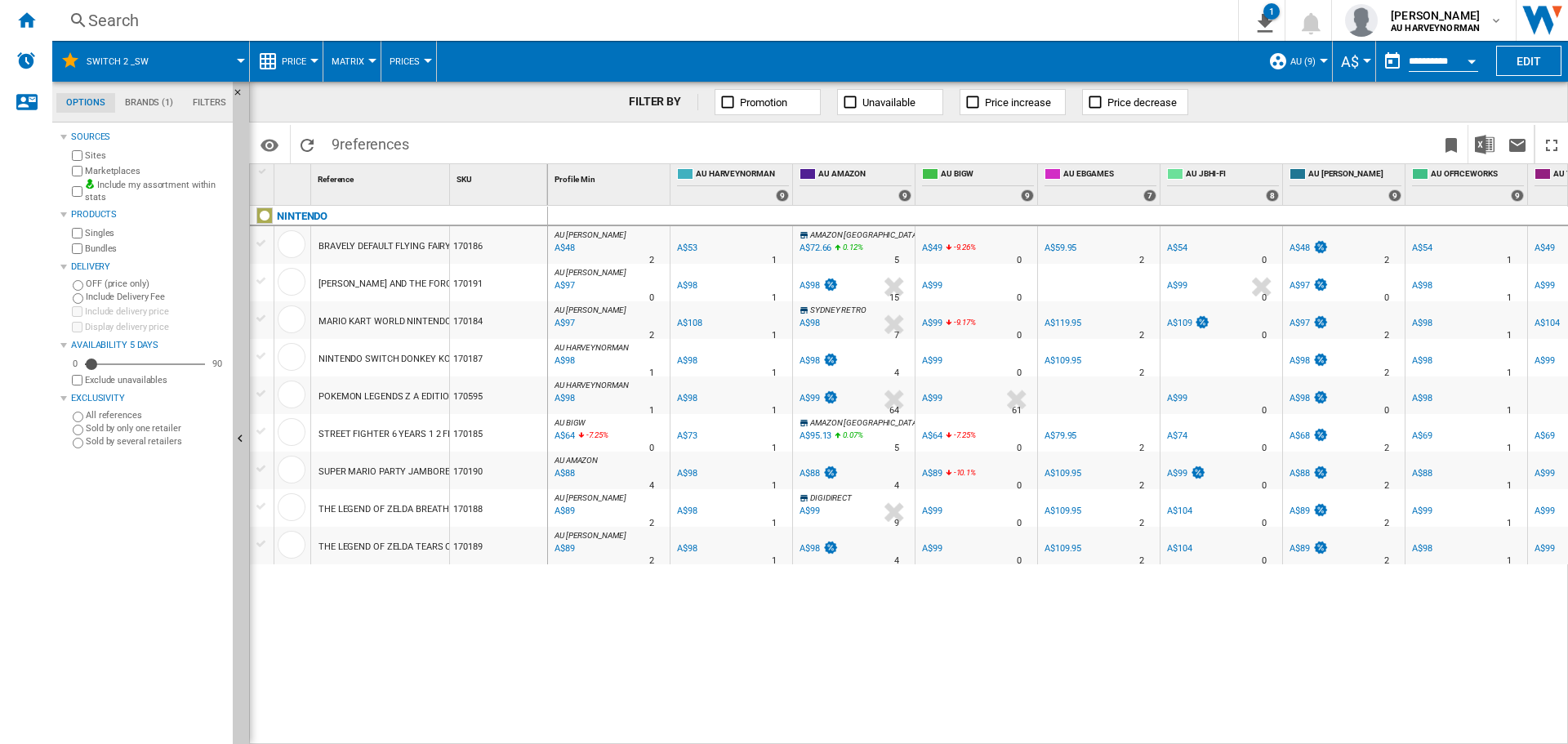
scroll to position [0, 82]
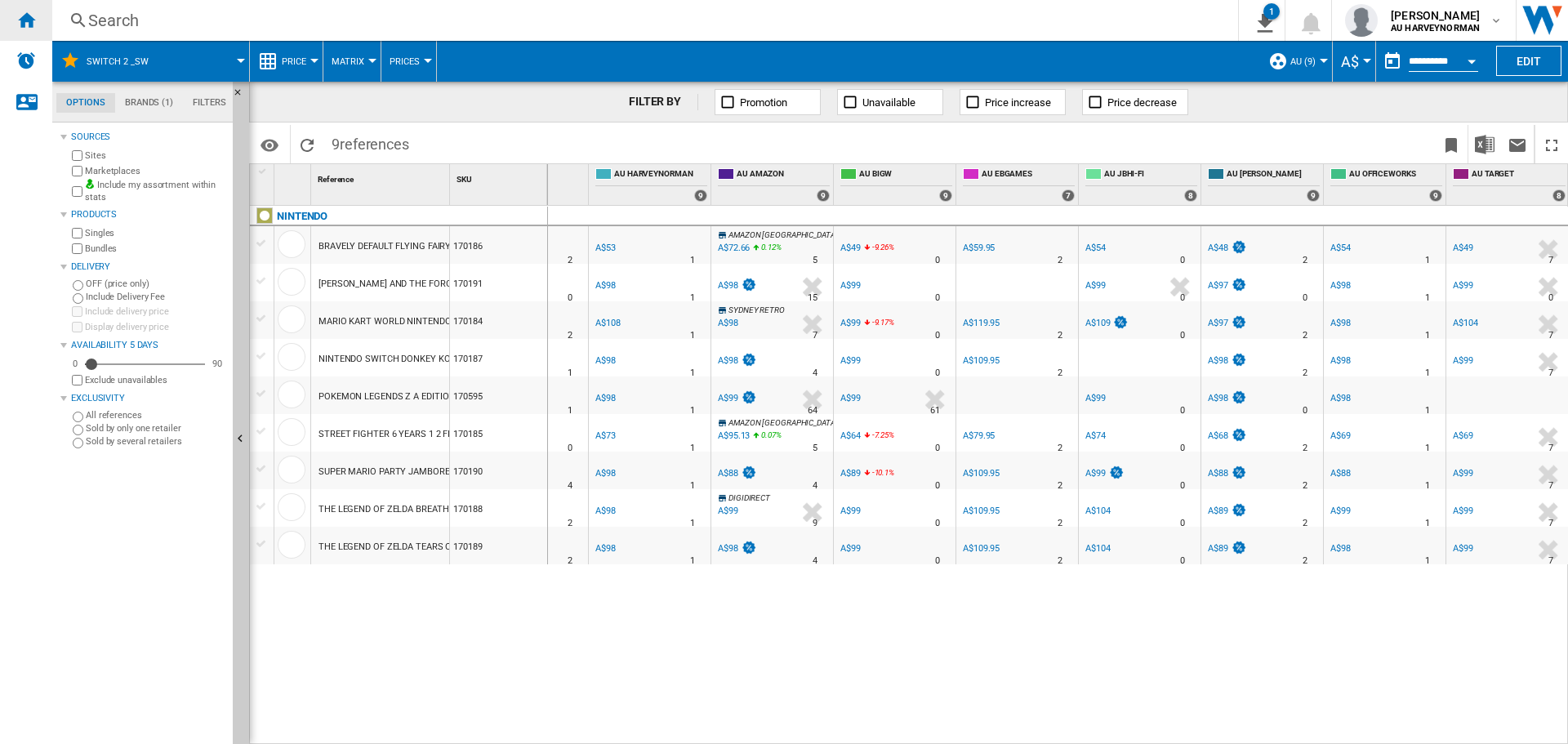
click at [31, 20] on ng-md-icon "Home" at bounding box center [26, 20] width 20 height 20
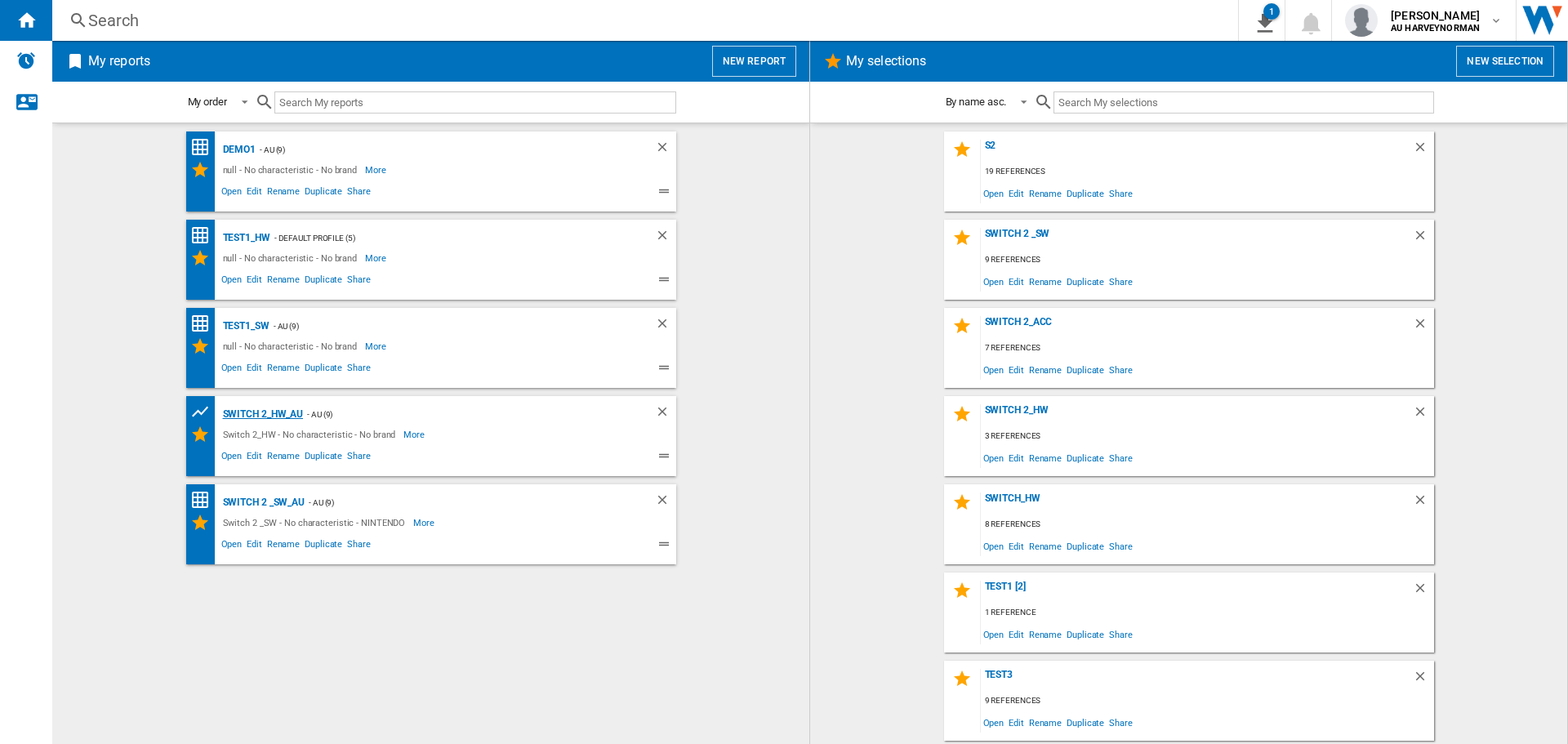
click at [240, 406] on div "Switch 2_HW_AU" at bounding box center [261, 414] width 85 height 20
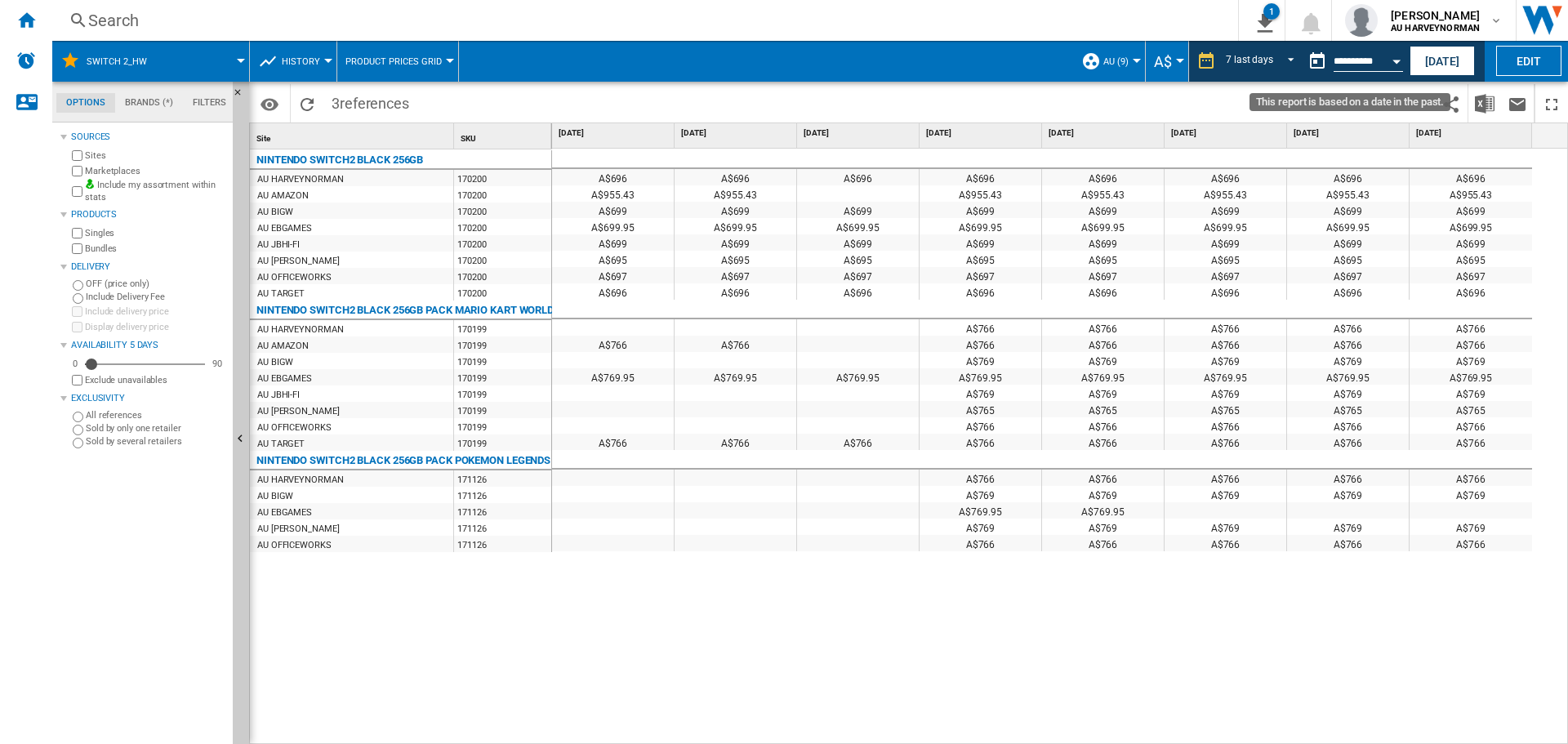
click at [1390, 62] on button "Open calendar" at bounding box center [1396, 59] width 29 height 29
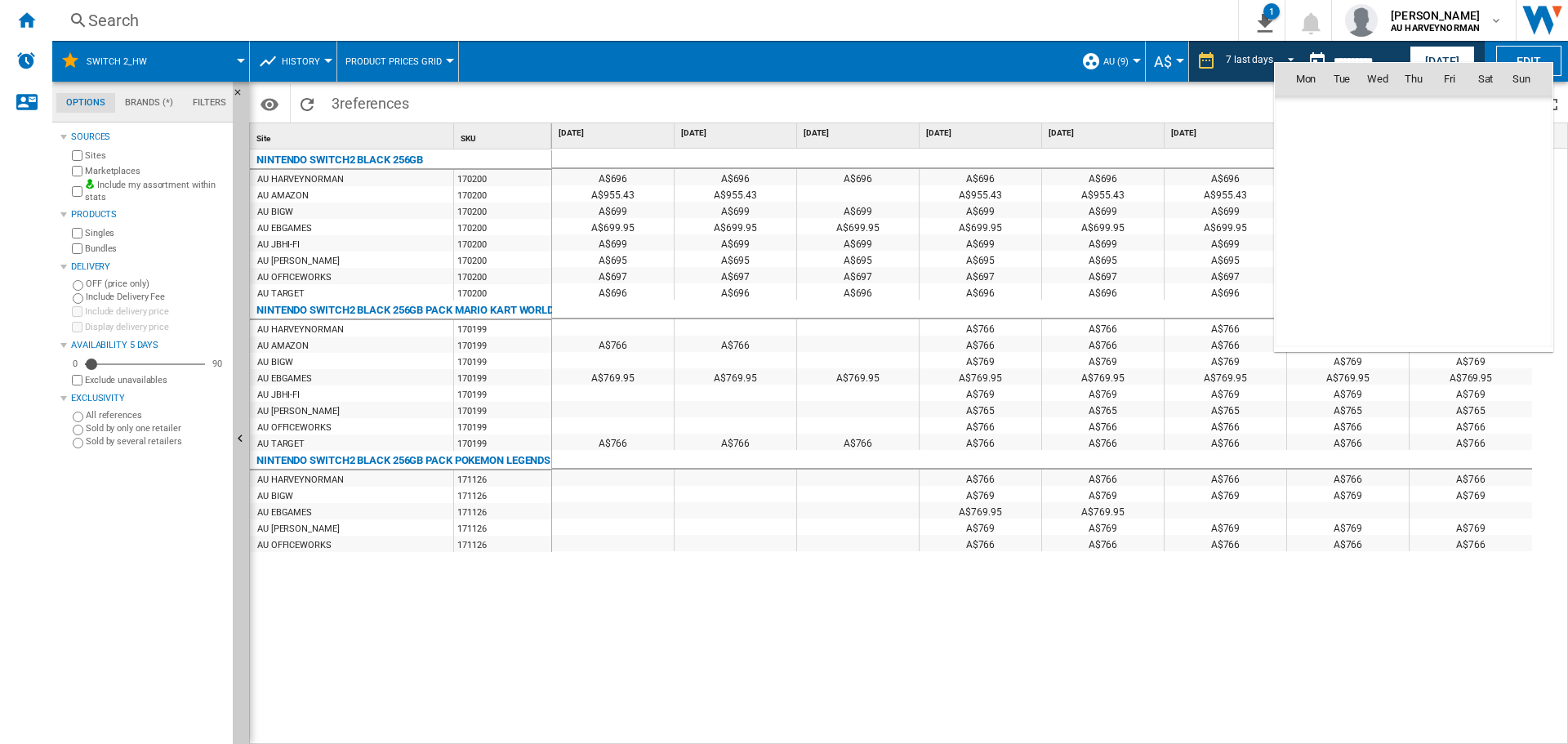
scroll to position [7788, 0]
click at [1419, 226] on span "21" at bounding box center [1414, 222] width 34 height 34
type input "**********"
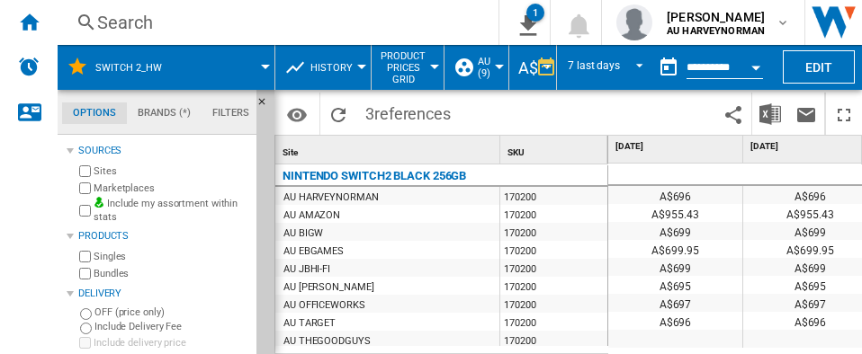
click at [42, 285] on wk-sidenav "NEW" at bounding box center [29, 177] width 58 height 354
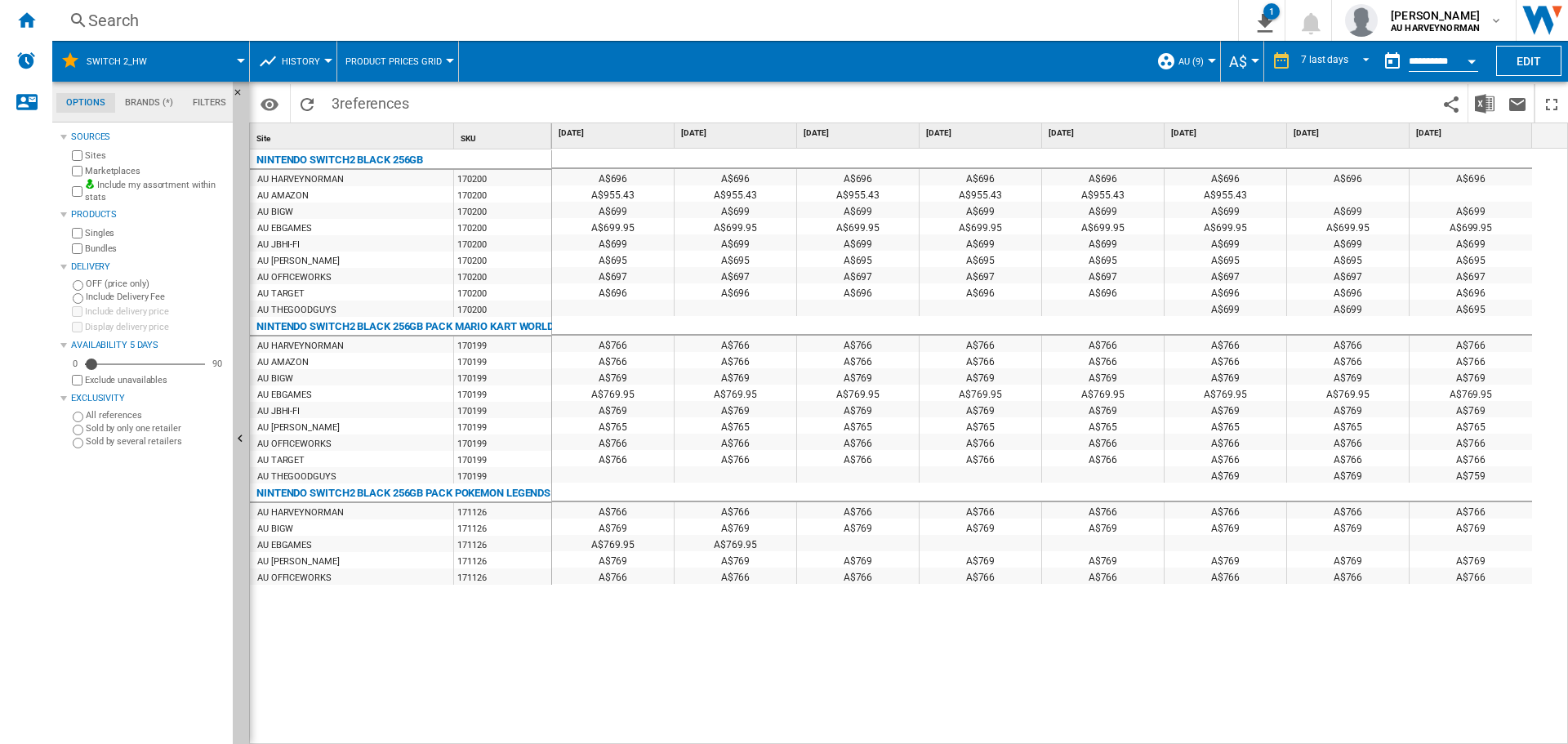
click at [446, 60] on div at bounding box center [449, 61] width 8 height 4
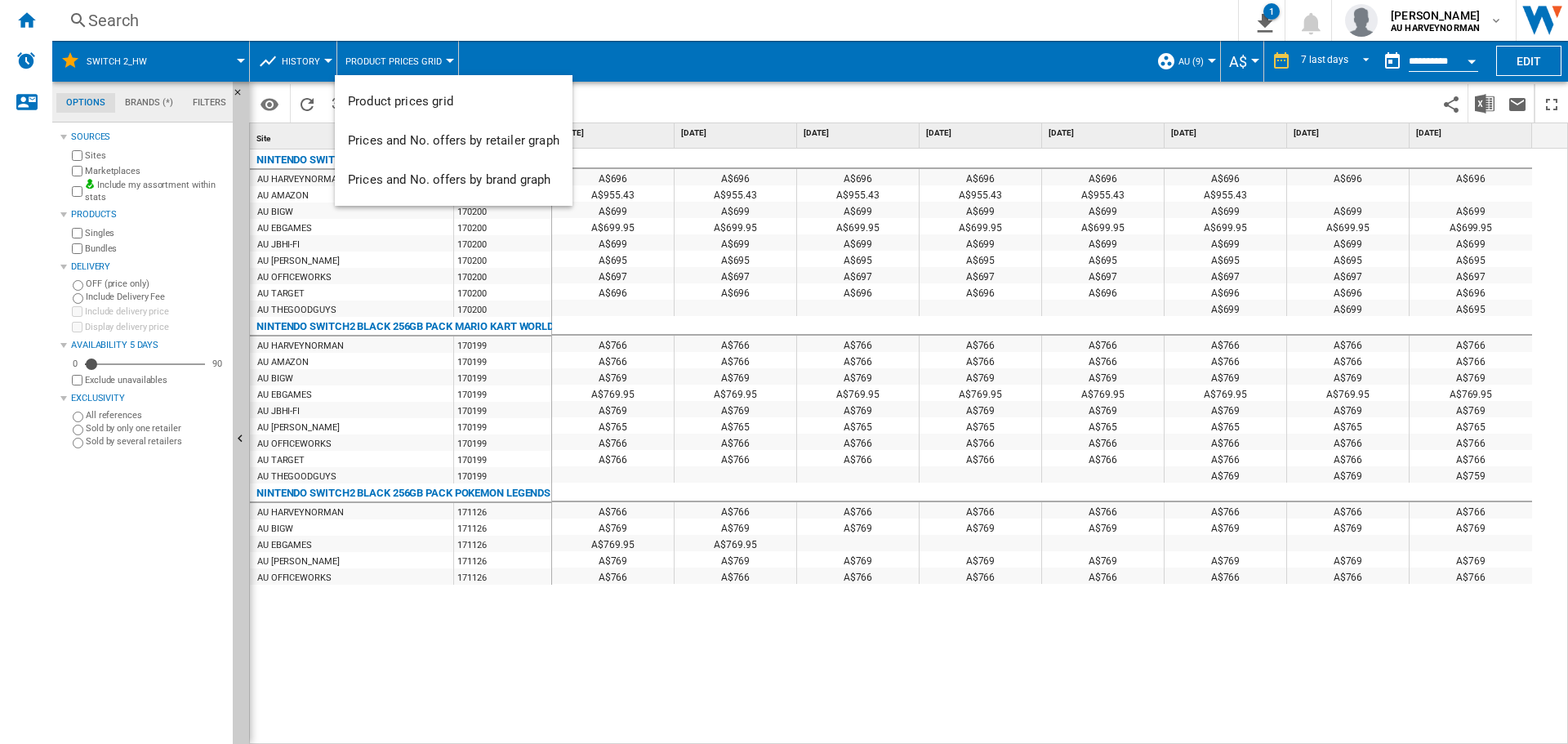
click at [325, 62] on md-backdrop at bounding box center [784, 372] width 1568 height 744
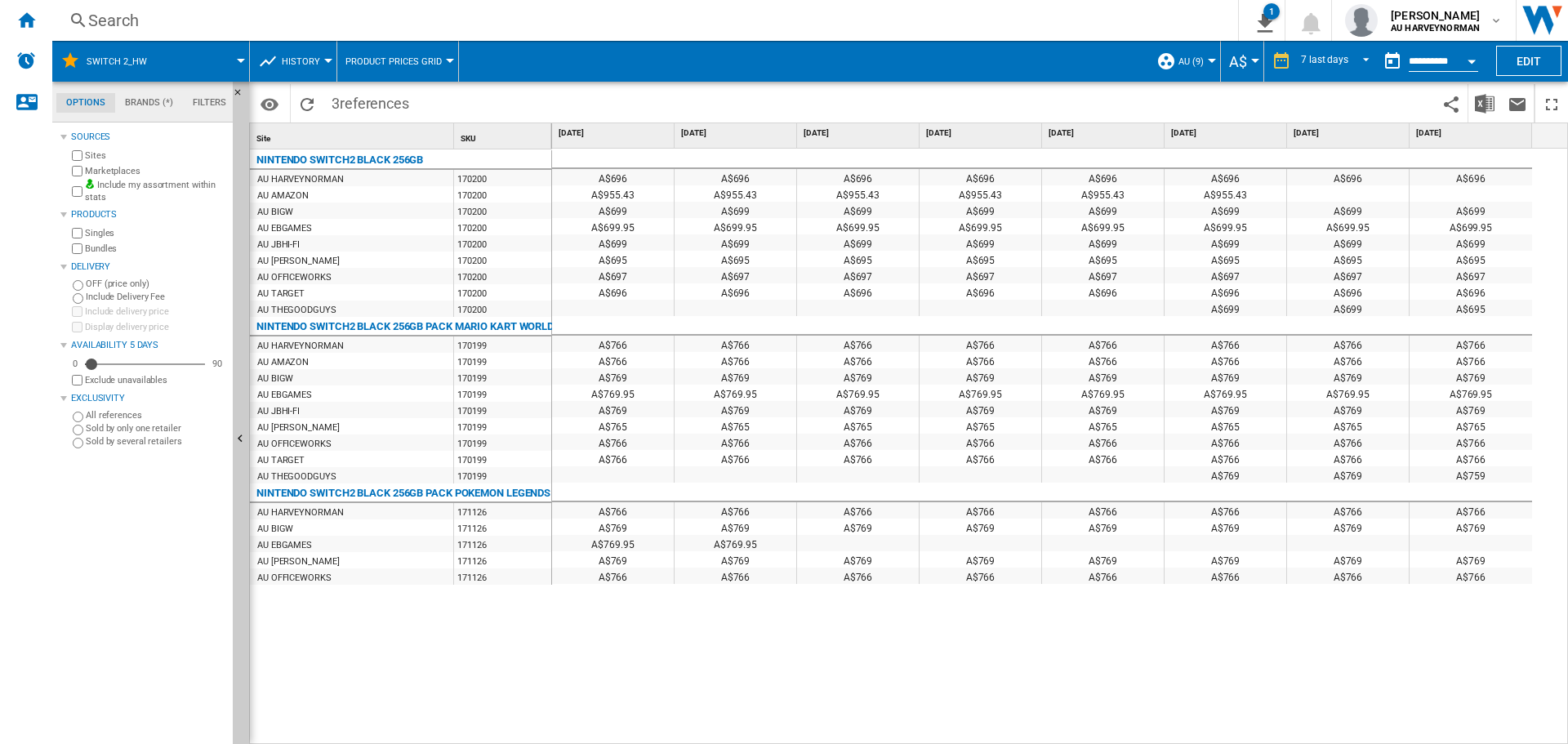
click at [325, 62] on div at bounding box center [328, 61] width 8 height 4
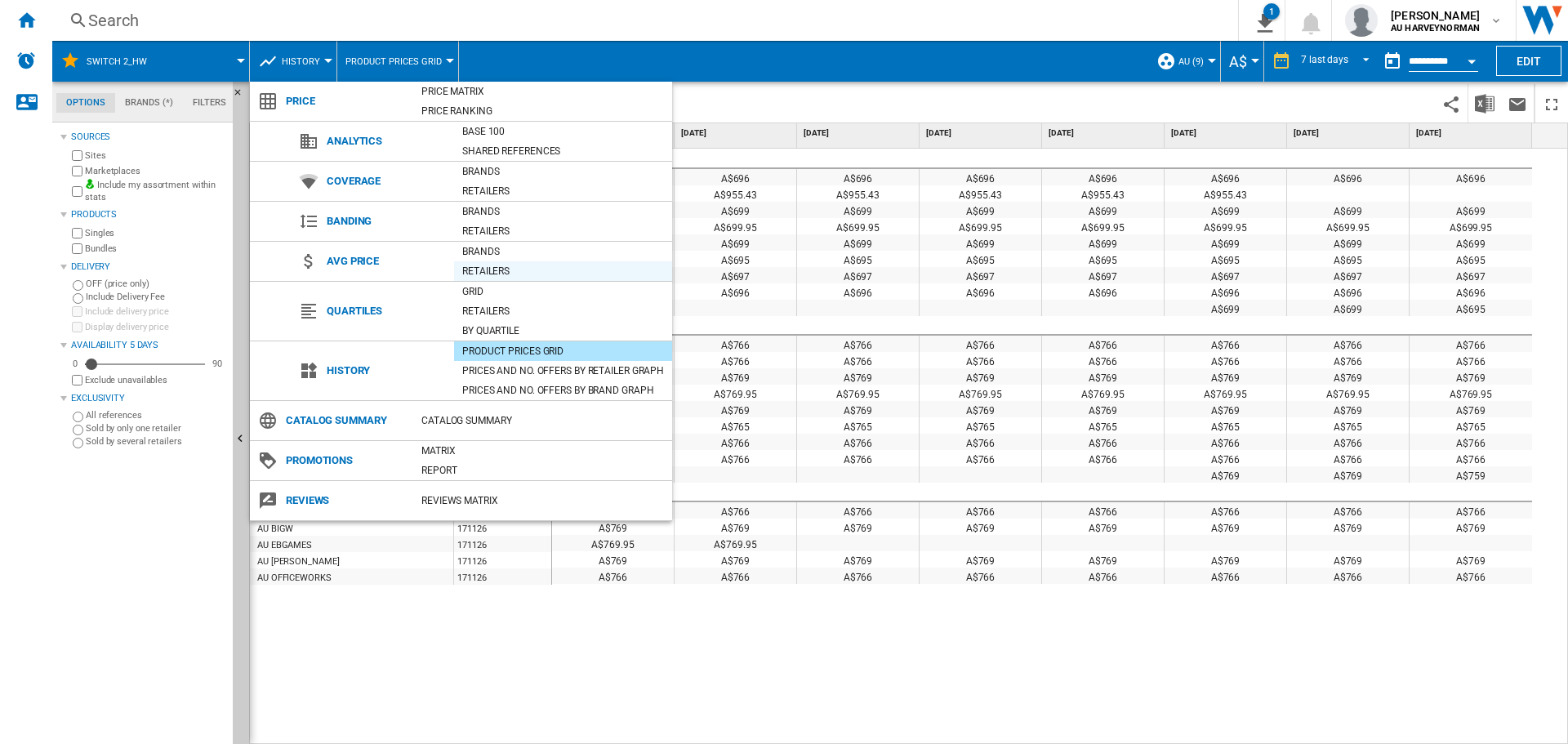
click at [486, 271] on div "Retailers" at bounding box center [563, 271] width 218 height 16
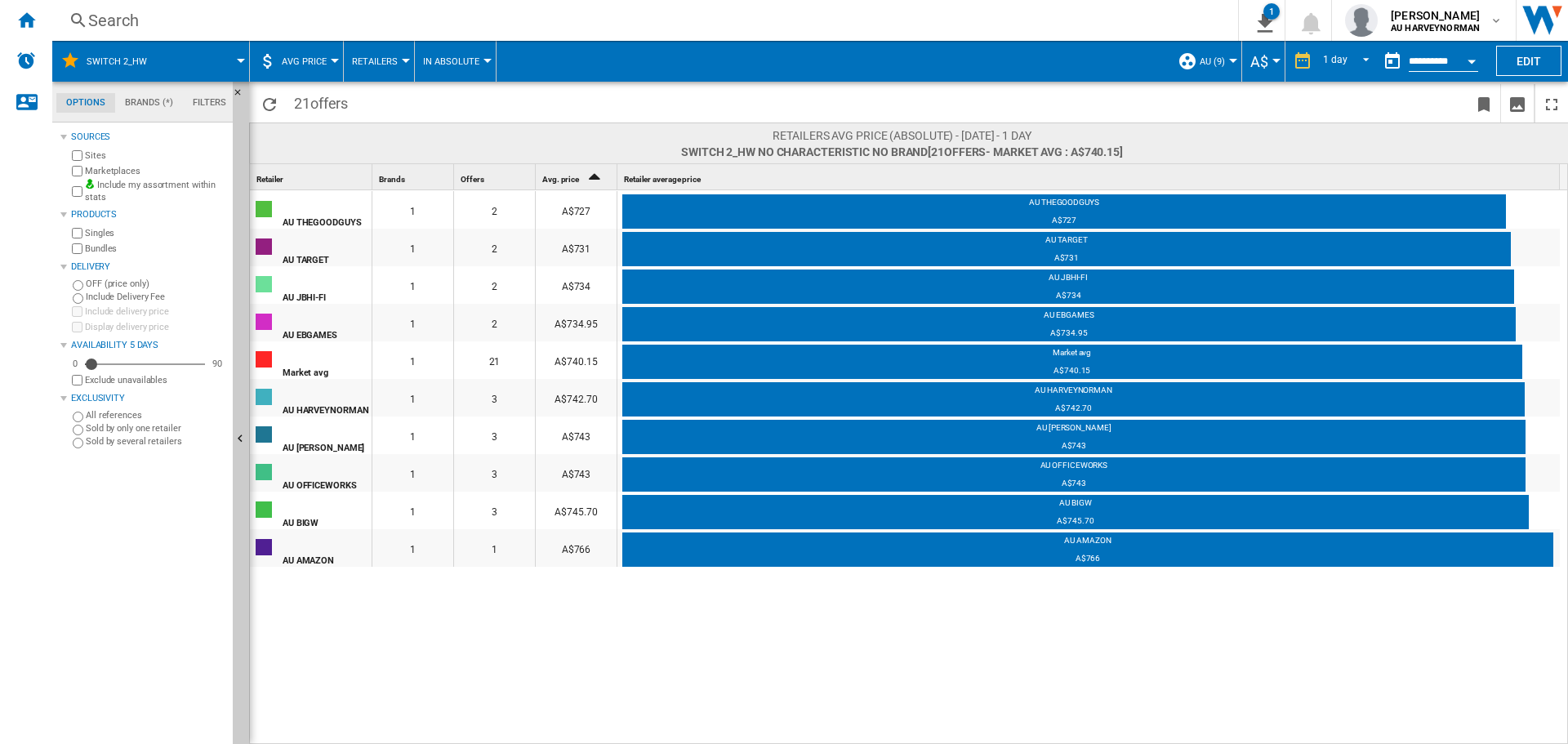
click at [318, 56] on span "AVG Price" at bounding box center [303, 62] width 44 height 11
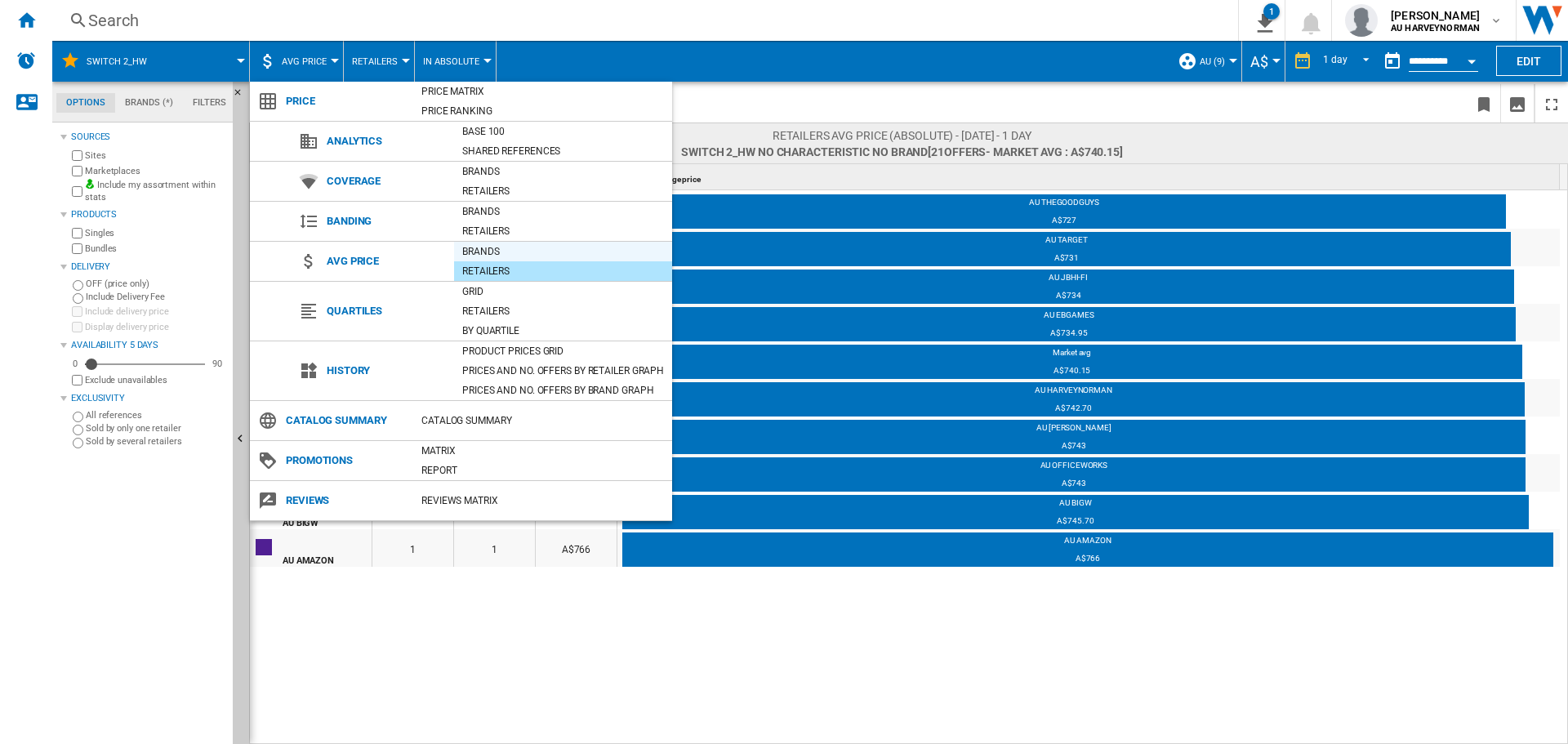
click at [479, 250] on div "Brands" at bounding box center [563, 251] width 218 height 16
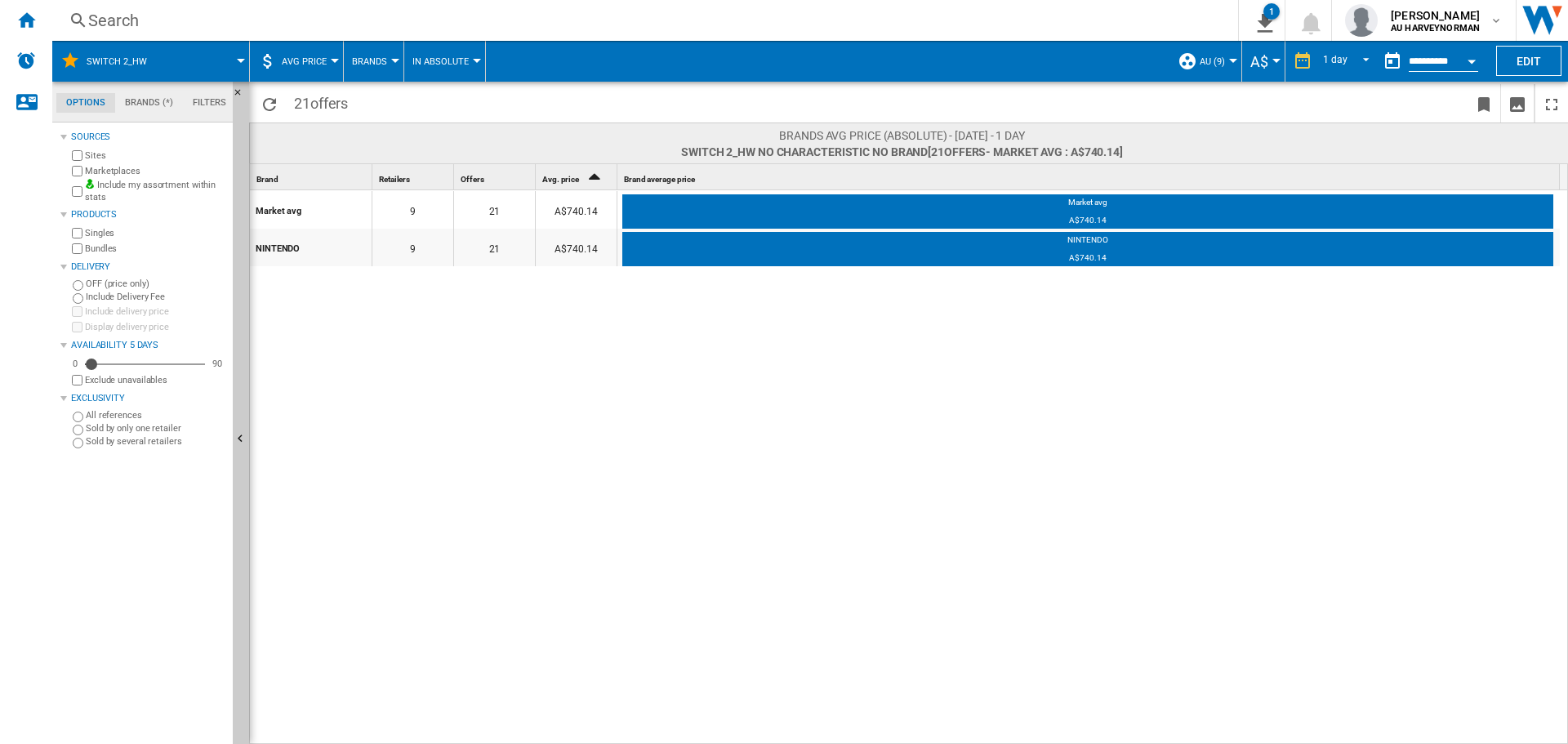
click at [329, 64] on button "AVG Price" at bounding box center [308, 61] width 53 height 41
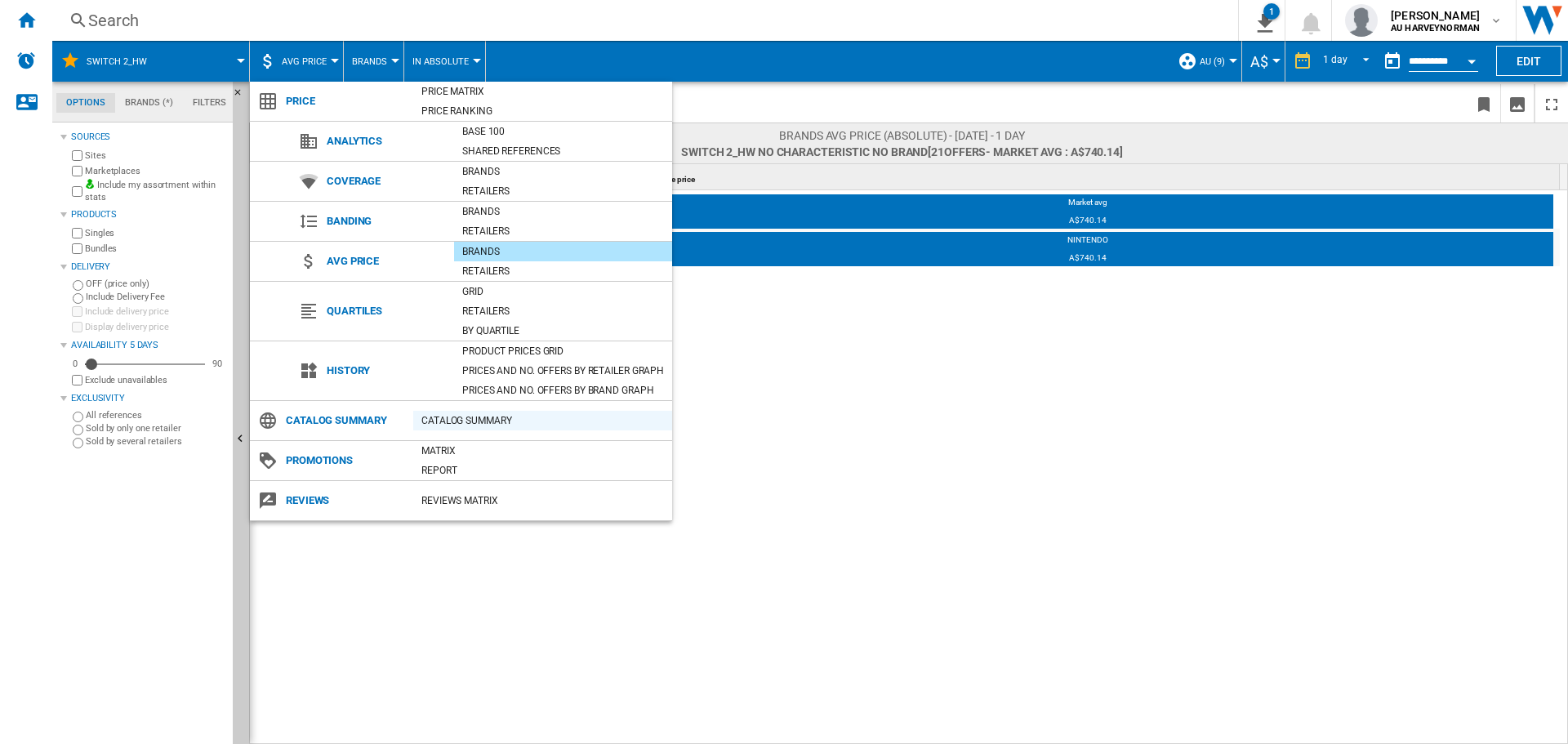
click at [477, 424] on div "Catalog Summary" at bounding box center [542, 420] width 259 height 16
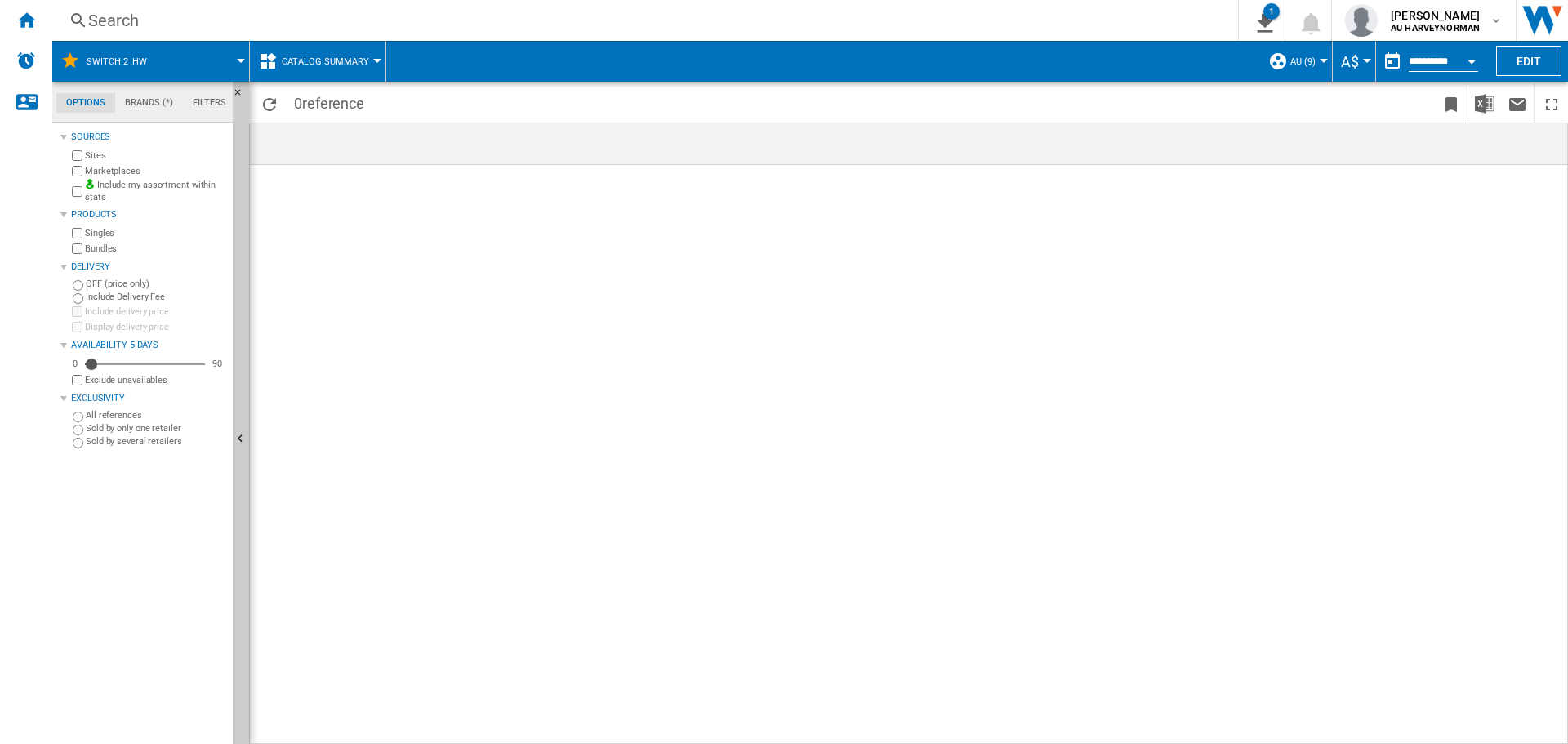
click at [359, 54] on button "Catalog Summary" at bounding box center [328, 61] width 95 height 41
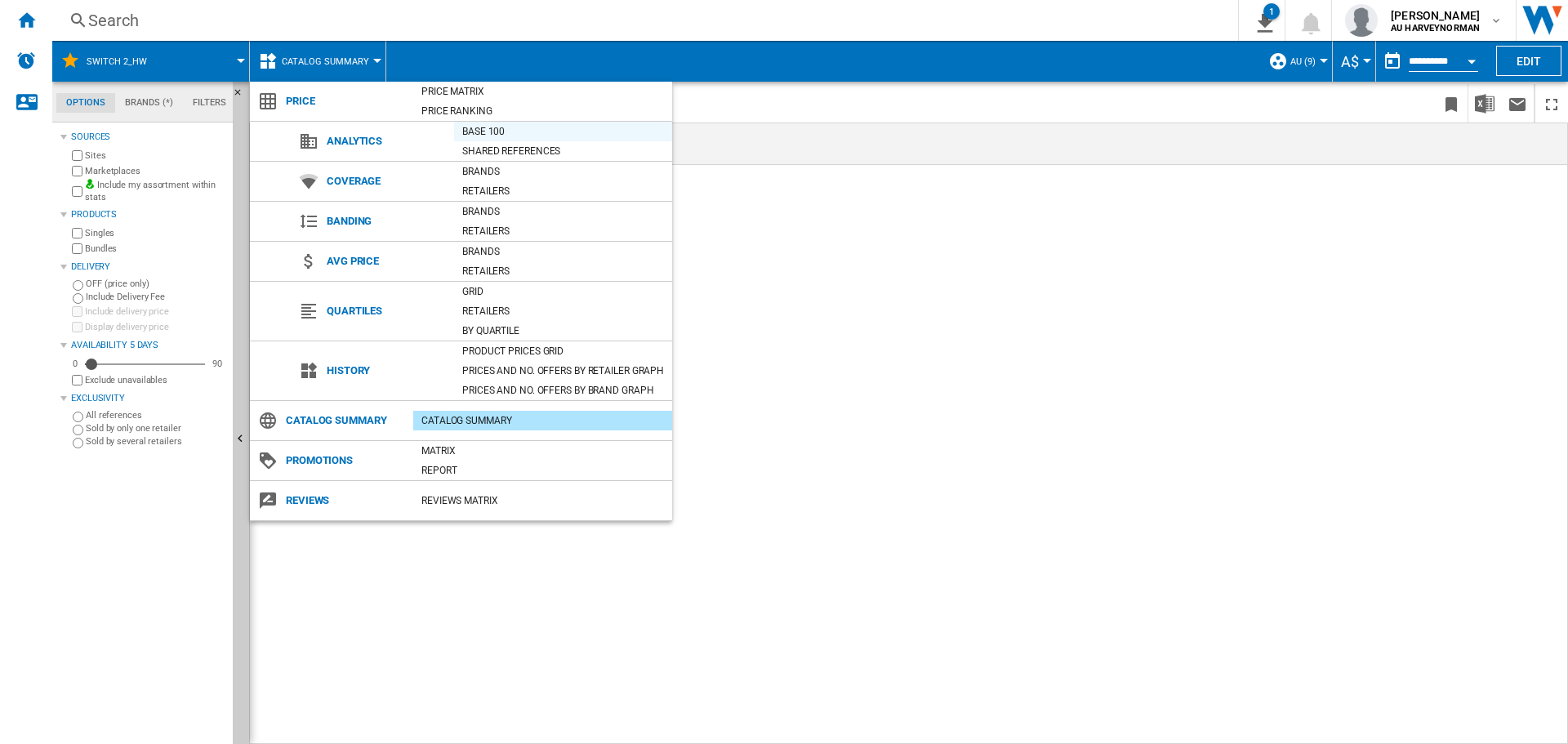
click at [500, 130] on div "Base 100" at bounding box center [563, 132] width 218 height 16
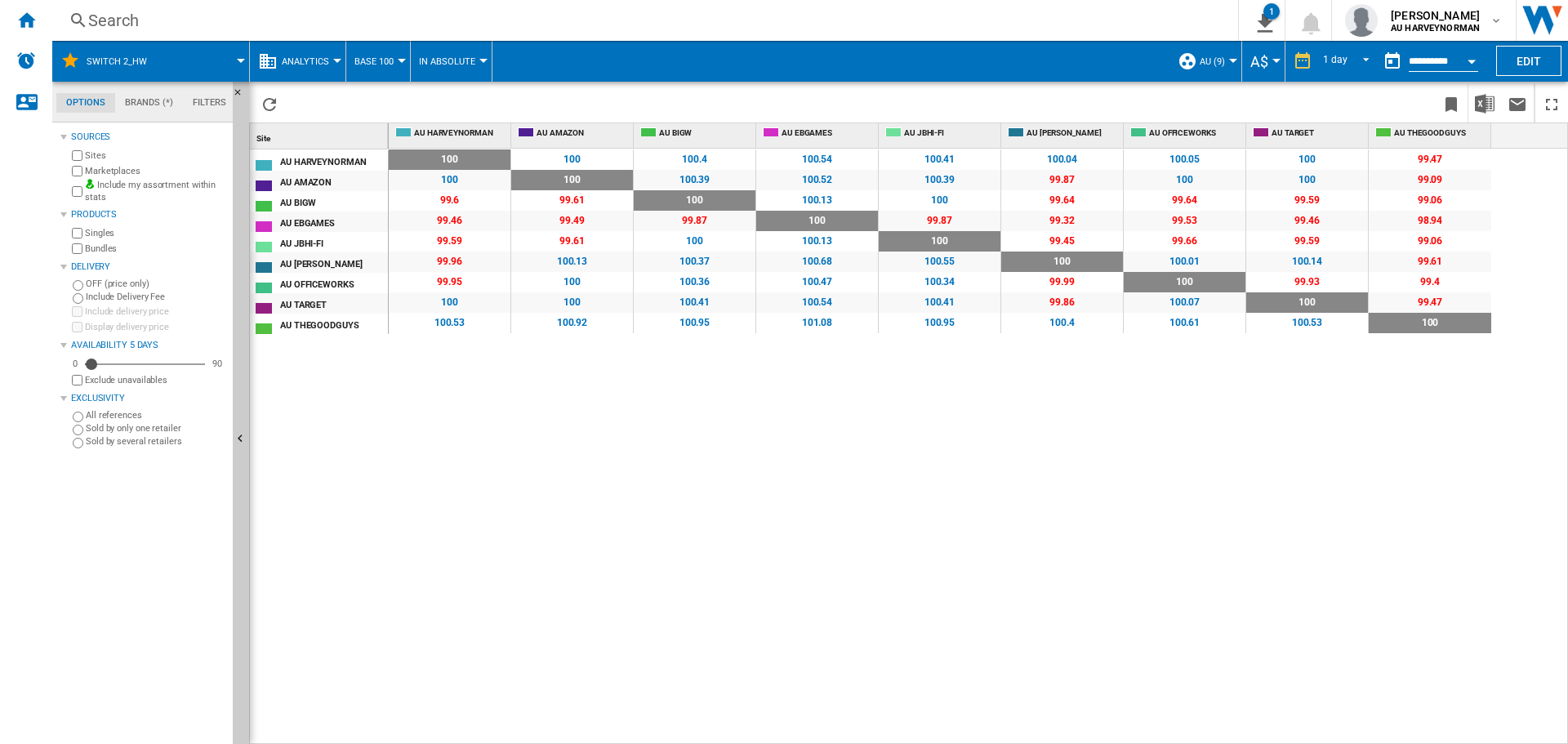
click at [384, 61] on span "Base 100" at bounding box center [373, 62] width 39 height 11
click at [384, 61] on md-backdrop at bounding box center [784, 372] width 1568 height 744
click at [415, 63] on md-menu "In Absolute In Absolute In Relative" at bounding box center [452, 61] width 82 height 41
click at [429, 61] on span "In Absolute" at bounding box center [447, 62] width 56 height 11
click at [429, 61] on md-backdrop at bounding box center [784, 372] width 1568 height 744
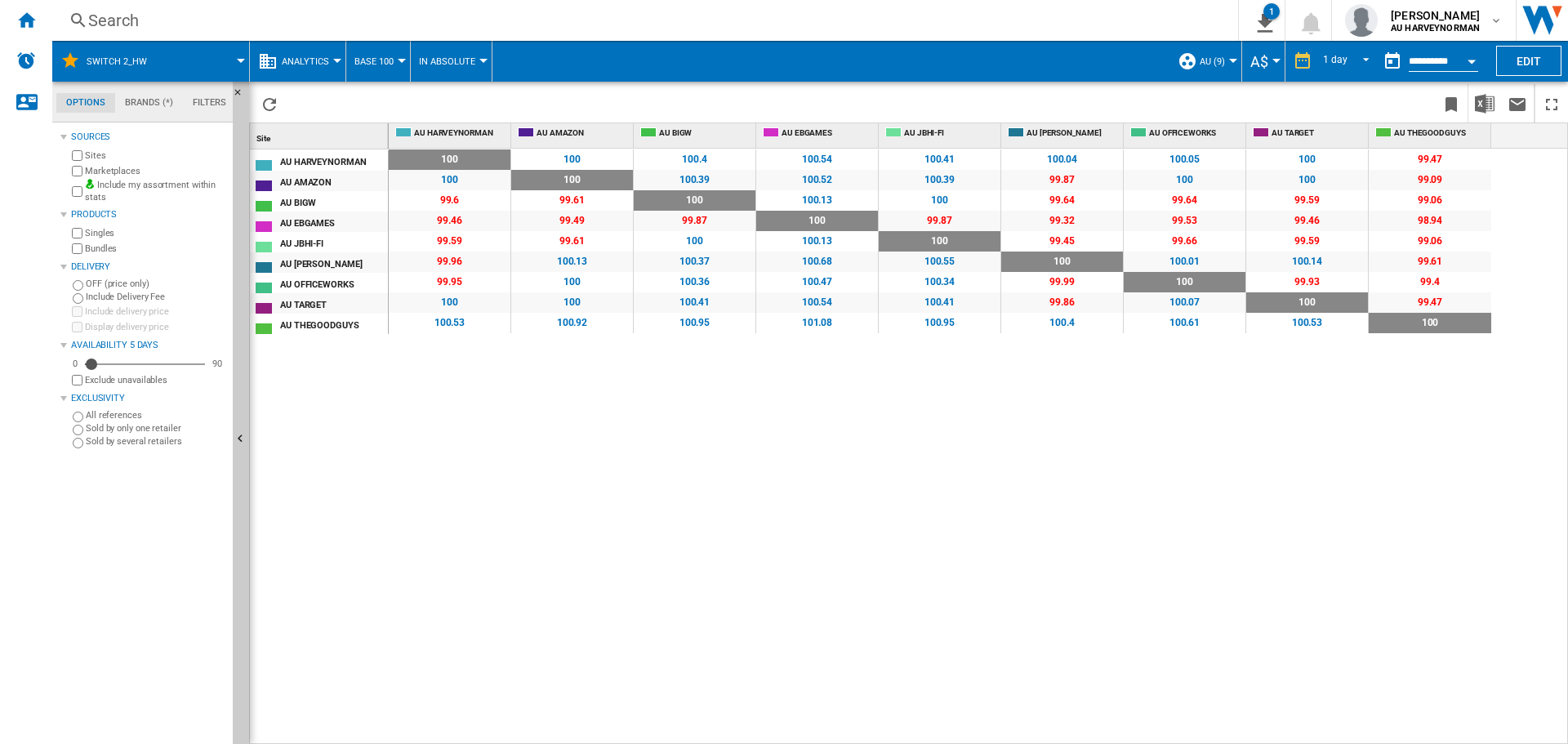
click at [310, 64] on span "Analytics" at bounding box center [305, 62] width 47 height 11
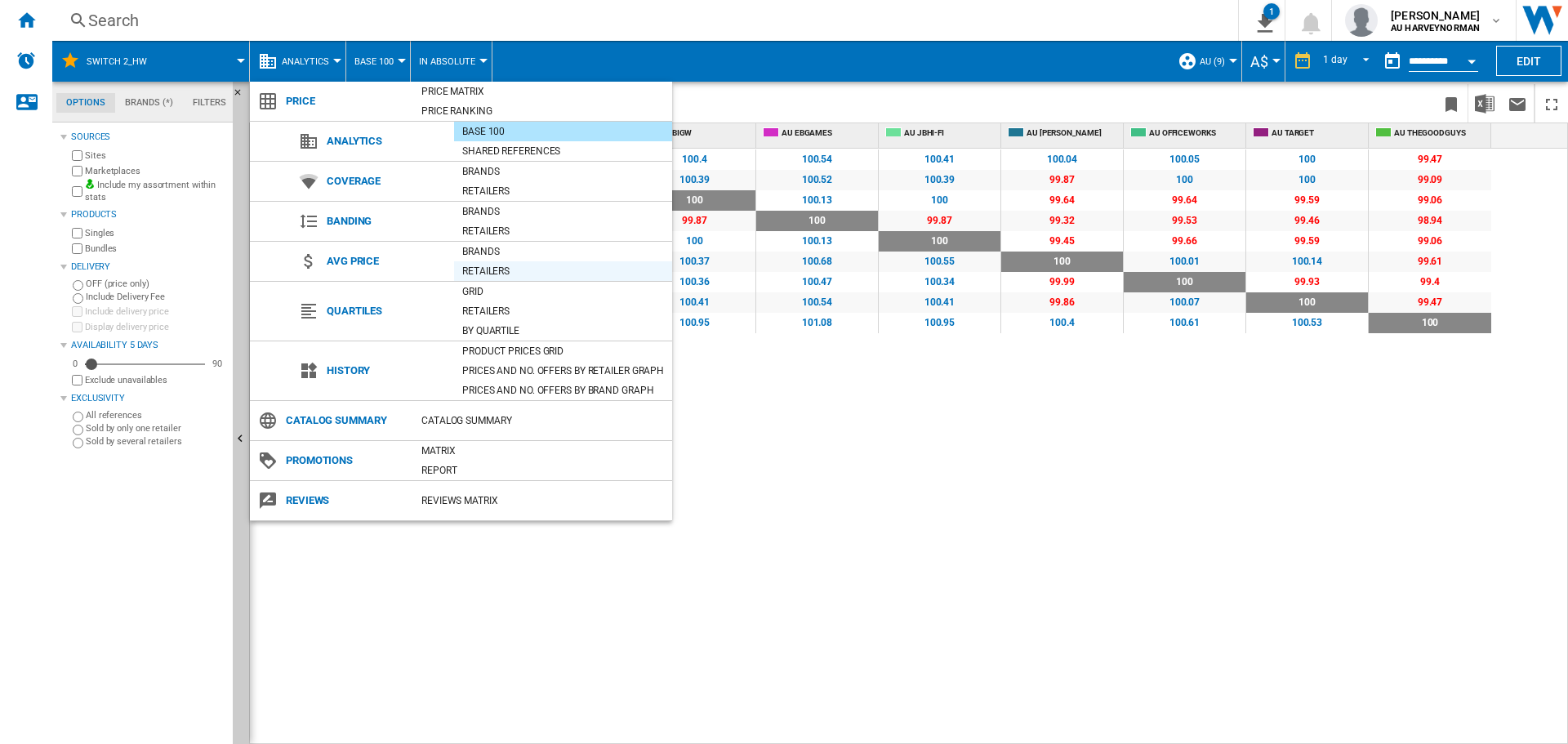
click at [495, 274] on div "Retailers" at bounding box center [563, 271] width 218 height 16
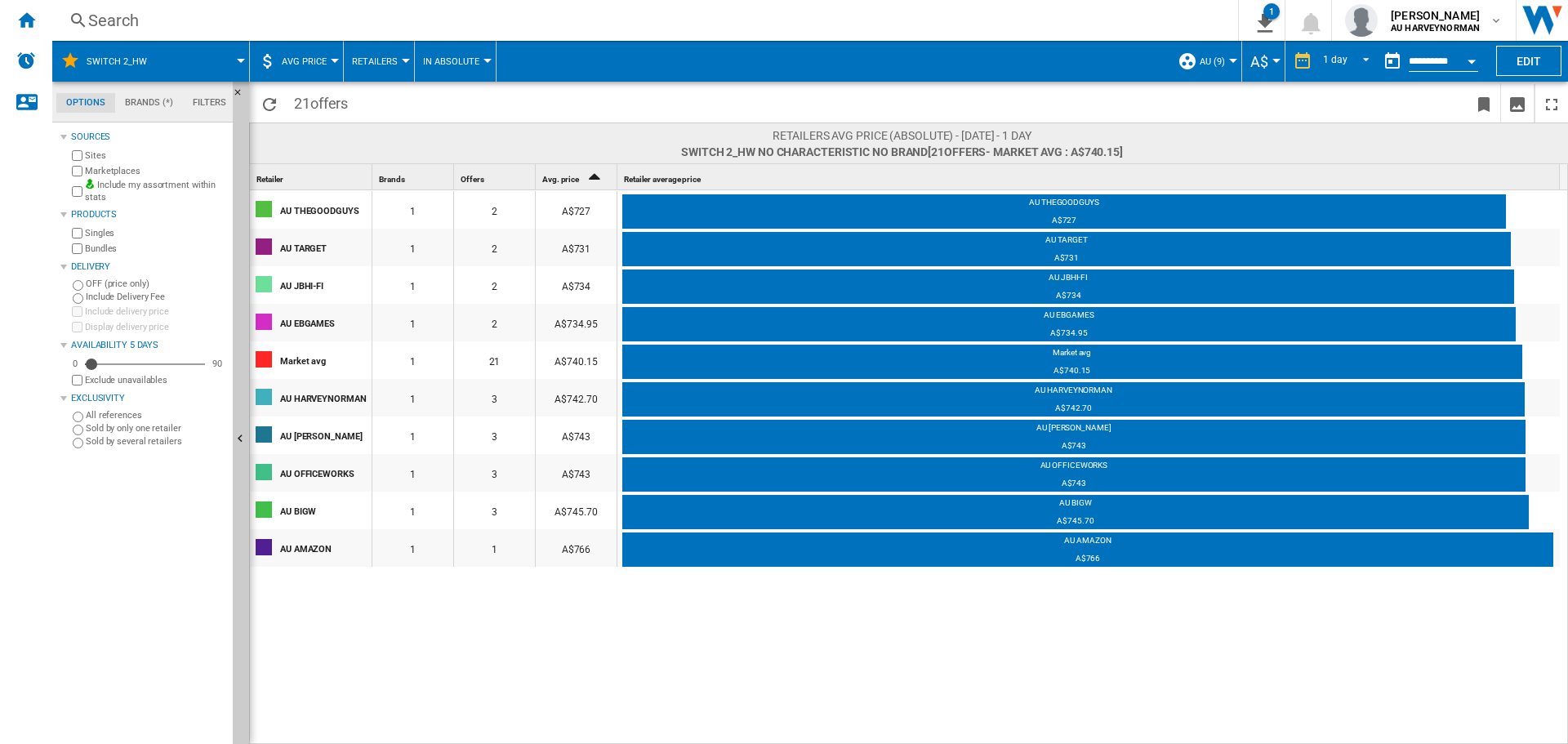
click at [437, 62] on span "In Absolute" at bounding box center [451, 62] width 56 height 11
click at [446, 185] on span "By Brands" at bounding box center [454, 180] width 54 height 15
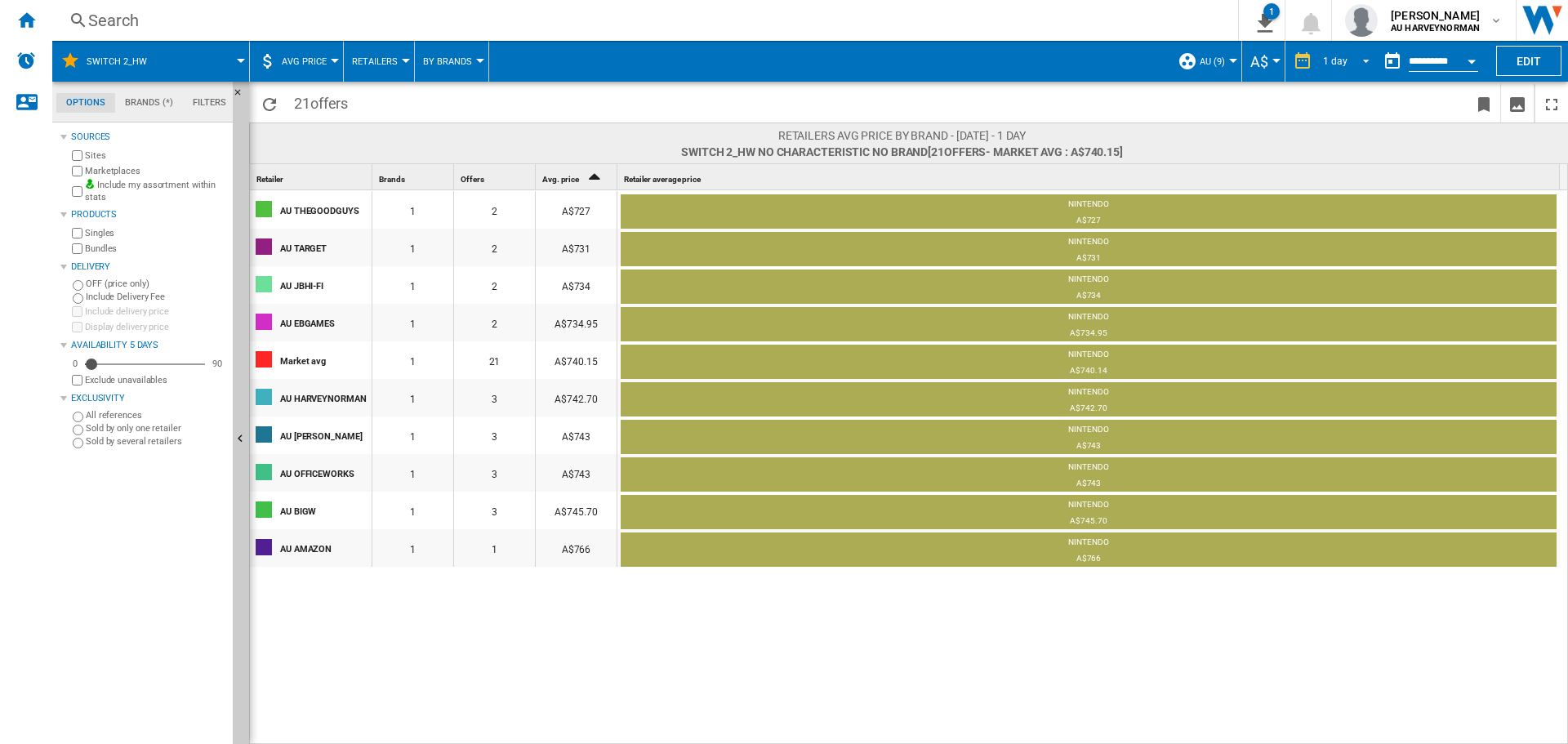
click at [1354, 59] on span "REPORTS.WIZARD.STEPS.REPORT.STEPS.REPORT_OPTIONS.PERIOD: 1 day" at bounding box center [1361, 60] width 20 height 15
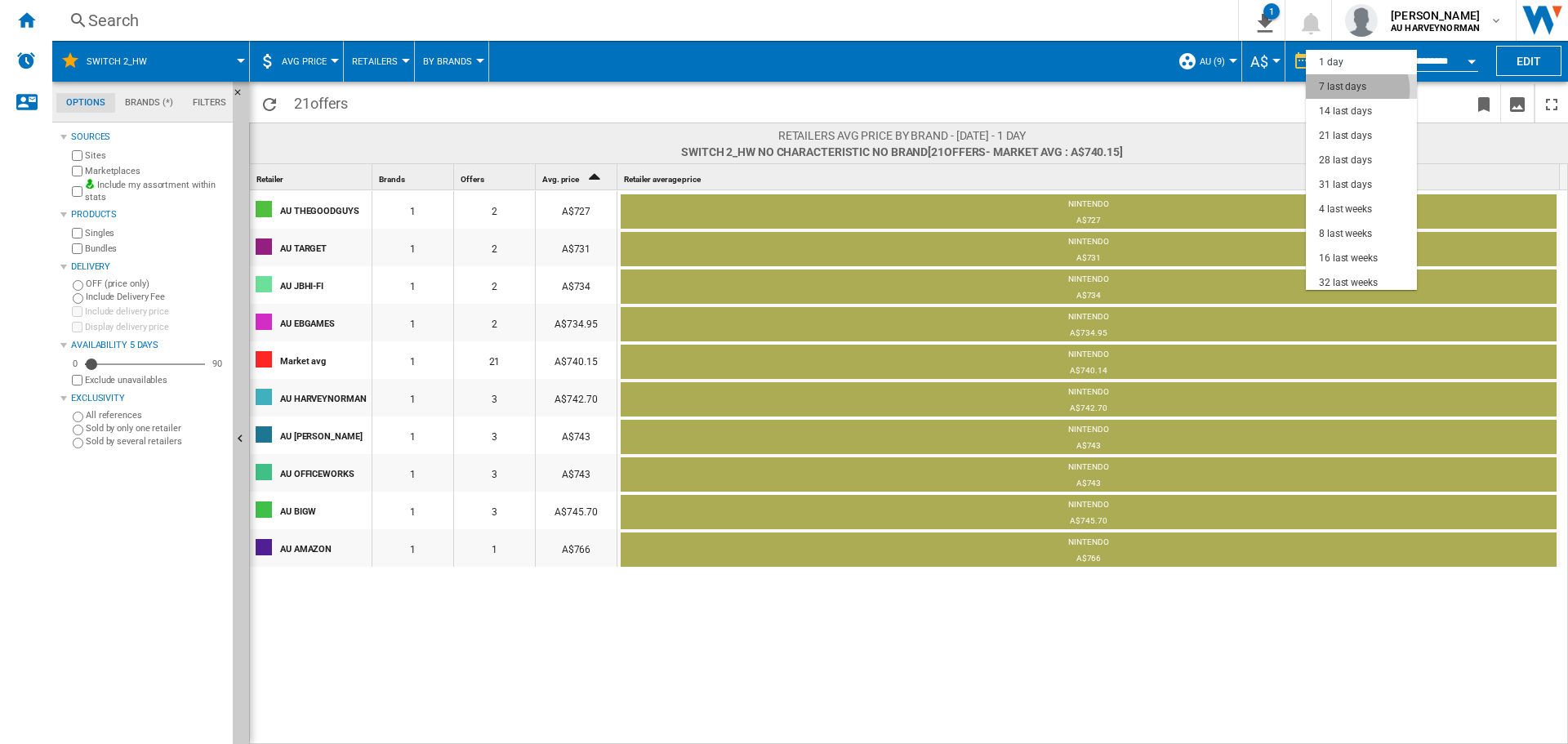
click at [1353, 90] on div "7 last days" at bounding box center [1342, 86] width 47 height 14
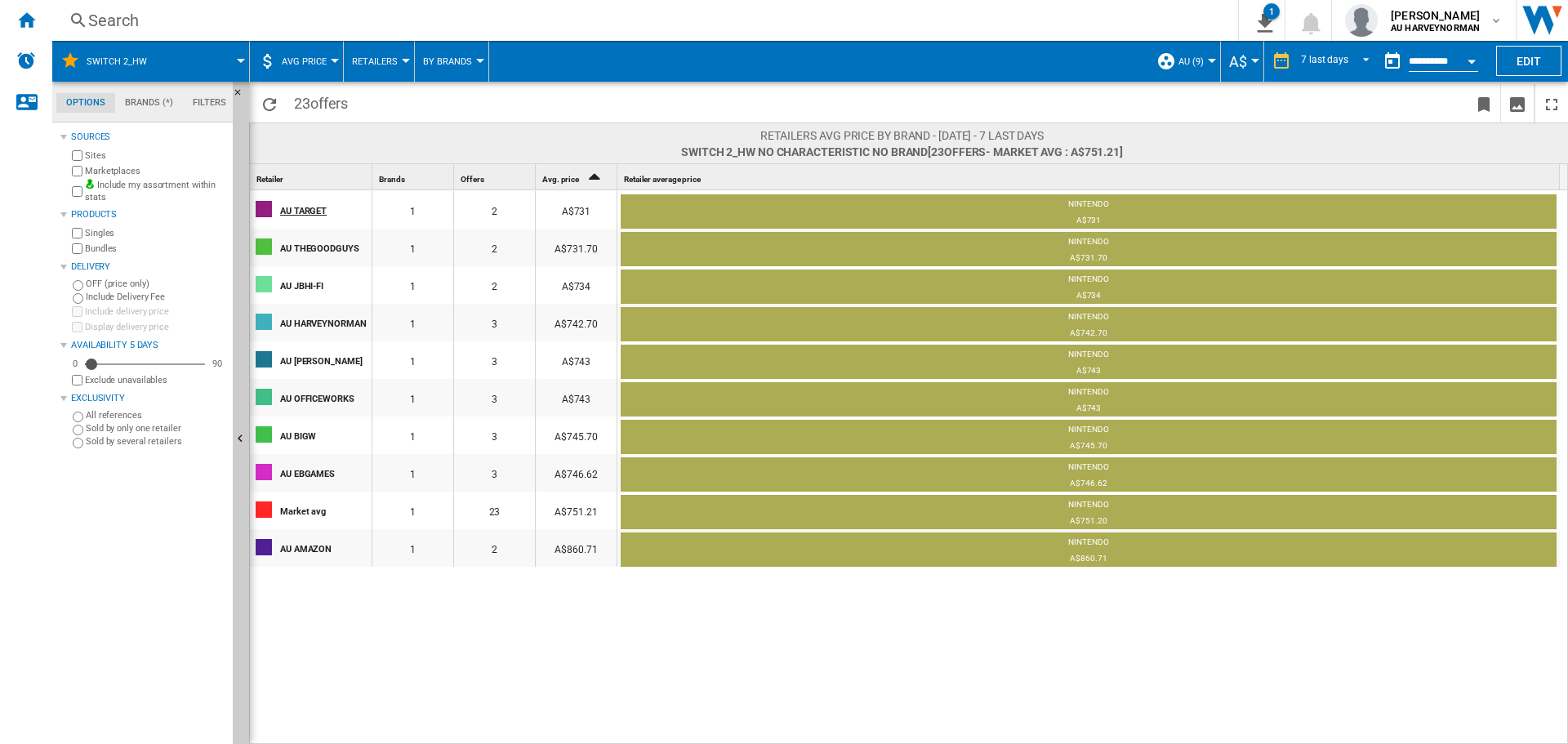
click at [293, 210] on div "AU TARGET" at bounding box center [326, 210] width 91 height 34
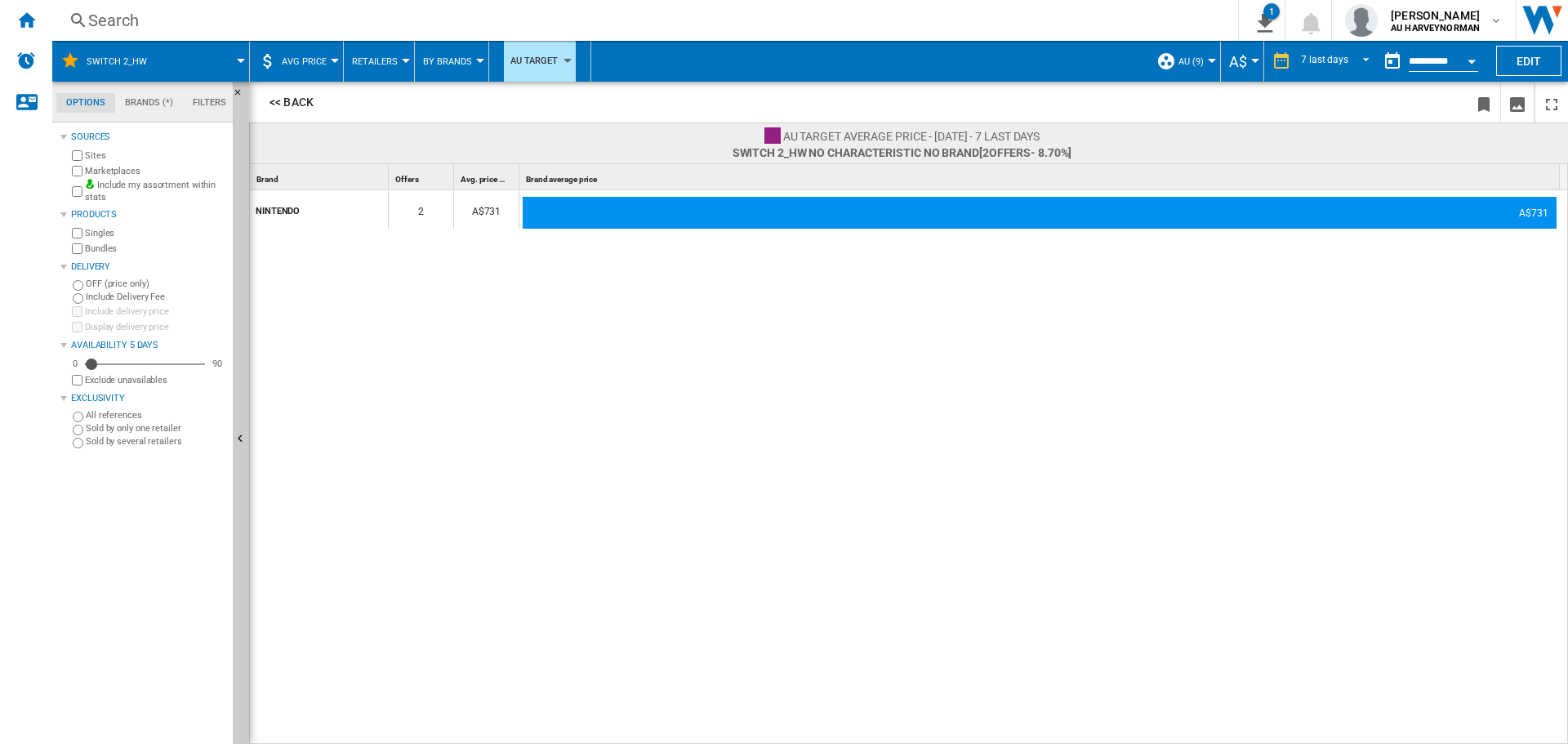
click at [420, 208] on div "2" at bounding box center [420, 210] width 64 height 37
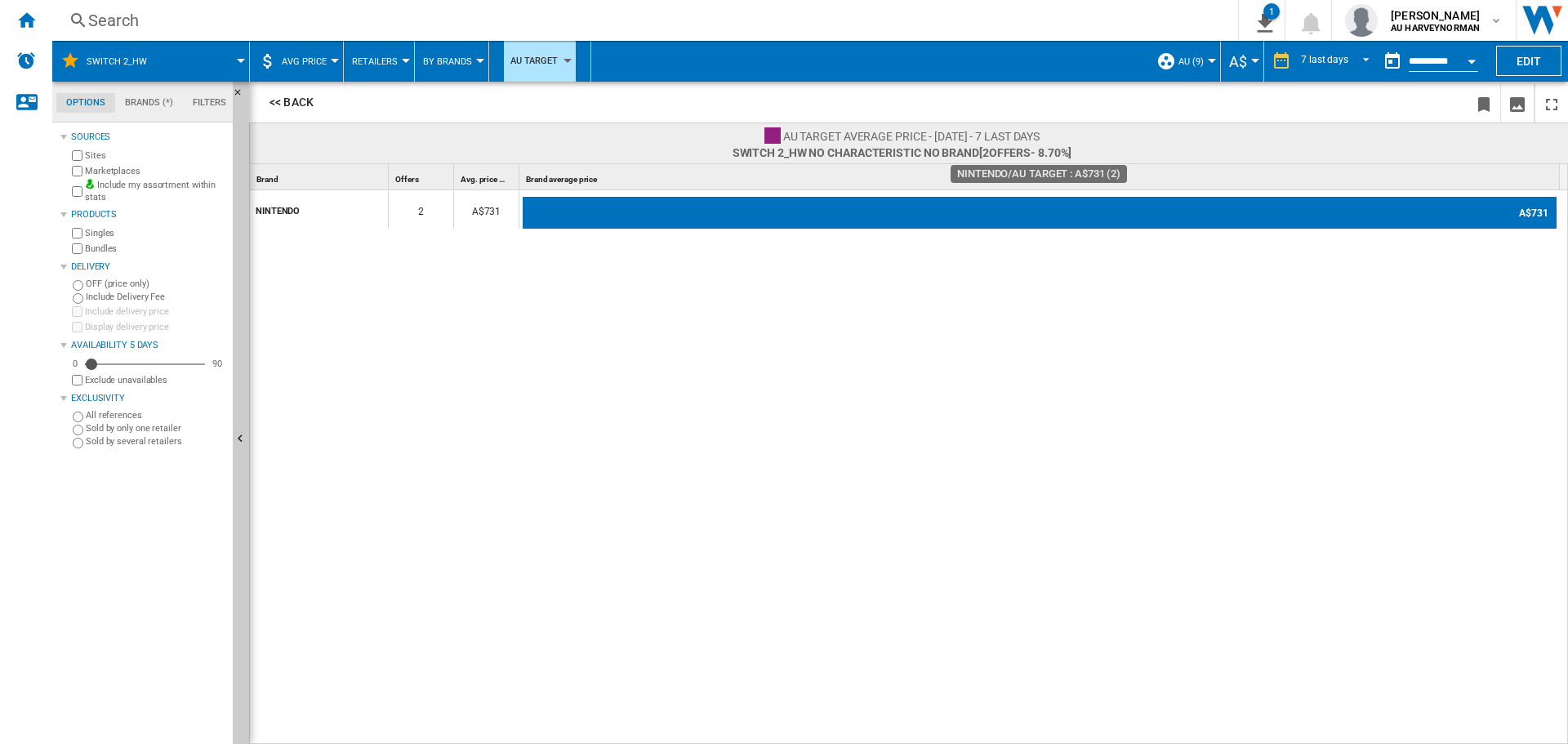
click at [1510, 211] on div "A$731" at bounding box center [1039, 213] width 1034 height 33
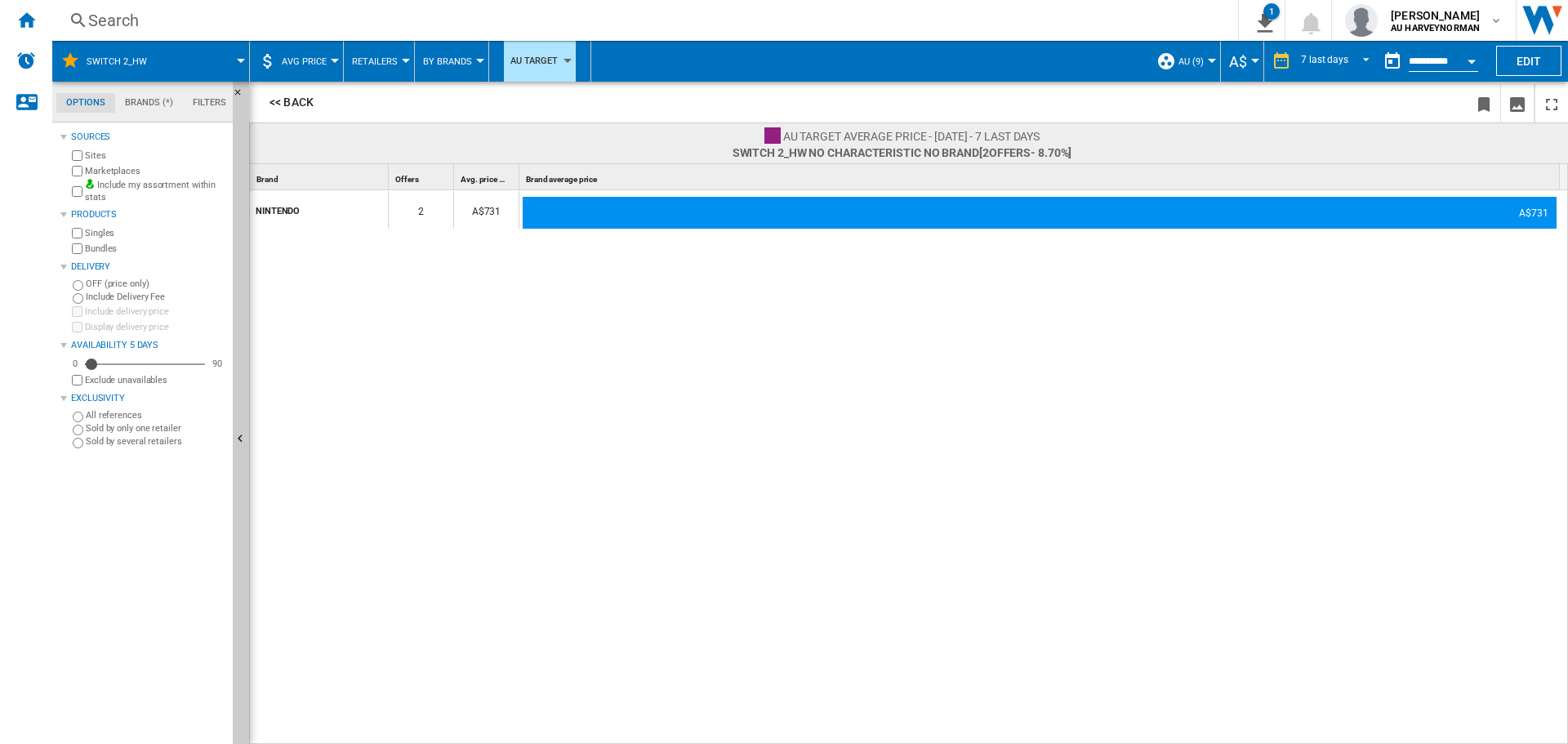
click at [872, 136] on span "AU TARGET average price - 20 August 2025 - 7 last days" at bounding box center [911, 136] width 257 height 13
click at [867, 159] on span "Switch 2_HW No characteristic No brand" at bounding box center [856, 152] width 247 height 13
click at [539, 175] on span "Brand average price" at bounding box center [561, 180] width 71 height 9
click at [569, 173] on div "Brand average price 1" at bounding box center [1041, 177] width 1037 height 25
click at [569, 68] on button "AU TARGET" at bounding box center [539, 61] width 72 height 41
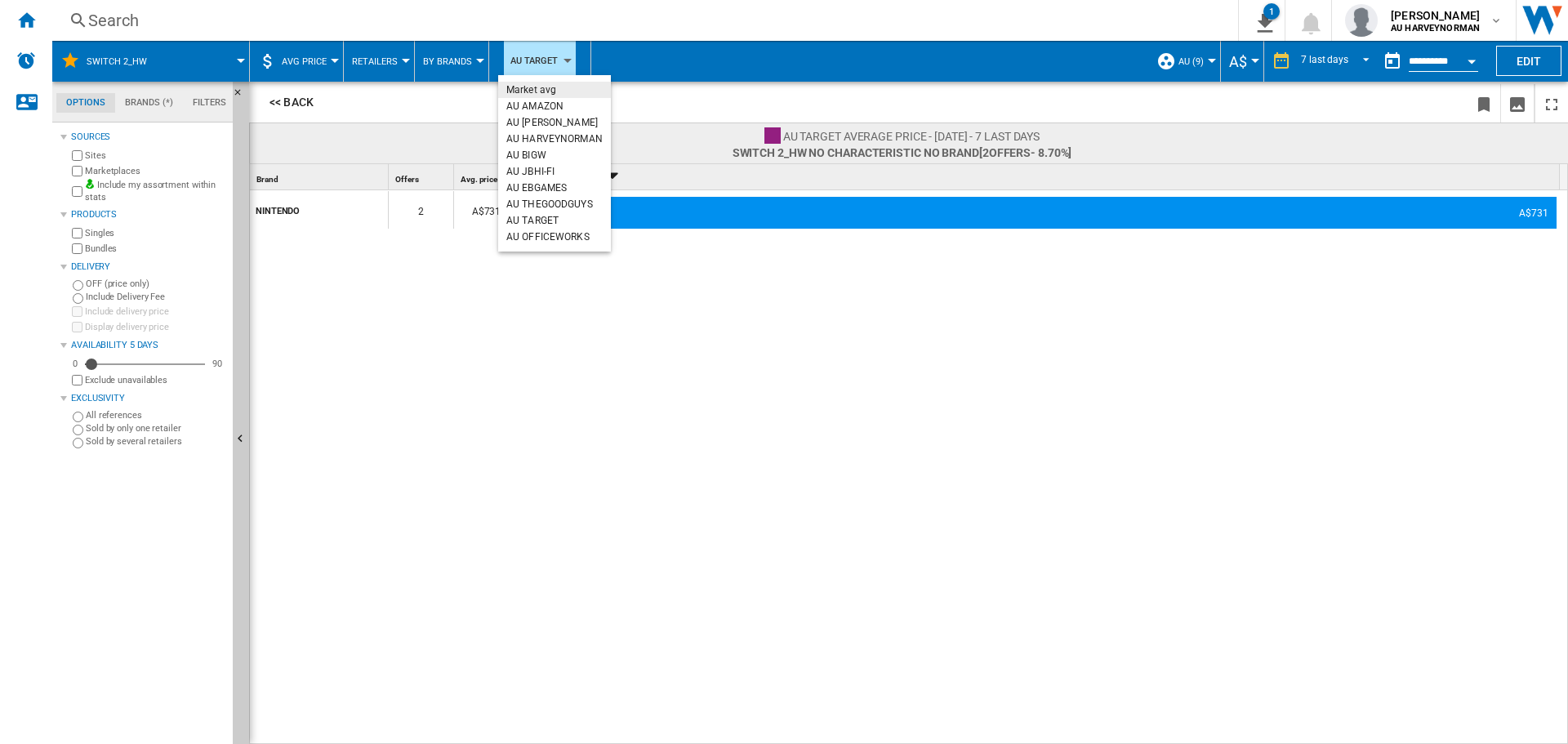
click at [560, 94] on button "Market avg" at bounding box center [554, 90] width 113 height 16
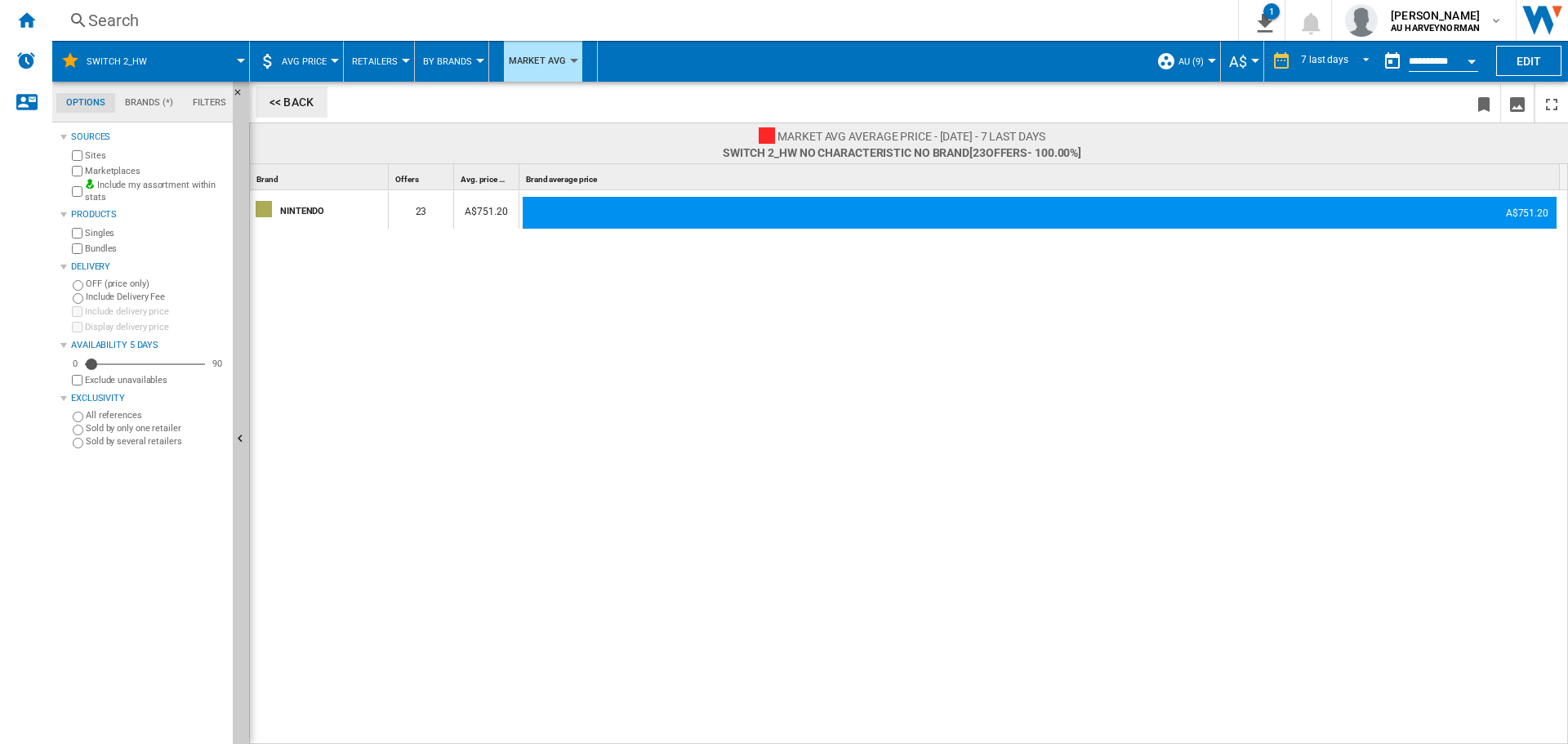
click at [298, 97] on button "<< Back" at bounding box center [291, 102] width 72 height 31
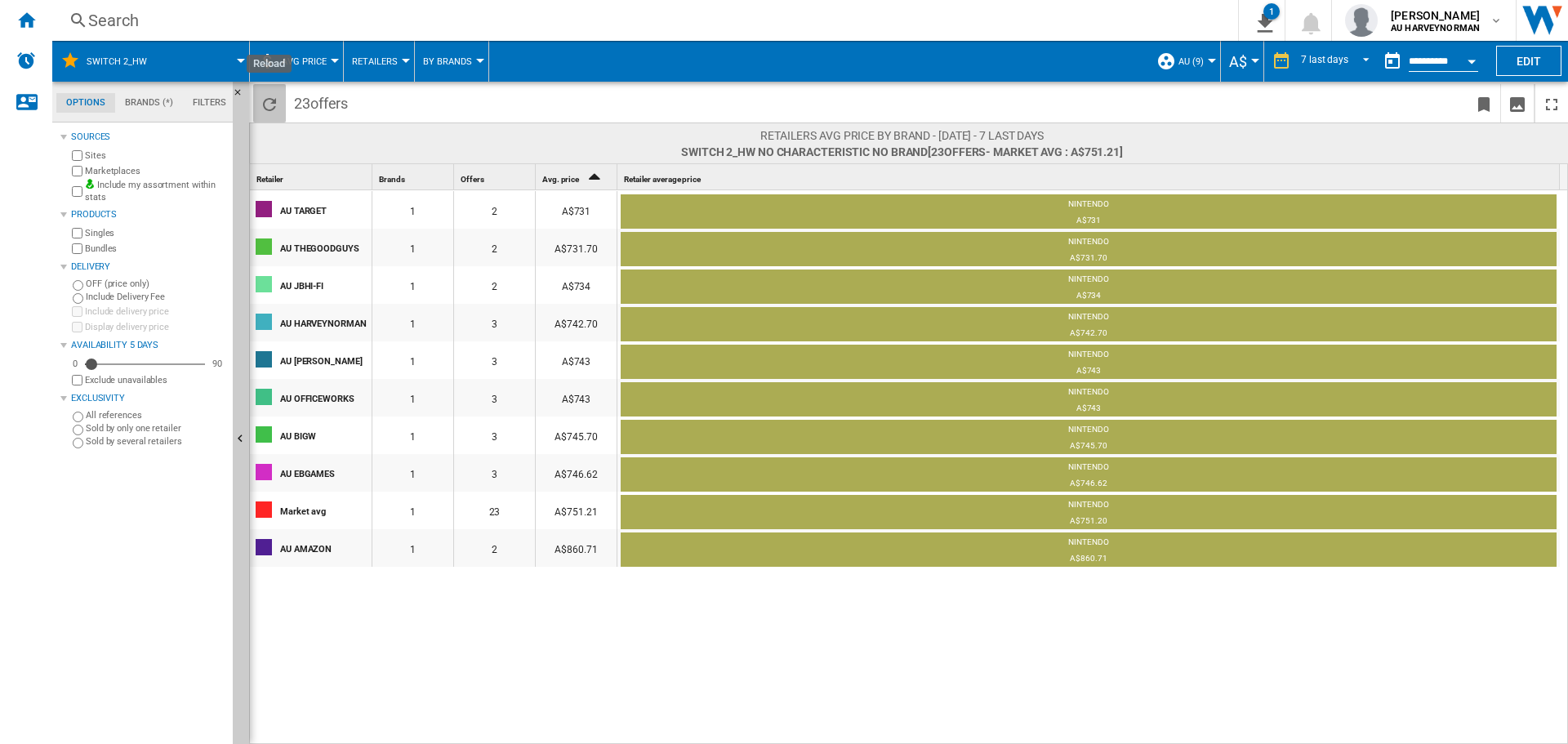
click at [272, 100] on ng-md-icon "Reload" at bounding box center [270, 104] width 20 height 20
click at [158, 102] on md-tab-item "Brands (*)" at bounding box center [149, 103] width 68 height 20
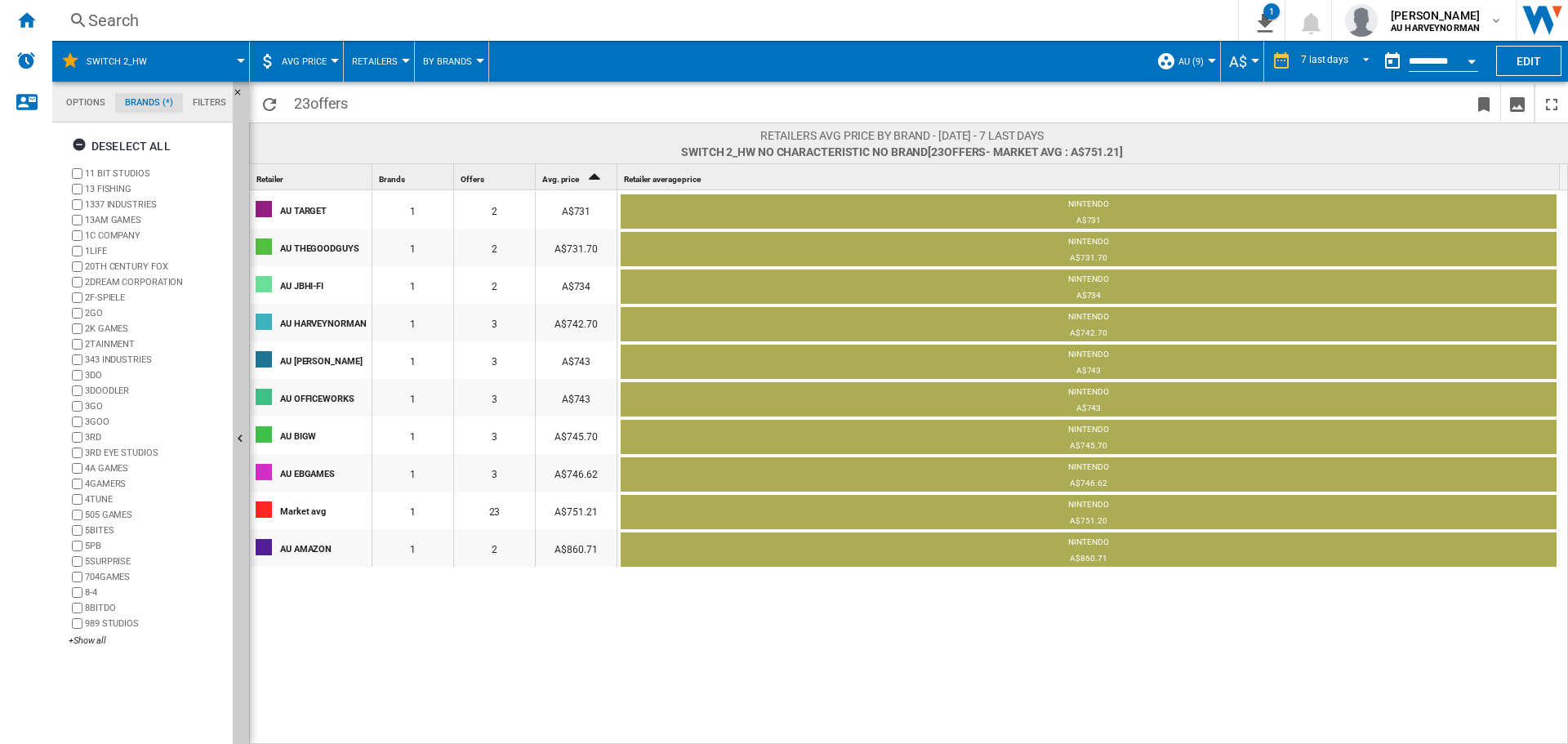
scroll to position [63, 0]
click at [194, 95] on md-tab-item "Filters" at bounding box center [210, 103] width 53 height 20
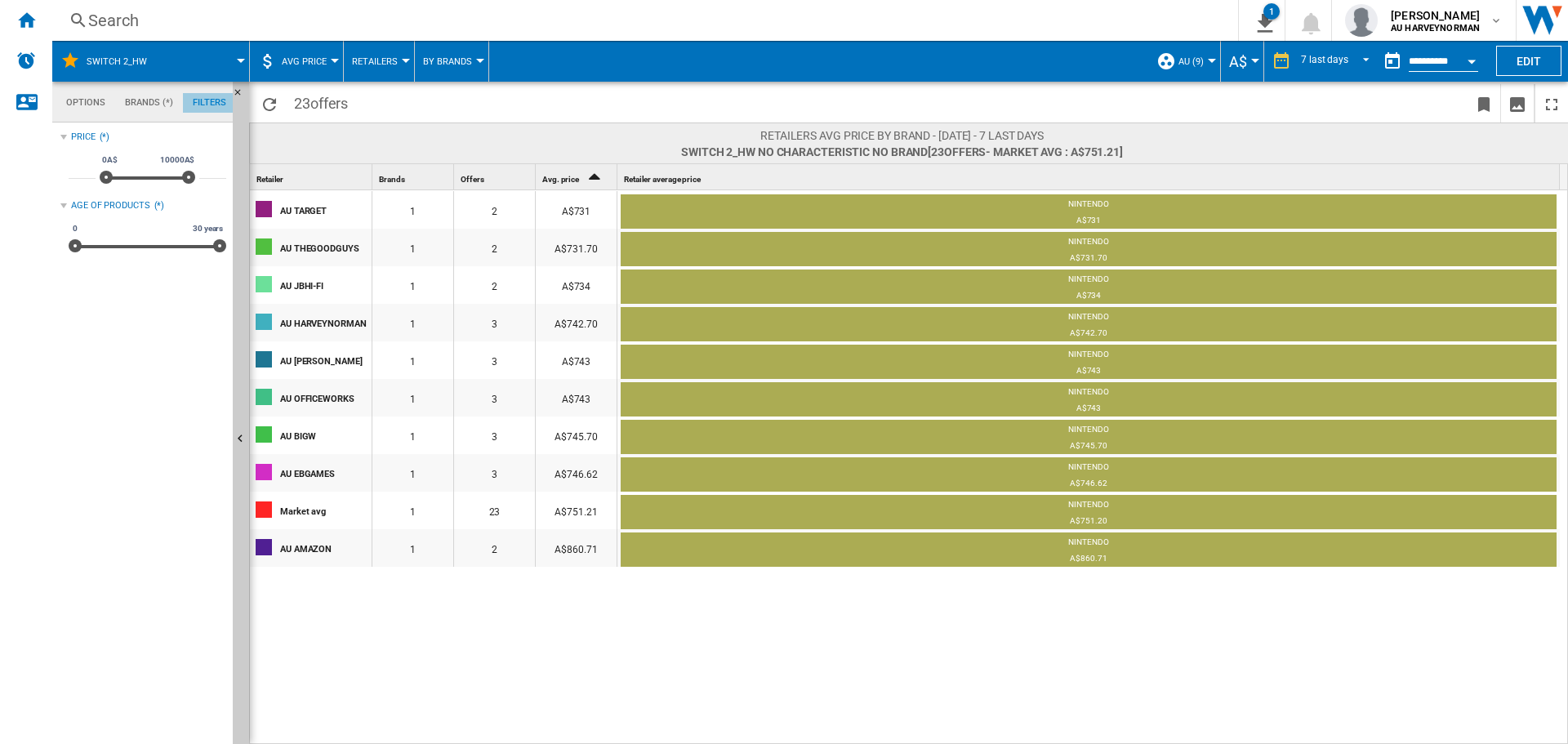
scroll to position [106, 0]
click at [146, 97] on md-tab-item "Brands (*)" at bounding box center [149, 103] width 68 height 20
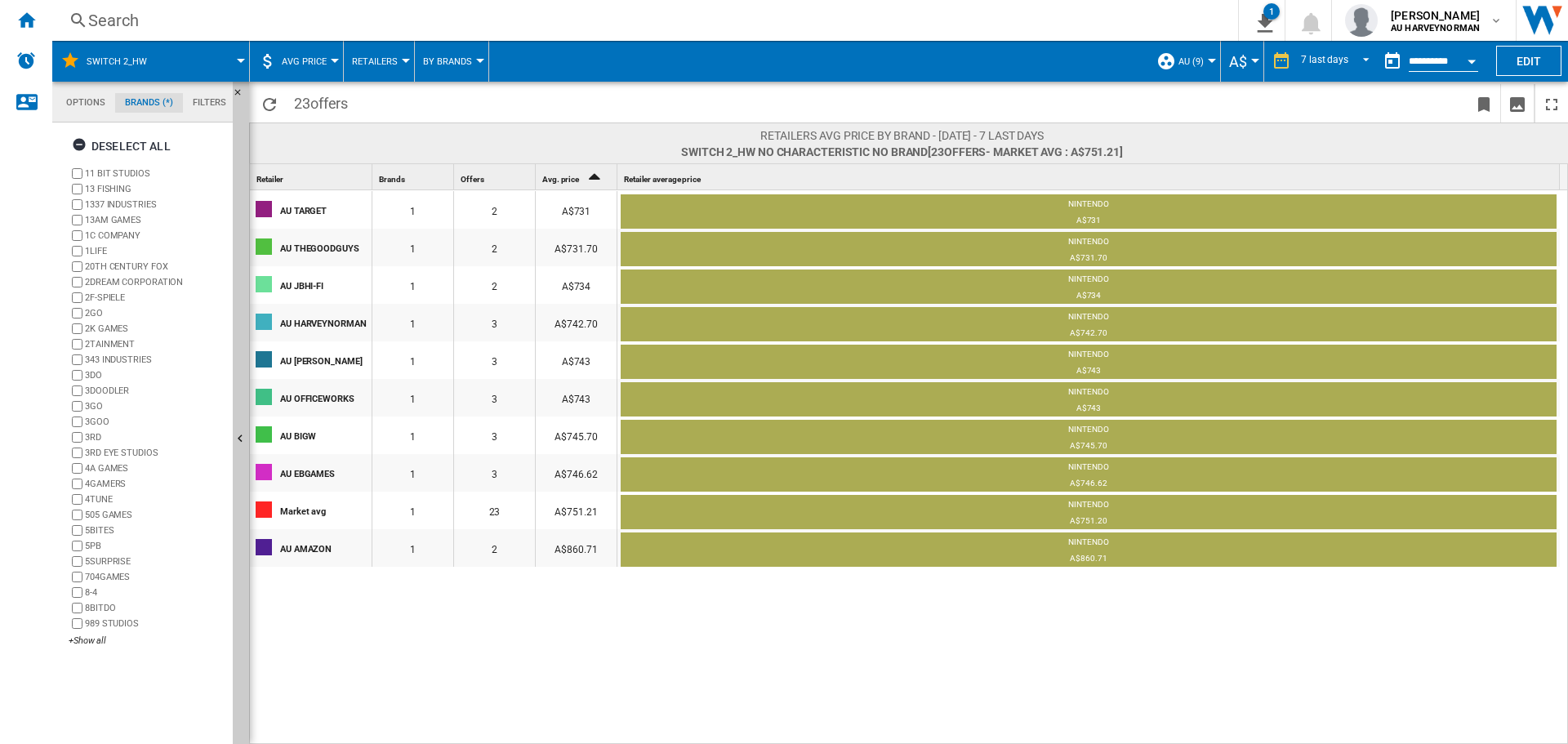
scroll to position [63, 0]
click at [93, 93] on md-tabs-canvas "Options Brands (*) Filters Options Brands (*) Filters" at bounding box center [151, 102] width 196 height 41
click at [85, 97] on md-tab-item "Options" at bounding box center [85, 103] width 59 height 20
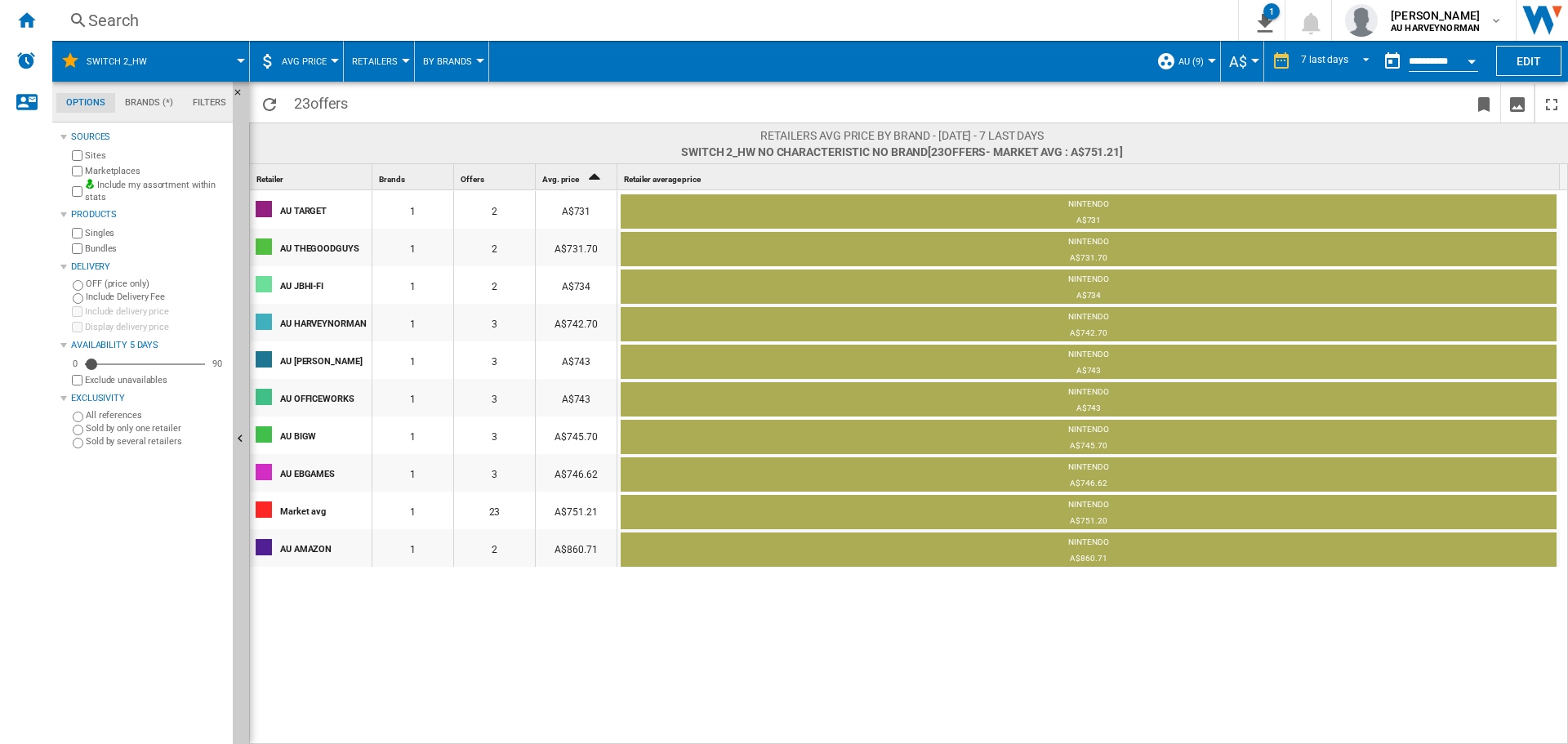
click at [244, 55] on md-menu "Switch 2_HW" at bounding box center [152, 61] width 198 height 41
click at [240, 61] on div at bounding box center [240, 61] width 8 height 4
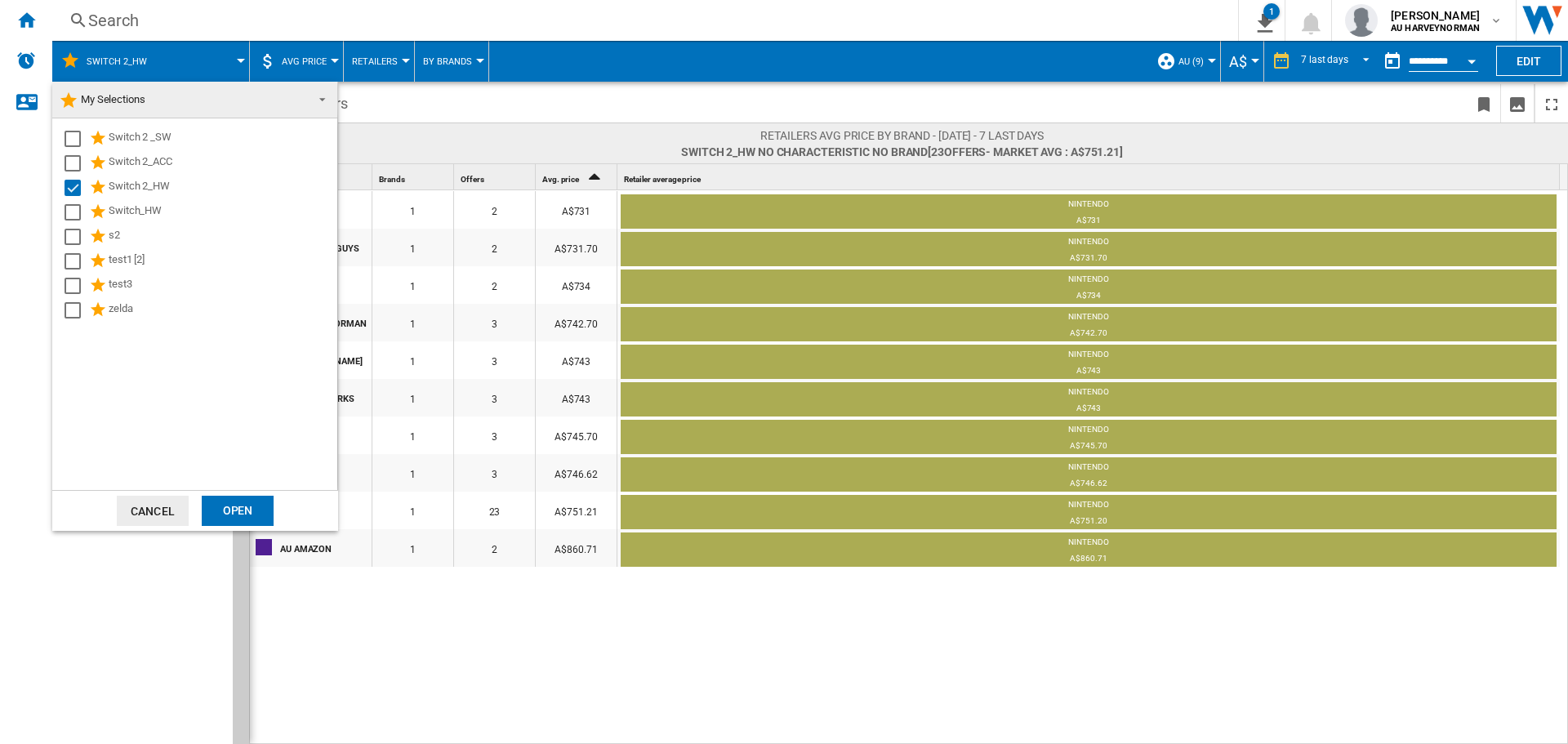
click at [663, 27] on md-backdrop at bounding box center [784, 372] width 1568 height 744
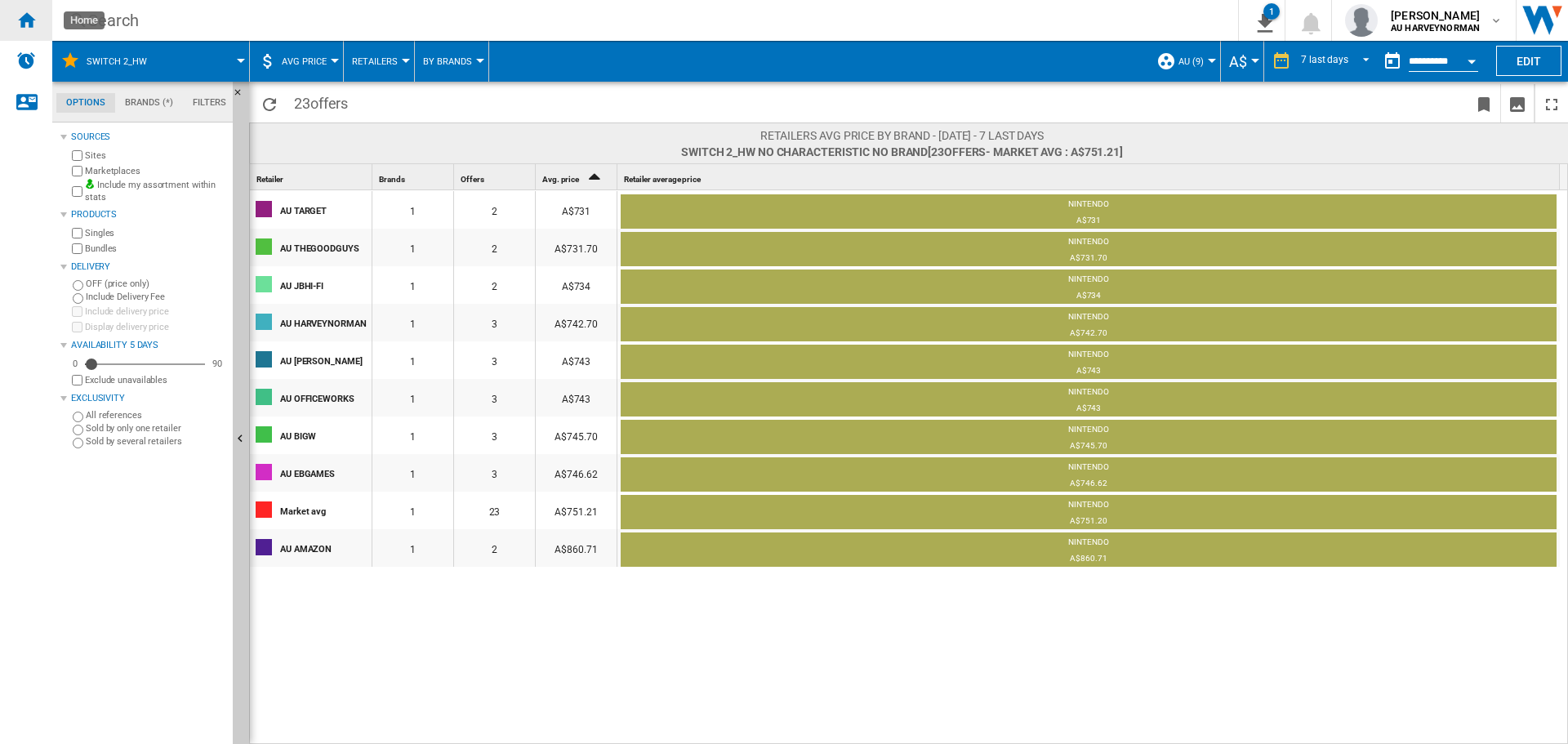
click at [20, 12] on ng-md-icon "Home" at bounding box center [26, 20] width 20 height 20
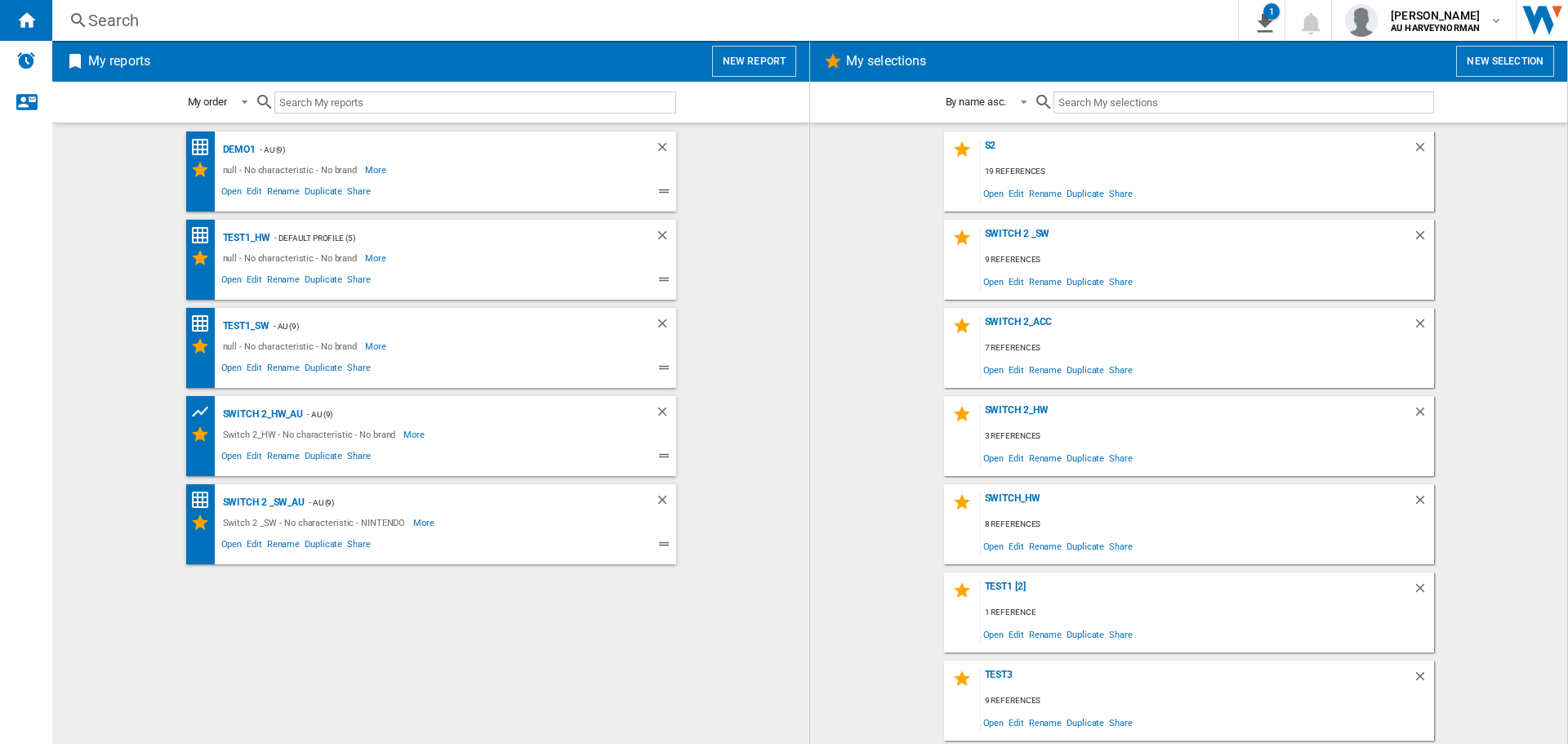
click at [753, 58] on button "New report" at bounding box center [754, 61] width 84 height 31
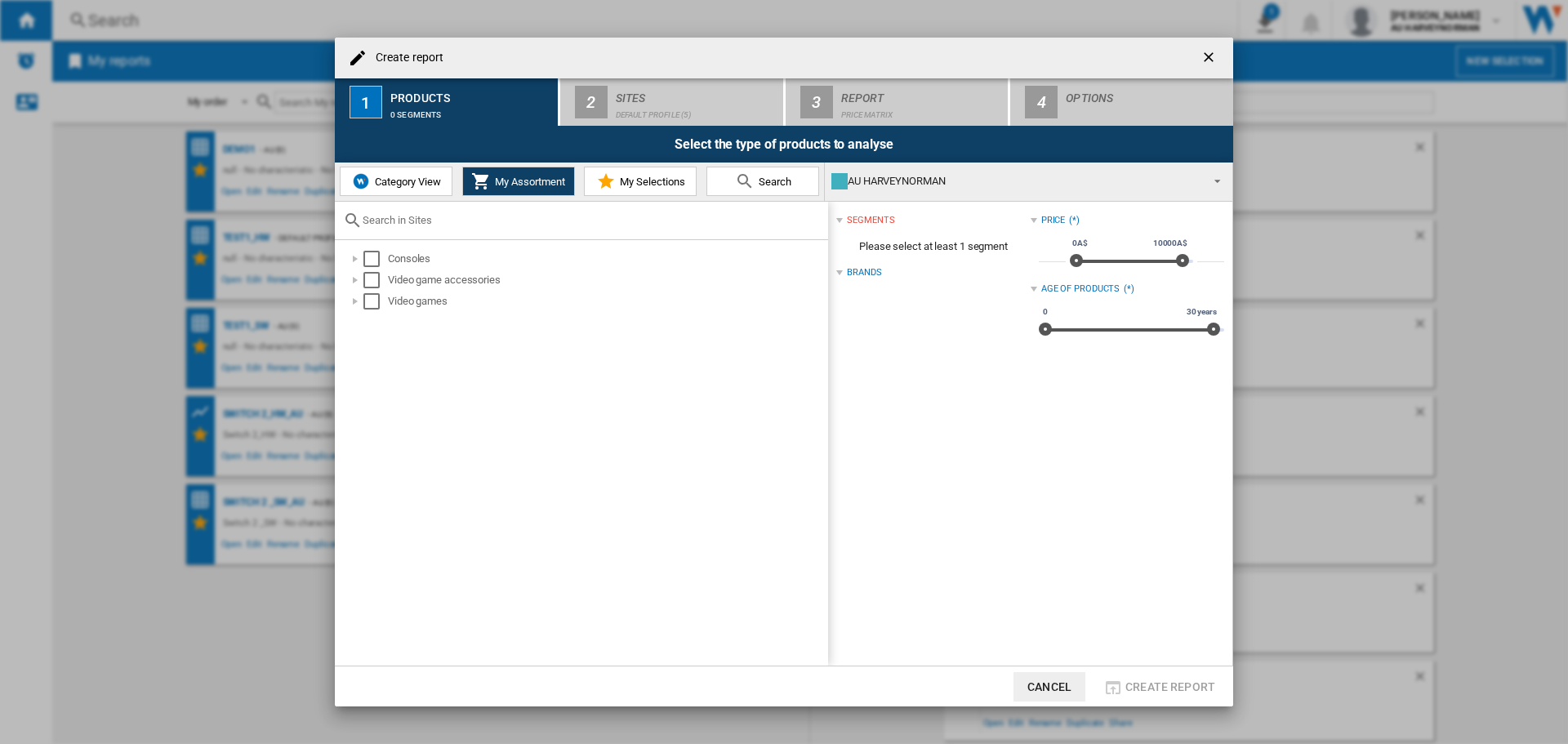
click at [412, 218] on input "Create report ..." at bounding box center [591, 220] width 457 height 12
type input "switch2"
click at [380, 178] on span "Category View" at bounding box center [405, 181] width 70 height 12
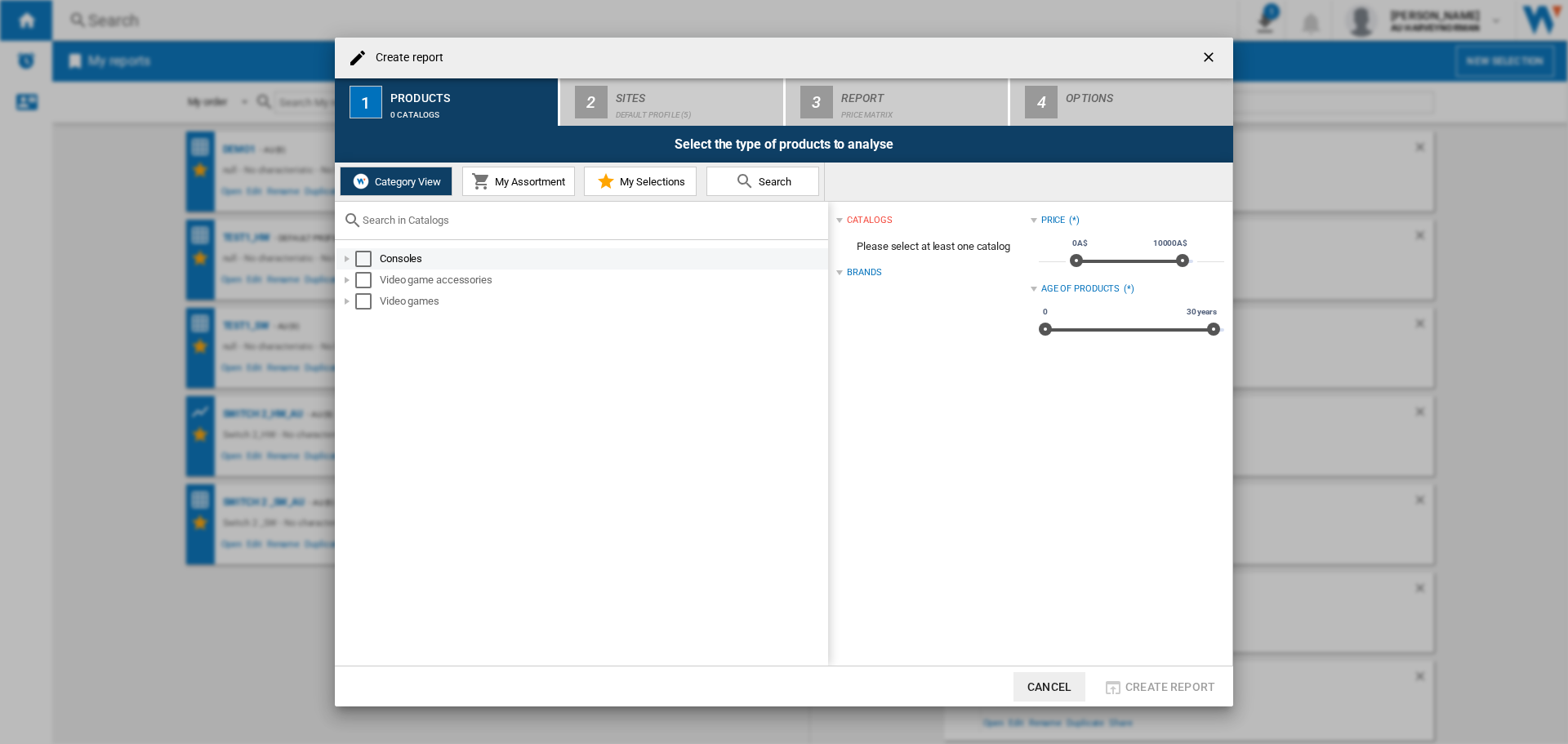
click at [412, 260] on div "Consoles" at bounding box center [602, 259] width 446 height 16
click at [385, 282] on div "Select" at bounding box center [381, 280] width 16 height 16
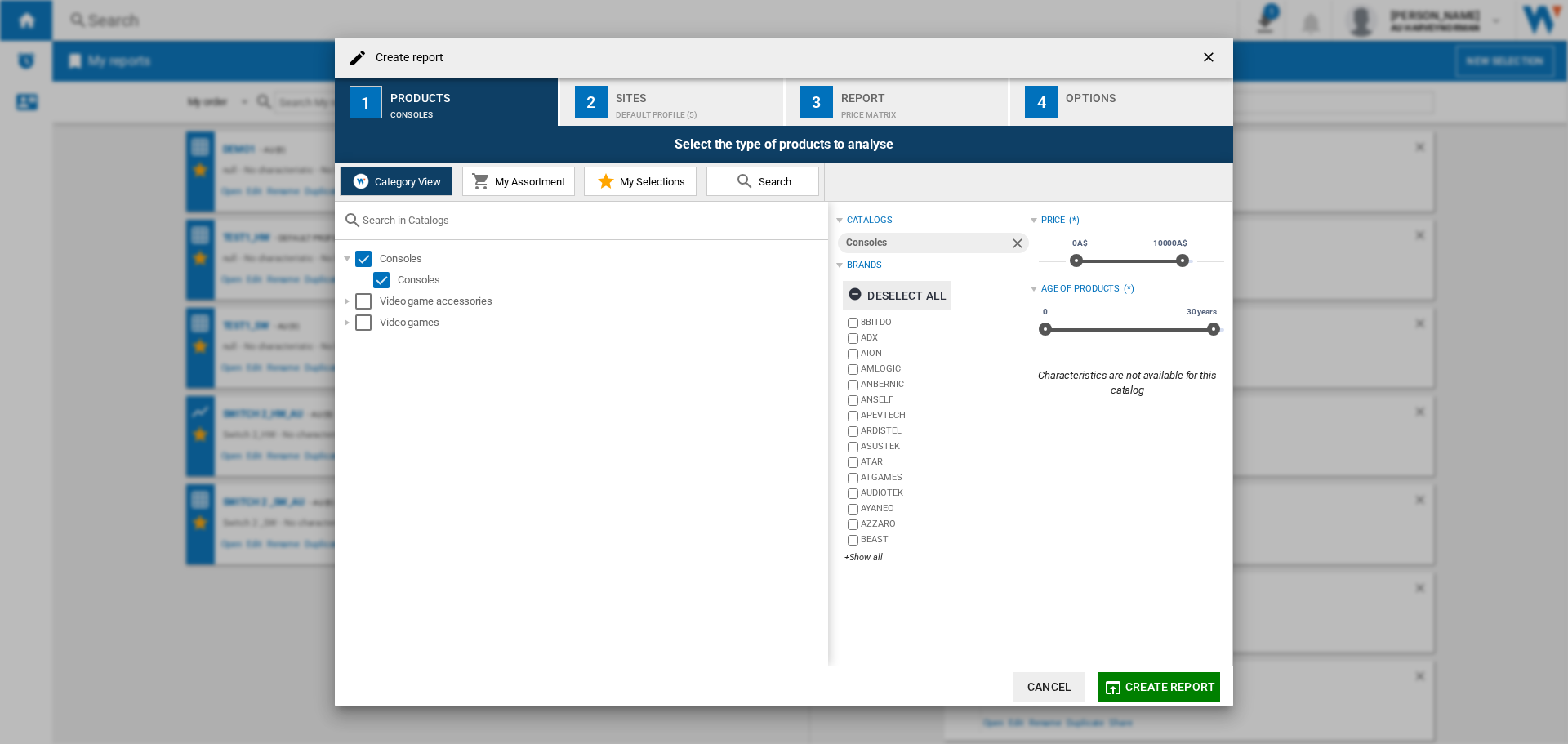
click at [851, 288] on ng-md-icon "Create report ..." at bounding box center [858, 297] width 20 height 20
click at [867, 559] on div "+Show all" at bounding box center [936, 556] width 185 height 12
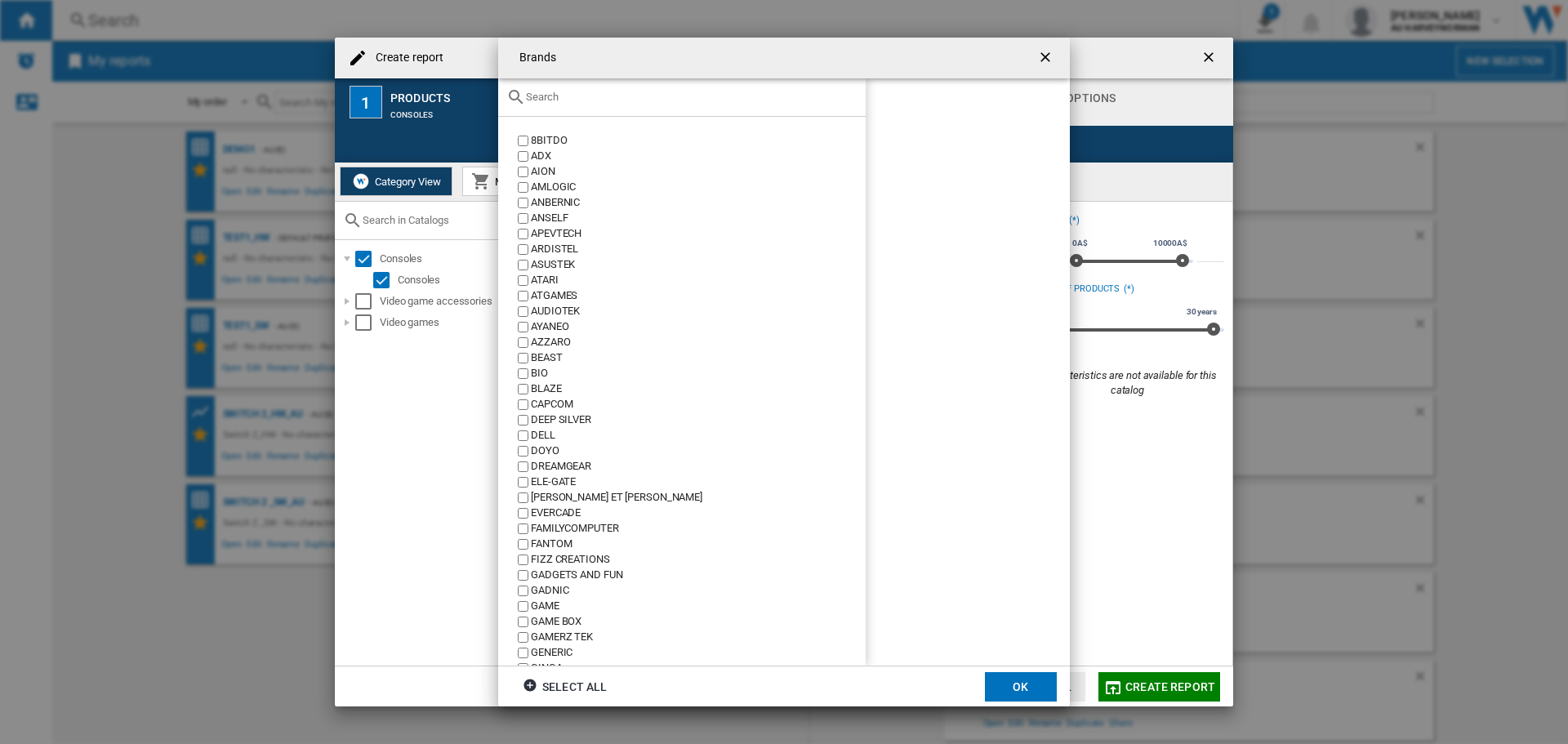
click at [576, 102] on input "Brands 8BITDO ..." at bounding box center [691, 96] width 331 height 12
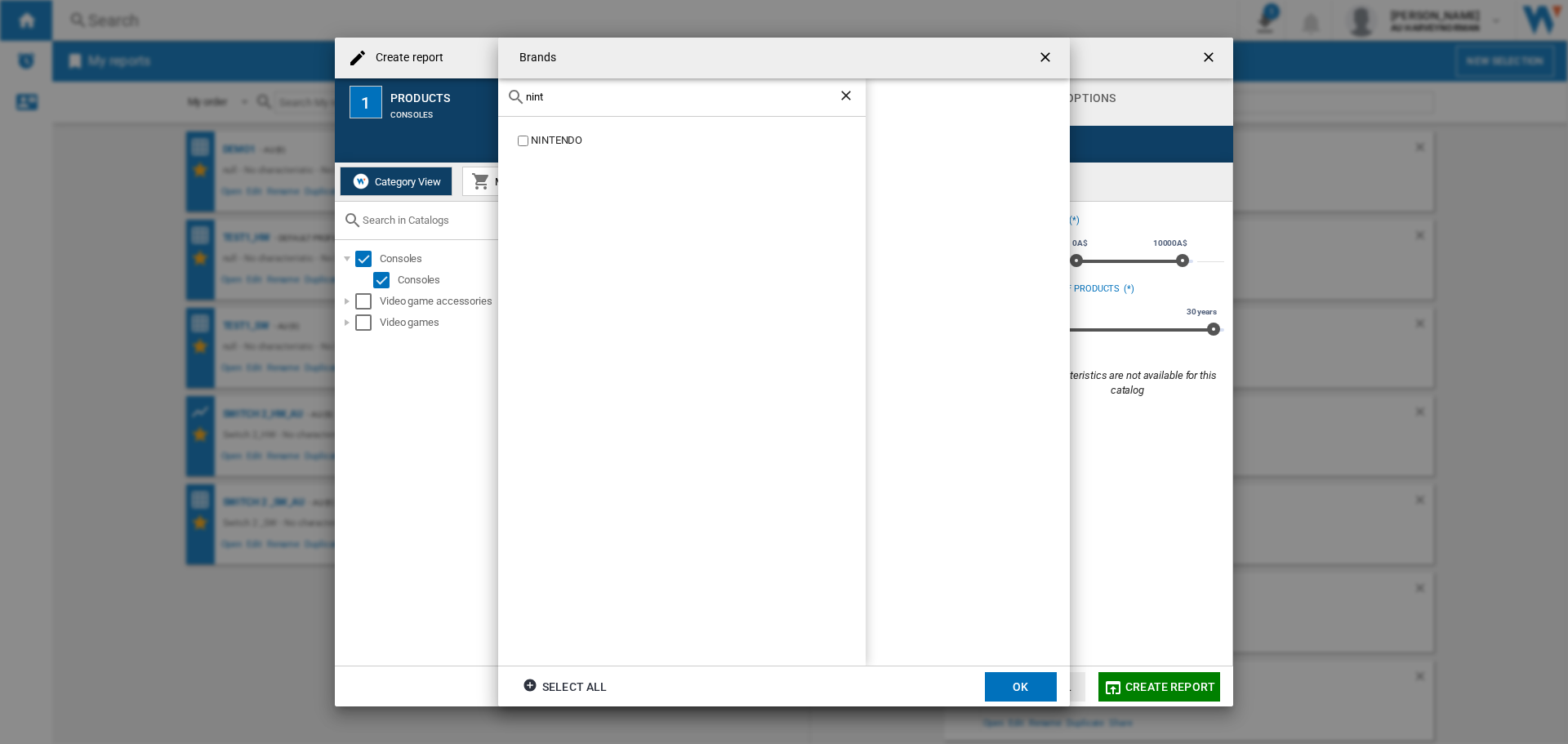
type input "nint"
click at [555, 133] on div "NINTENDO" at bounding box center [698, 141] width 335 height 15
click at [1020, 701] on md-dialog-actions "Select all OK" at bounding box center [784, 685] width 572 height 41
click at [1023, 697] on button "OK" at bounding box center [1020, 686] width 72 height 29
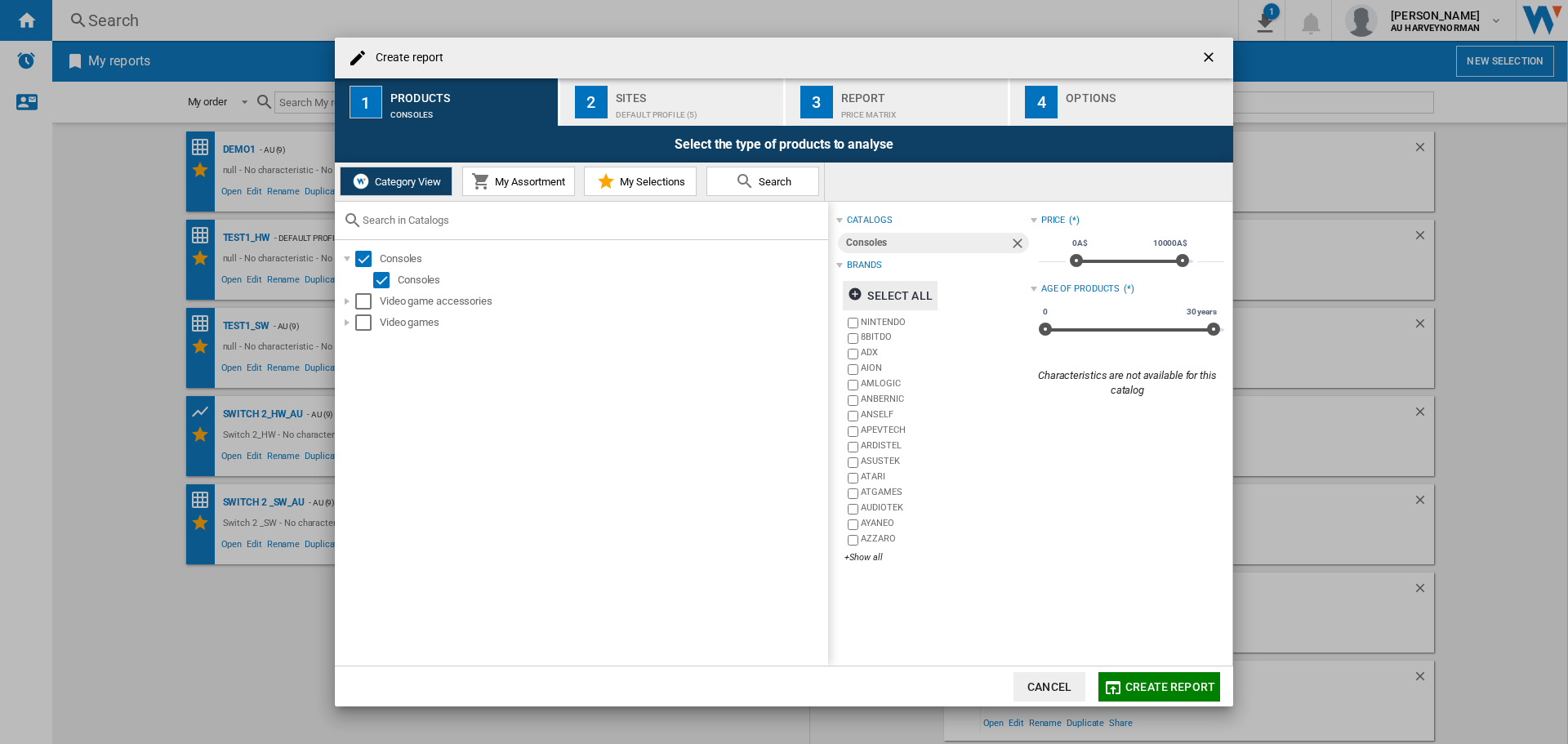
click at [544, 189] on button "My Assortment" at bounding box center [518, 181] width 113 height 29
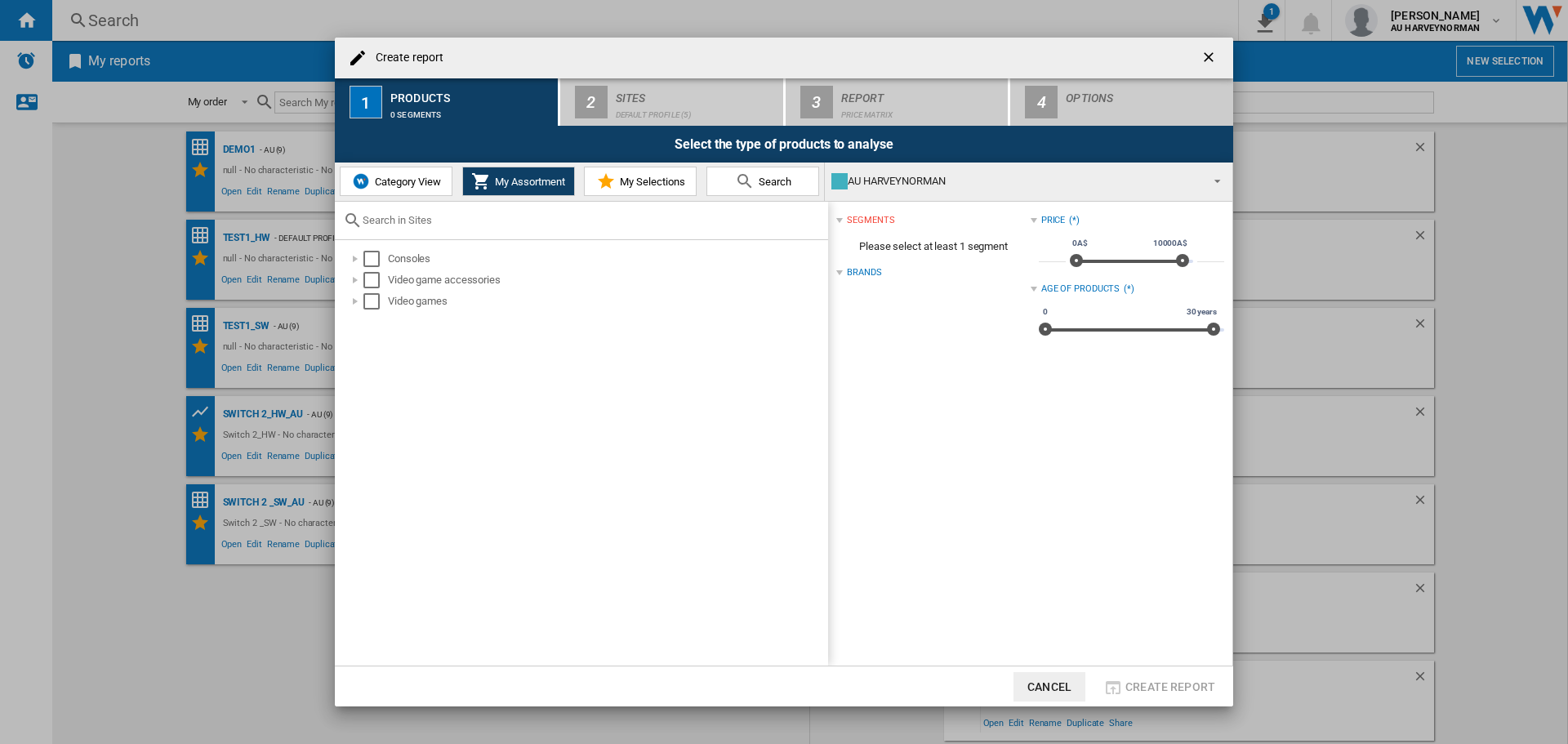
click at [443, 179] on button "Category View" at bounding box center [396, 181] width 113 height 29
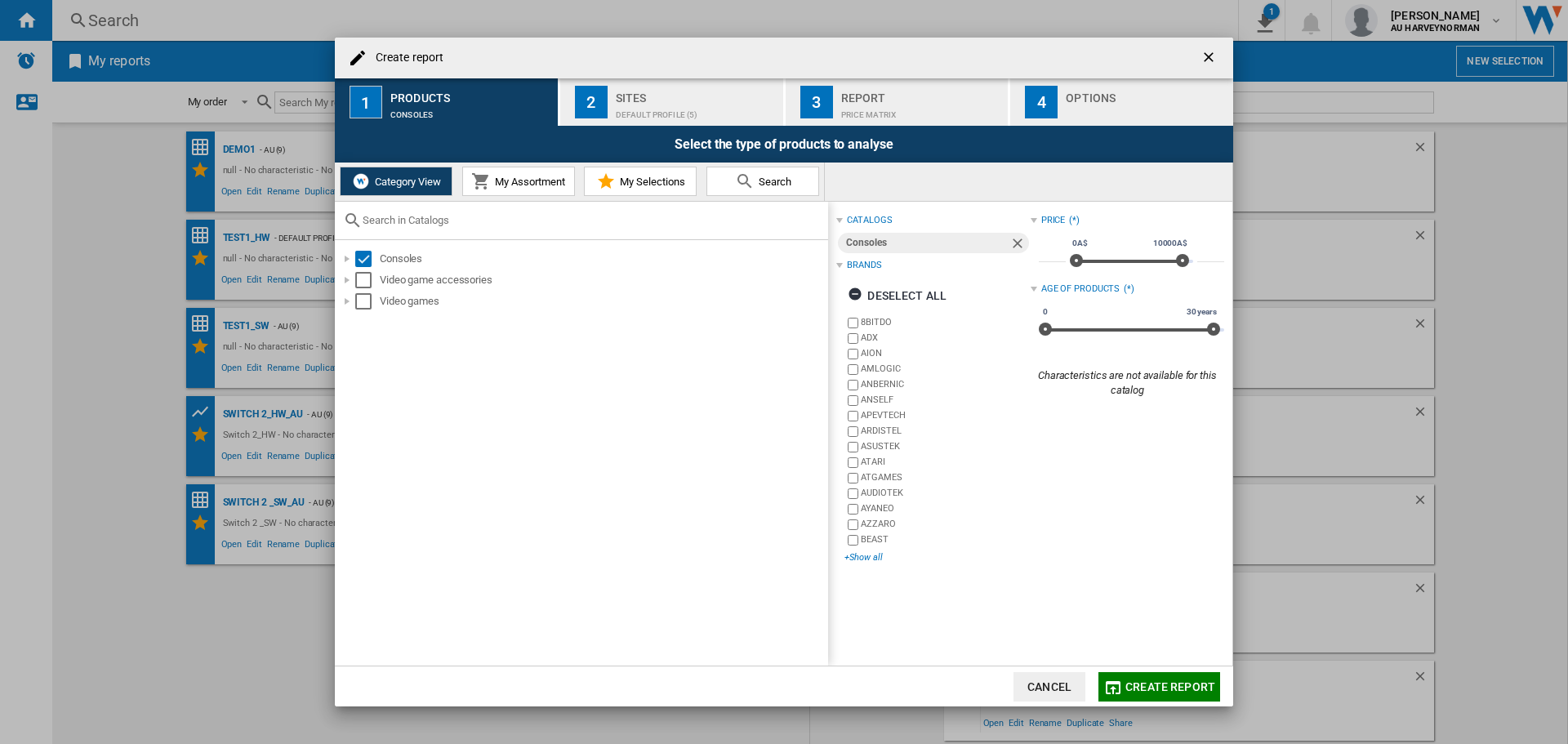
click at [858, 553] on div "+Show all" at bounding box center [936, 556] width 185 height 12
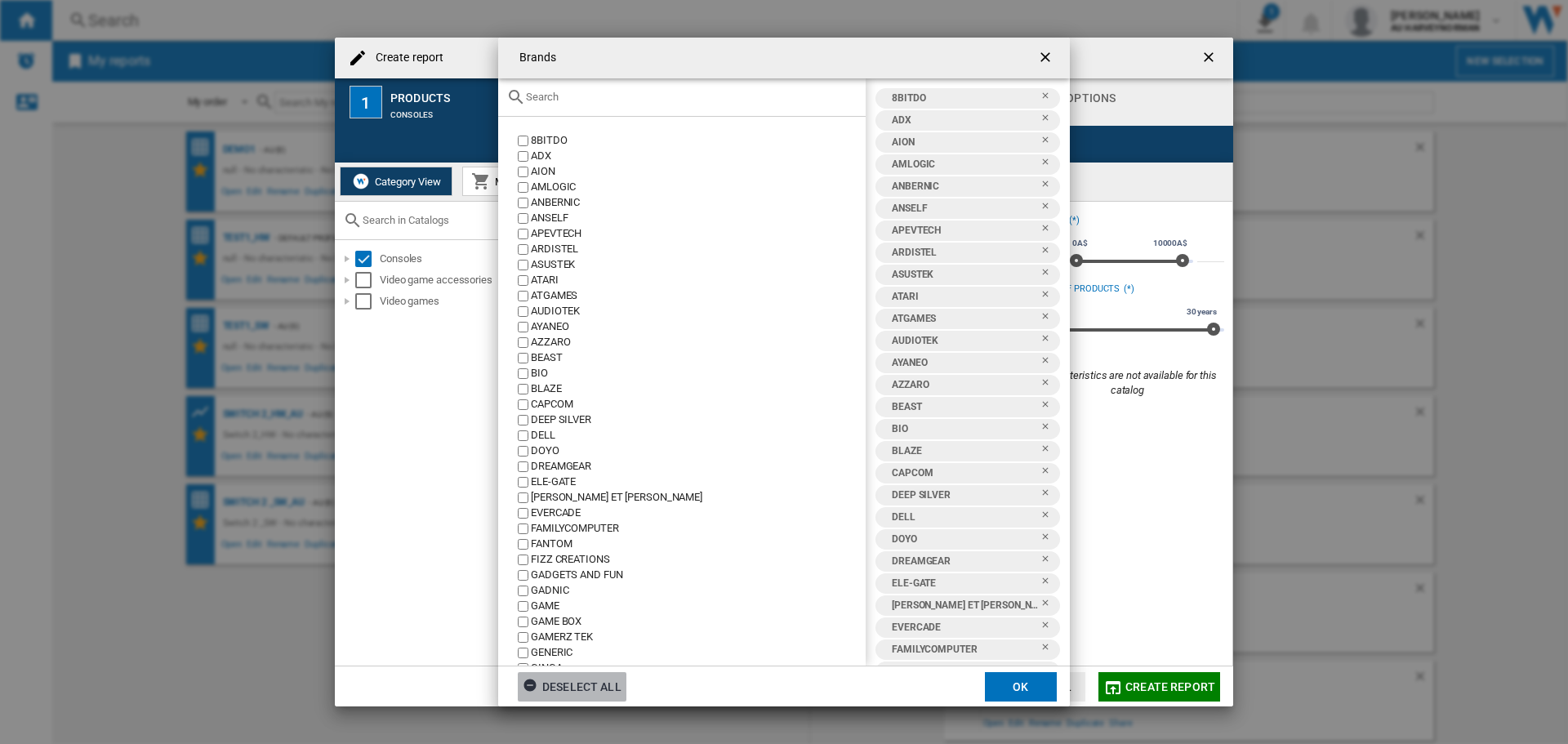
click at [583, 686] on div "Deselect all" at bounding box center [572, 686] width 99 height 29
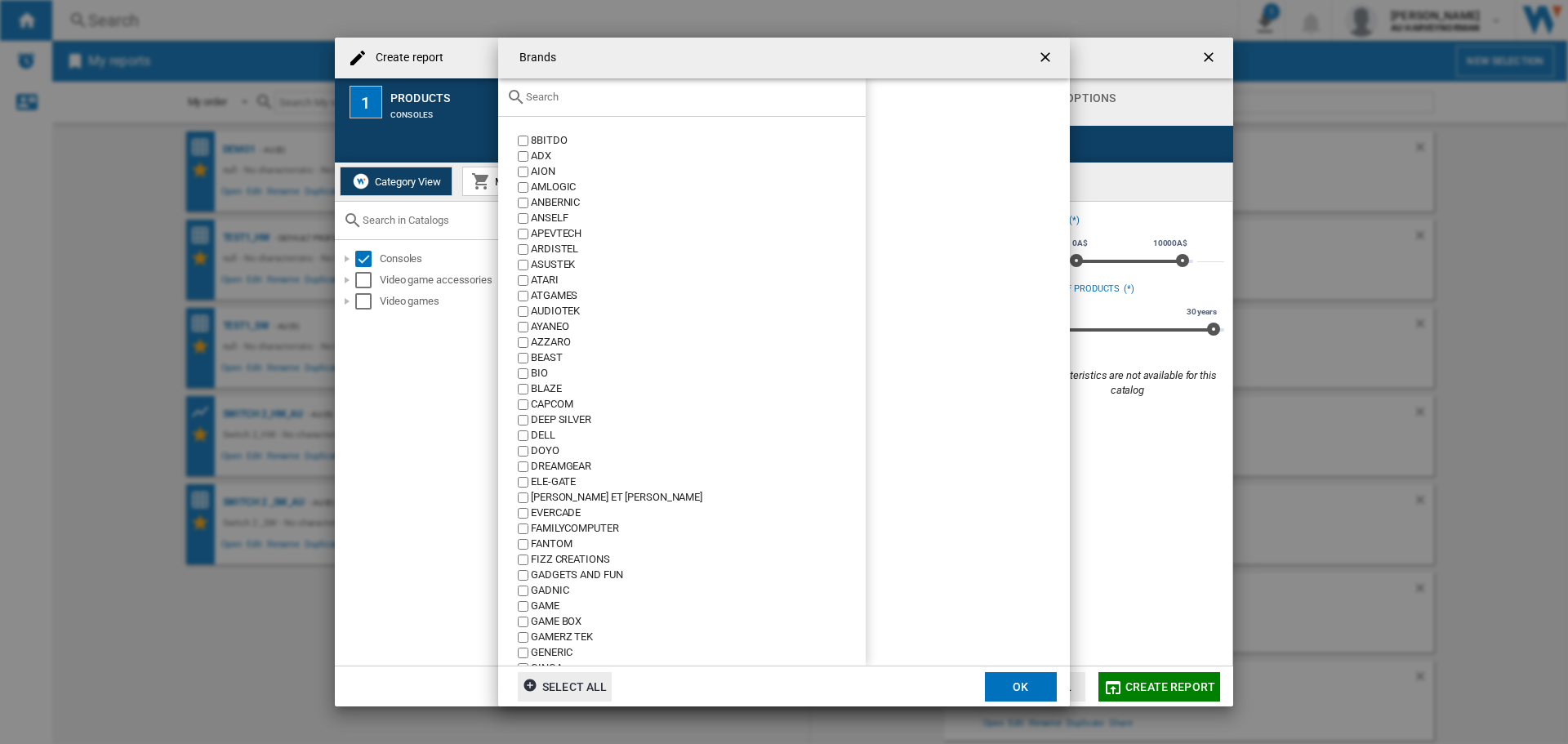
click at [561, 98] on input "Brands 8BITDO ..." at bounding box center [691, 96] width 331 height 12
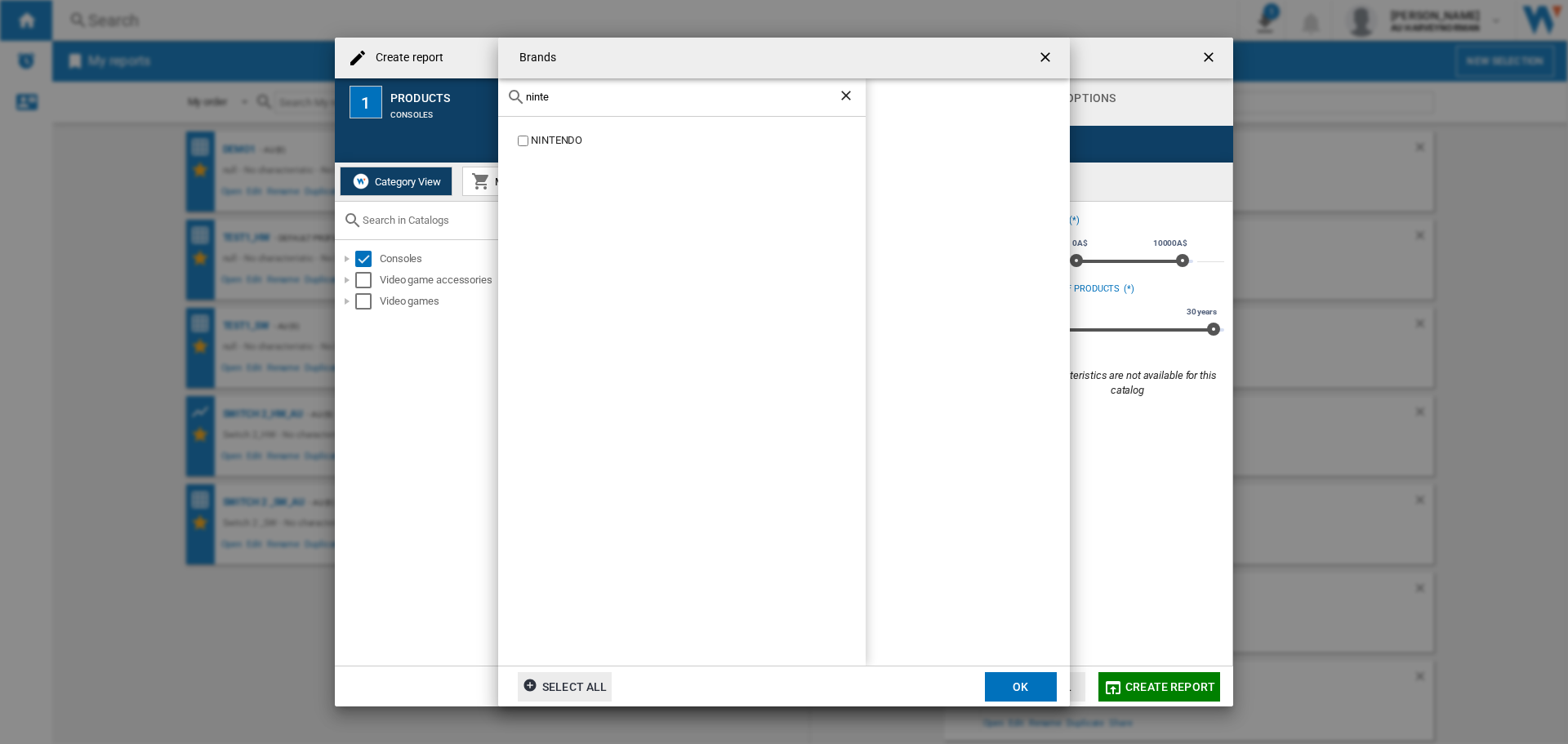
type input "ninte"
click at [560, 143] on div "NINTENDO" at bounding box center [698, 141] width 335 height 15
click at [1013, 683] on button "OK" at bounding box center [1020, 686] width 72 height 29
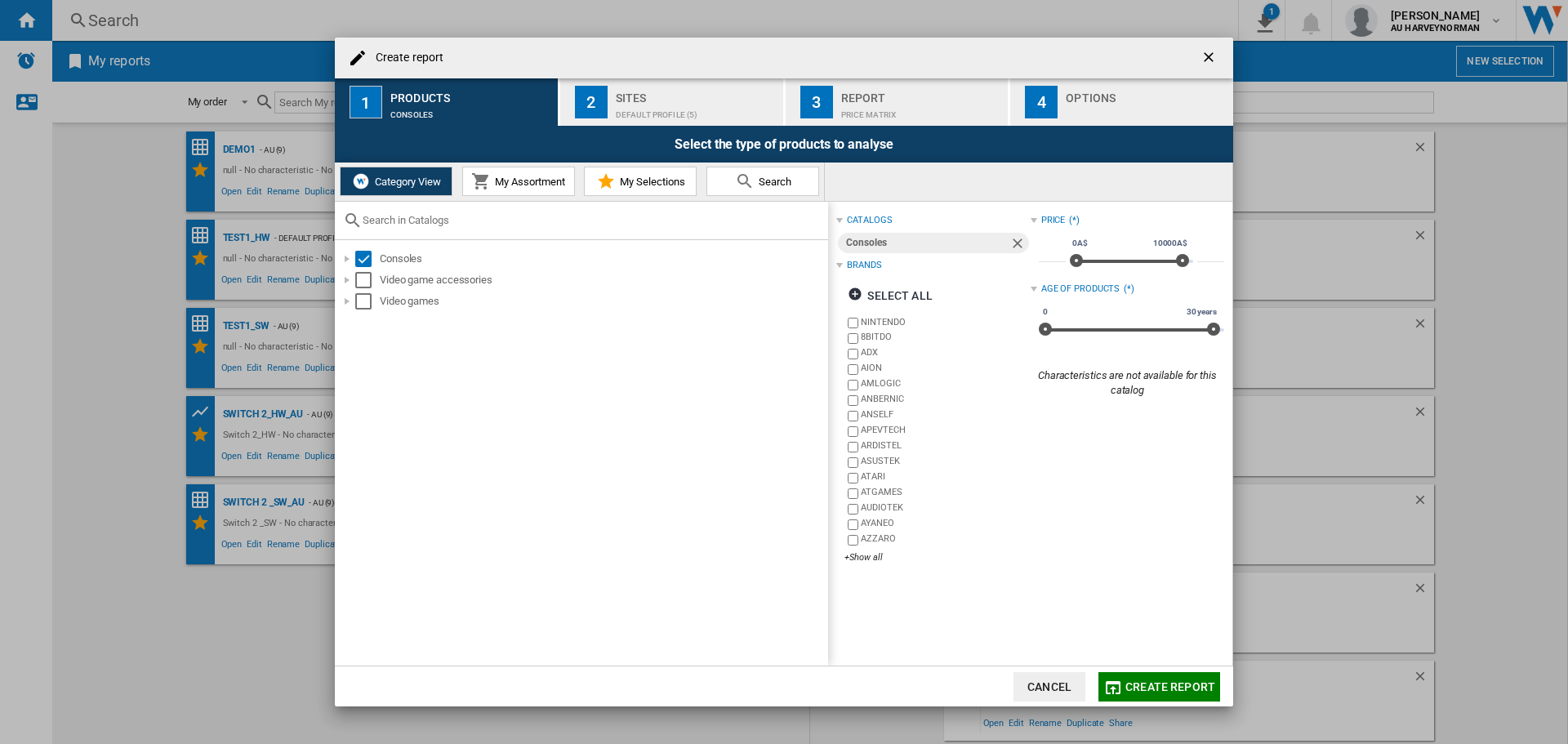
click at [648, 101] on div "Sites" at bounding box center [695, 93] width 161 height 17
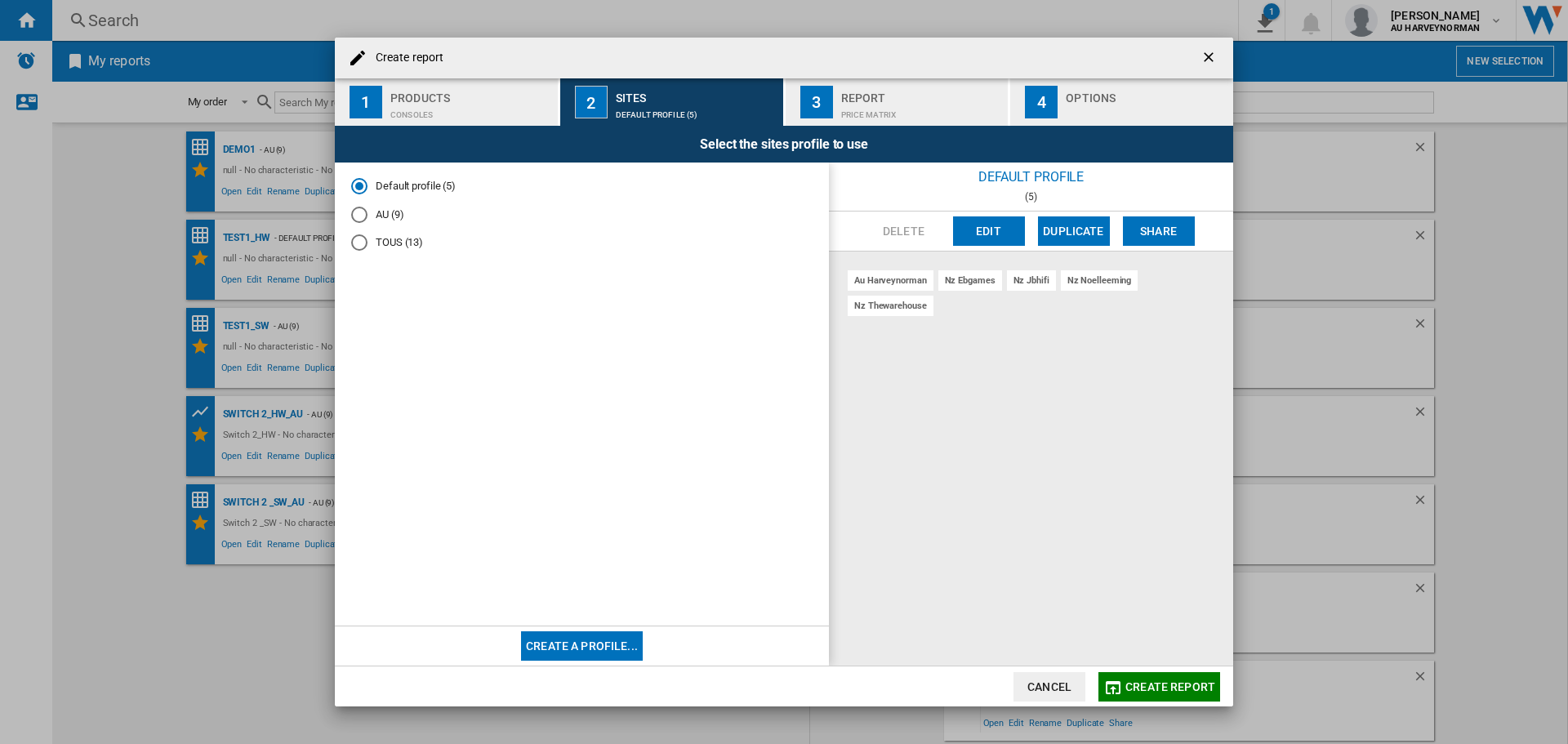
click at [380, 216] on md-radio-button "AU (9)" at bounding box center [582, 214] width 461 height 15
click at [1189, 680] on span "Create report" at bounding box center [1170, 686] width 90 height 13
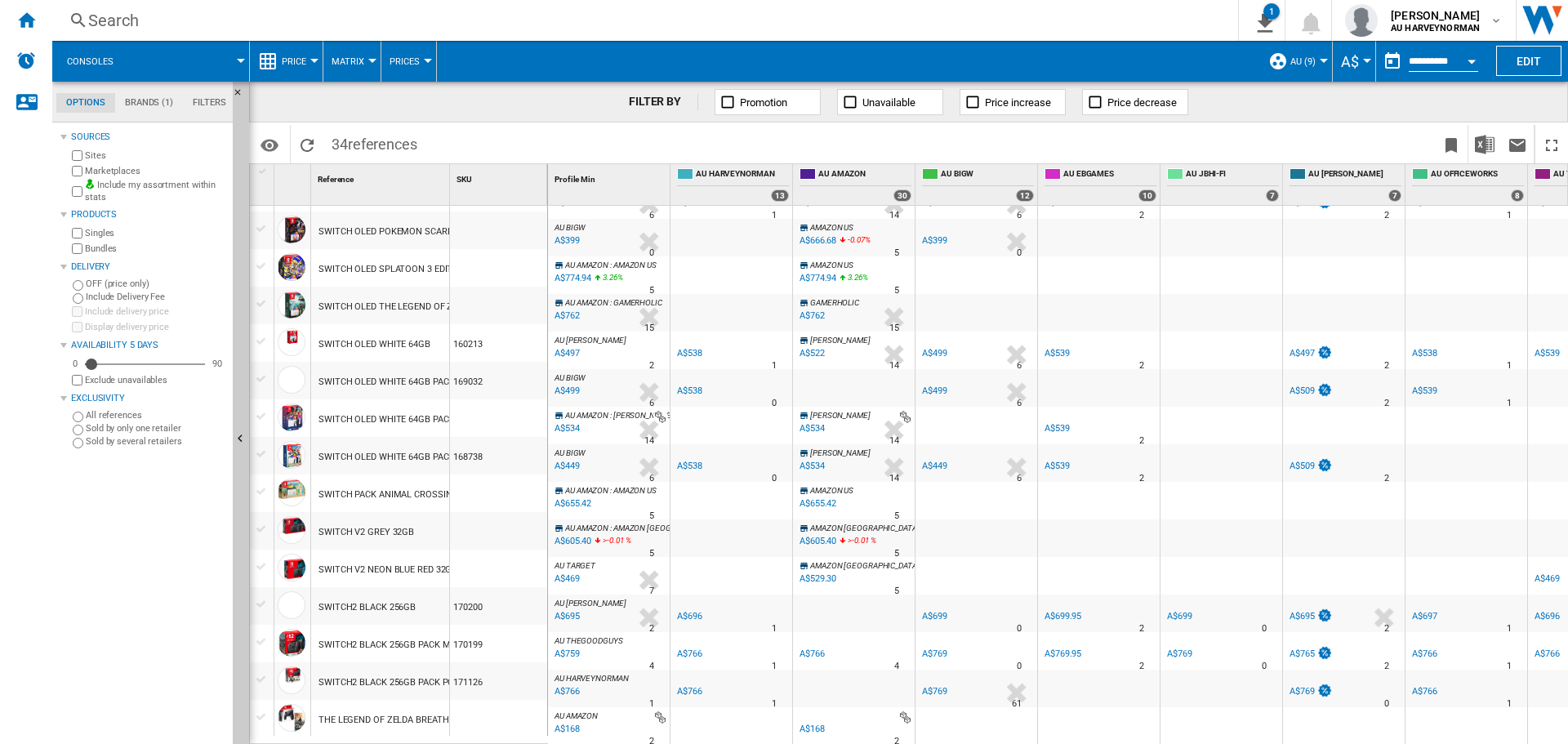
scroll to position [768, 0]
click at [302, 61] on span "Price" at bounding box center [293, 62] width 24 height 11
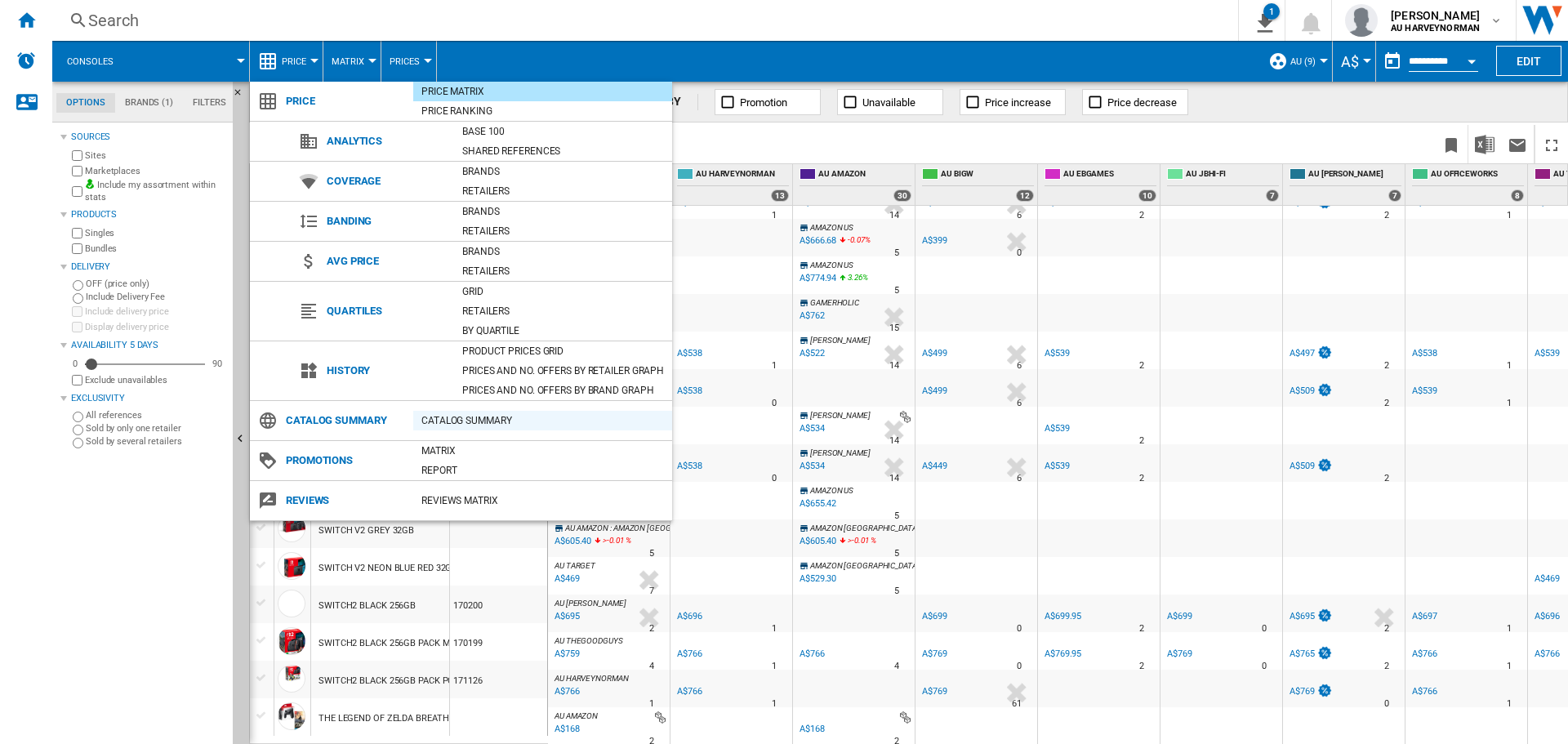
click at [484, 424] on div "Catalog Summary" at bounding box center [542, 420] width 259 height 16
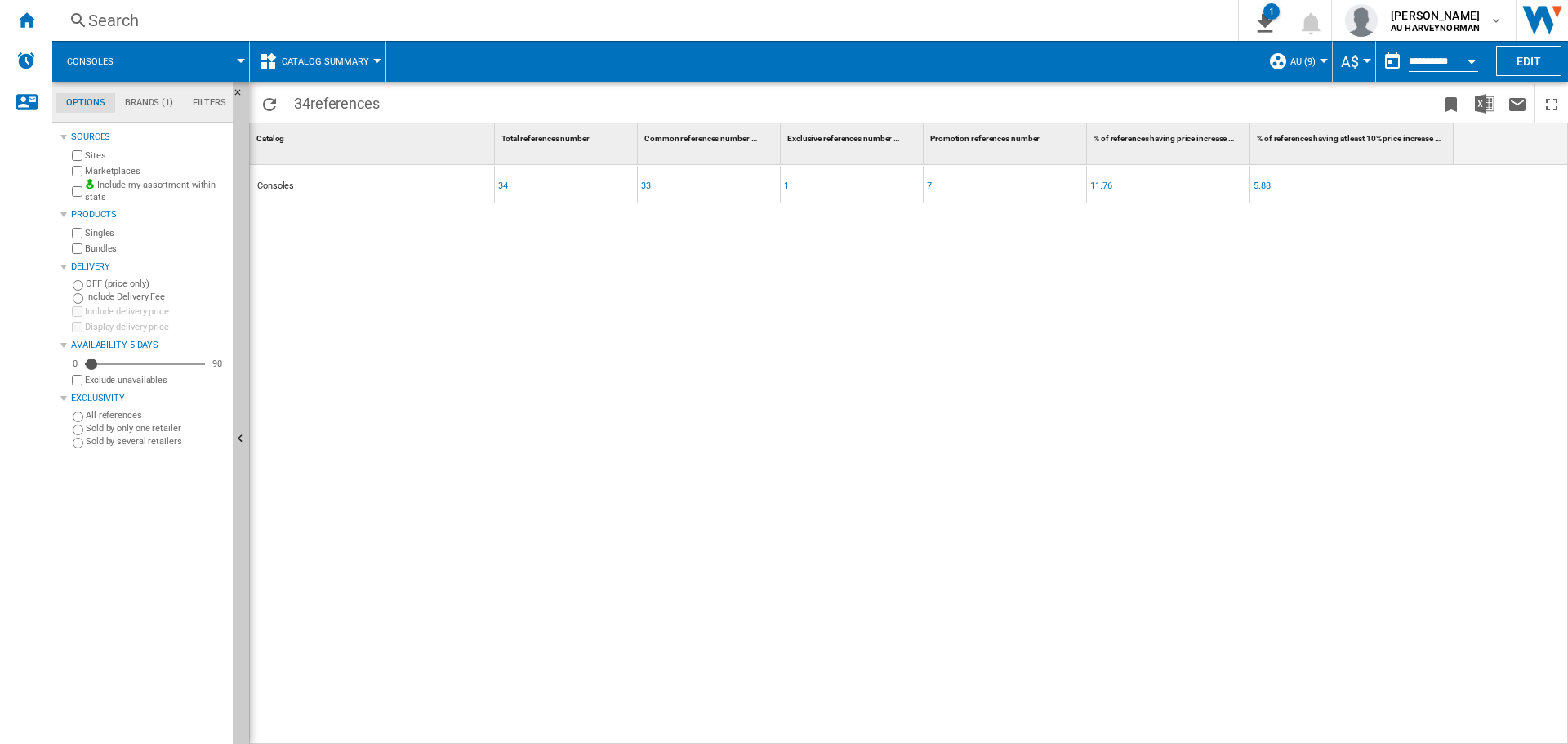
click at [930, 183] on div "7" at bounding box center [928, 185] width 5 height 37
click at [929, 183] on div "7" at bounding box center [928, 185] width 5 height 37
click at [786, 186] on div "1" at bounding box center [786, 185] width 5 height 37
click at [507, 189] on div "34" at bounding box center [503, 185] width 10 height 37
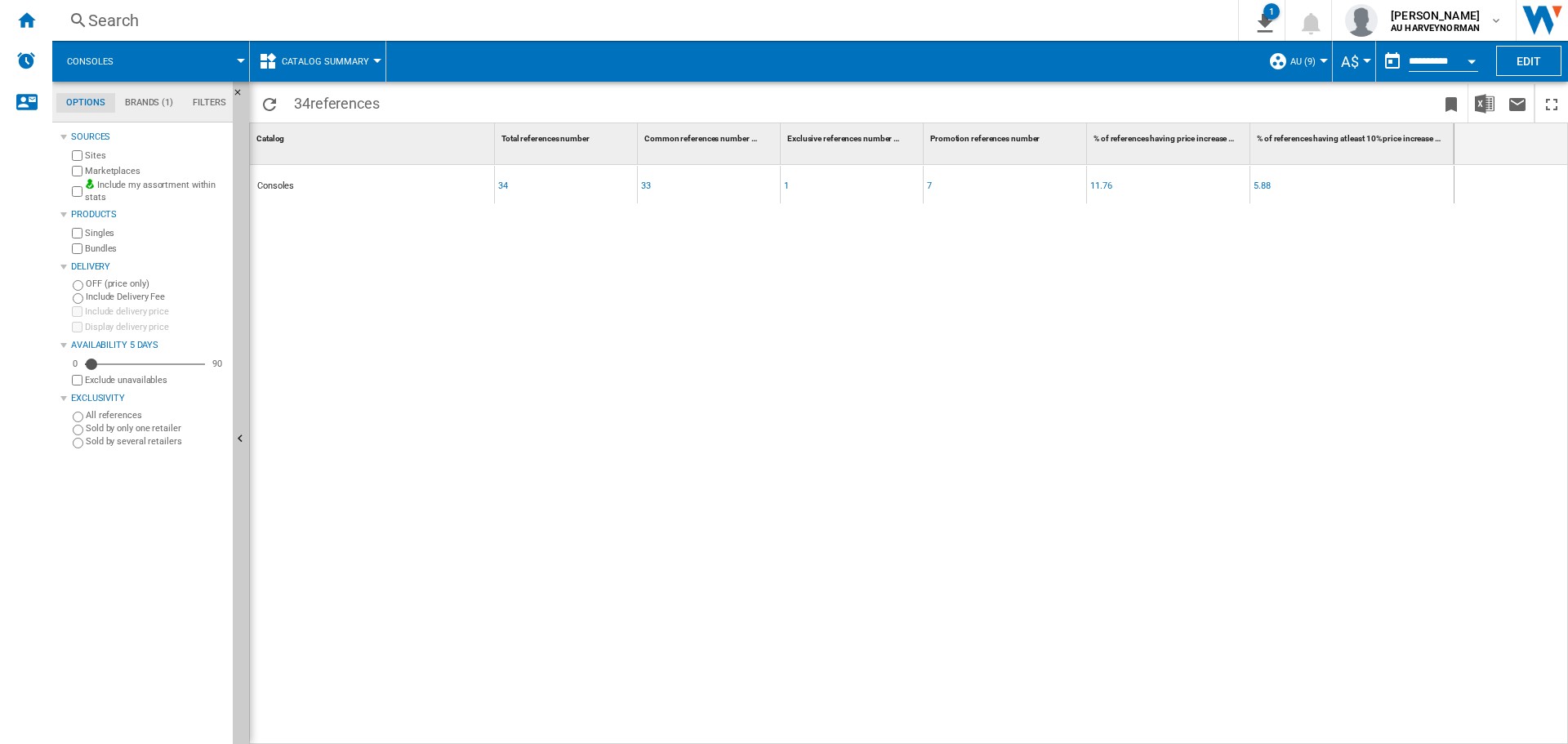
click at [507, 189] on div "34" at bounding box center [503, 185] width 10 height 37
click at [650, 188] on div "33" at bounding box center [645, 185] width 10 height 37
click at [1259, 184] on div "5.88" at bounding box center [1261, 185] width 17 height 37
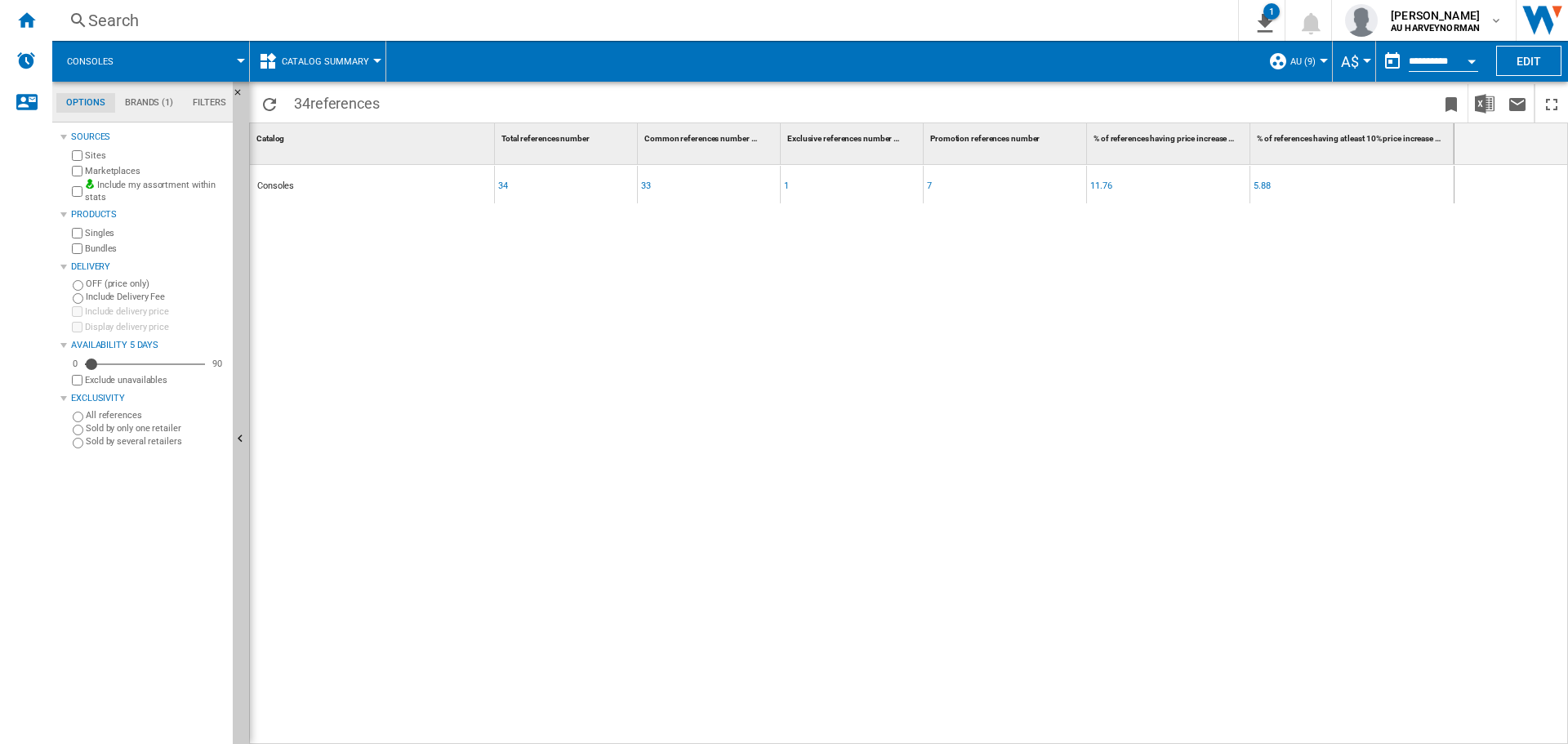
click at [1259, 184] on div "5.88" at bounding box center [1261, 185] width 17 height 37
click at [308, 60] on span "Catalog Summary" at bounding box center [325, 62] width 87 height 11
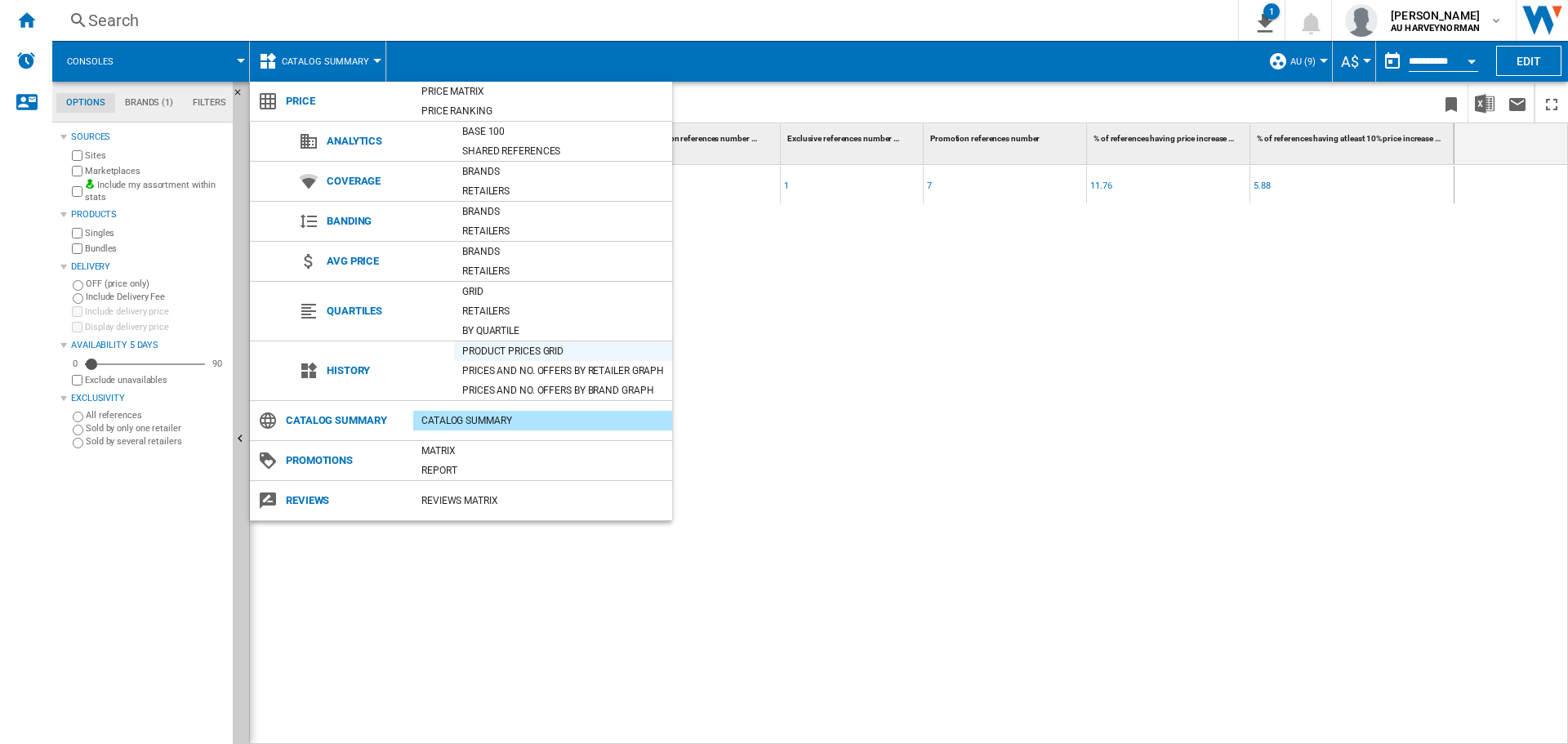
click at [491, 354] on div "Product prices grid" at bounding box center [563, 351] width 218 height 16
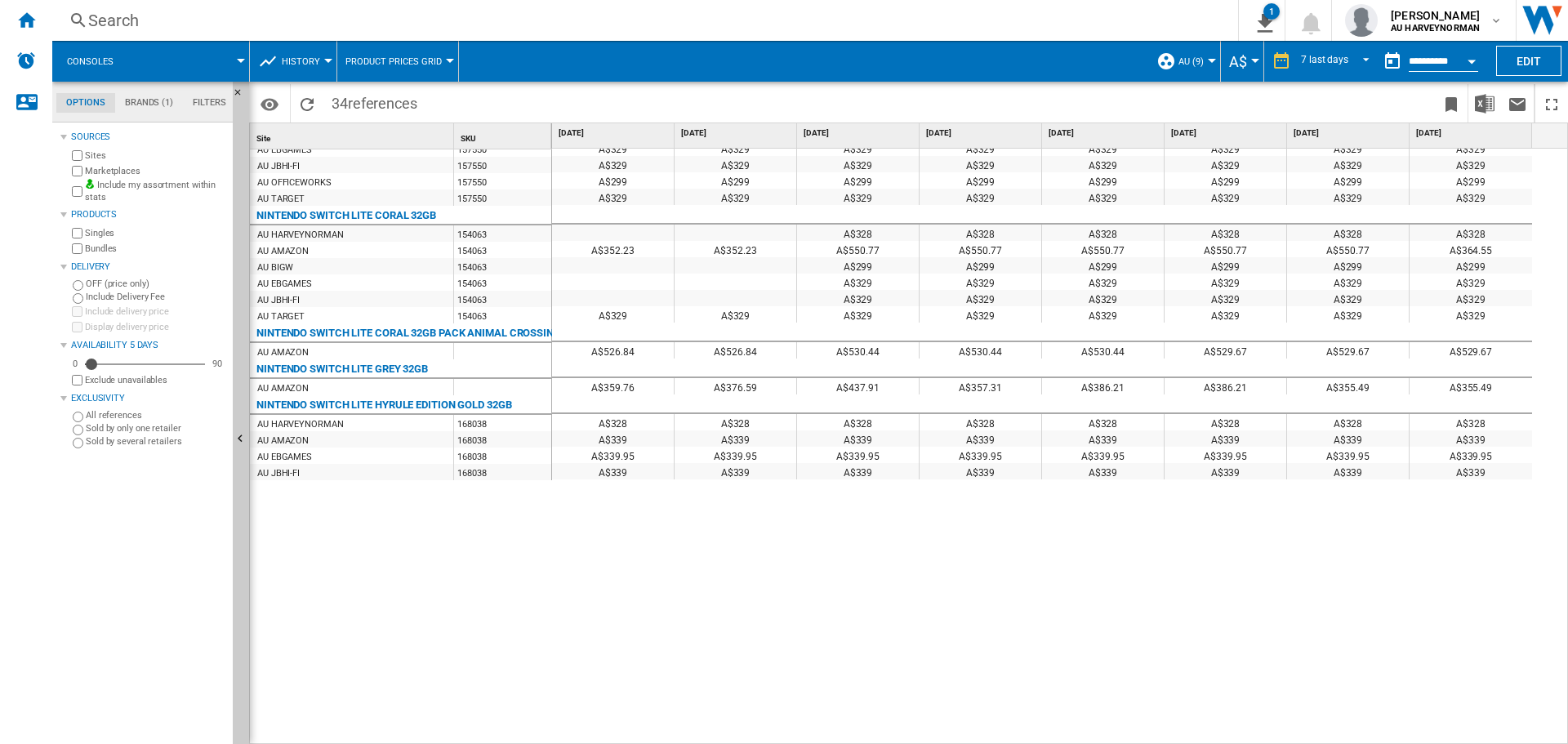
scroll to position [6, 0]
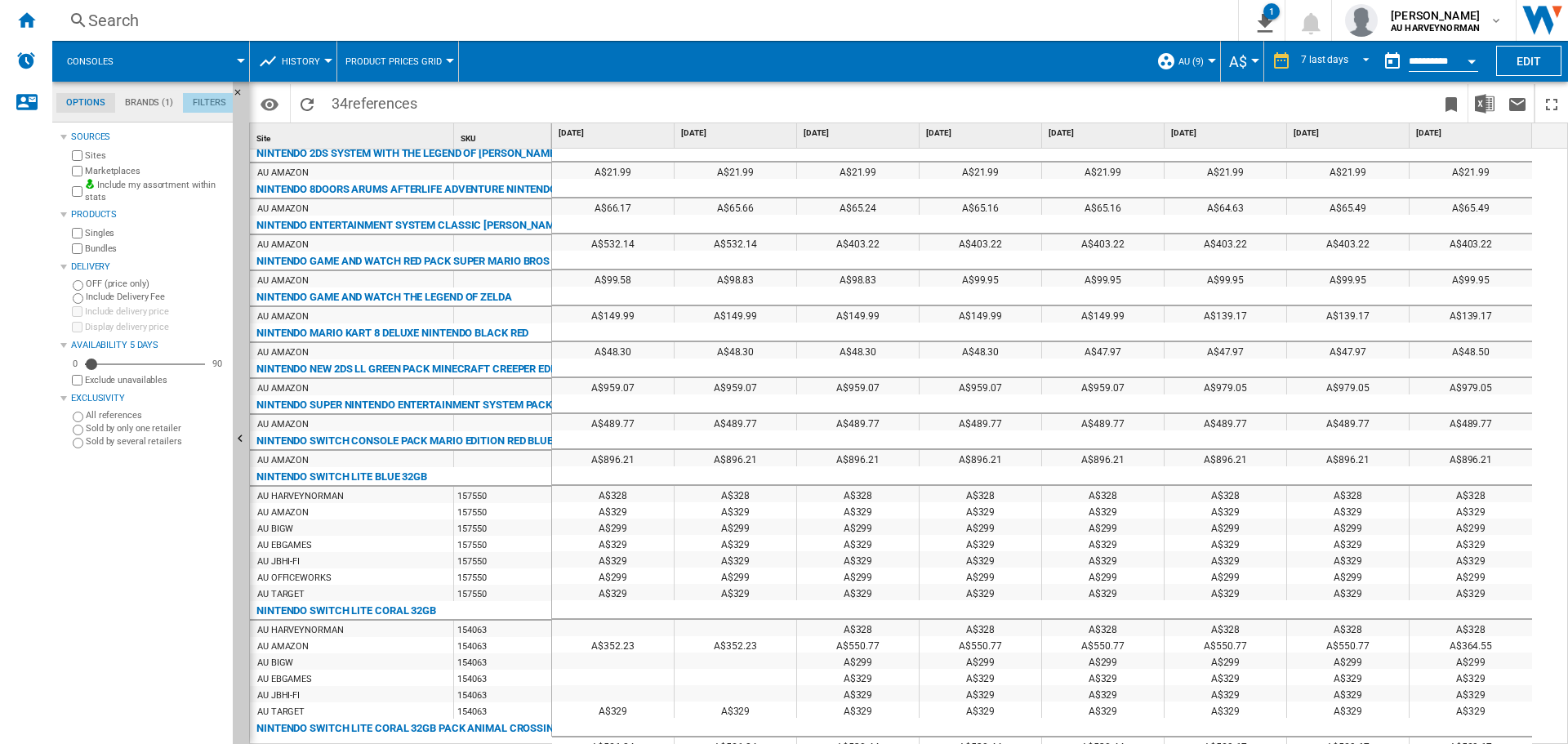
click at [197, 102] on md-tab-item "Filters" at bounding box center [210, 103] width 53 height 20
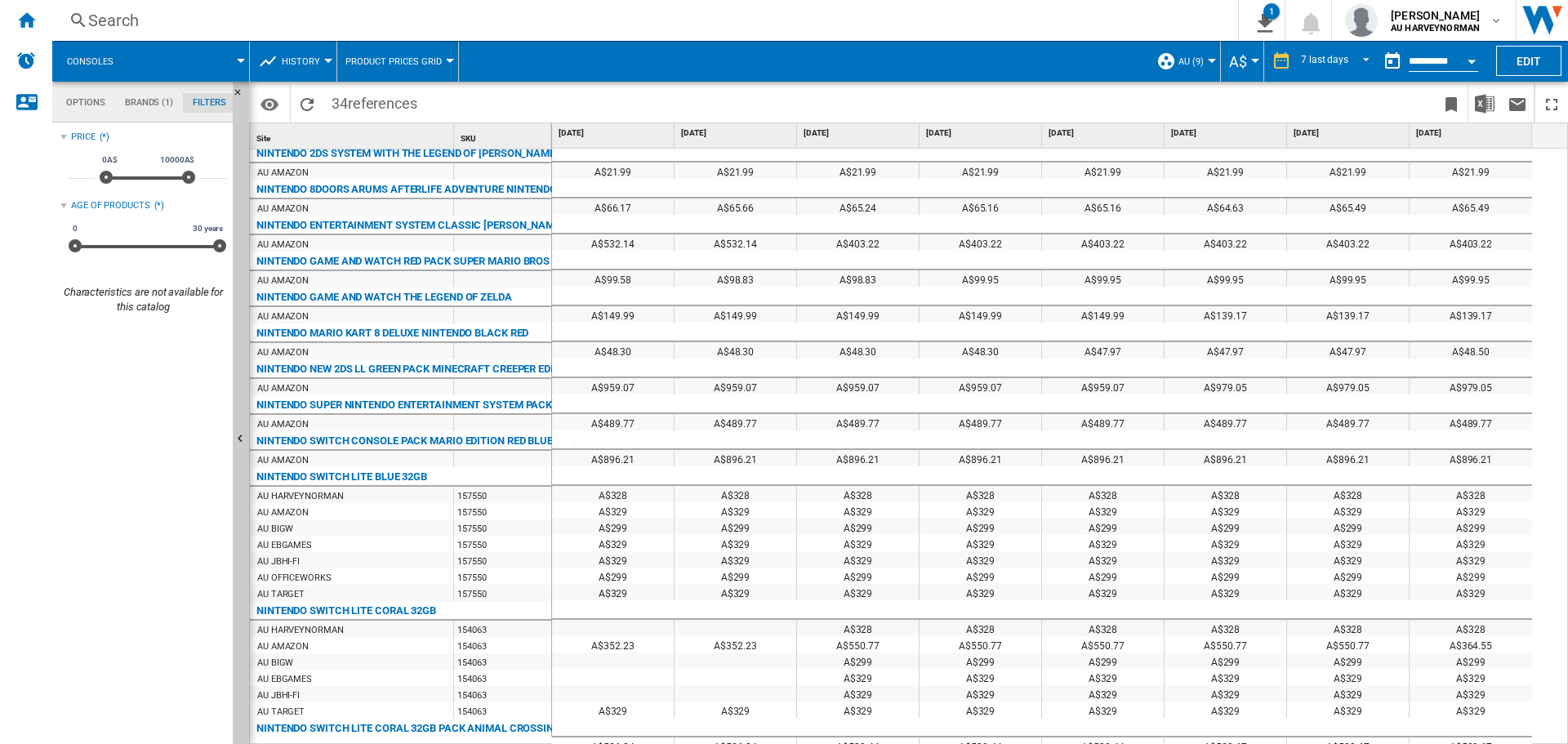
scroll to position [0, 0]
click at [153, 100] on md-tab-item "Brands (1)" at bounding box center [149, 103] width 68 height 20
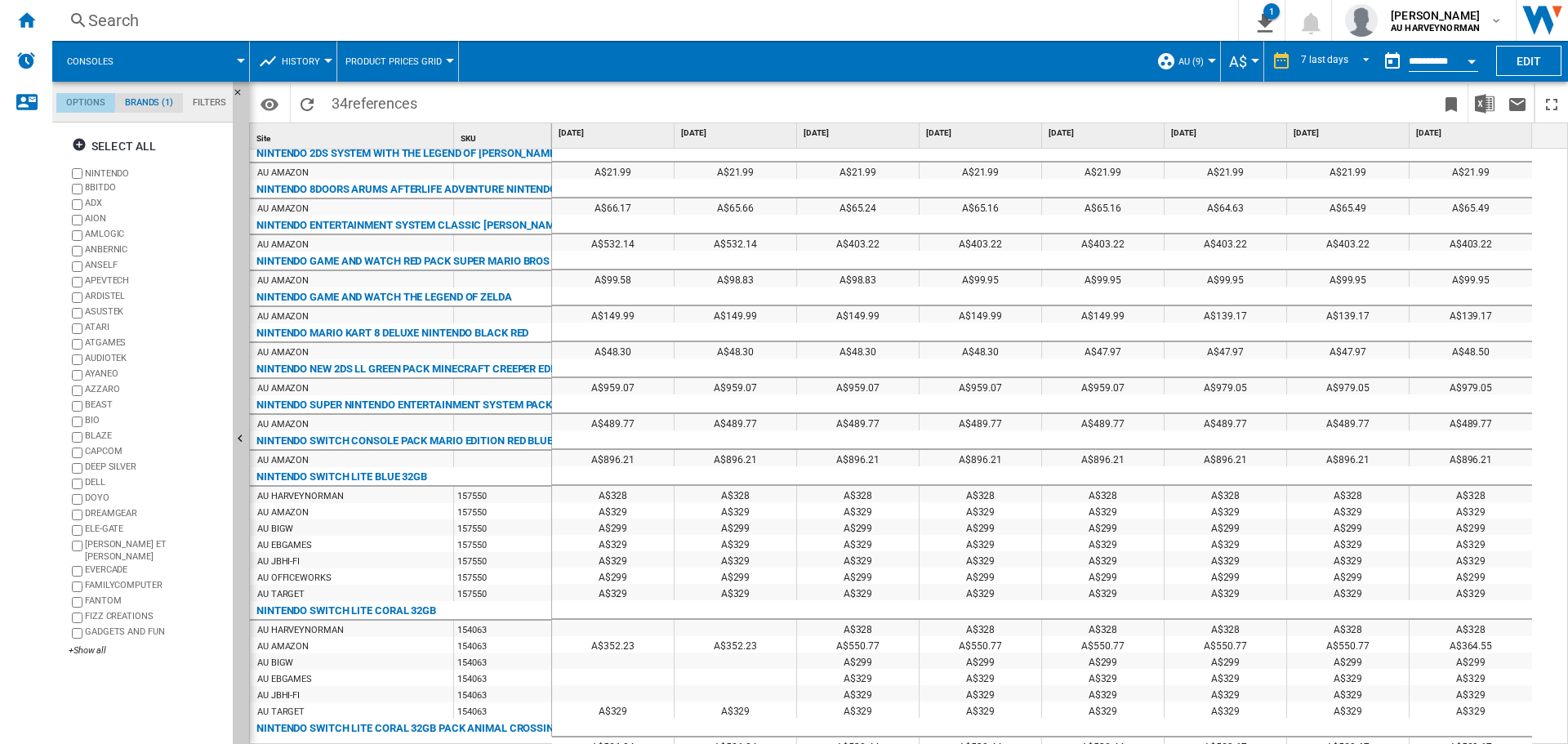
click at [56, 99] on md-tab-item "Options" at bounding box center [85, 103] width 59 height 20
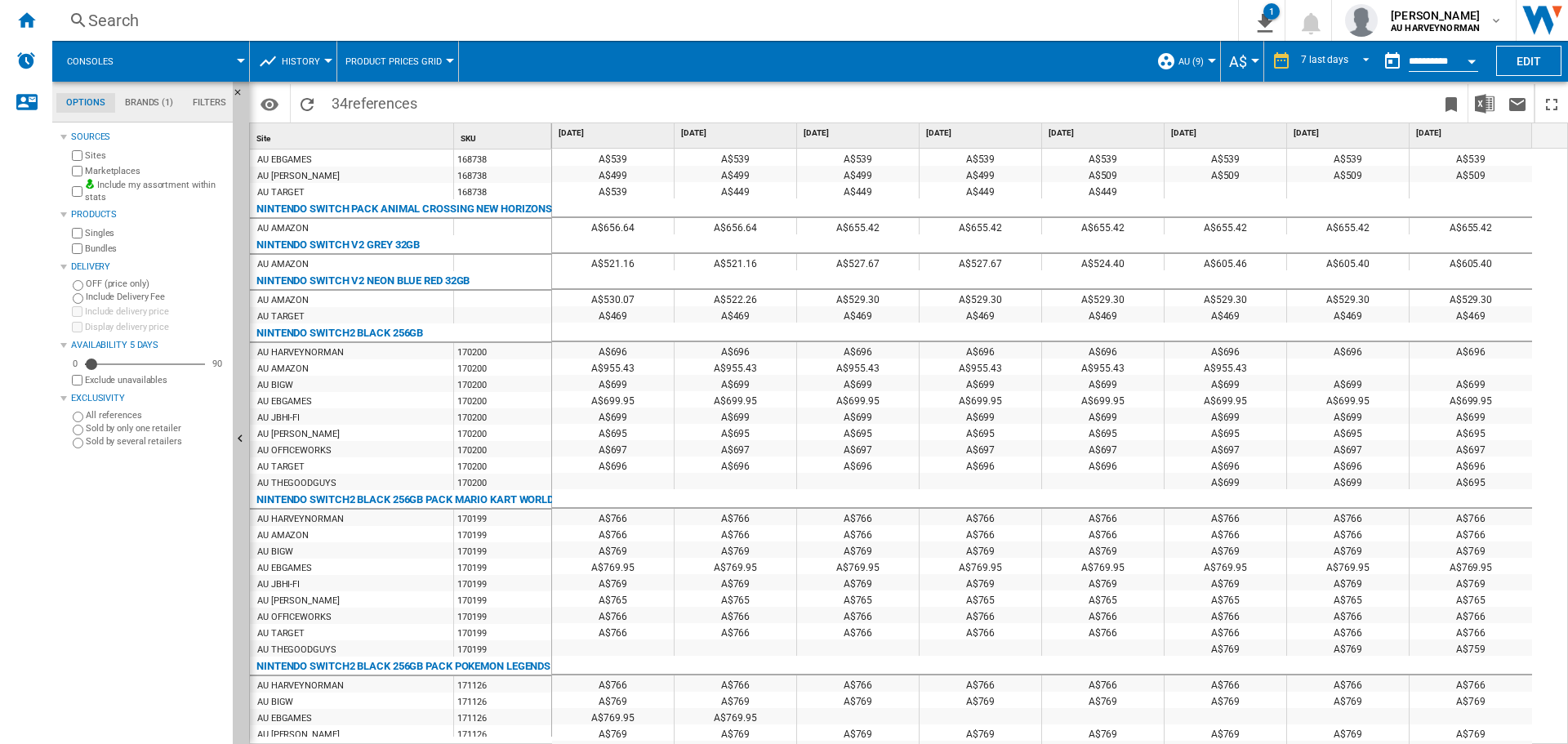
scroll to position [1659, 0]
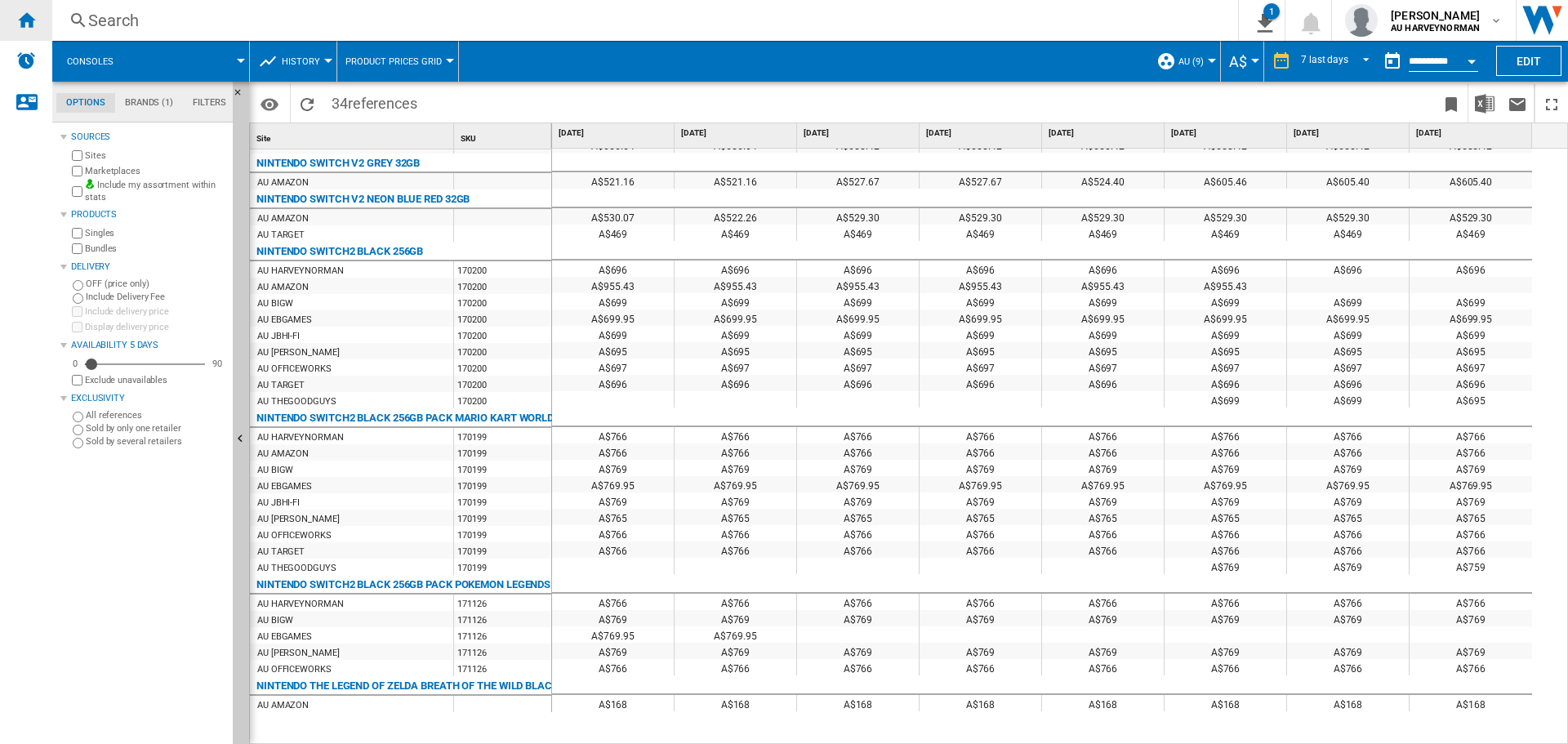
click at [17, 14] on ng-md-icon "Home" at bounding box center [26, 20] width 20 height 20
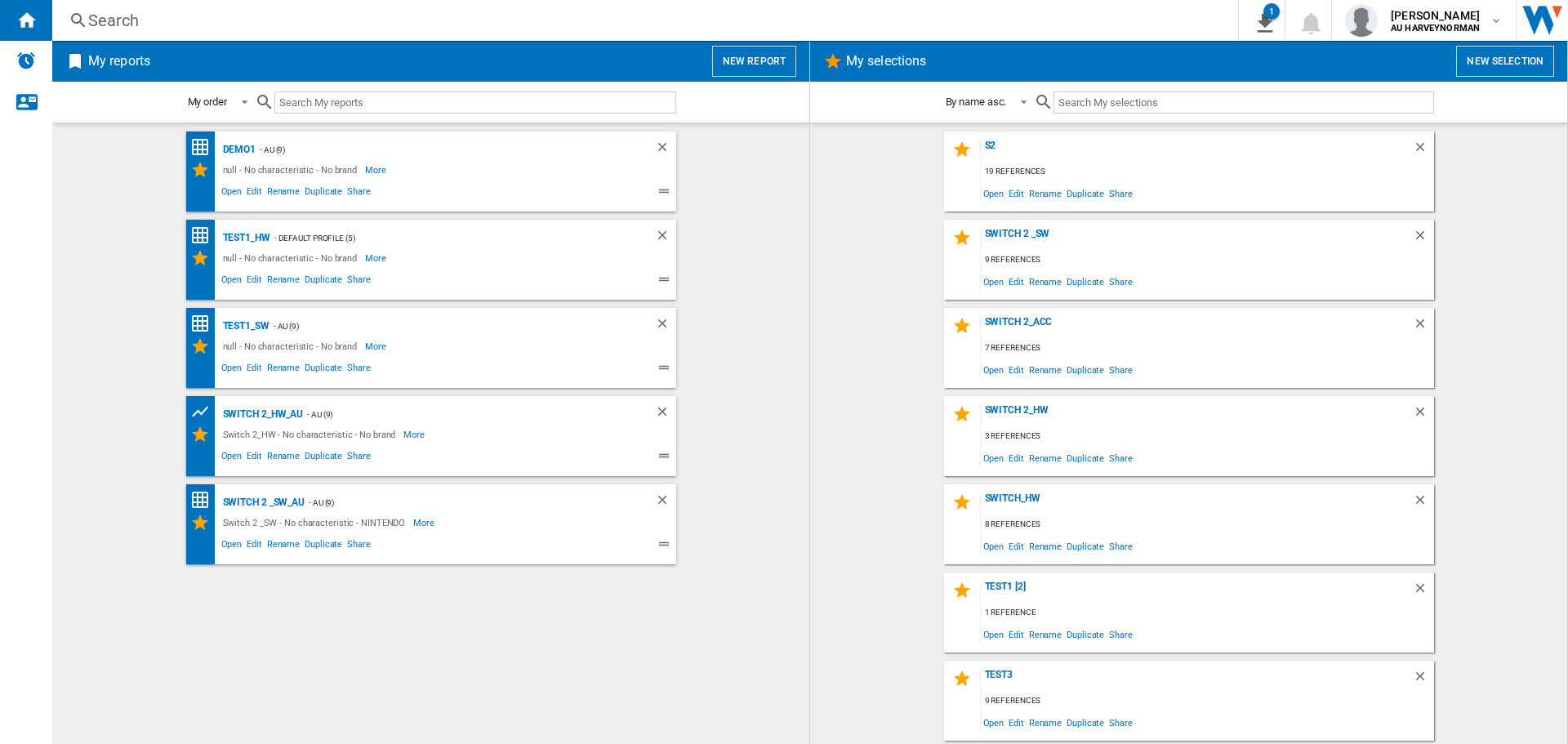
click at [1503, 66] on button "New selection" at bounding box center [1504, 61] width 98 height 31
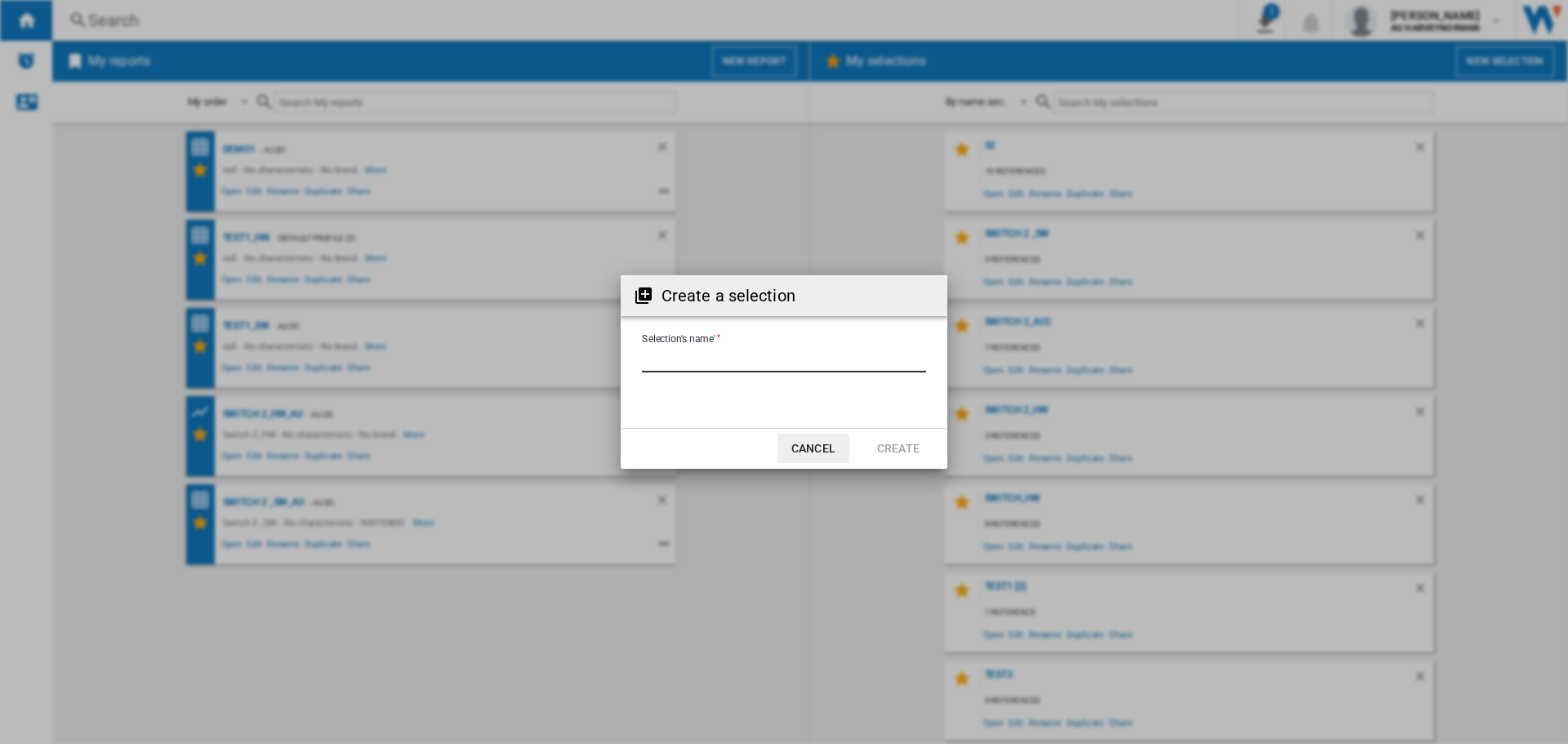
click at [680, 363] on input "Selection's name'" at bounding box center [783, 359] width 284 height 24
type input "**********"
click at [904, 447] on button "Create" at bounding box center [897, 448] width 72 height 29
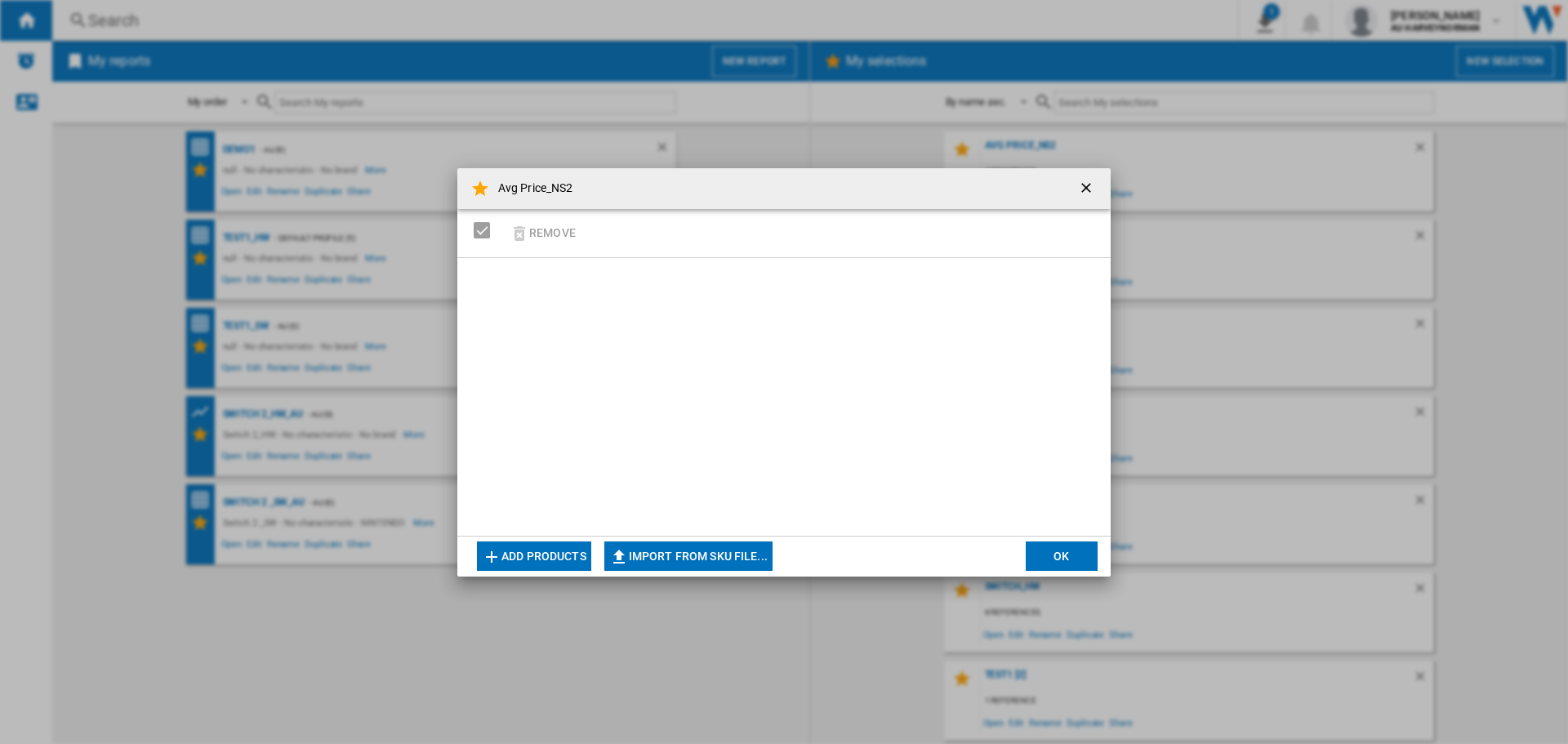
click at [544, 565] on button "Add products" at bounding box center [534, 556] width 114 height 29
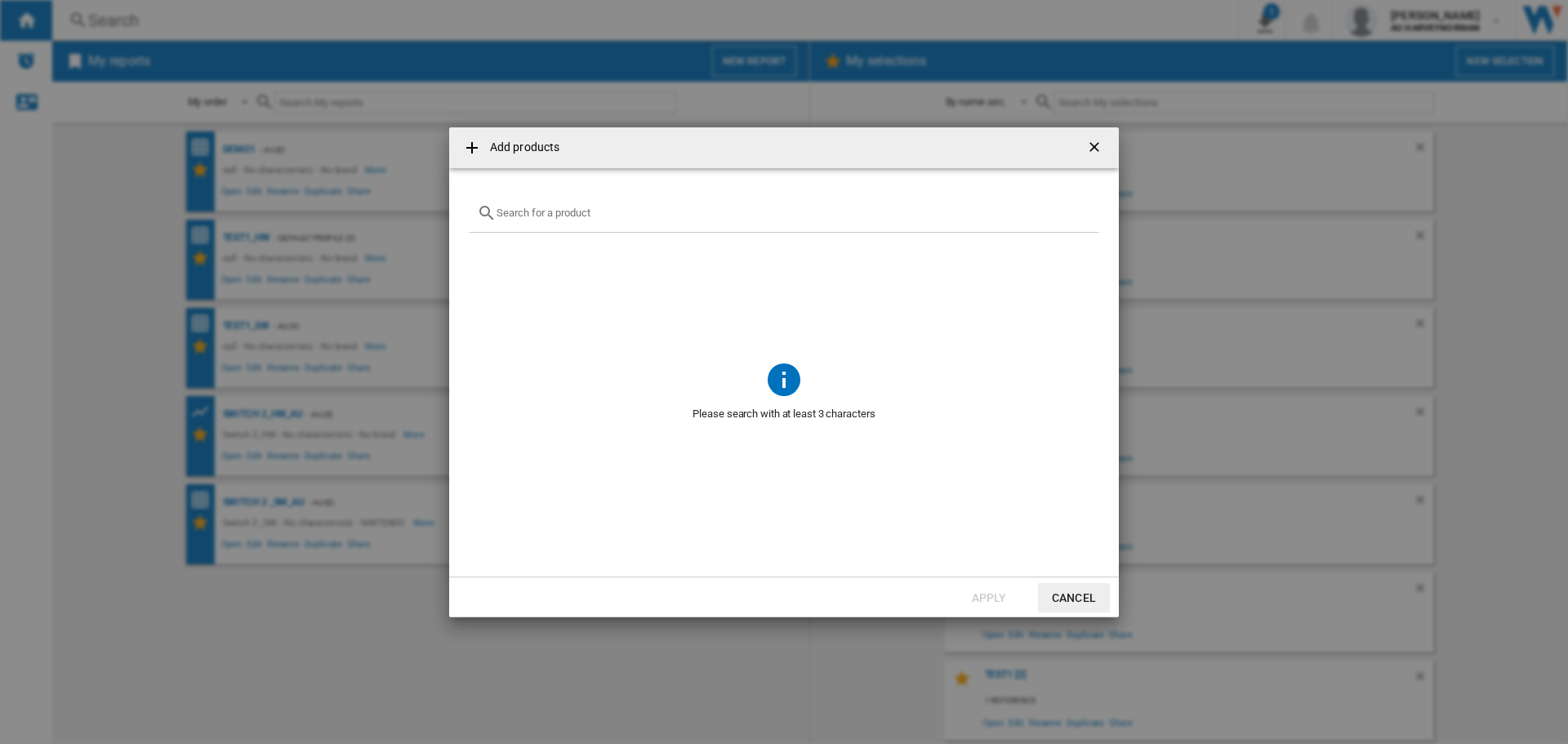
click at [516, 216] on input "Add products ..." at bounding box center [793, 212] width 594 height 12
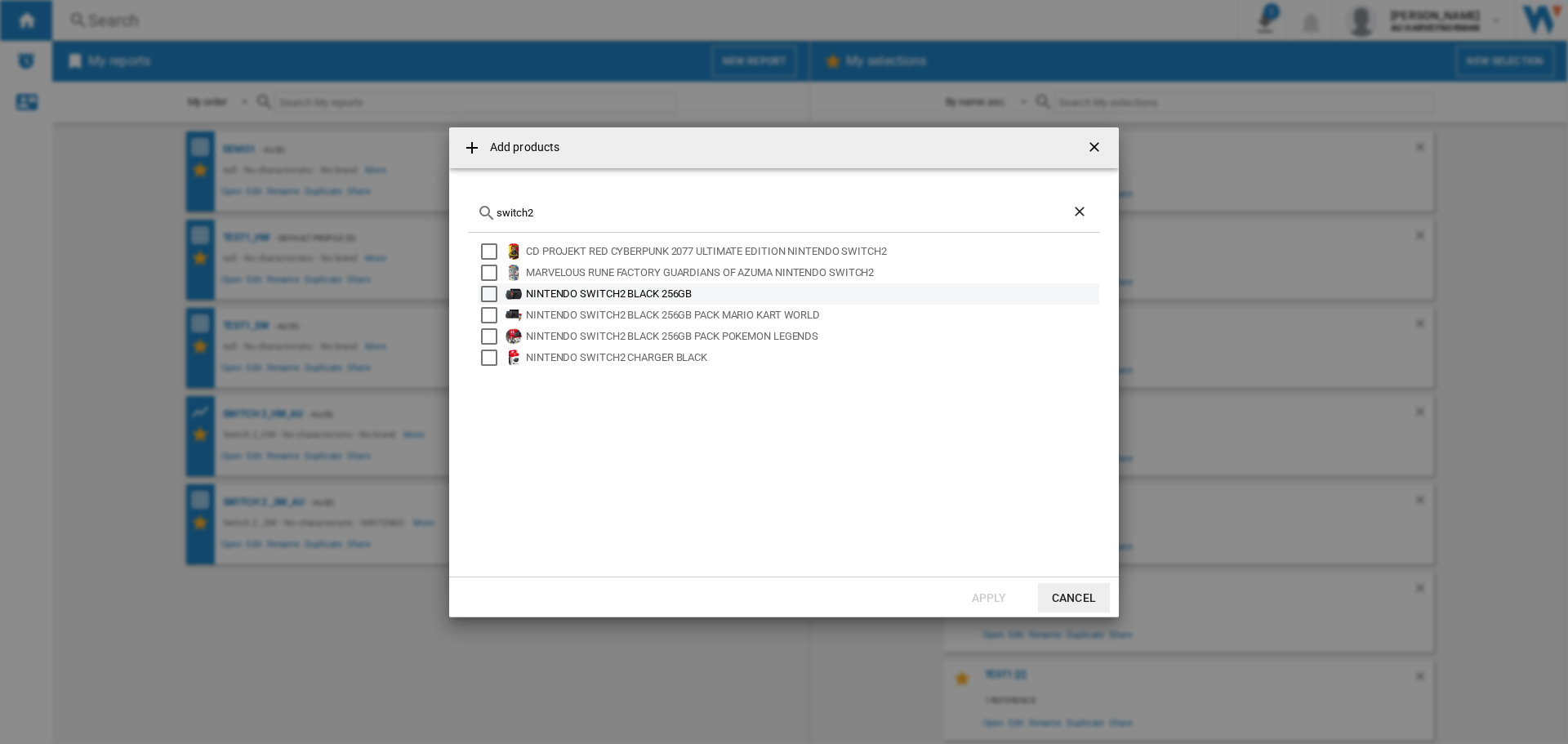
type input "switch2"
click at [667, 298] on div "NINTENDO SWITCH2 BLACK 256GB" at bounding box center [810, 294] width 571 height 16
click at [978, 595] on button "Apply" at bounding box center [988, 597] width 72 height 29
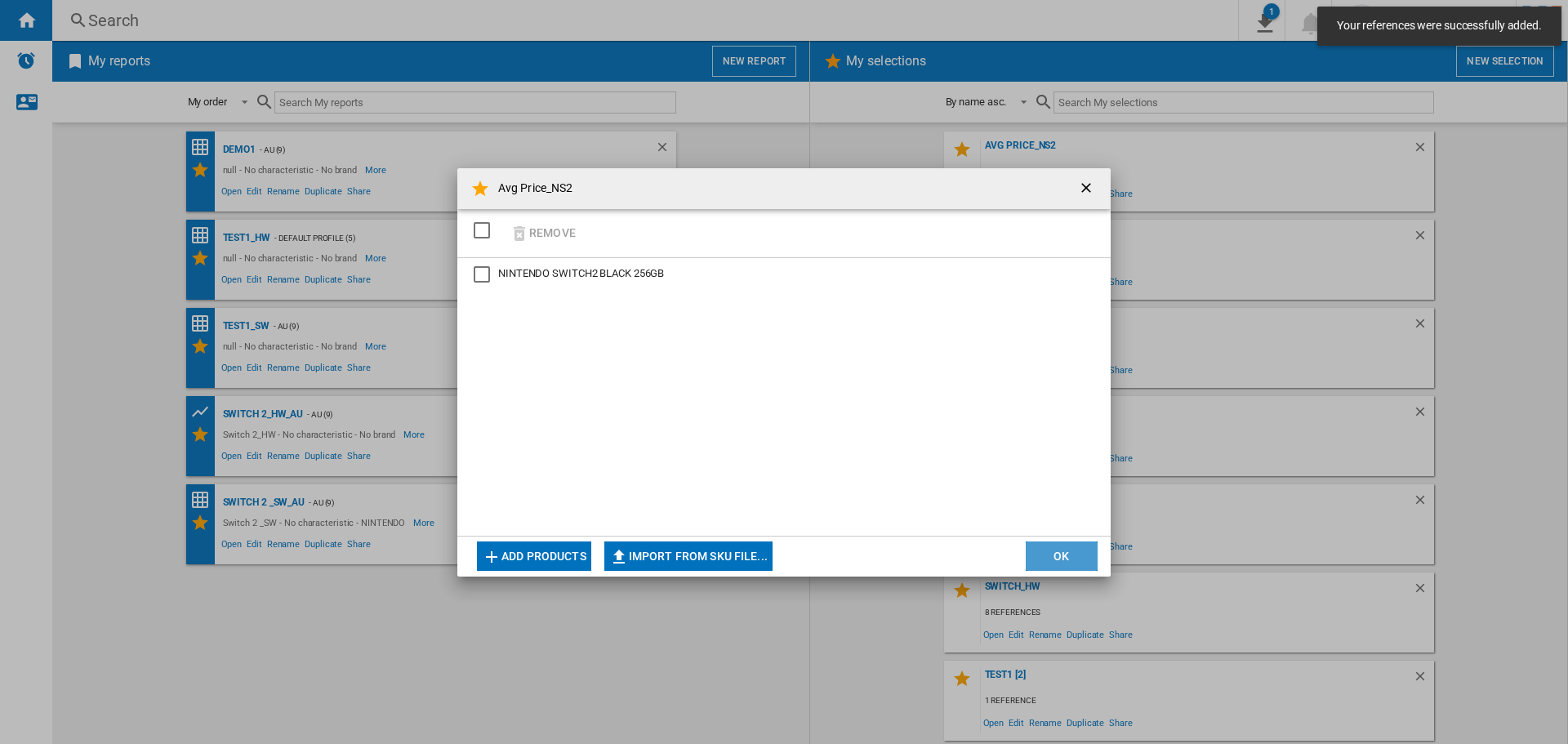
click at [1052, 544] on button "OK" at bounding box center [1061, 556] width 72 height 29
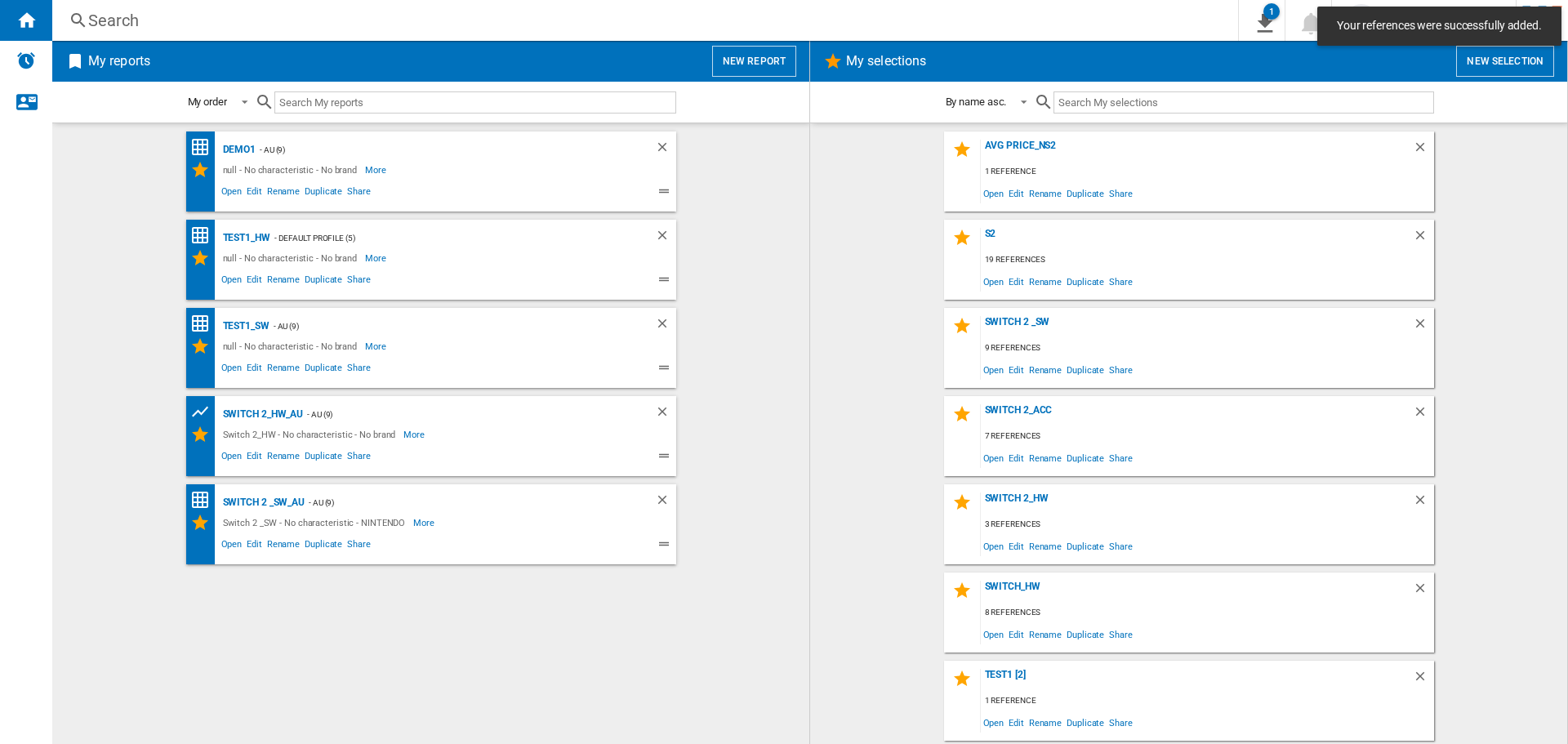
click at [750, 68] on button "New report" at bounding box center [754, 61] width 84 height 31
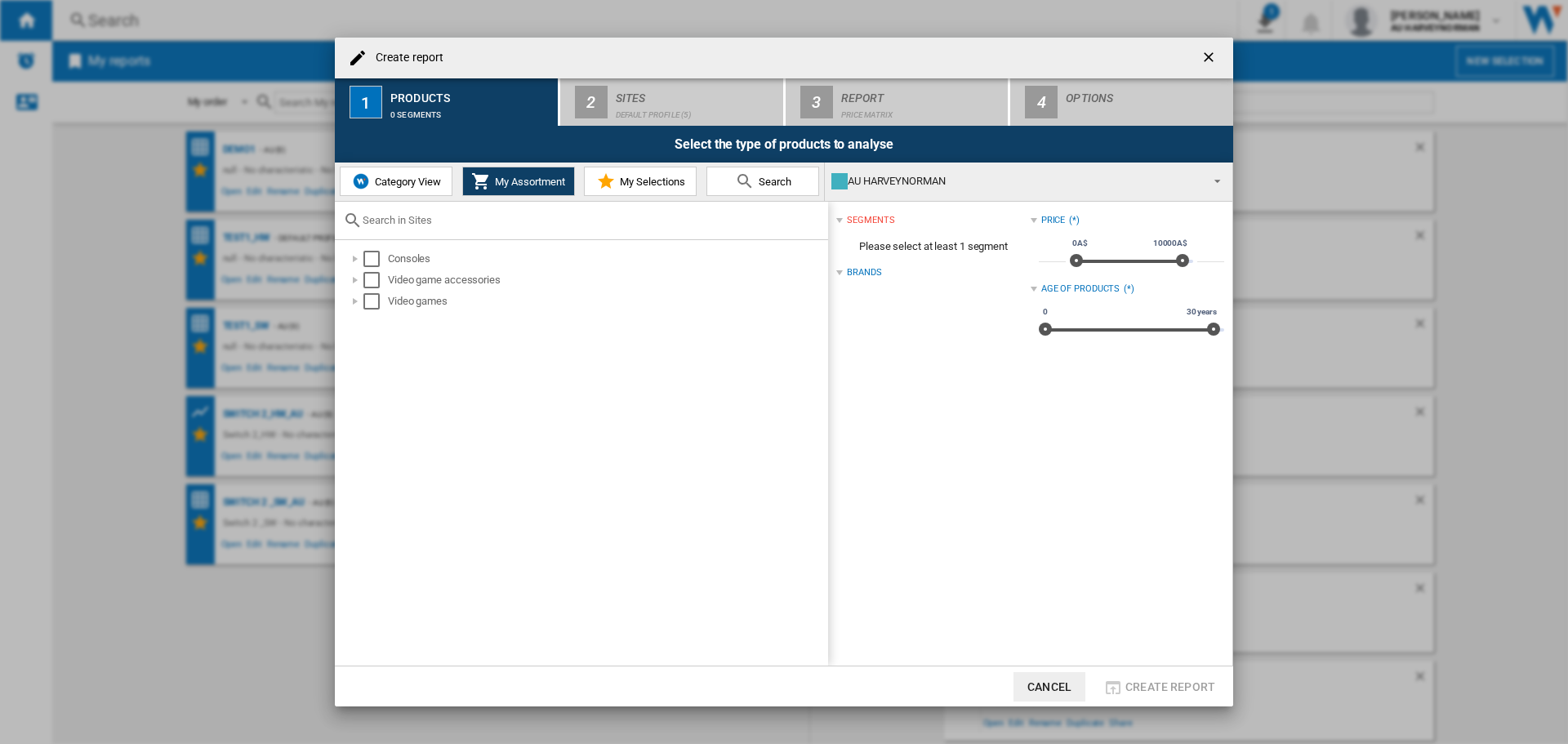
click at [617, 181] on span "My Selections" at bounding box center [650, 181] width 69 height 12
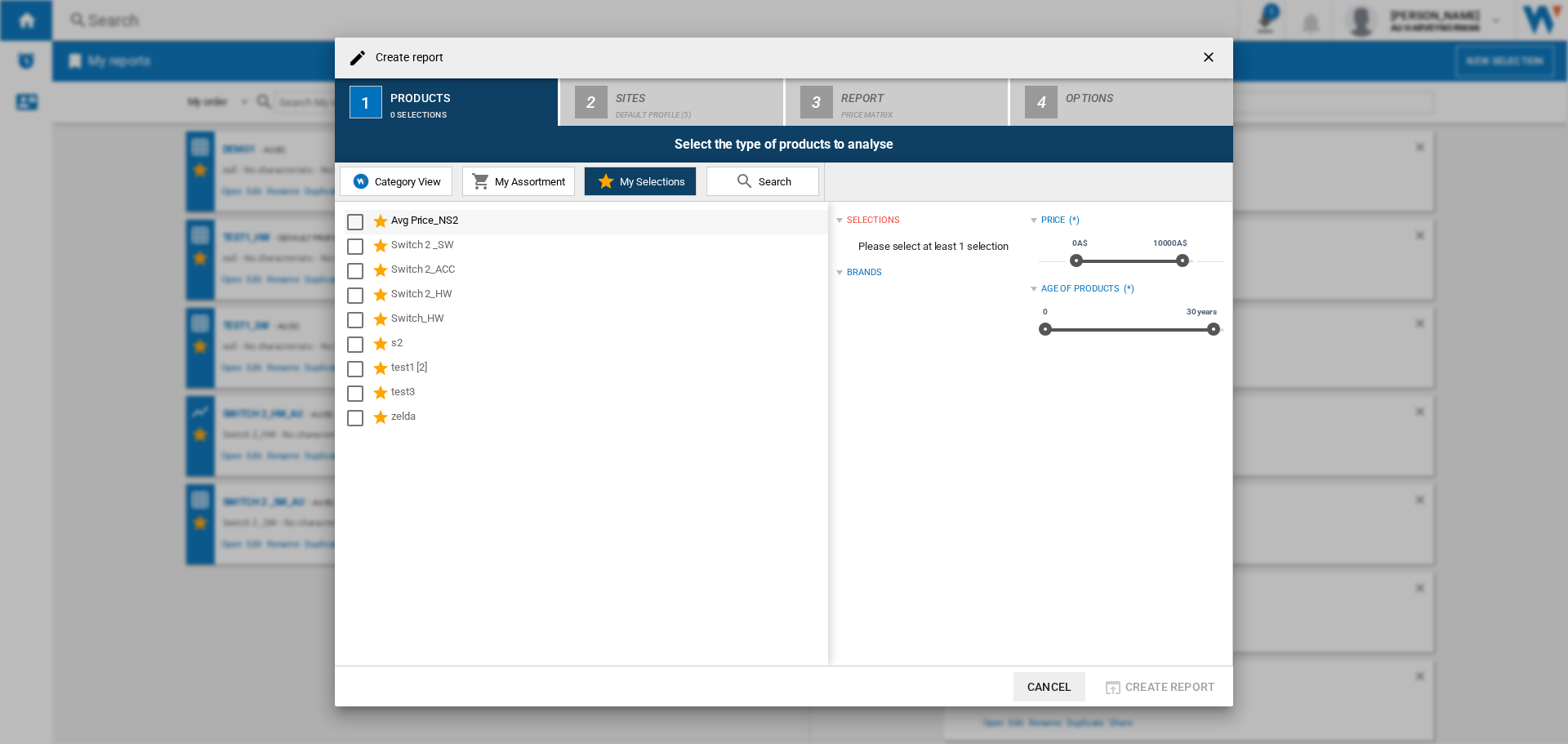
click at [435, 216] on div "Avg Price_NS2" at bounding box center [608, 222] width 435 height 20
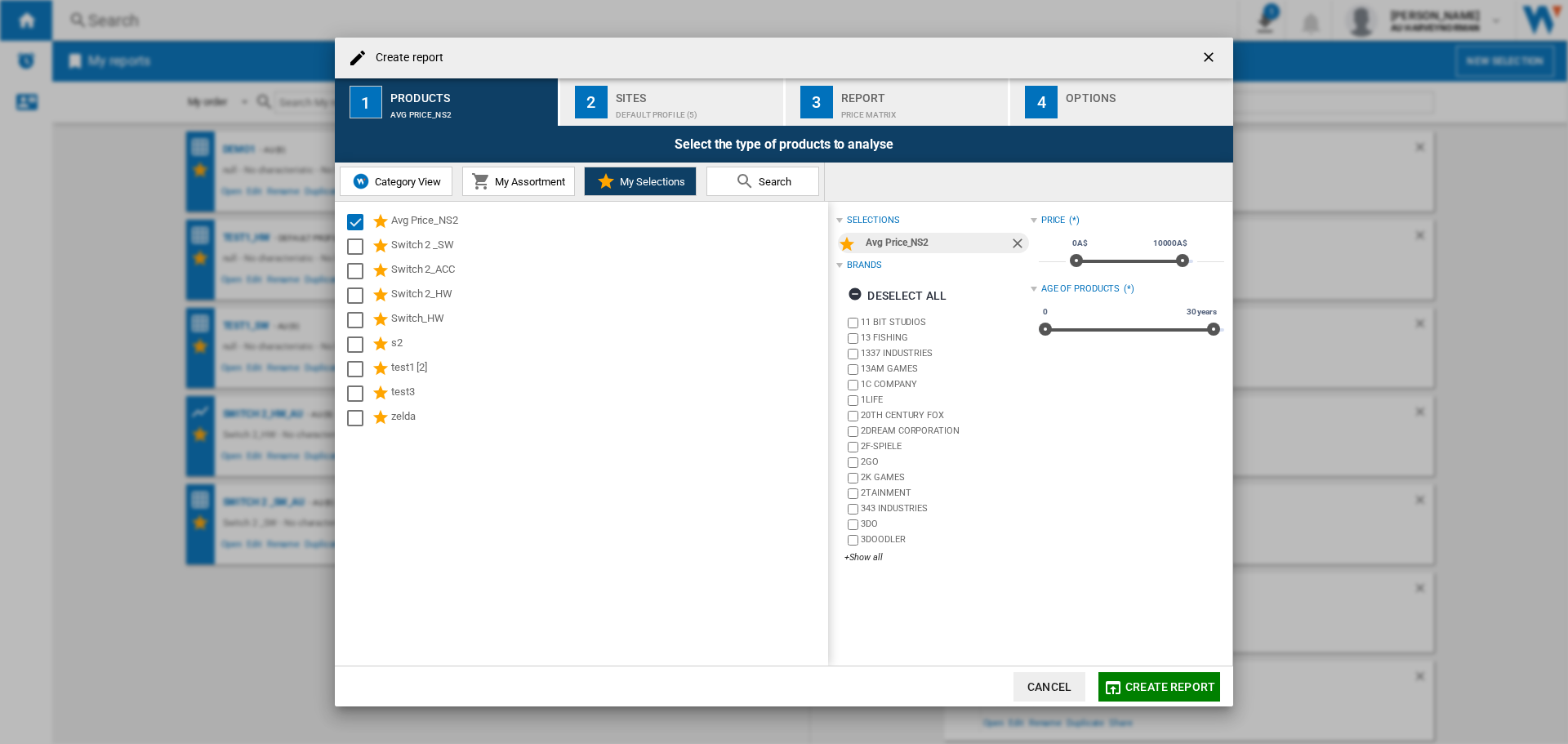
click at [656, 113] on div "Default profile (5)" at bounding box center [695, 110] width 161 height 17
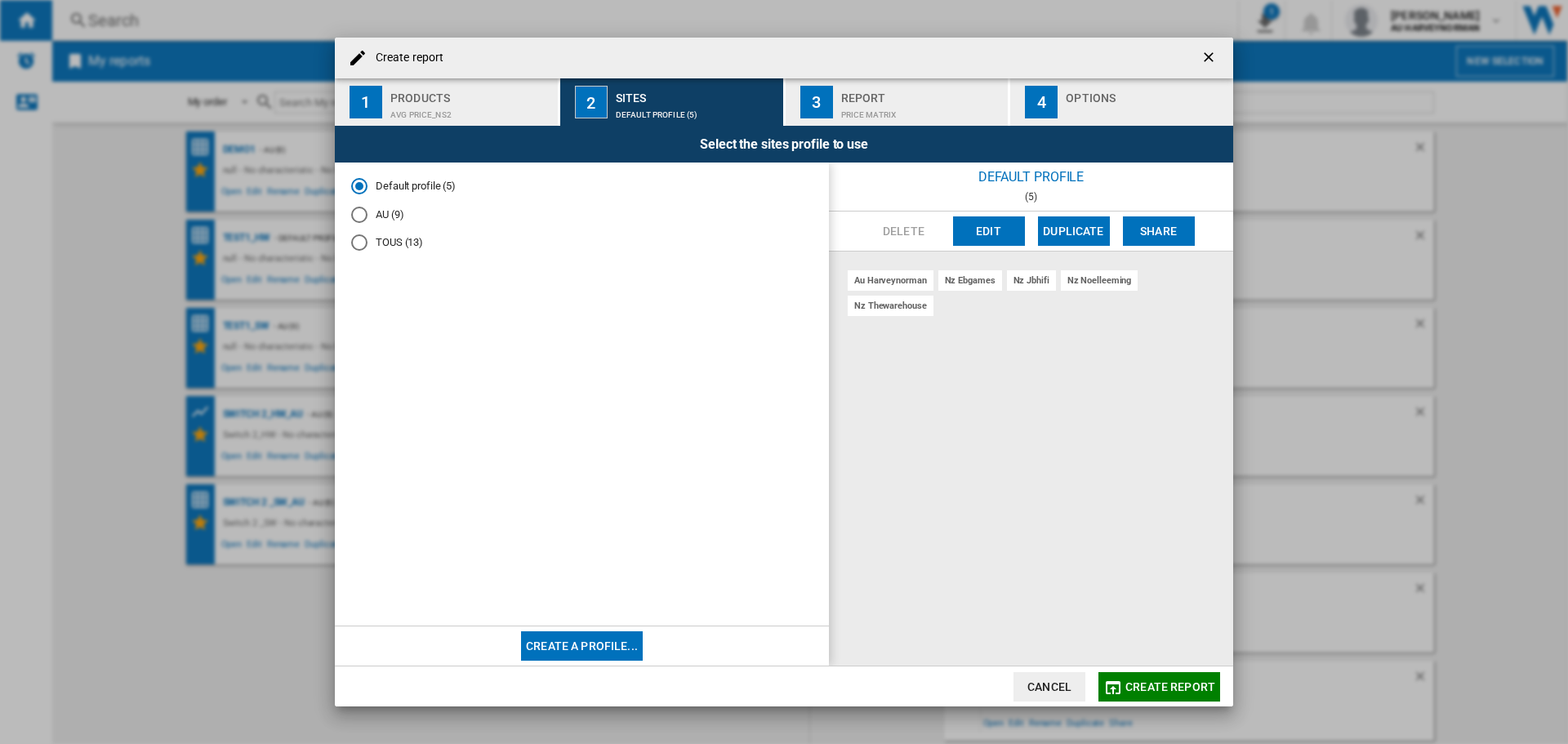
click at [384, 216] on md-radio-button "AU (9)" at bounding box center [582, 214] width 461 height 15
click at [1128, 680] on span "Create report" at bounding box center [1170, 686] width 90 height 13
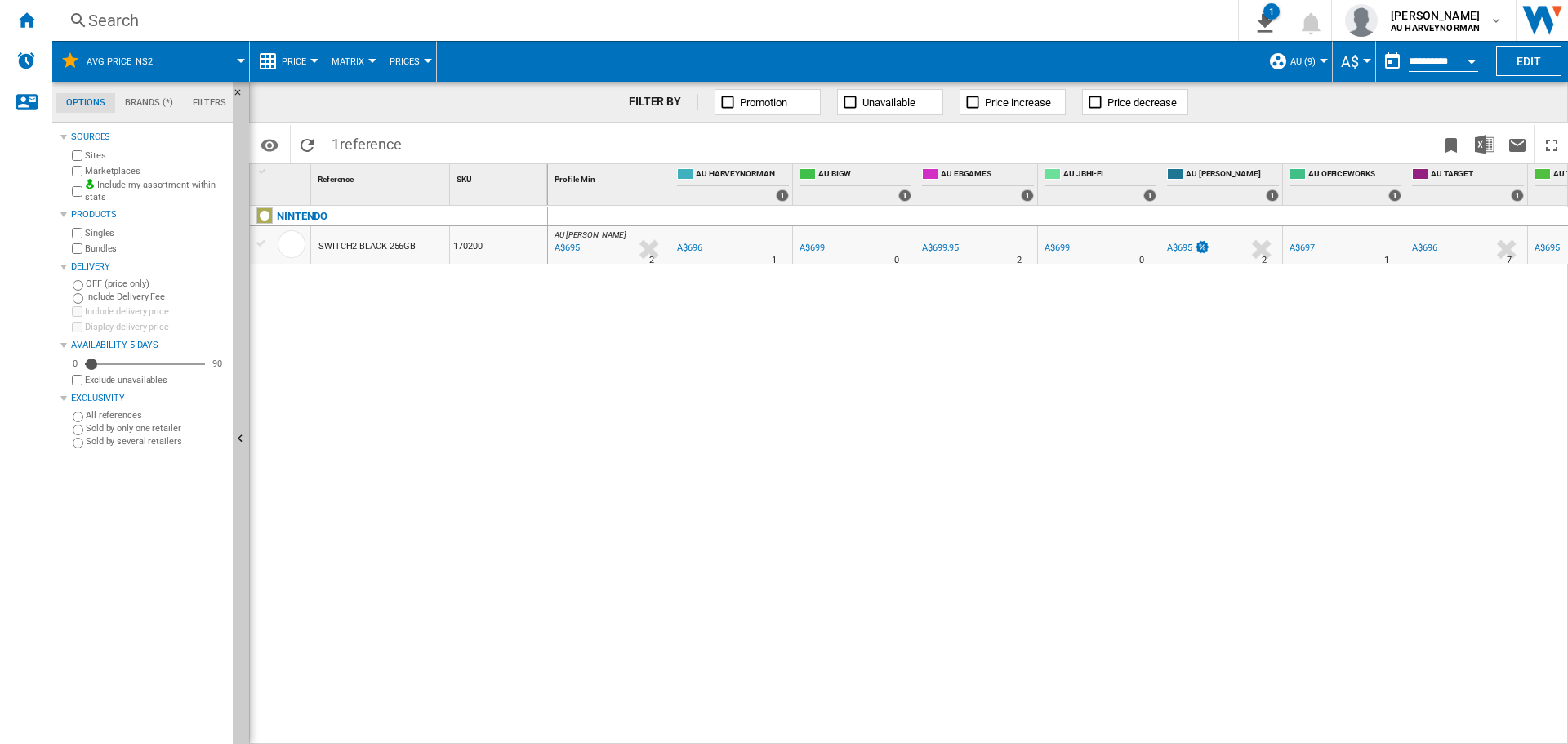
click at [290, 61] on span "Price" at bounding box center [293, 62] width 24 height 11
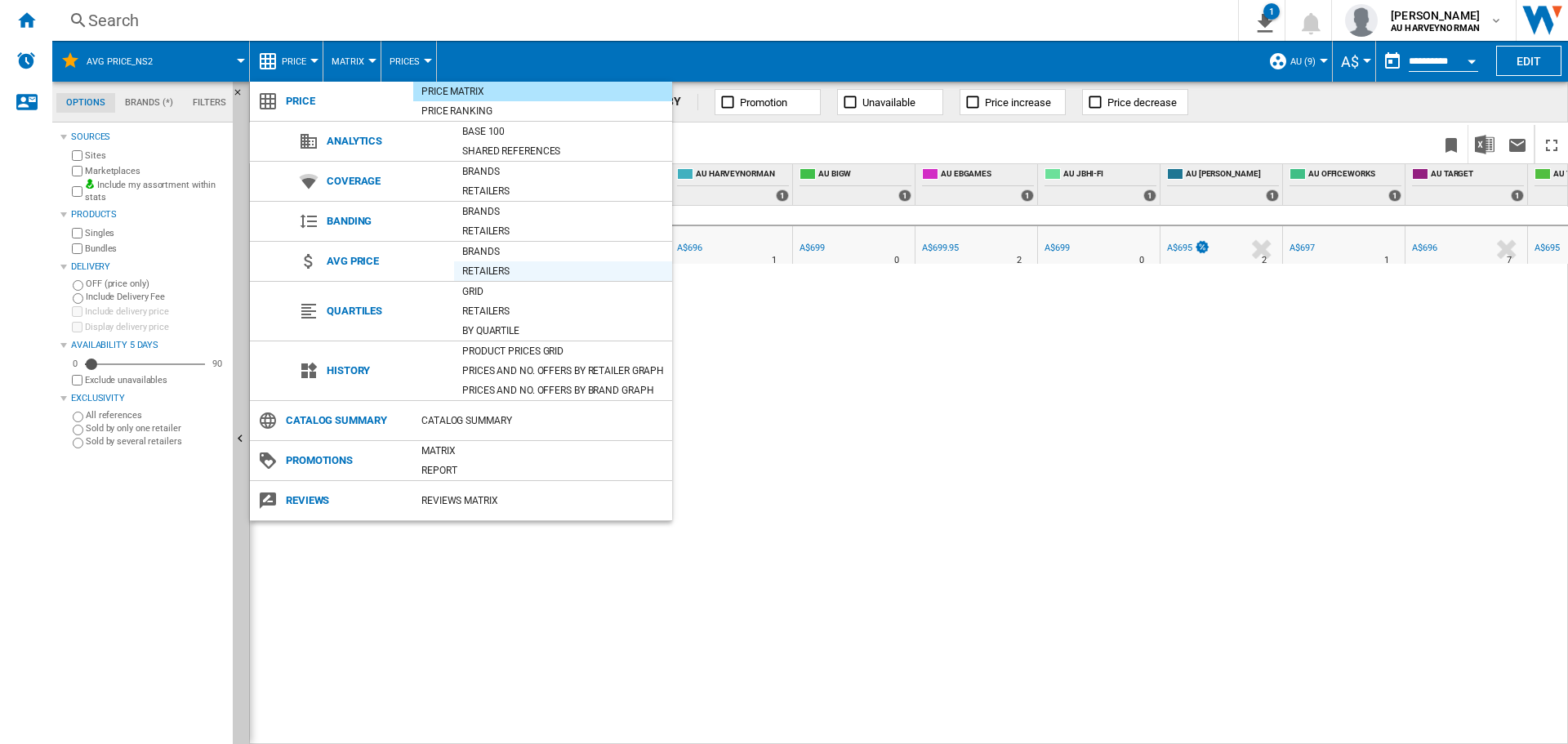
click at [484, 269] on div "Retailers" at bounding box center [563, 271] width 218 height 16
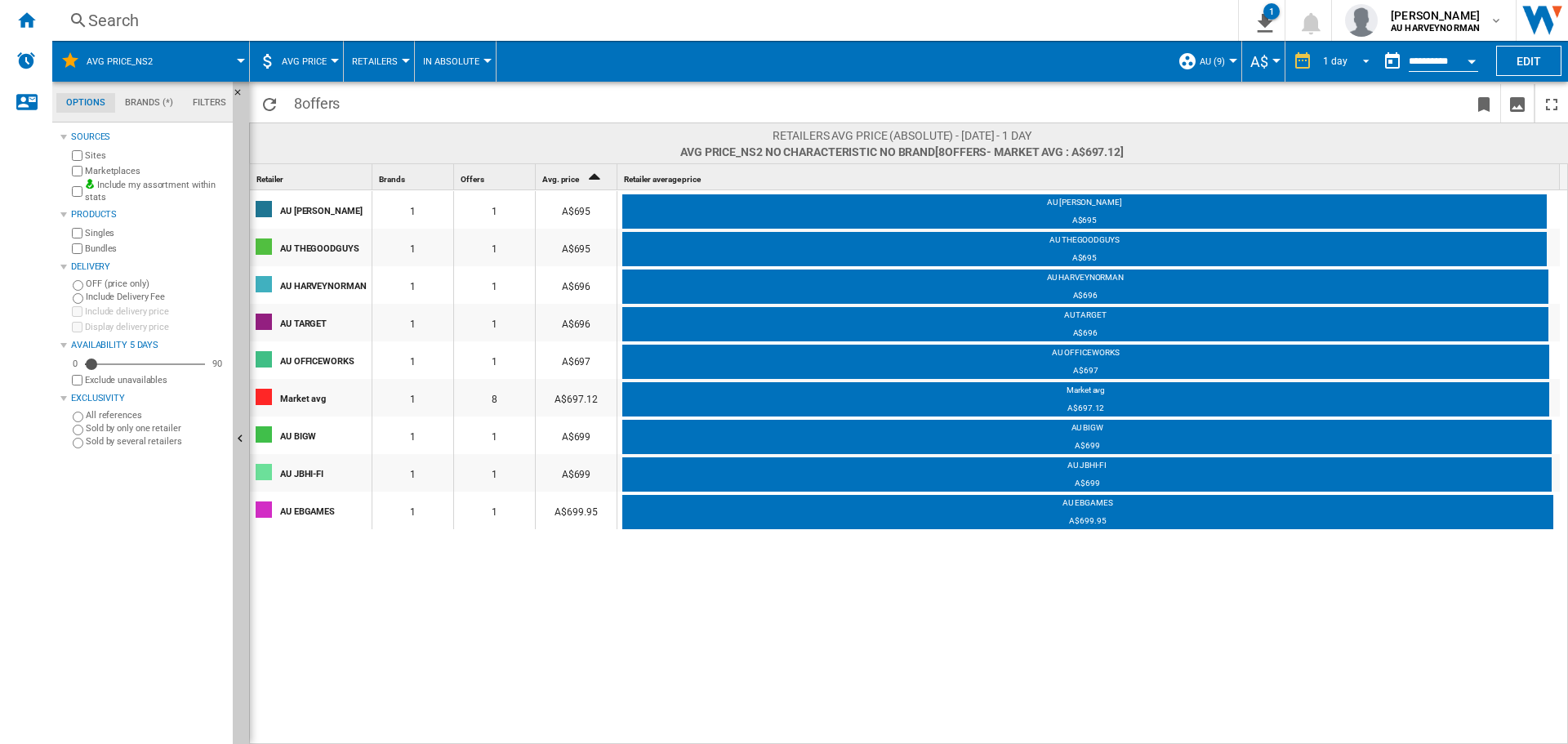
click at [1360, 58] on span "REPORTS.WIZARD.STEPS.REPORT.STEPS.REPORT_OPTIONS.PERIOD: 1 day" at bounding box center [1361, 60] width 20 height 15
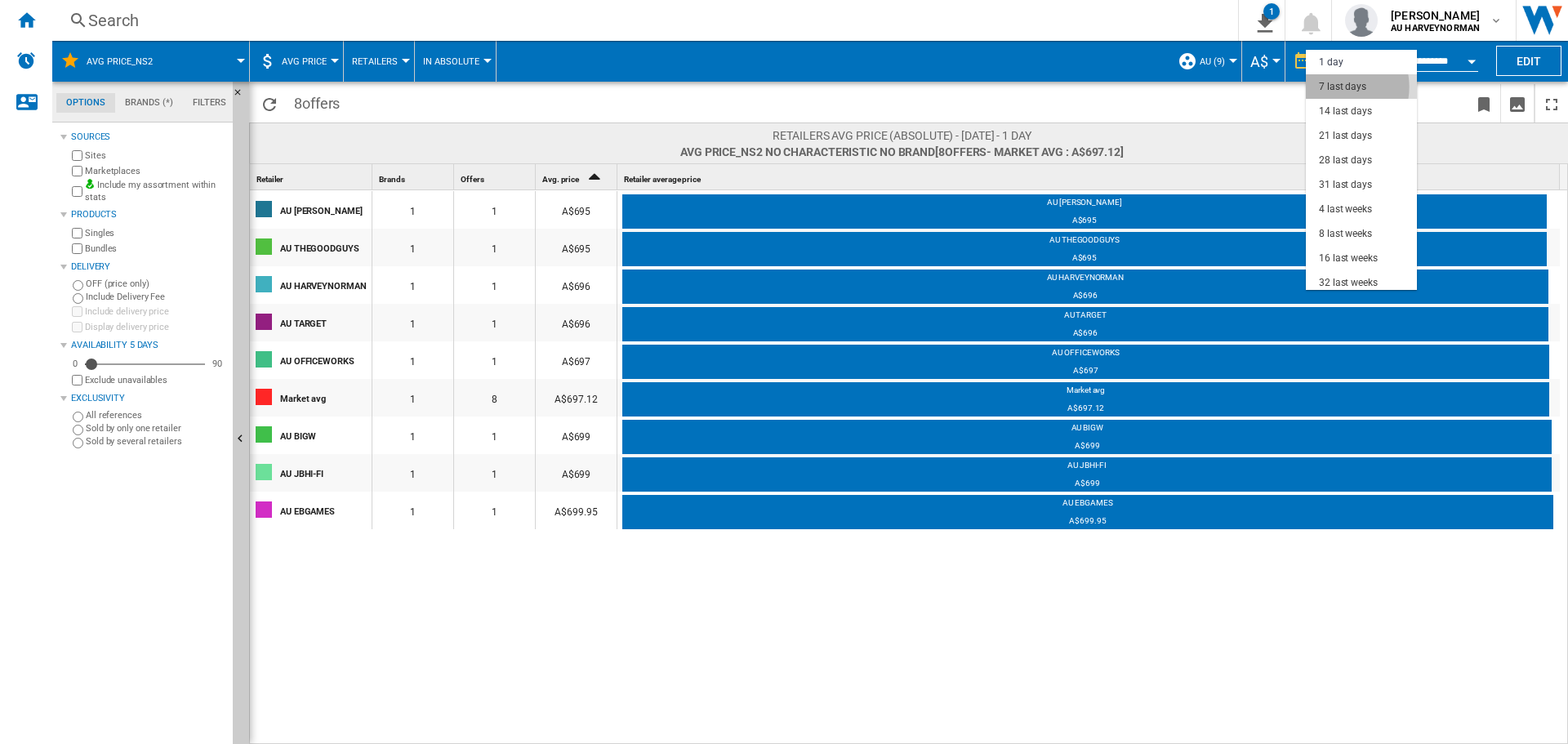
click at [1339, 86] on div "7 last days" at bounding box center [1342, 86] width 47 height 14
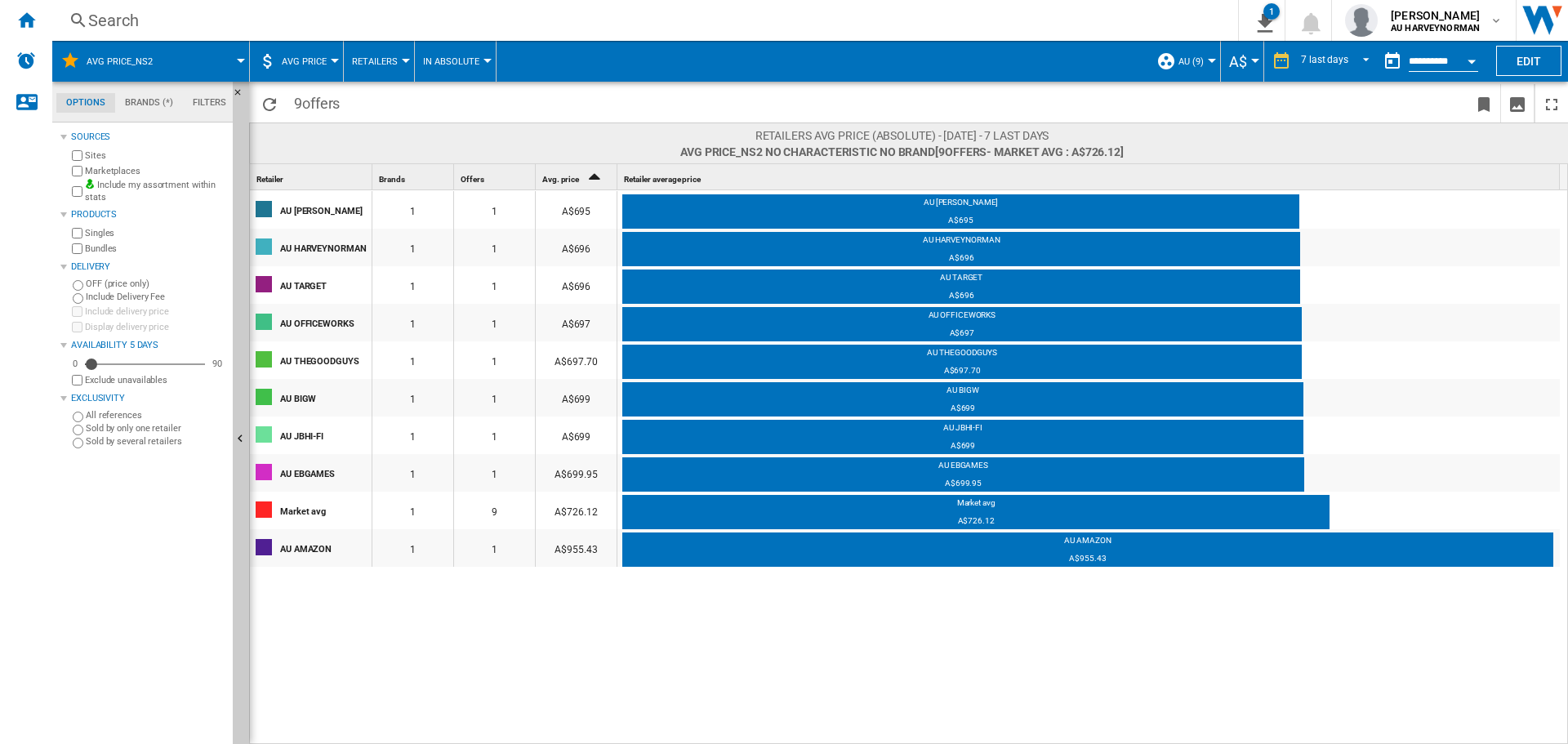
click at [483, 68] on button "In Absolute" at bounding box center [455, 61] width 64 height 41
click at [475, 142] on span "In Relative" at bounding box center [456, 141] width 58 height 15
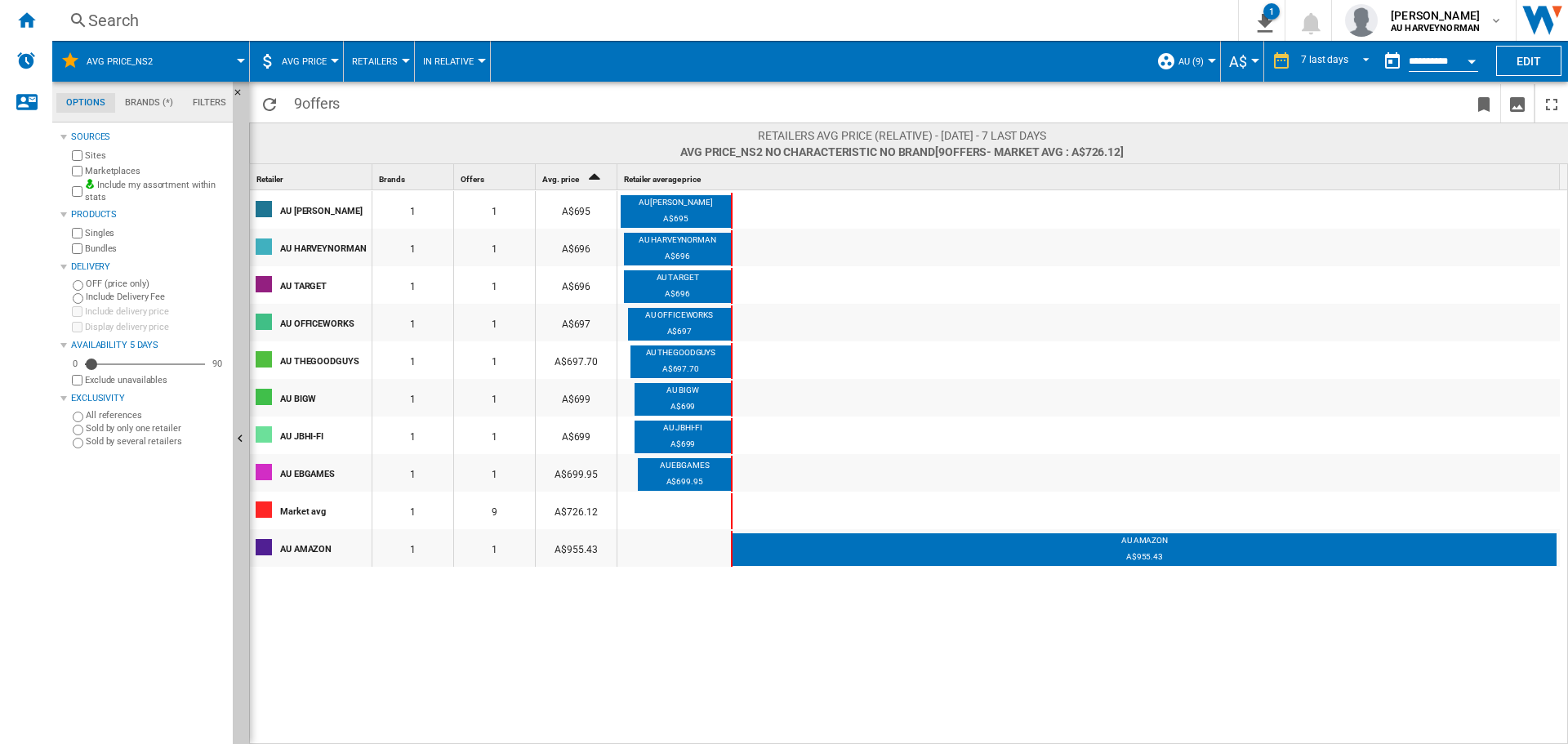
click at [473, 67] on button "In Relative" at bounding box center [452, 61] width 59 height 41
click at [457, 180] on span "By Brands" at bounding box center [454, 180] width 54 height 15
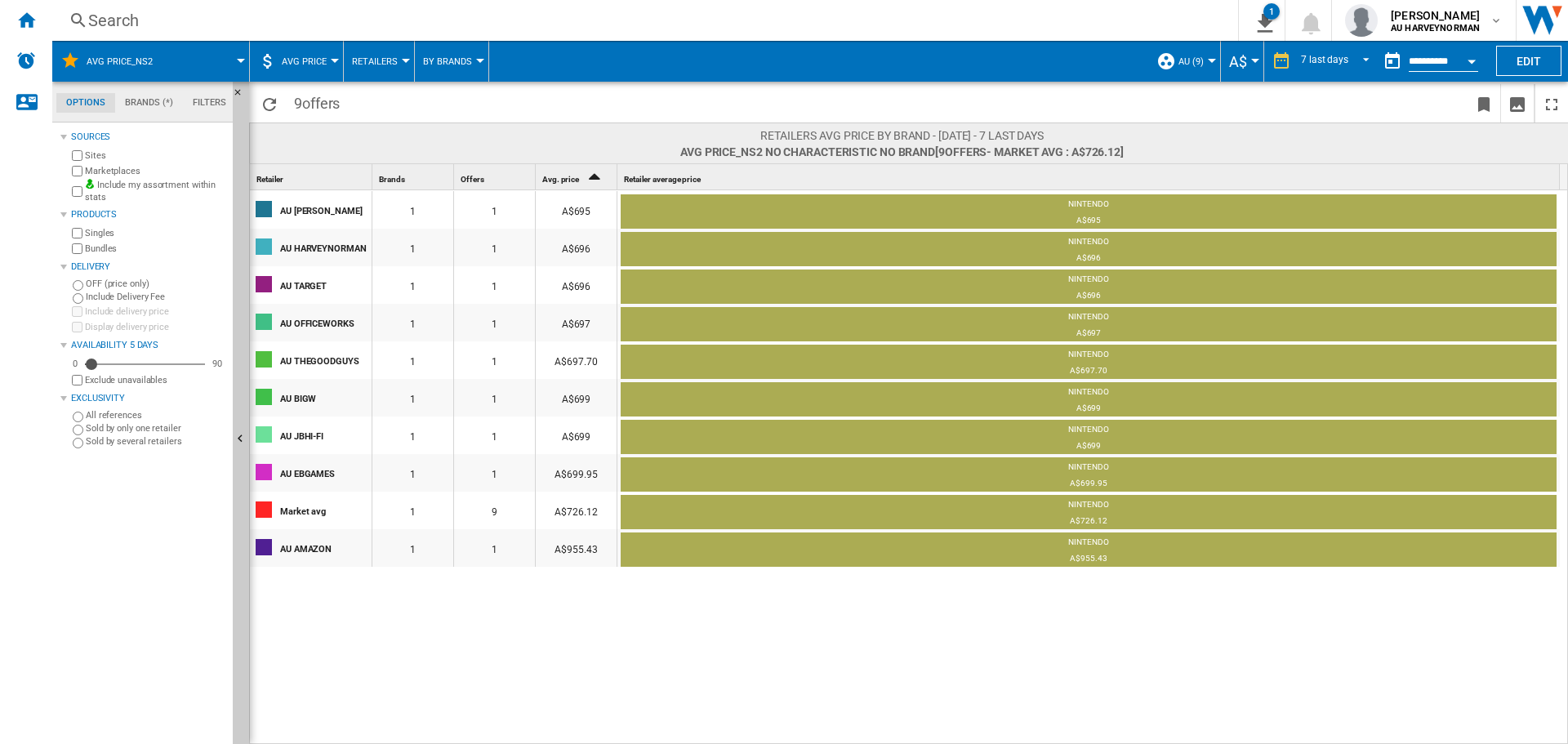
click at [461, 73] on button "By Brands" at bounding box center [451, 61] width 57 height 41
click at [450, 103] on span "In Absolute" at bounding box center [458, 101] width 64 height 15
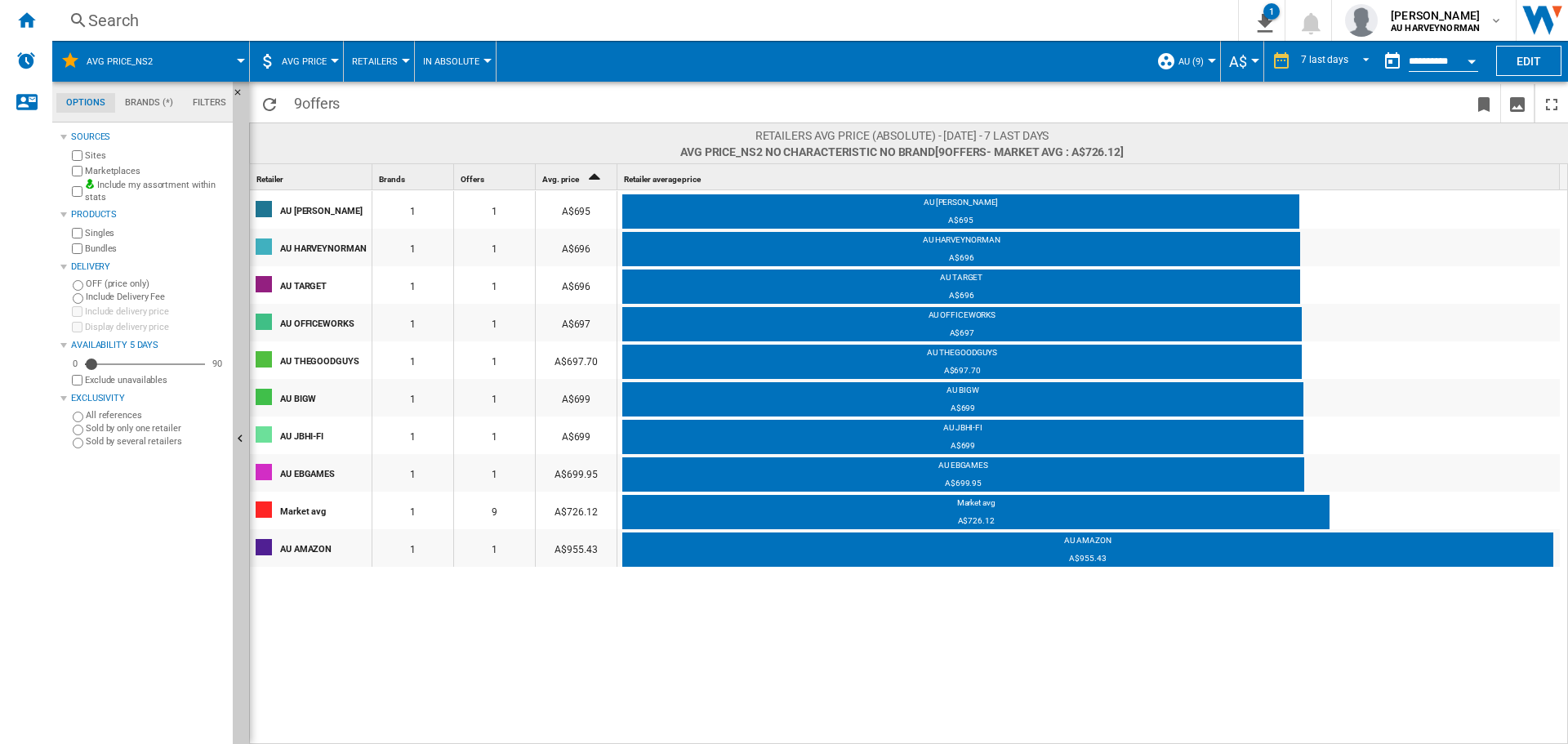
click at [1250, 63] on button "A$" at bounding box center [1241, 61] width 26 height 41
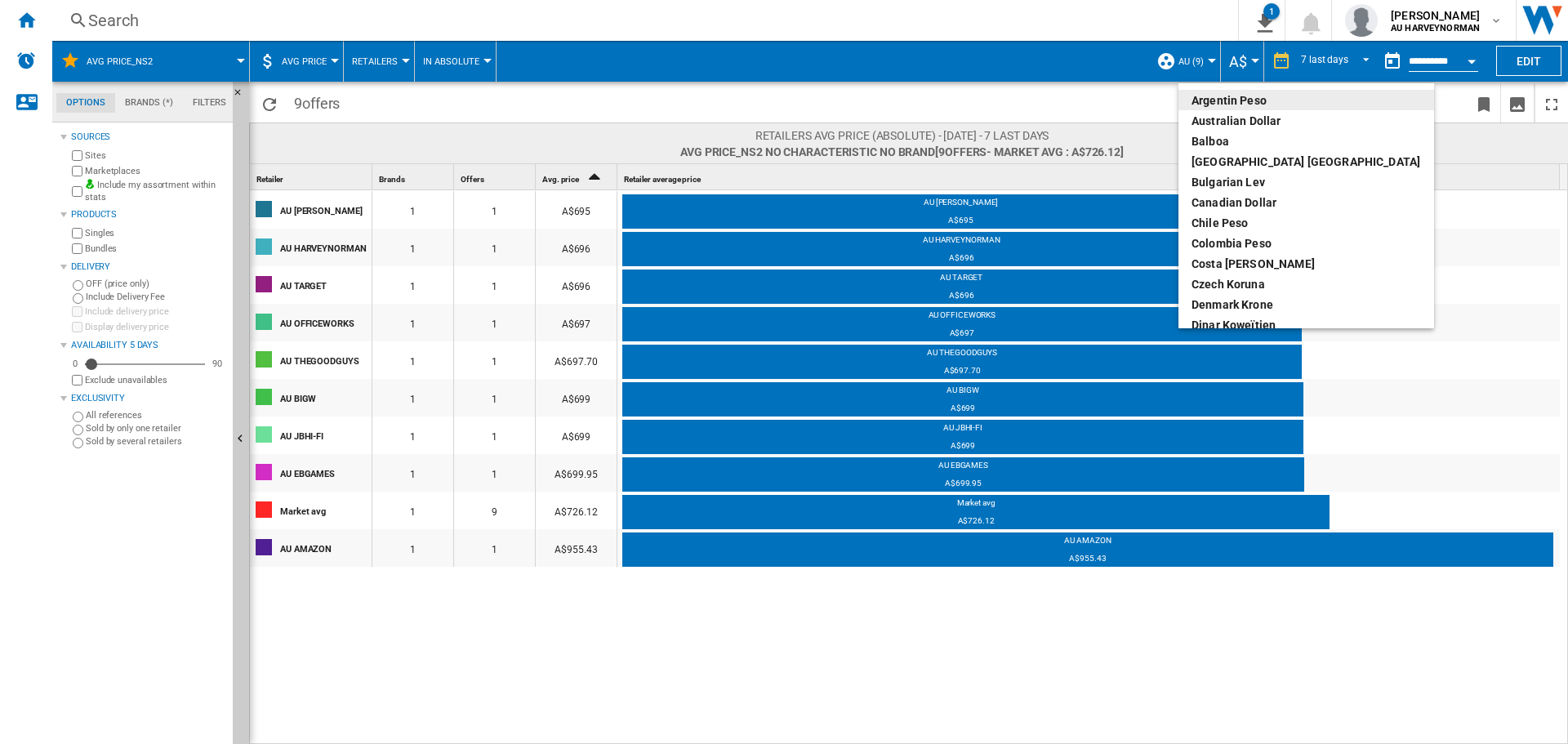
click at [1250, 63] on md-backdrop at bounding box center [784, 372] width 1568 height 744
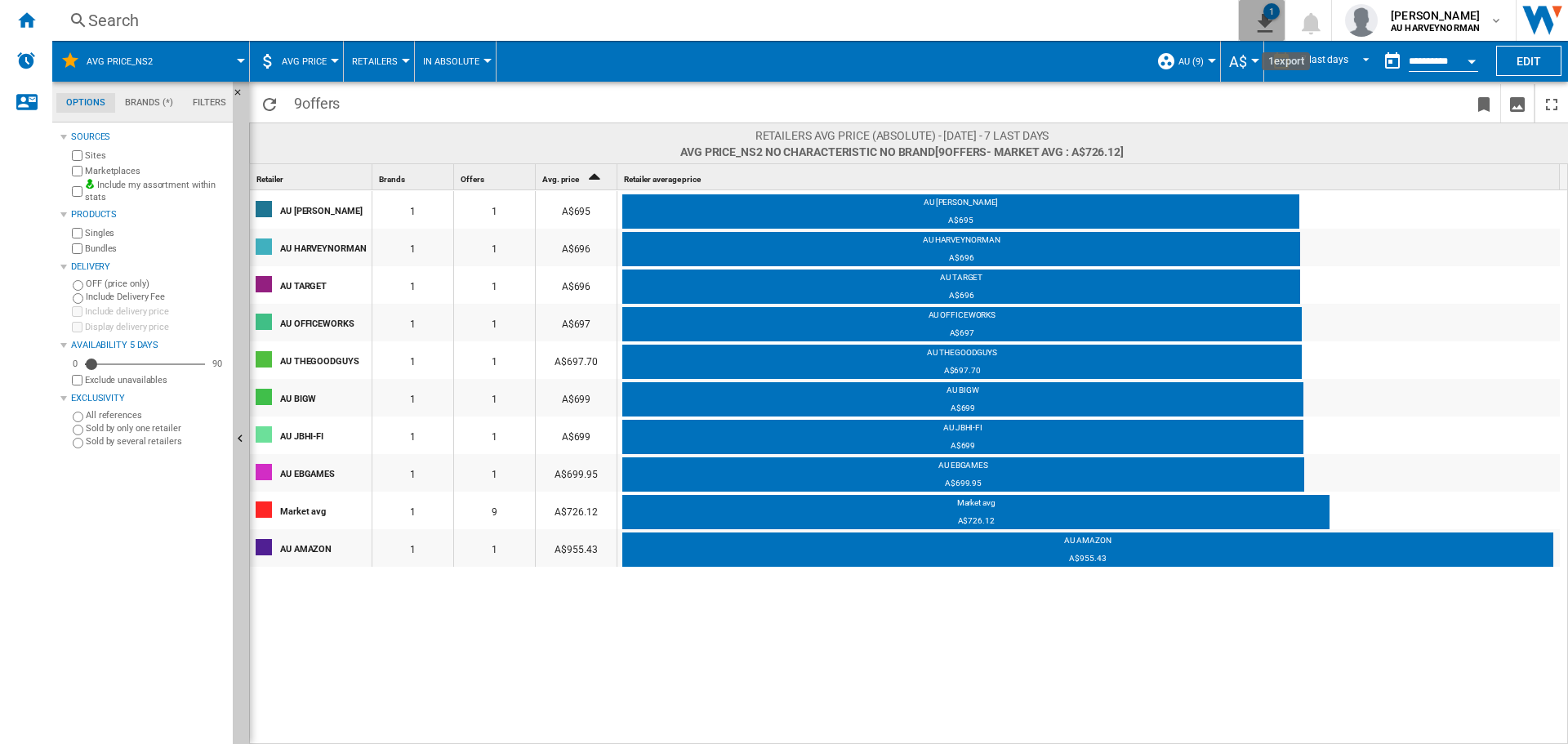
click at [1262, 21] on ng-md-icon "1\a export" at bounding box center [1261, 21] width 20 height 20
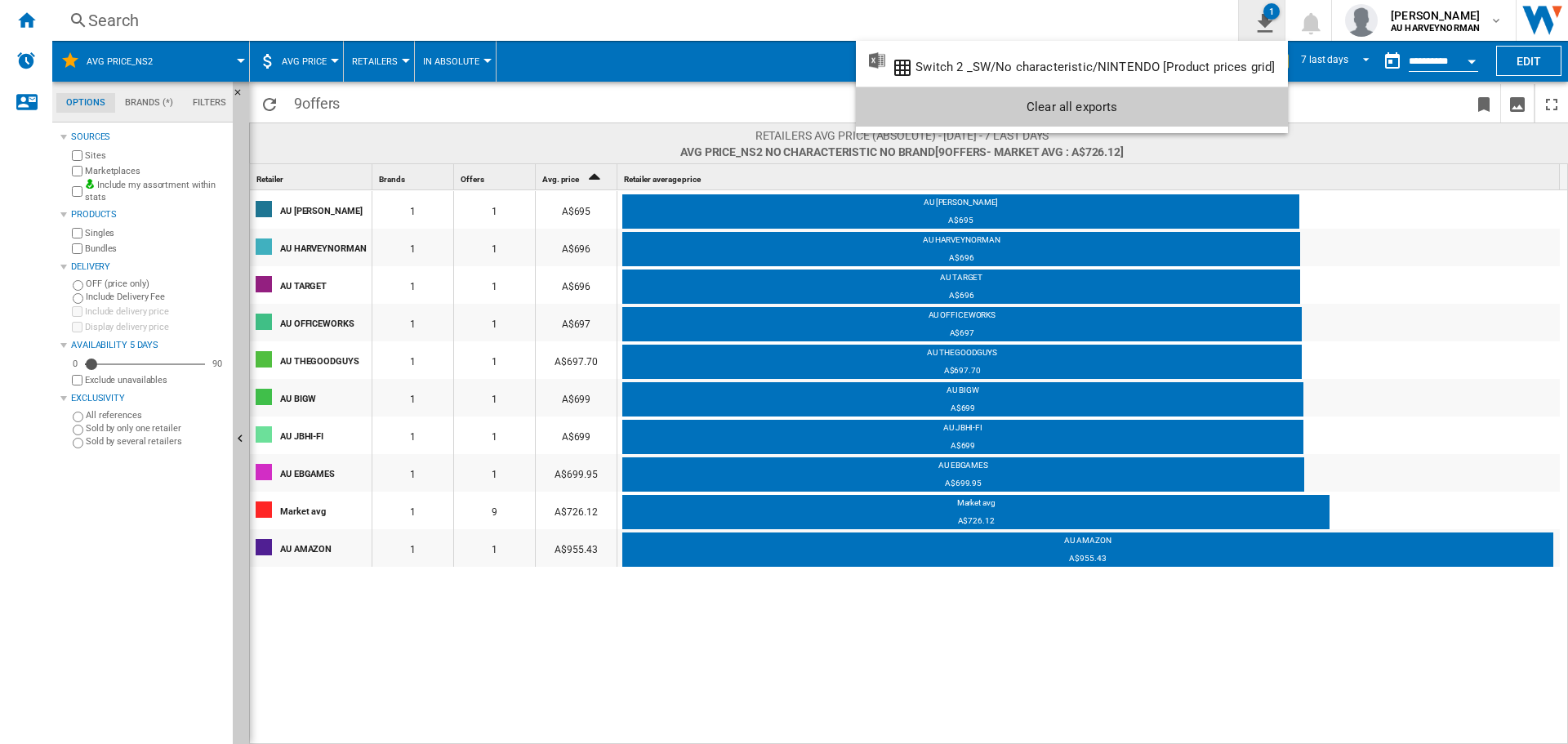
click at [1262, 21] on md-backdrop at bounding box center [784, 372] width 1568 height 744
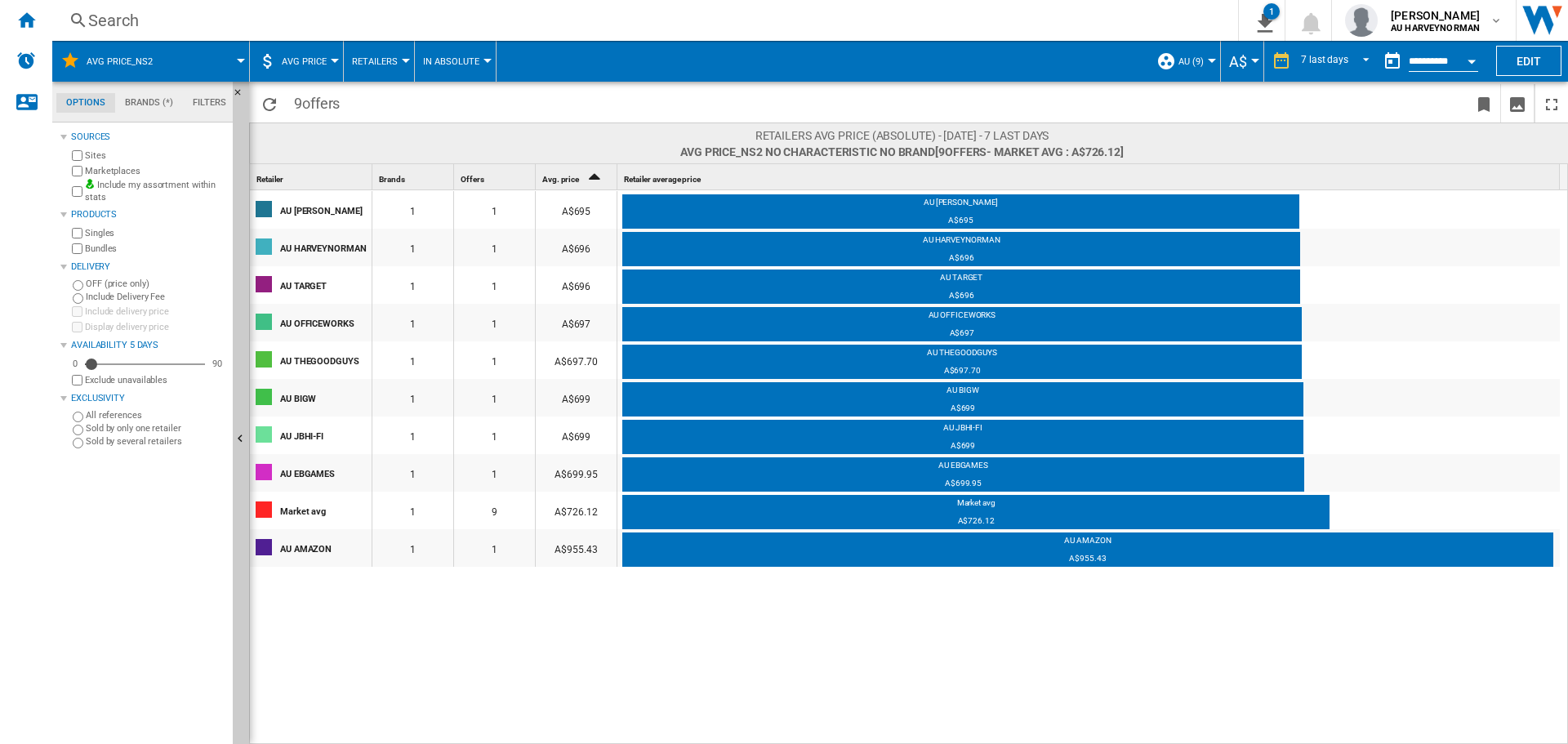
click at [395, 72] on button "Retailers" at bounding box center [378, 61] width 54 height 41
click at [395, 72] on md-backdrop at bounding box center [784, 372] width 1568 height 744
click at [25, 21] on ng-md-icon "Home" at bounding box center [26, 20] width 20 height 20
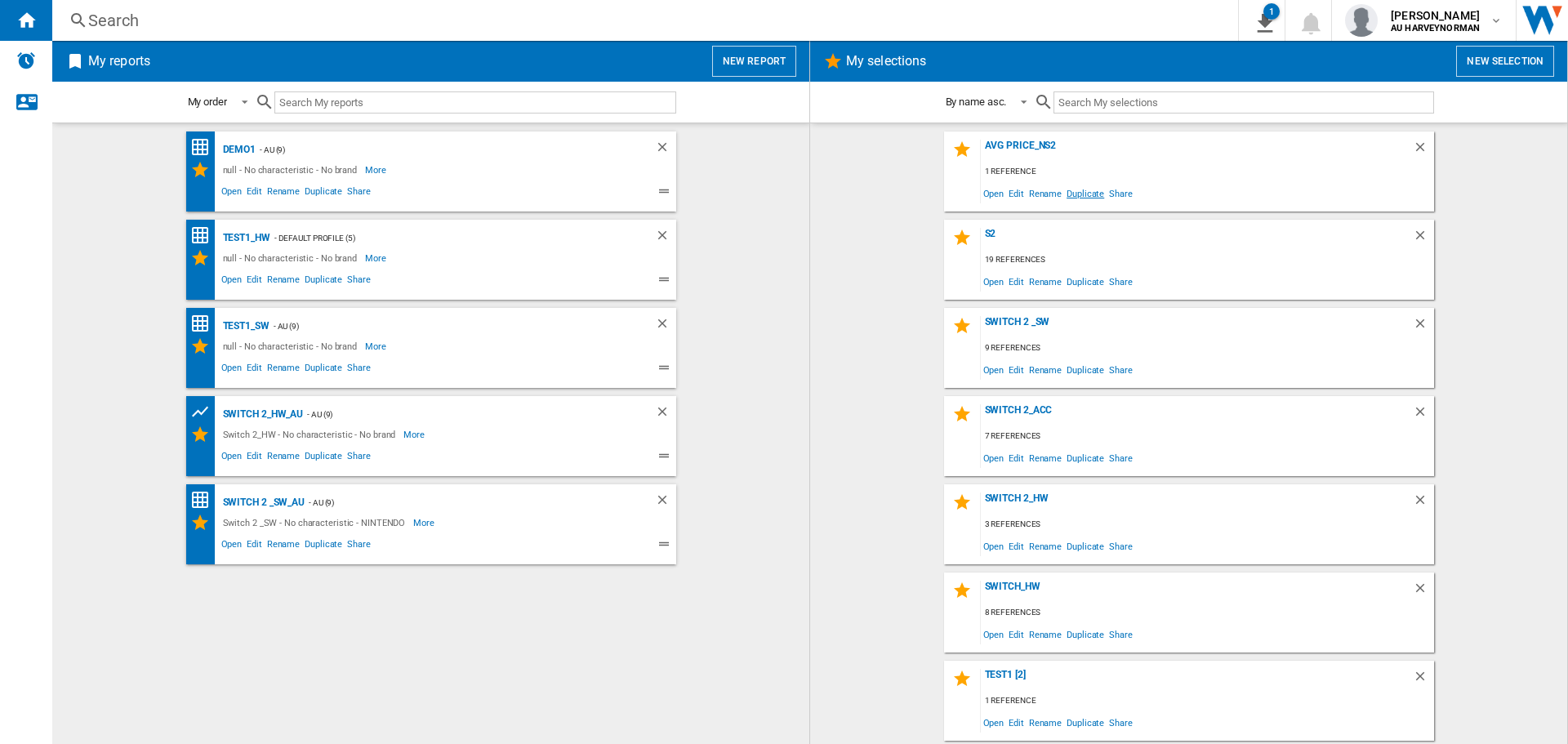
click at [1079, 200] on span "Duplicate" at bounding box center [1084, 193] width 43 height 22
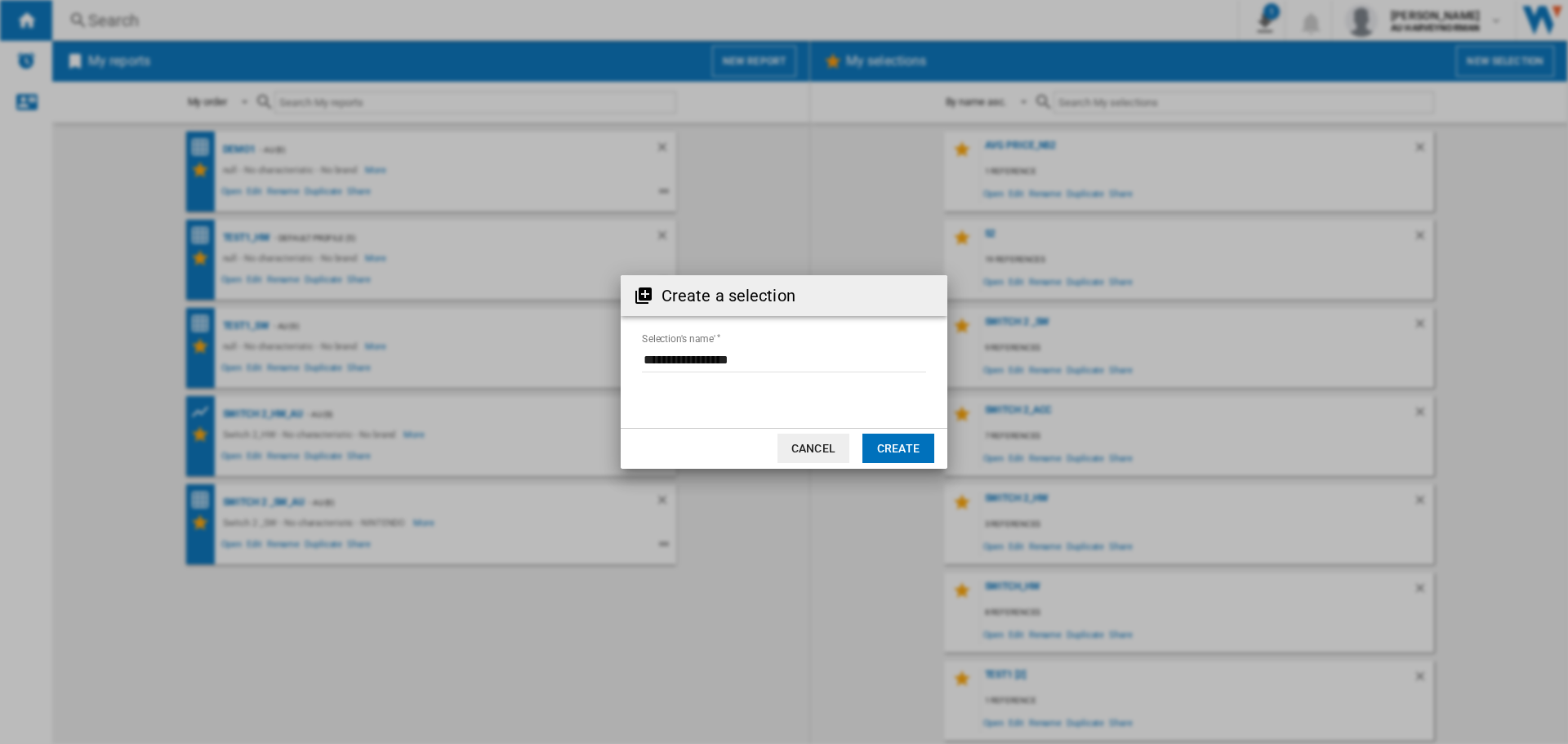
click at [745, 357] on input "Selection's name'" at bounding box center [783, 359] width 284 height 24
type input "**********"
click at [916, 436] on button "Create" at bounding box center [897, 448] width 72 height 29
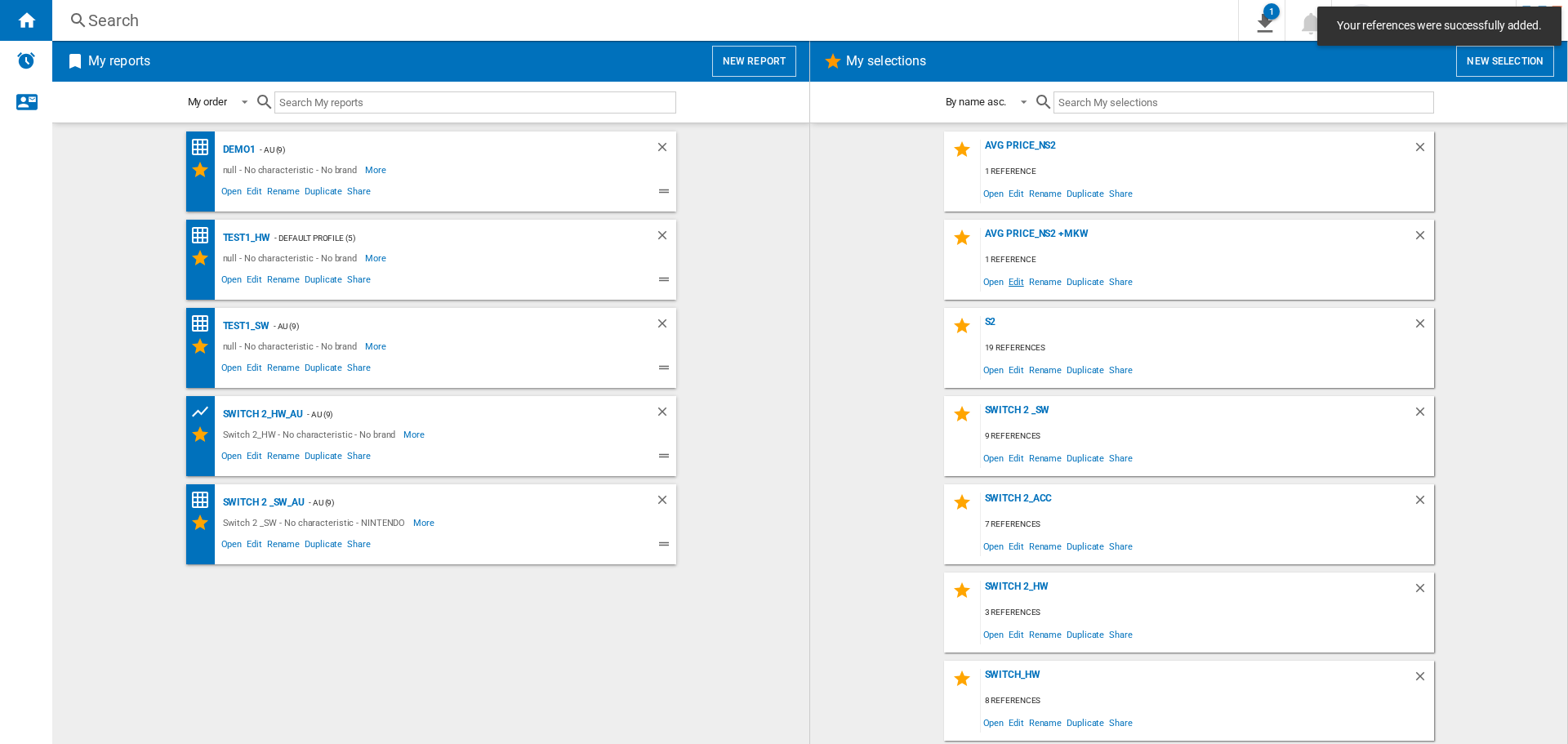
click at [1014, 284] on span "Edit" at bounding box center [1015, 281] width 20 height 22
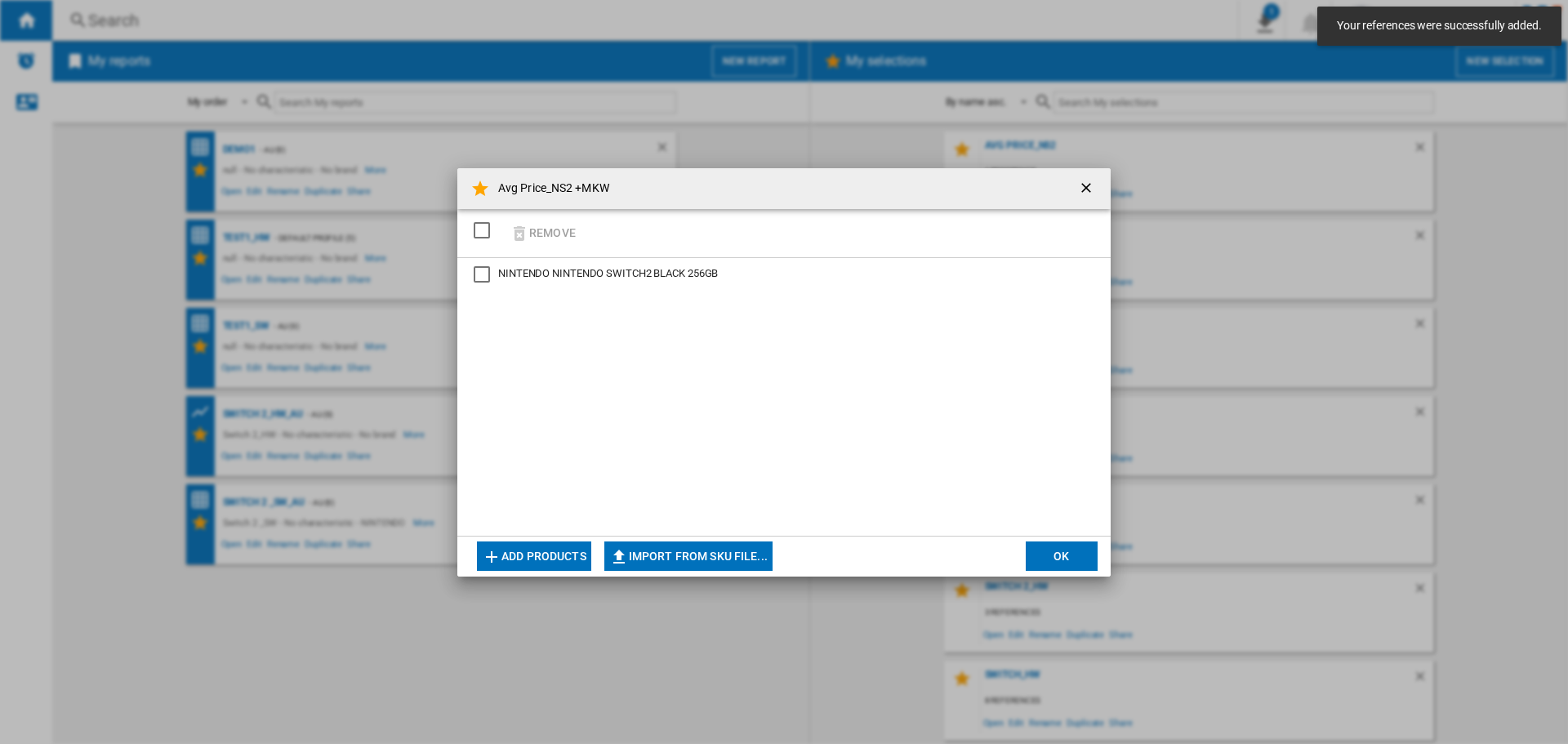
click at [490, 275] on div "NINTENDO SWITCH2 BLACK 256GB" at bounding box center [482, 274] width 16 height 16
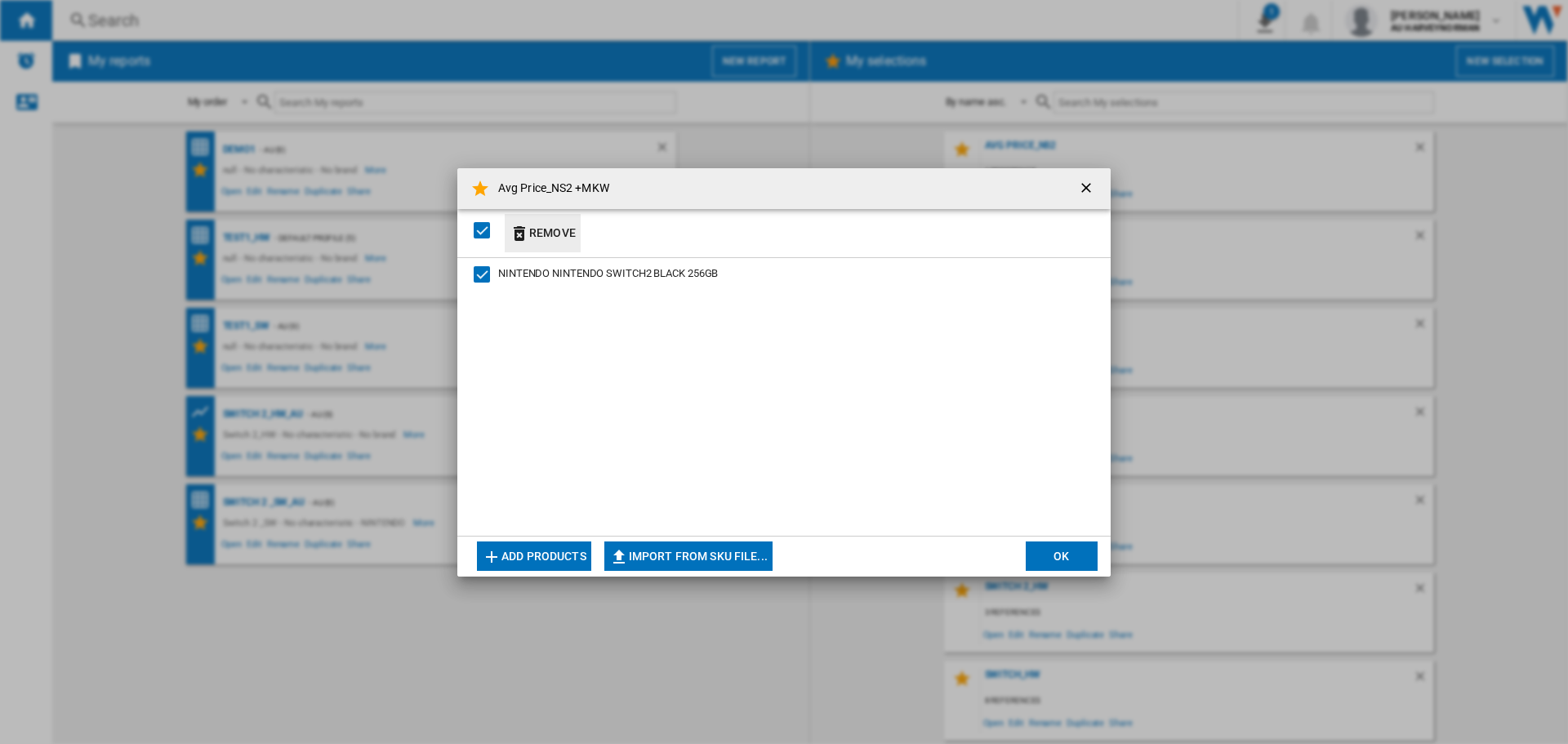
click at [543, 237] on button "Remove" at bounding box center [543, 233] width 76 height 38
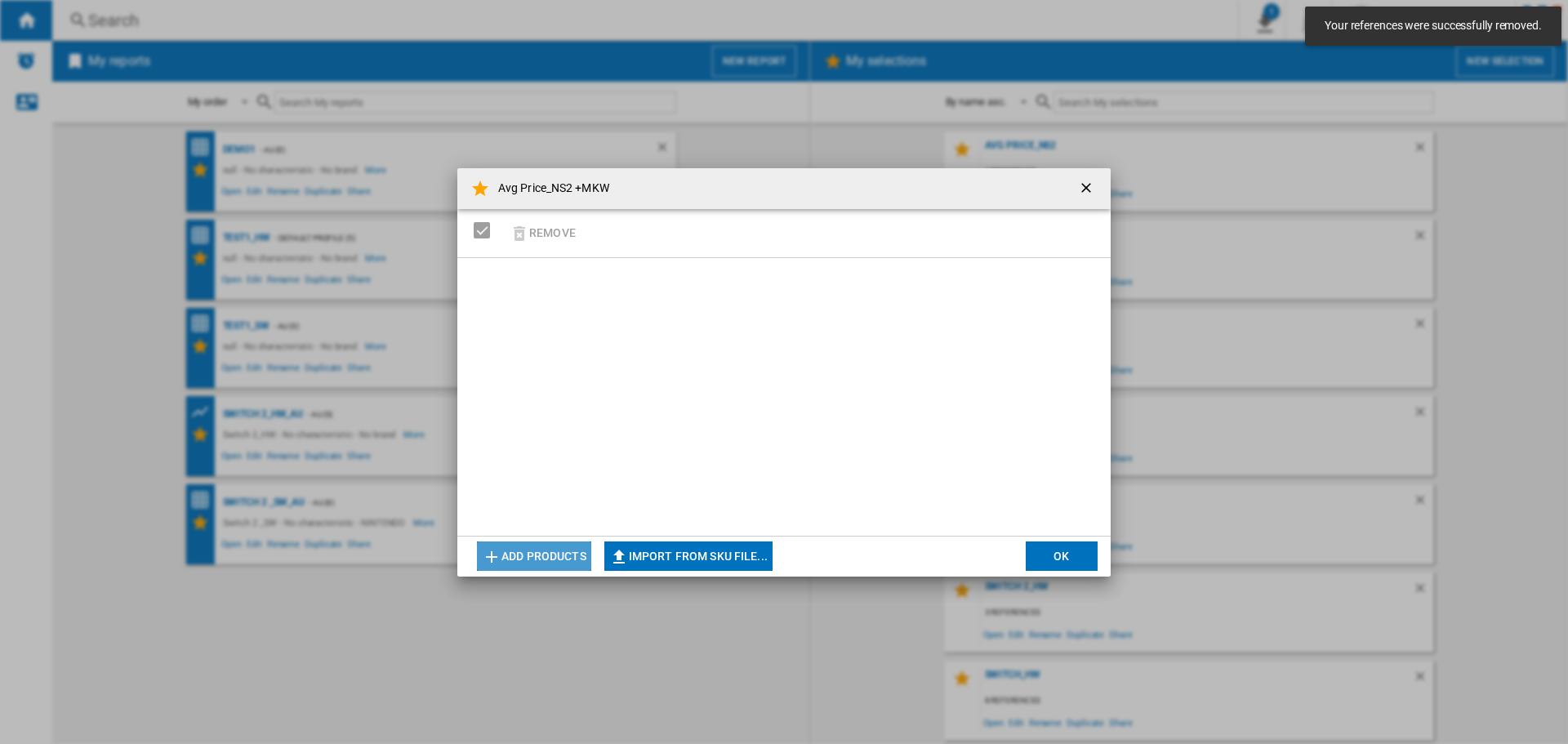
click at [525, 555] on button "Add products" at bounding box center [534, 556] width 114 height 29
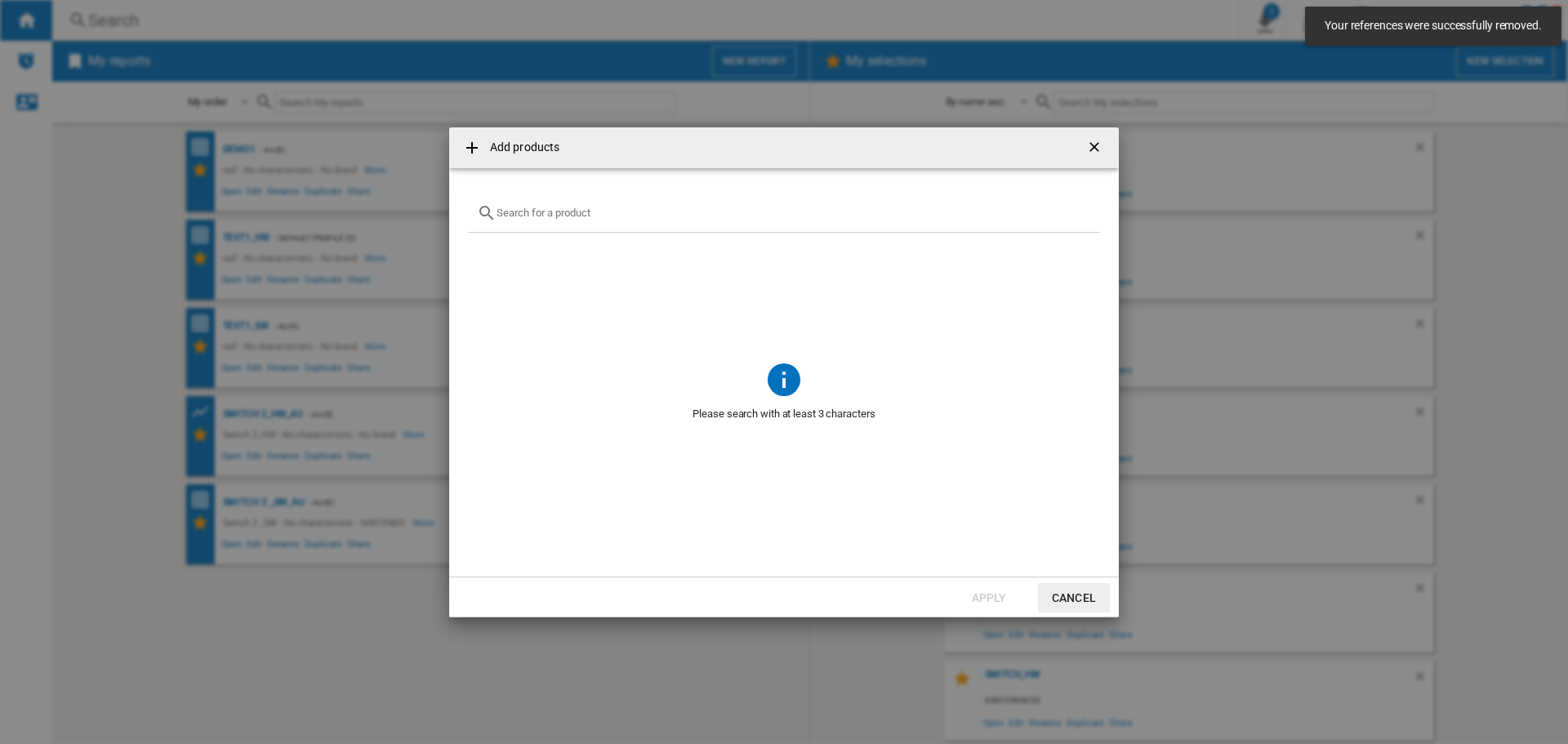
click at [540, 208] on input "Add products ..." at bounding box center [793, 212] width 594 height 12
type input "s"
type input "switch2"
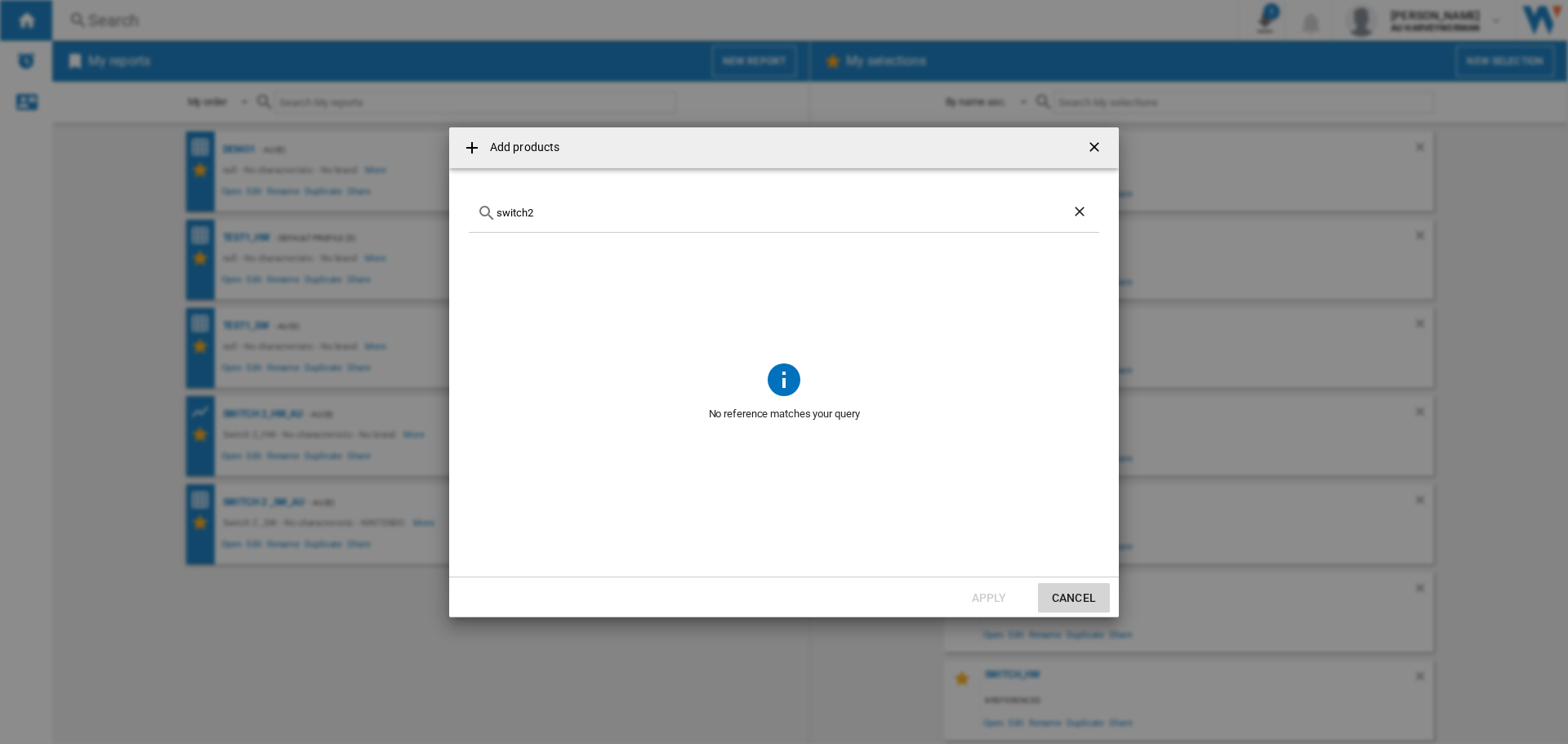
click at [1066, 591] on button "Cancel" at bounding box center [1073, 597] width 72 height 29
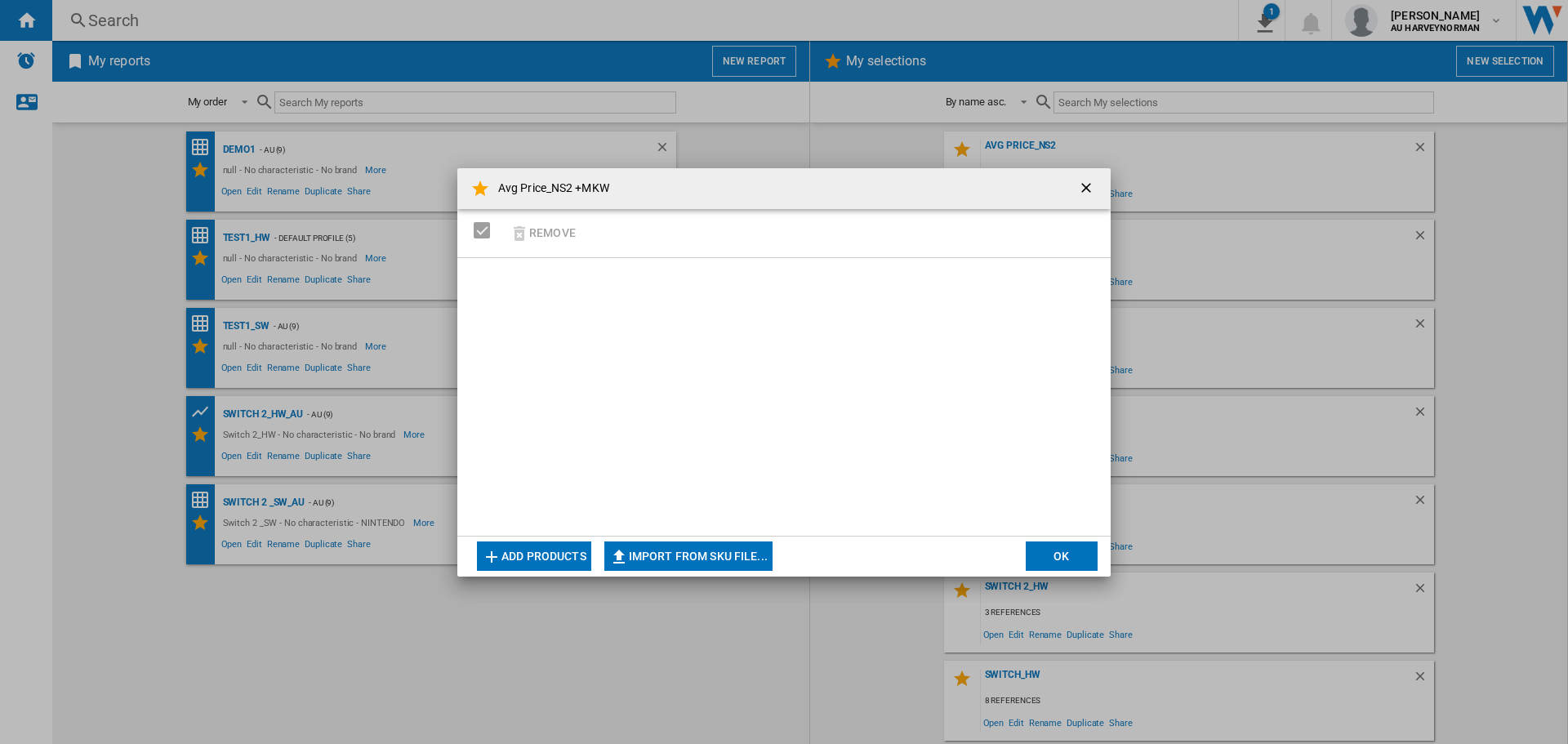
click at [524, 558] on button "Add products" at bounding box center [534, 556] width 114 height 29
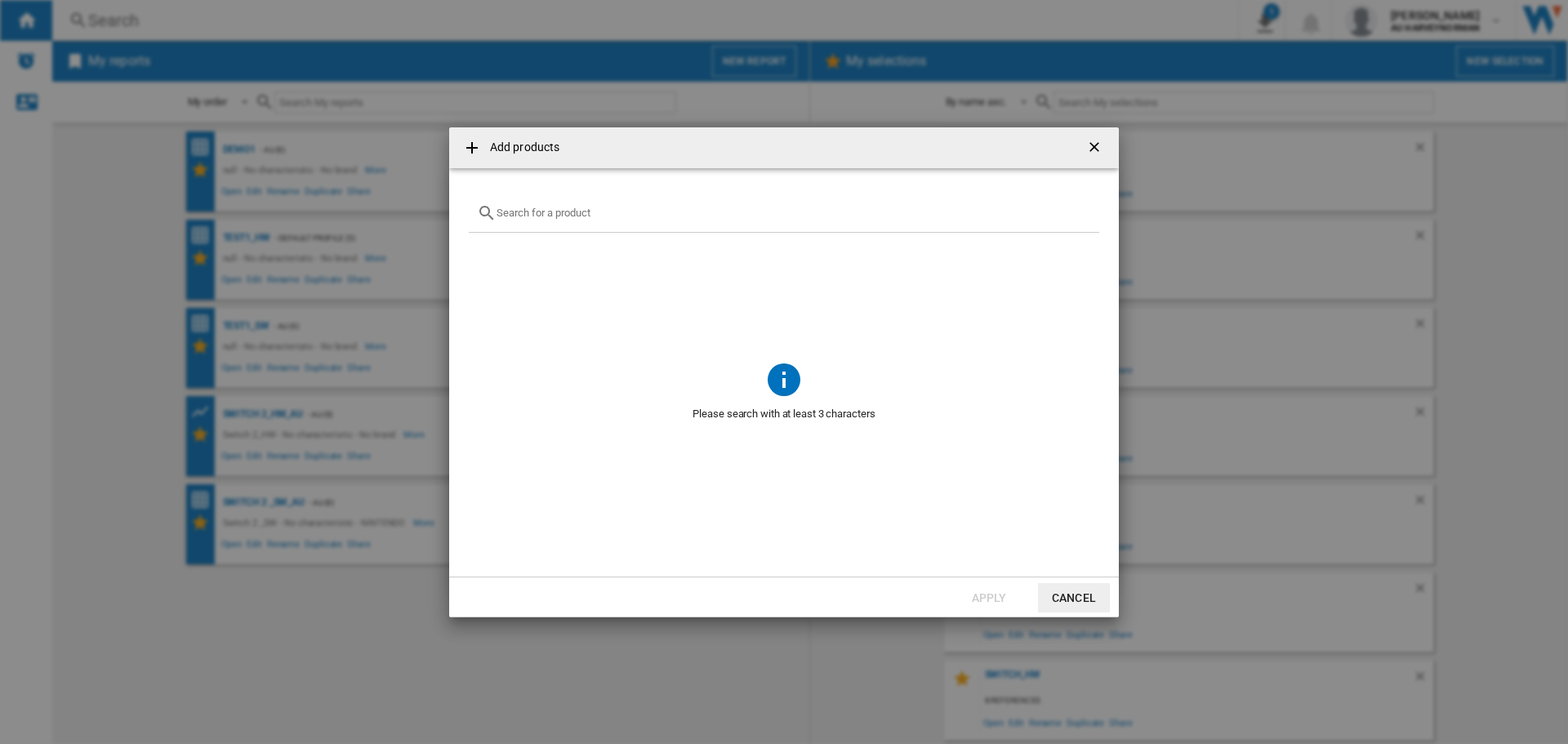
click at [534, 208] on input "Add products ..." at bounding box center [793, 212] width 594 height 12
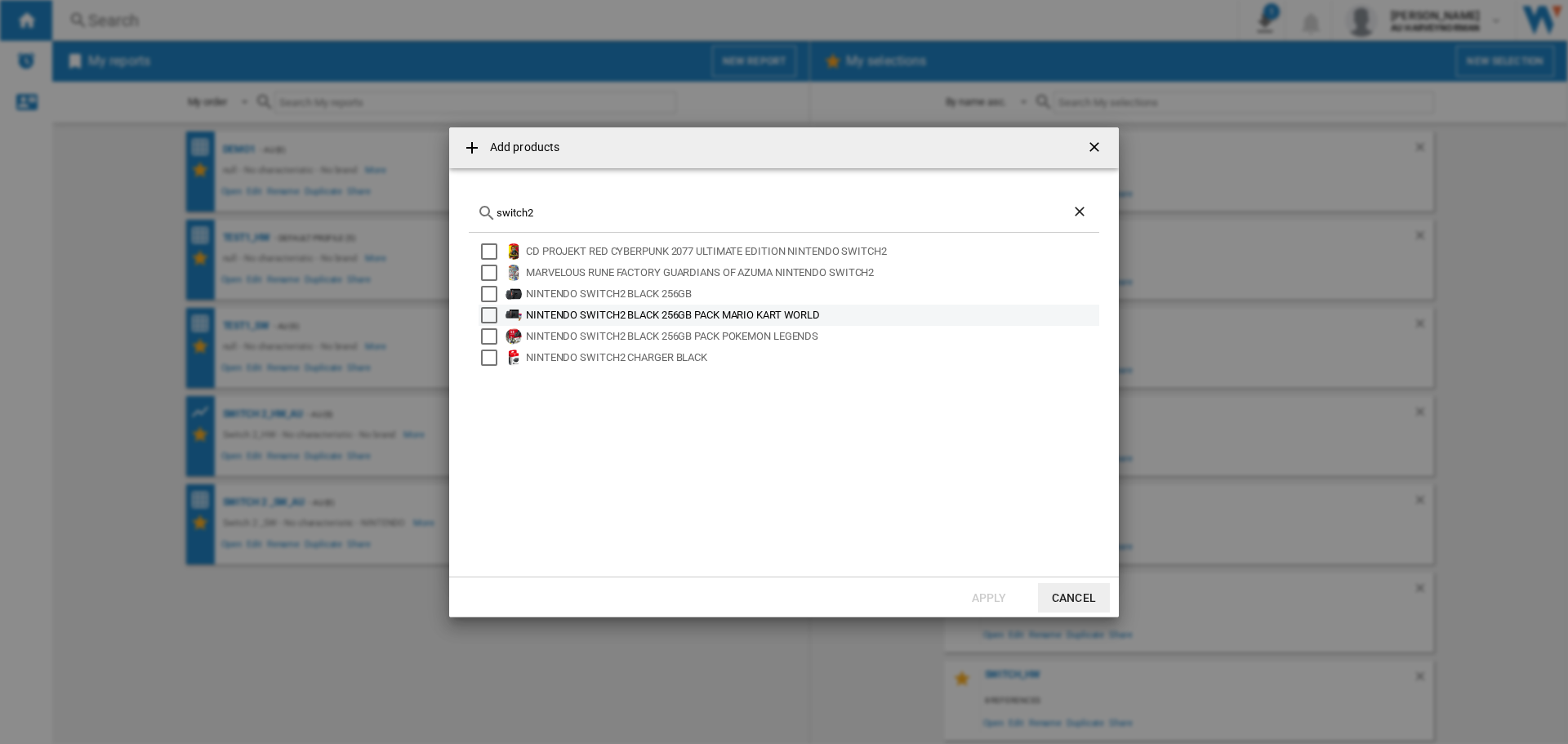
type input "switch2"
click at [637, 311] on div "NINTENDO SWITCH2 BLACK 256GB PACK MARIO KART WORLD" at bounding box center [810, 315] width 571 height 16
click at [965, 593] on button "Apply" at bounding box center [988, 597] width 72 height 29
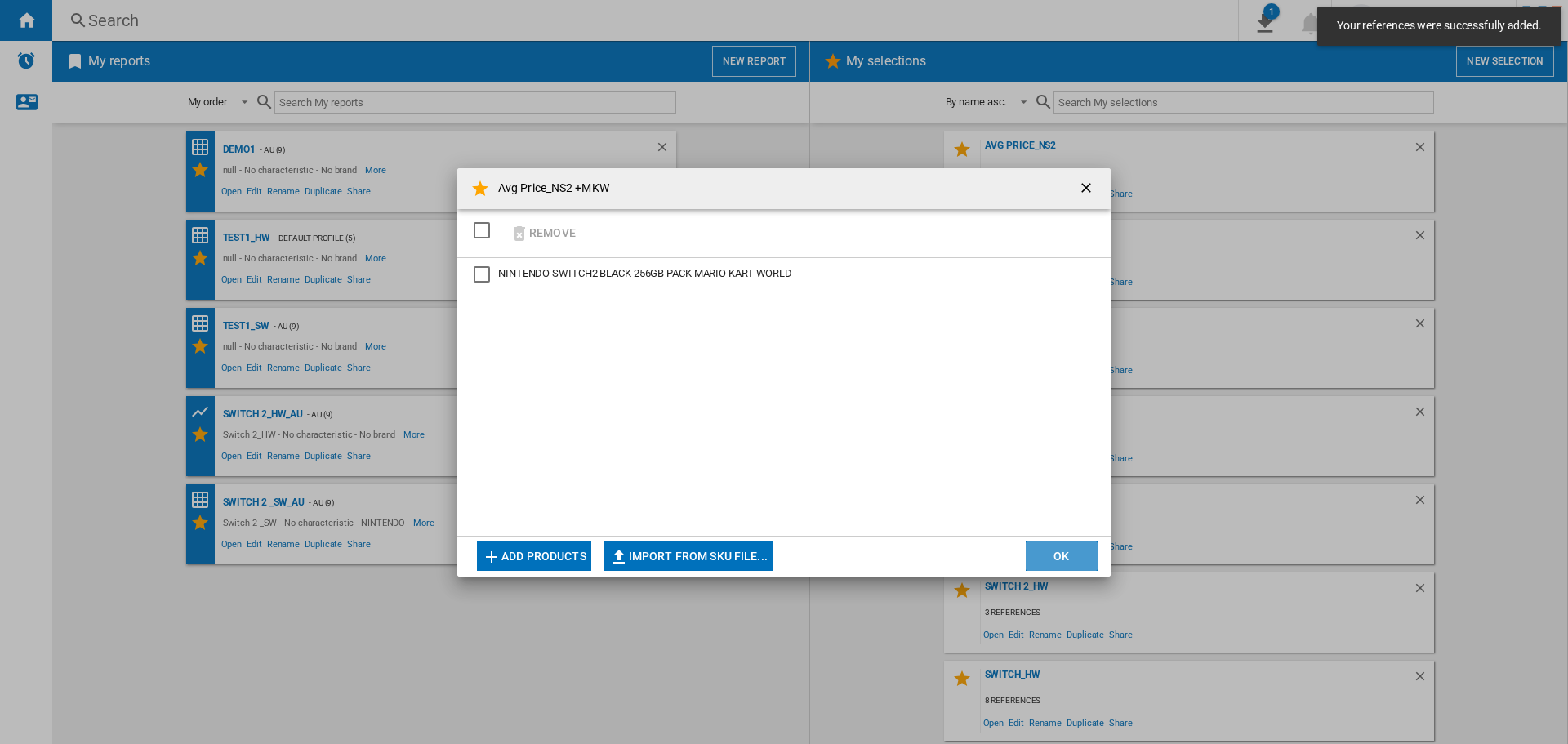
click at [1062, 570] on button "OK" at bounding box center [1061, 556] width 72 height 29
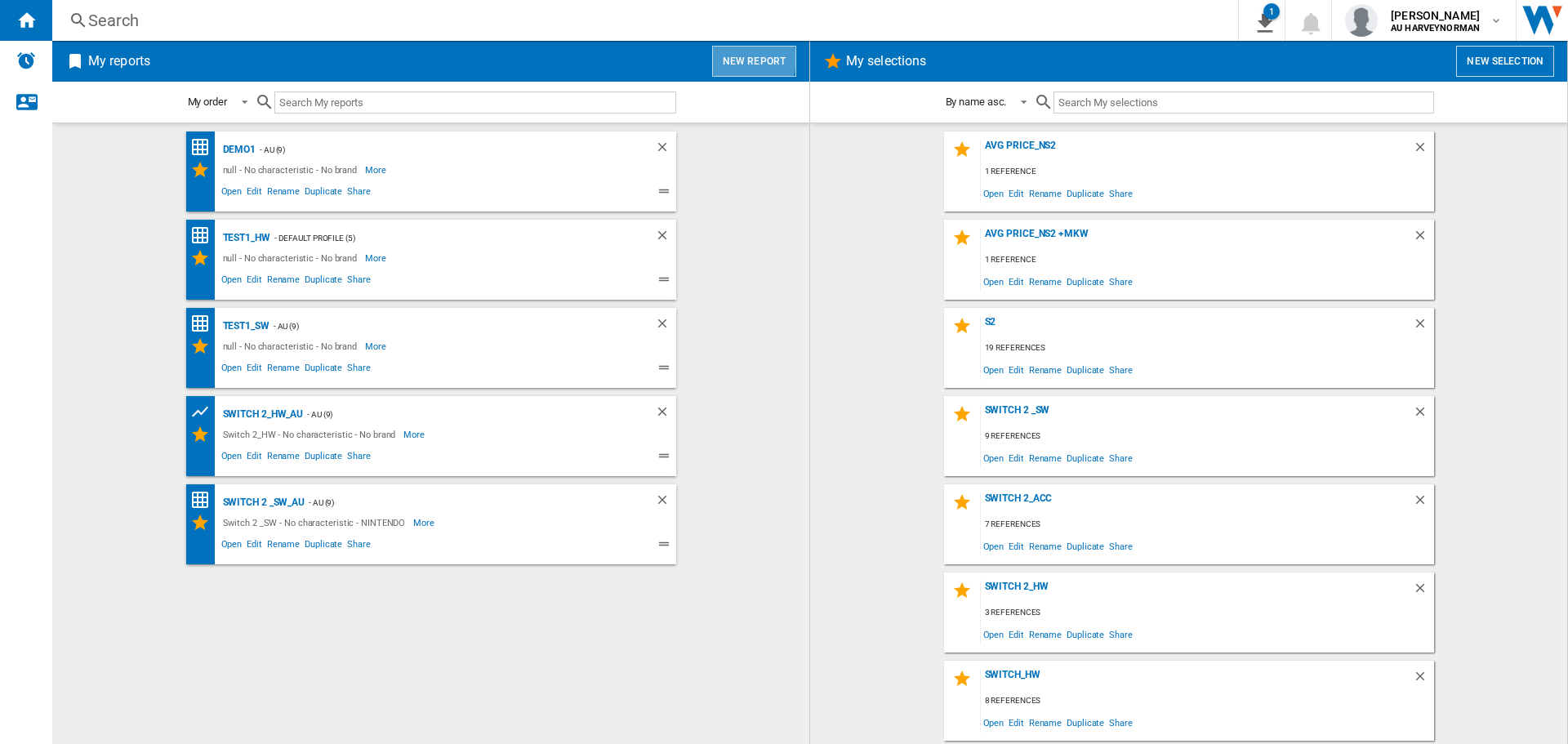
click at [741, 59] on button "New report" at bounding box center [754, 61] width 84 height 31
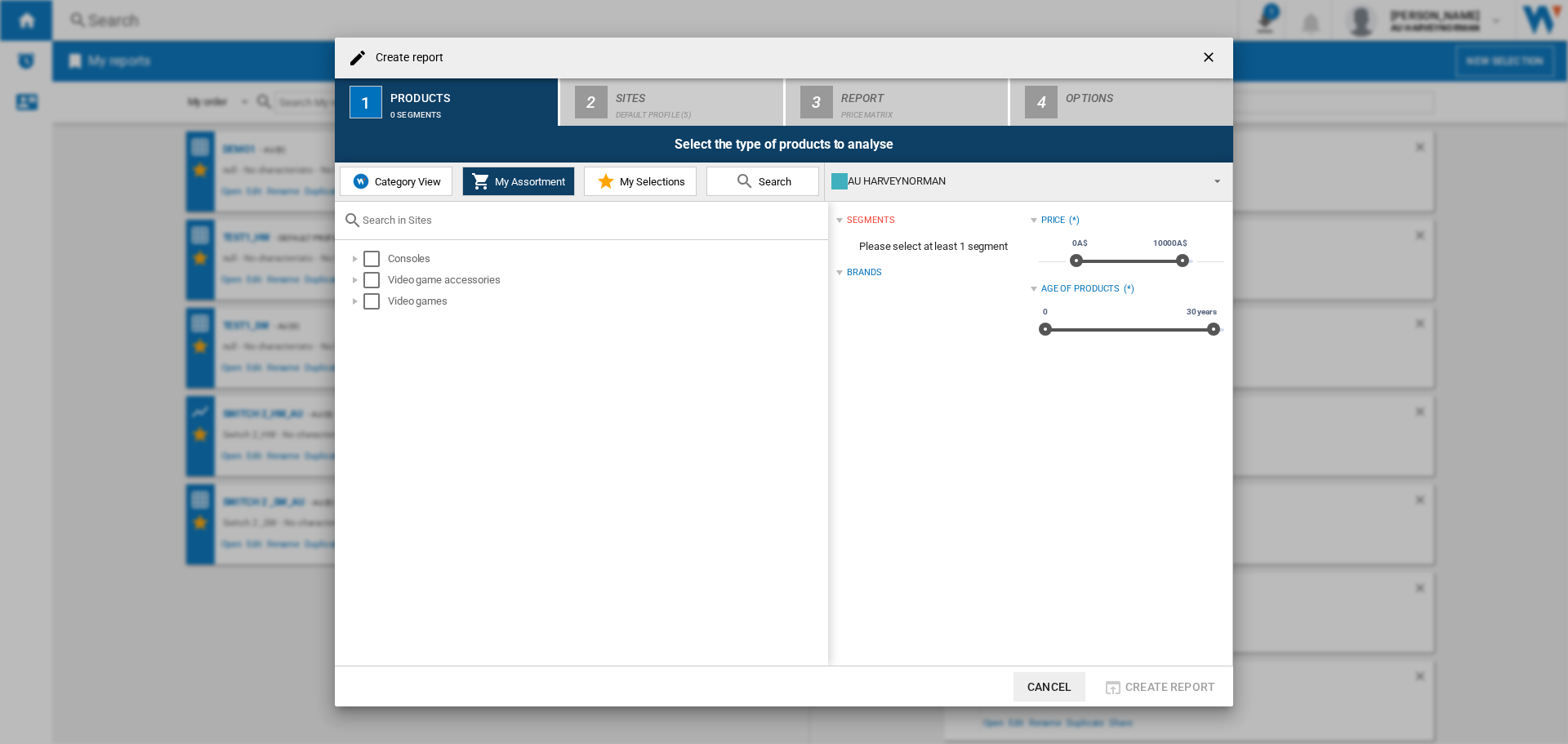
click at [637, 183] on span "My Selections" at bounding box center [650, 181] width 69 height 12
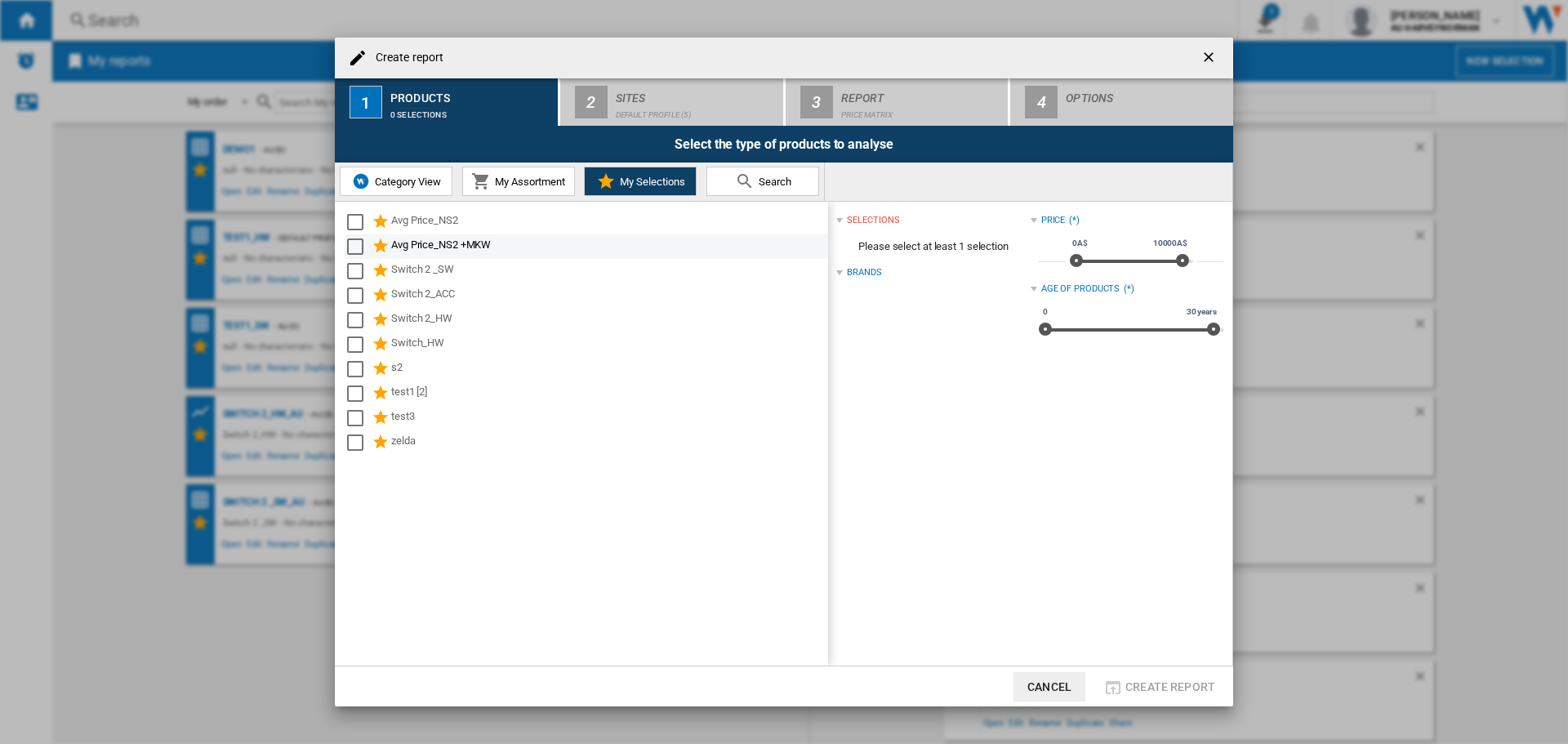
click at [427, 249] on div "Avg Price_NS2 +MKW" at bounding box center [608, 247] width 435 height 20
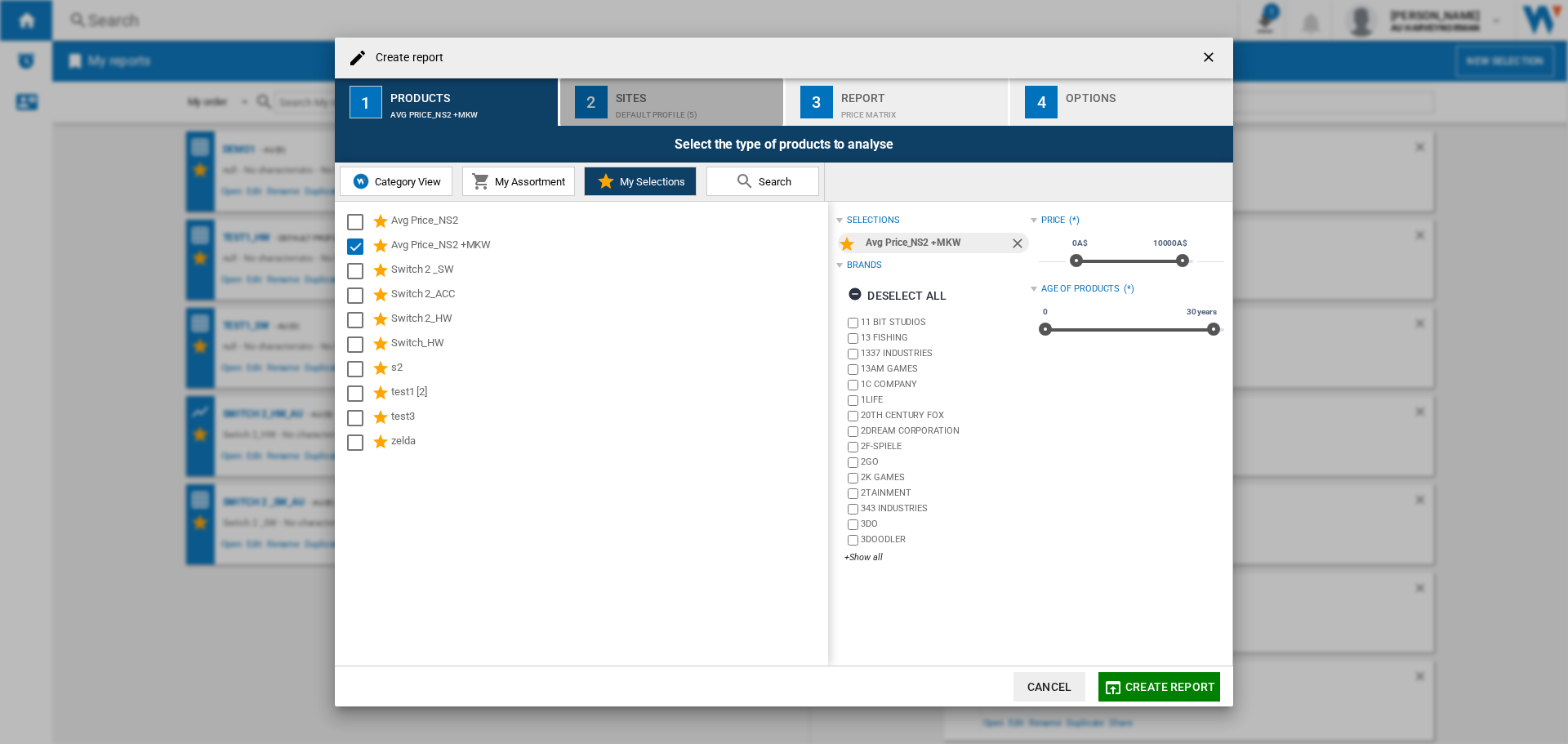
click at [663, 102] on div "Default profile (5)" at bounding box center [695, 110] width 161 height 17
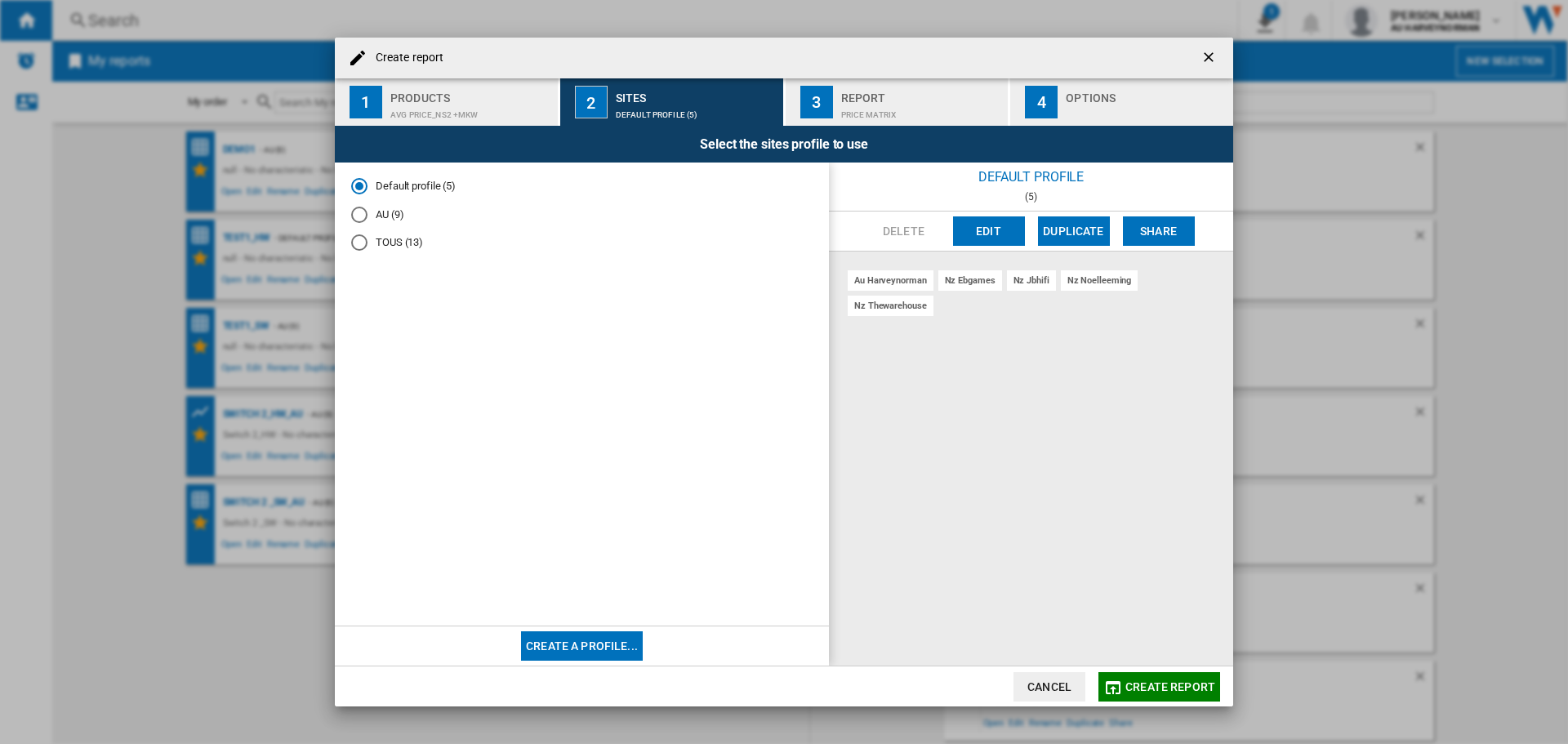
click at [364, 210] on div "AU (9)" at bounding box center [359, 215] width 16 height 16
click at [1159, 688] on span "Create report" at bounding box center [1170, 686] width 90 height 13
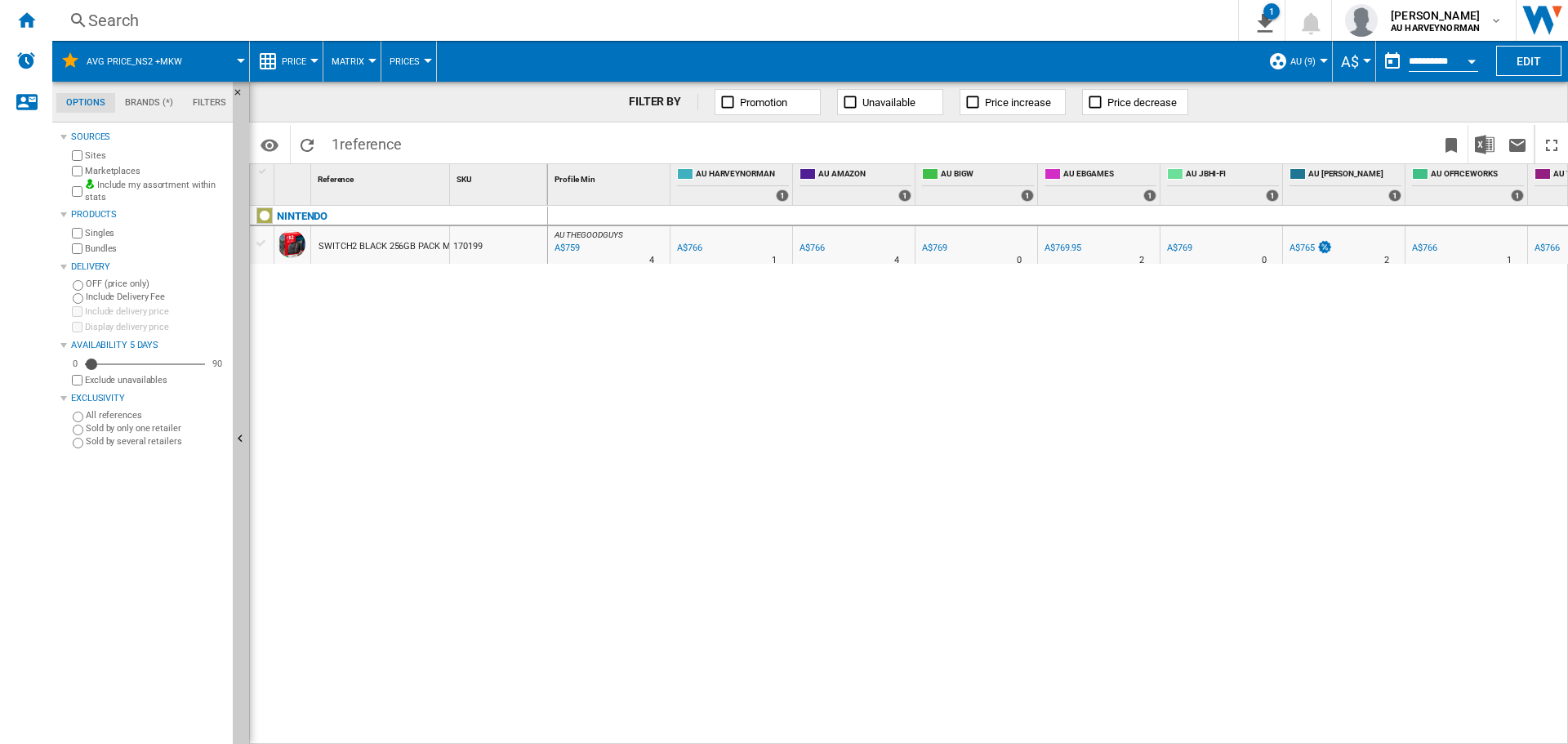
click at [309, 58] on button "Price" at bounding box center [298, 61] width 33 height 41
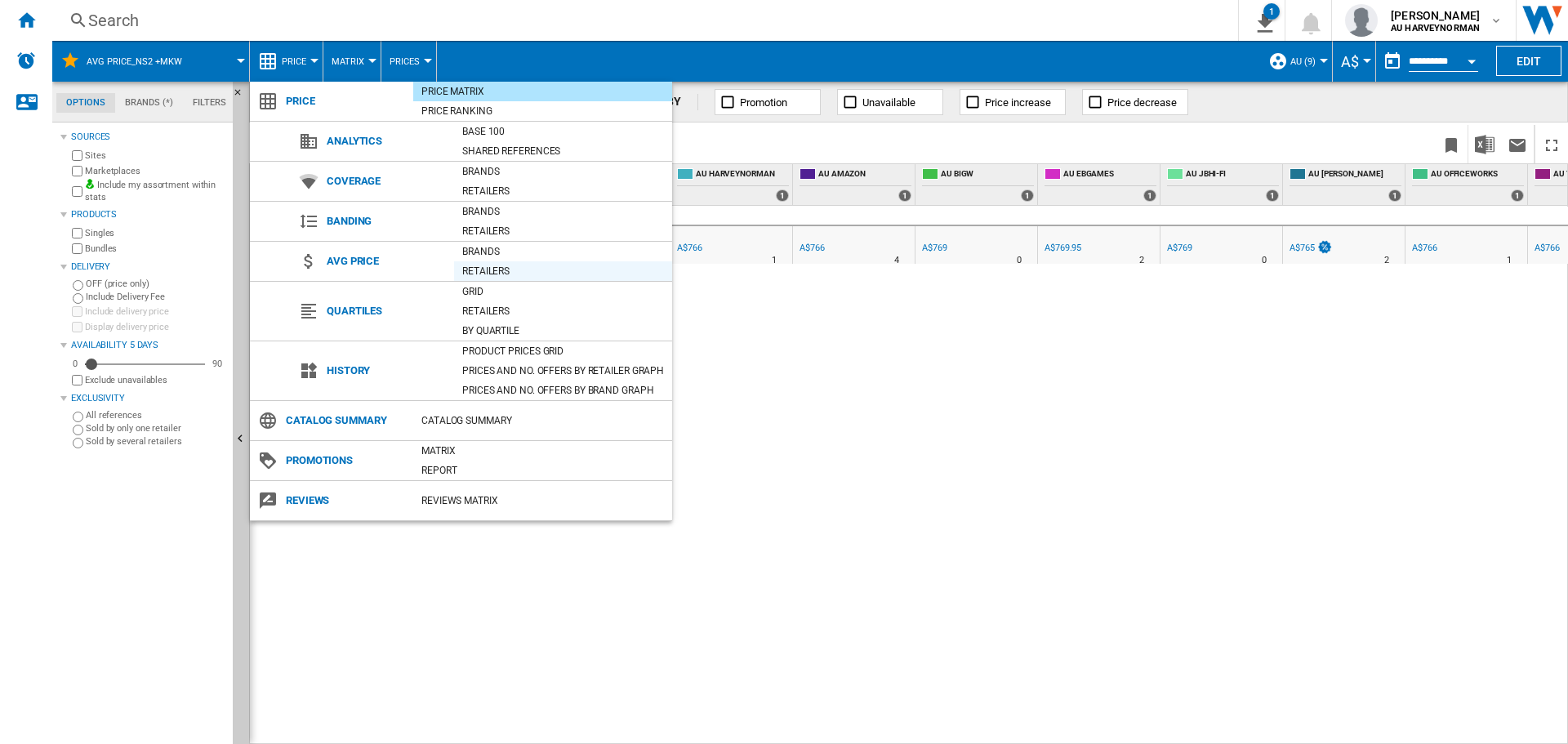
click at [505, 268] on div "Retailers" at bounding box center [563, 271] width 218 height 16
